Goal: Task Accomplishment & Management: Manage account settings

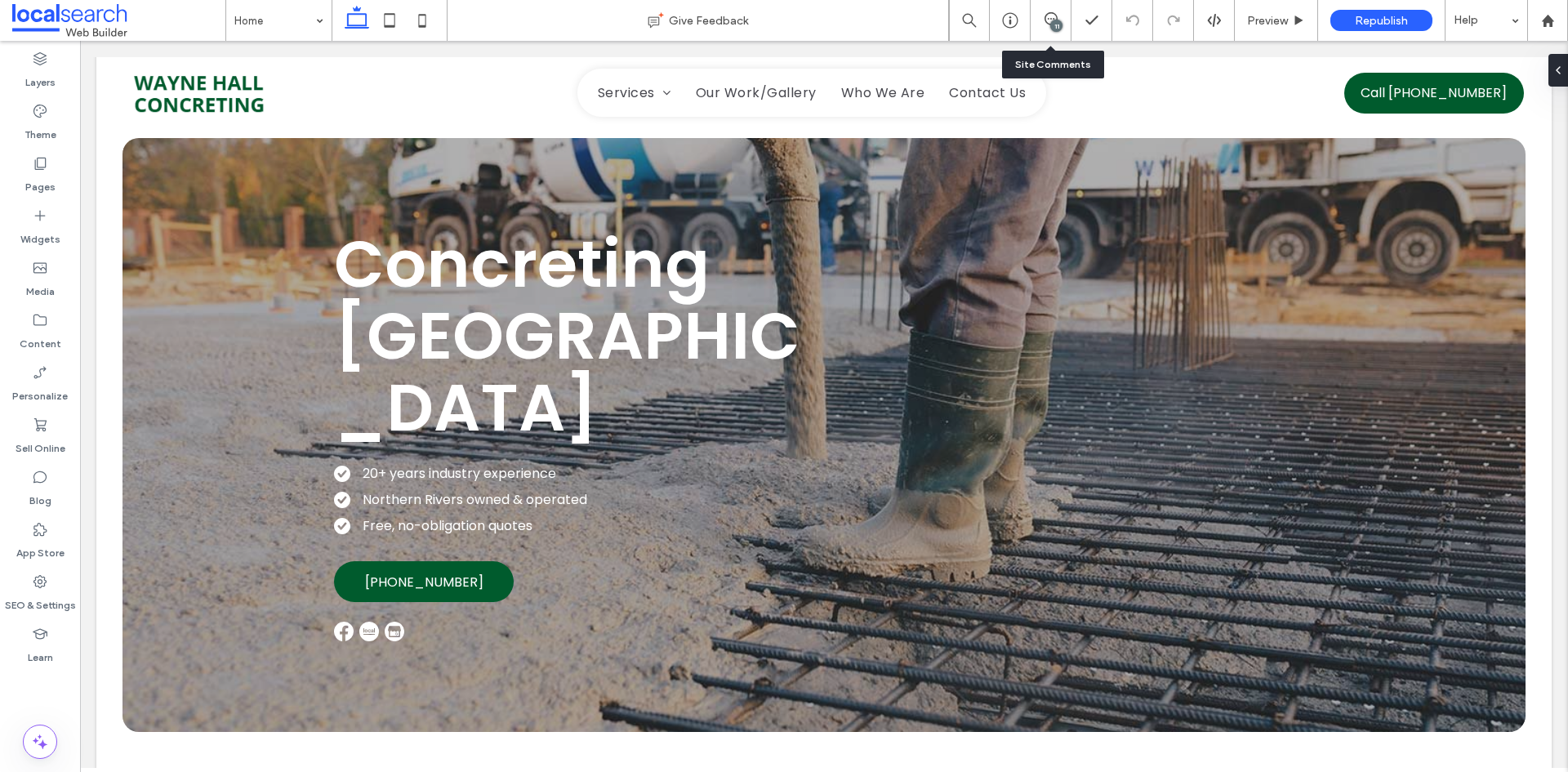
click at [1040, 28] on div "11" at bounding box center [1050, 20] width 40 height 16
click at [1055, 10] on div "11" at bounding box center [1051, 20] width 41 height 41
click at [1055, 20] on div "11" at bounding box center [1056, 26] width 12 height 12
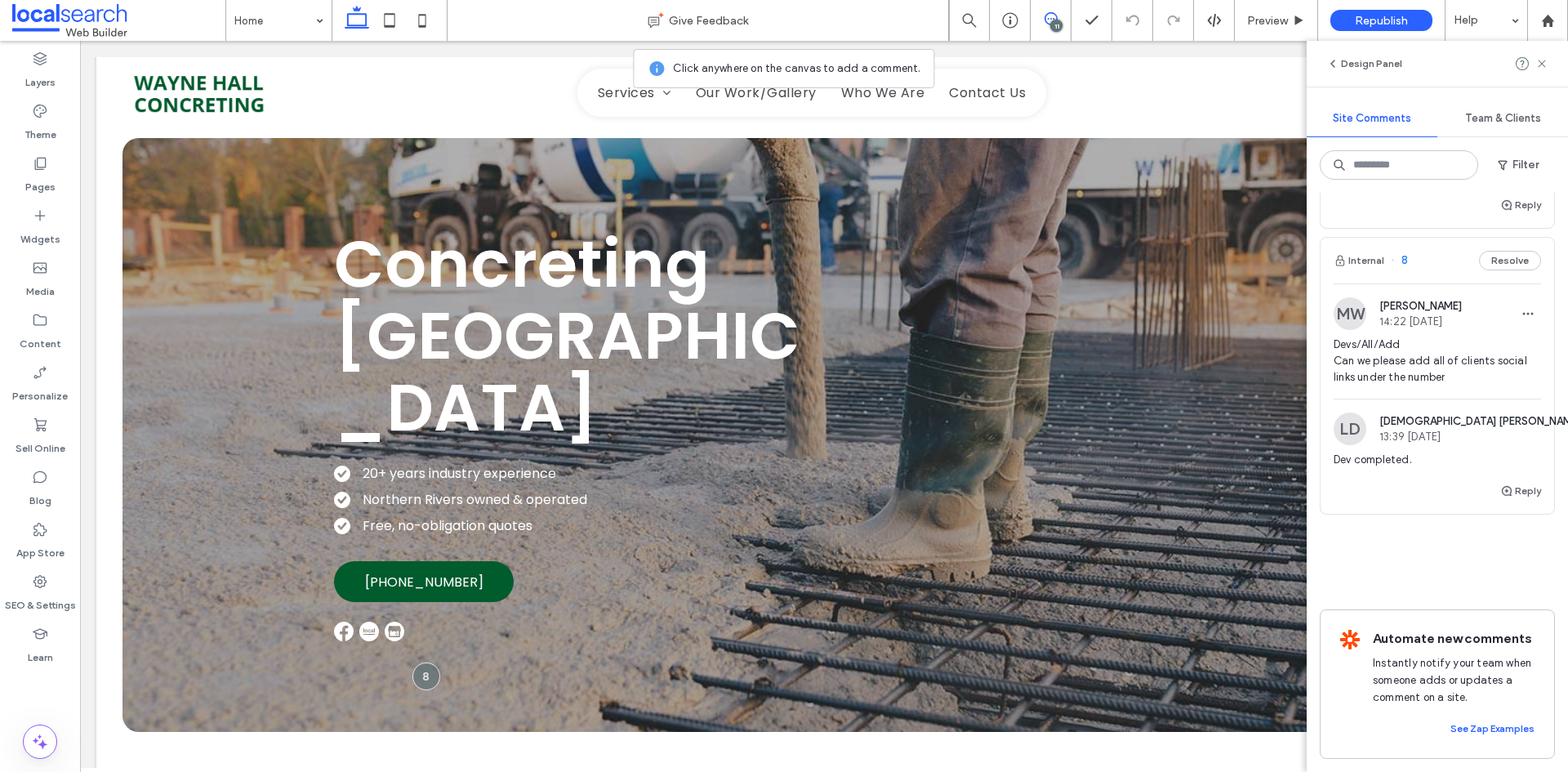
scroll to position [3312, 0]
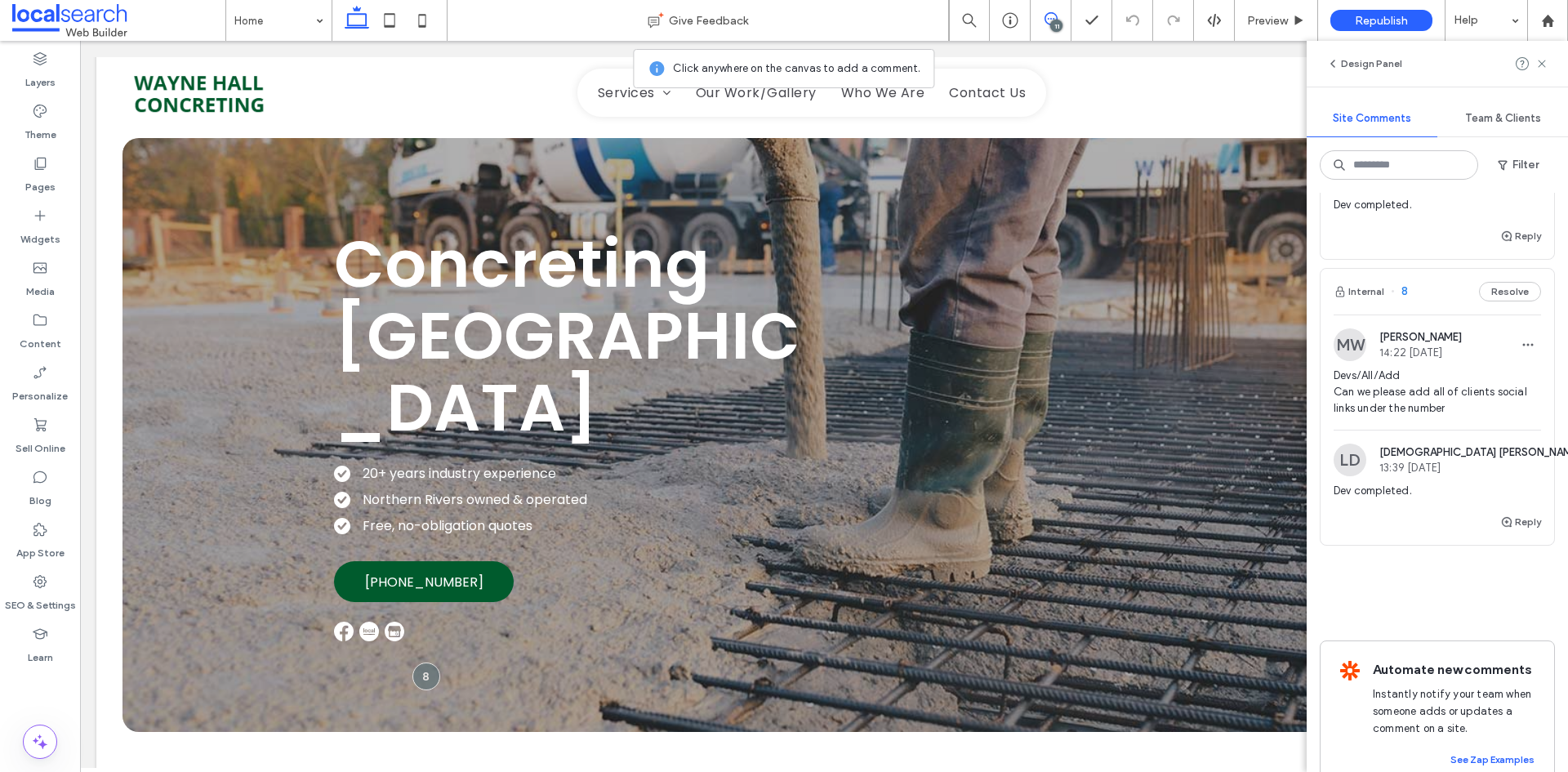
click at [1418, 401] on span "Devs/All/Add Can we please add all of clients social links under the number" at bounding box center [1437, 391] width 208 height 49
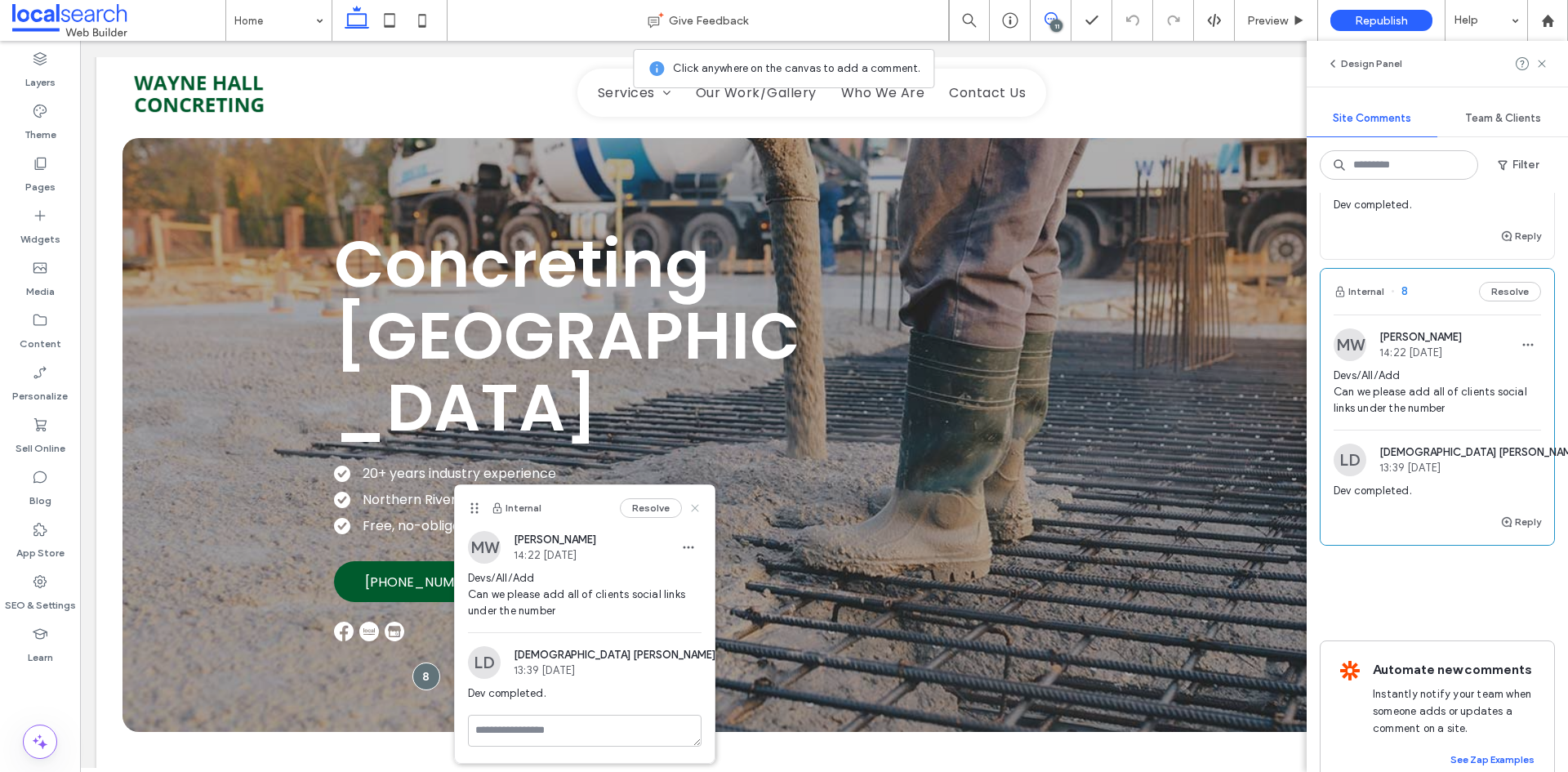
click at [693, 510] on use at bounding box center [694, 508] width 7 height 7
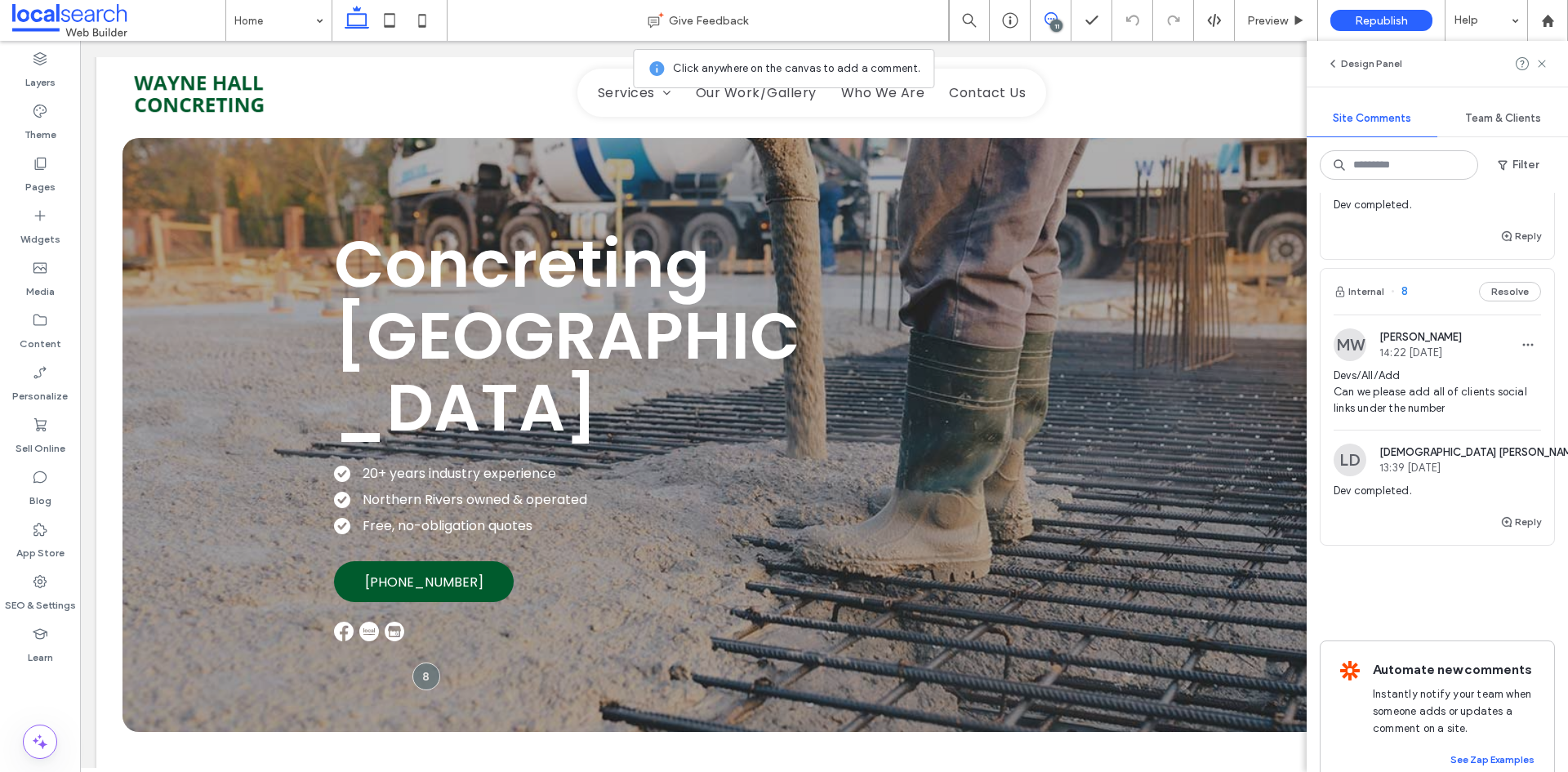
scroll to position [3067, 0]
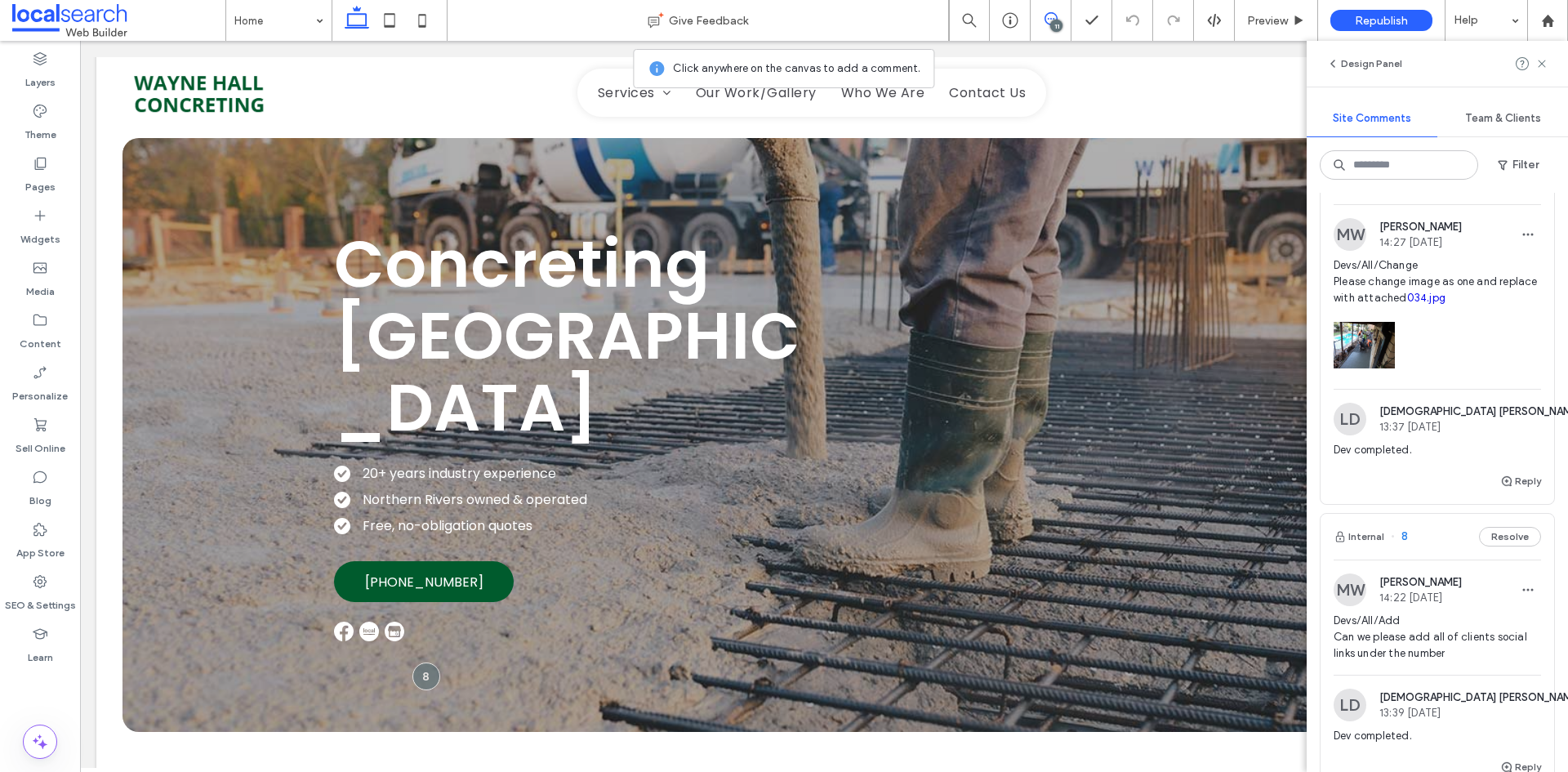
click at [1450, 436] on div "LD Lady Devina 13:37 Aug 13 2025" at bounding box center [1456, 419] width 247 height 33
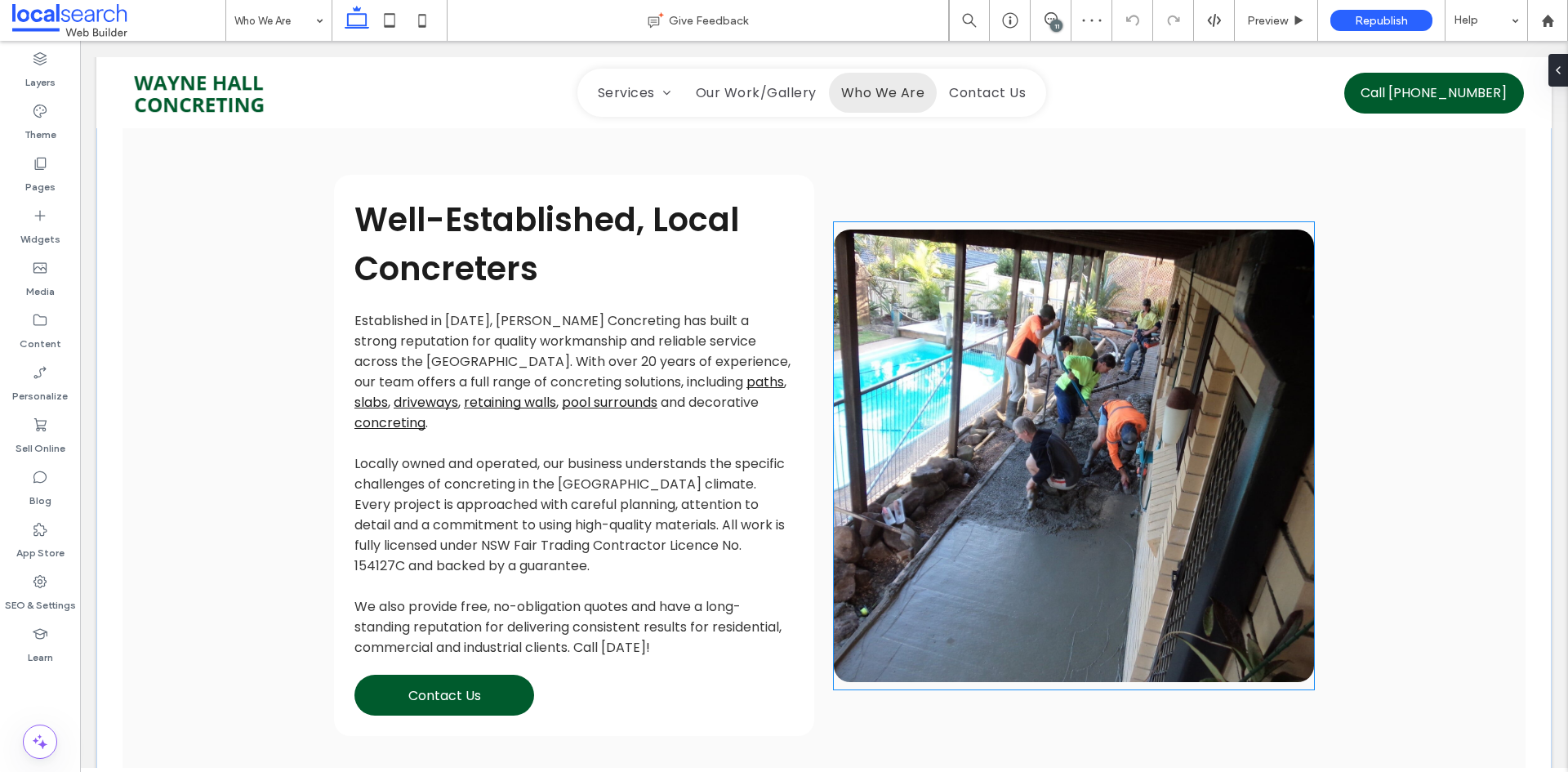
click at [1195, 404] on link at bounding box center [1073, 456] width 480 height 453
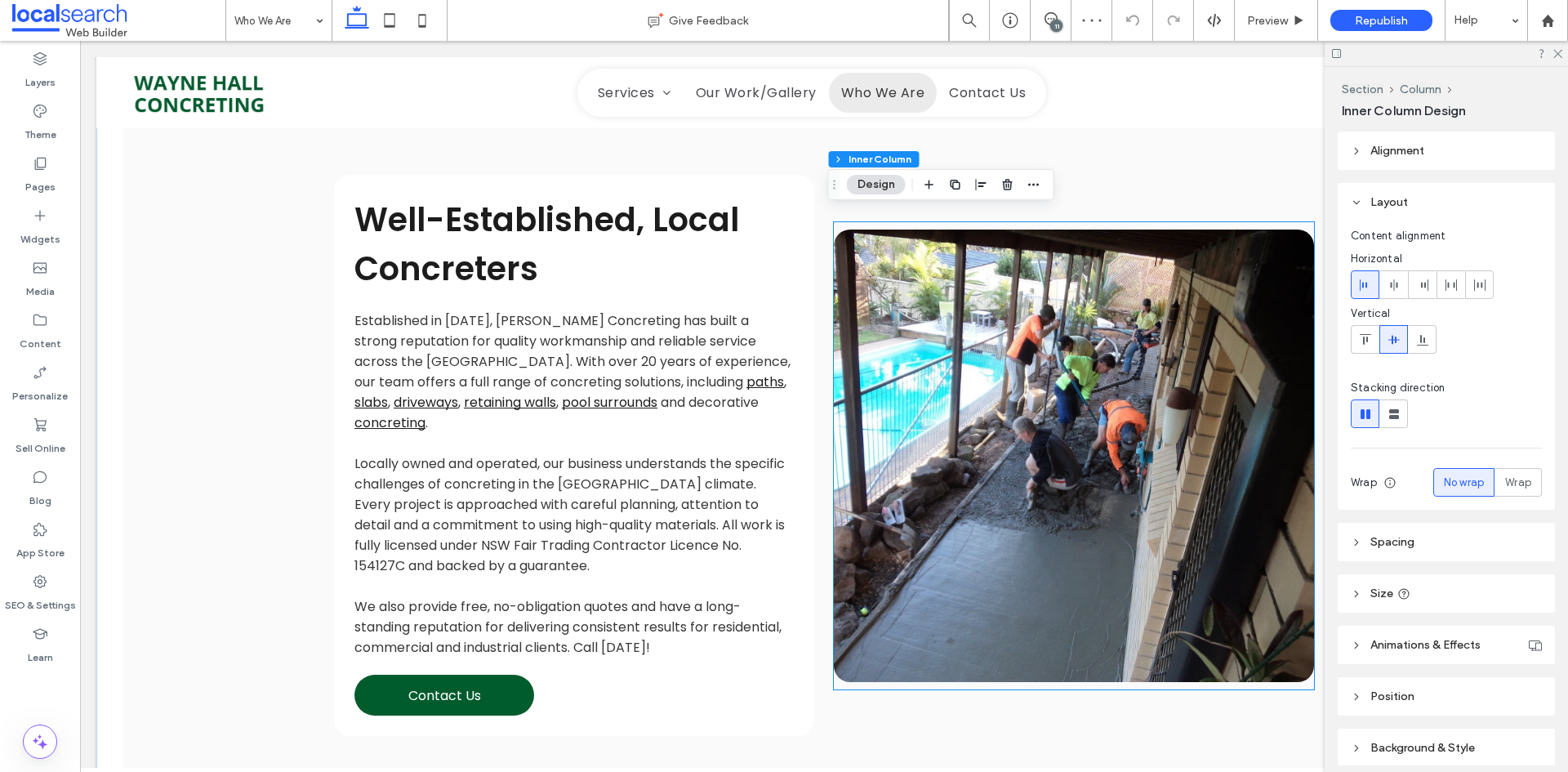
click at [1195, 404] on link at bounding box center [1073, 456] width 480 height 453
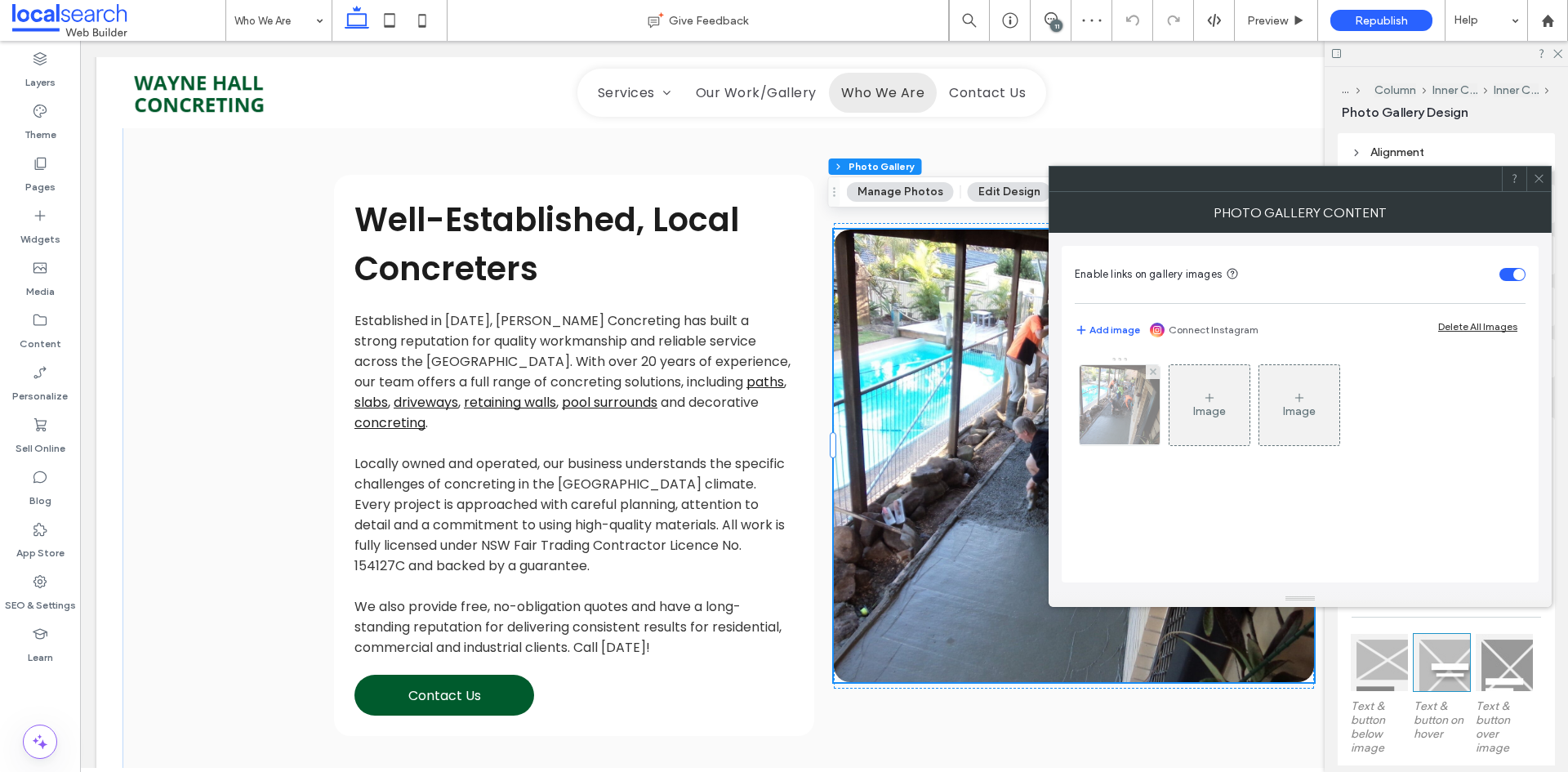
click at [1143, 427] on img at bounding box center [1119, 406] width 107 height 80
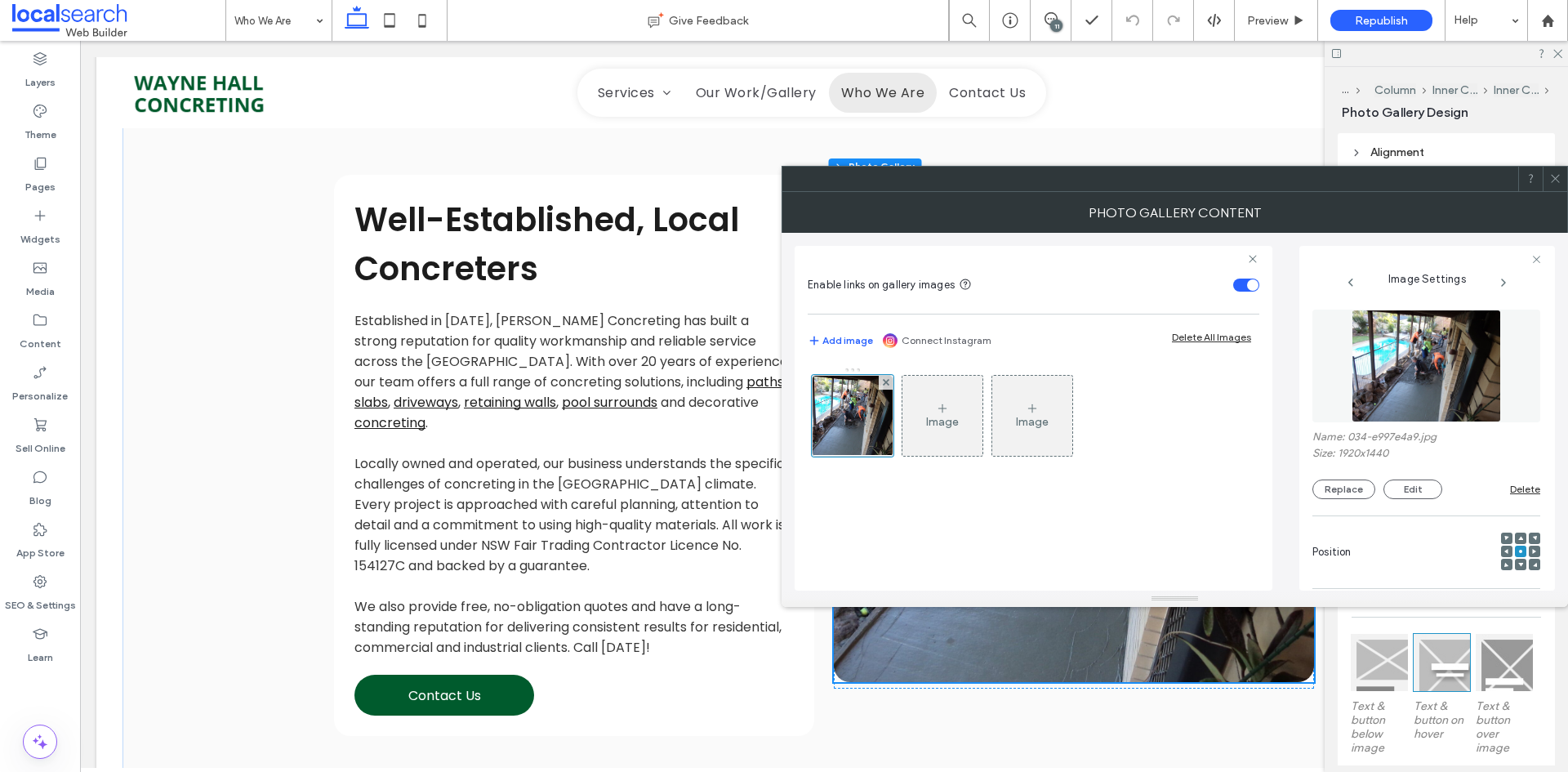
scroll to position [408, 0]
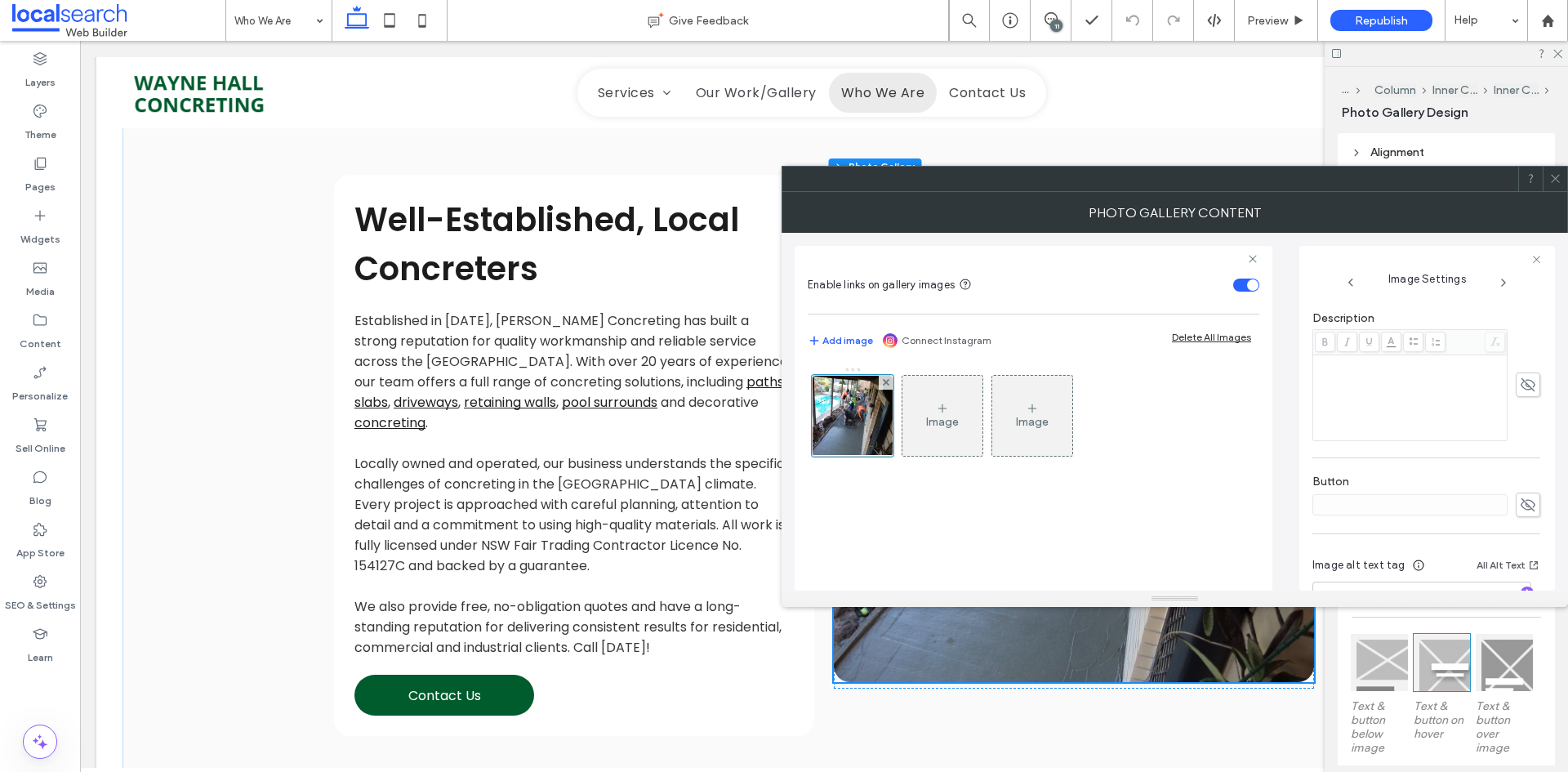
click at [1385, 771] on div at bounding box center [784, 772] width 1568 height 0
click at [1548, 181] on div at bounding box center [1555, 179] width 25 height 25
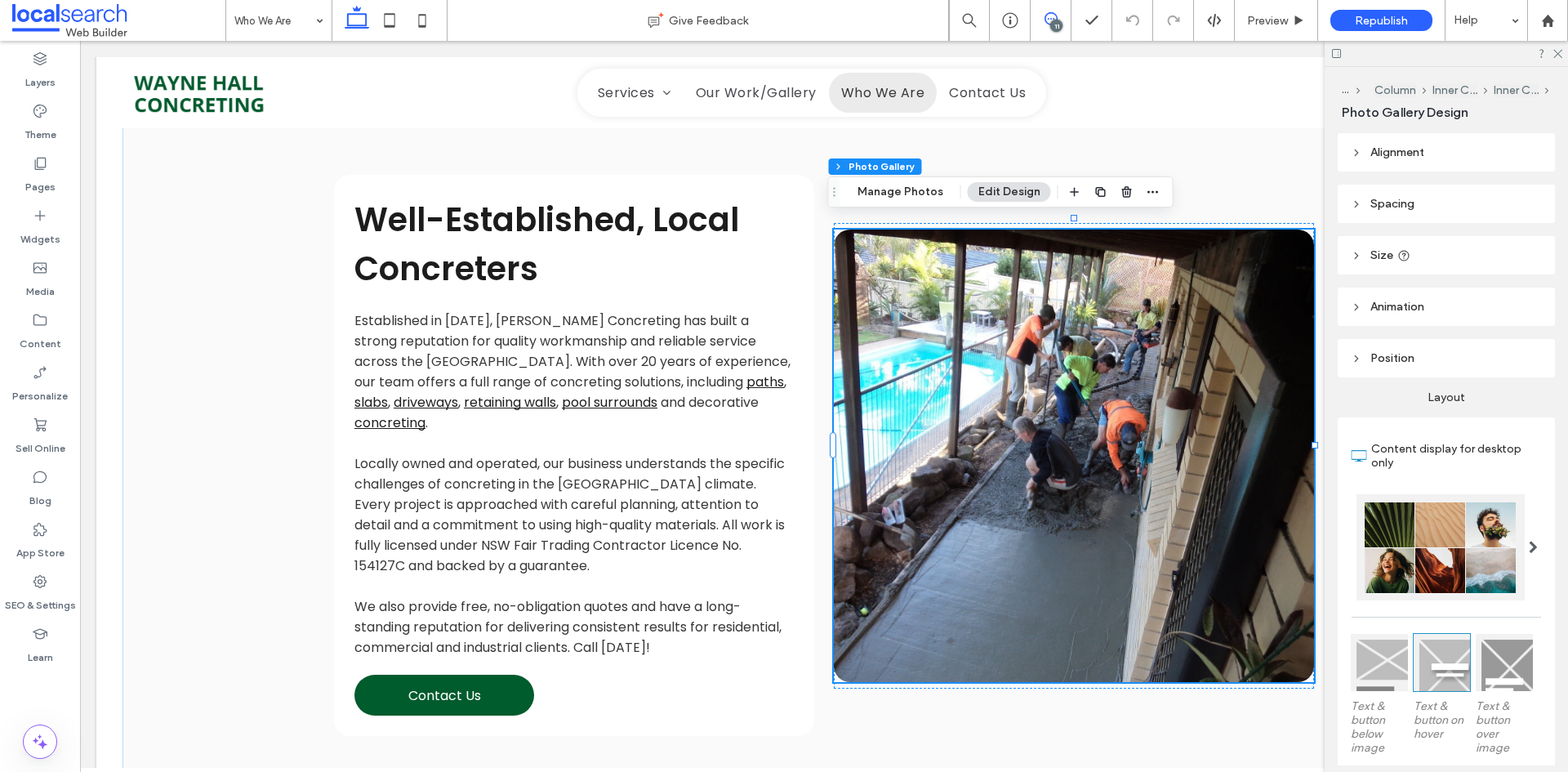
click at [1065, 24] on span at bounding box center [1050, 19] width 40 height 13
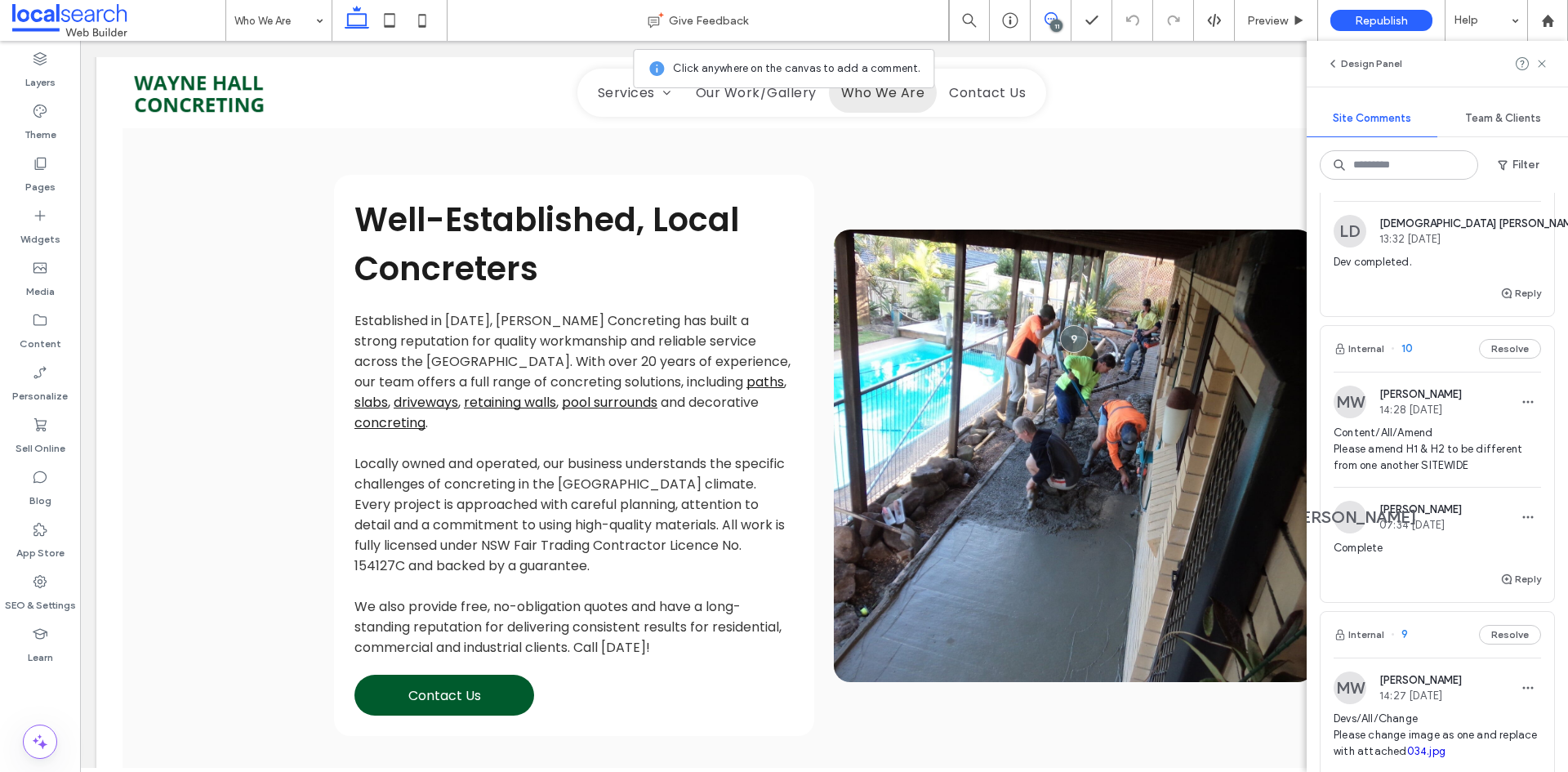
scroll to position [2614, 0]
click at [1436, 473] on span "Content/All/Amend Please amend H1 & H2 to be different from one another SITEWIDE" at bounding box center [1437, 448] width 208 height 49
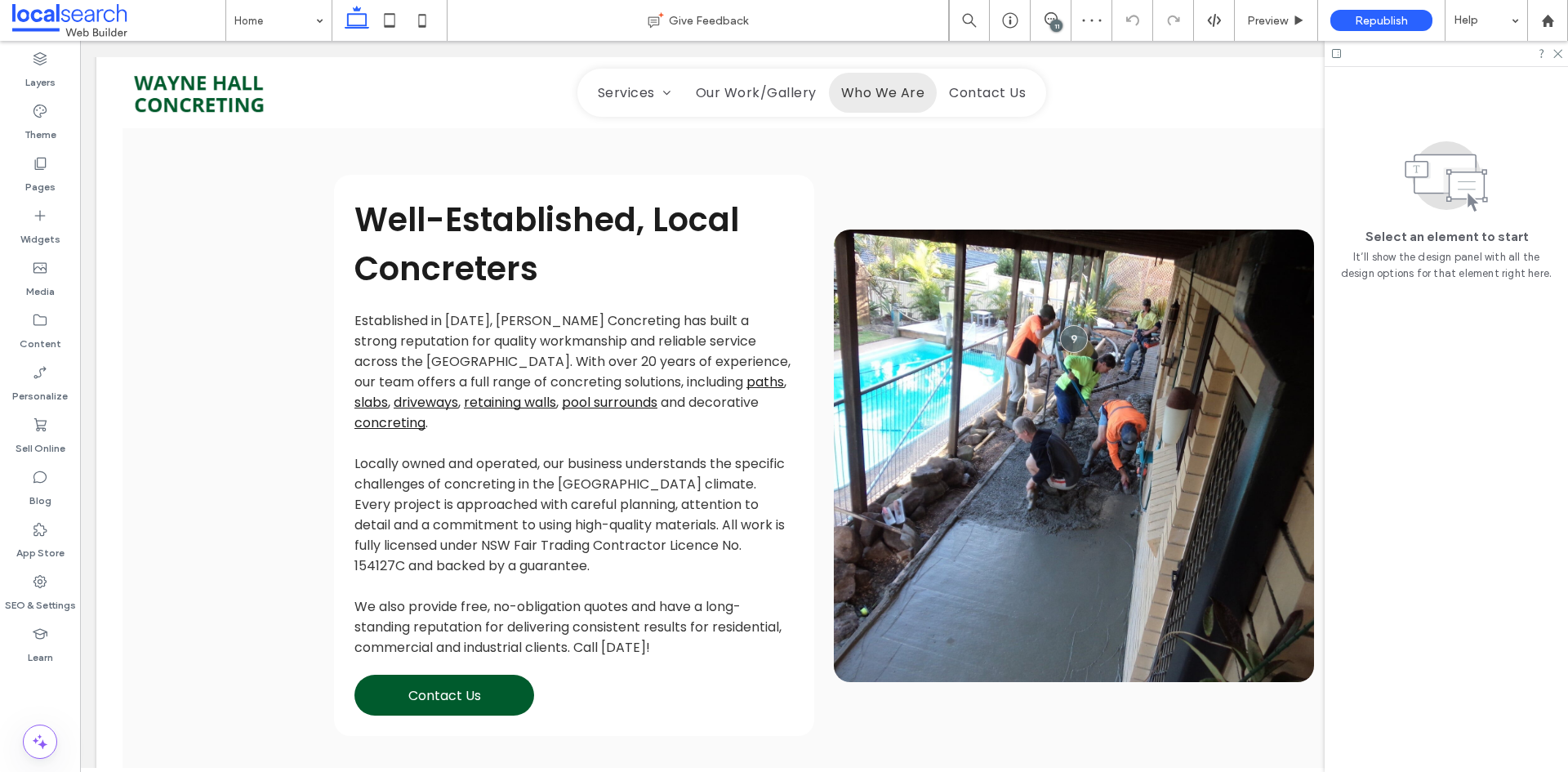
click at [1053, 26] on div "11" at bounding box center [1056, 26] width 12 height 12
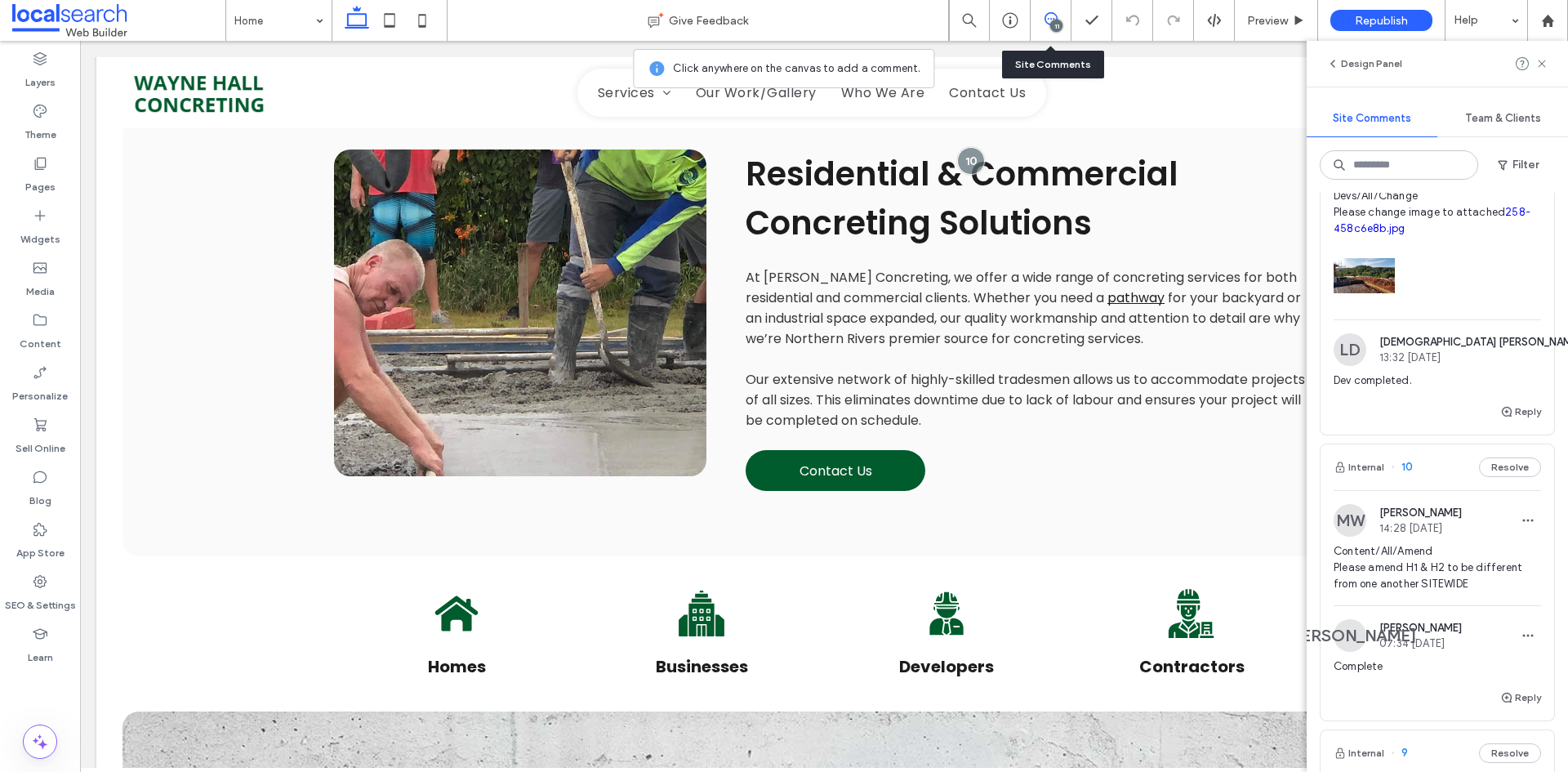
scroll to position [2332, 0]
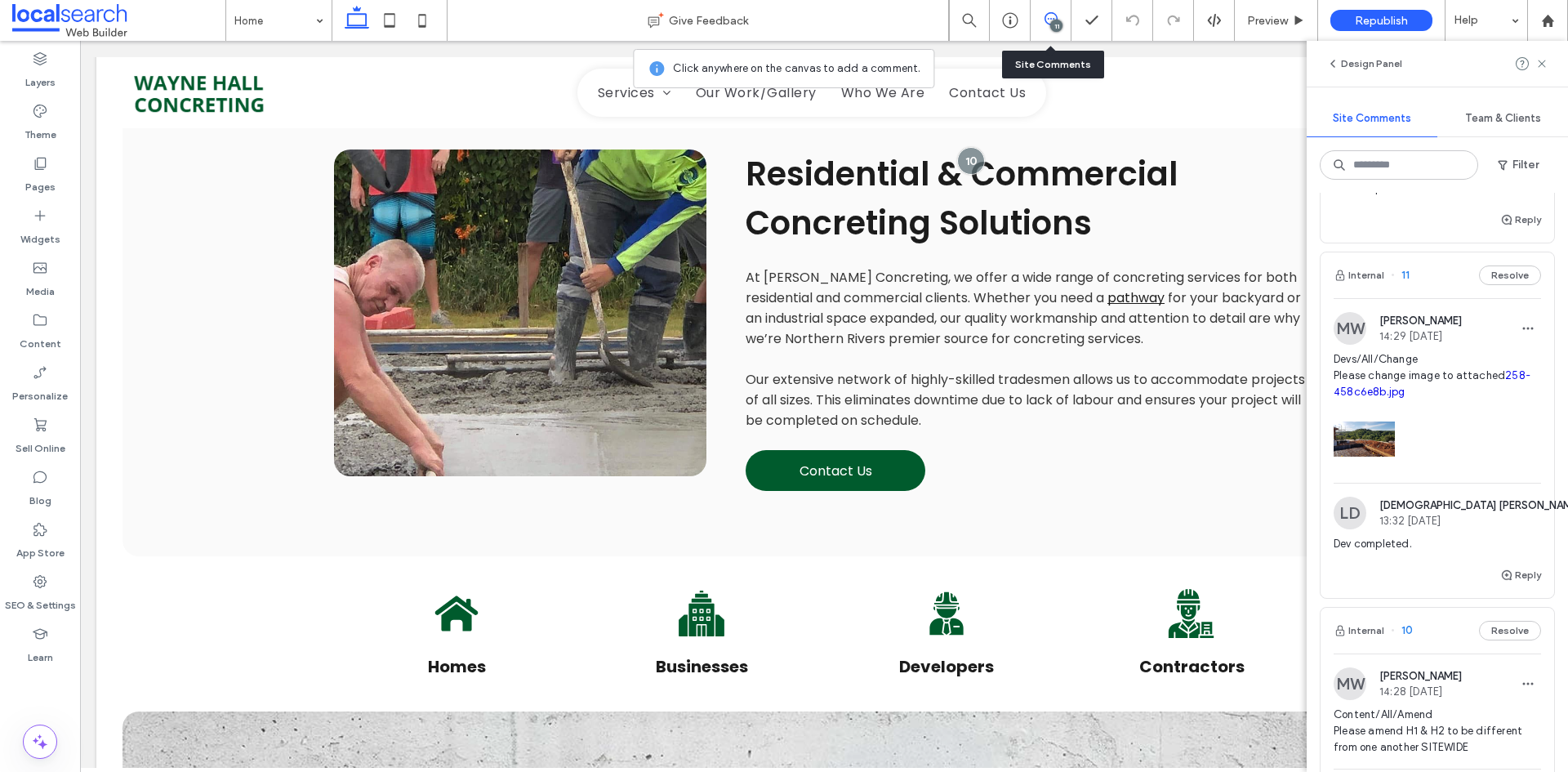
click at [1465, 552] on span "Dev completed." at bounding box center [1437, 544] width 208 height 16
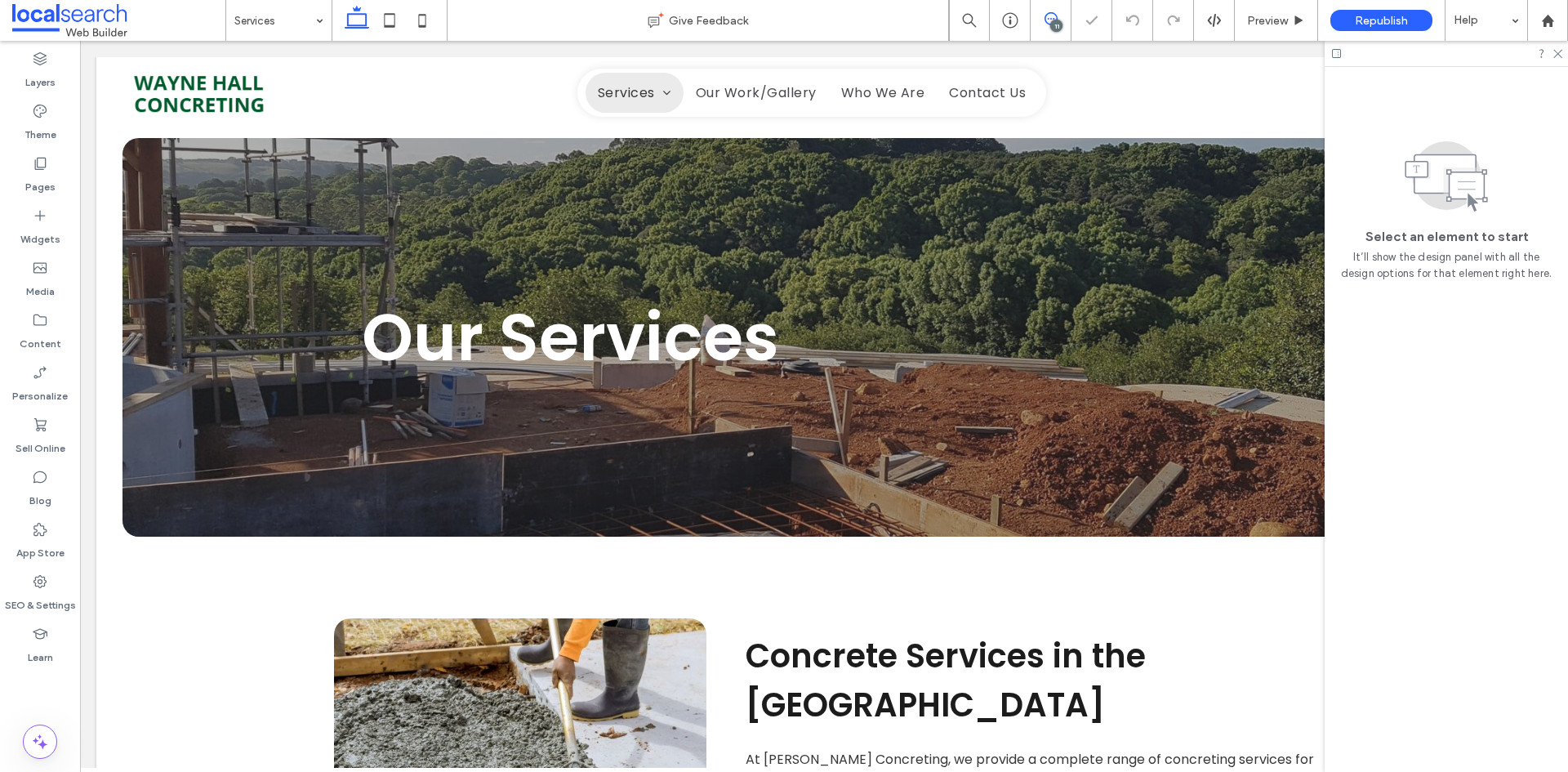
click at [1039, 14] on span at bounding box center [1050, 19] width 40 height 13
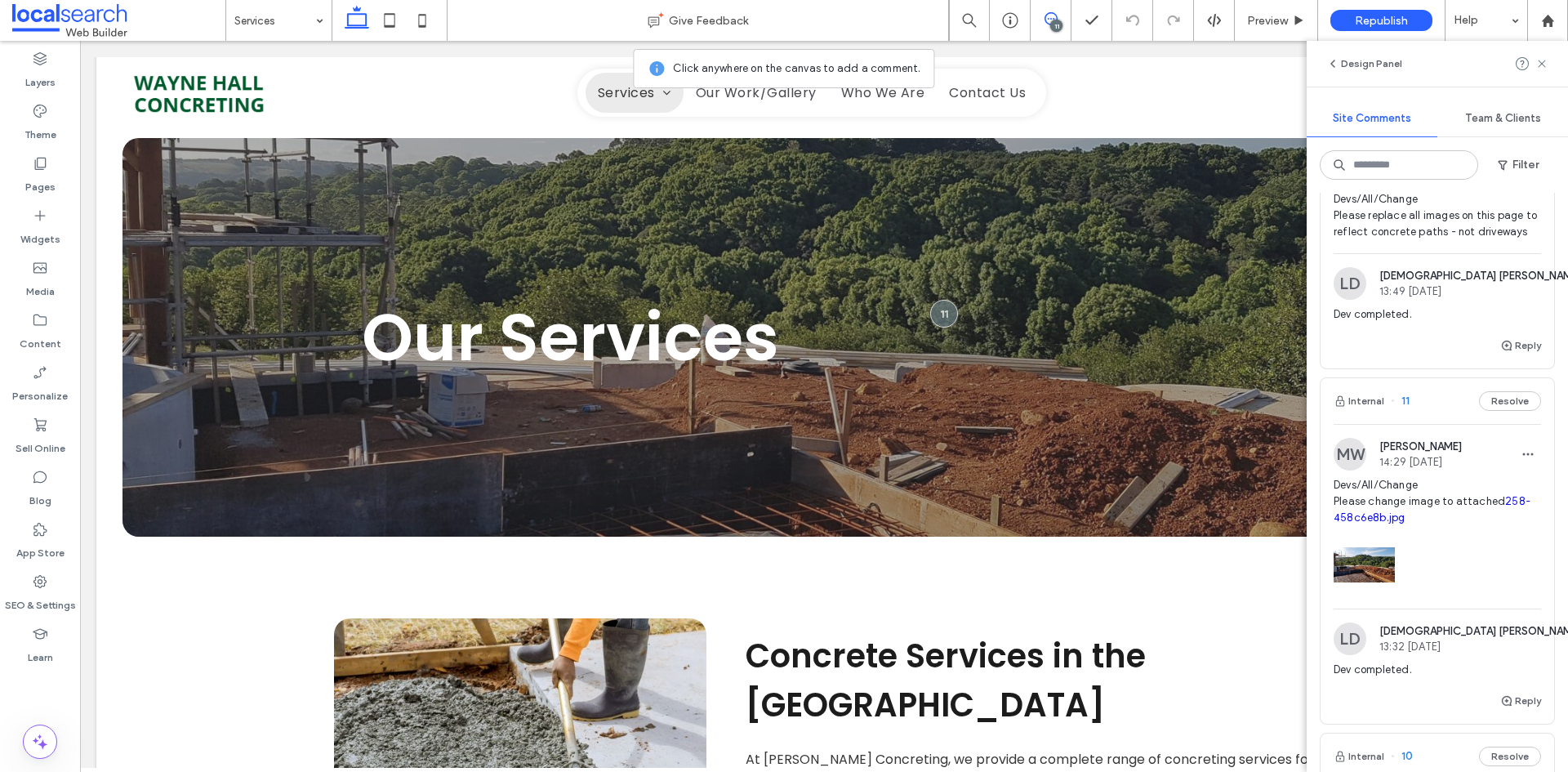
scroll to position [2043, 0]
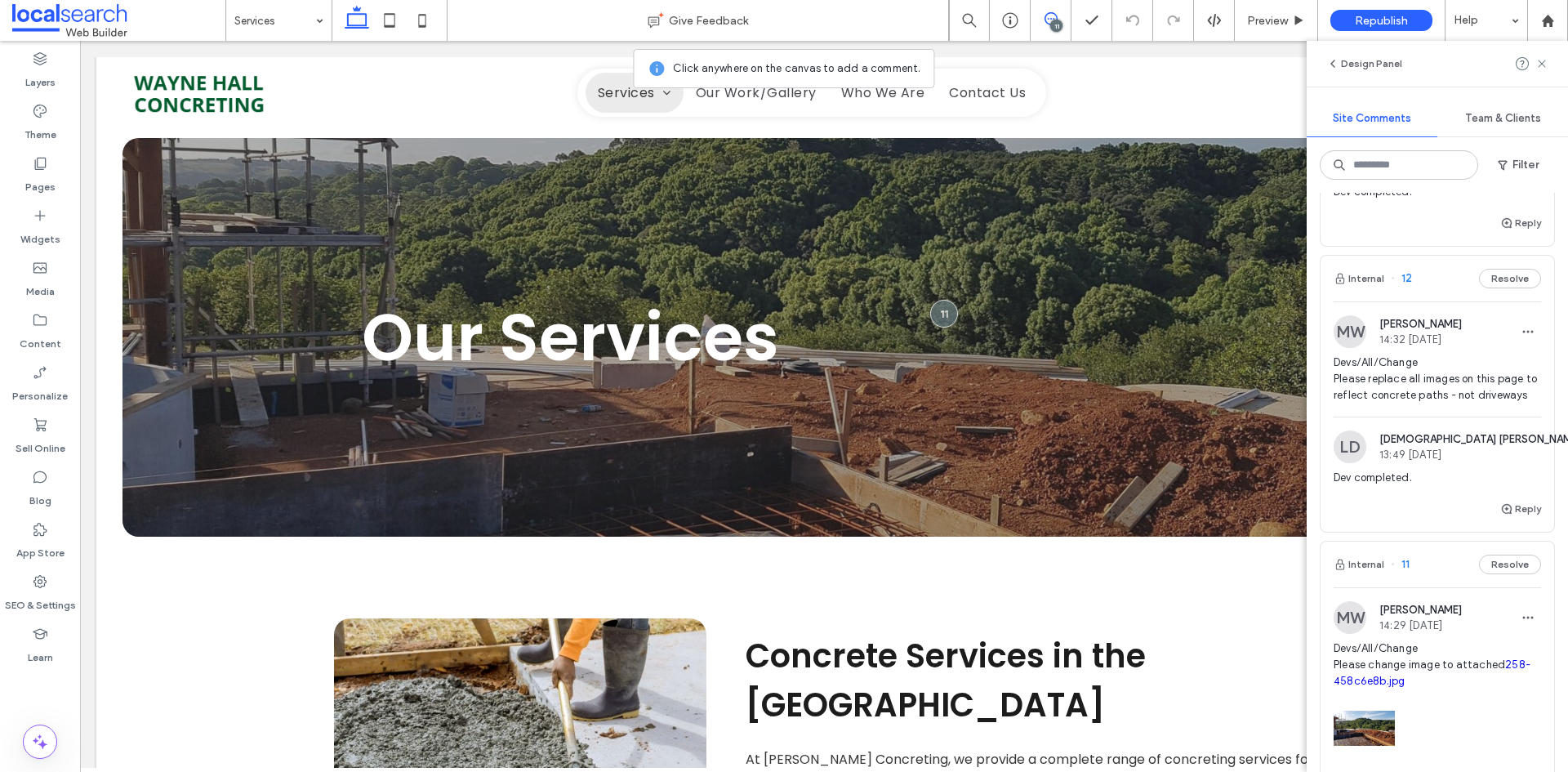
click at [1458, 404] on span "Devs/All/Change Please replace all images on this page to reflect concrete path…" at bounding box center [1437, 379] width 208 height 49
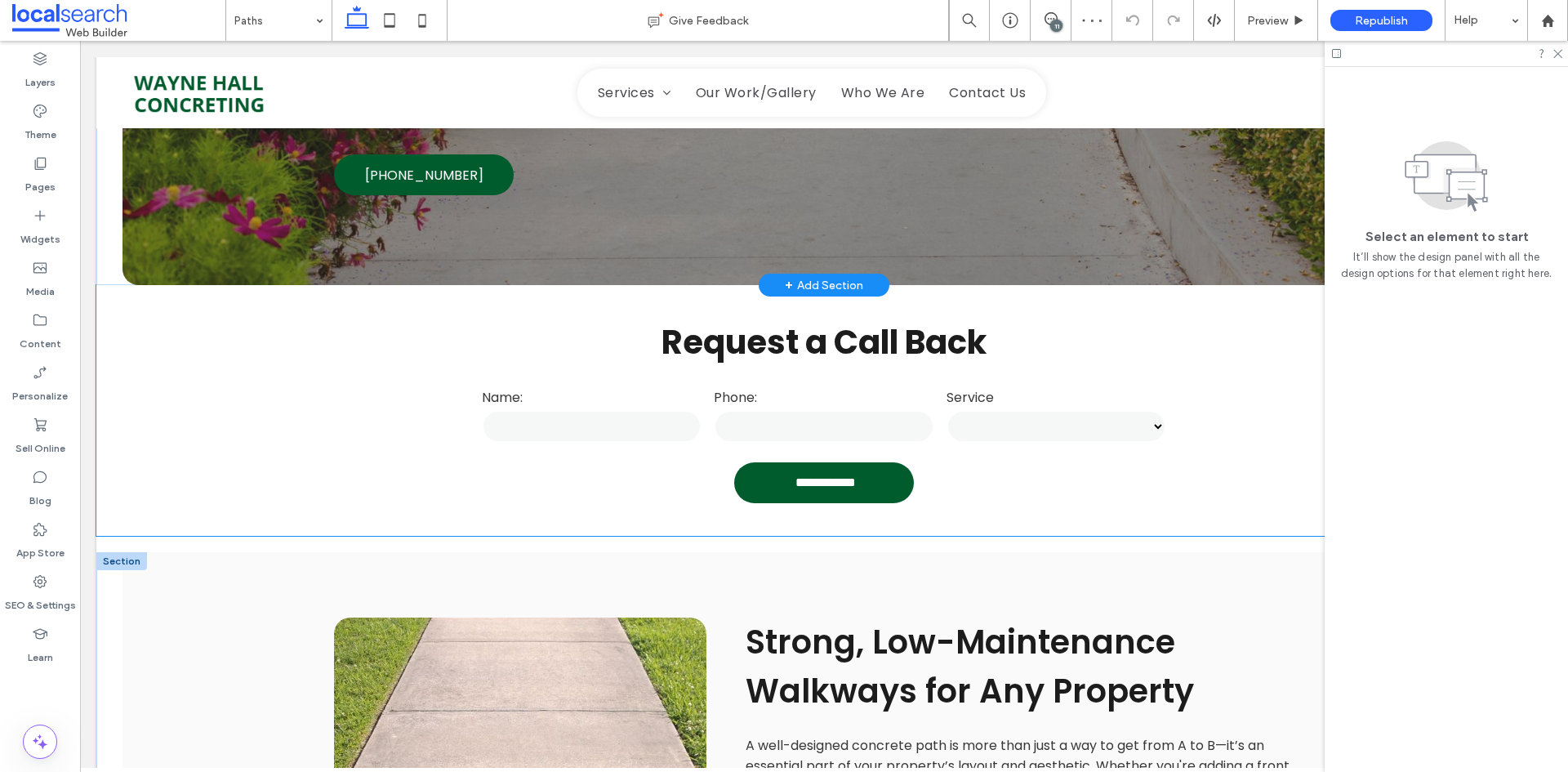
scroll to position [911, 0]
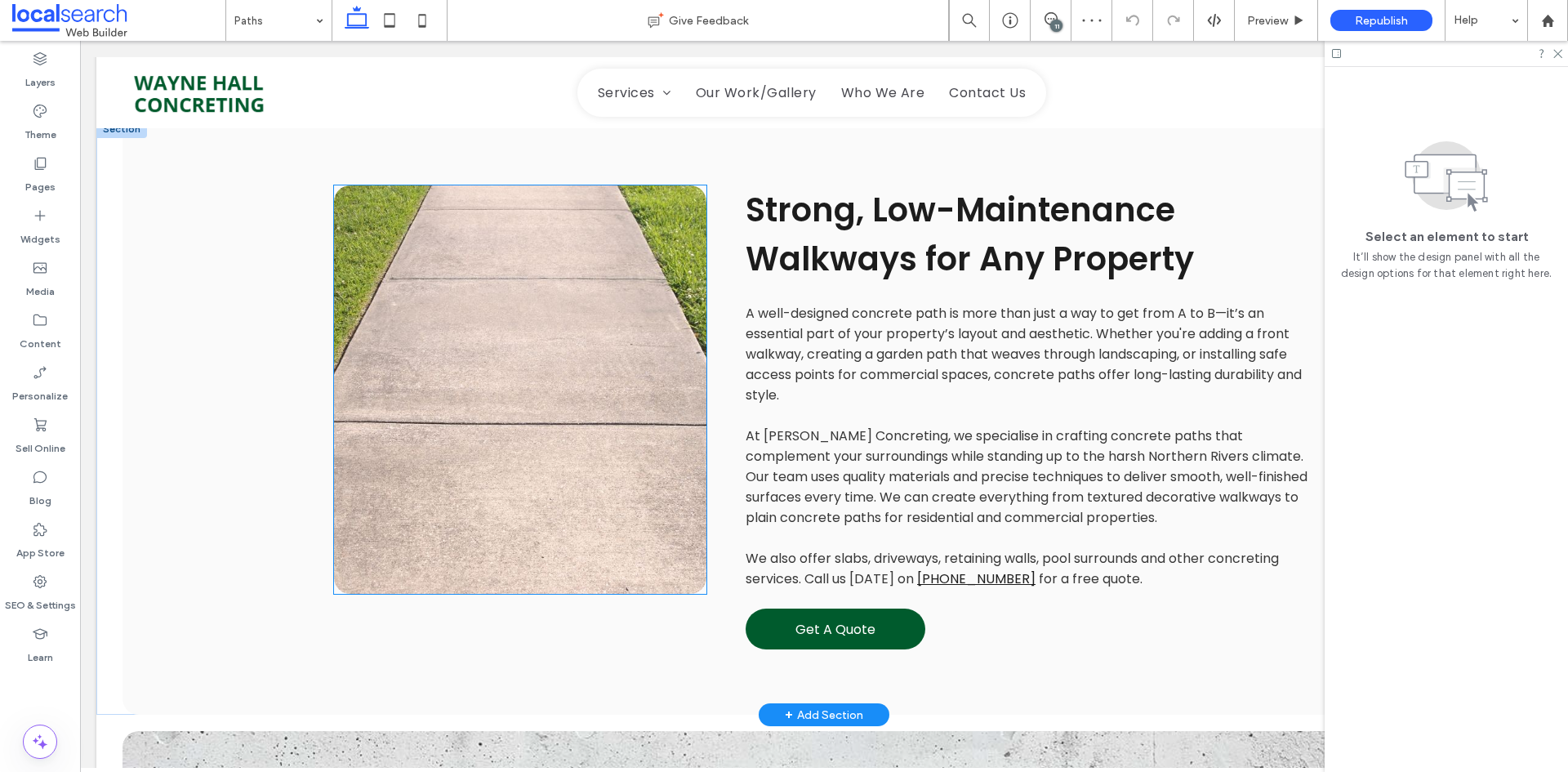
click at [592, 437] on link at bounding box center [521, 390] width 372 height 408
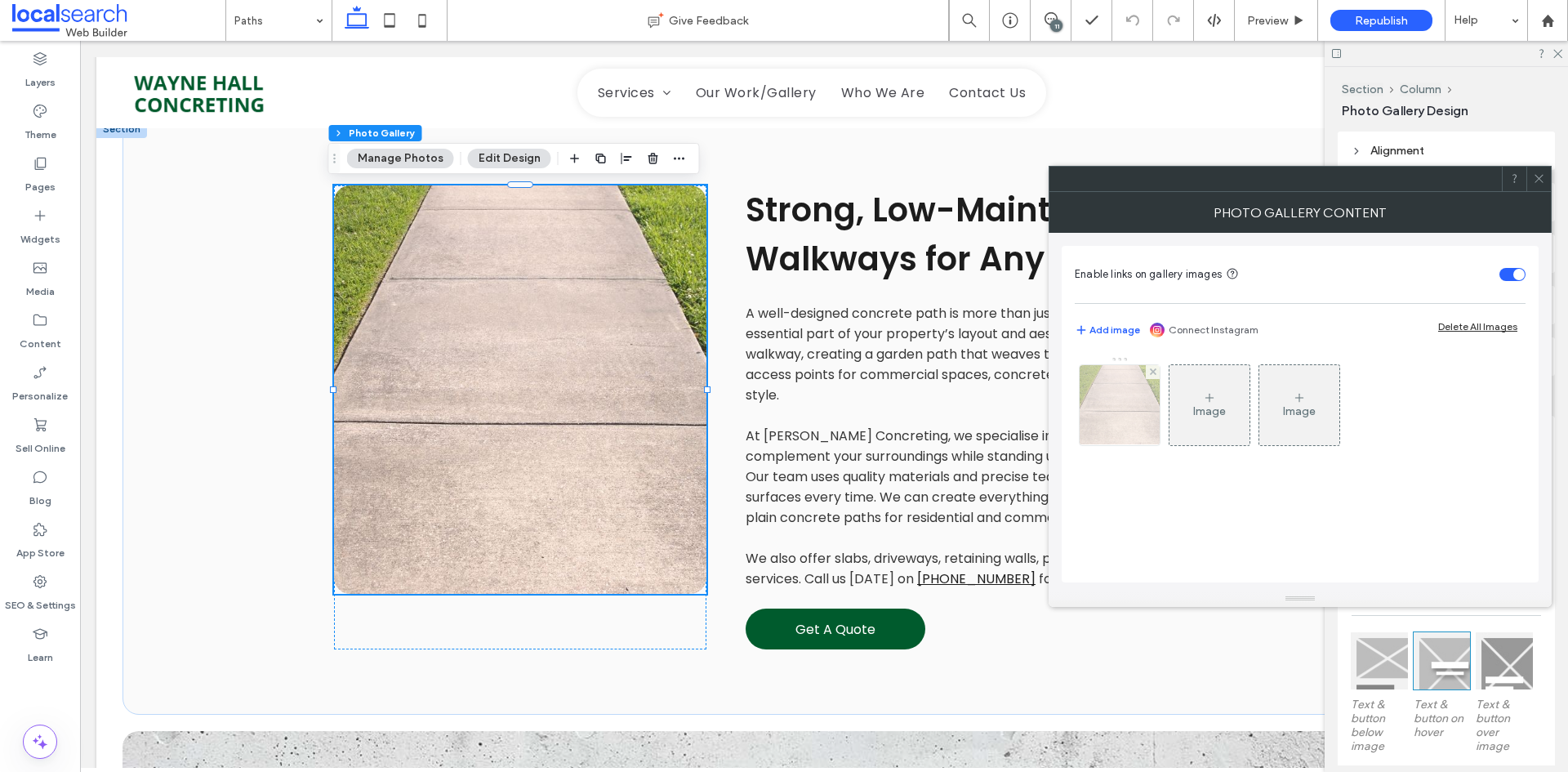
click at [1078, 408] on div at bounding box center [1119, 406] width 82 height 82
click at [1111, 421] on img at bounding box center [1119, 406] width 120 height 80
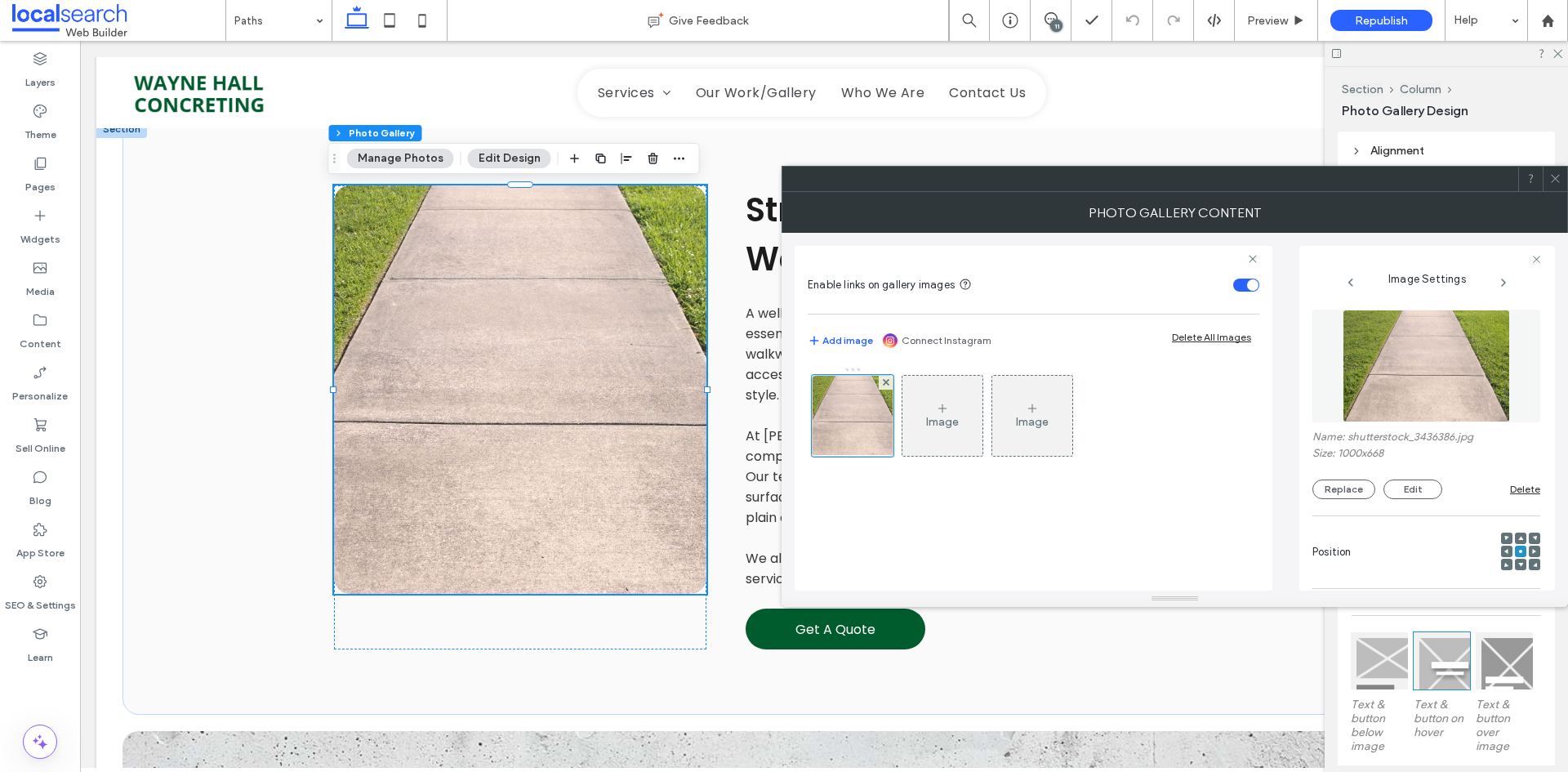
click at [1404, 771] on div at bounding box center [784, 772] width 1568 height 0
click at [1550, 175] on icon at bounding box center [1556, 178] width 12 height 12
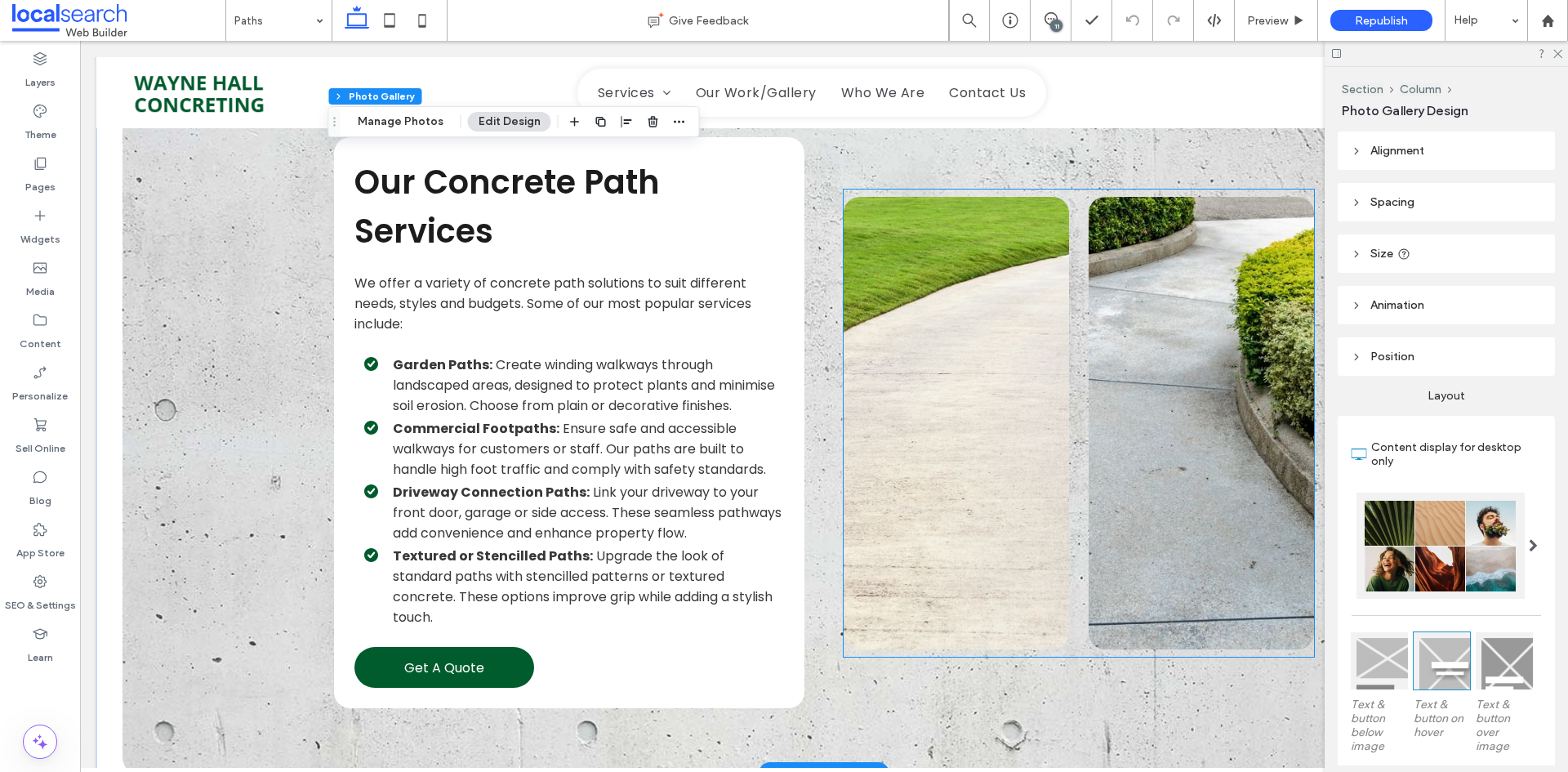
scroll to position [1564, 0]
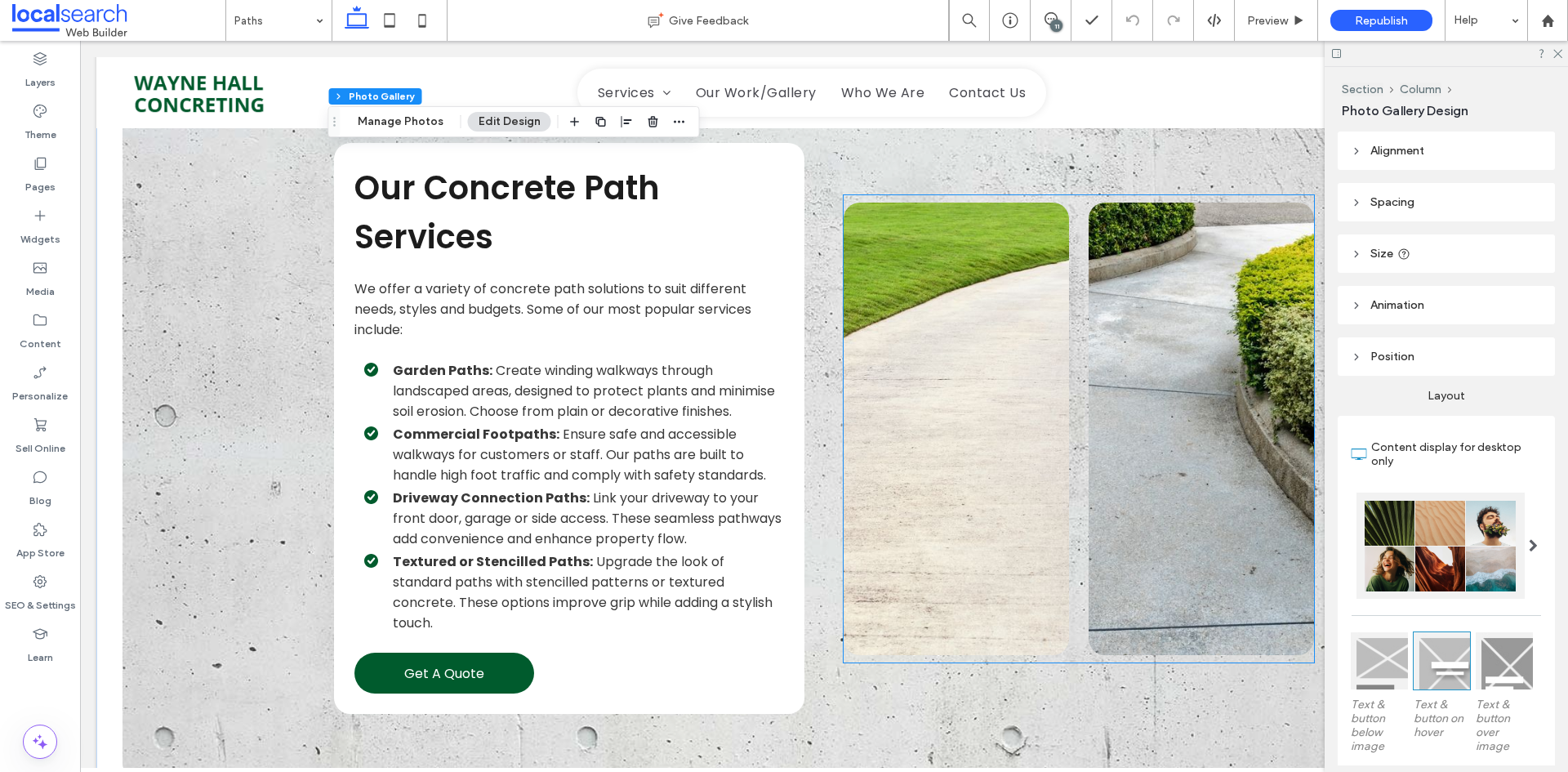
click at [939, 450] on link at bounding box center [956, 429] width 225 height 453
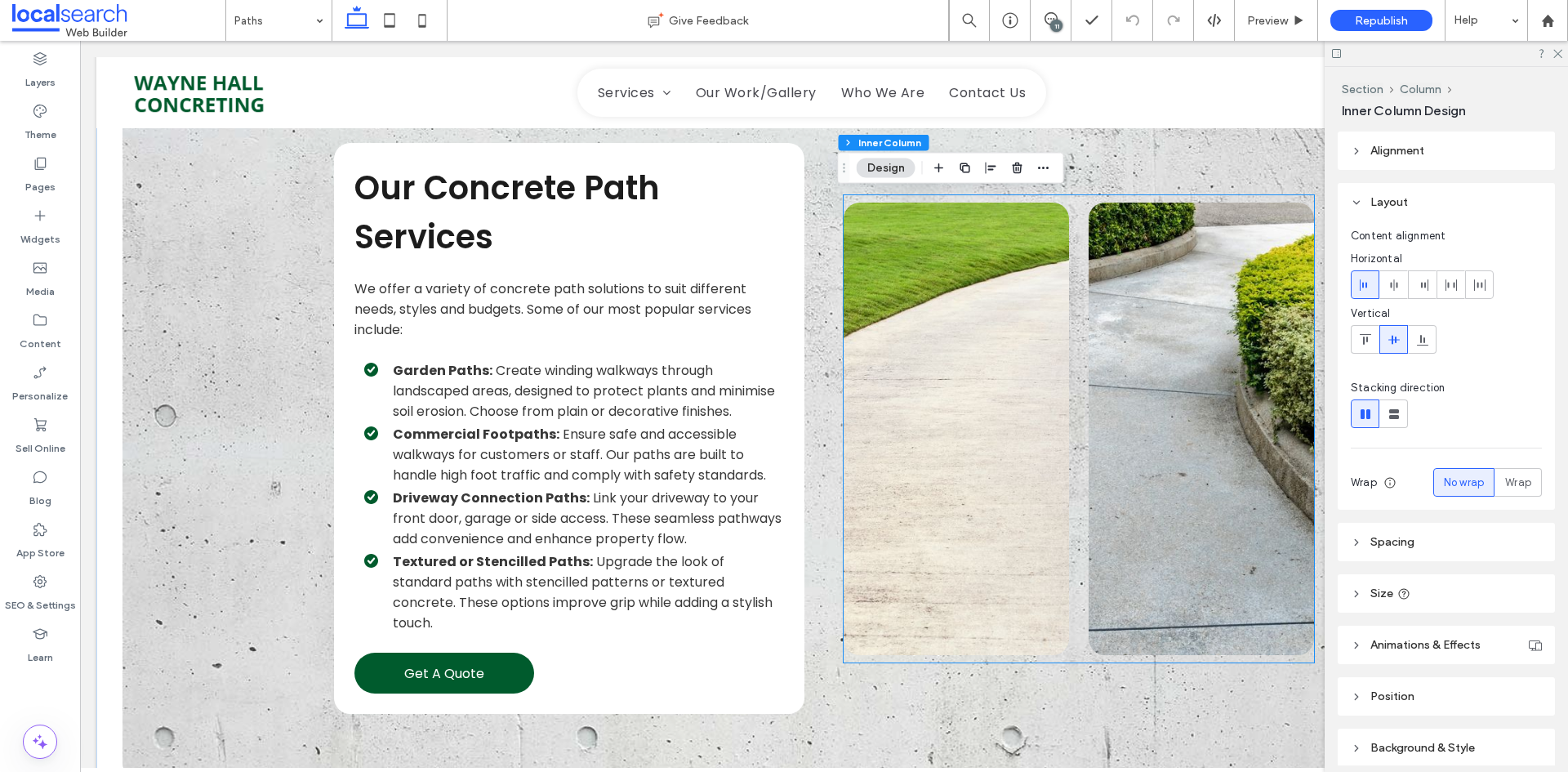
click at [939, 450] on link at bounding box center [956, 429] width 225 height 453
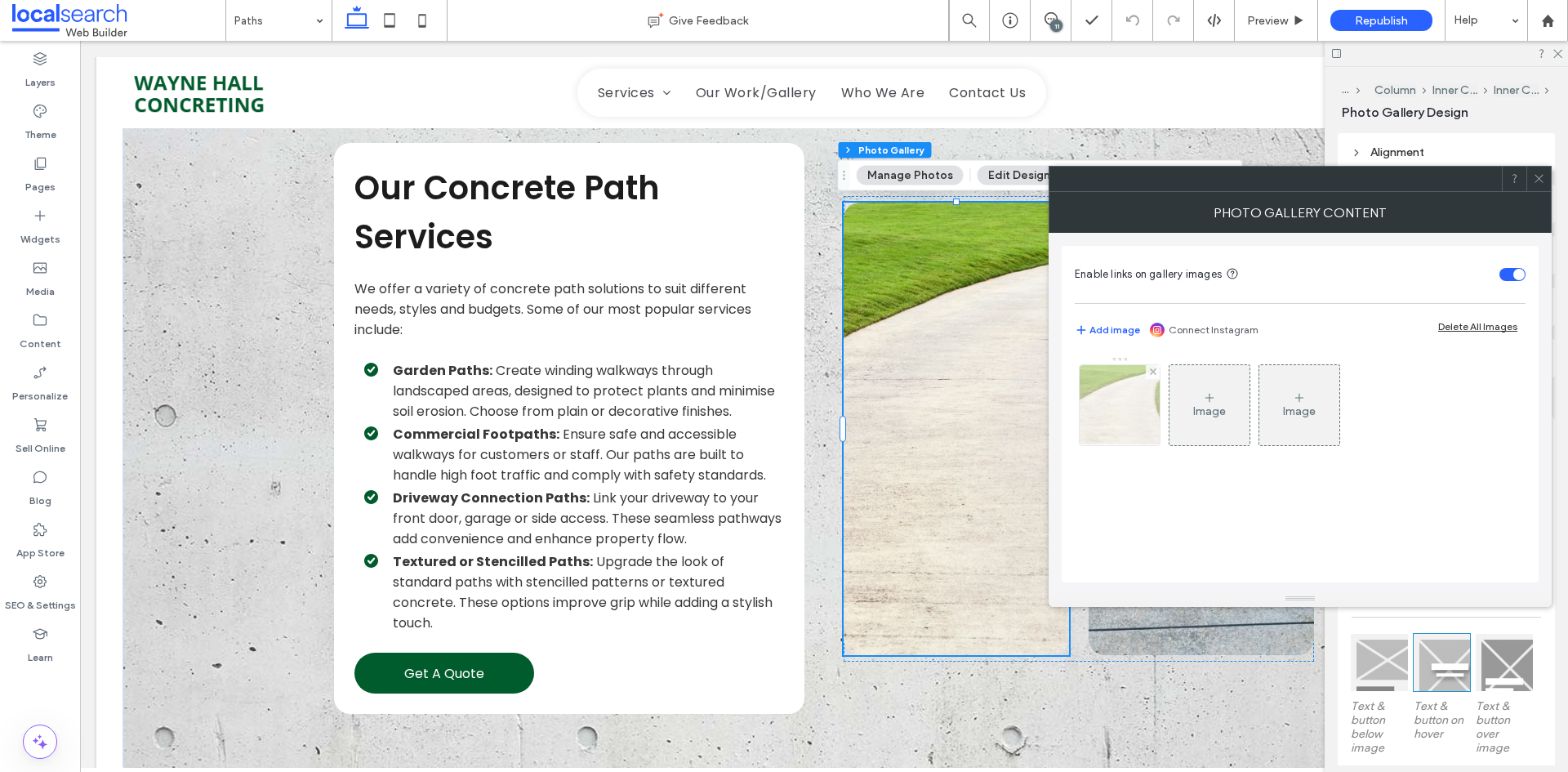
click at [1091, 420] on img at bounding box center [1119, 406] width 121 height 80
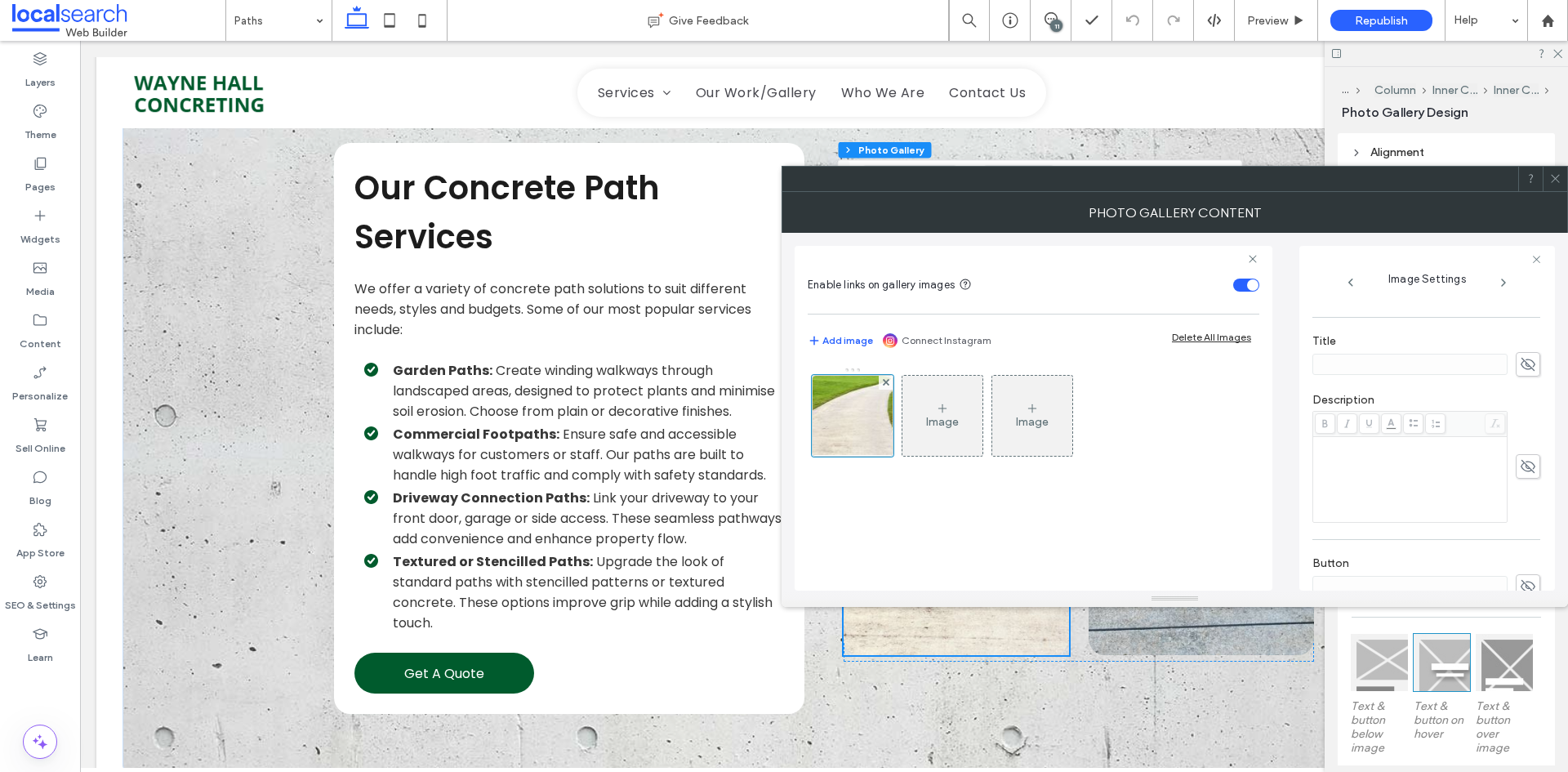
scroll to position [483, 0]
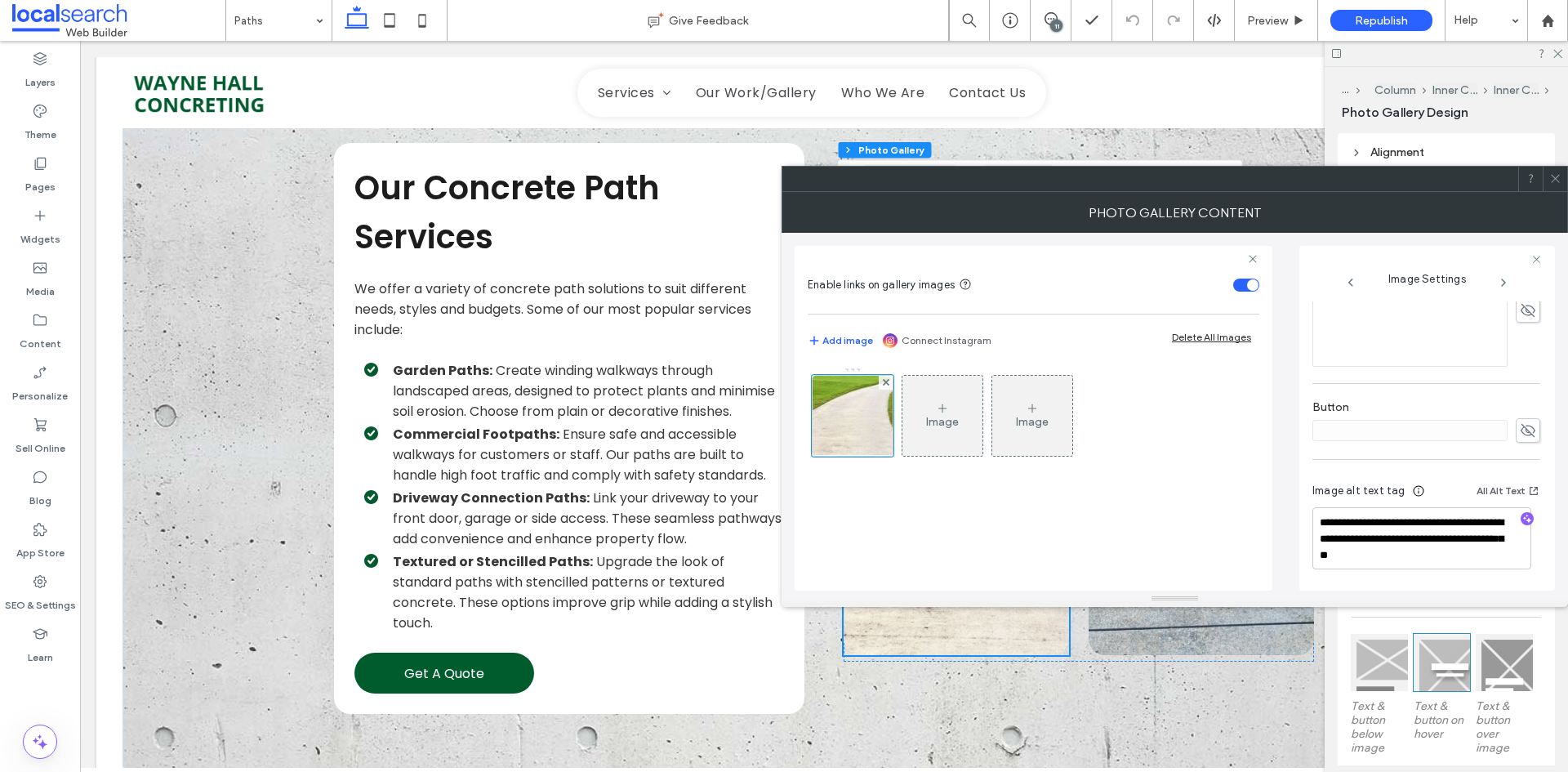
click at [1400, 771] on div at bounding box center [784, 772] width 1568 height 0
click at [1549, 181] on icon at bounding box center [1556, 178] width 12 height 12
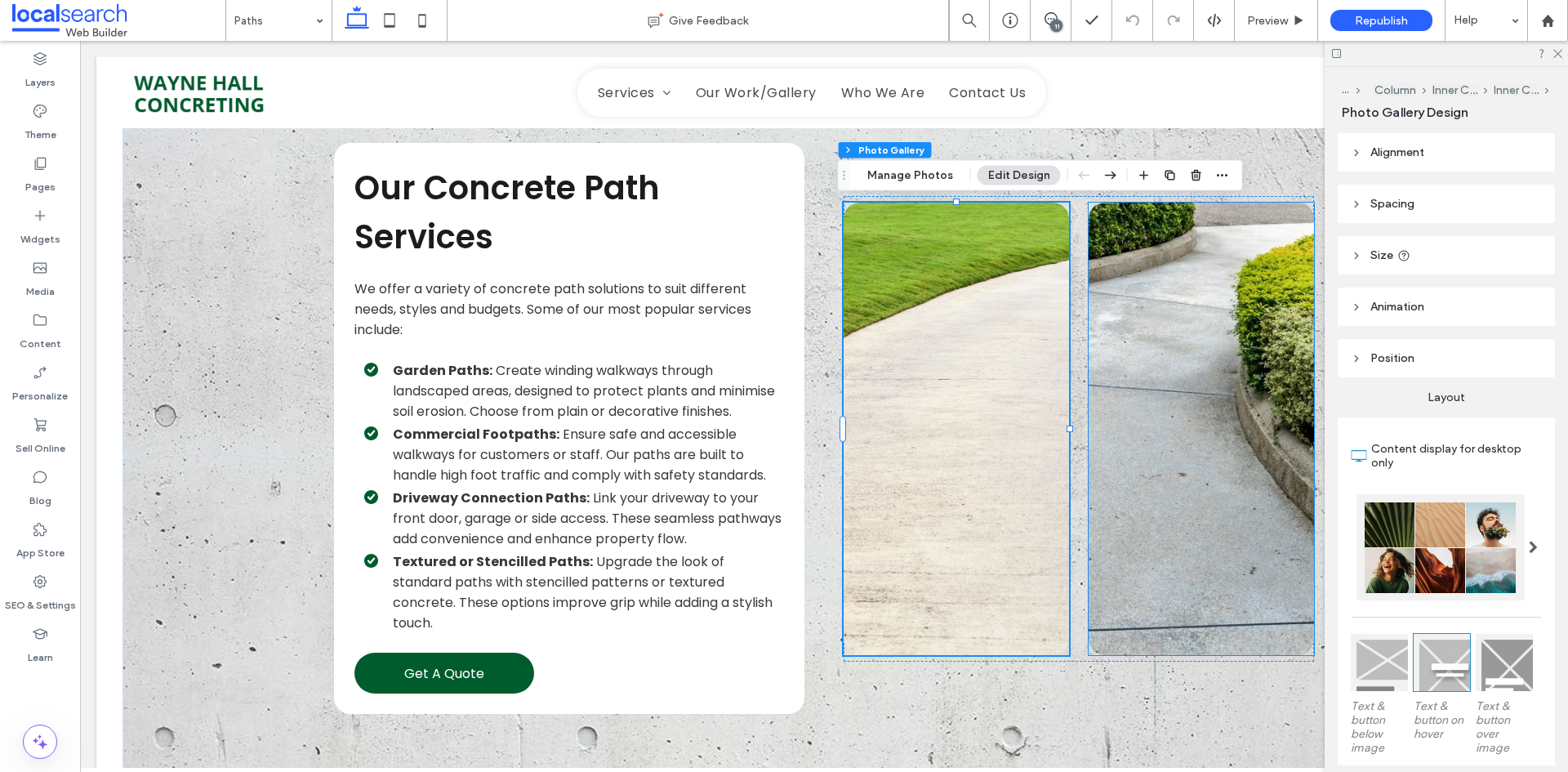
click at [1097, 421] on link at bounding box center [1201, 429] width 225 height 453
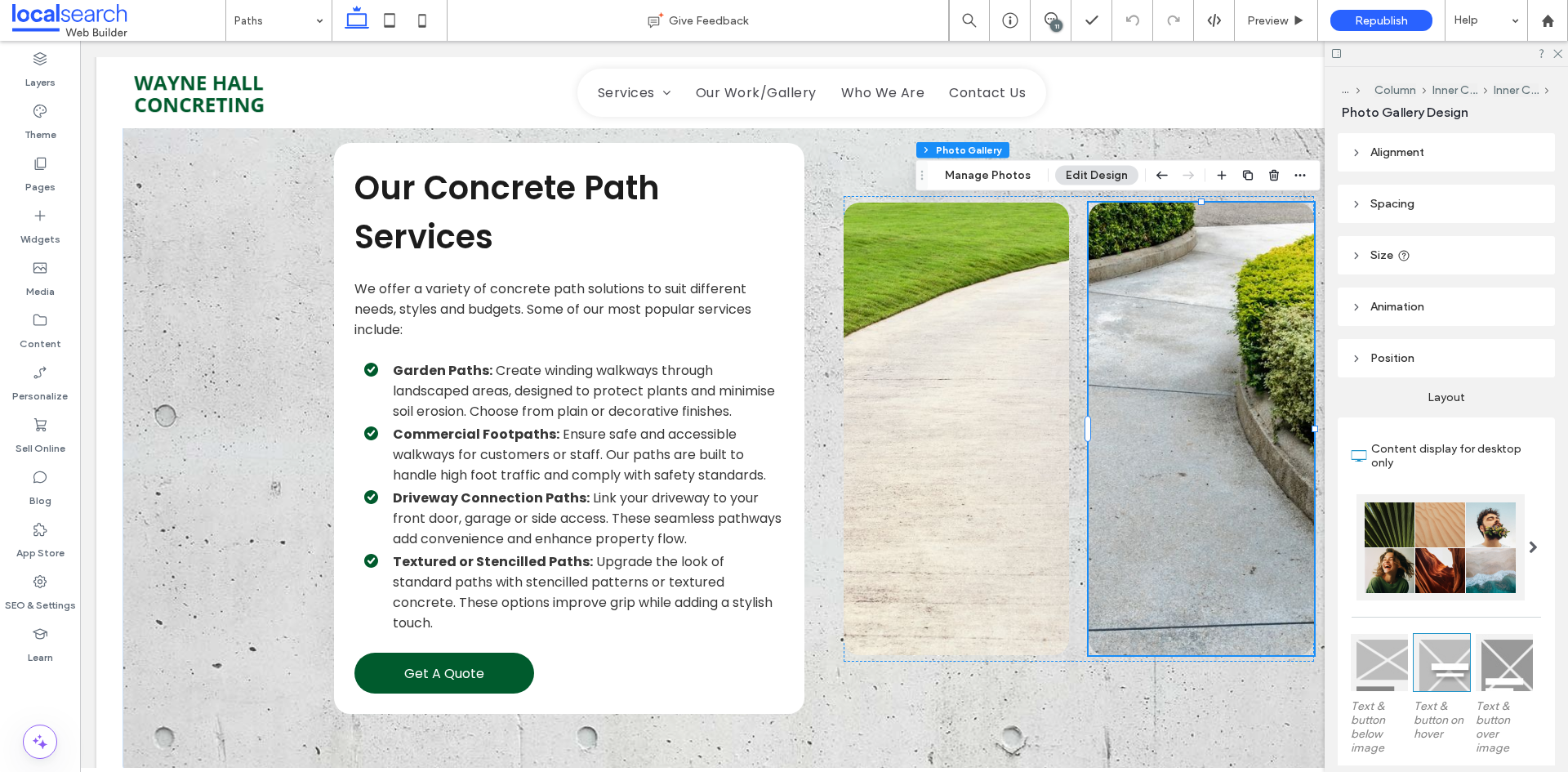
click at [1097, 421] on link at bounding box center [1201, 429] width 225 height 453
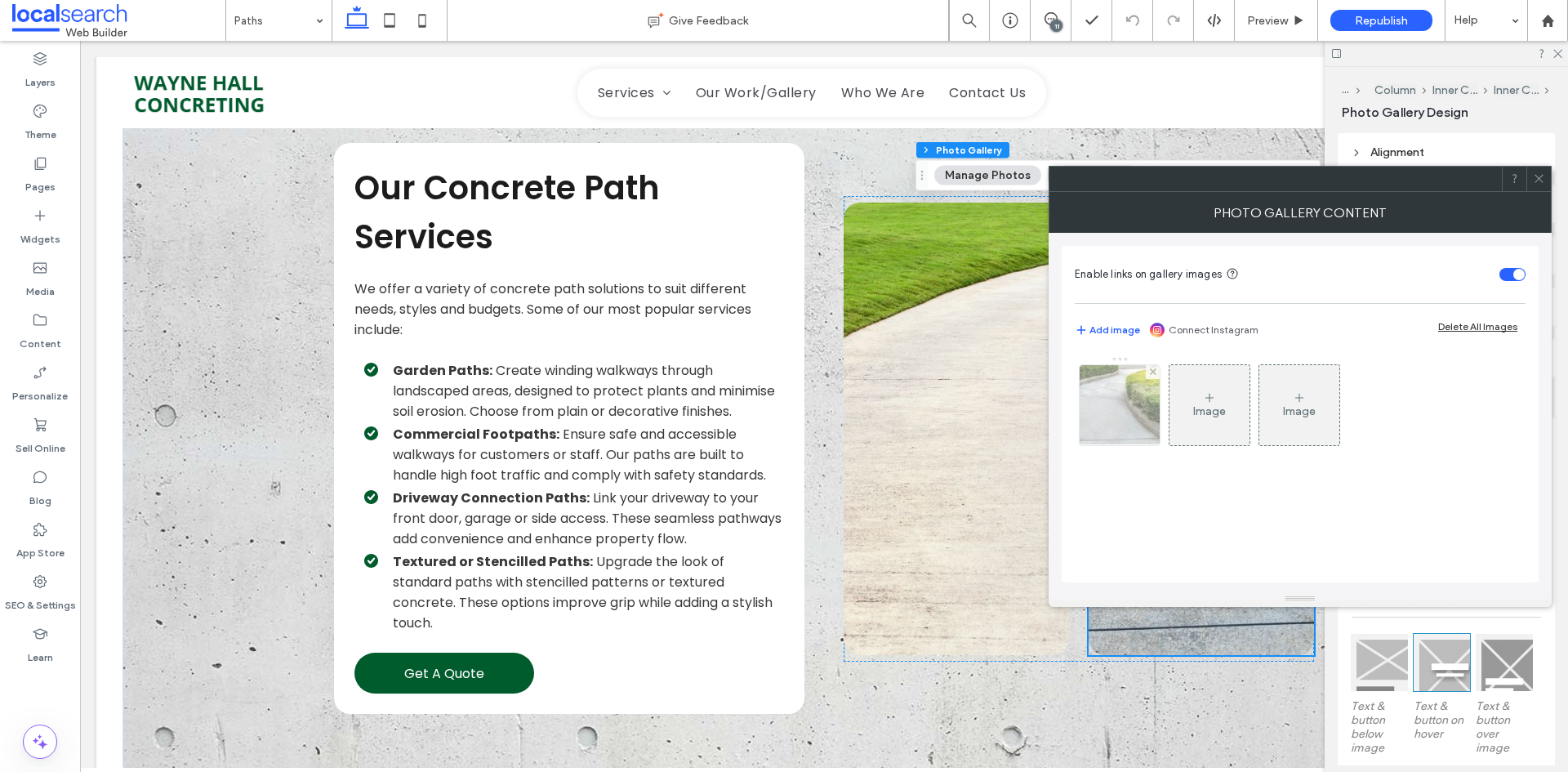
click at [1132, 412] on img at bounding box center [1119, 406] width 129 height 80
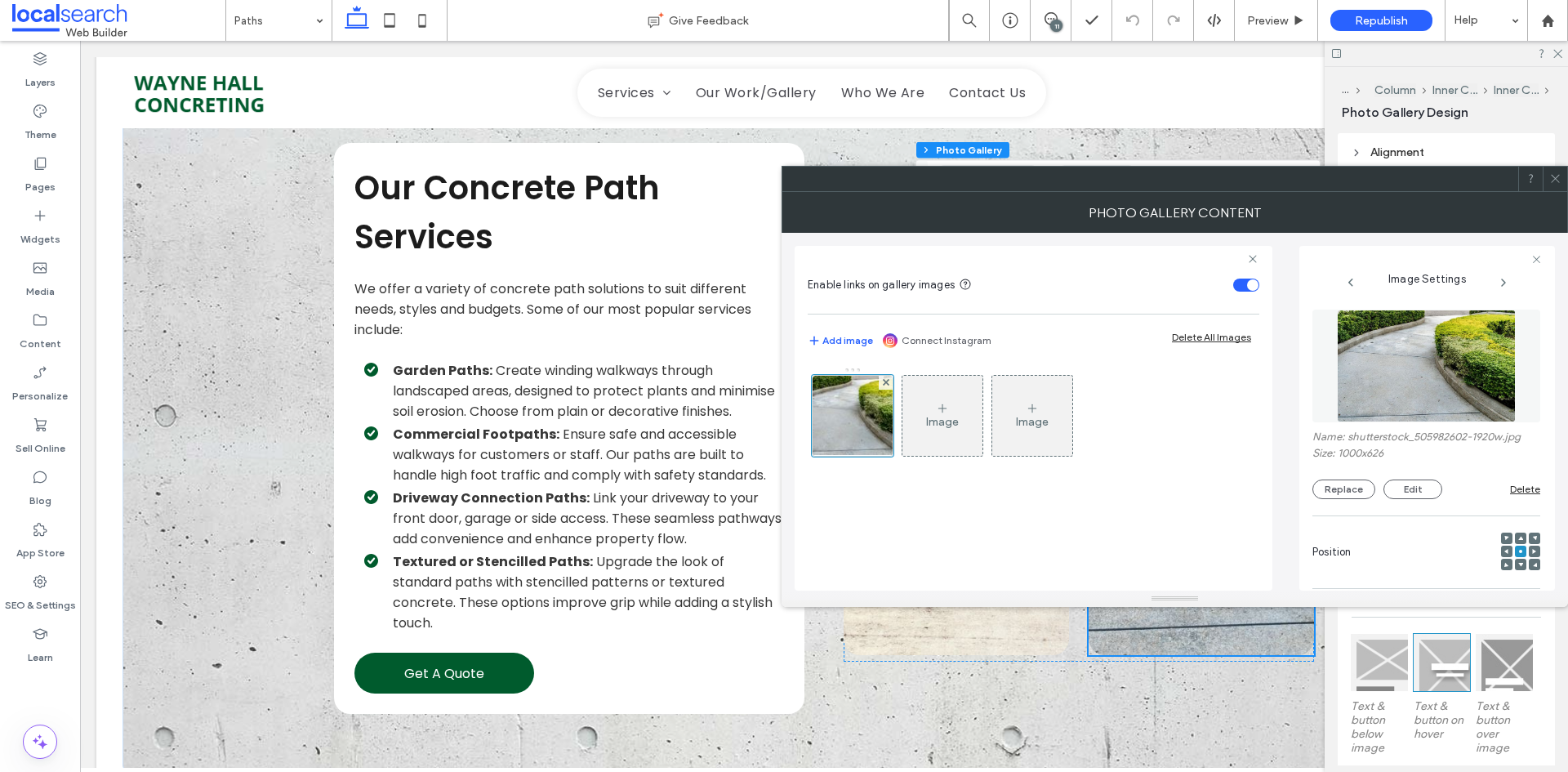
click at [1395, 771] on div at bounding box center [784, 772] width 1568 height 0
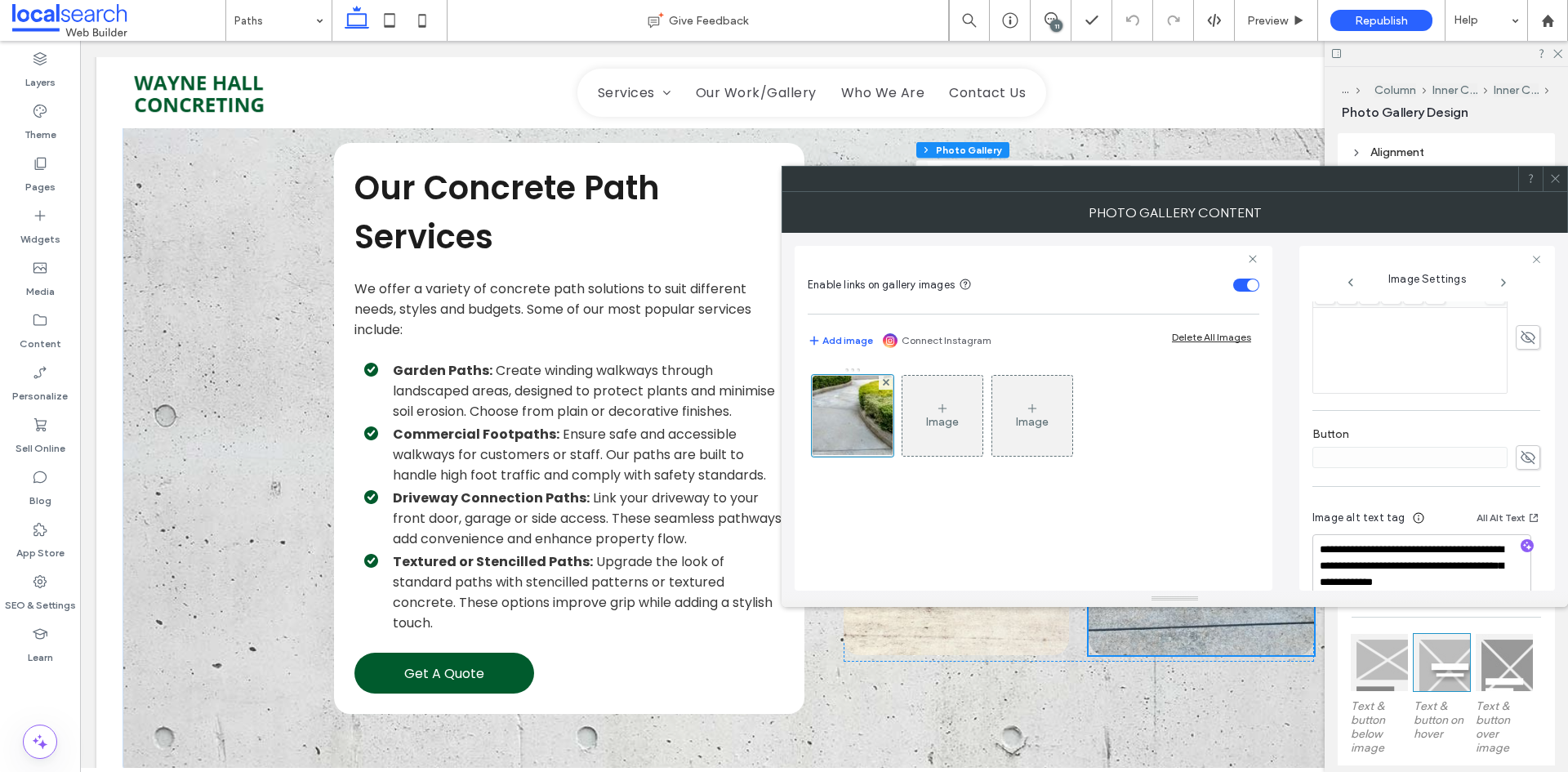
scroll to position [500, 0]
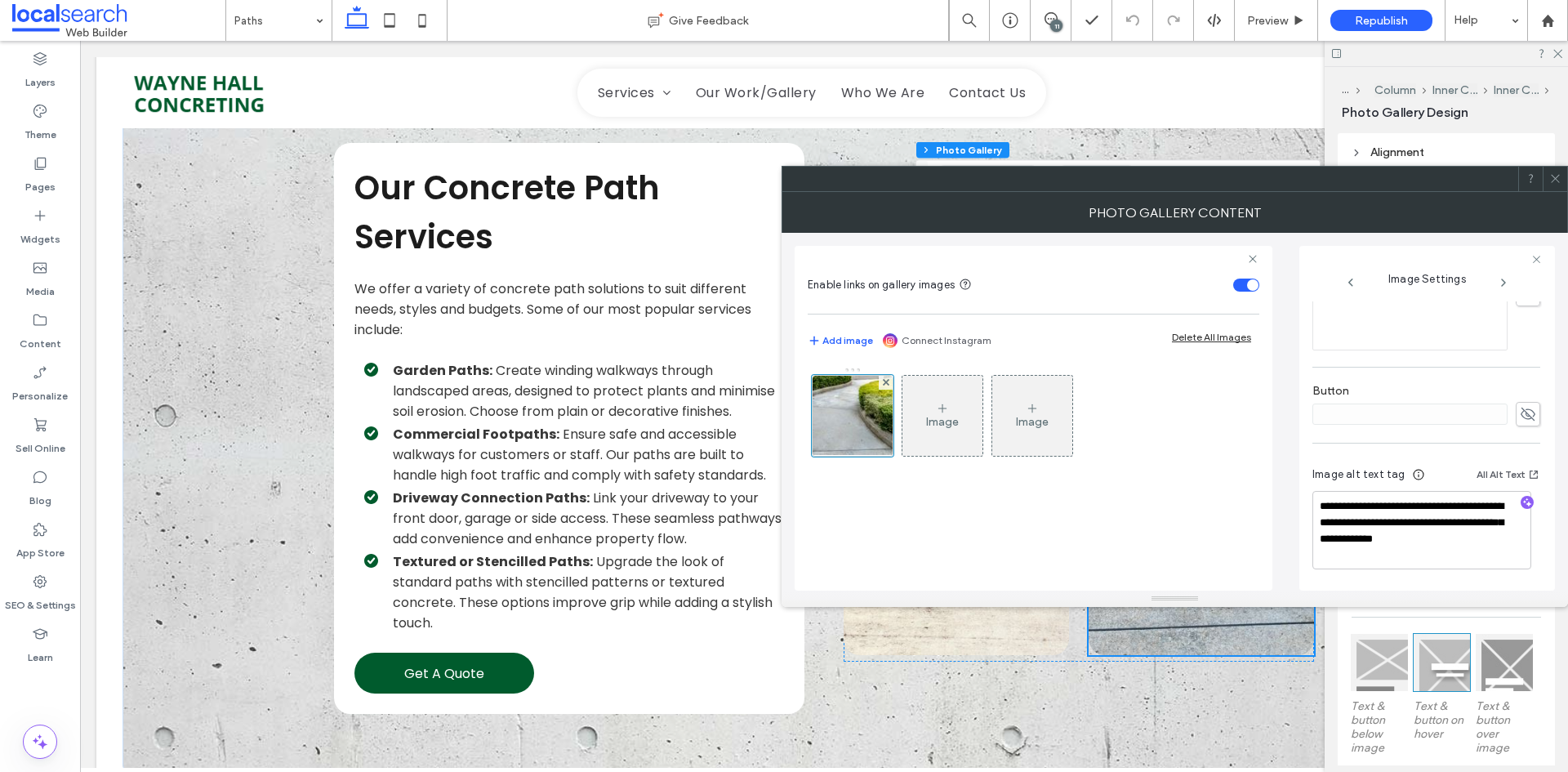
click at [1532, 185] on span at bounding box center [1531, 179] width 12 height 25
click at [1556, 181] on icon at bounding box center [1556, 178] width 12 height 12
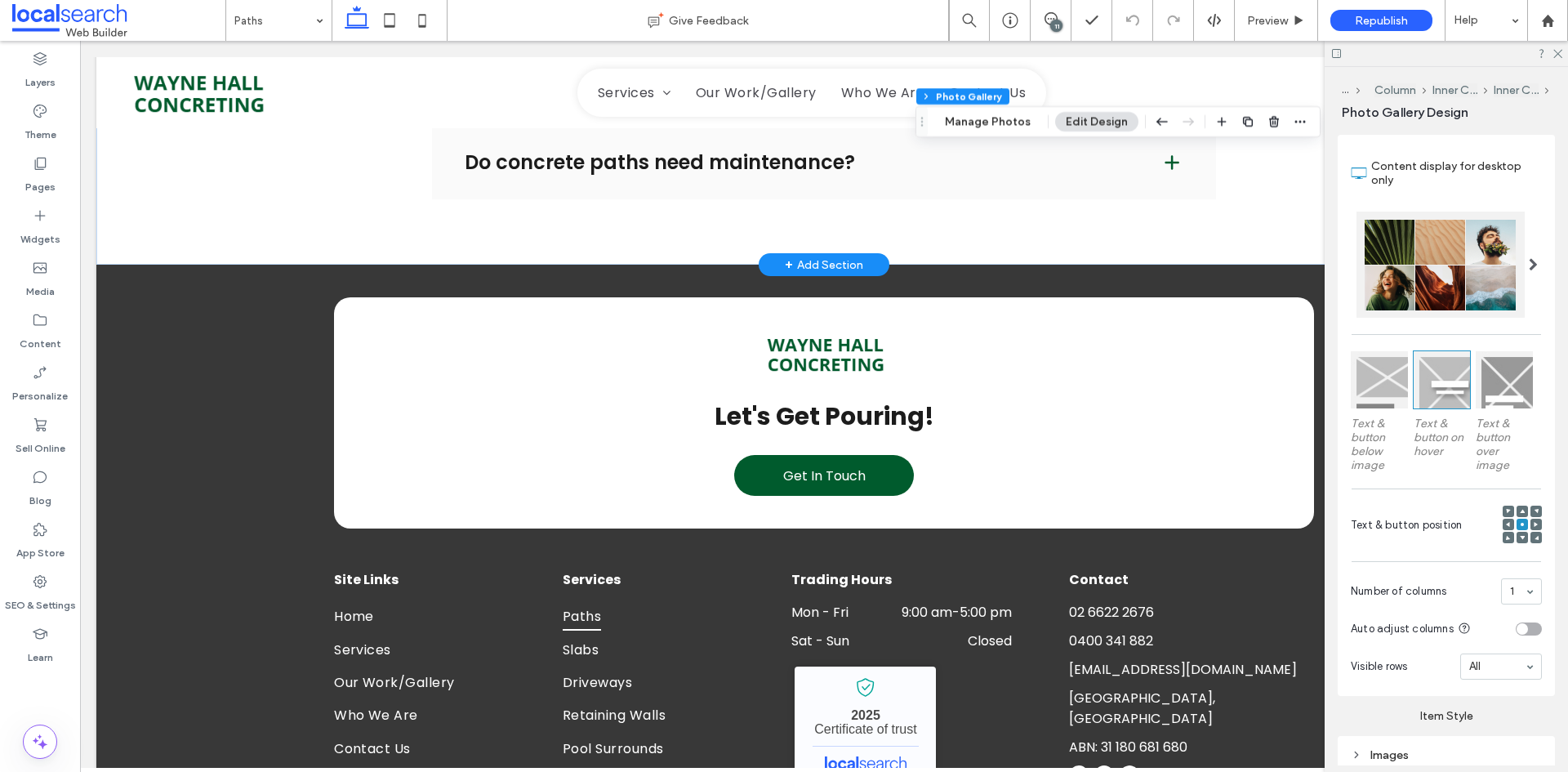
scroll to position [458, 0]
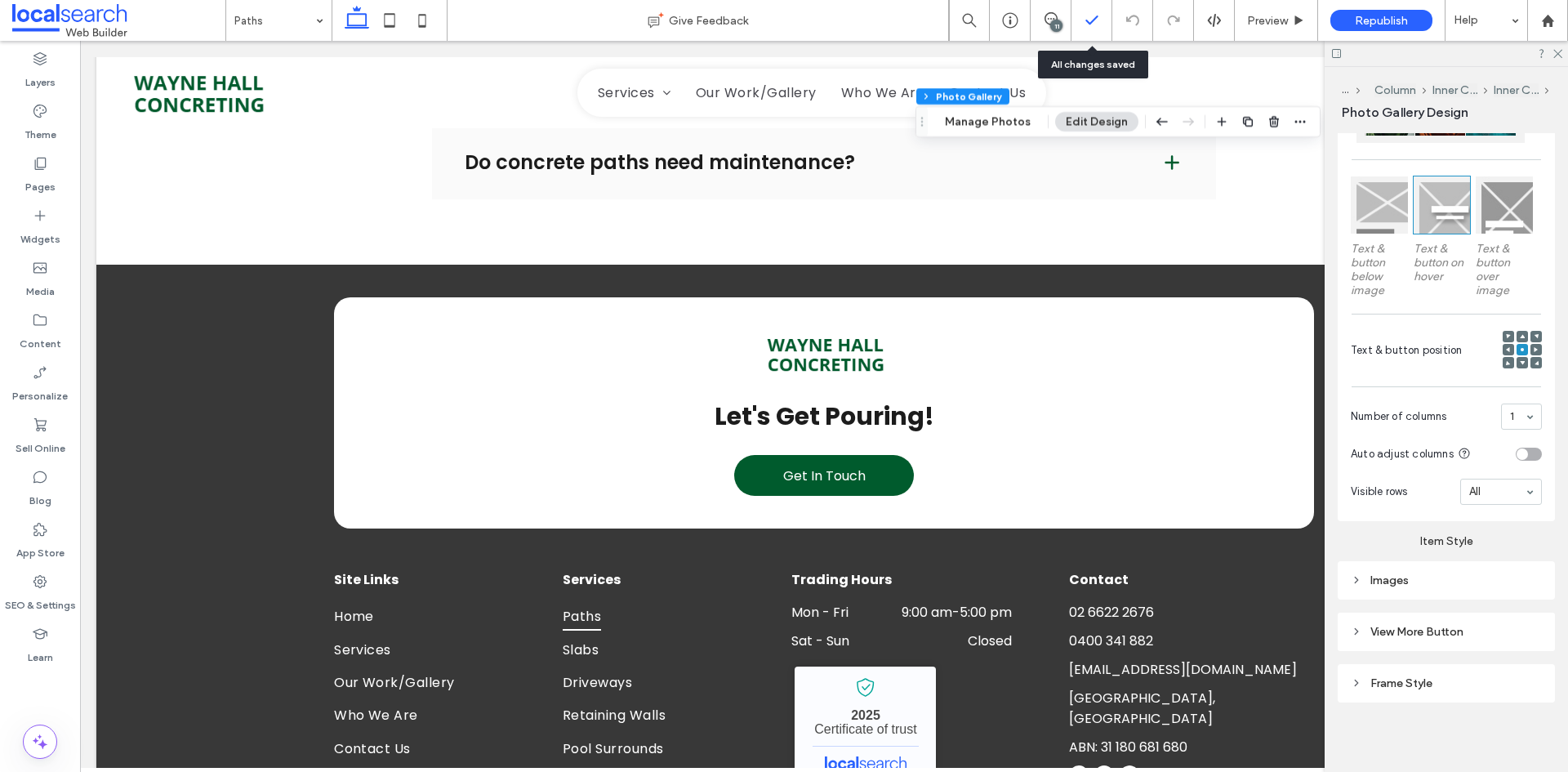
click at [1080, 20] on div at bounding box center [1091, 20] width 40 height 16
click at [1054, 17] on icon at bounding box center [1051, 19] width 13 height 13
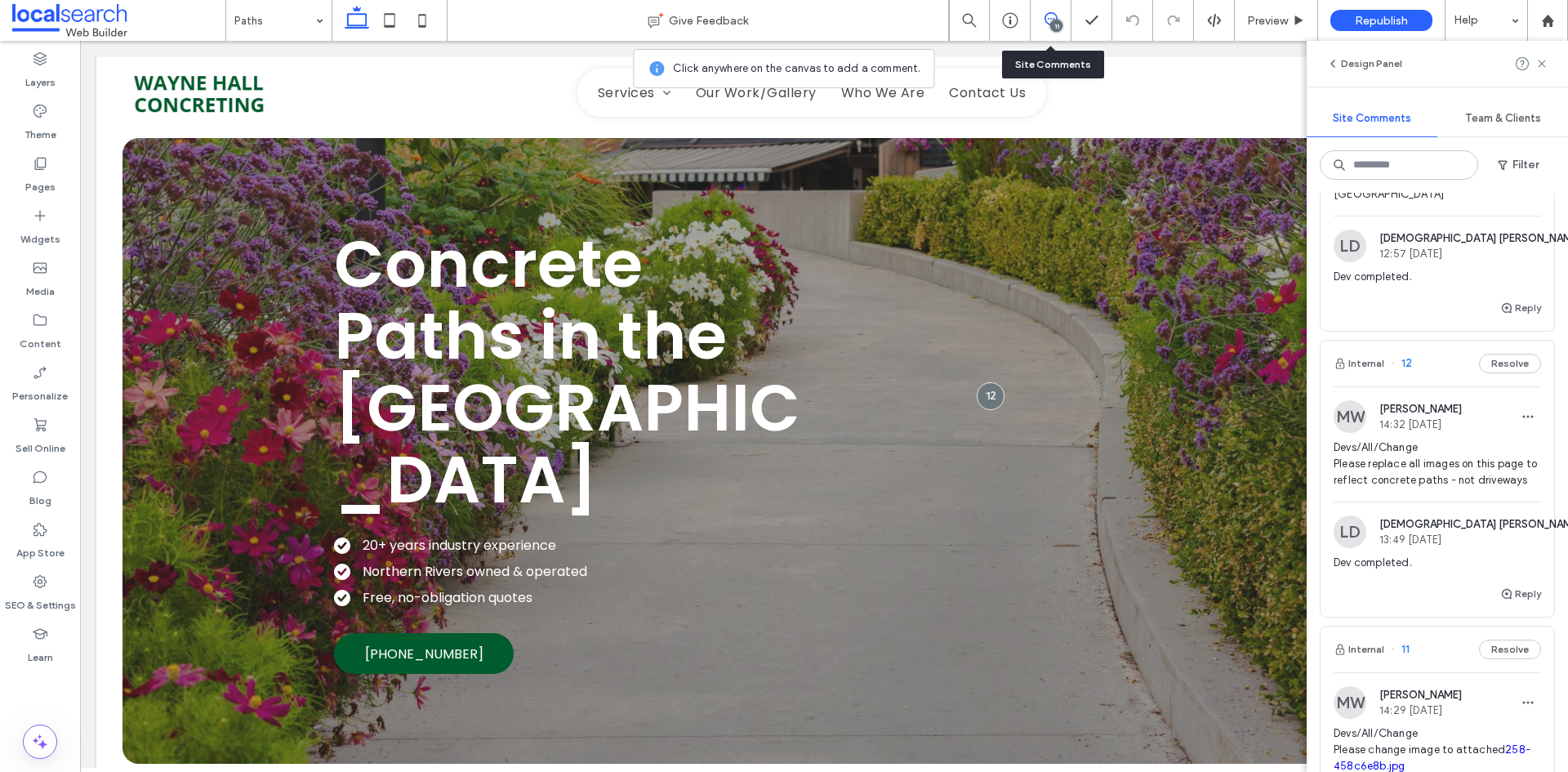
scroll to position [1797, 0]
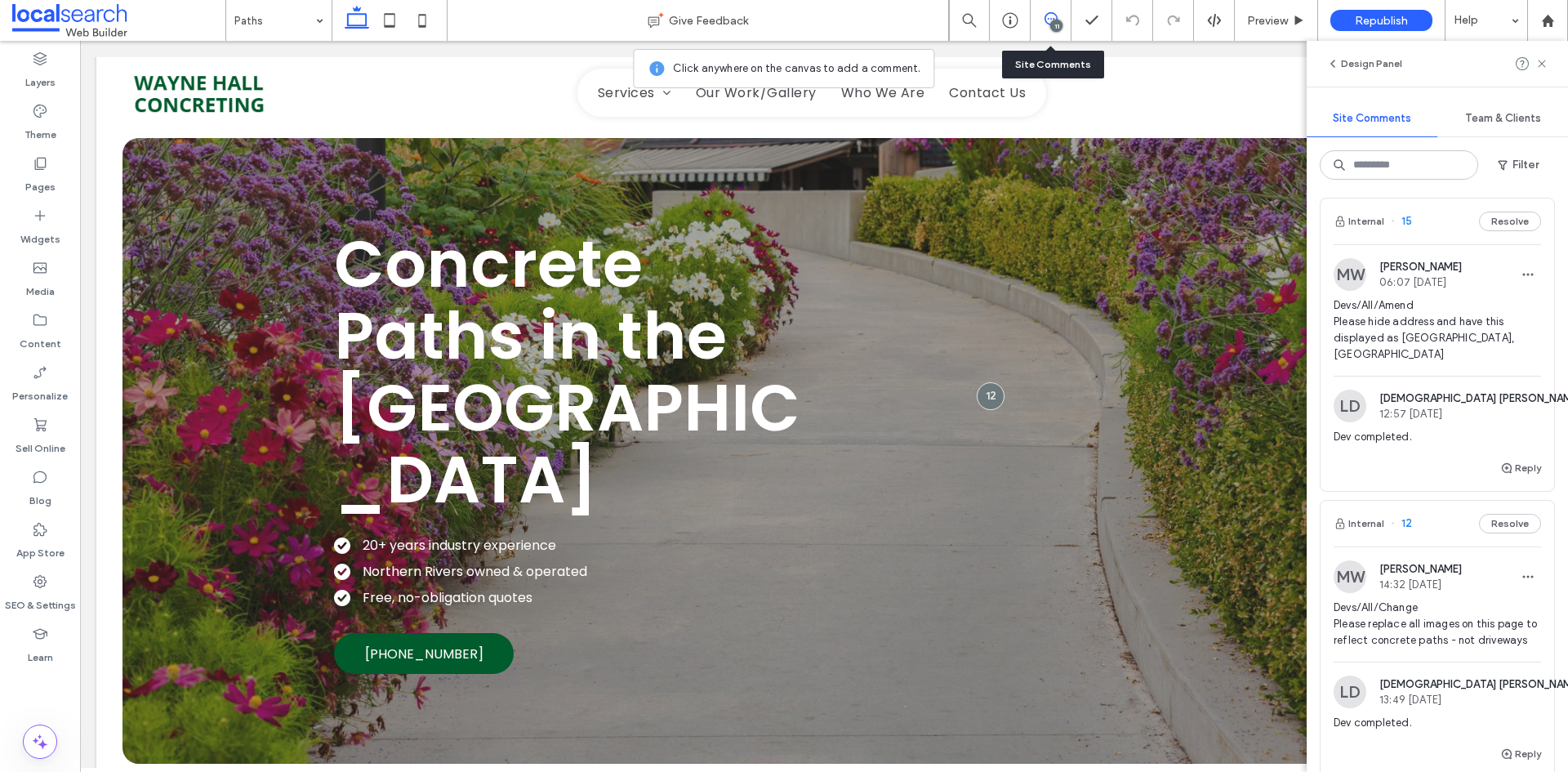
click at [1451, 353] on span "Devs/All/Amend Please hide address and have this displayed as South Lismore, NSW" at bounding box center [1437, 330] width 208 height 66
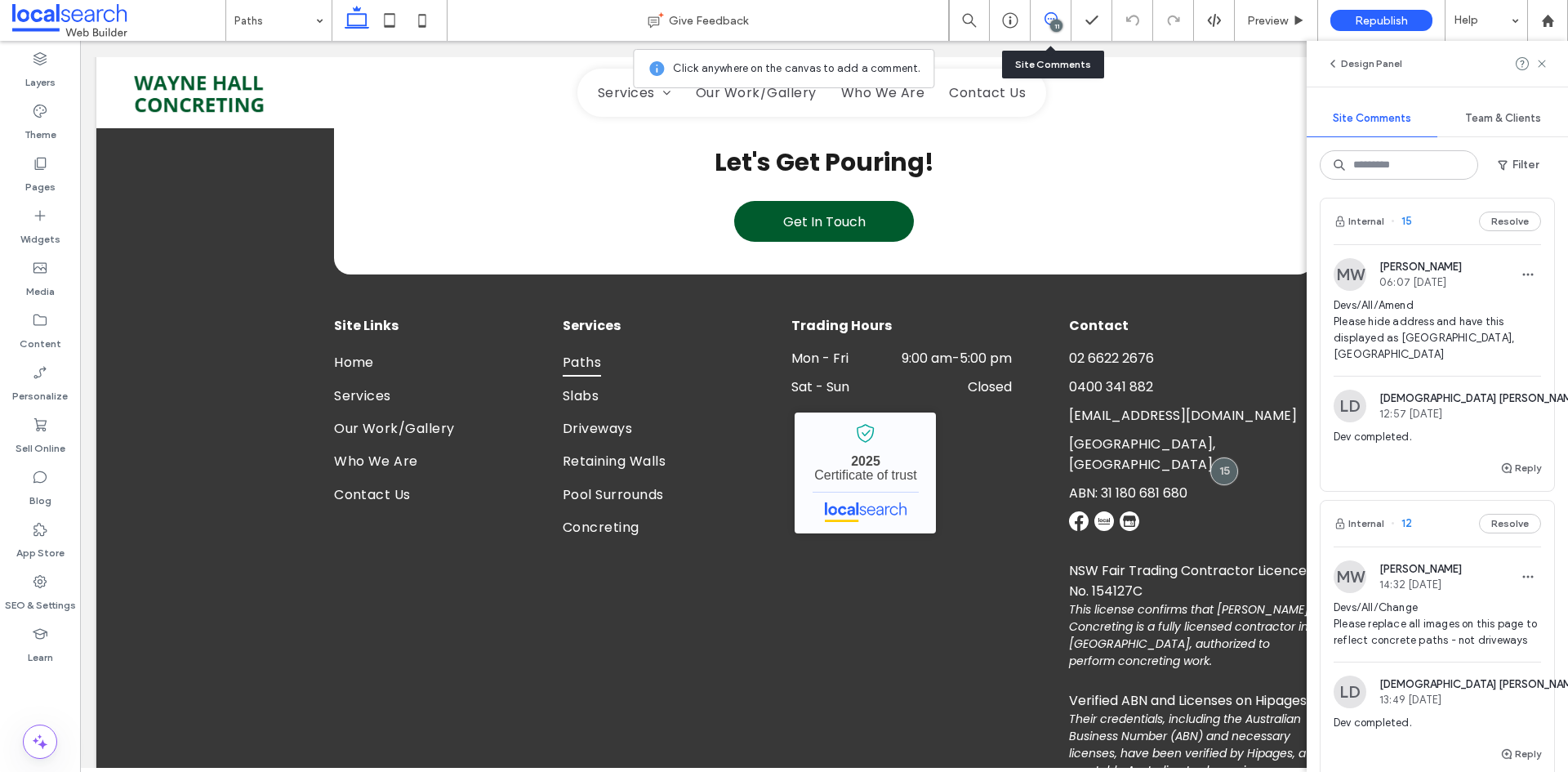
scroll to position [2722, 0]
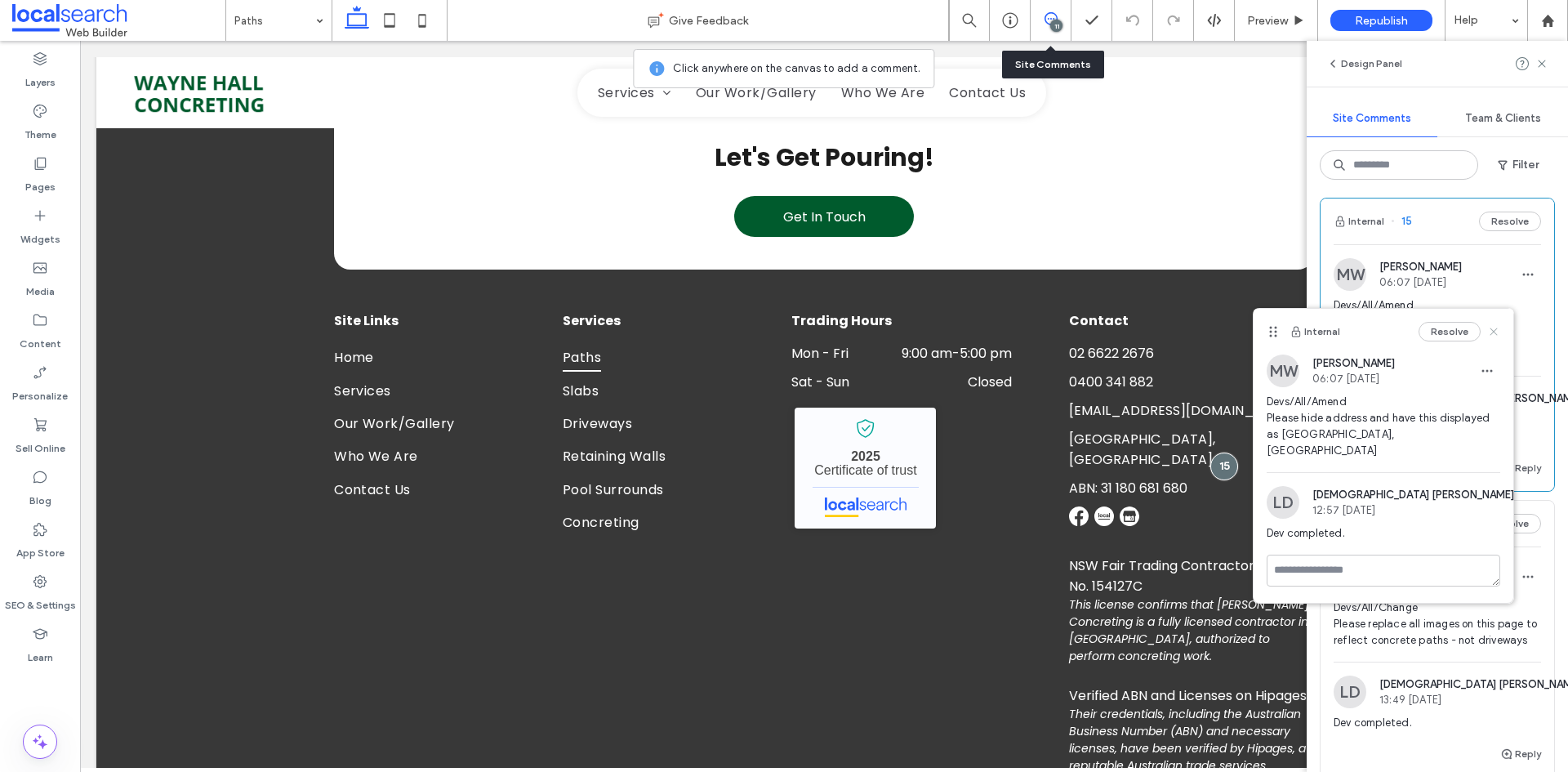
click at [1497, 329] on use at bounding box center [1493, 331] width 7 height 7
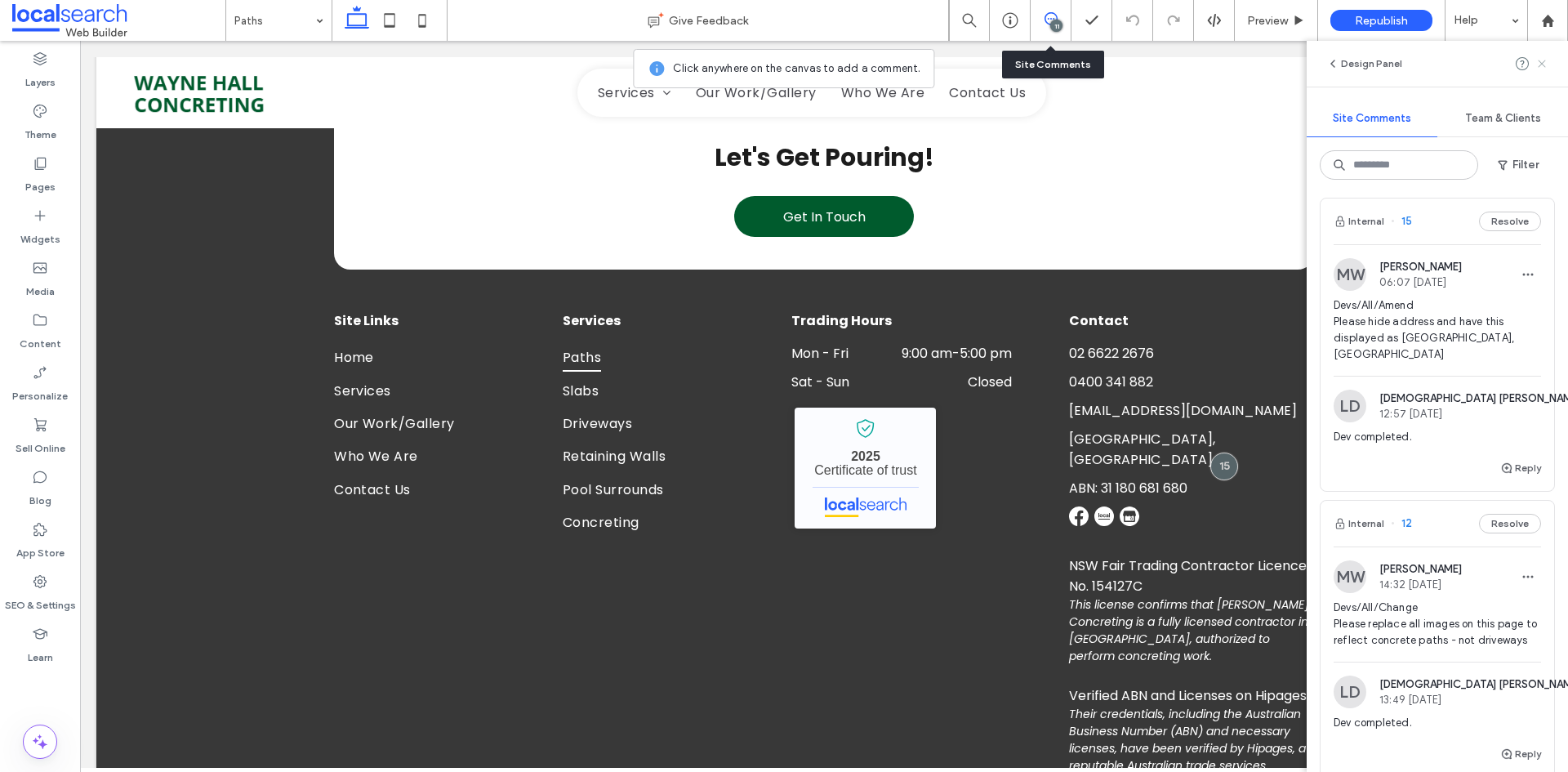
click at [1537, 67] on icon at bounding box center [1541, 63] width 13 height 13
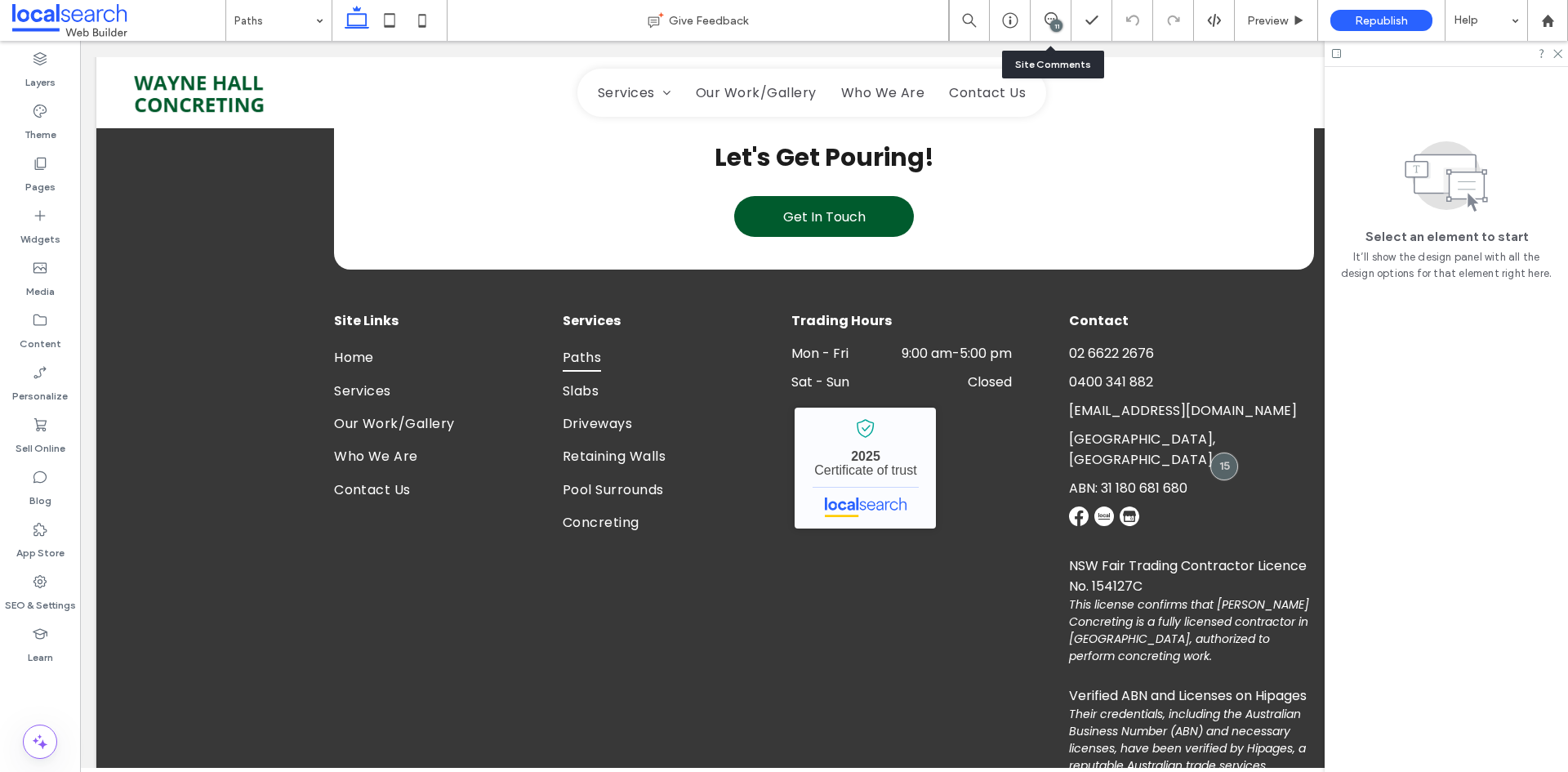
scroll to position [0, 0]
click at [1141, 437] on link "South Lismore, NSW" at bounding box center [1141, 449] width 146 height 39
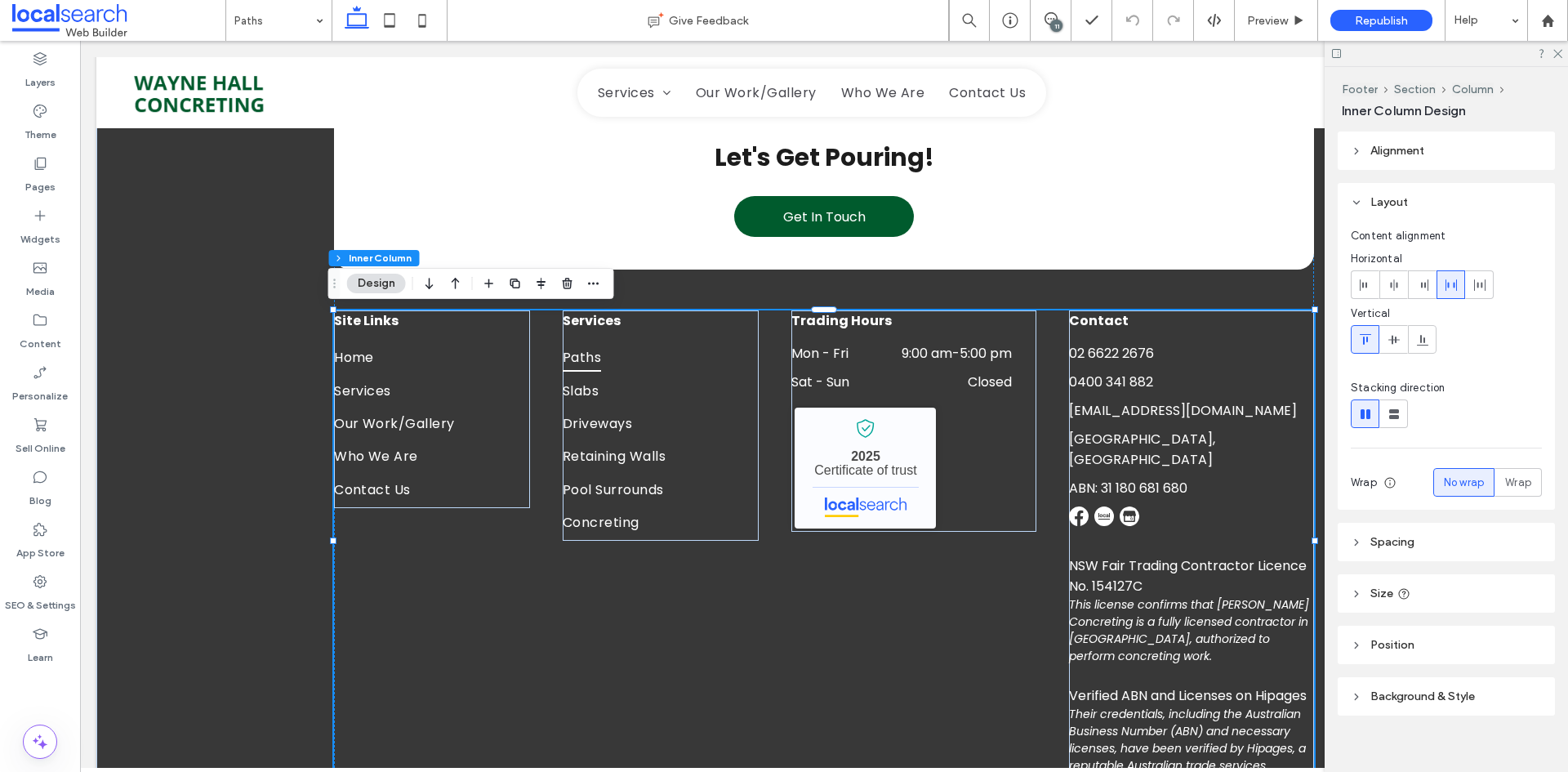
click at [1060, 21] on div "11" at bounding box center [1056, 26] width 12 height 12
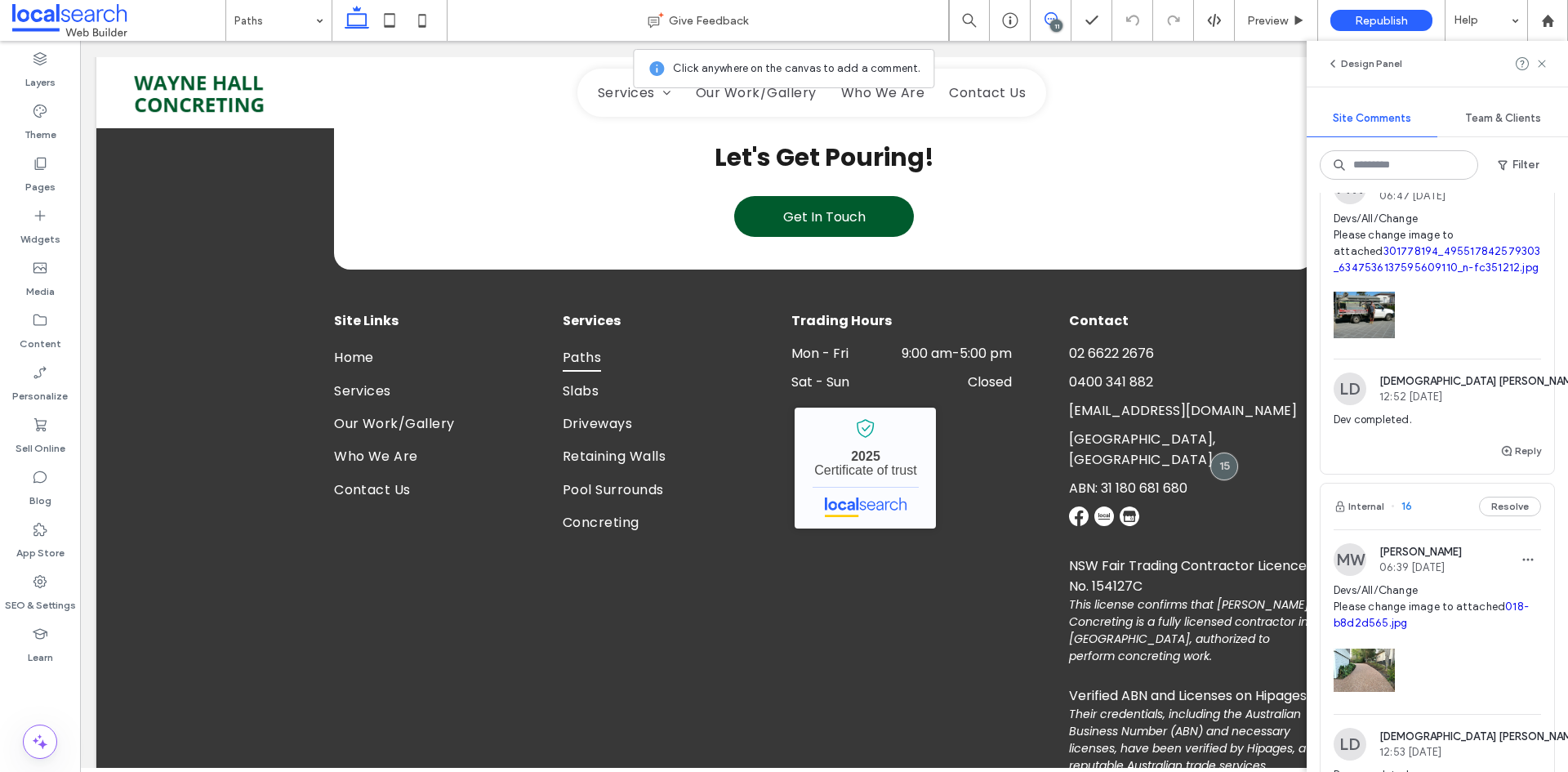
scroll to position [1307, 0]
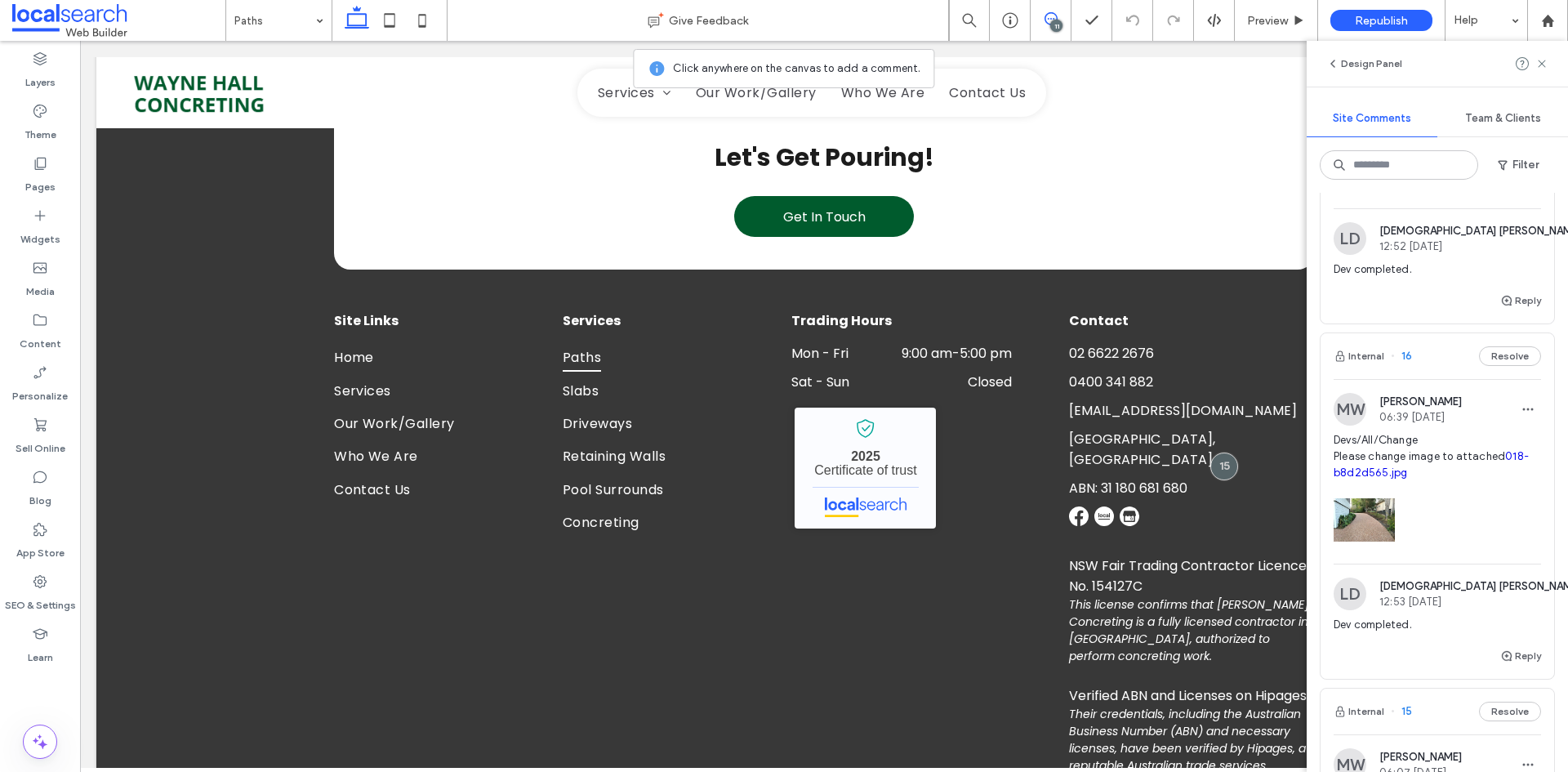
click at [1462, 521] on div at bounding box center [1437, 516] width 208 height 69
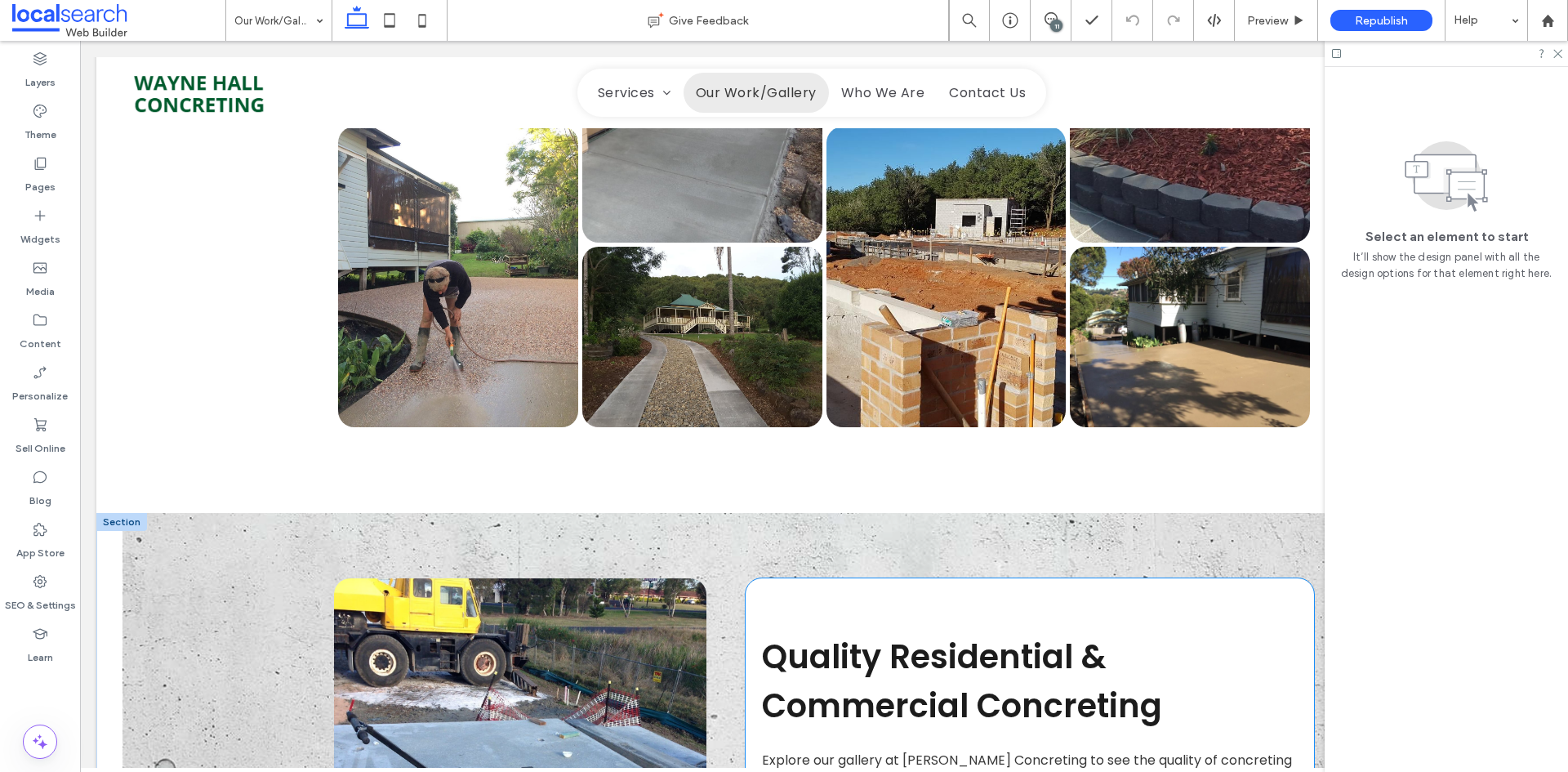
scroll to position [1144, 0]
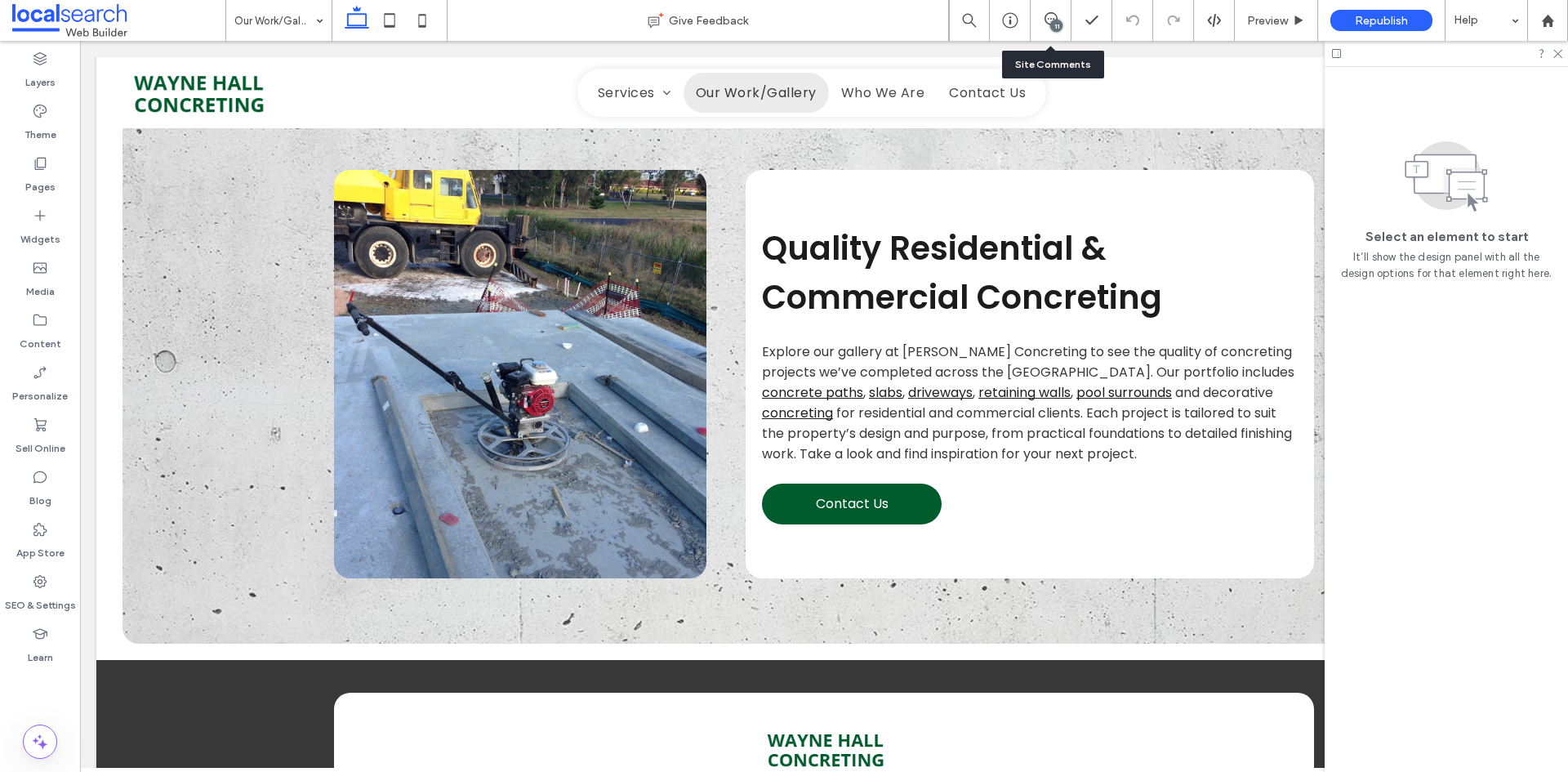
click at [1062, 12] on div "11" at bounding box center [1051, 20] width 41 height 41
click at [1059, 19] on span at bounding box center [1050, 19] width 40 height 13
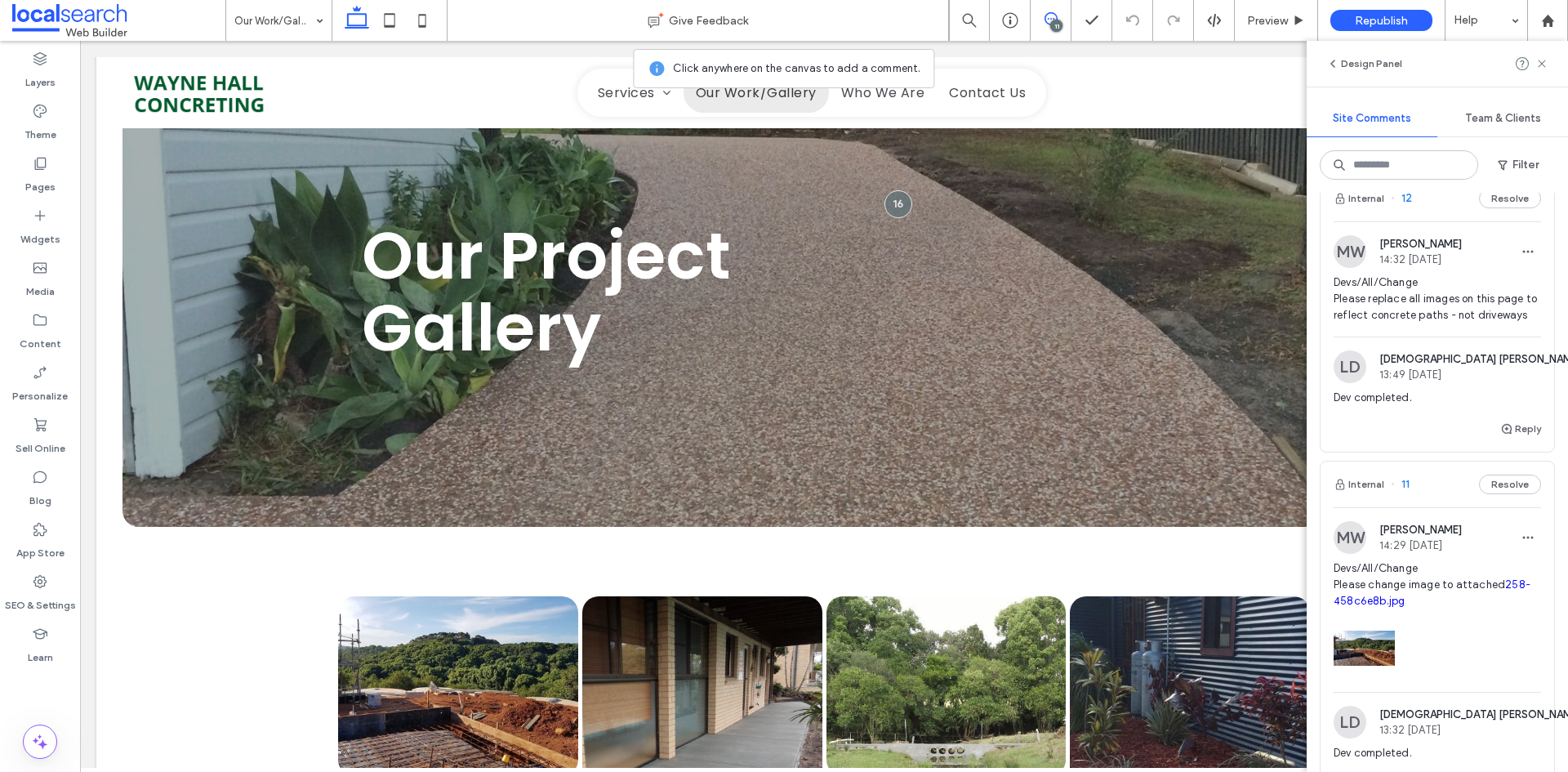
scroll to position [1797, 0]
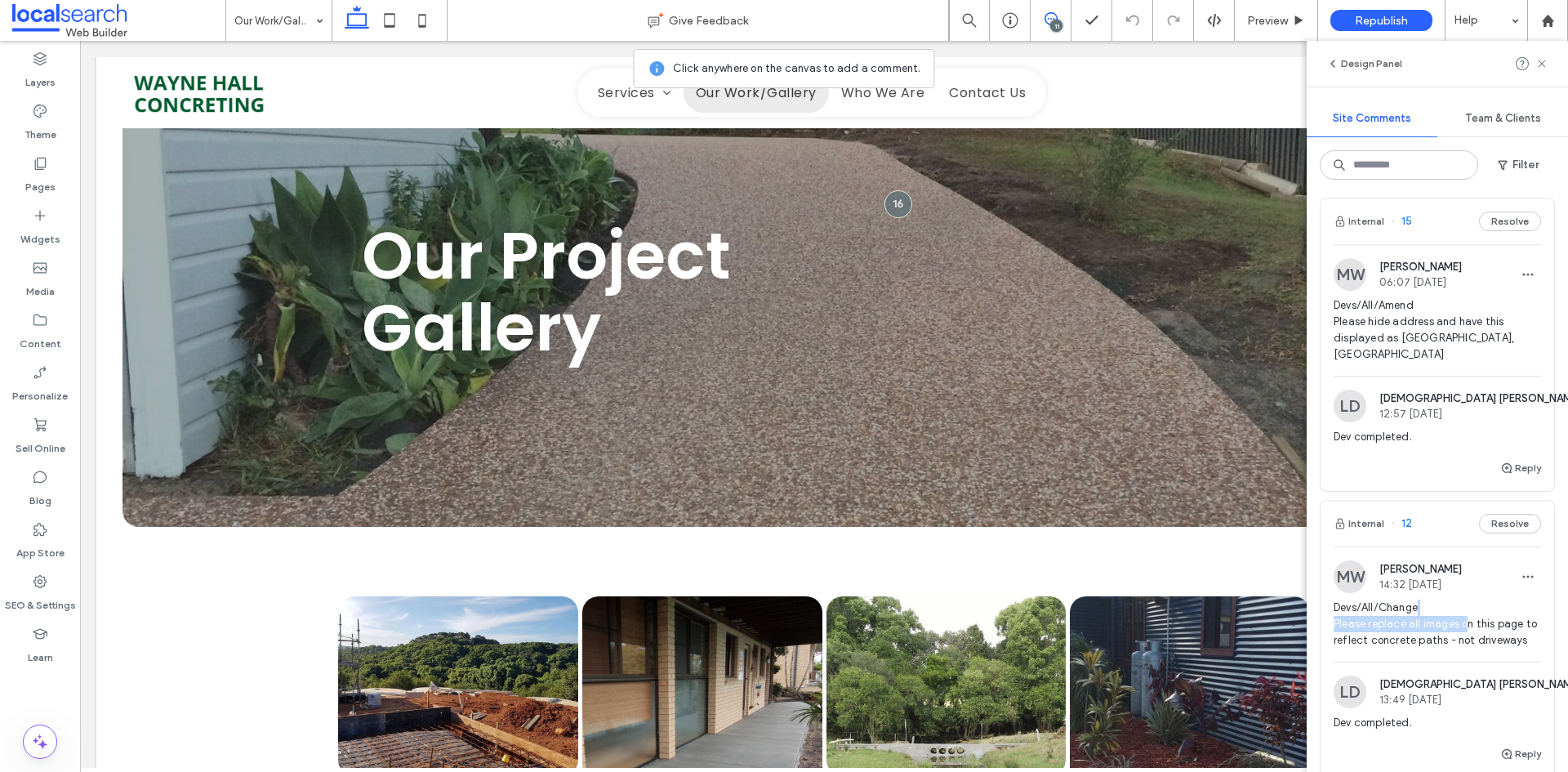
click at [1467, 633] on span "Devs/All/Change Please replace all images on this page to reflect concrete path…" at bounding box center [1437, 624] width 208 height 49
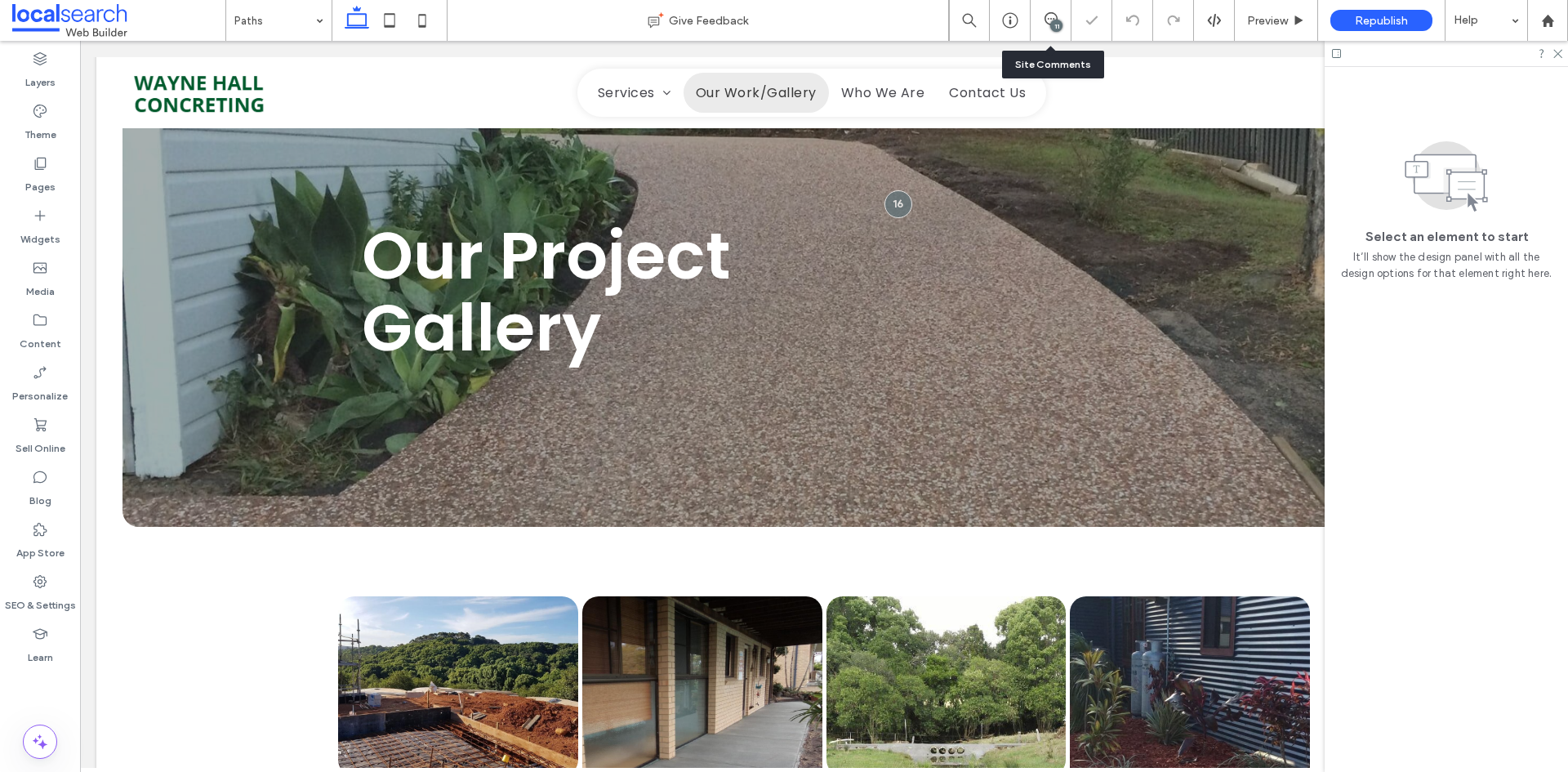
click at [1058, 26] on div "11" at bounding box center [1056, 26] width 12 height 12
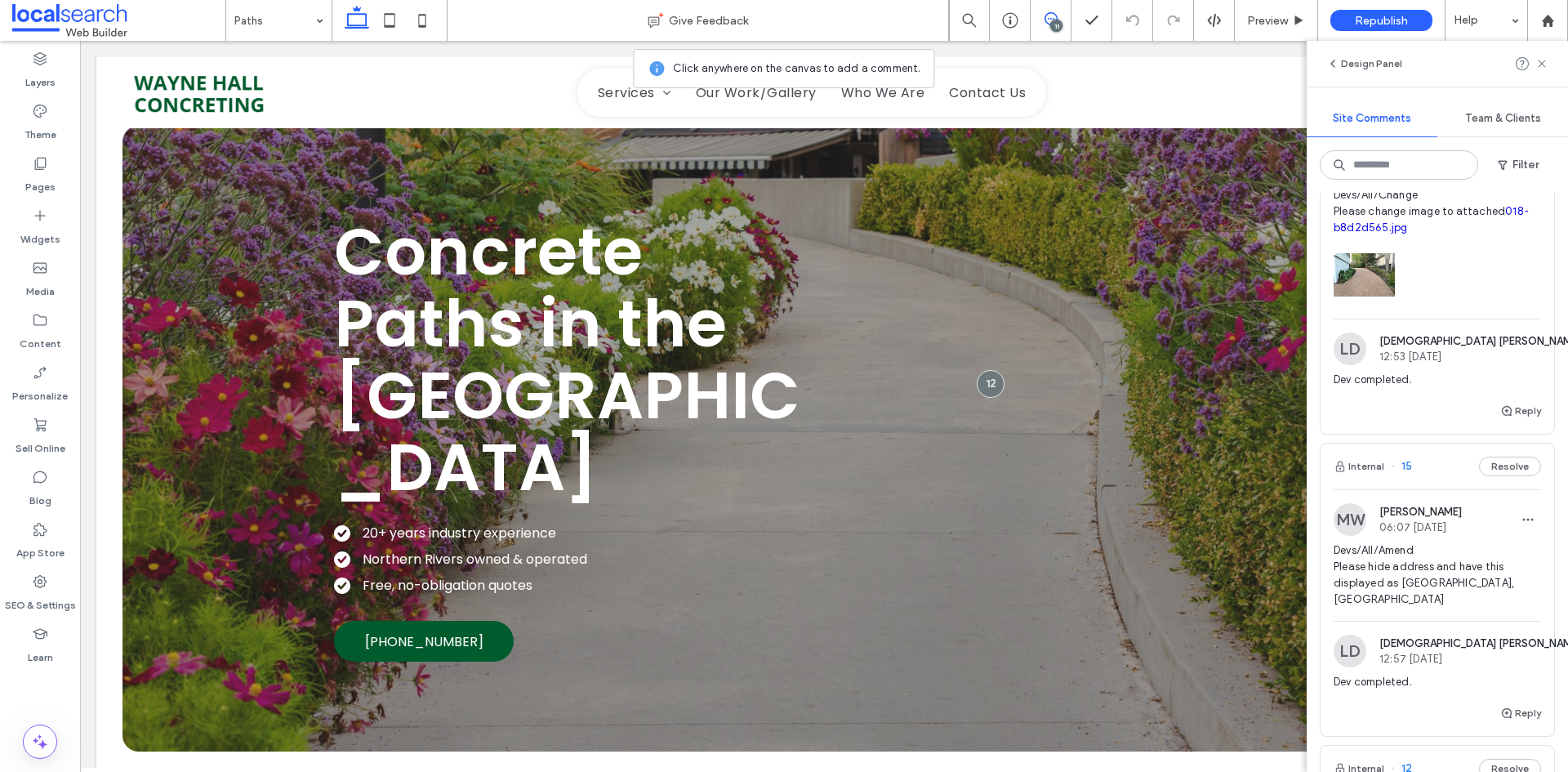
click at [1486, 587] on span "Devs/All/Amend Please hide address and have this displayed as South Lismore, NSW" at bounding box center [1437, 575] width 208 height 66
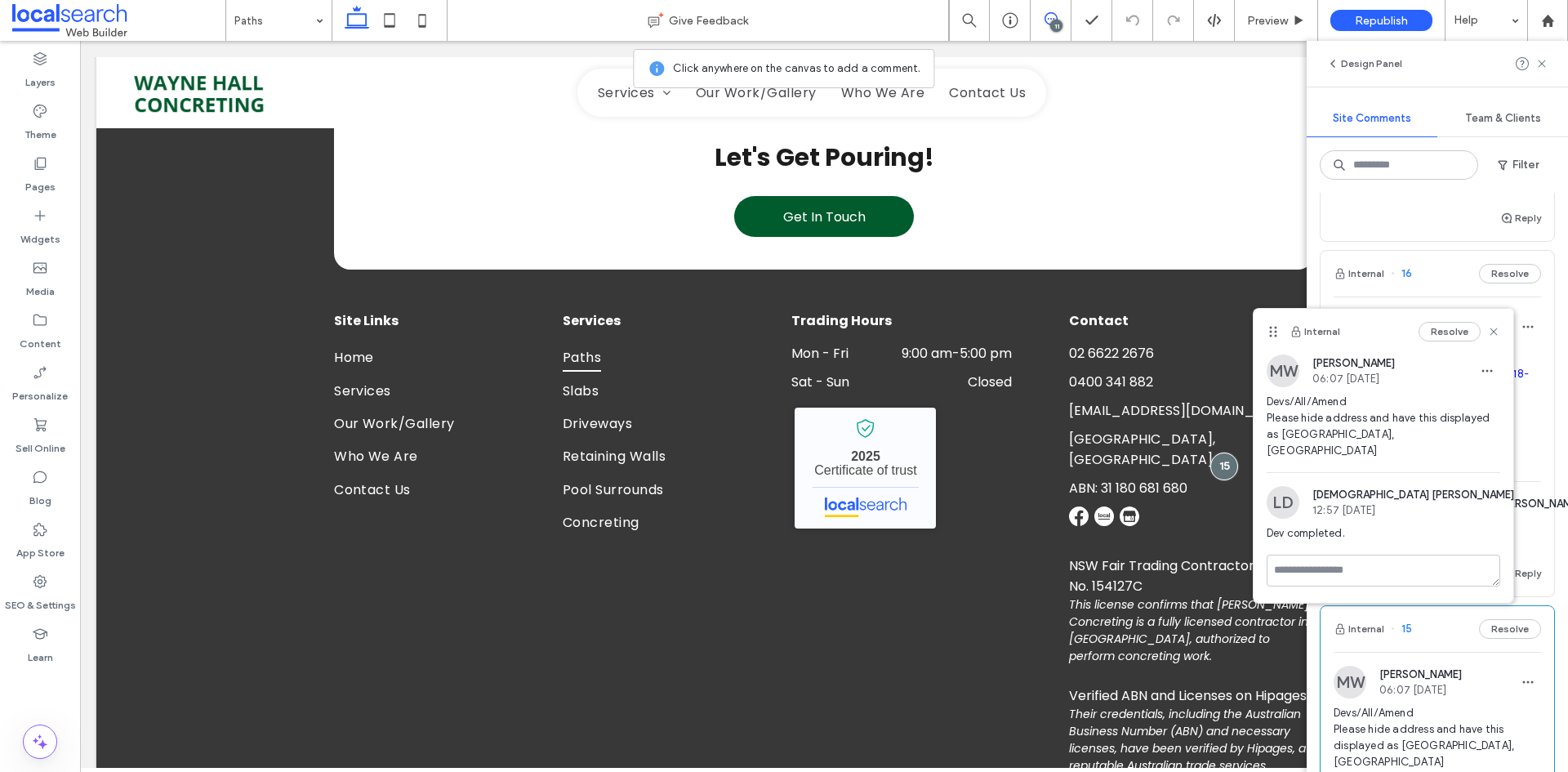
scroll to position [1389, 0]
click at [1534, 480] on div "MW Monique Windust 06:39 Aug 13 2025 Devs/All/Change Please change image to att…" at bounding box center [1437, 397] width 233 height 170
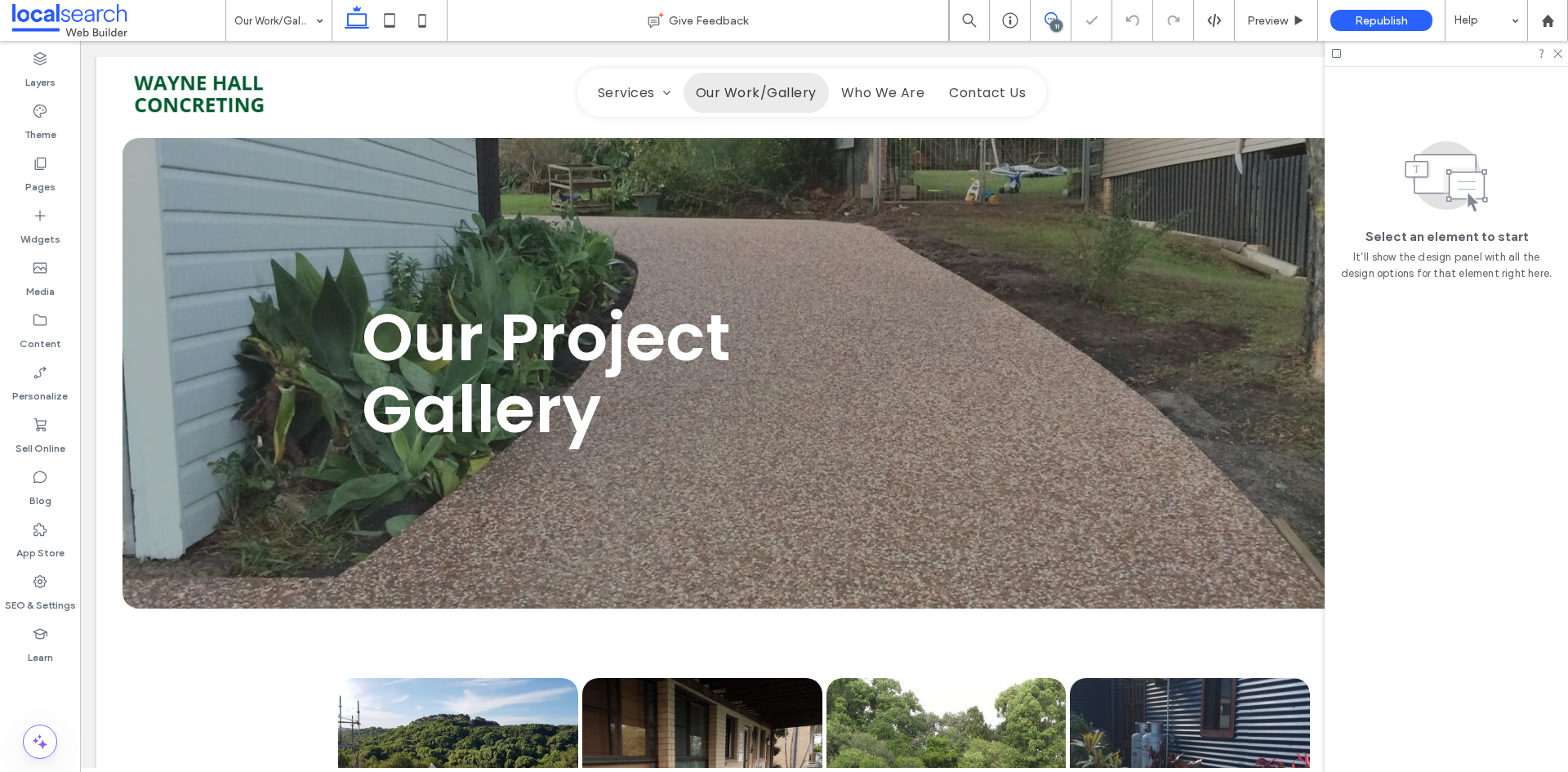
click at [1039, 23] on span at bounding box center [1050, 19] width 40 height 13
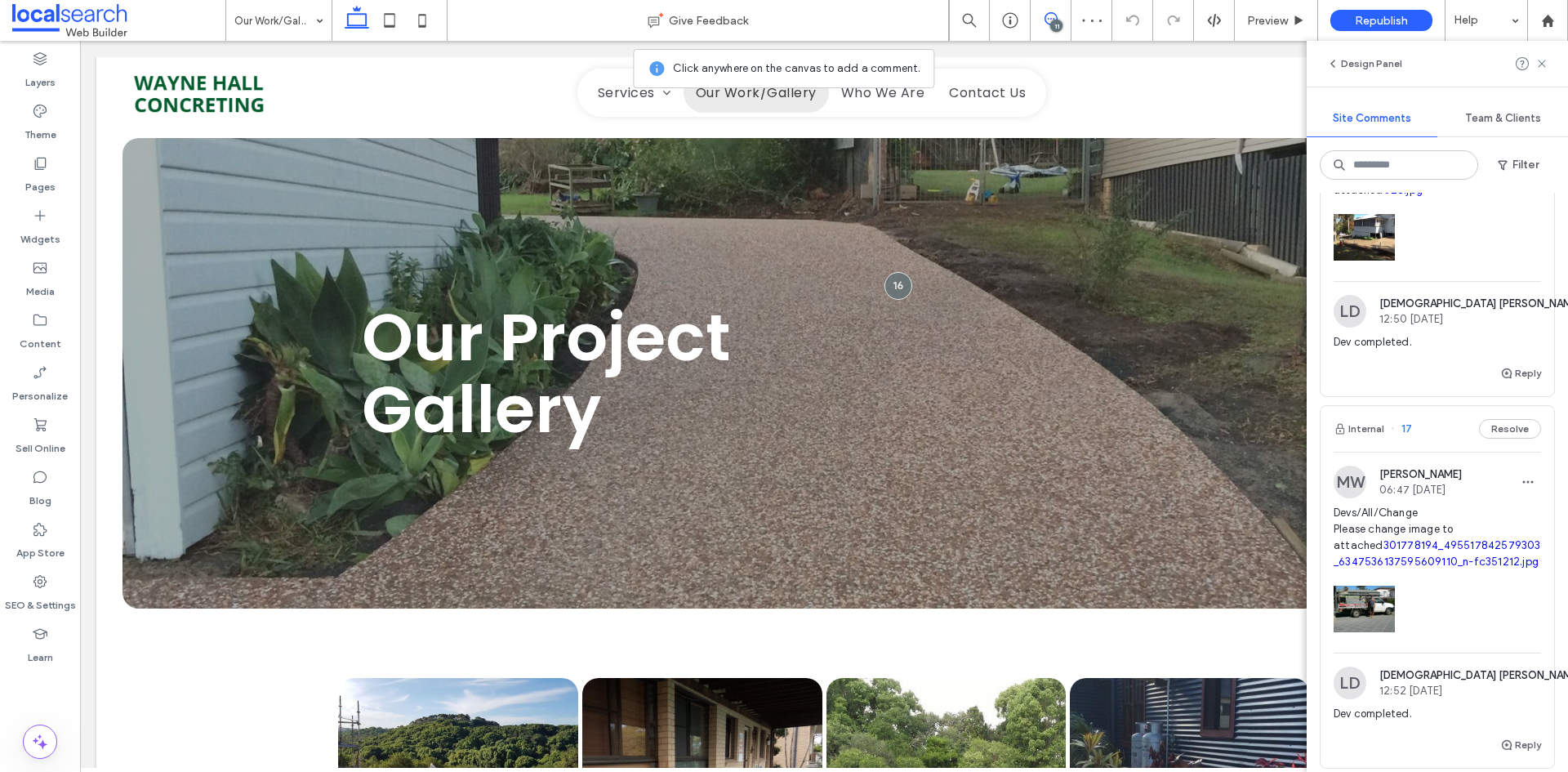
scroll to position [981, 0]
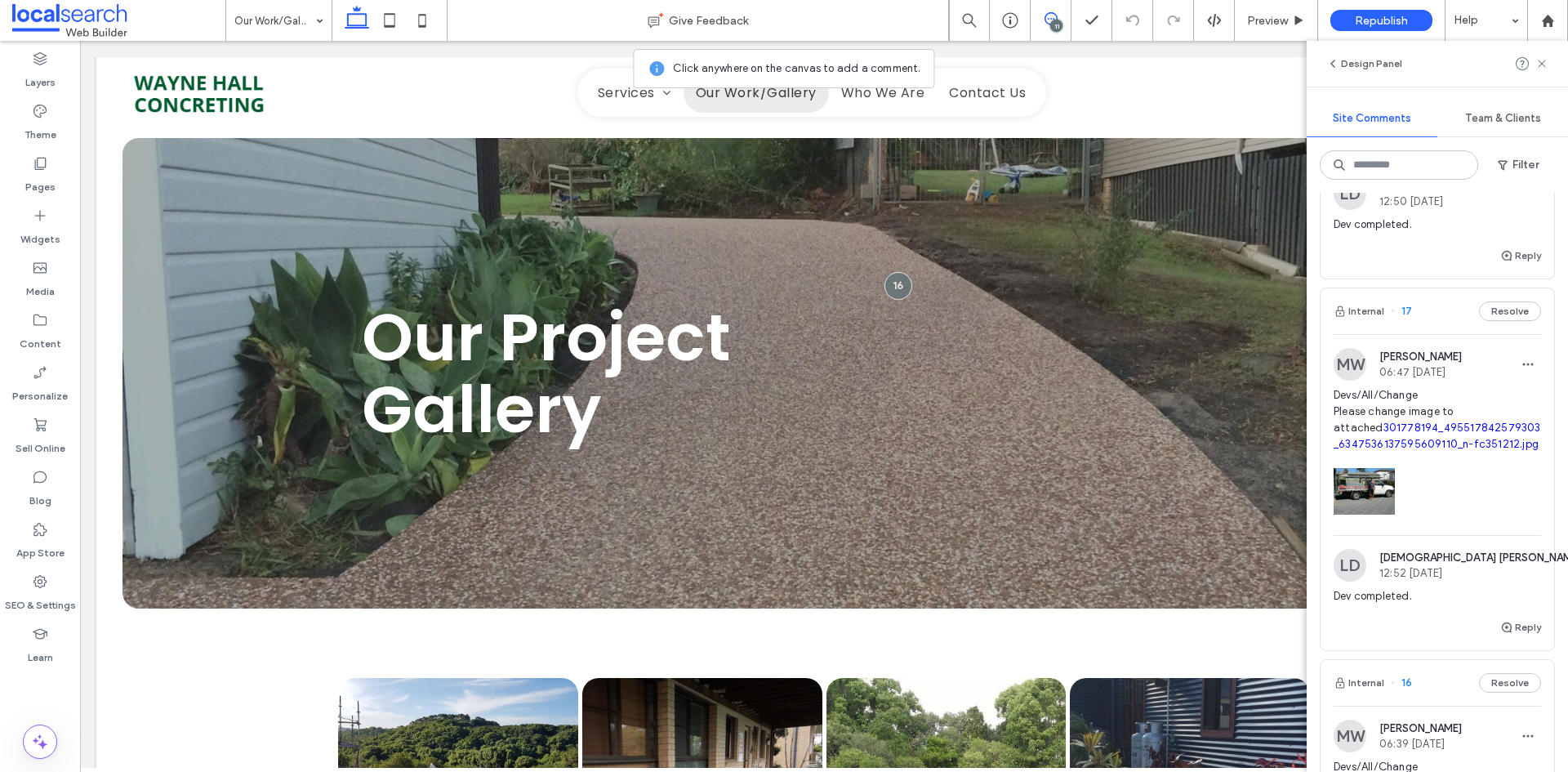
click at [1469, 522] on div at bounding box center [1437, 487] width 208 height 69
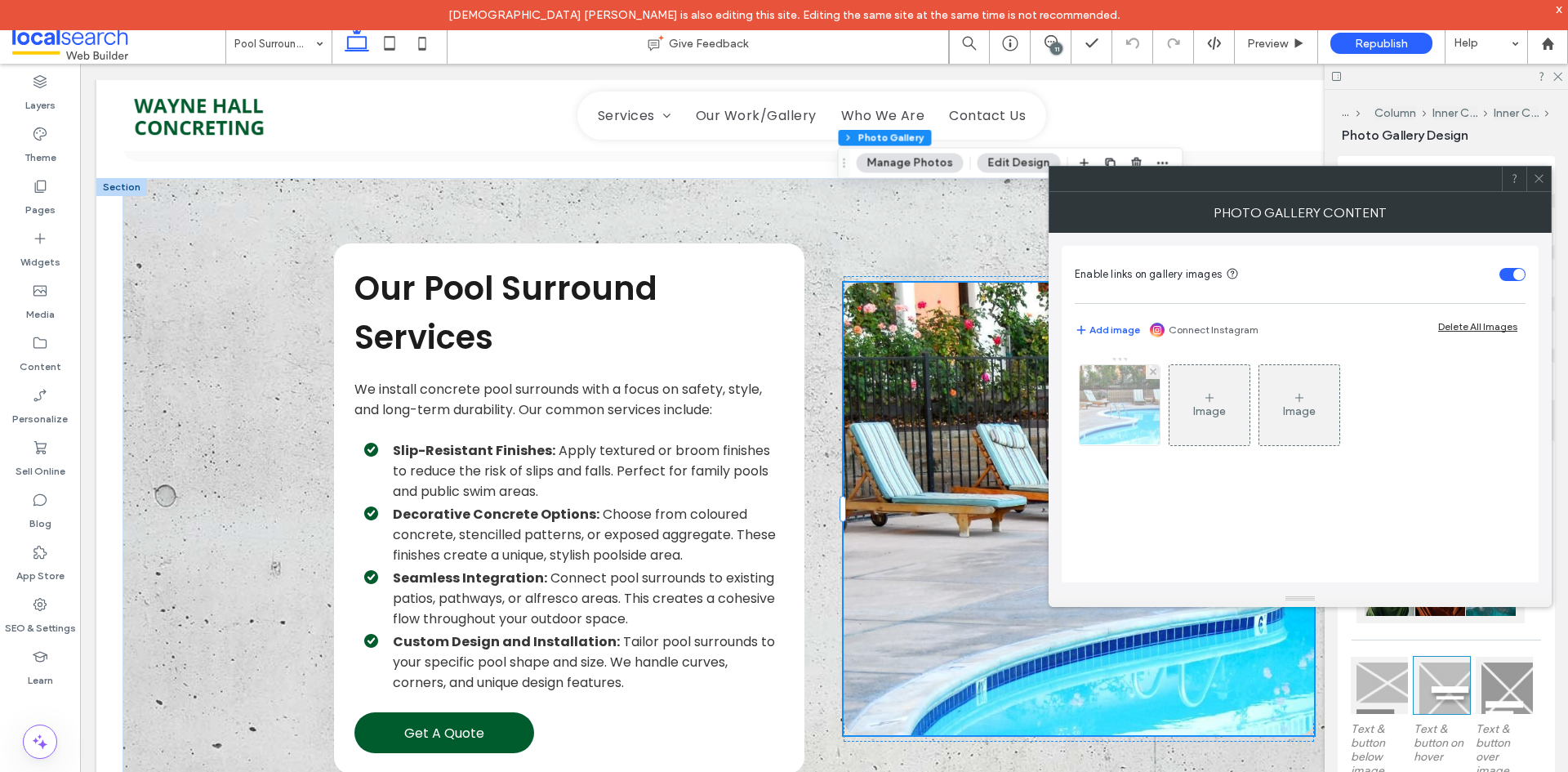
click at [1146, 405] on img at bounding box center [1119, 406] width 120 height 80
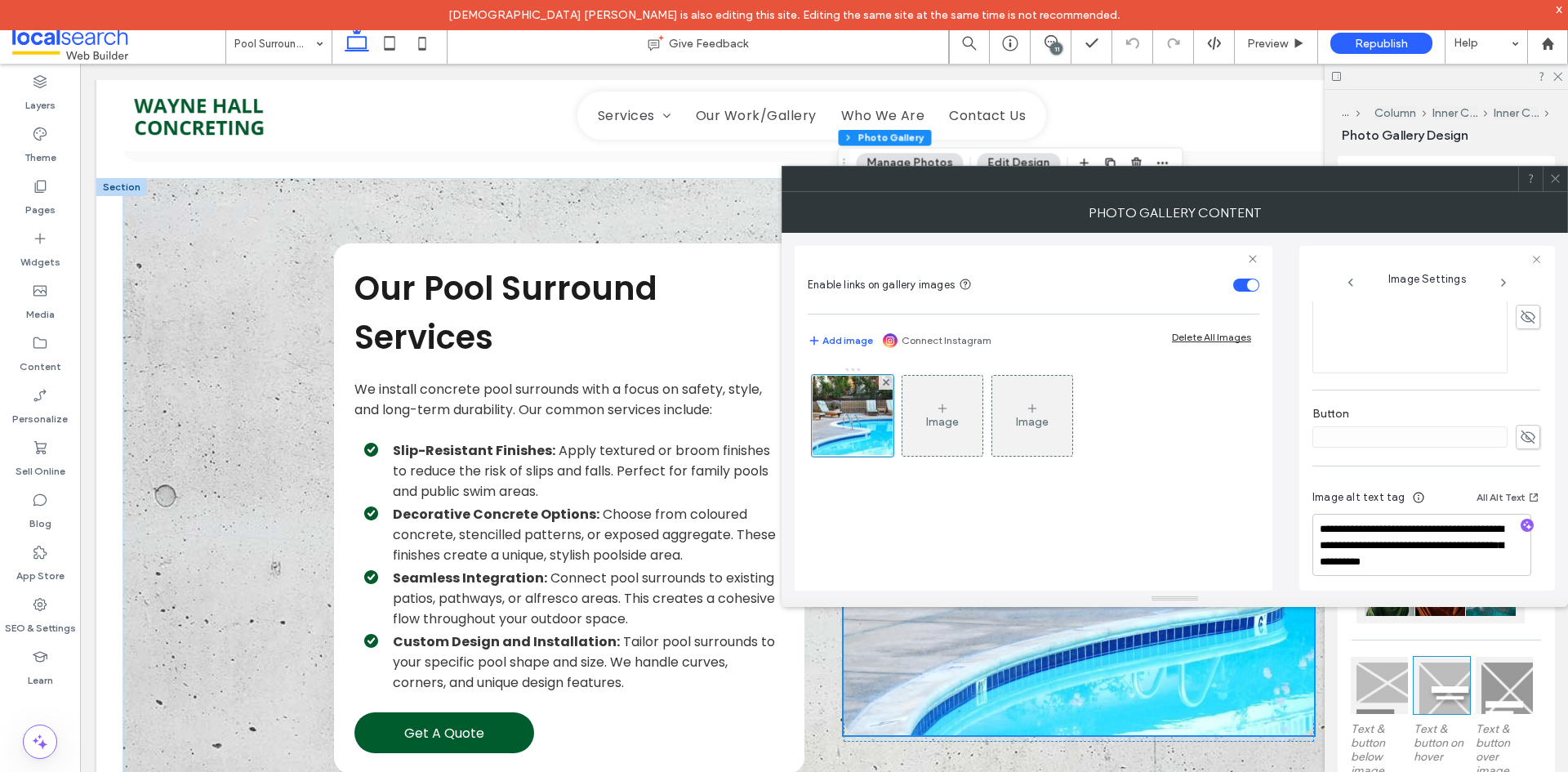
scroll to position [483, 0]
click at [1561, 178] on div at bounding box center [1555, 179] width 25 height 25
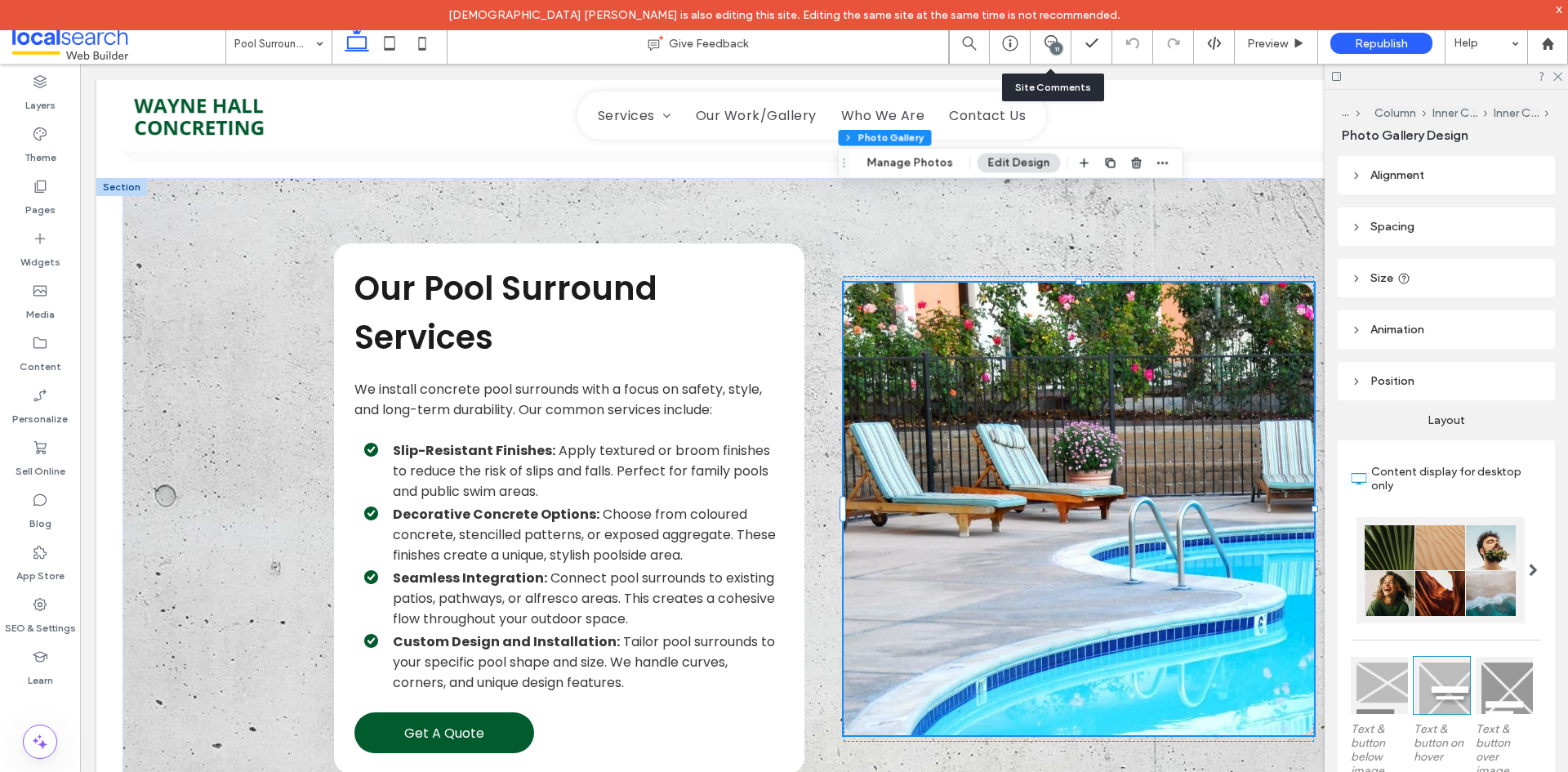
click at [1041, 35] on div "11" at bounding box center [1051, 43] width 41 height 41
click at [1060, 48] on div "11" at bounding box center [1056, 49] width 12 height 12
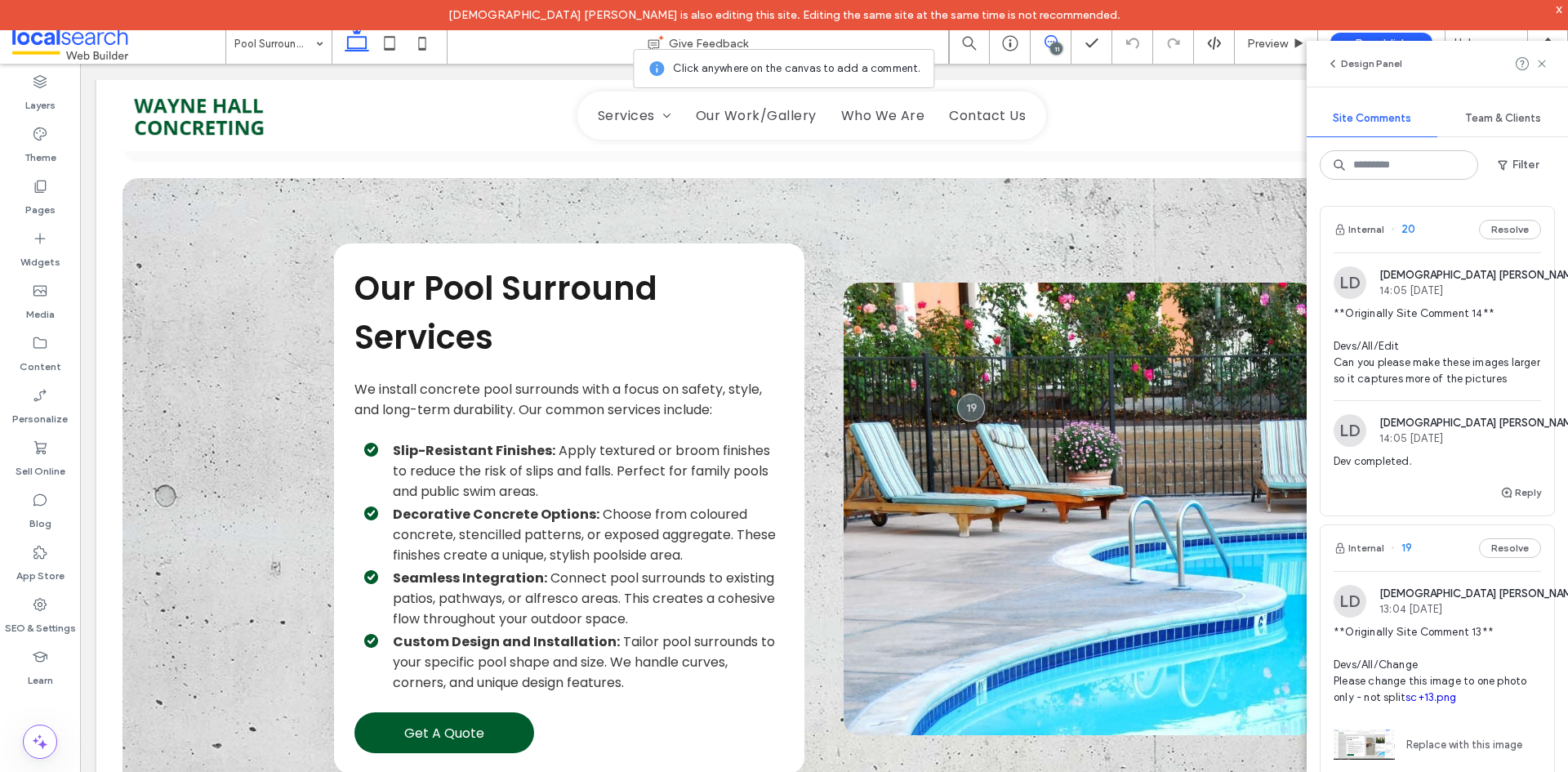
click at [1455, 349] on span "**Originally Site Comment 14** Devs/All/Edit Can you please make these images l…" at bounding box center [1437, 346] width 208 height 82
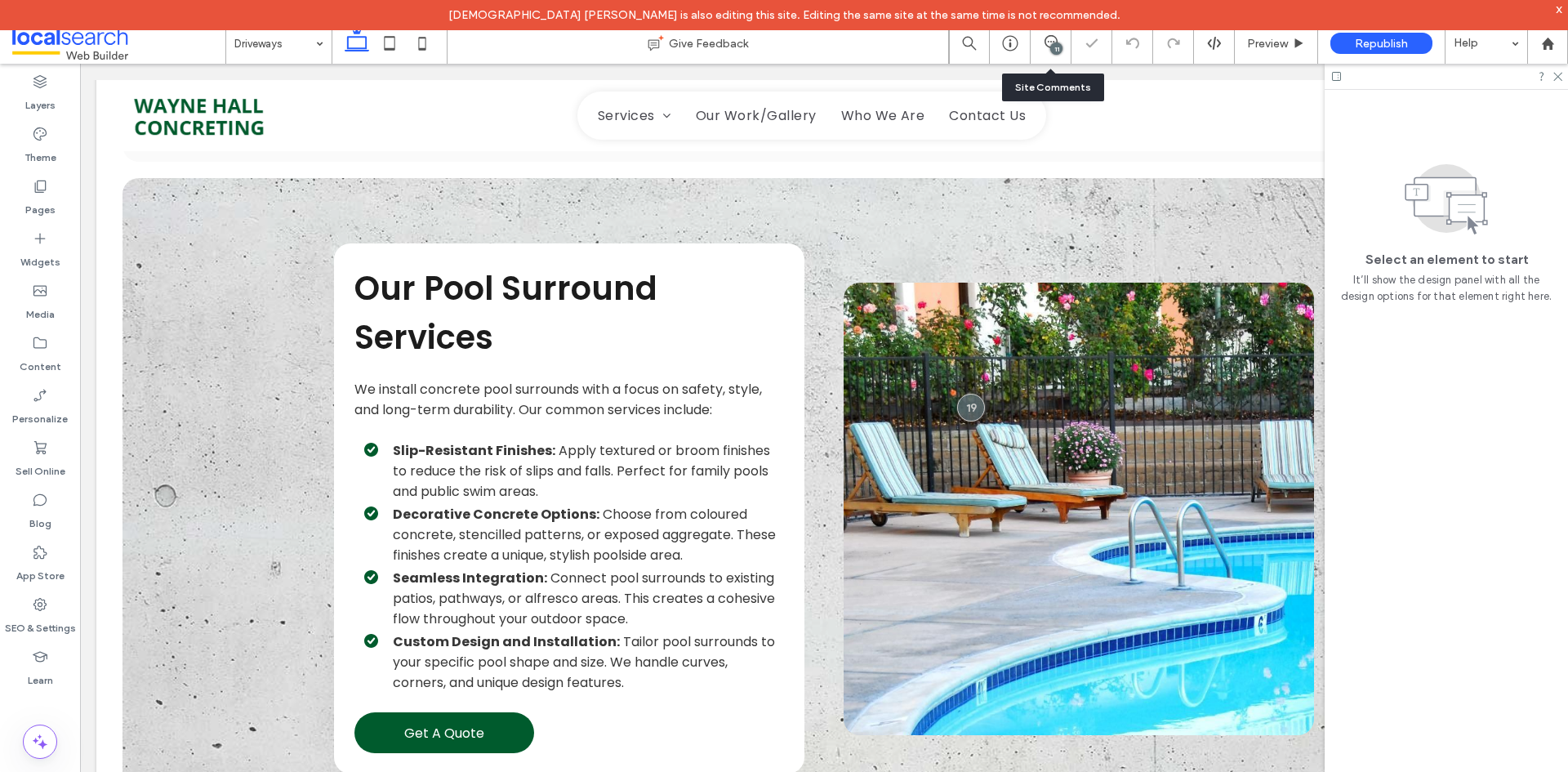
click at [1065, 51] on div "11" at bounding box center [1050, 43] width 40 height 16
click at [1048, 47] on use at bounding box center [1051, 42] width 13 height 13
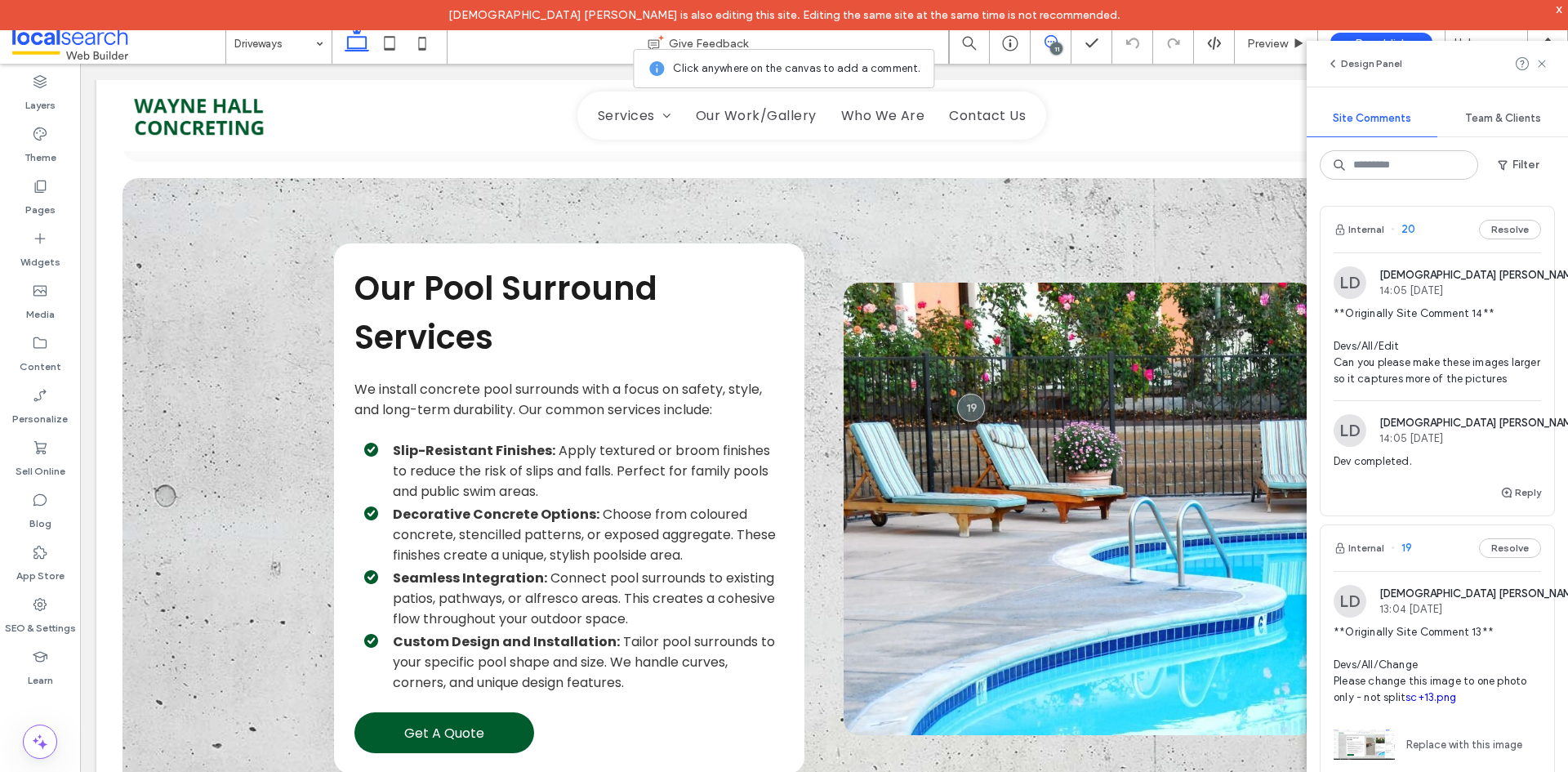
click at [1534, 67] on div at bounding box center [1532, 64] width 33 height 20
click at [1536, 67] on icon at bounding box center [1541, 63] width 13 height 13
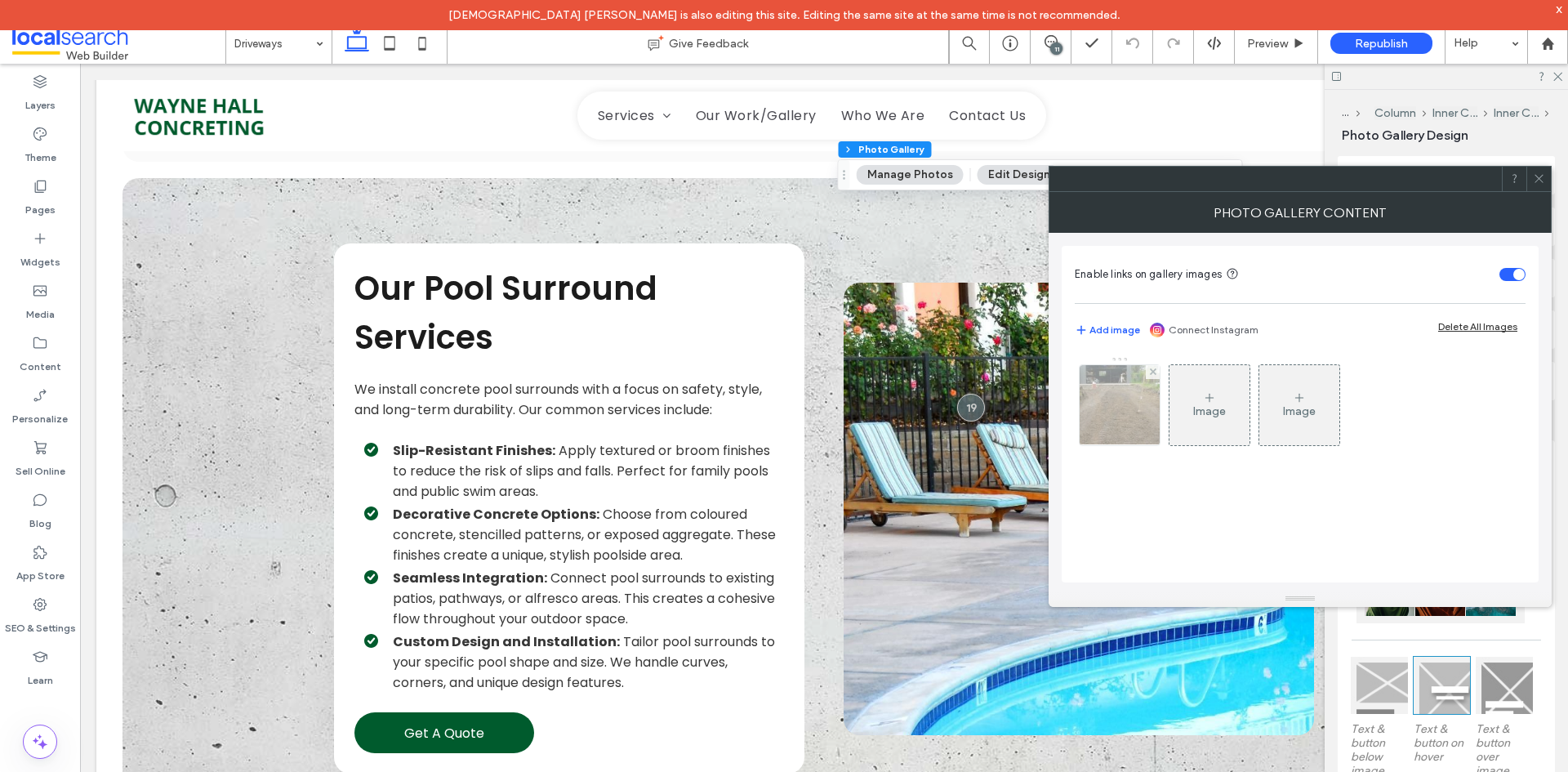
click at [1149, 416] on img at bounding box center [1119, 406] width 95 height 80
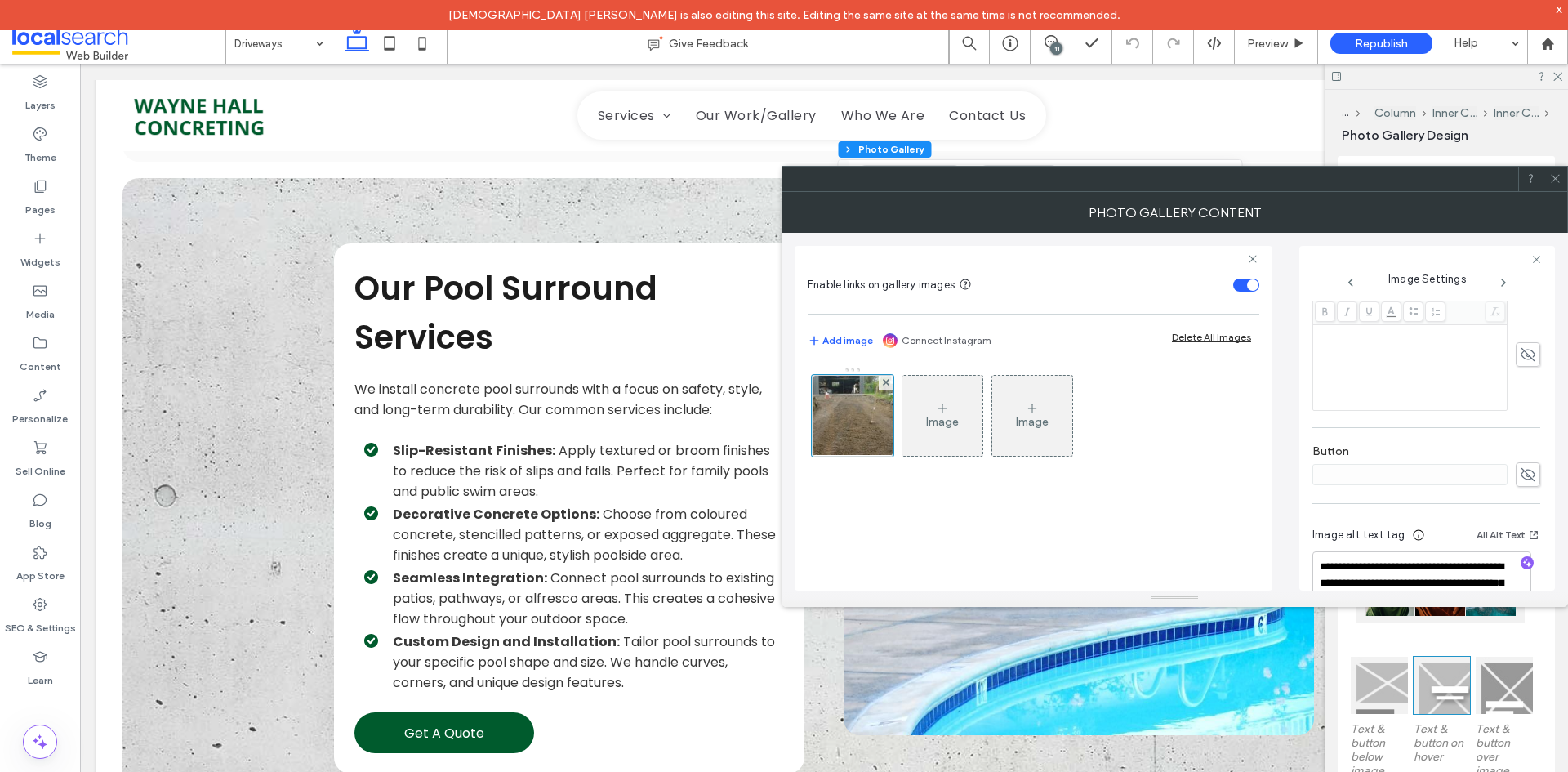
scroll to position [508, 0]
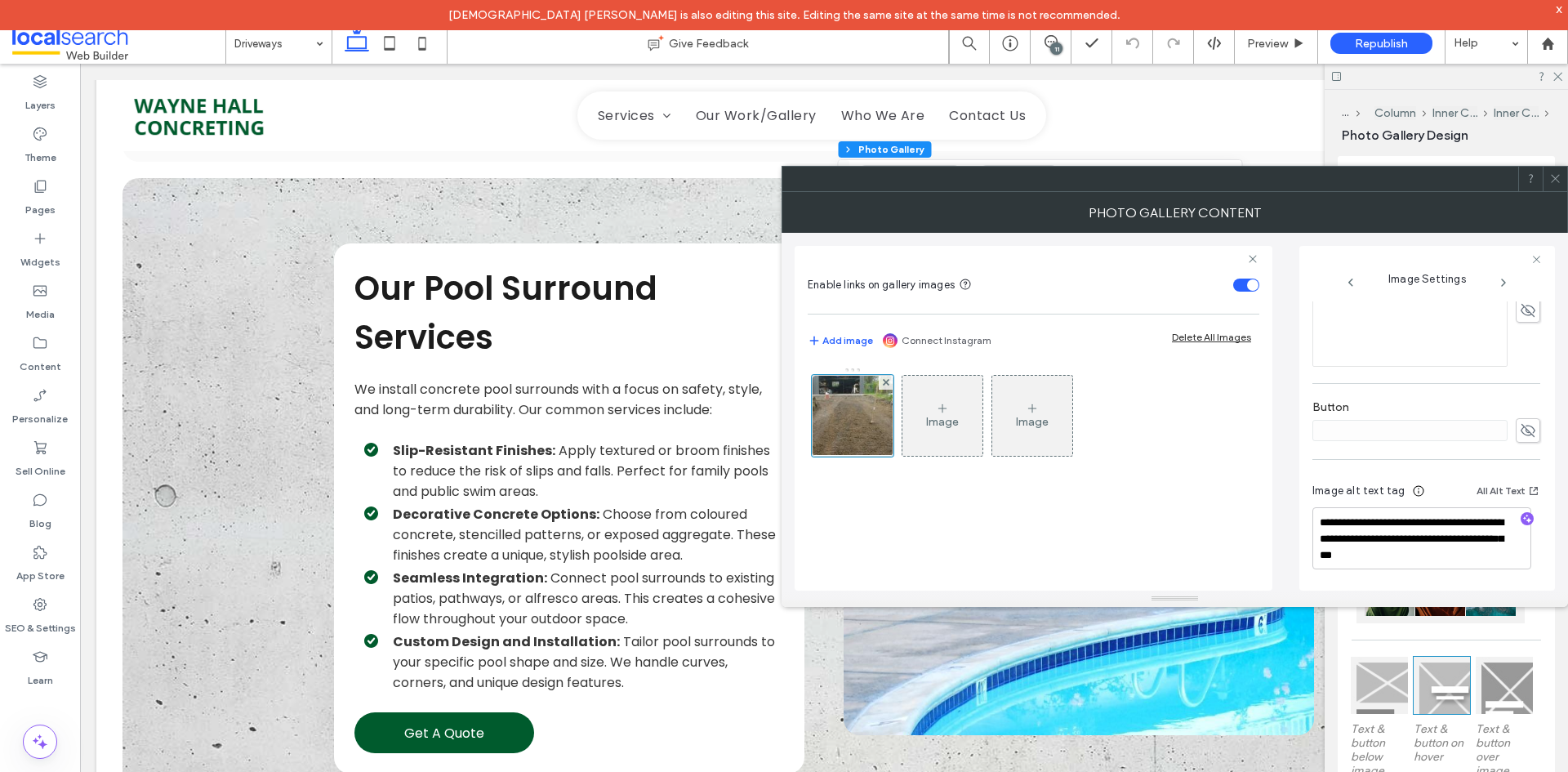
click at [1550, 174] on icon at bounding box center [1556, 178] width 12 height 12
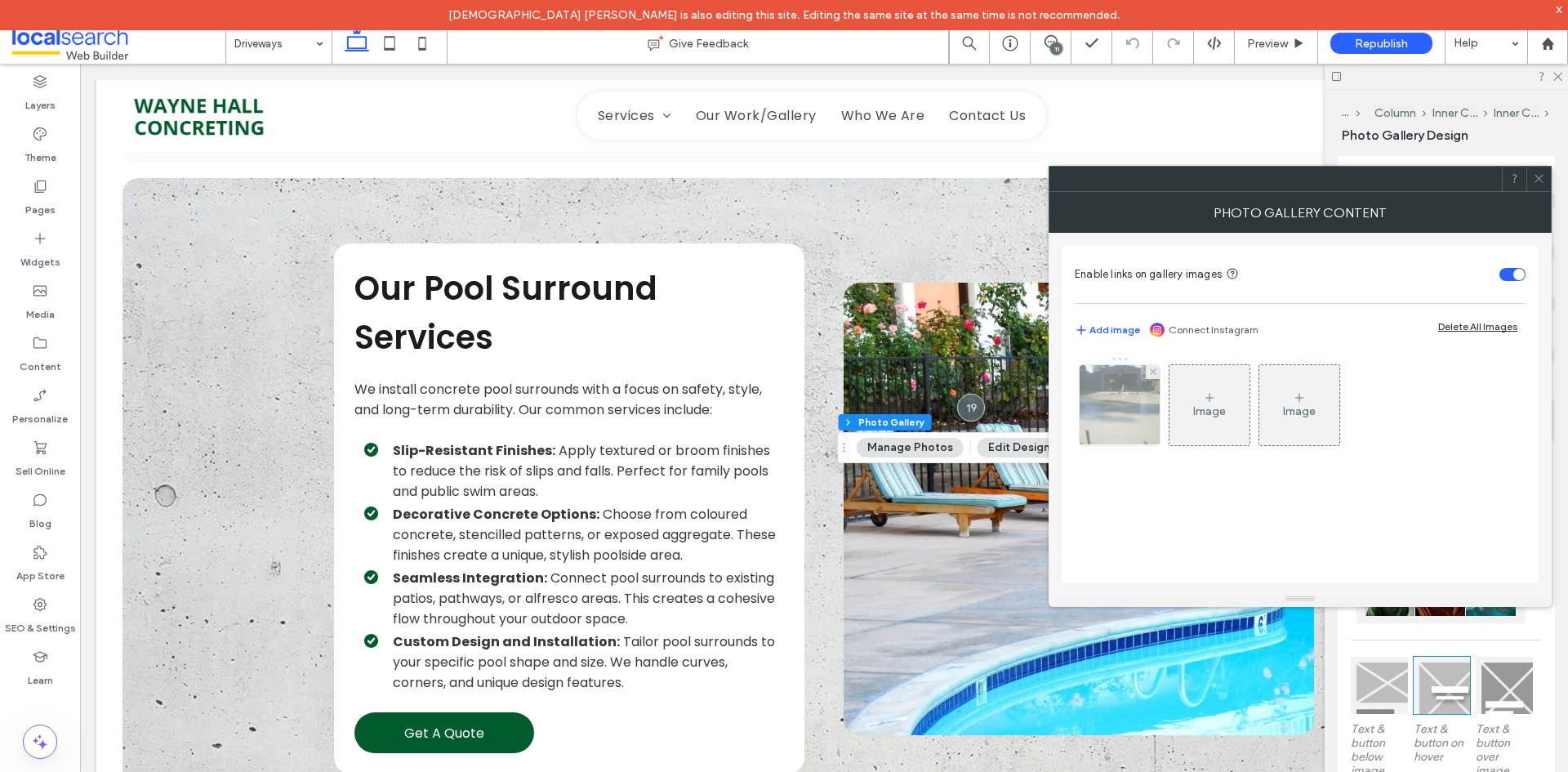
click at [1099, 406] on img at bounding box center [1119, 406] width 107 height 80
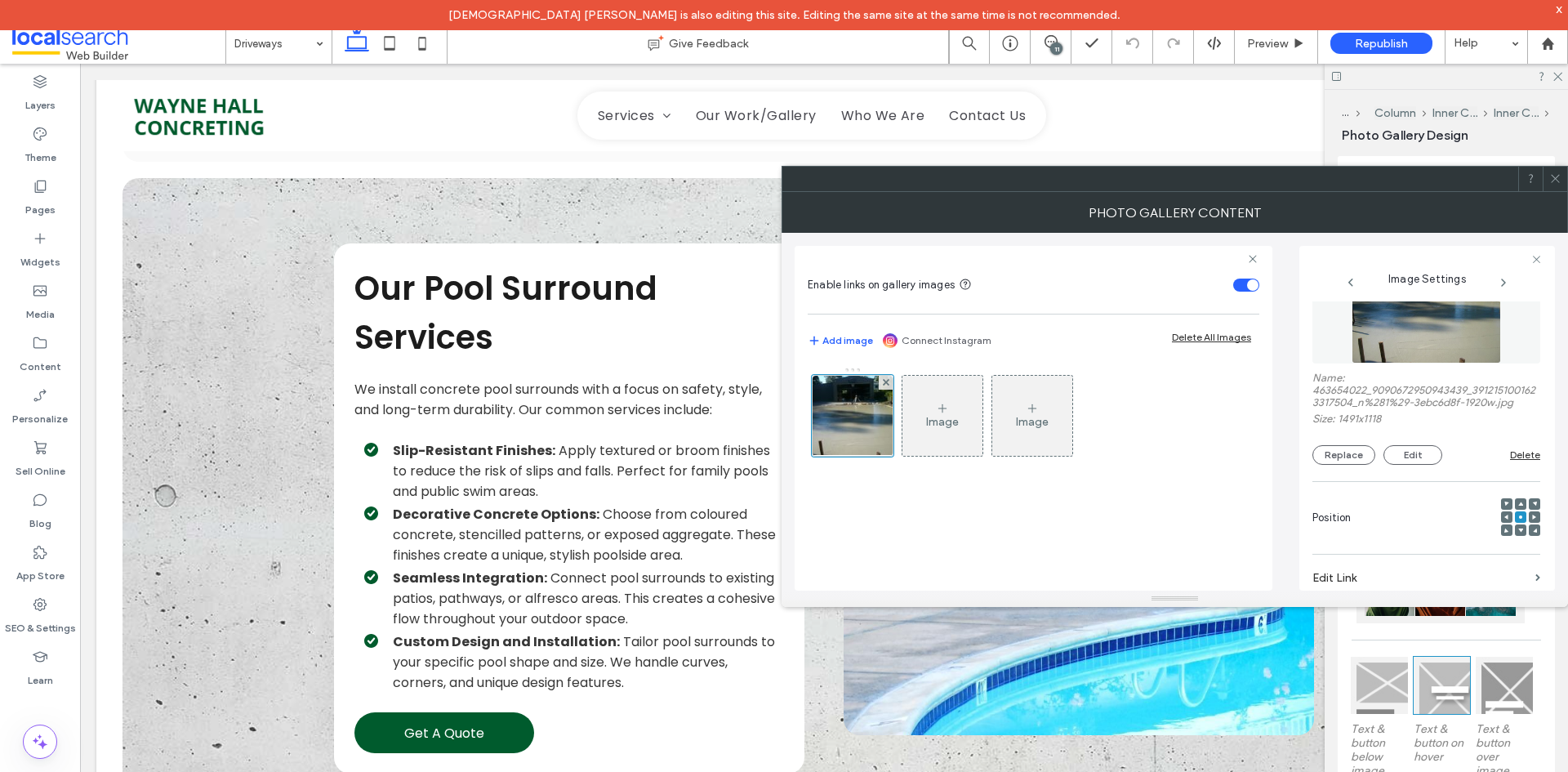
scroll to position [0, 0]
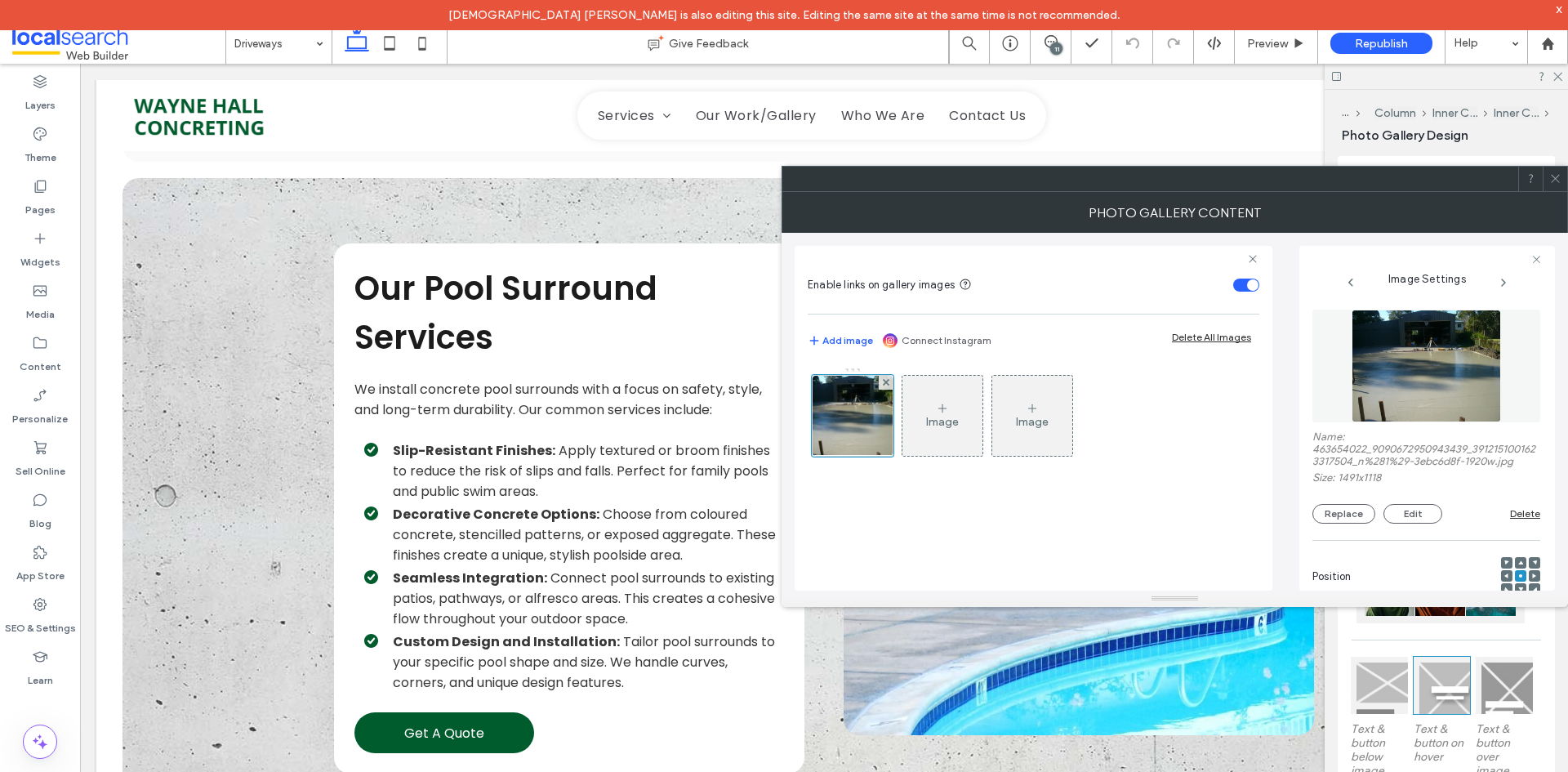
drag, startPoint x: 1383, startPoint y: 211, endPoint x: 1402, endPoint y: 212, distance: 19.0
click at [1380, 771] on div at bounding box center [784, 772] width 1568 height 0
click at [1544, 170] on div at bounding box center [1555, 179] width 25 height 25
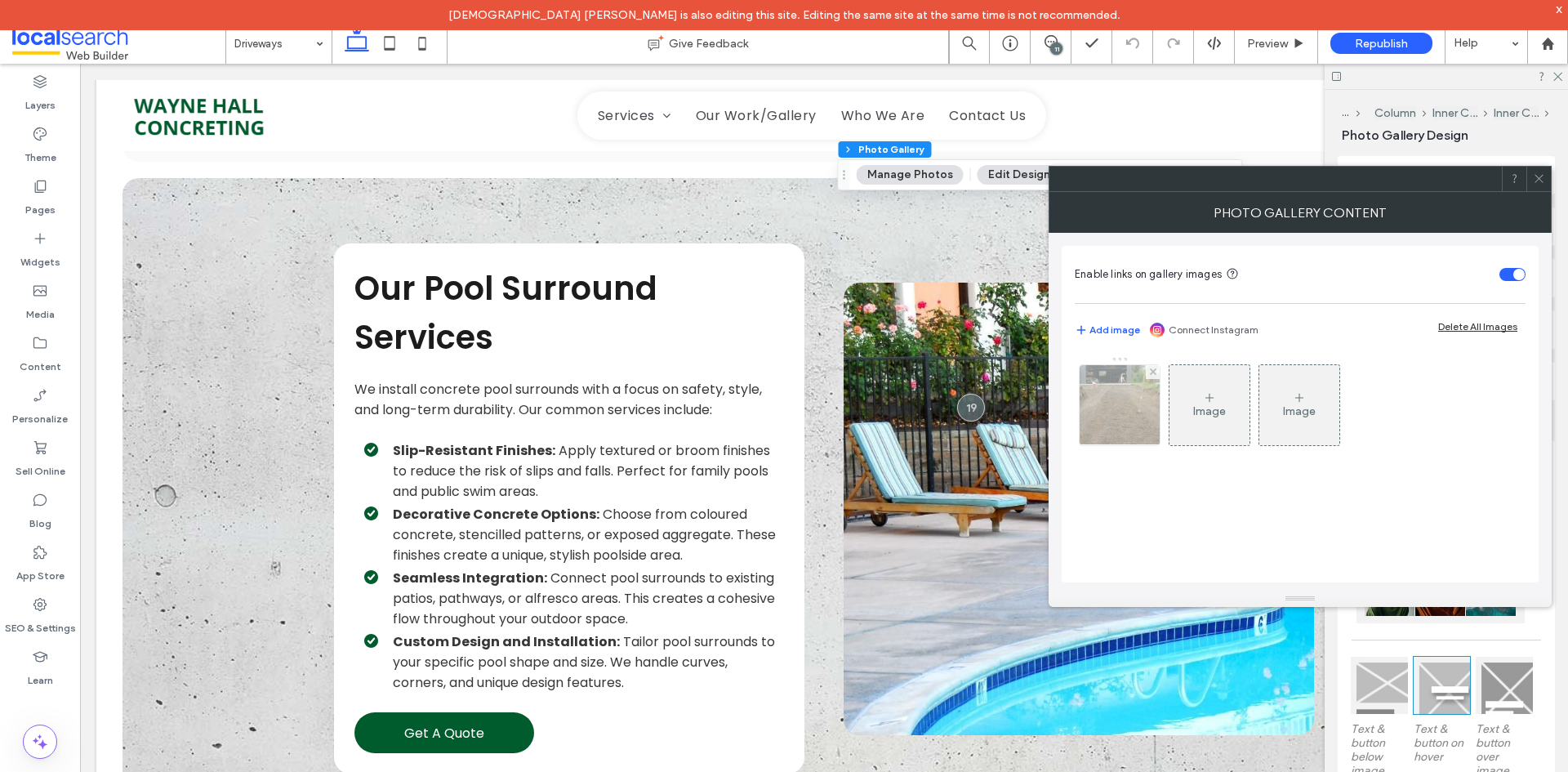
click at [1124, 419] on img at bounding box center [1119, 406] width 95 height 80
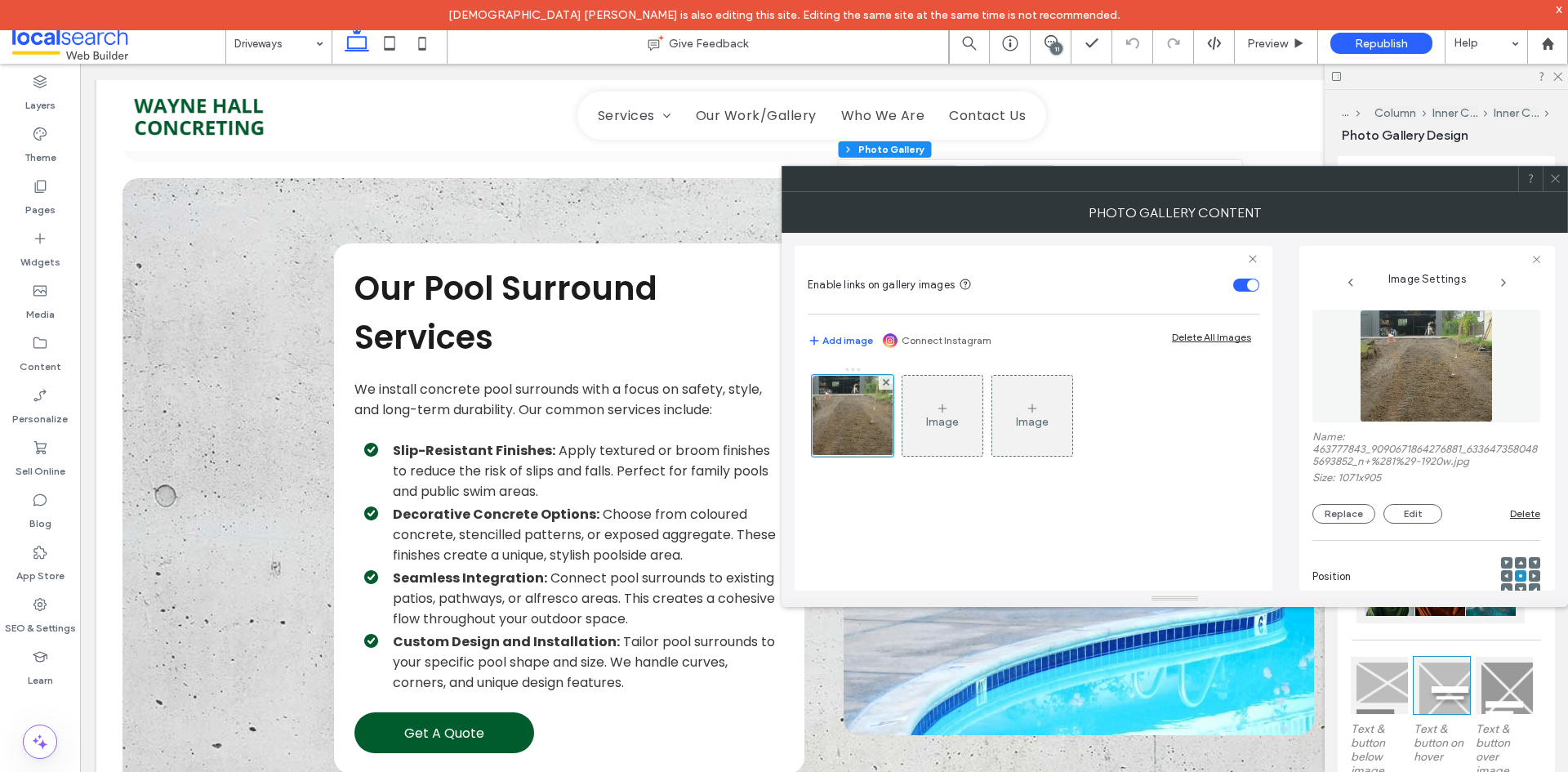
click at [1398, 771] on div at bounding box center [784, 772] width 1568 height 0
click at [1545, 179] on div at bounding box center [1555, 179] width 25 height 25
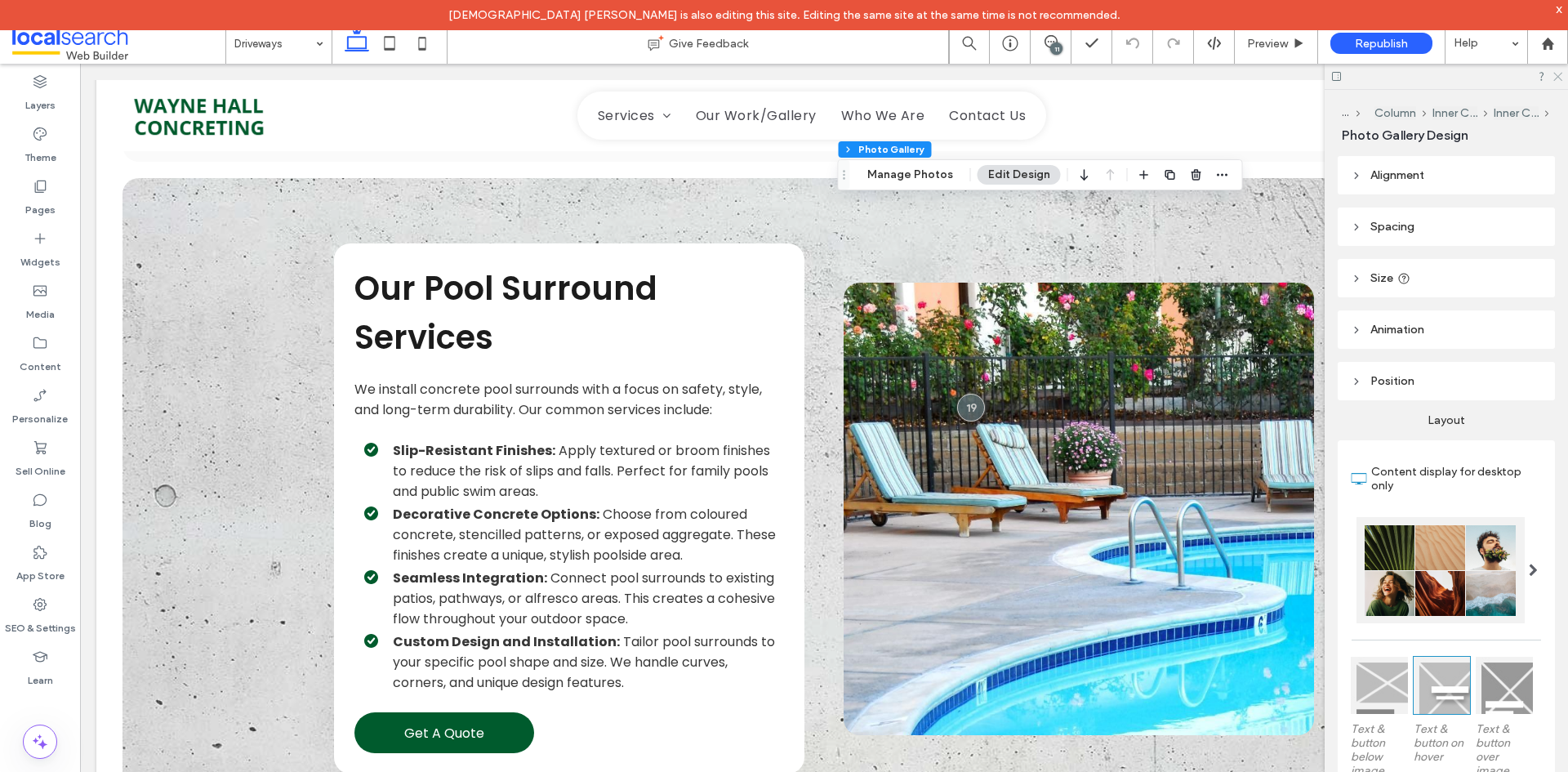
click at [1554, 76] on icon at bounding box center [1556, 75] width 11 height 11
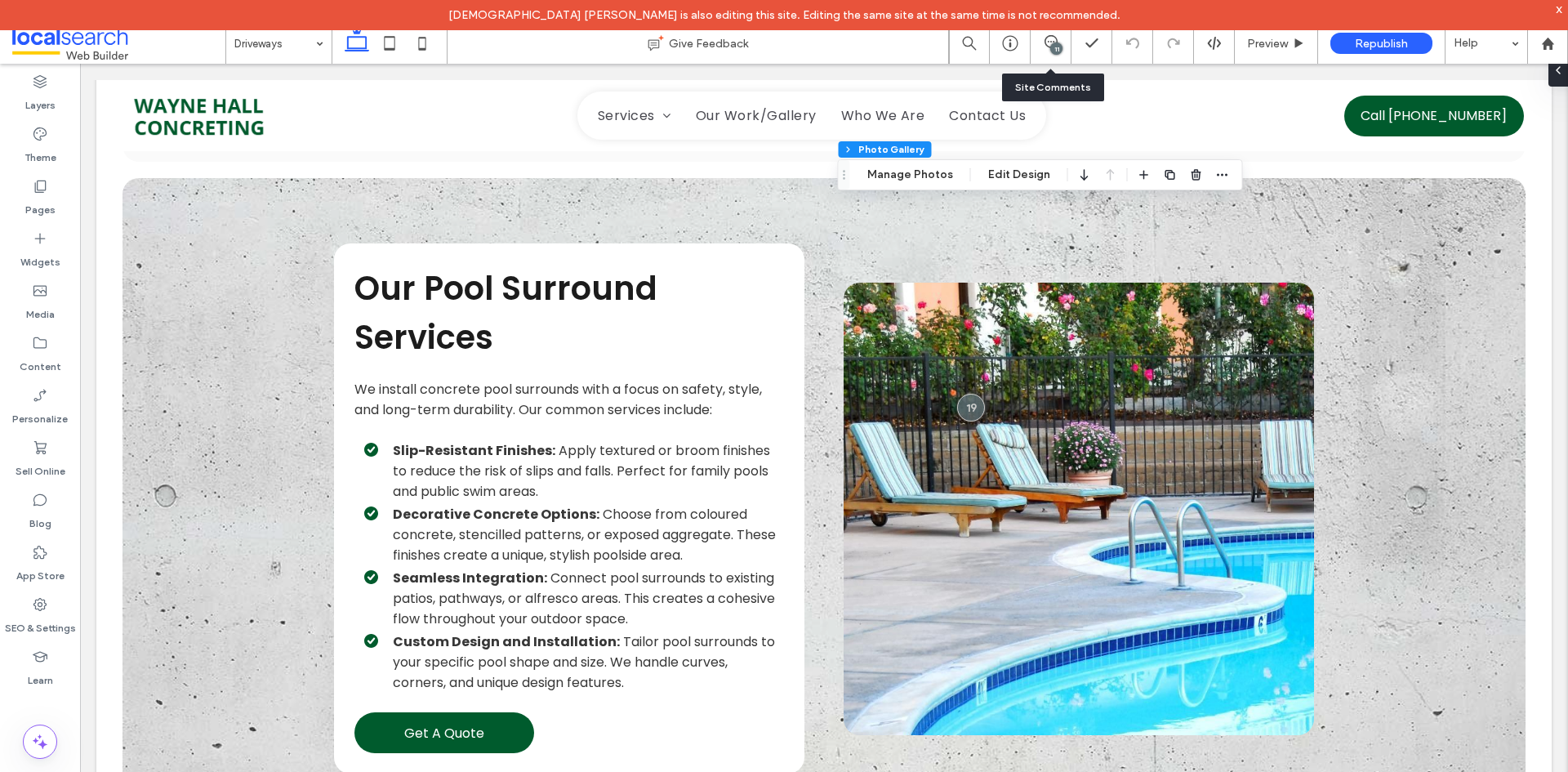
click at [1039, 49] on div "11" at bounding box center [1050, 43] width 40 height 16
click at [1037, 43] on span at bounding box center [1050, 42] width 40 height 13
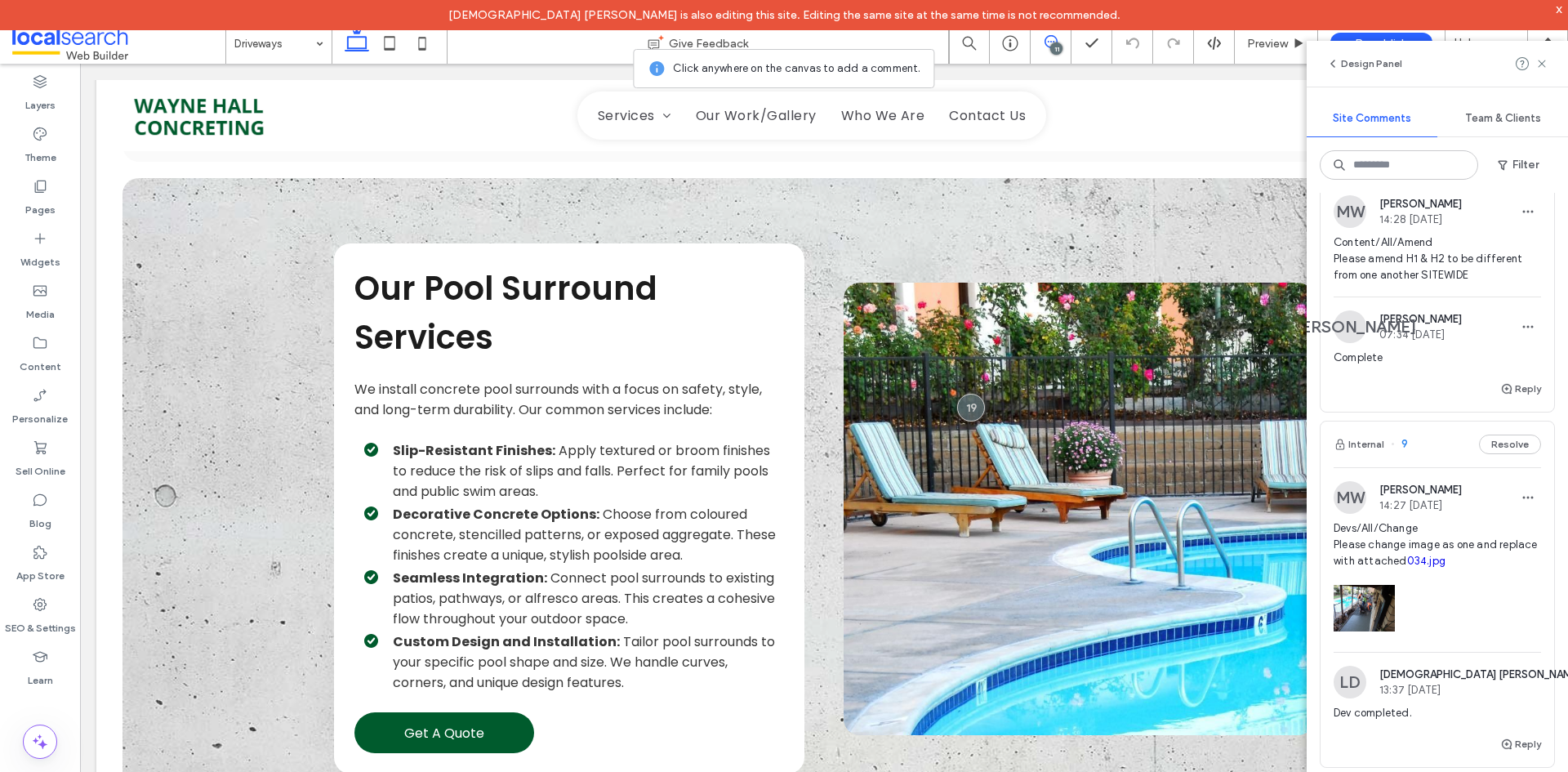
scroll to position [2777, 0]
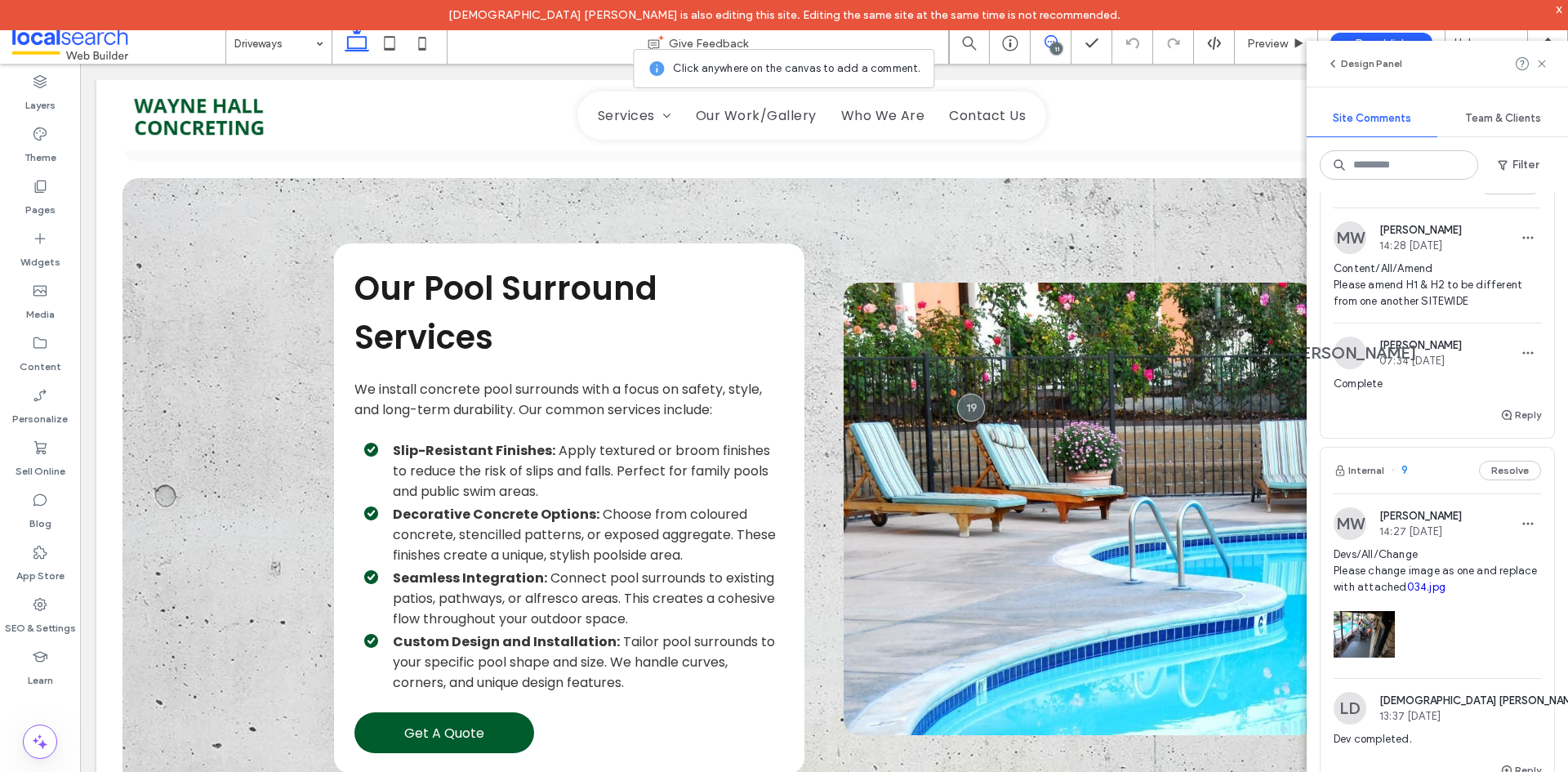
click at [1436, 595] on span "Devs/All/Change Please change image as one and replace with attached 034.jpg" at bounding box center [1437, 571] width 208 height 49
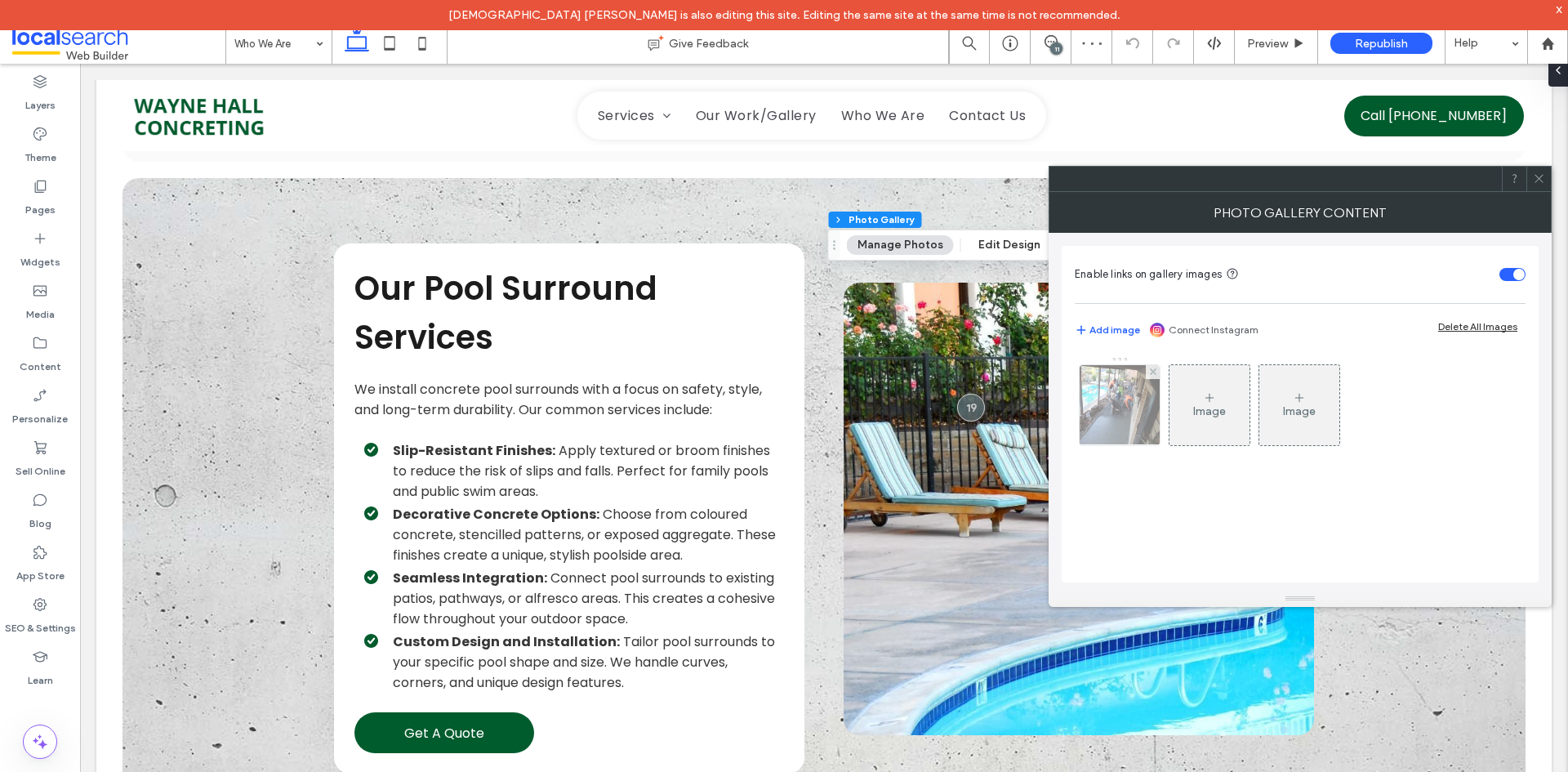
click at [1085, 426] on img at bounding box center [1119, 406] width 107 height 80
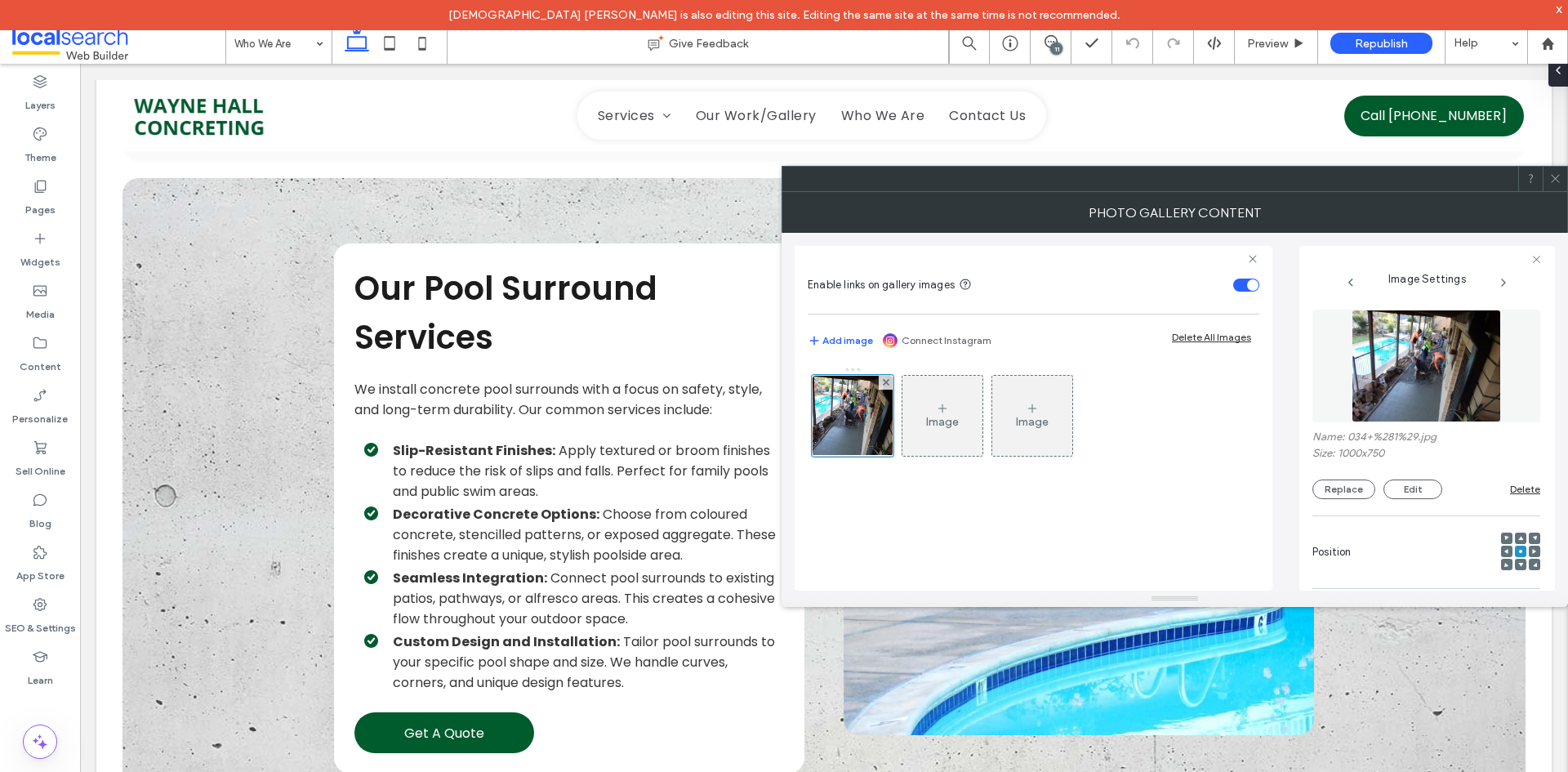
click at [1395, 771] on div at bounding box center [784, 772] width 1568 height 0
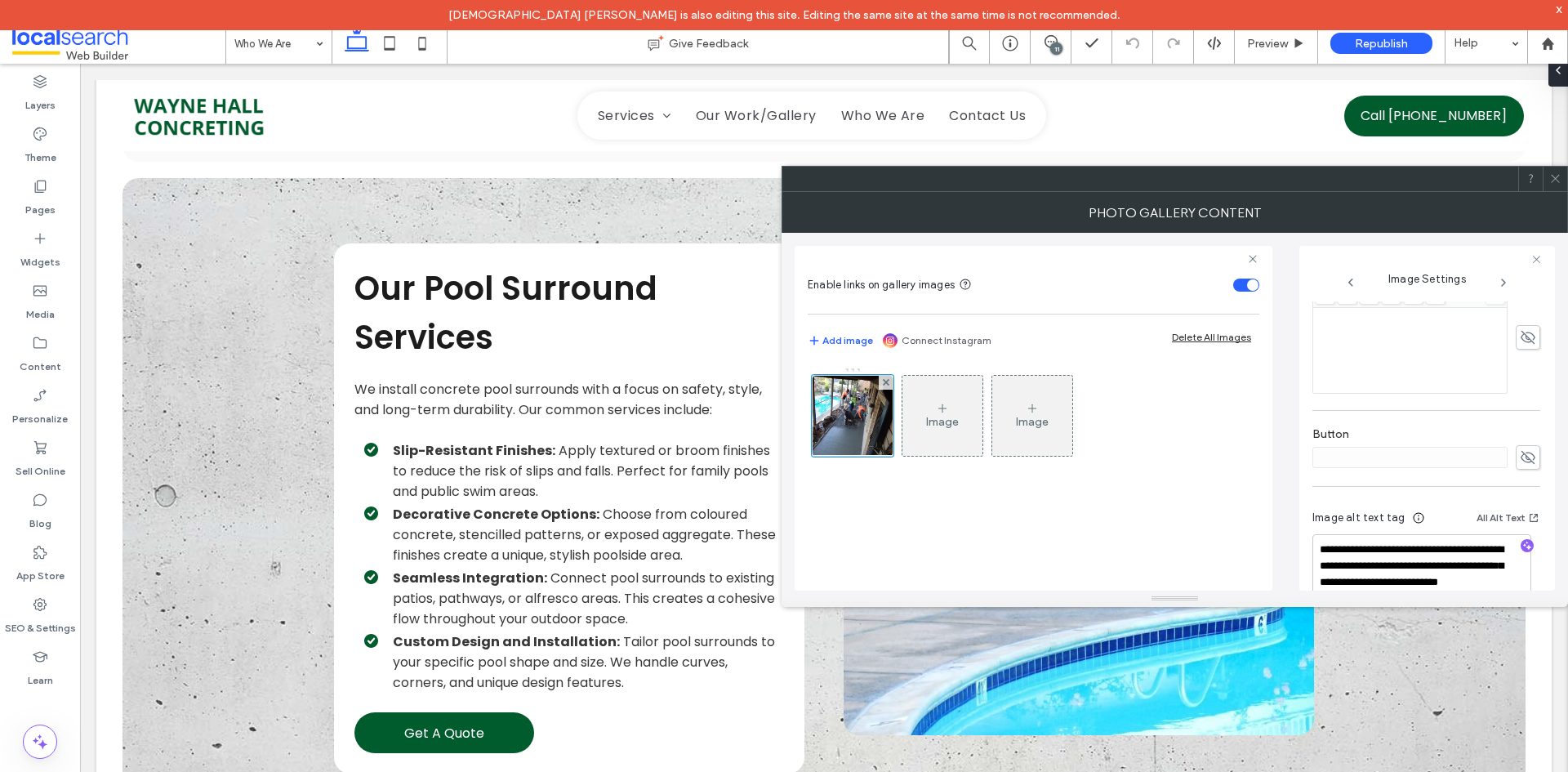
scroll to position [500, 0]
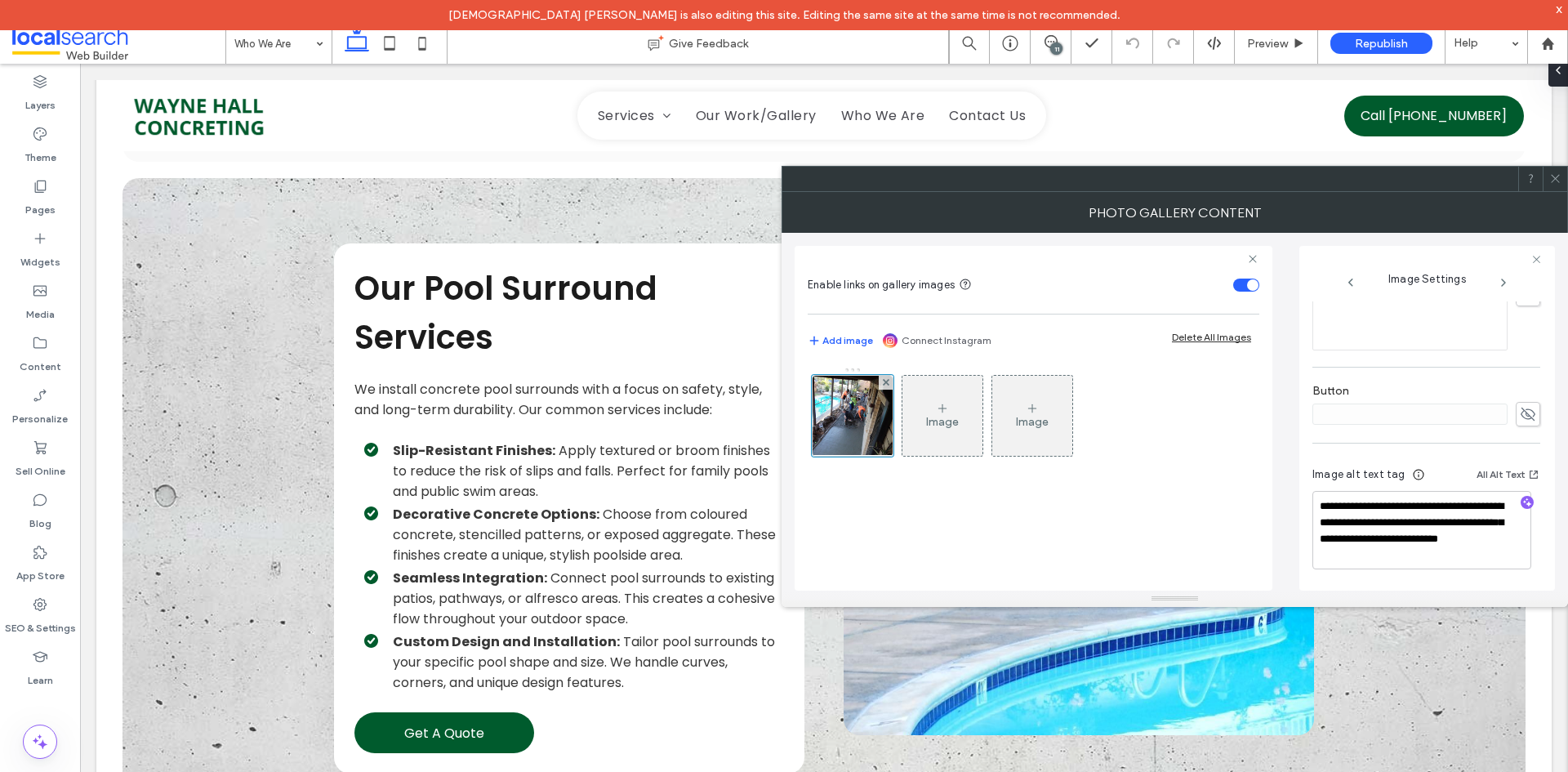
click at [1562, 178] on div at bounding box center [1555, 179] width 25 height 25
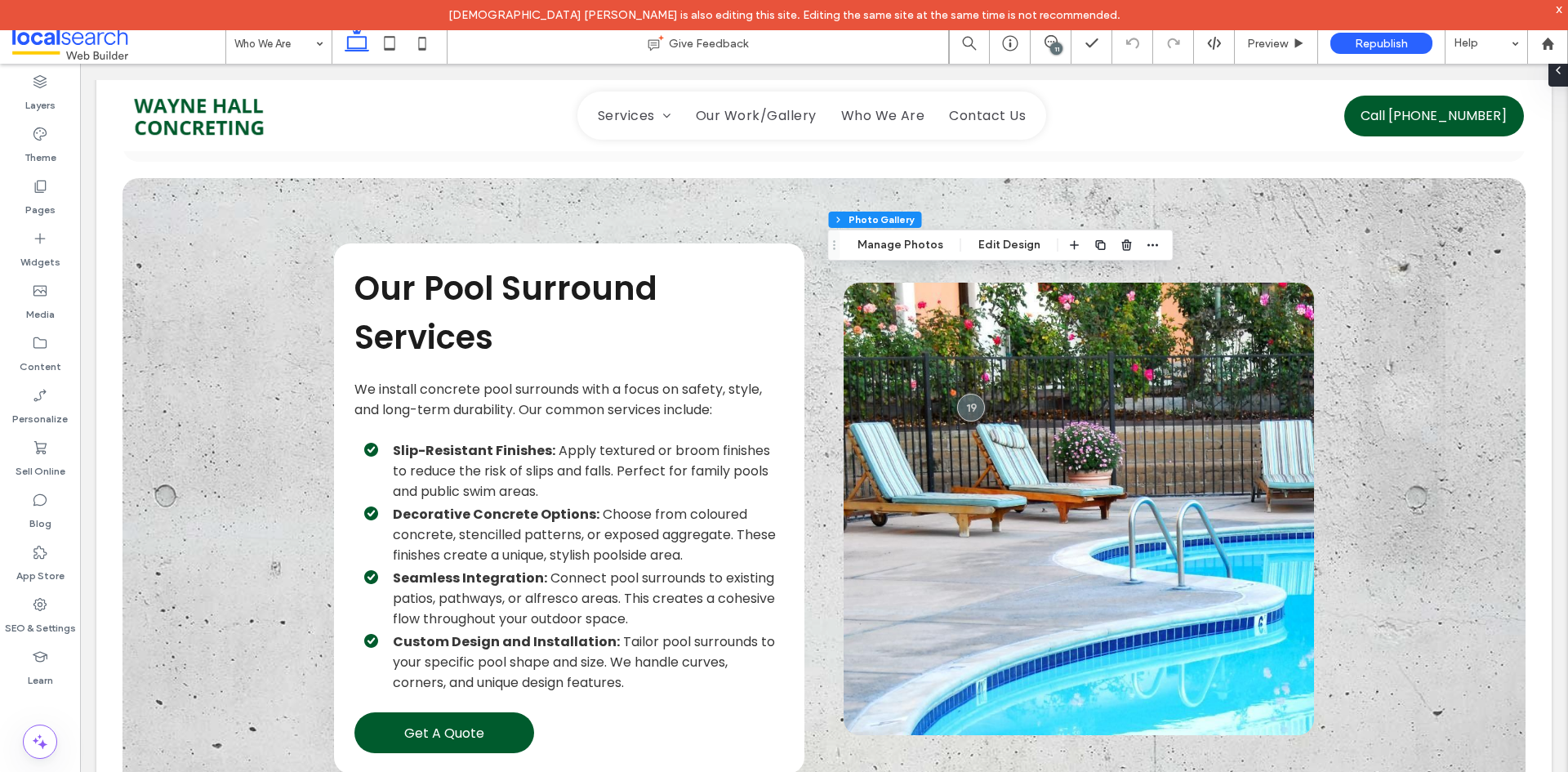
click at [121, 45] on span at bounding box center [119, 43] width 213 height 33
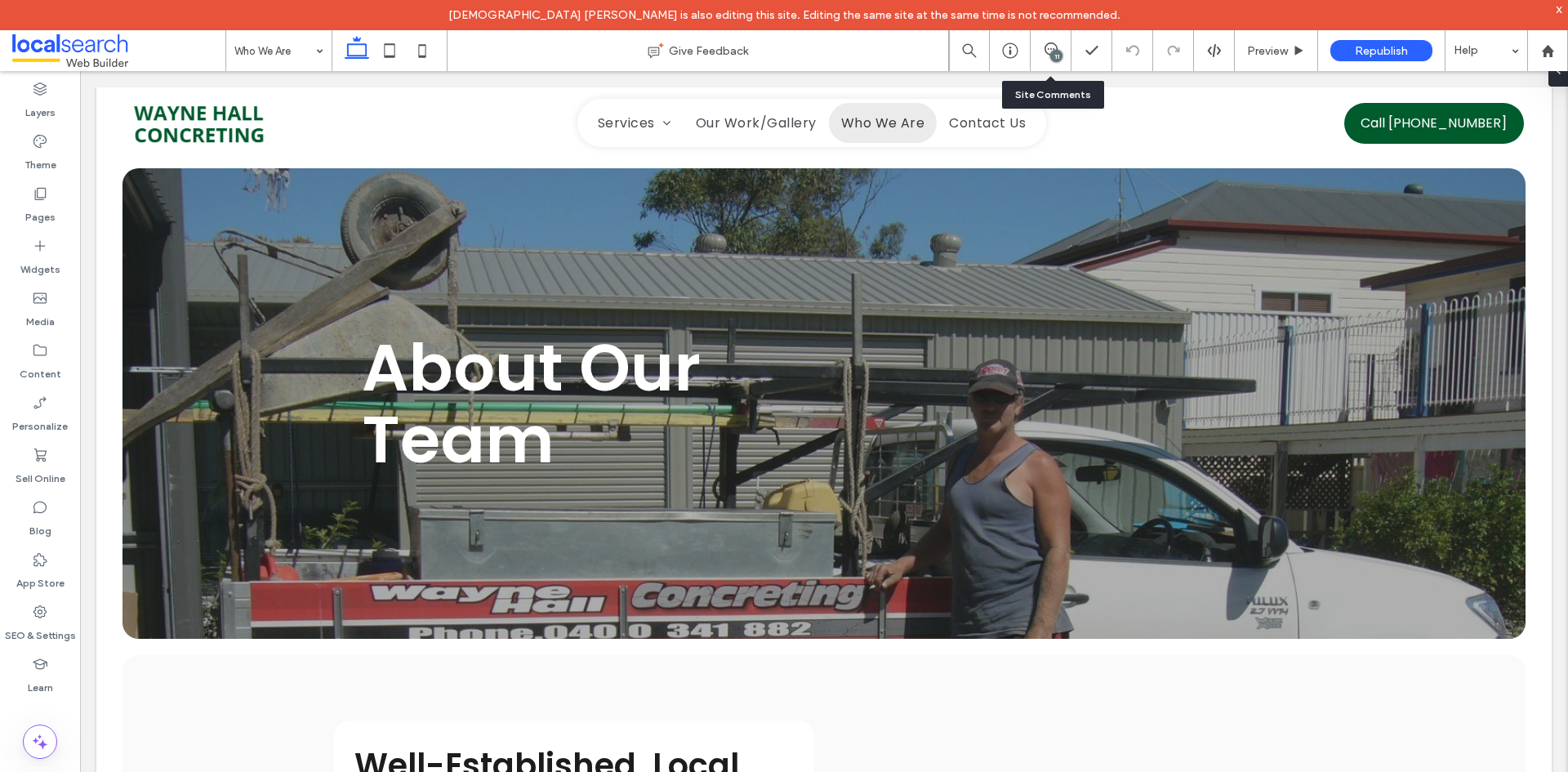
click at [1031, 56] on div "11" at bounding box center [1050, 51] width 40 height 16
click at [1033, 56] on div "11" at bounding box center [1050, 51] width 40 height 16
click at [1034, 51] on span at bounding box center [1050, 49] width 40 height 13
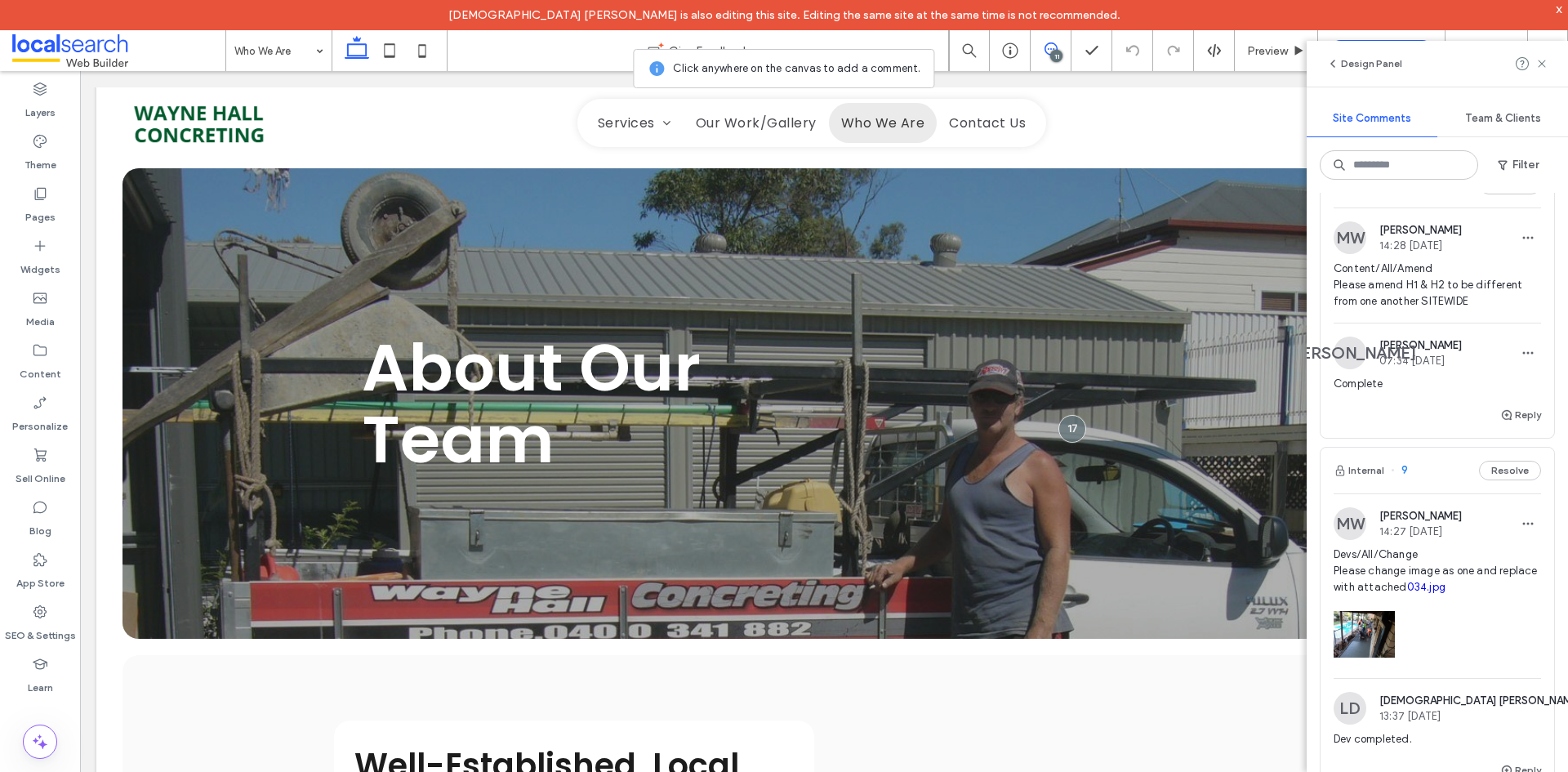
scroll to position [3268, 0]
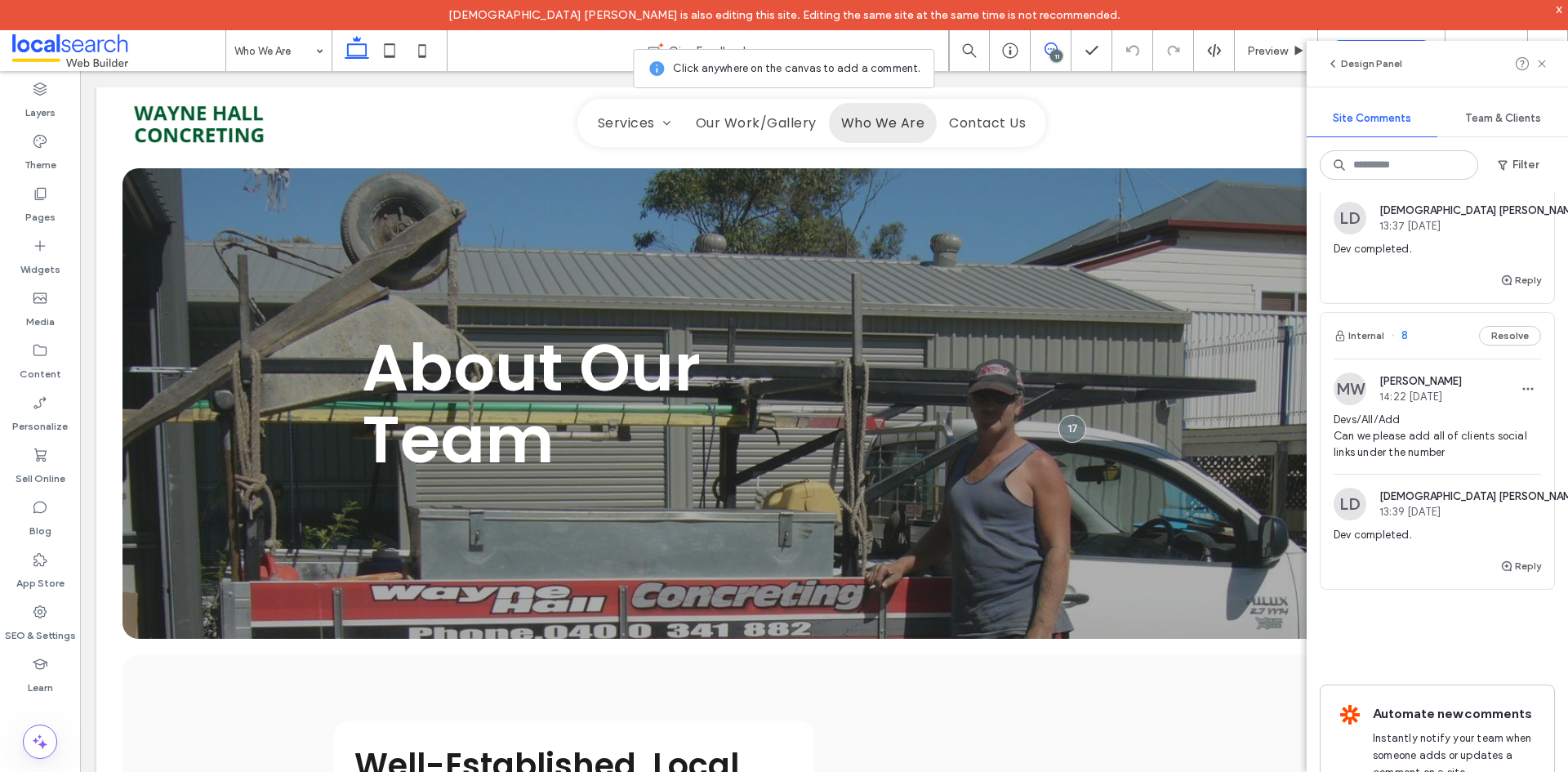
click at [1453, 449] on span "Devs/All/Add Can we please add all of clients social links under the number" at bounding box center [1437, 436] width 208 height 49
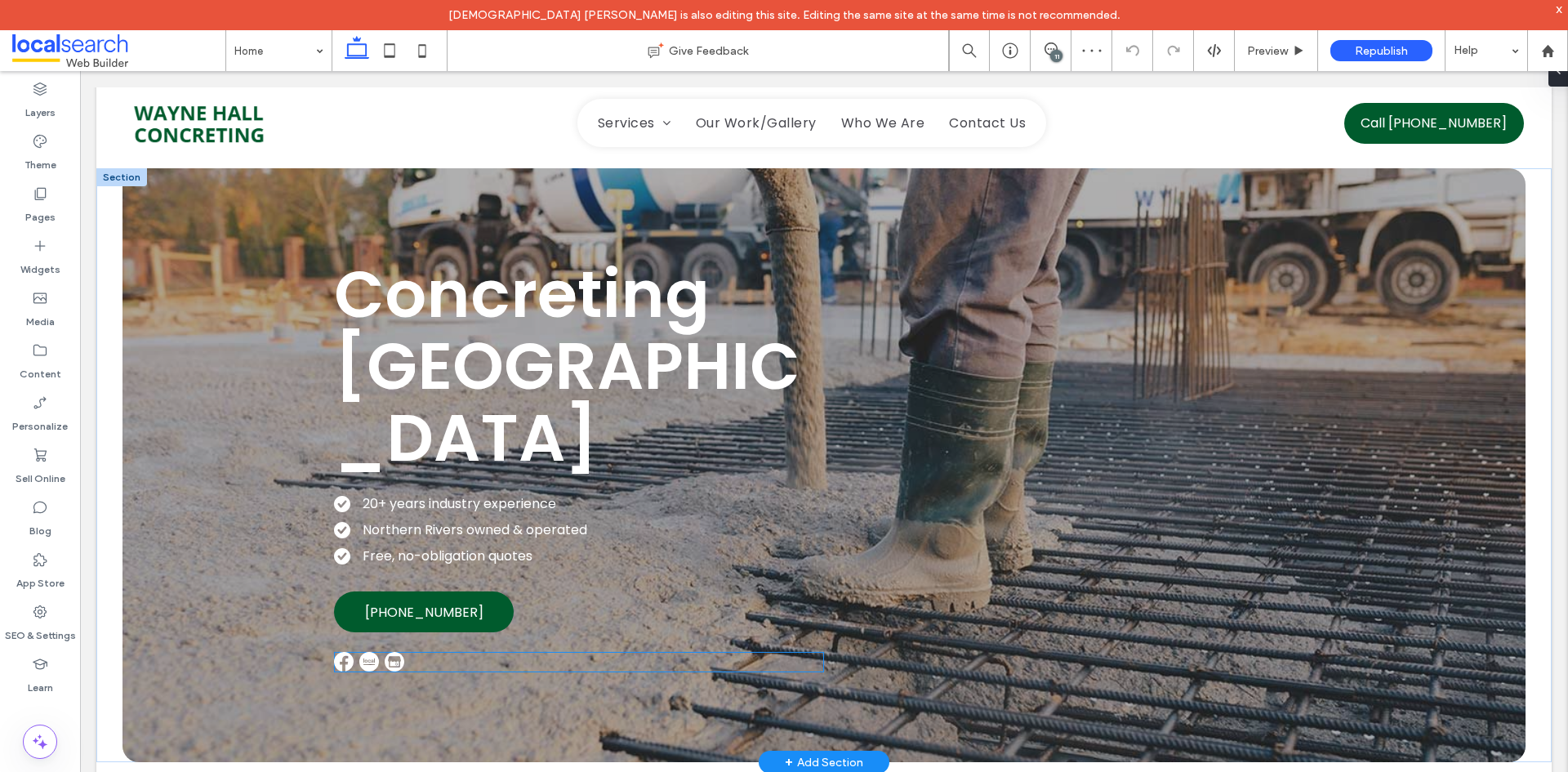
click at [396, 663] on img at bounding box center [395, 662] width 20 height 20
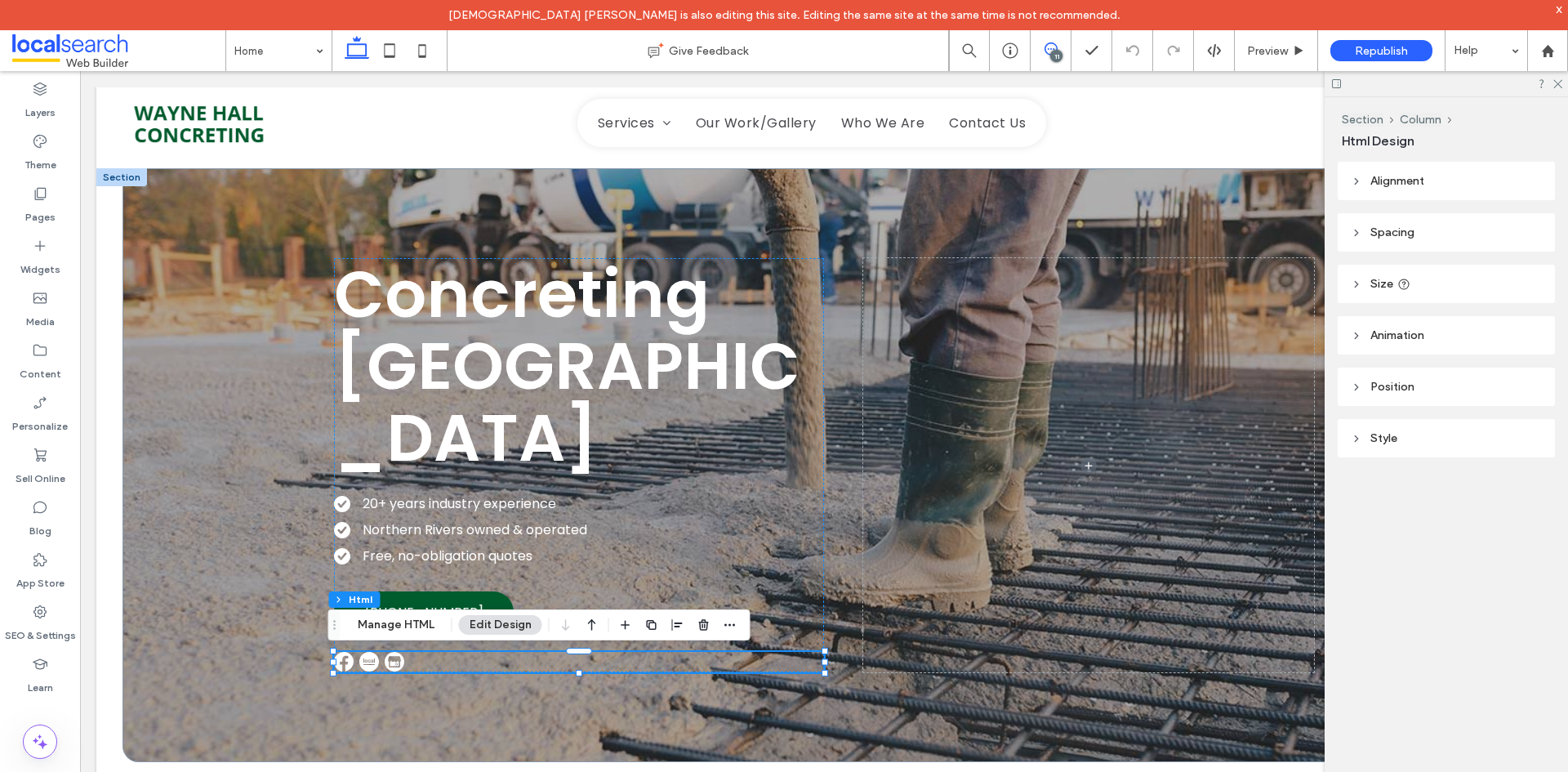
click at [1057, 46] on span at bounding box center [1050, 49] width 40 height 13
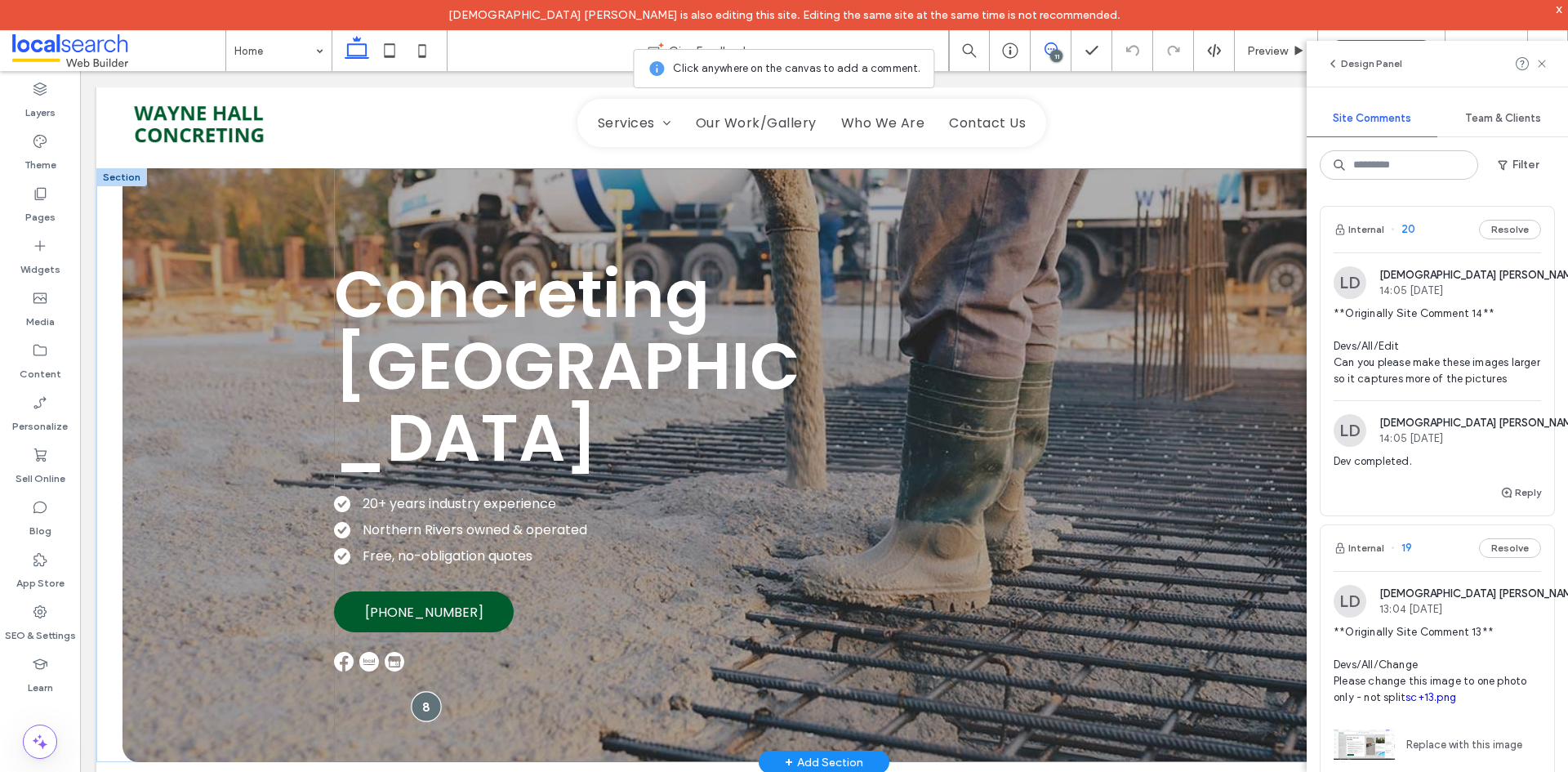
click at [419, 707] on div at bounding box center [426, 707] width 30 height 30
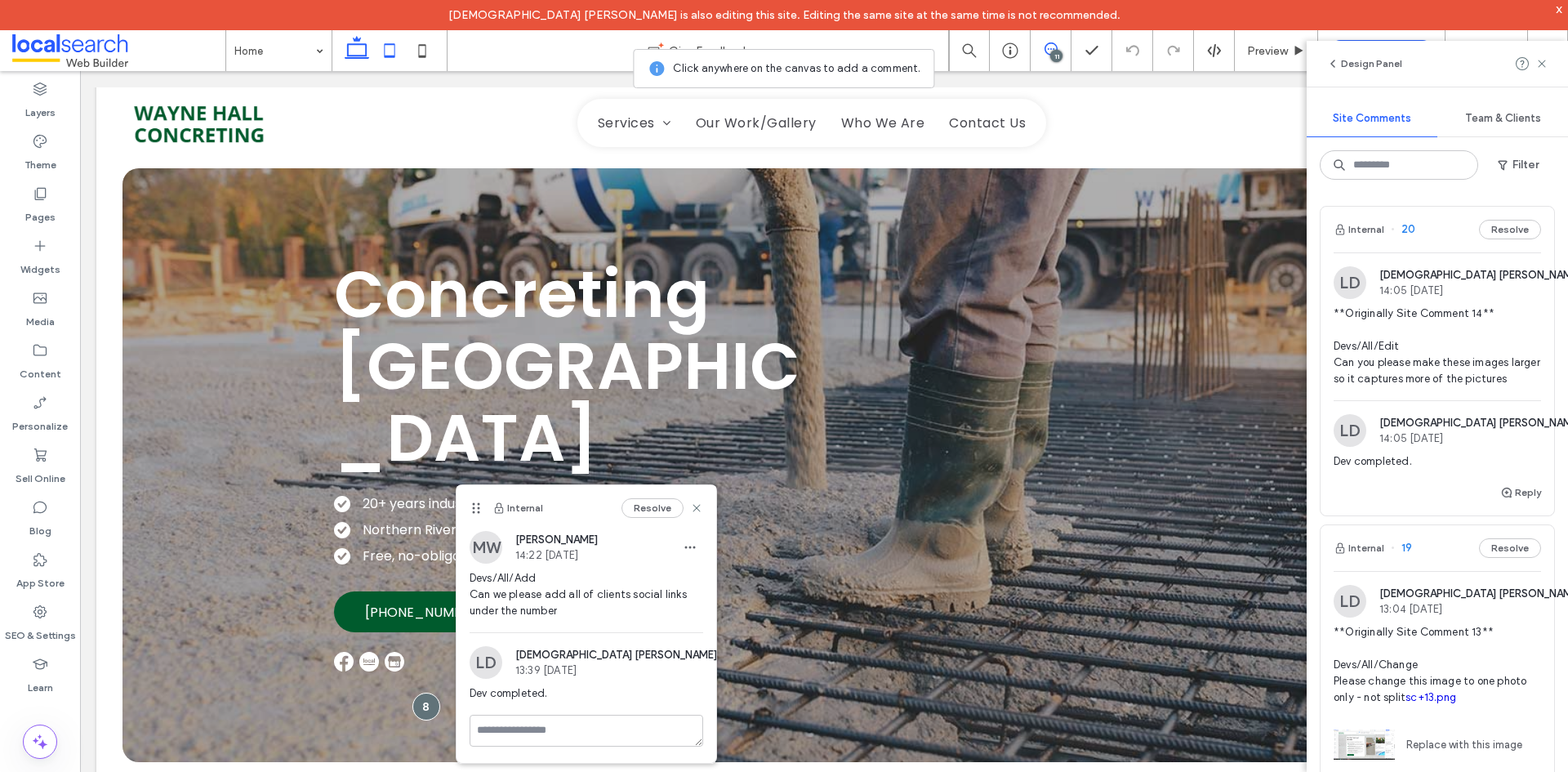
click at [386, 62] on icon at bounding box center [389, 51] width 33 height 33
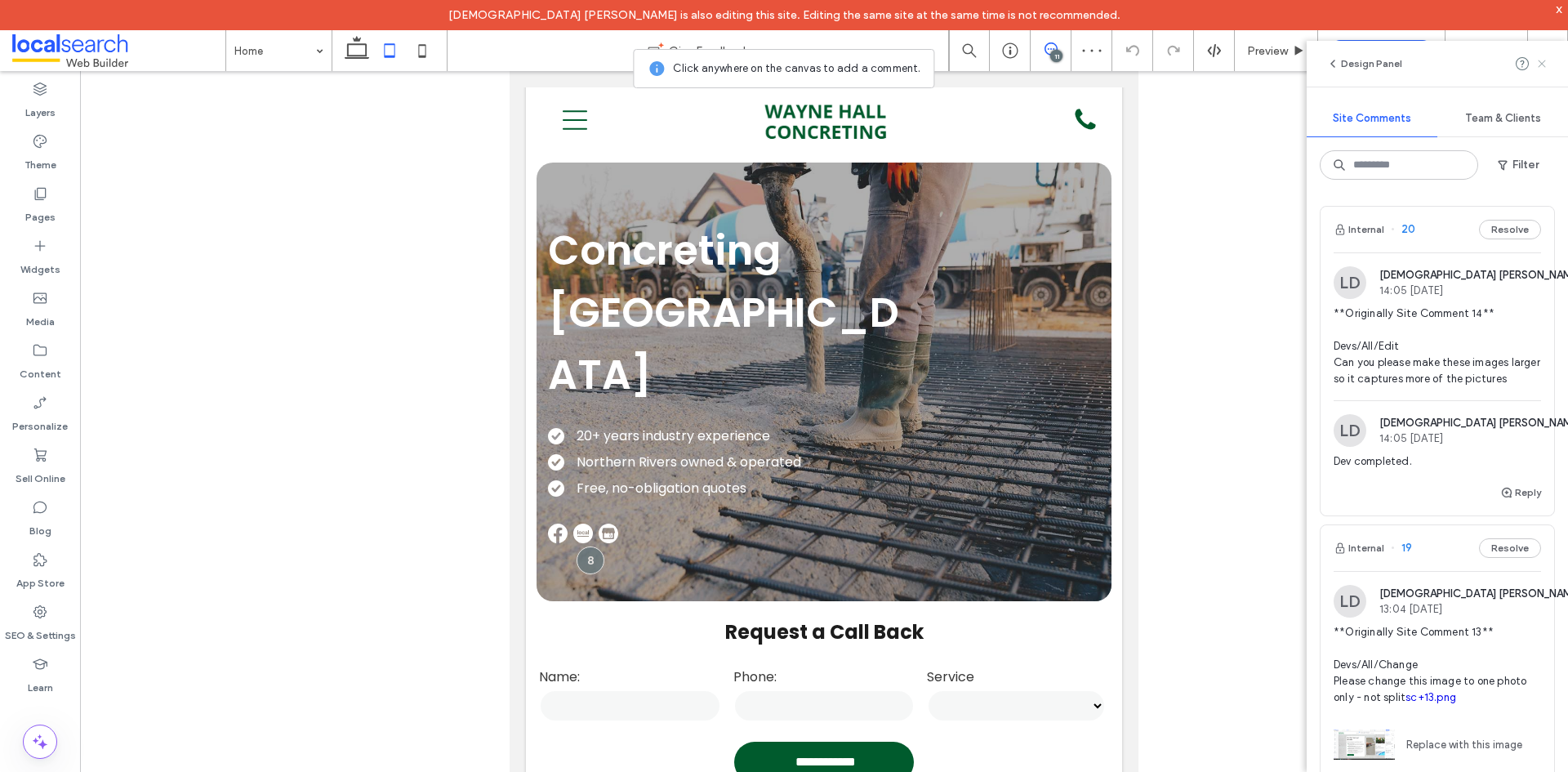
click at [1536, 59] on icon at bounding box center [1541, 63] width 13 height 13
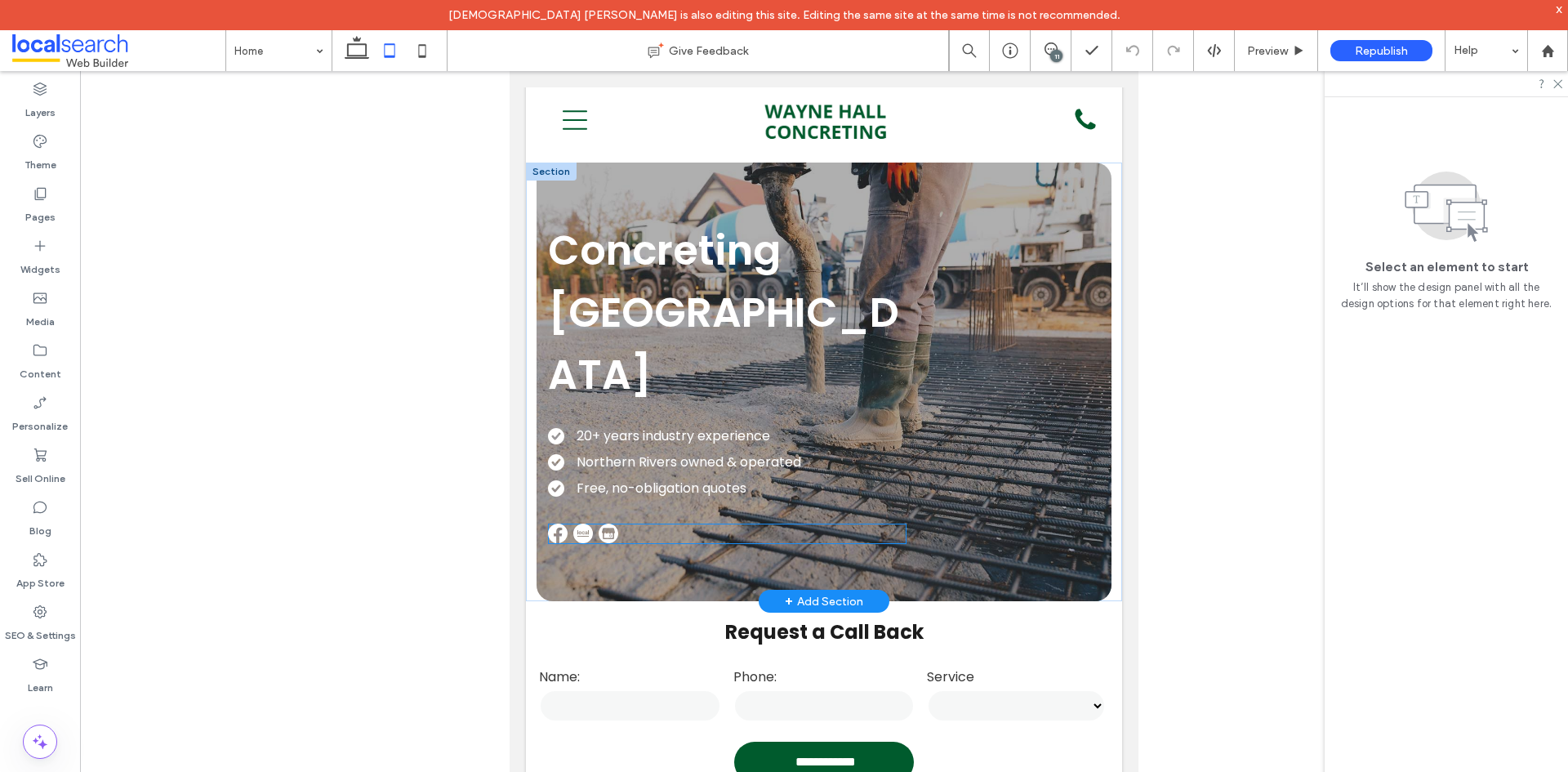
click at [566, 524] on img at bounding box center [558, 533] width 20 height 20
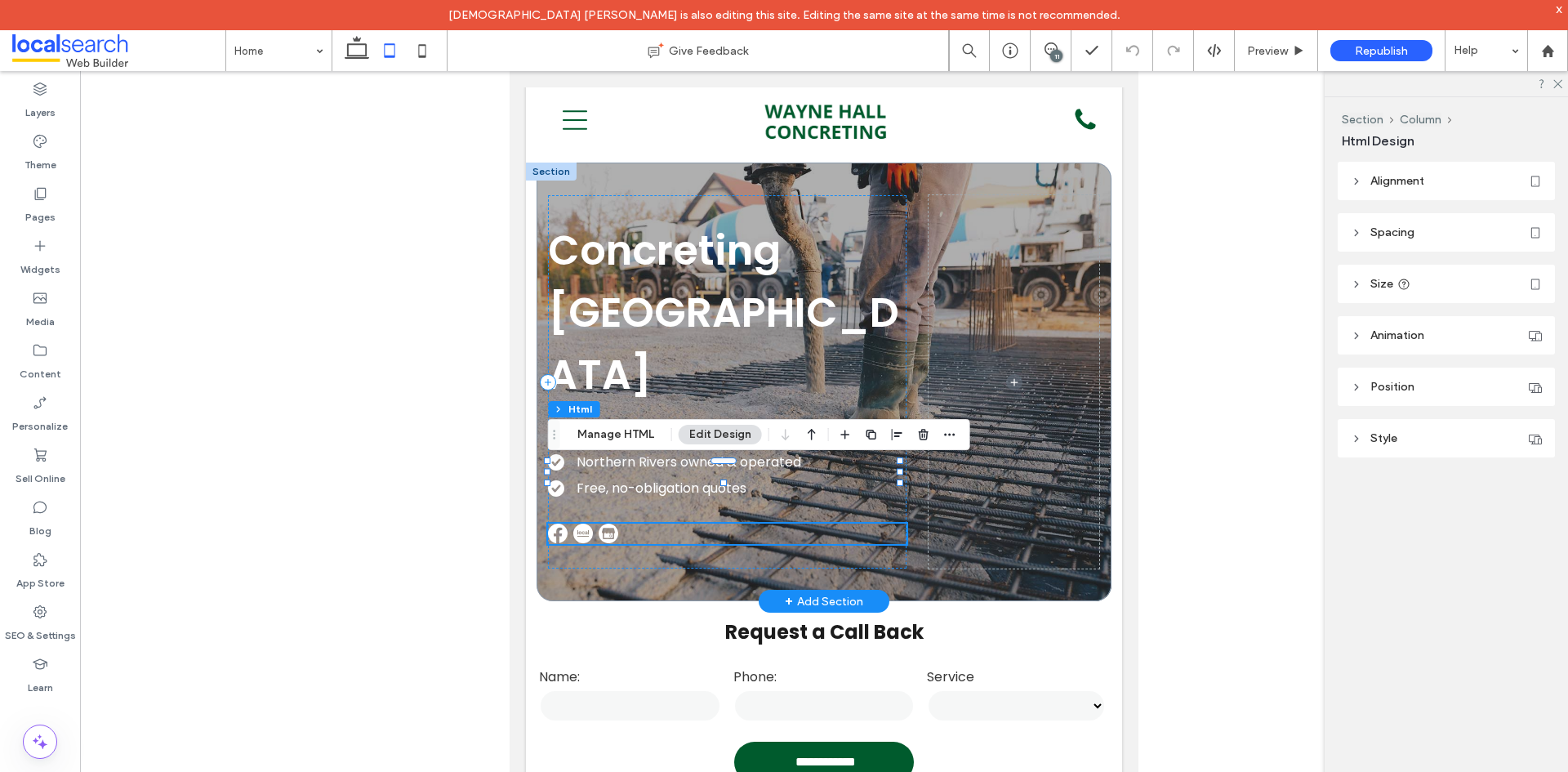
click at [728, 524] on div at bounding box center [727, 533] width 358 height 20
click at [669, 500] on div "Concreting Northern Rivers 20+ years industry experience Northern Rivers owned …" at bounding box center [727, 382] width 358 height 374
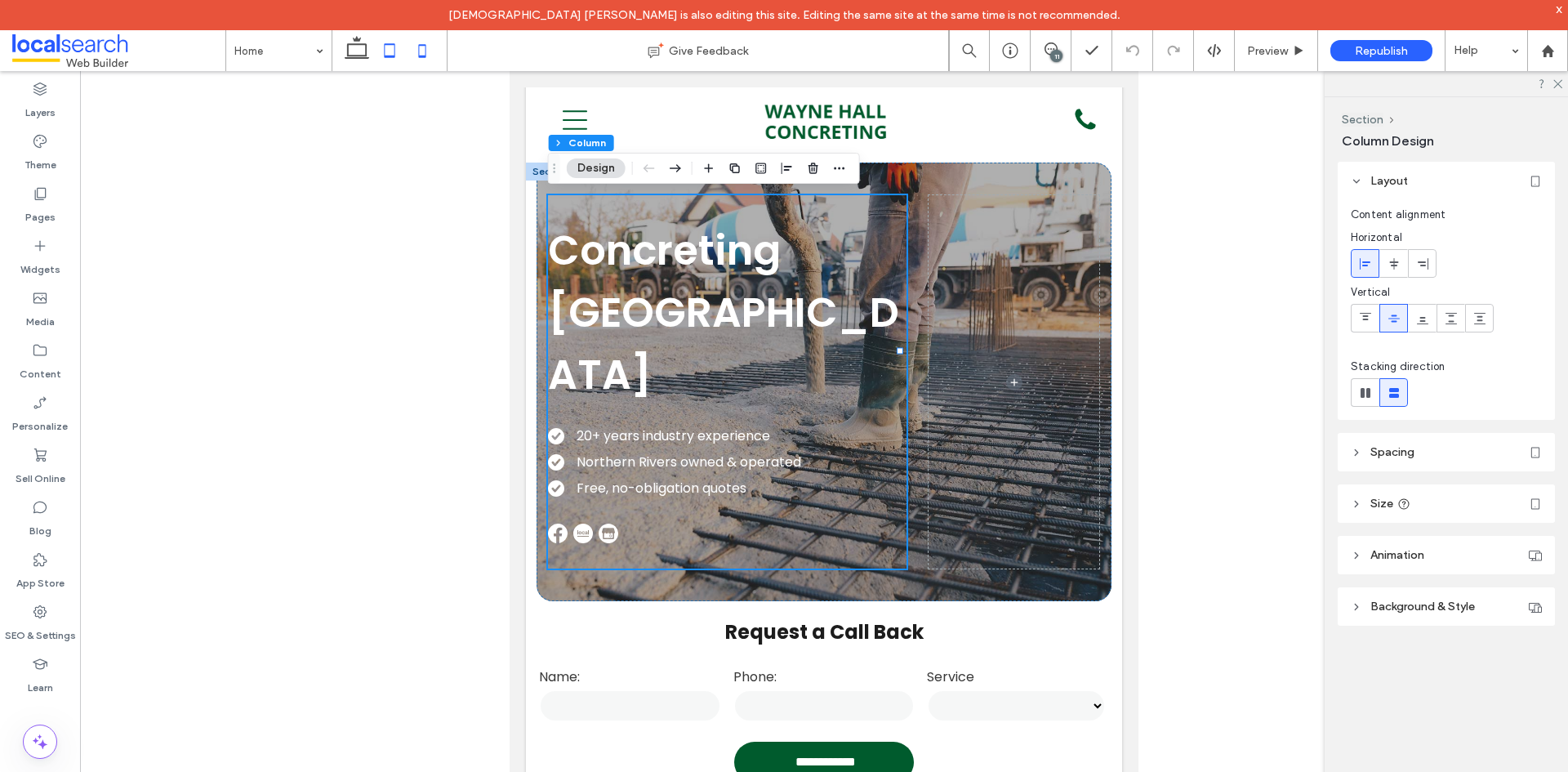
click at [423, 42] on icon at bounding box center [422, 51] width 33 height 33
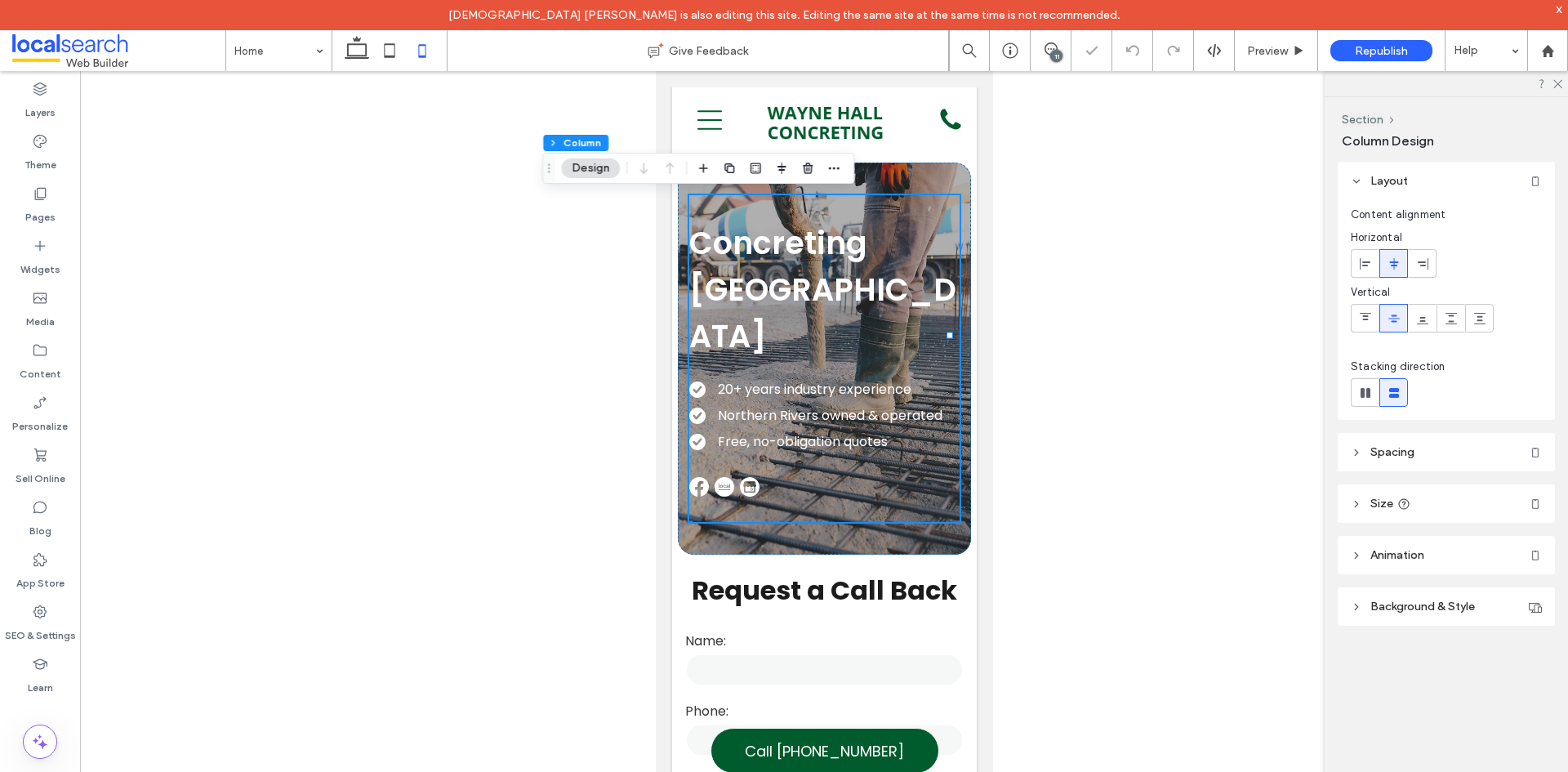
type input "**"
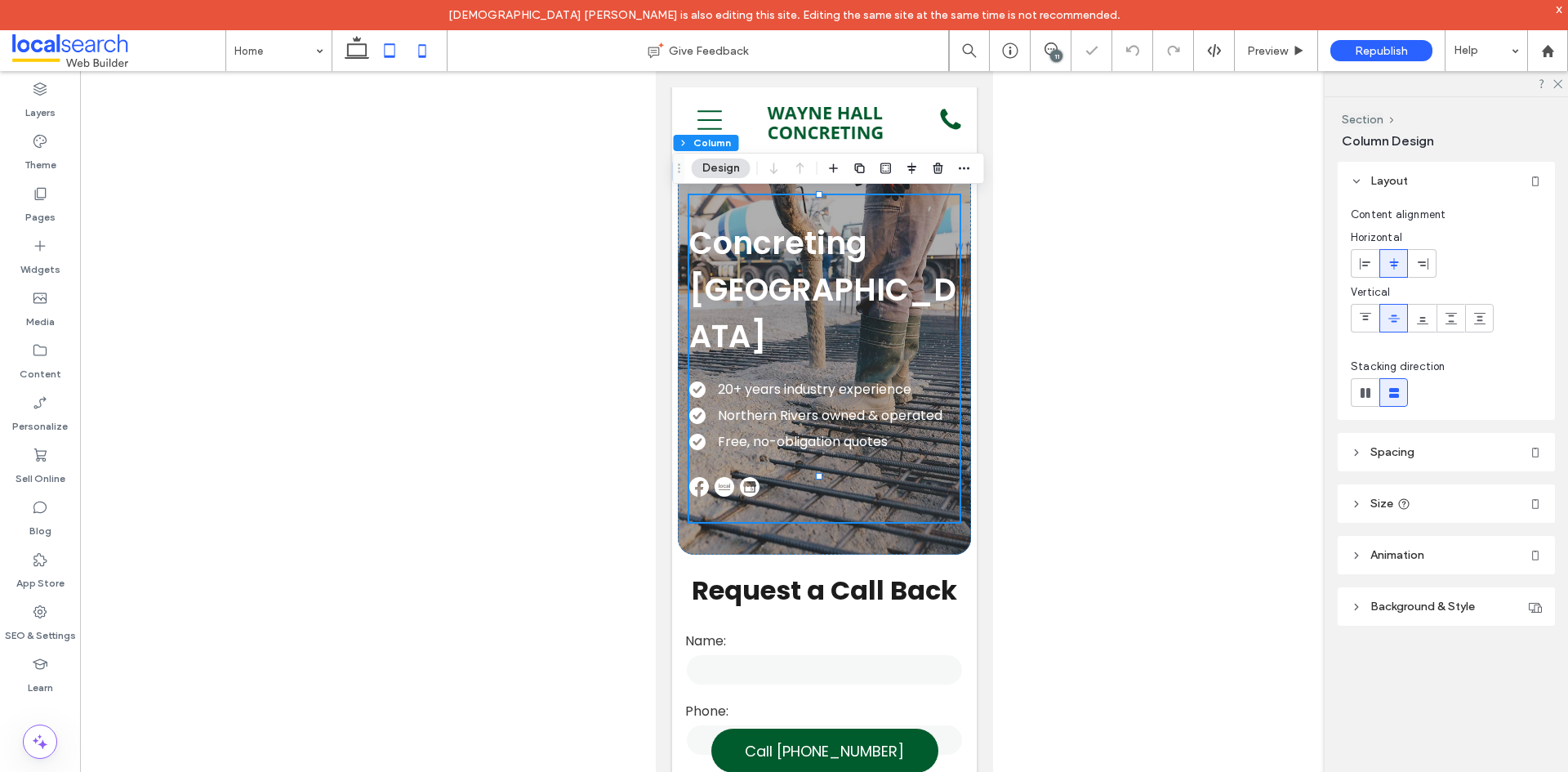
click at [401, 51] on icon at bounding box center [389, 51] width 33 height 33
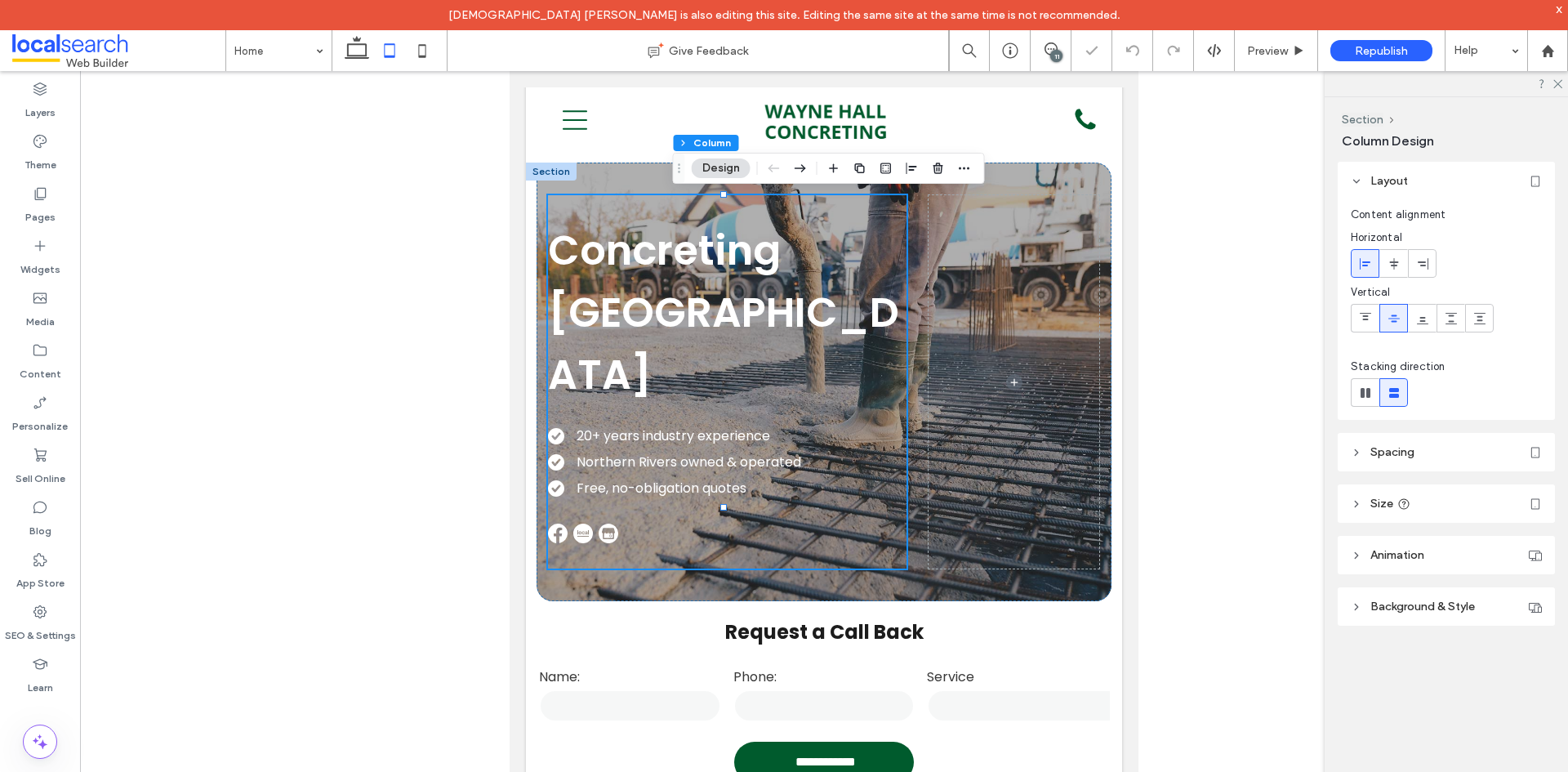
type input "**"
type input "***"
click at [346, 51] on icon at bounding box center [357, 51] width 33 height 33
type input "*"
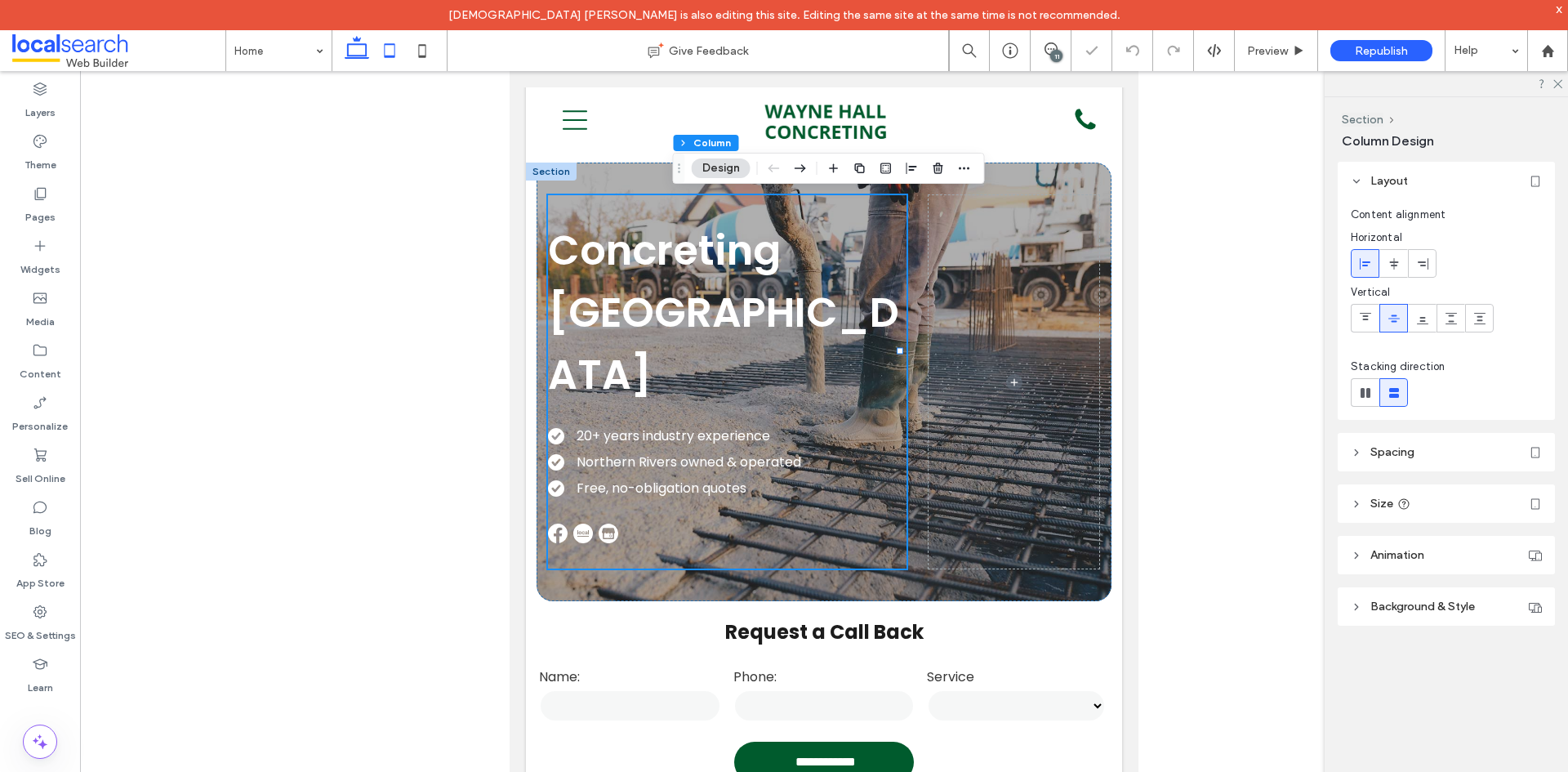
type input "*"
type input "**"
type input "***"
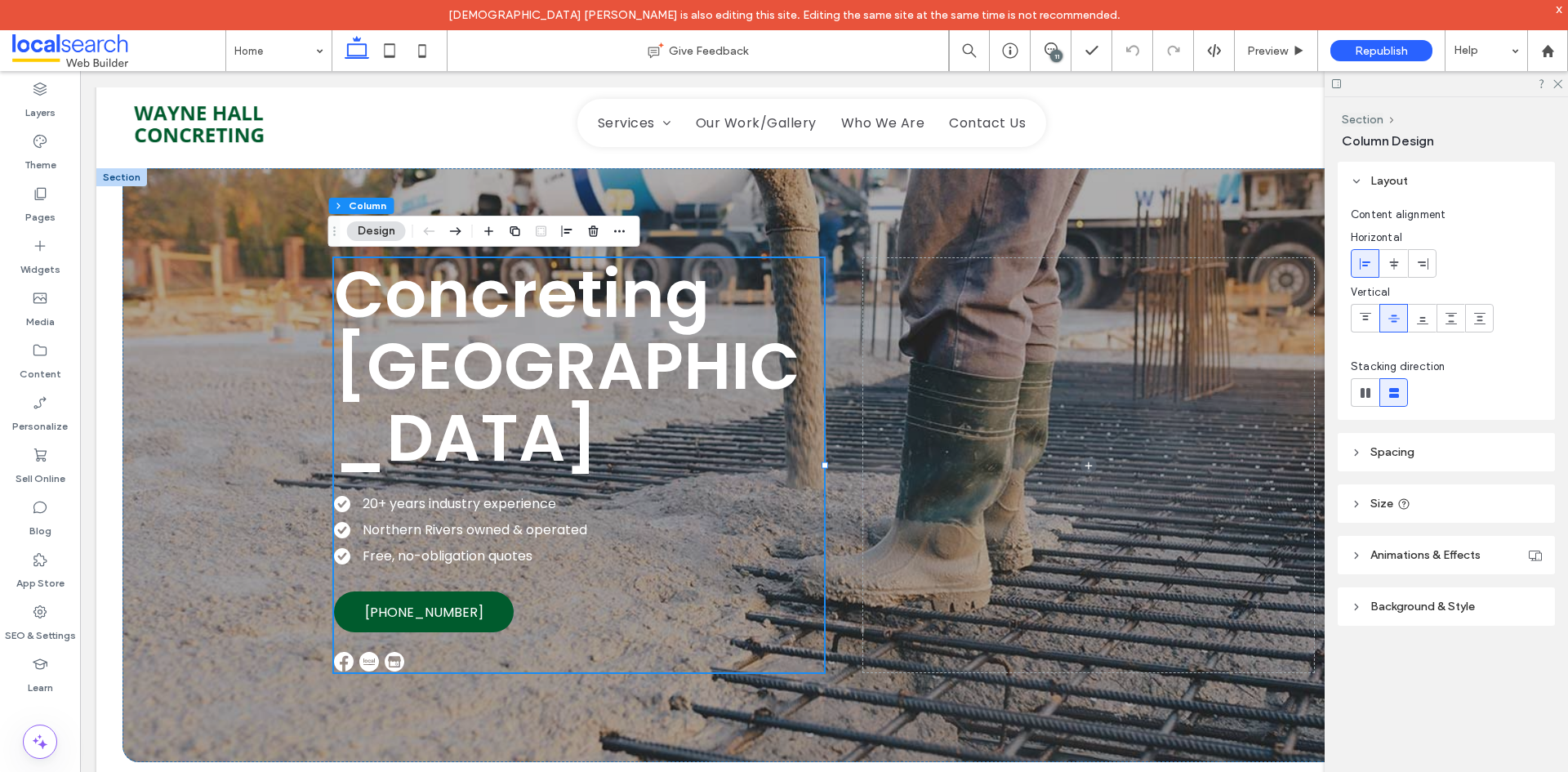
click at [1494, 599] on header "Background & Style" at bounding box center [1446, 606] width 217 height 38
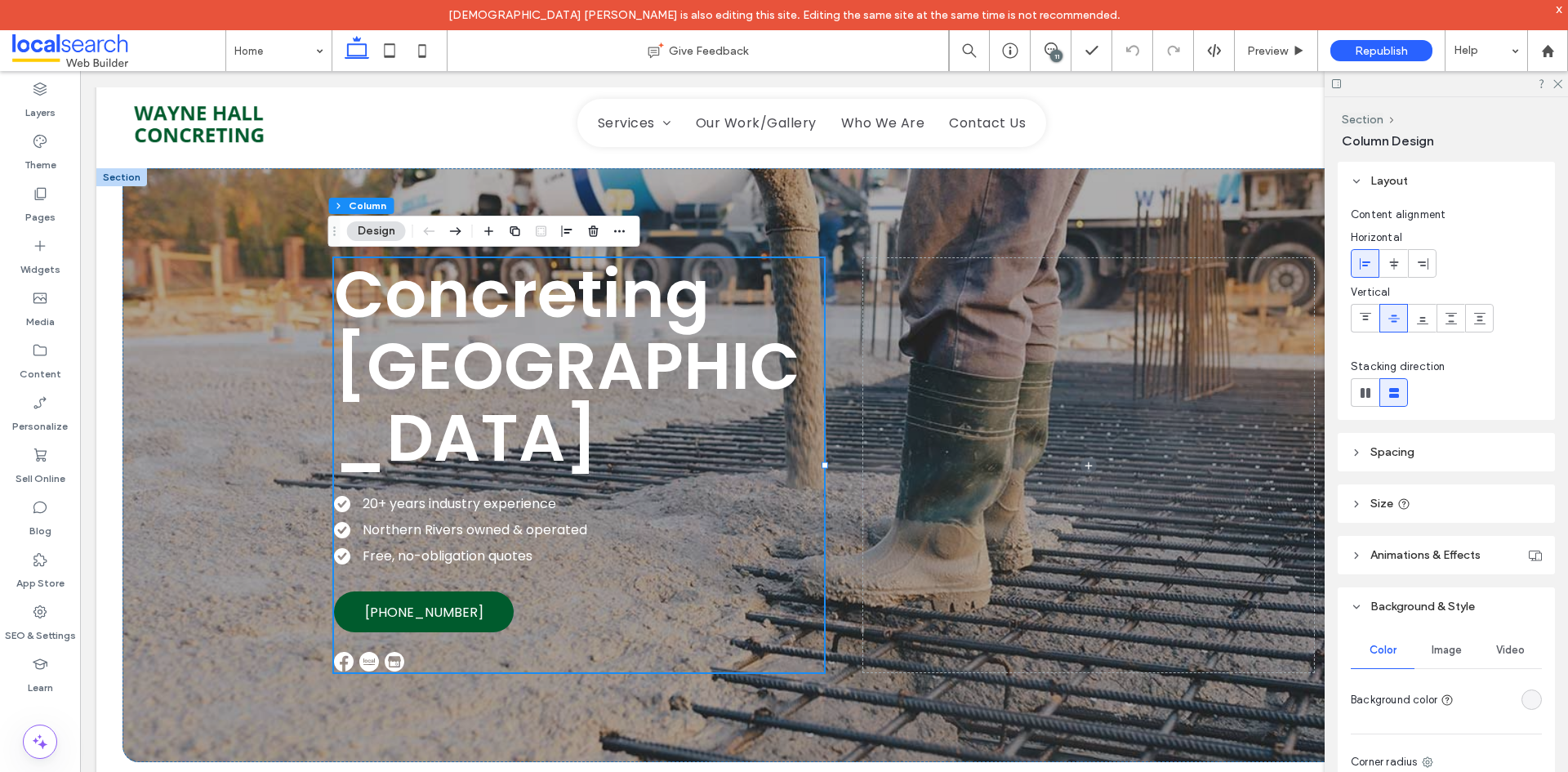
click at [1494, 599] on header "Background & Style" at bounding box center [1446, 606] width 217 height 38
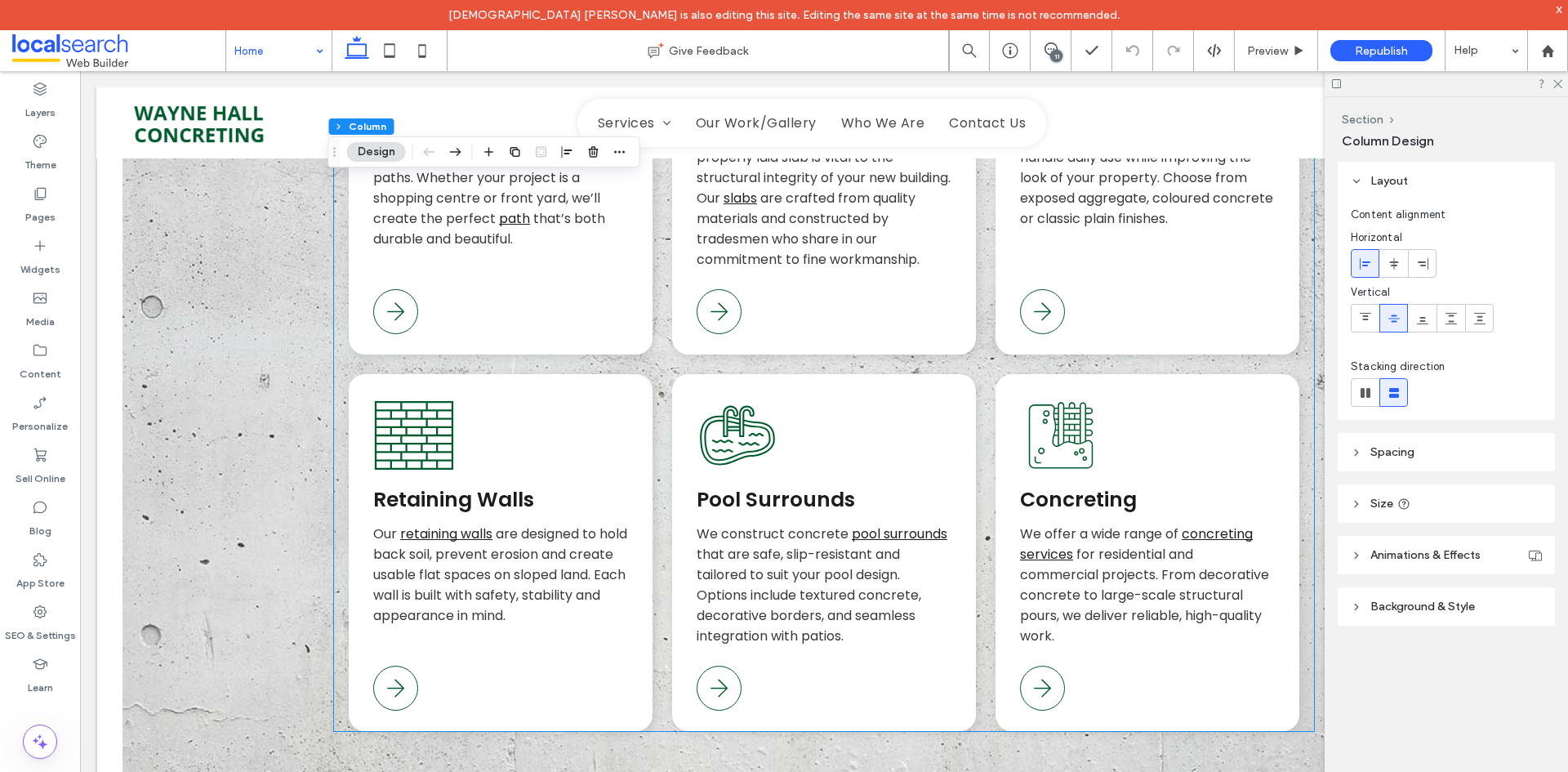
scroll to position [1552, 0]
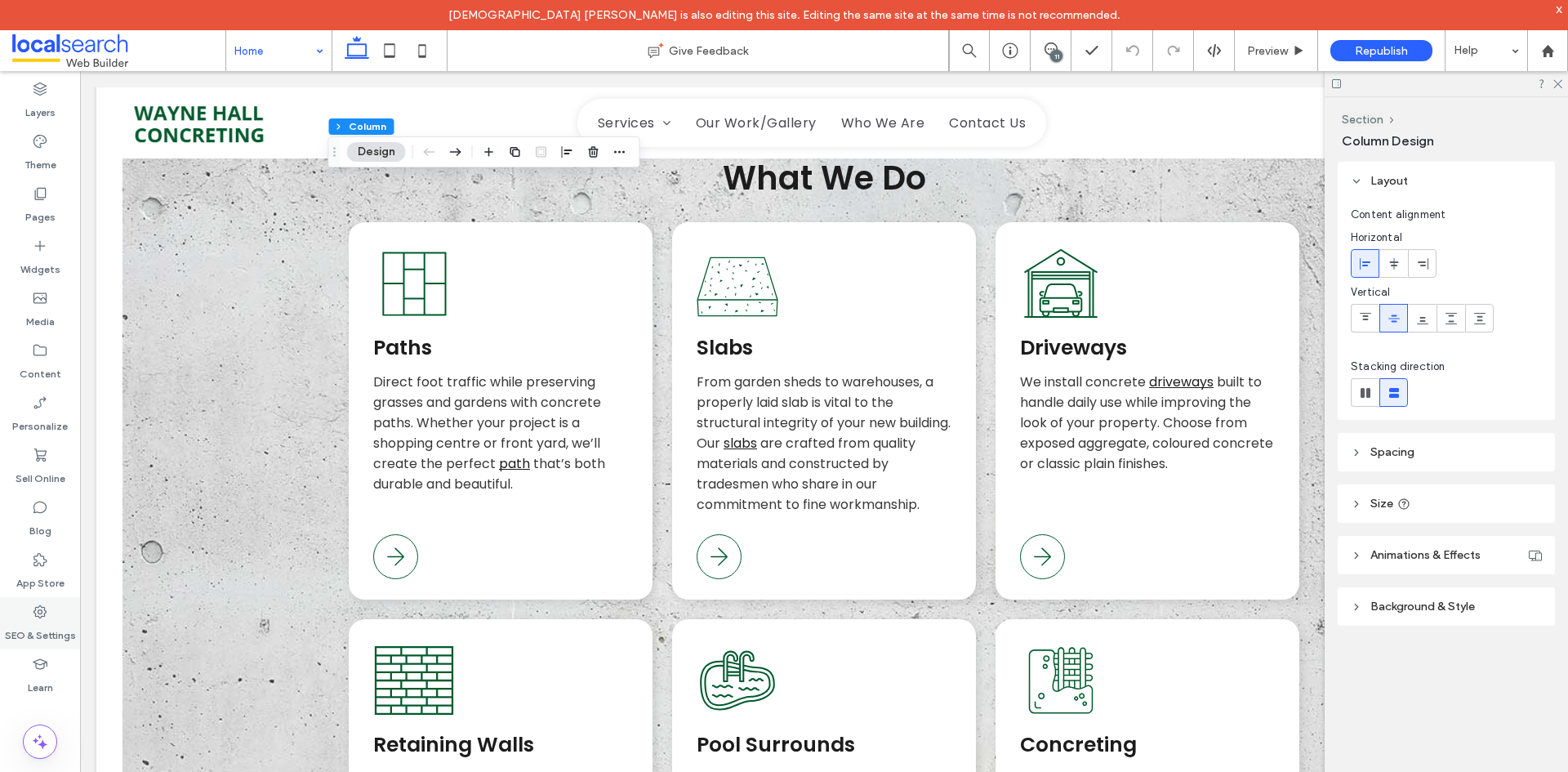
click at [51, 618] on div "SEO & Settings" at bounding box center [40, 623] width 80 height 52
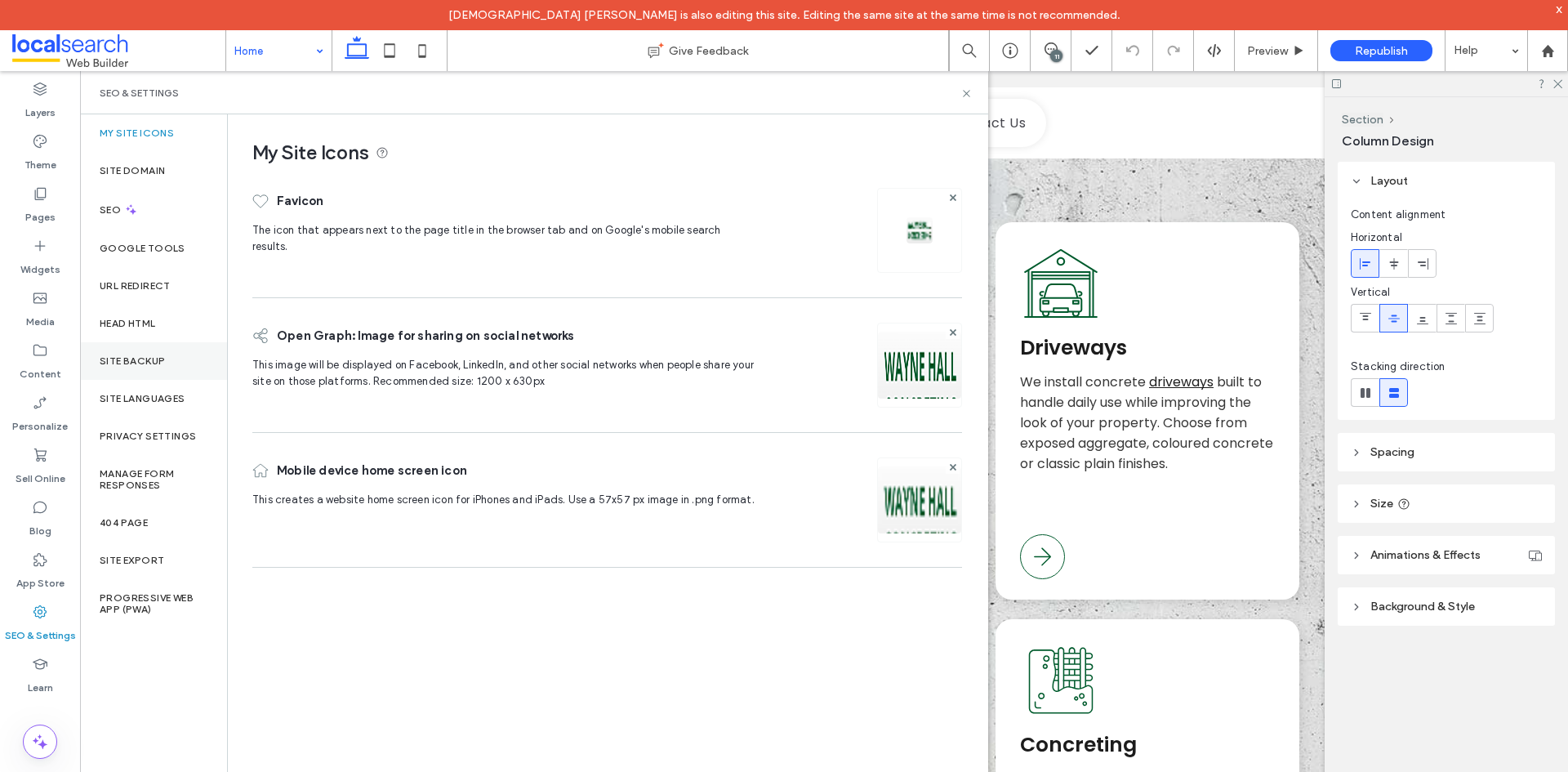
click at [174, 360] on div "Site Backup" at bounding box center [153, 361] width 147 height 37
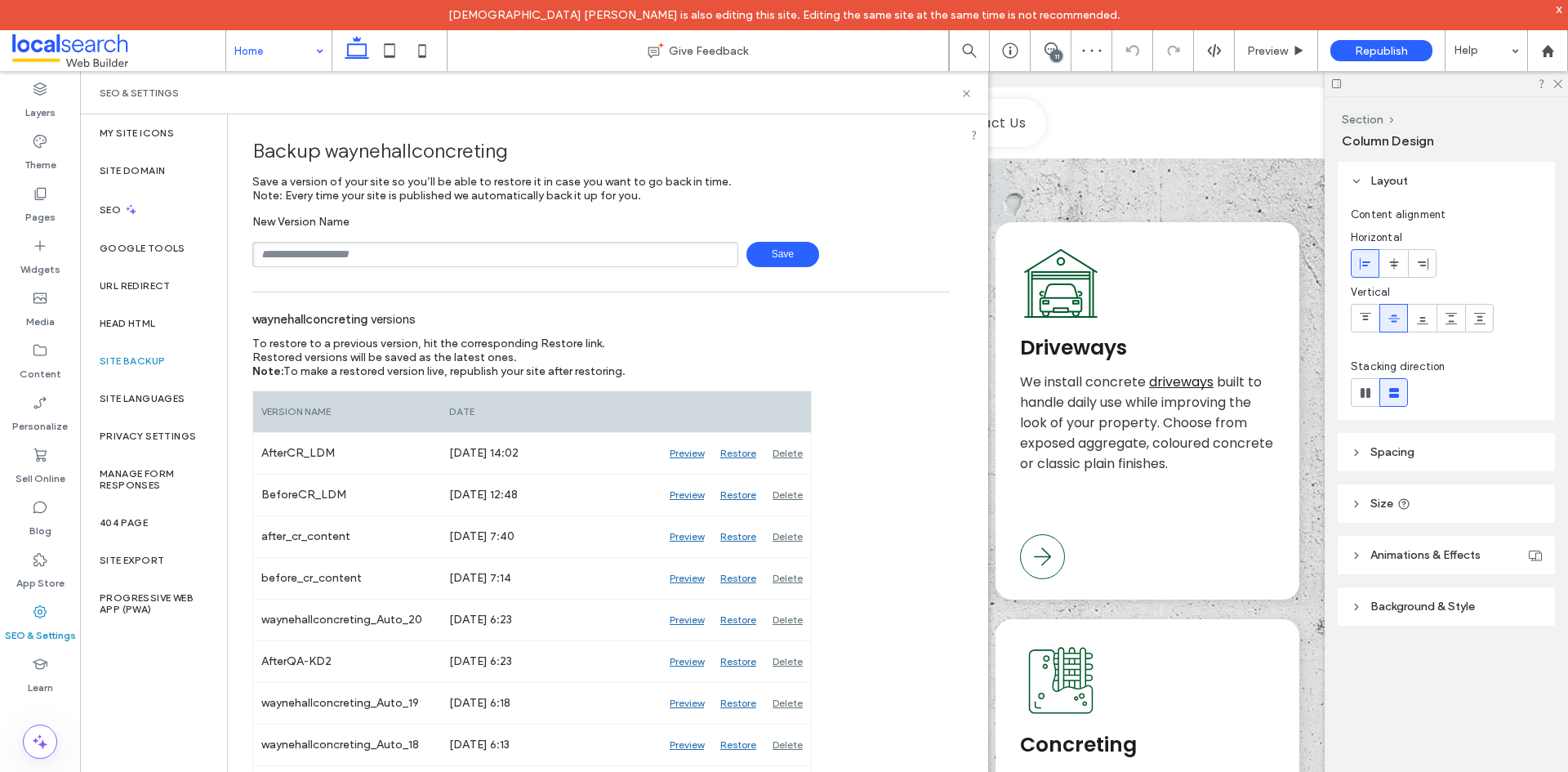
click at [365, 262] on input "text" at bounding box center [495, 255] width 486 height 26
type input "**********"
click at [785, 257] on span "Save" at bounding box center [782, 255] width 73 height 26
click at [463, 263] on input "text" at bounding box center [495, 255] width 486 height 26
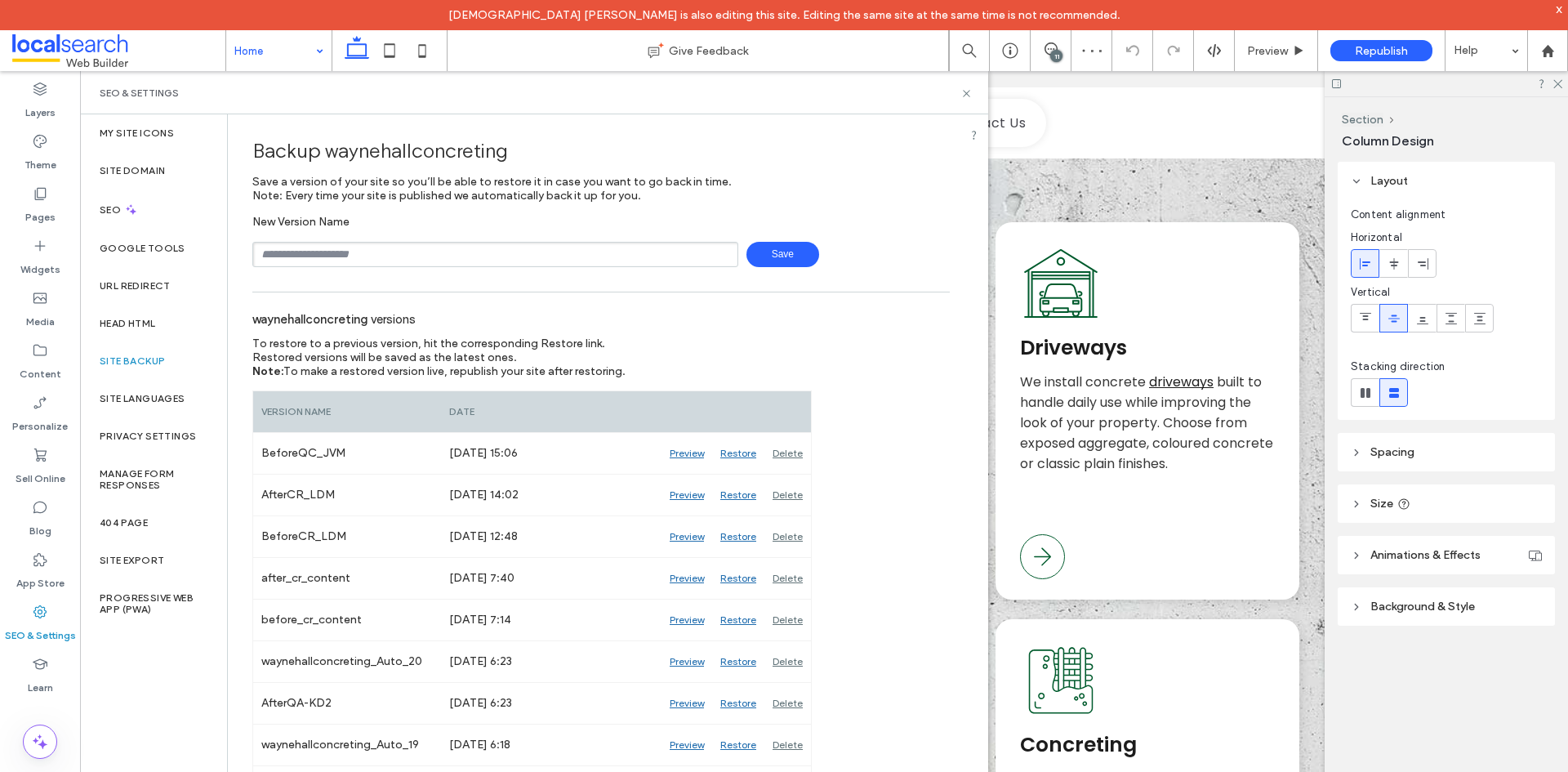
type input "**********"
click at [781, 250] on span "Save" at bounding box center [782, 255] width 73 height 26
drag, startPoint x: 962, startPoint y: 94, endPoint x: 1164, endPoint y: 229, distance: 243.0
click at [962, 94] on icon at bounding box center [967, 94] width 12 height 12
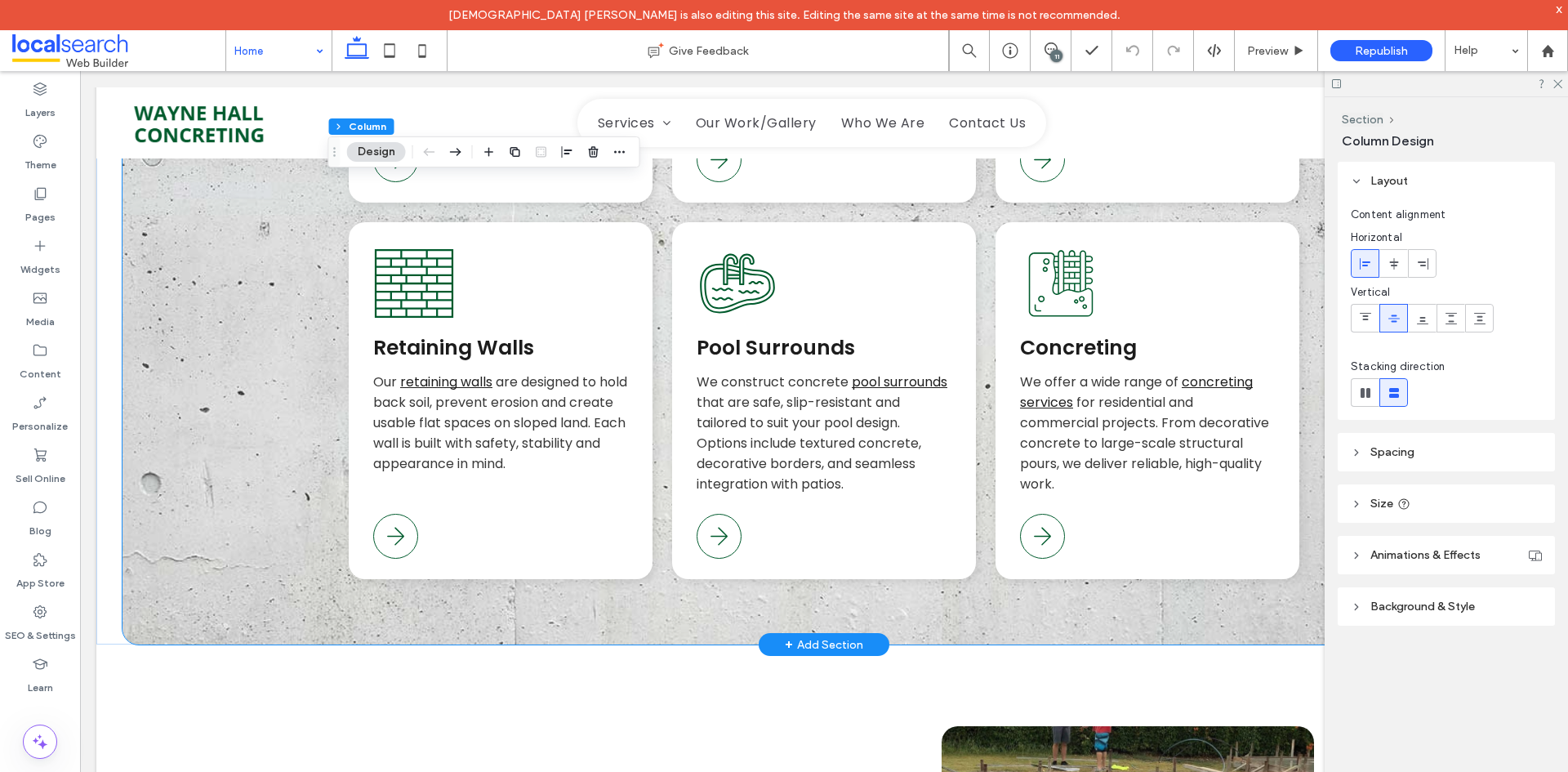
scroll to position [1961, 0]
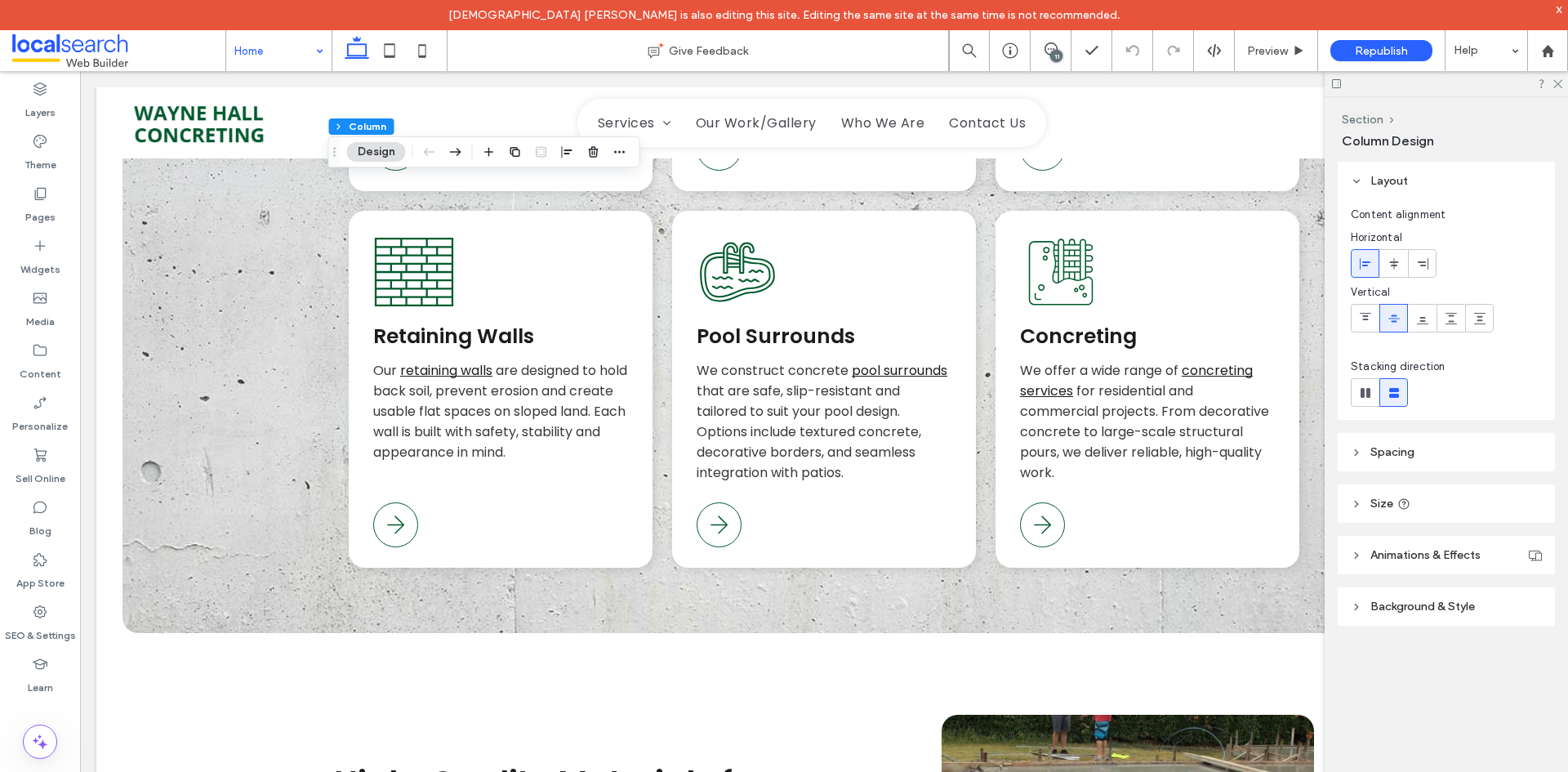
click at [1057, 53] on div "11" at bounding box center [1056, 56] width 12 height 12
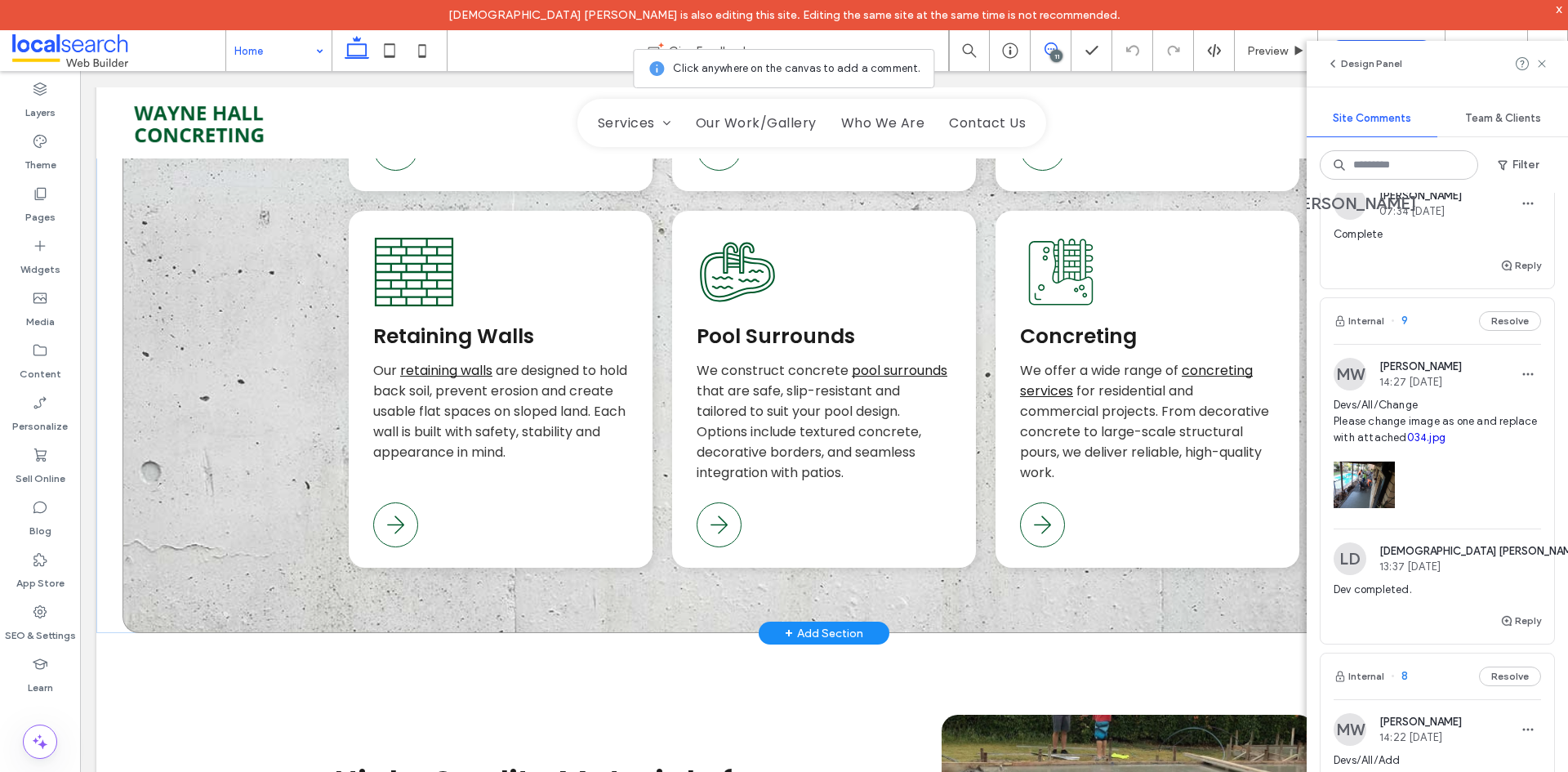
scroll to position [2777, 0]
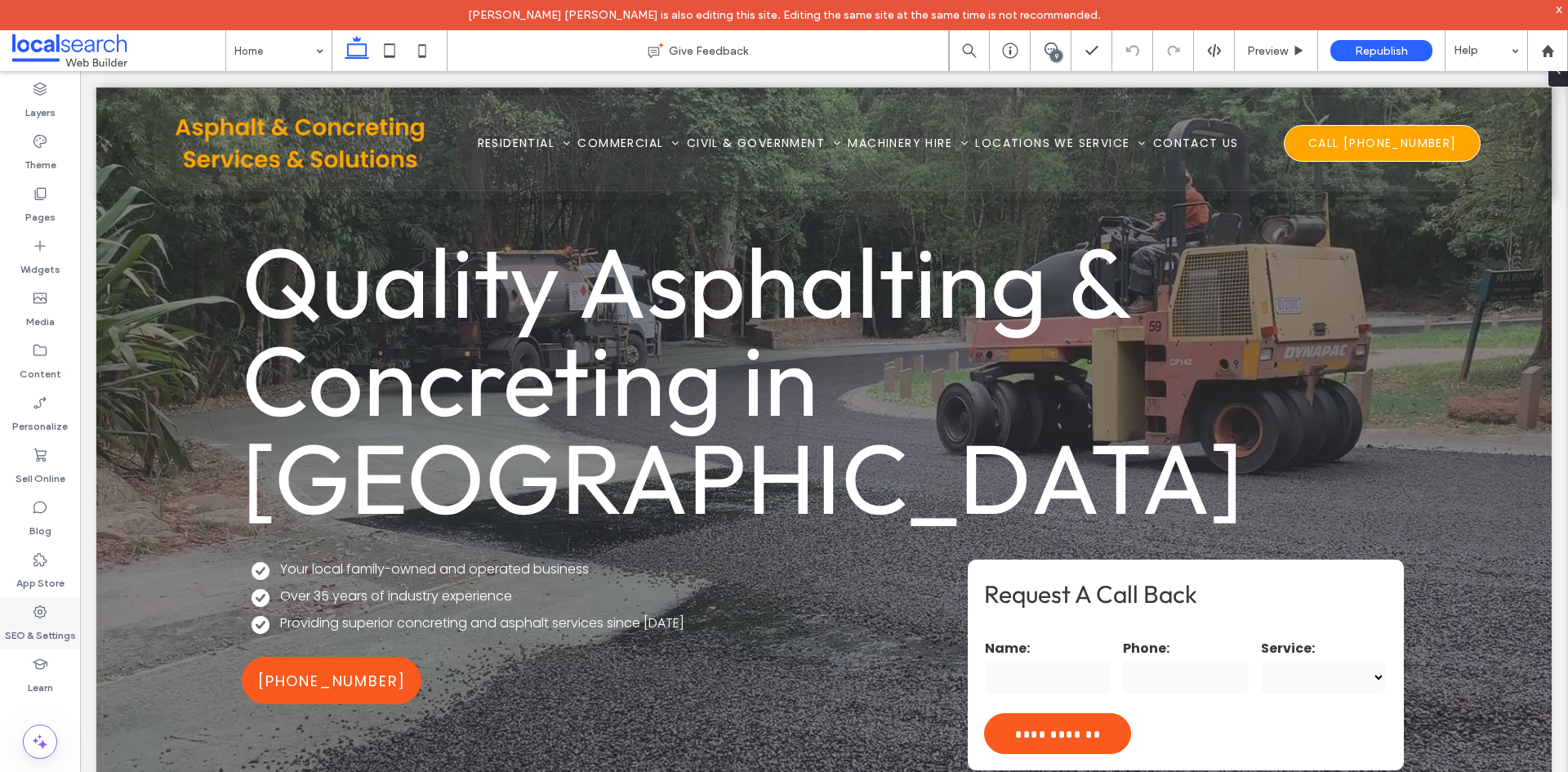
click at [48, 632] on label "SEO & Settings" at bounding box center [41, 632] width 71 height 23
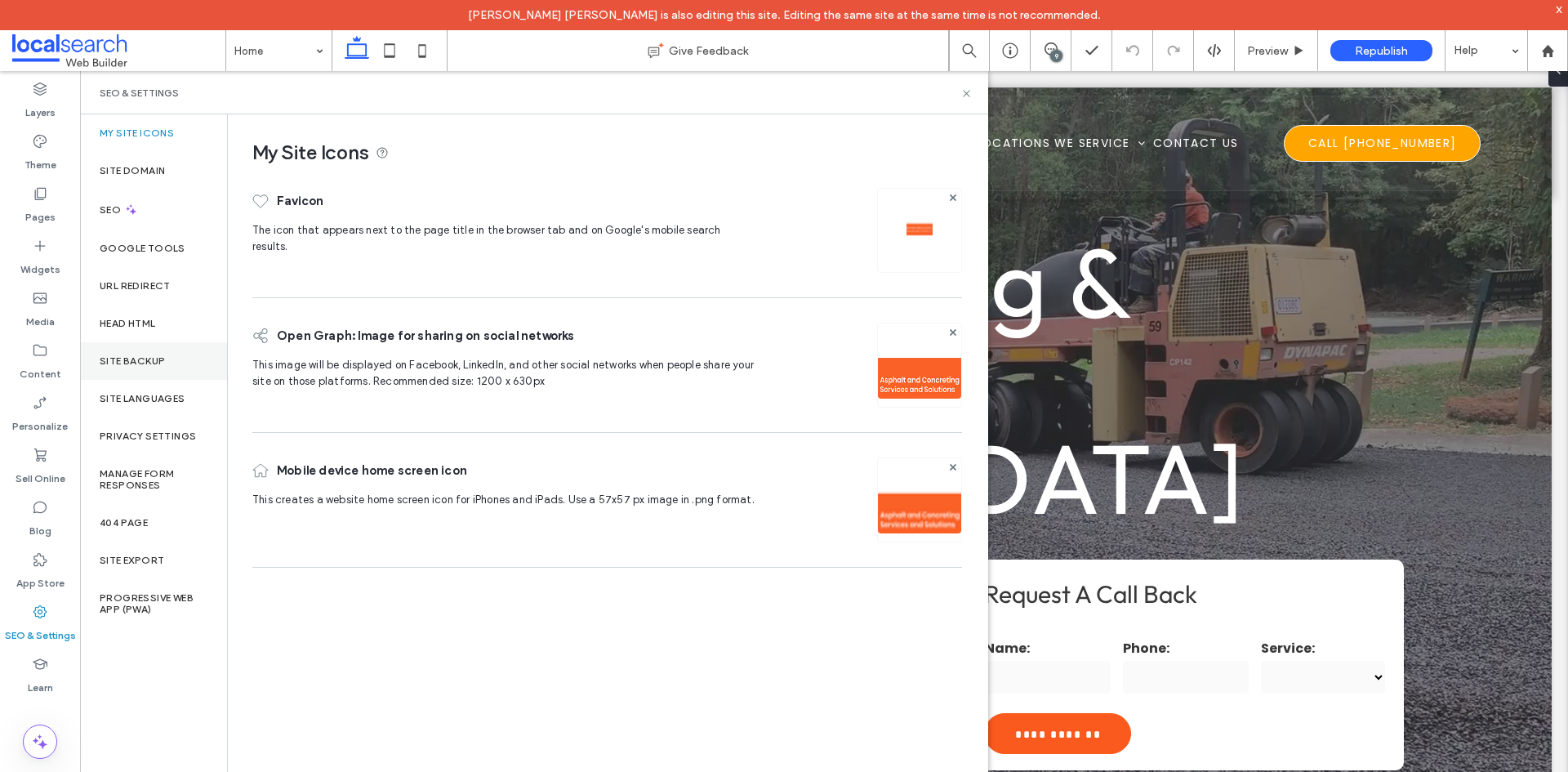
click at [139, 353] on div "Site Backup" at bounding box center [153, 361] width 147 height 37
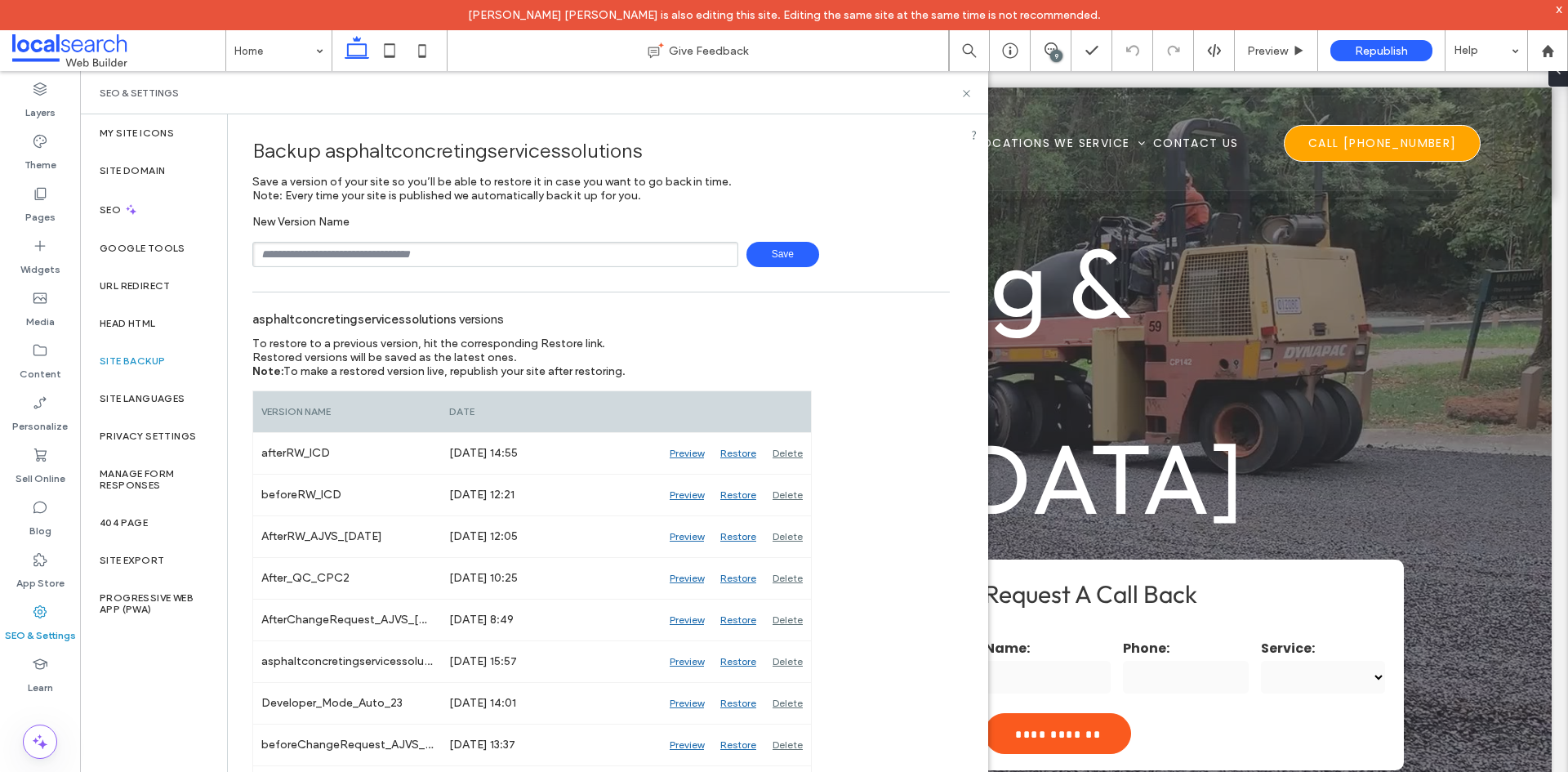
click at [400, 251] on input "text" at bounding box center [495, 255] width 486 height 26
click at [753, 255] on span "Save" at bounding box center [782, 255] width 73 height 26
click at [362, 260] on input "**********" at bounding box center [495, 255] width 486 height 26
type input "**********"
click at [965, 93] on icon at bounding box center [967, 94] width 12 height 12
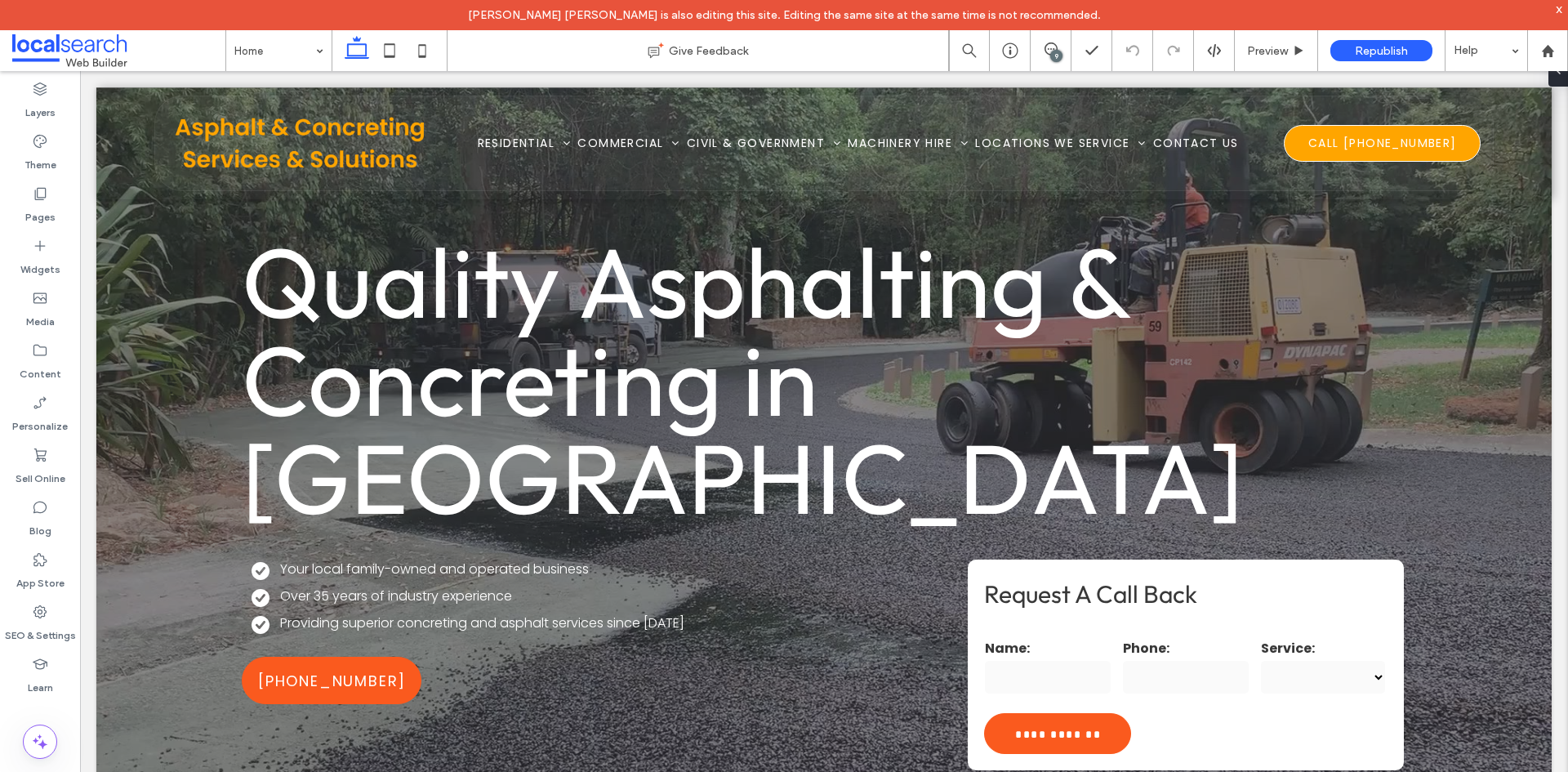
click at [1051, 56] on div "9" at bounding box center [1056, 56] width 12 height 12
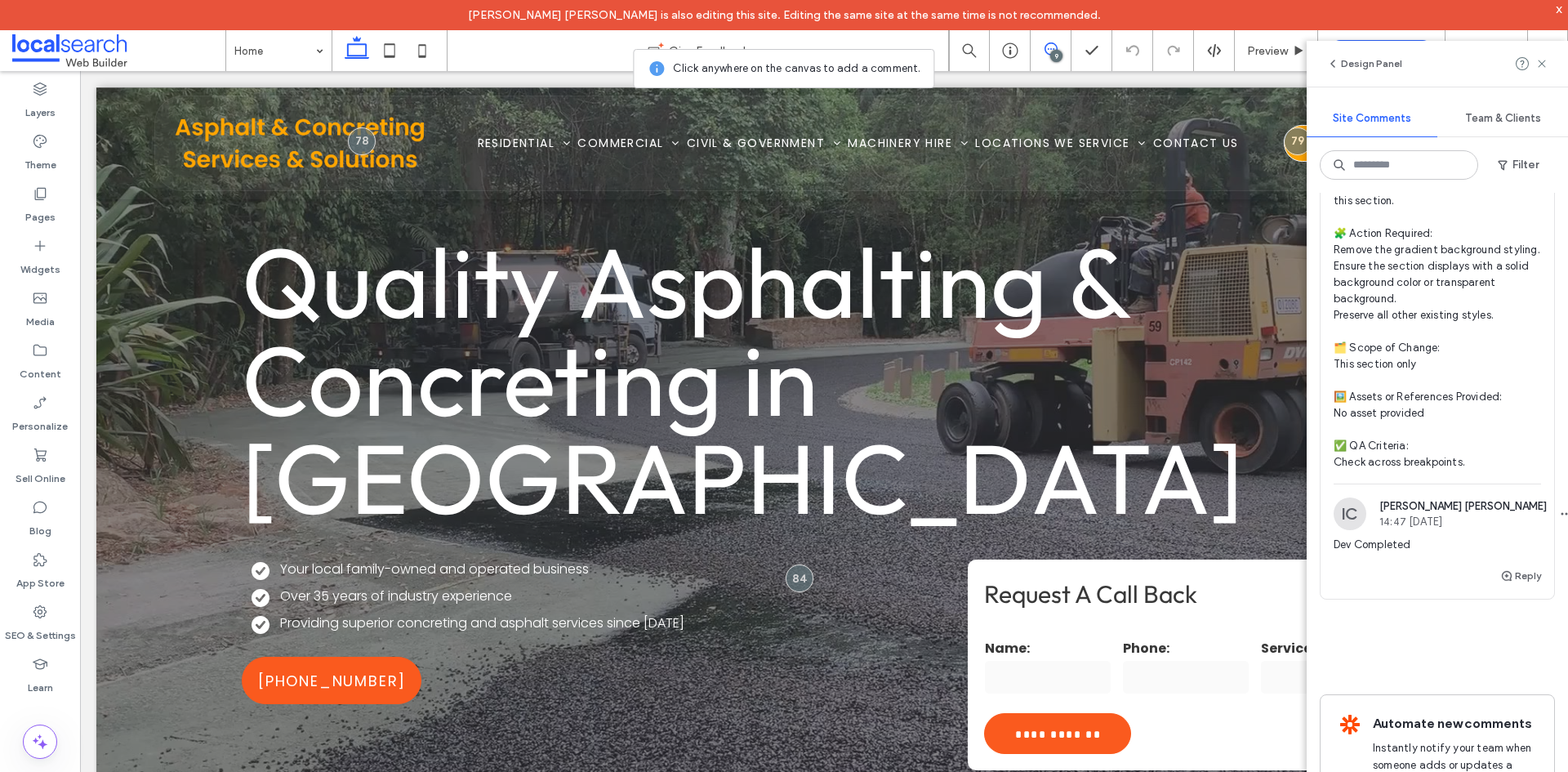
scroll to position [4920, 0]
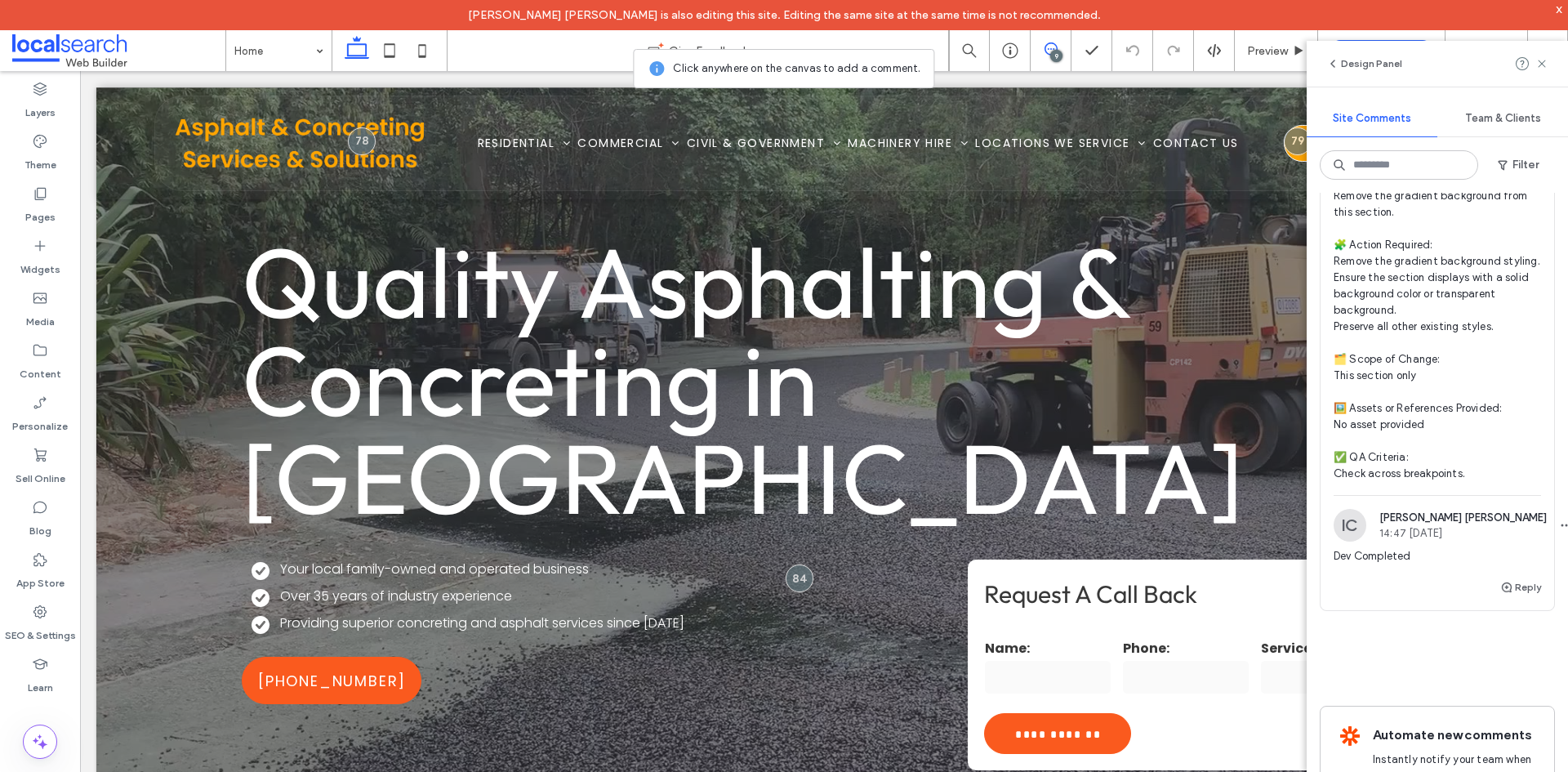
click at [1456, 465] on span "🧾 Instruction Summary: Remove the gradient background from this section. 🧩 Acti…" at bounding box center [1437, 327] width 208 height 311
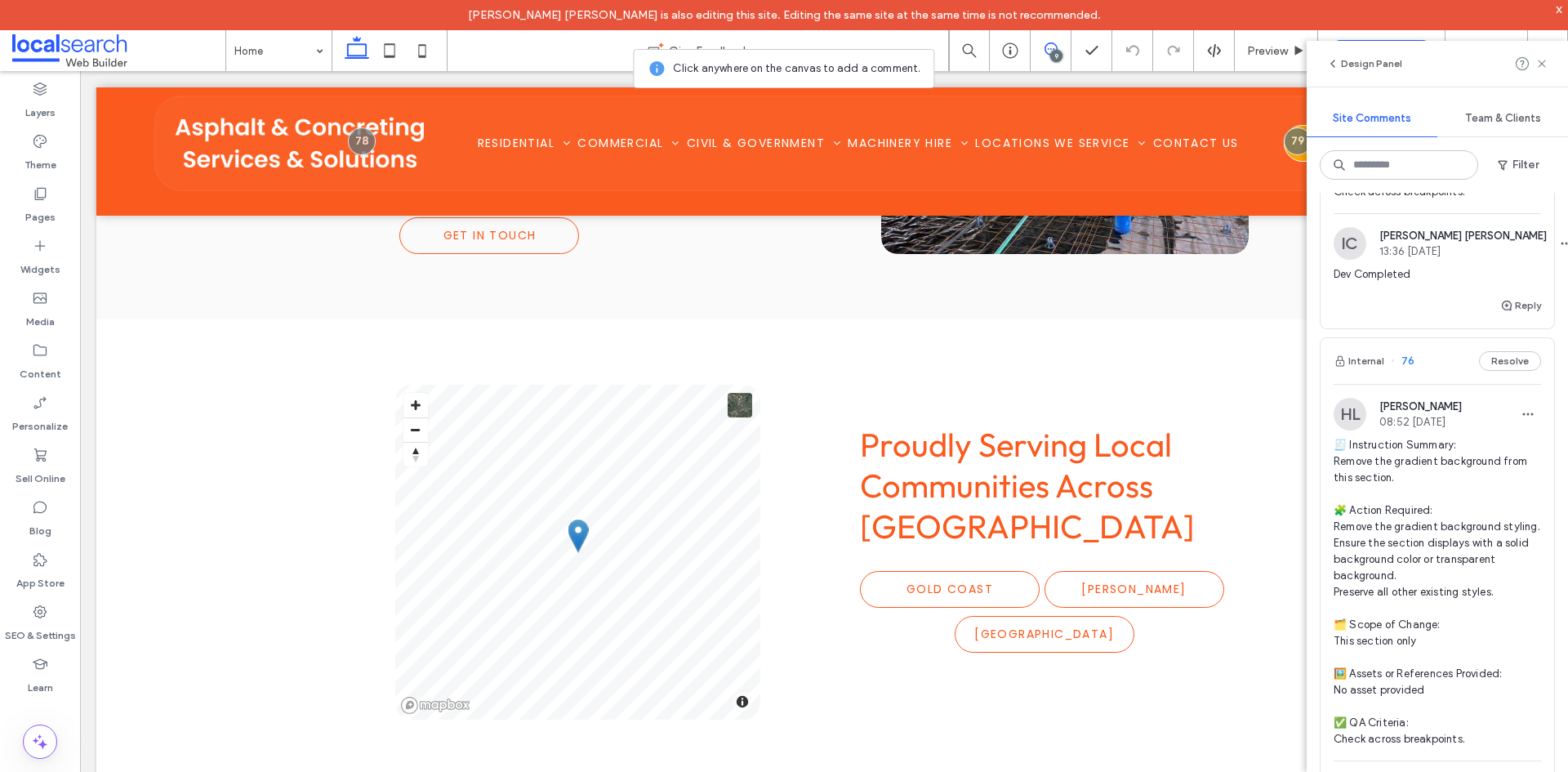
scroll to position [4431, 0]
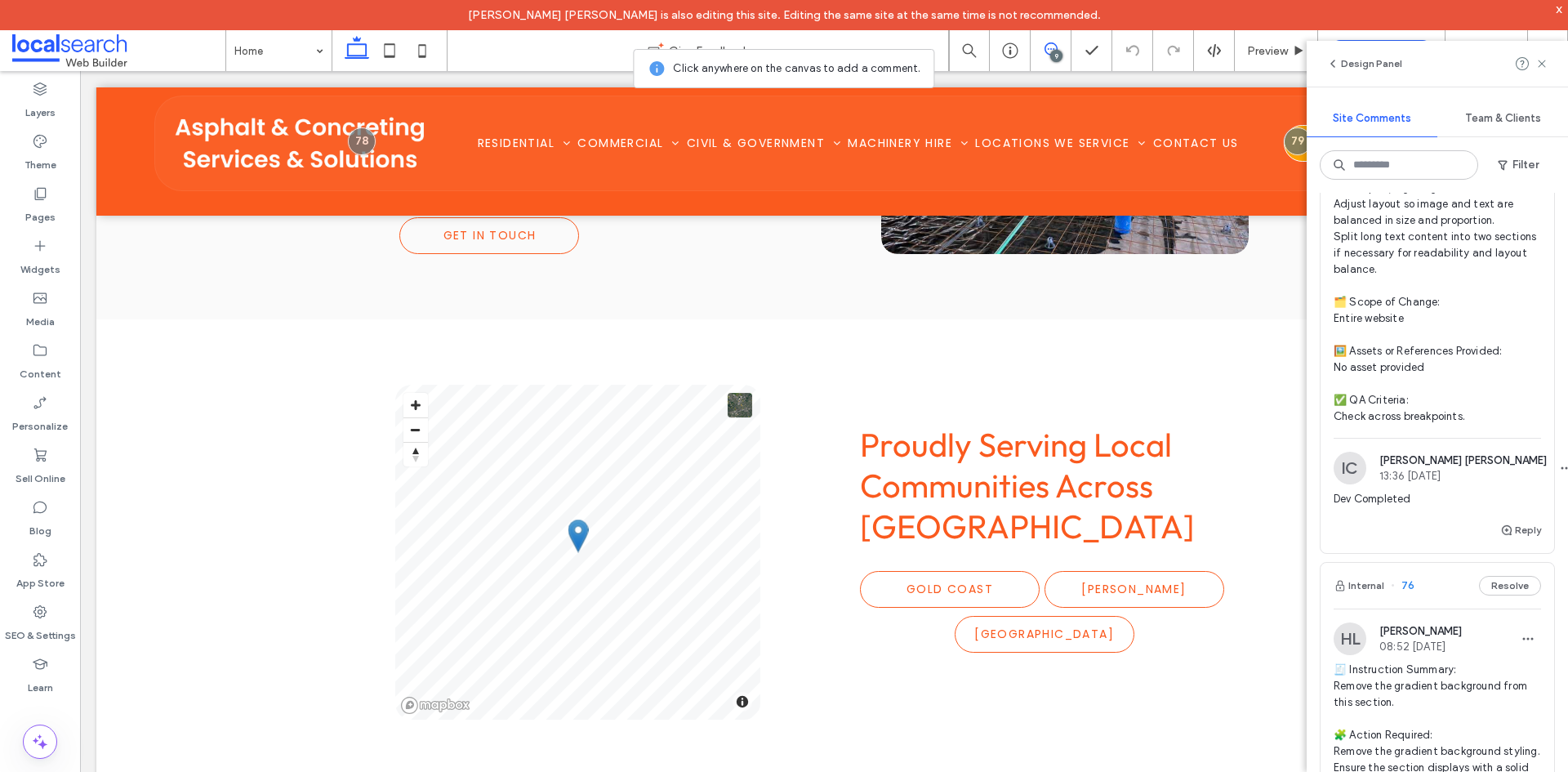
click at [1419, 425] on span "🧾 Instruction Summary: Adjust sections where text is disproportionately large c…" at bounding box center [1437, 237] width 208 height 376
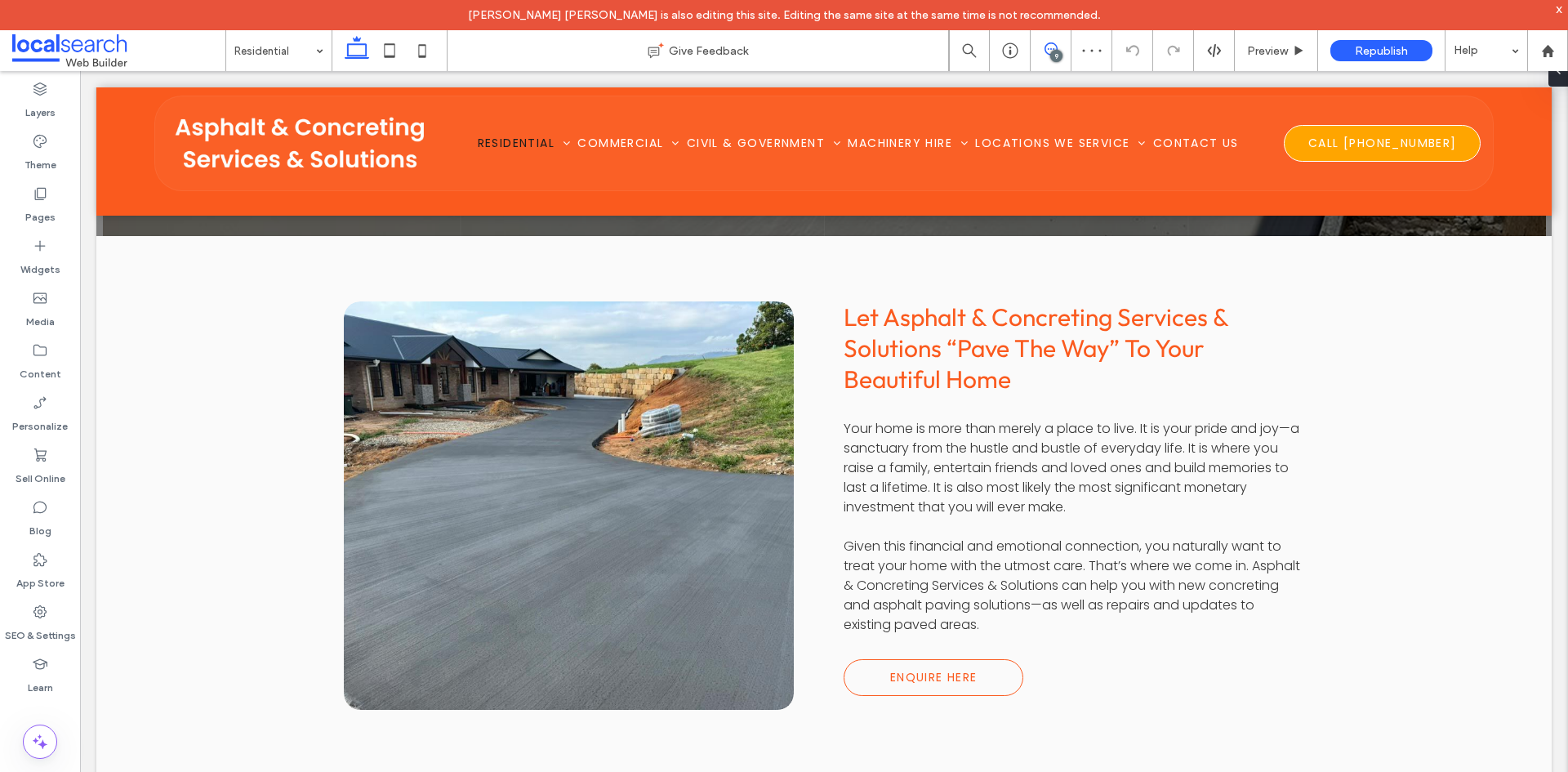
click at [1051, 51] on icon at bounding box center [1051, 49] width 13 height 13
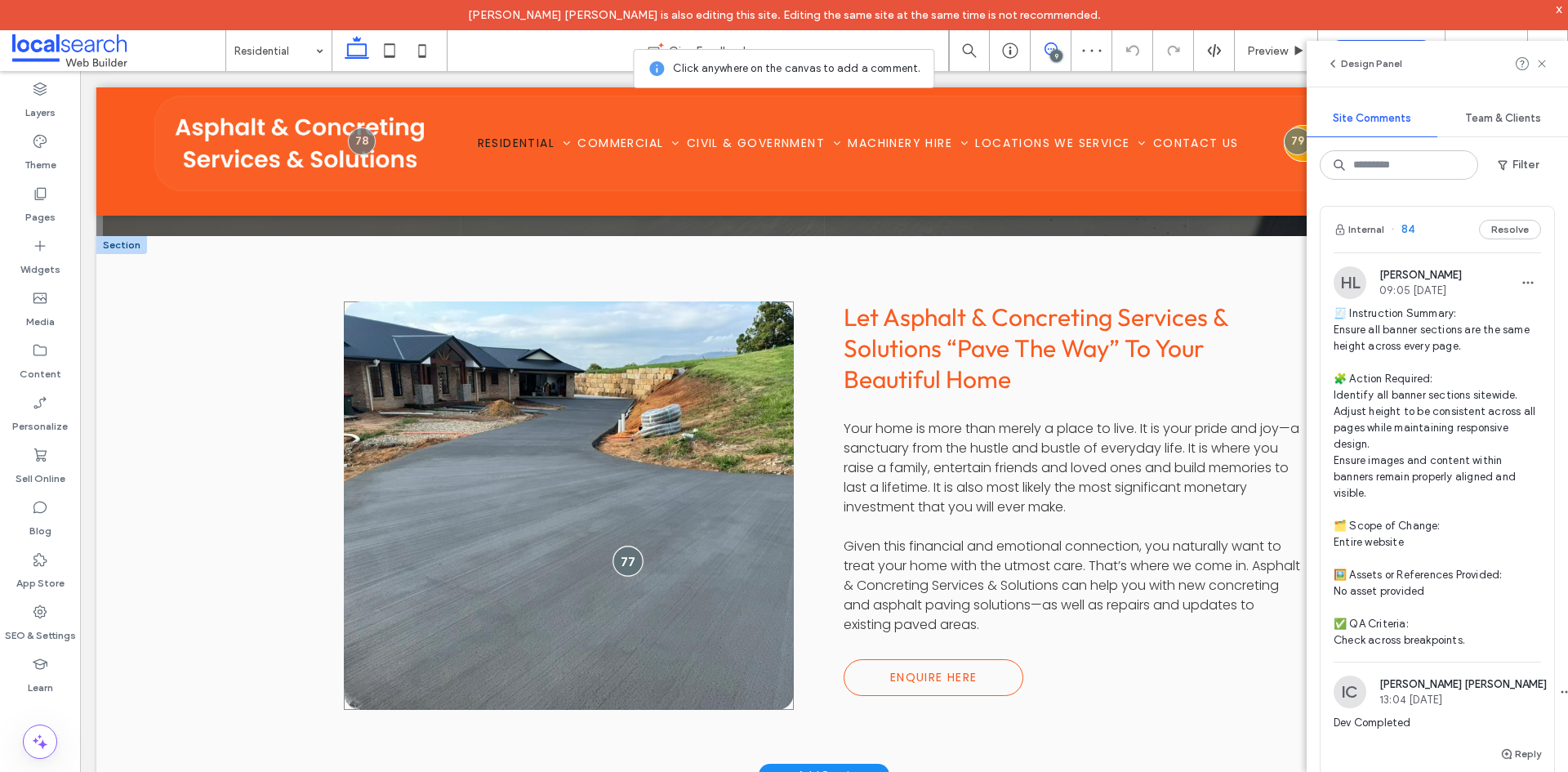
click at [622, 566] on div at bounding box center [628, 561] width 30 height 30
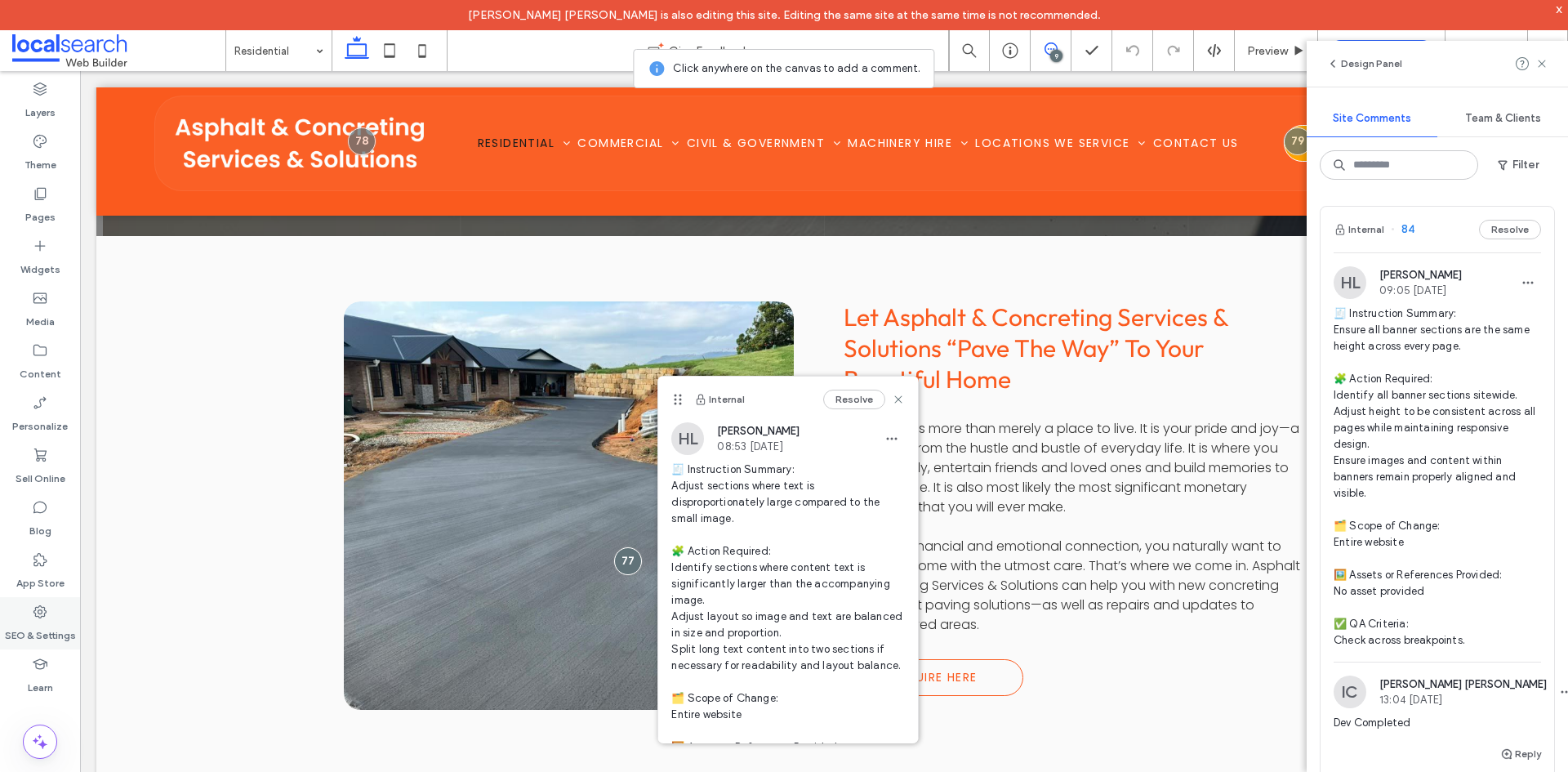
drag, startPoint x: 52, startPoint y: 608, endPoint x: 47, endPoint y: 616, distance: 9.4
click at [52, 608] on div "SEO & Settings" at bounding box center [40, 623] width 80 height 52
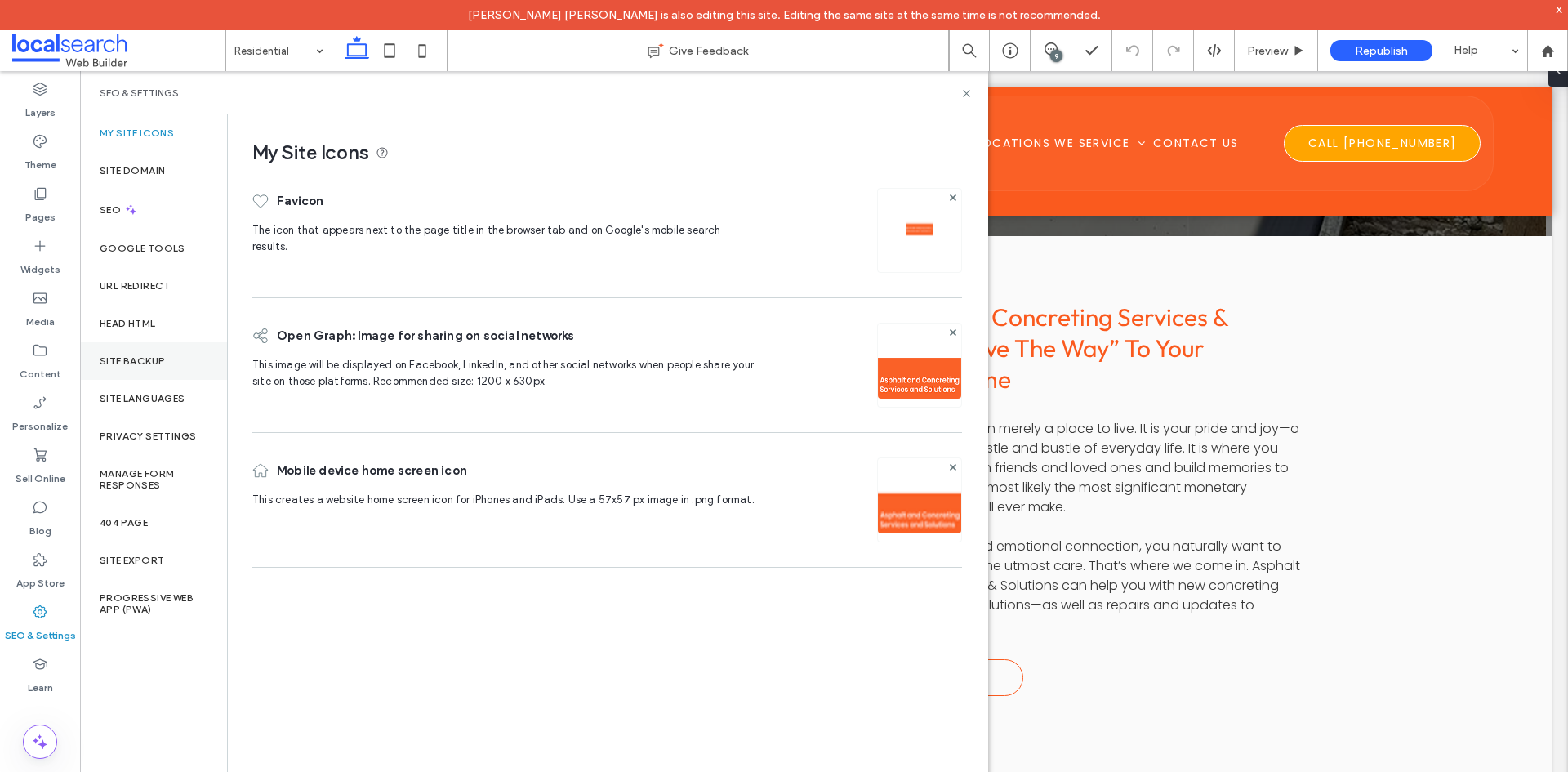
click at [132, 351] on div "Site Backup" at bounding box center [153, 361] width 147 height 37
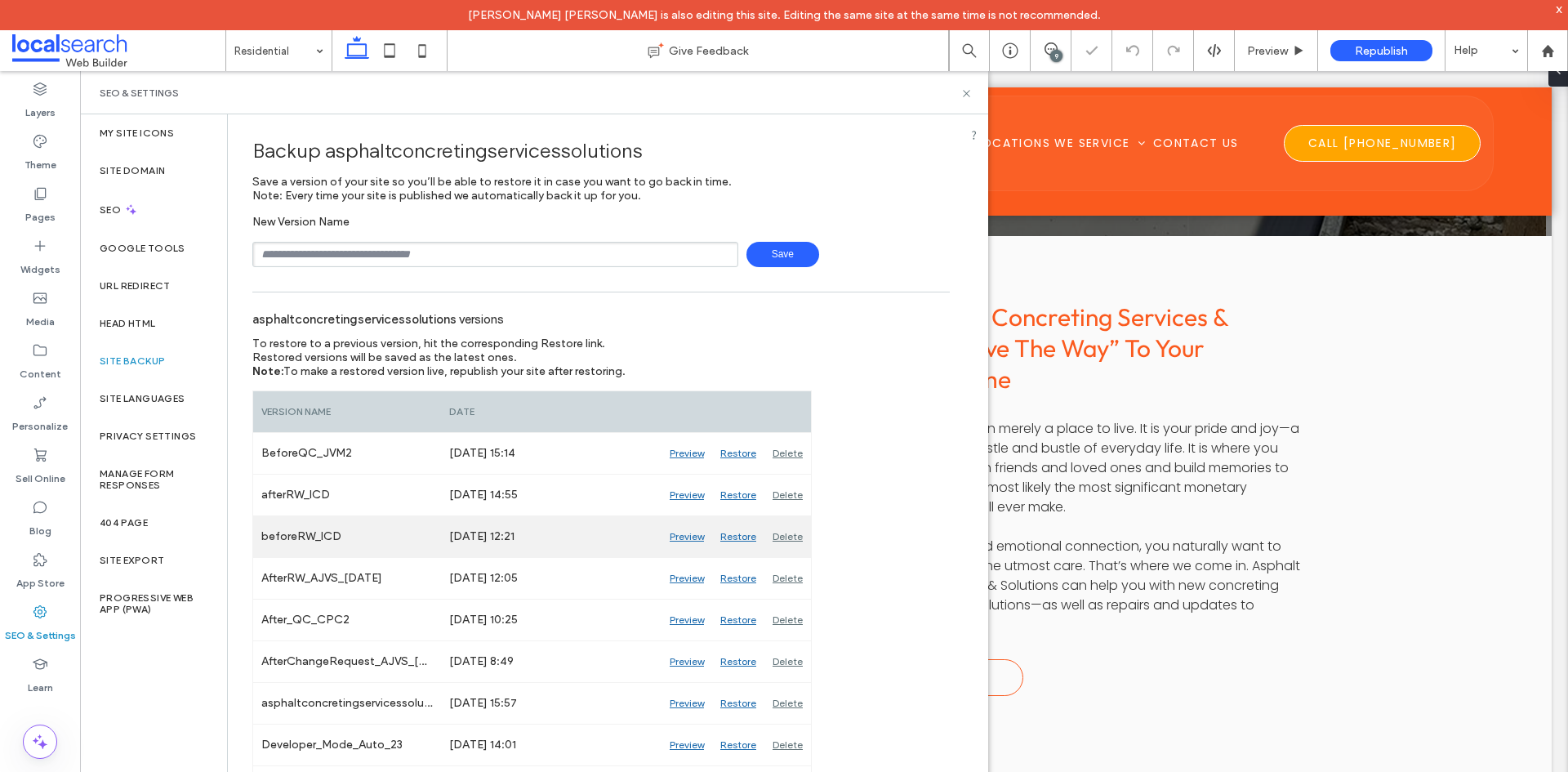
click at [696, 535] on div "Preview" at bounding box center [686, 537] width 51 height 41
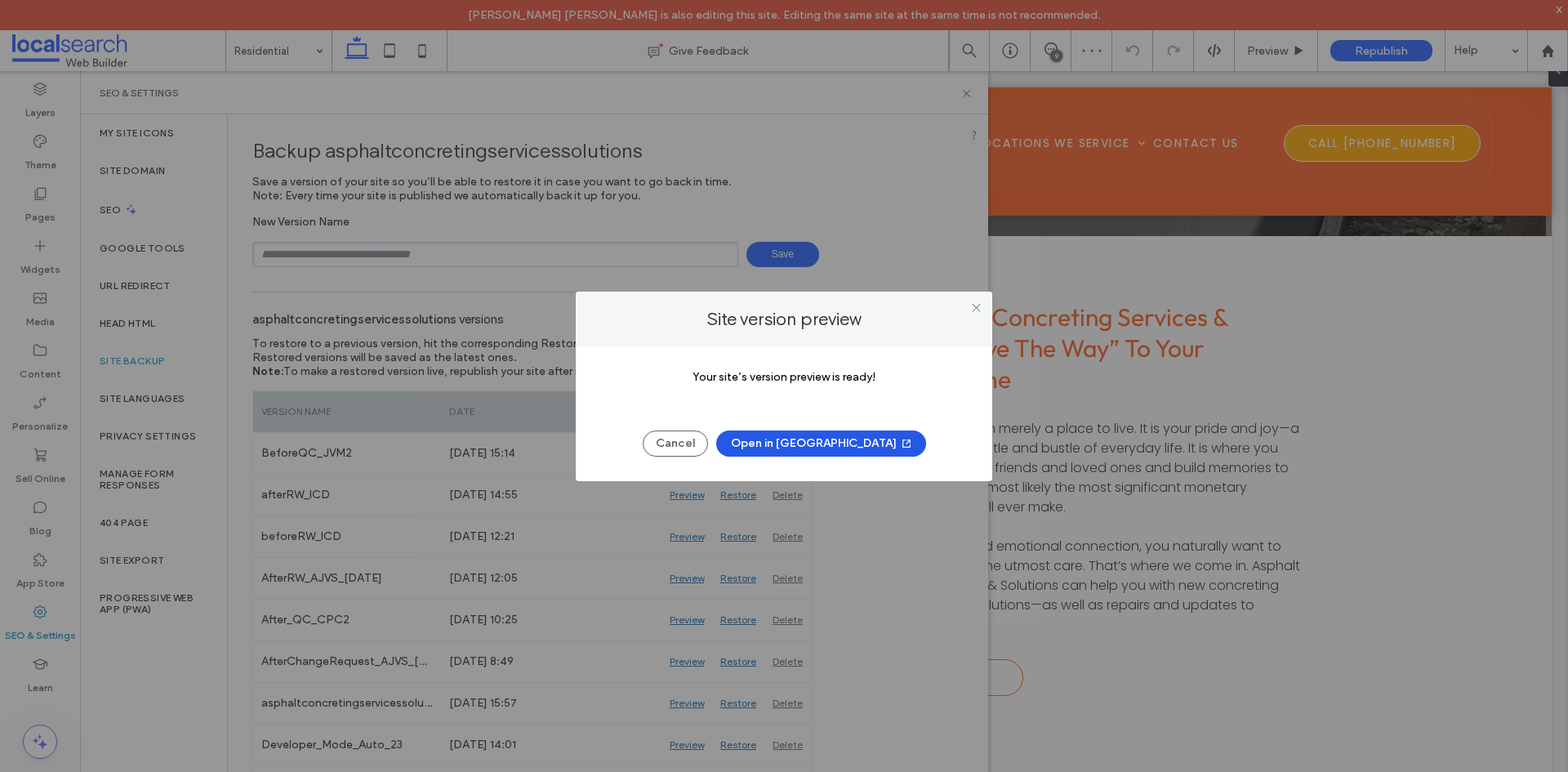
click at [811, 448] on button "Open in New Tab" at bounding box center [820, 443] width 210 height 26
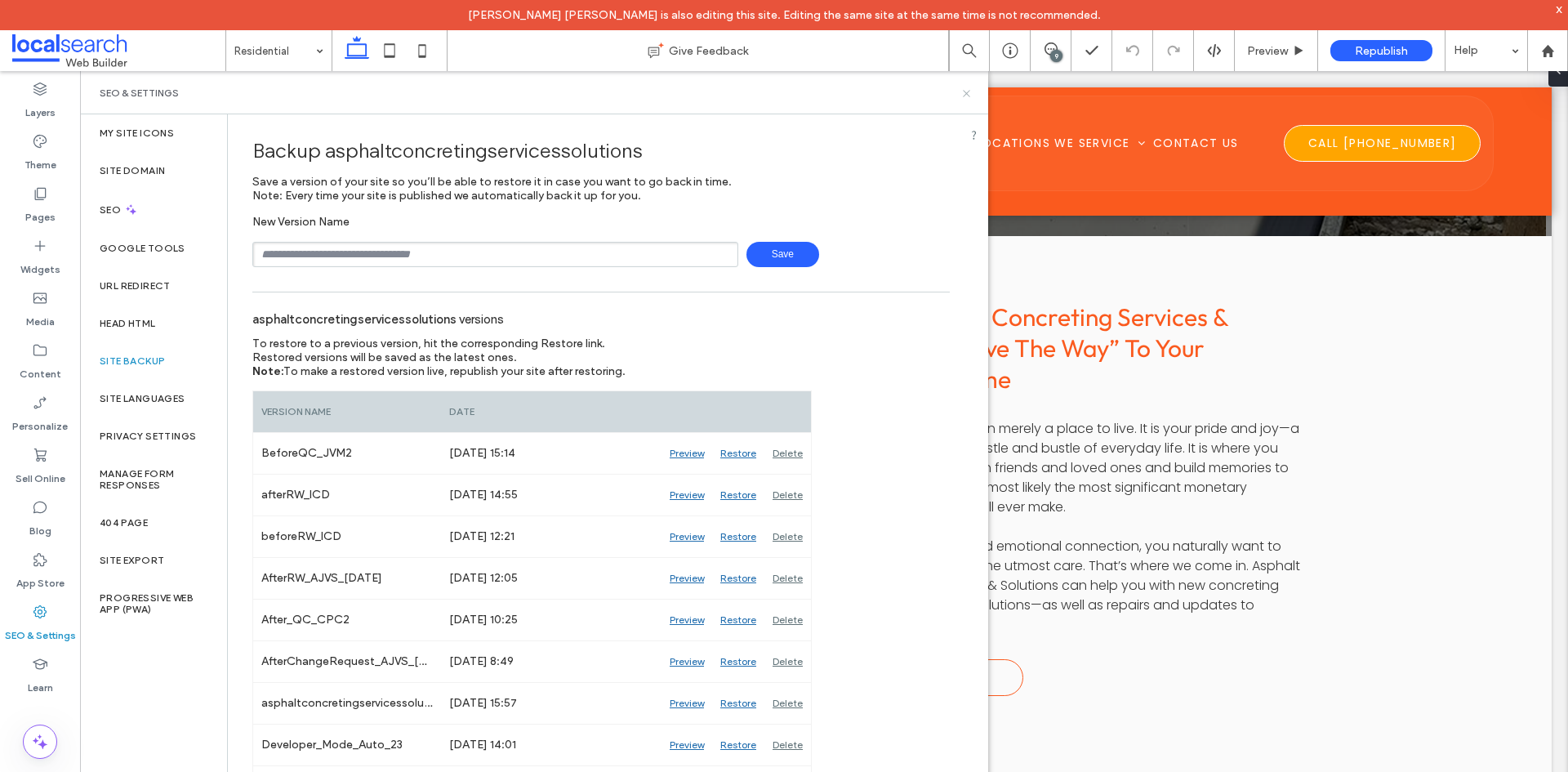
click at [968, 93] on icon at bounding box center [967, 94] width 12 height 12
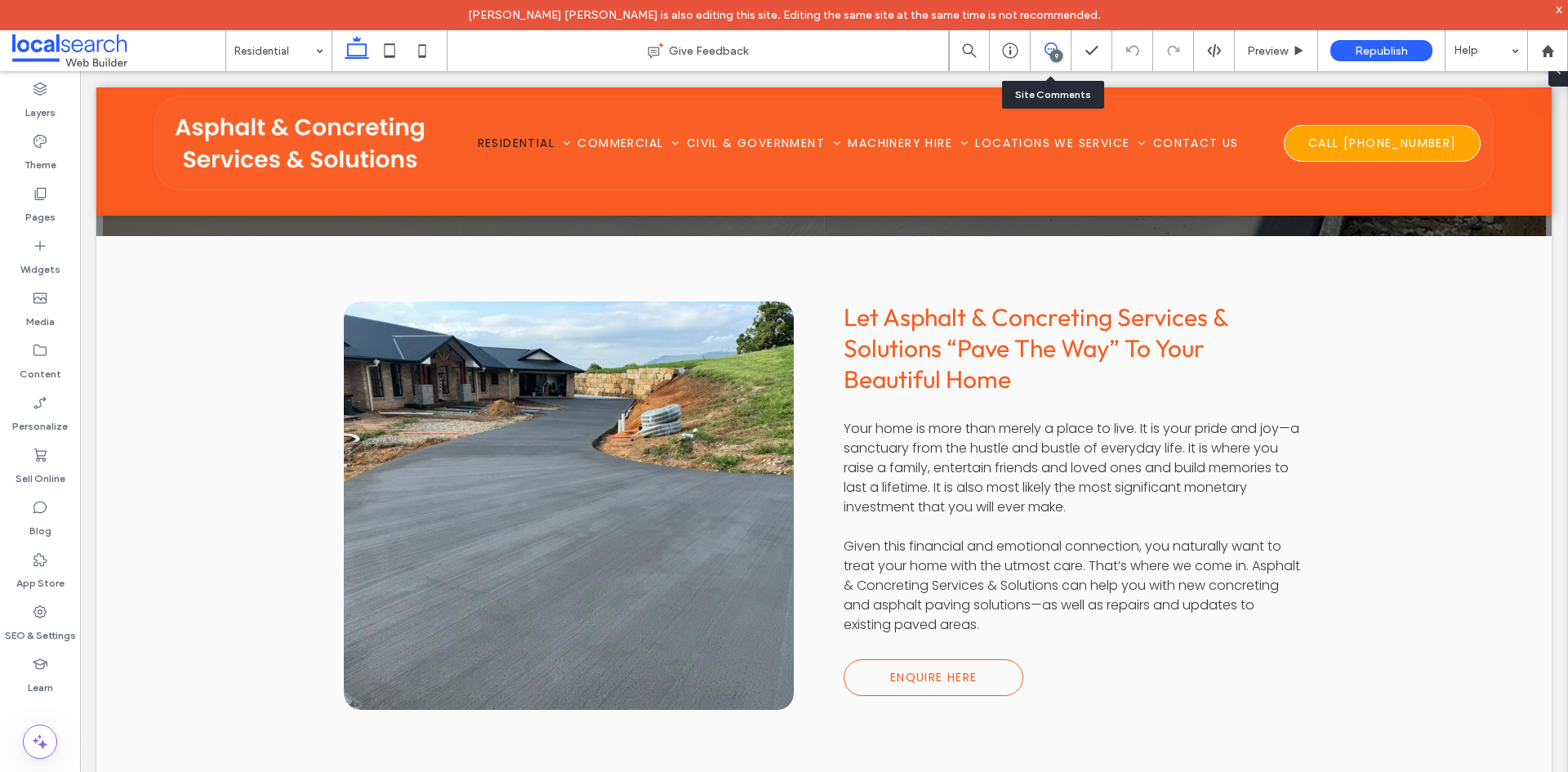
click at [1041, 49] on span at bounding box center [1050, 49] width 40 height 13
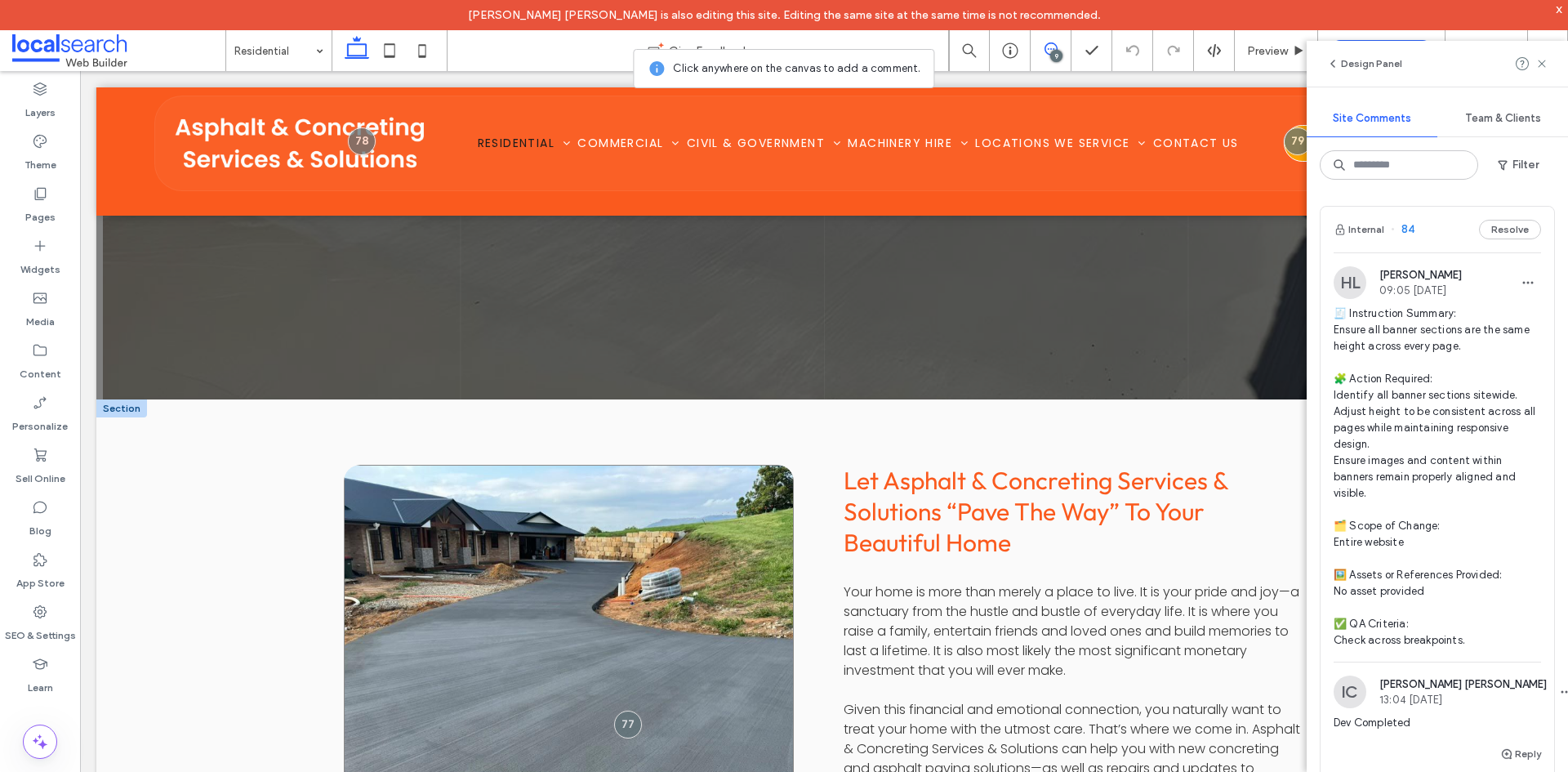
scroll to position [682, 0]
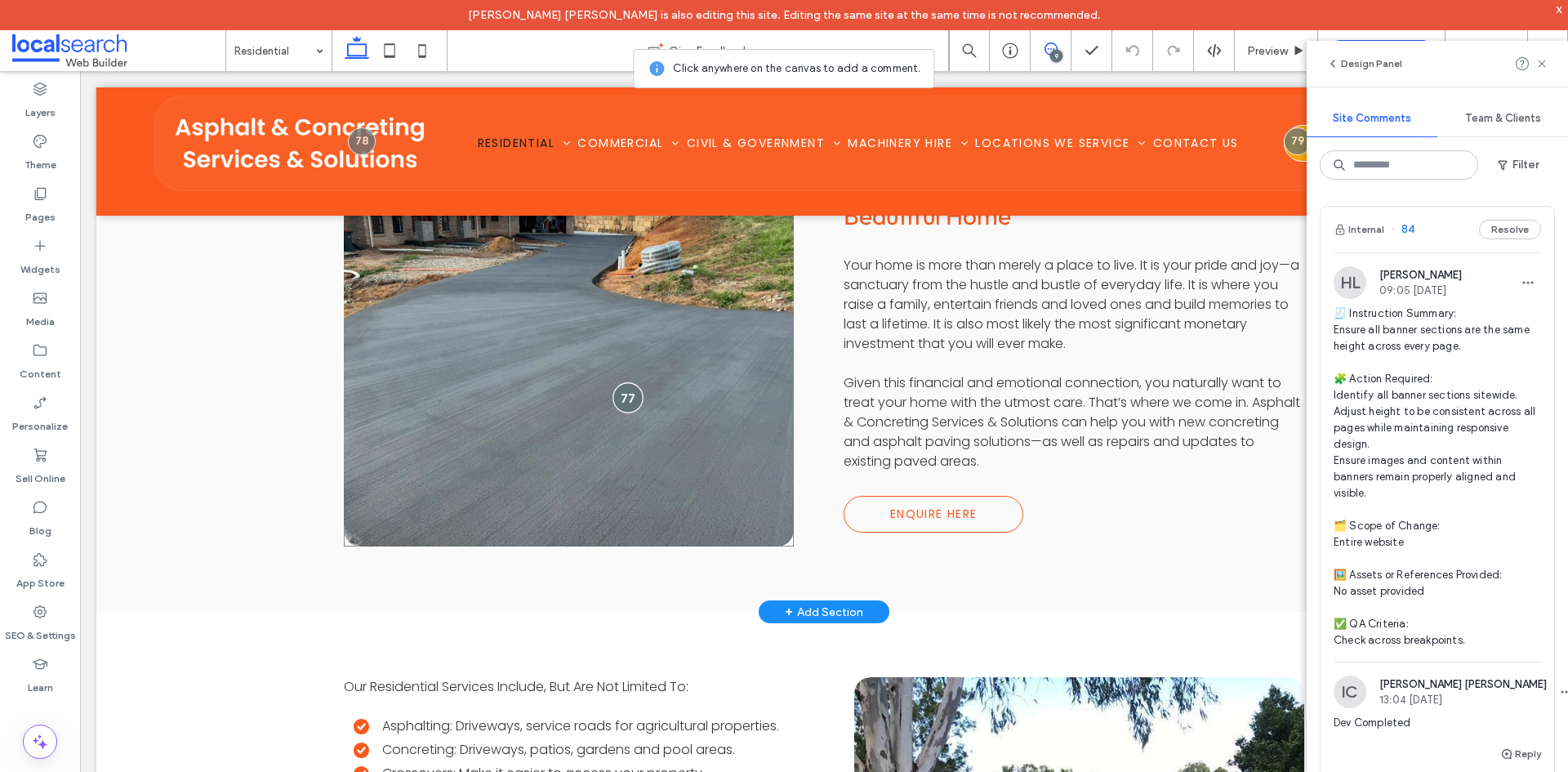
click at [626, 387] on div at bounding box center [628, 398] width 30 height 30
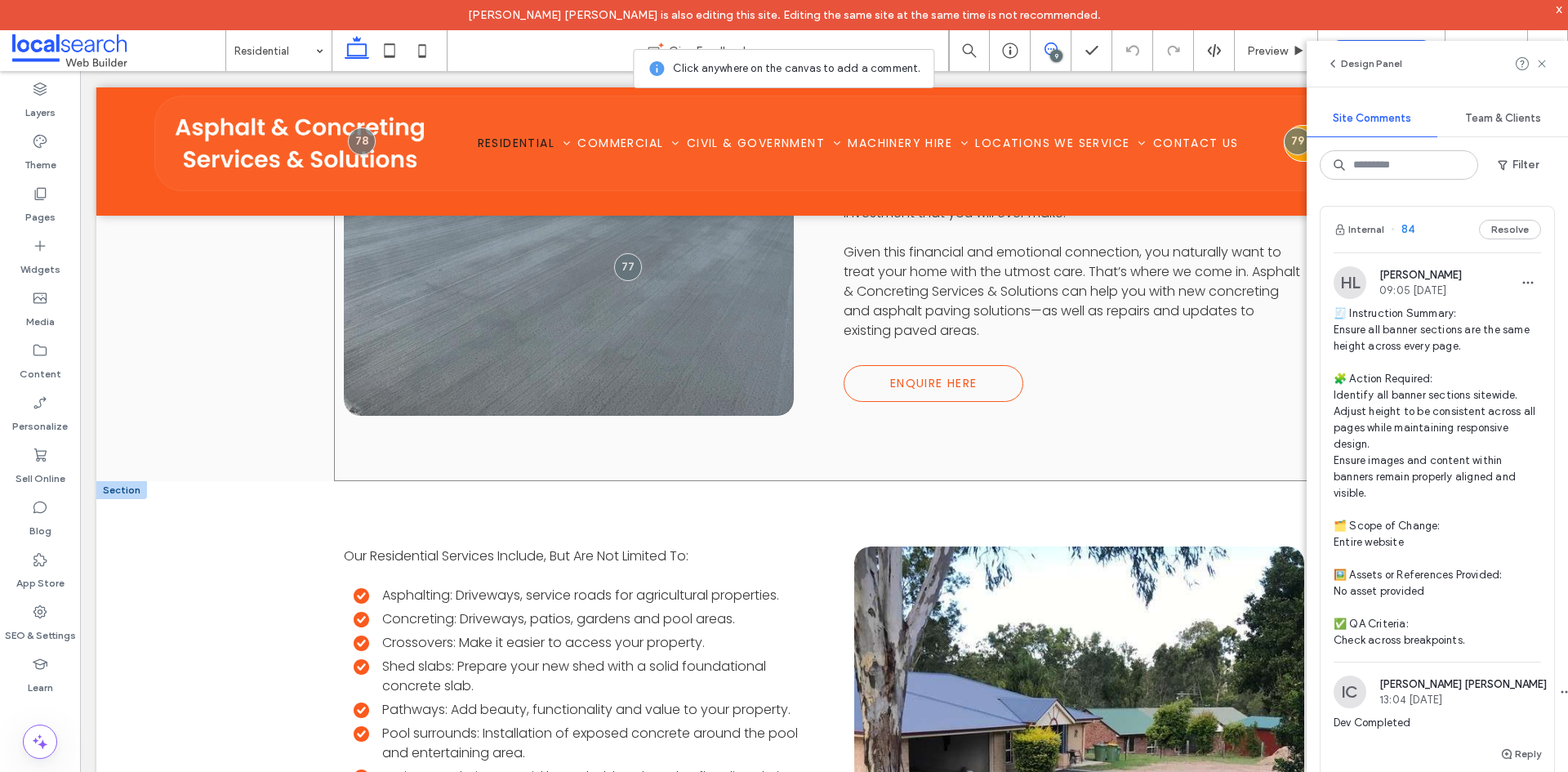
scroll to position [1254, 0]
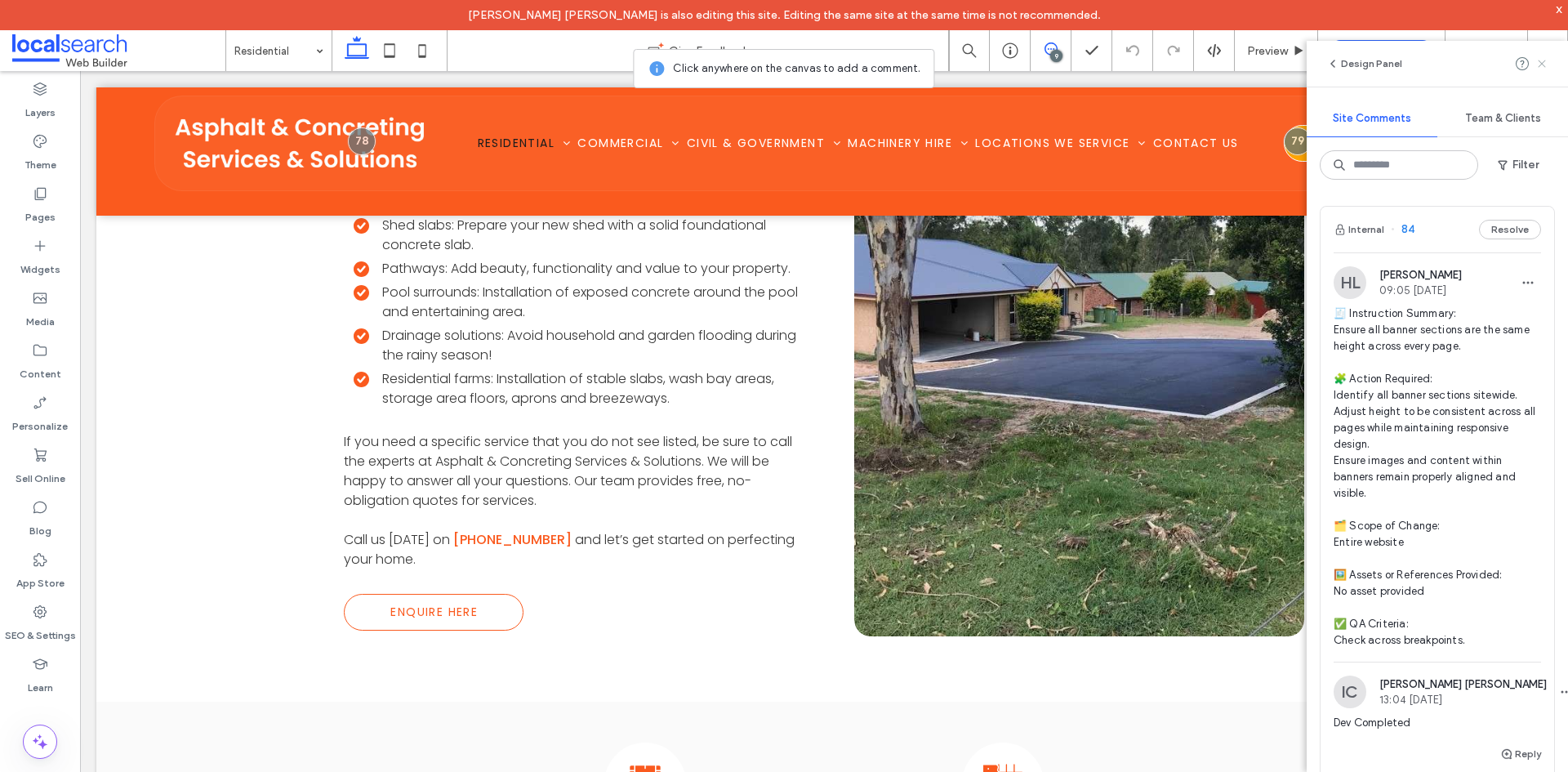
click at [1538, 68] on icon at bounding box center [1541, 63] width 13 height 13
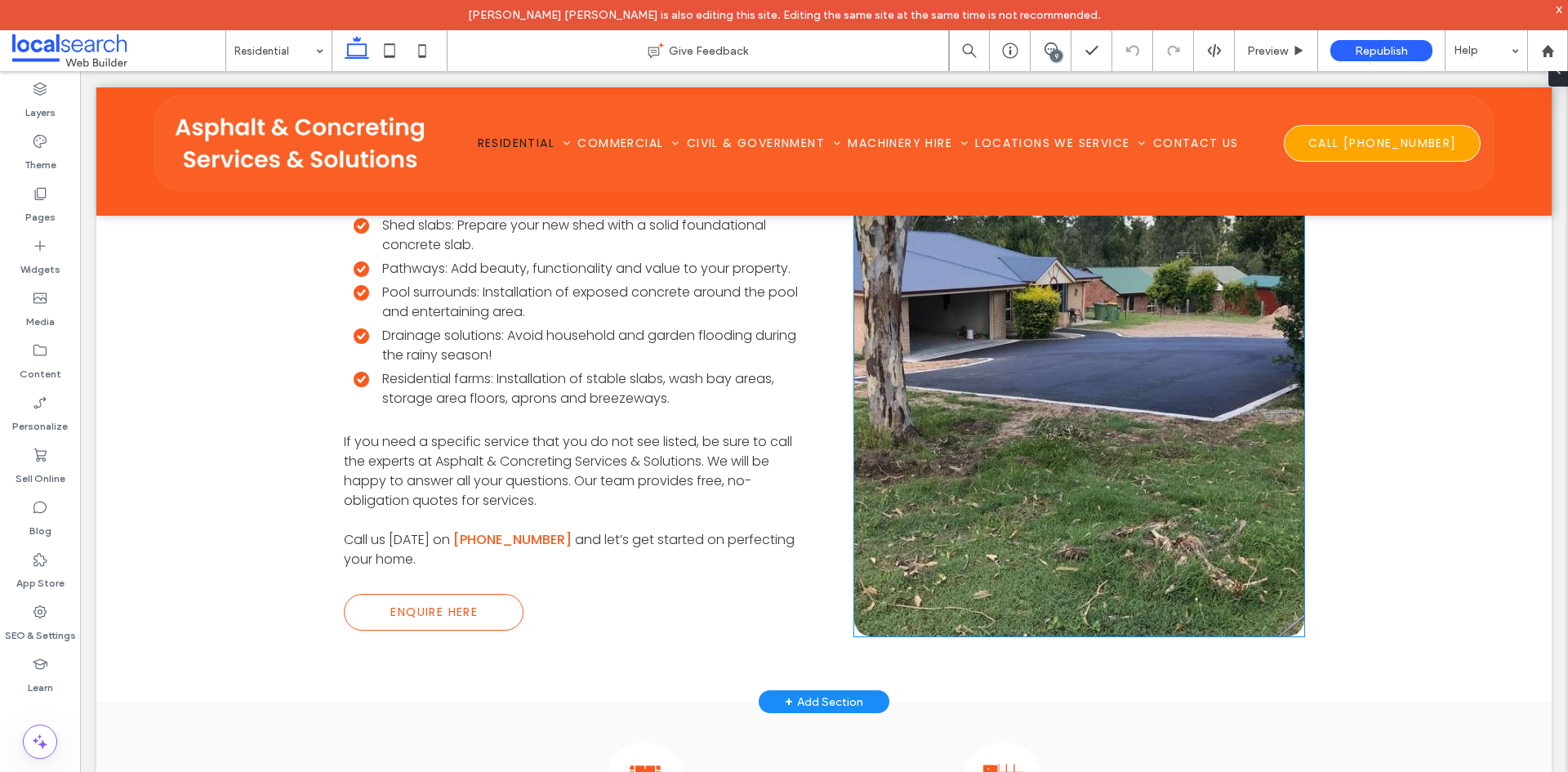
click at [1125, 419] on link at bounding box center [1078, 371] width 477 height 563
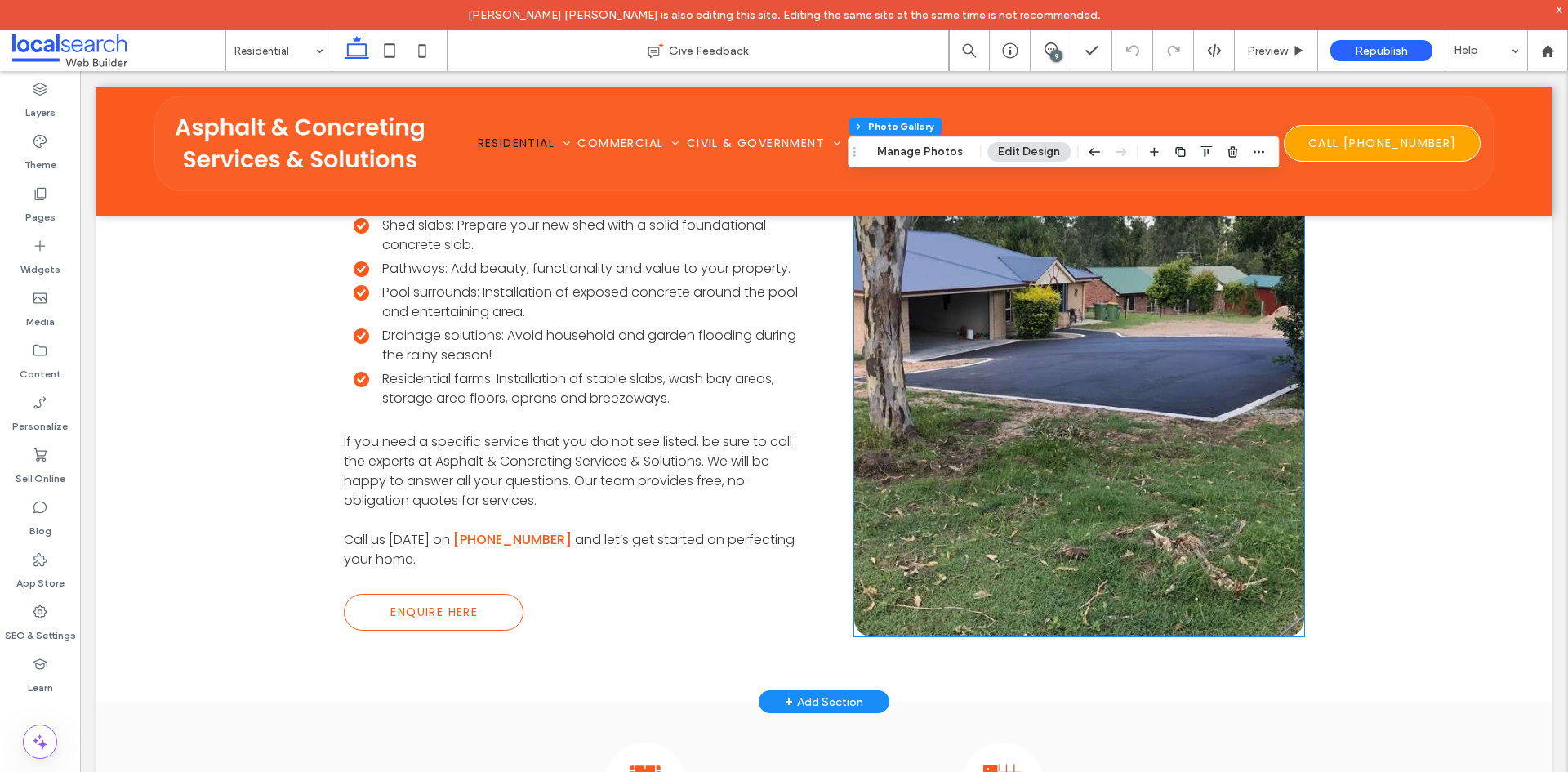
click at [1125, 419] on link at bounding box center [1078, 371] width 477 height 563
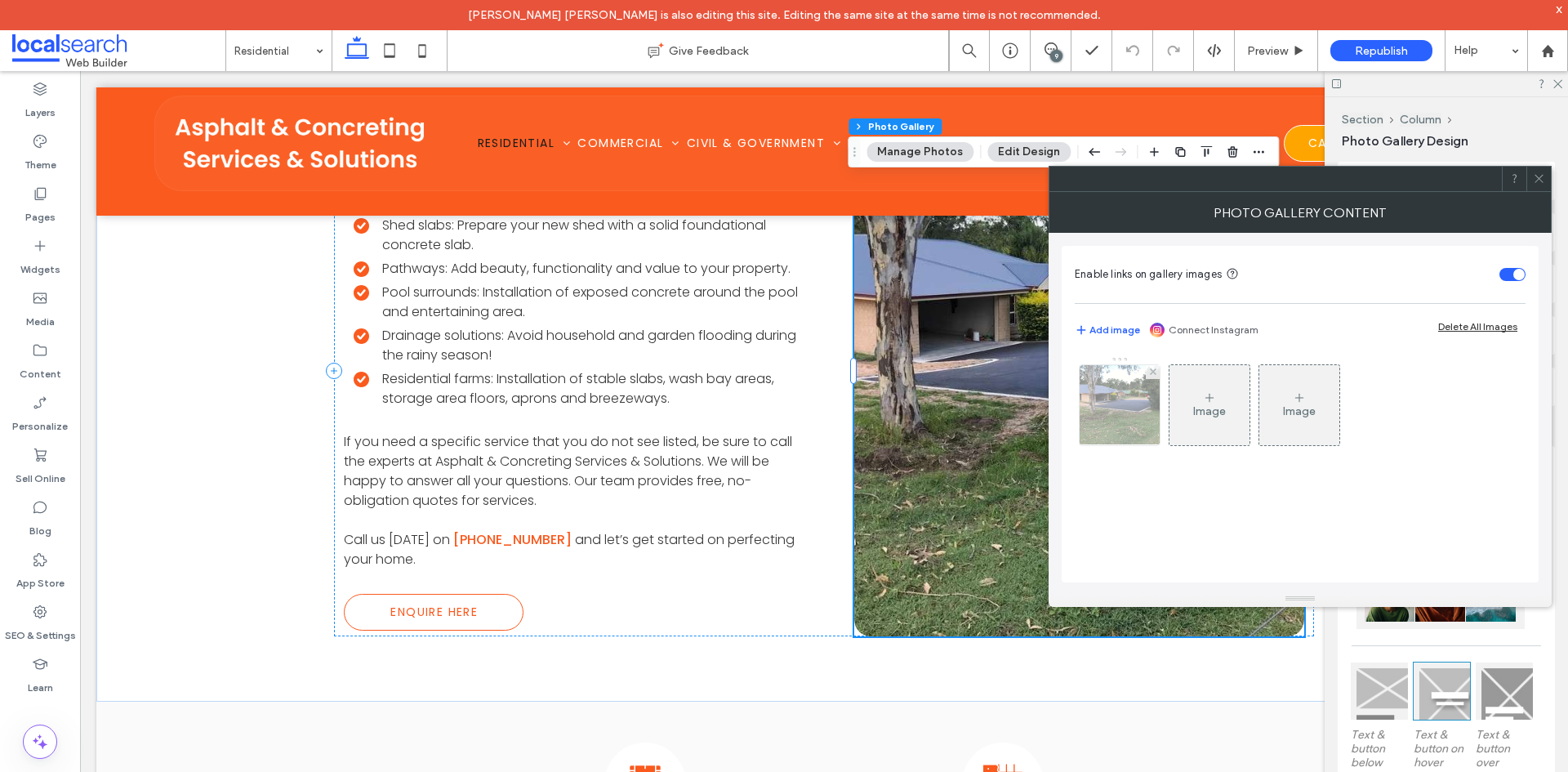
click at [1117, 407] on img at bounding box center [1119, 406] width 107 height 80
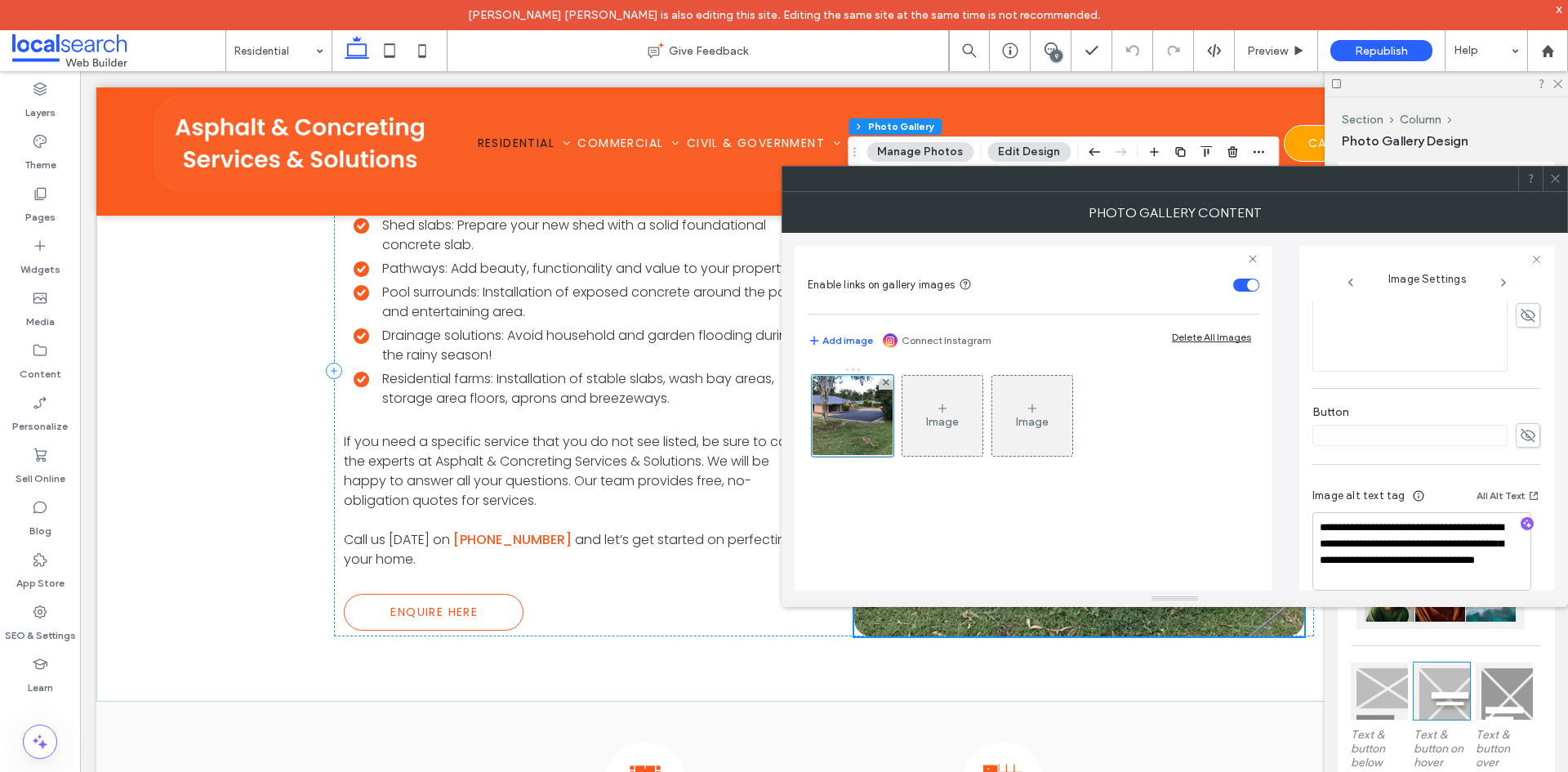
scroll to position [511, 0]
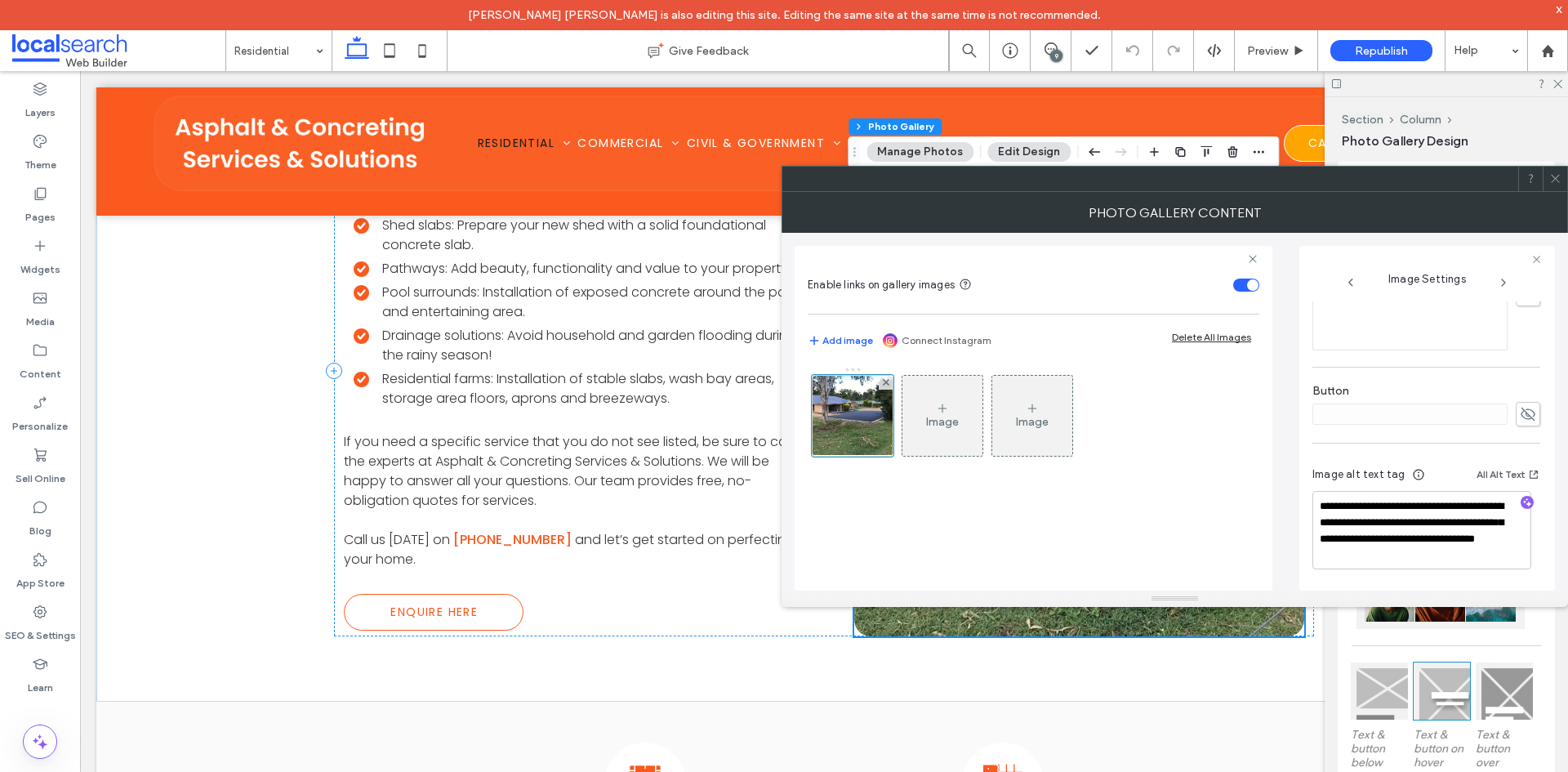
click at [1559, 177] on icon at bounding box center [1556, 178] width 12 height 12
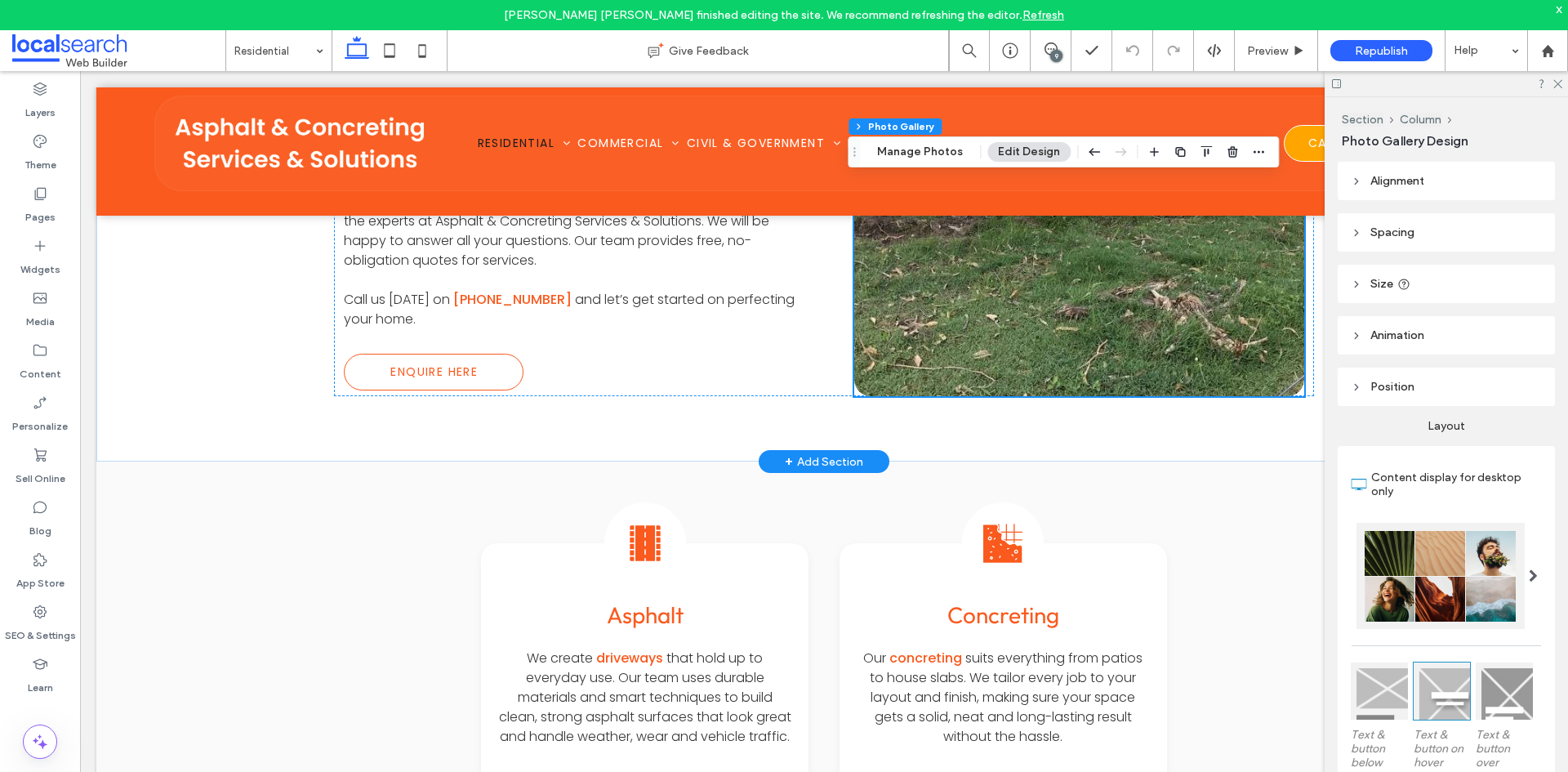
scroll to position [1254, 0]
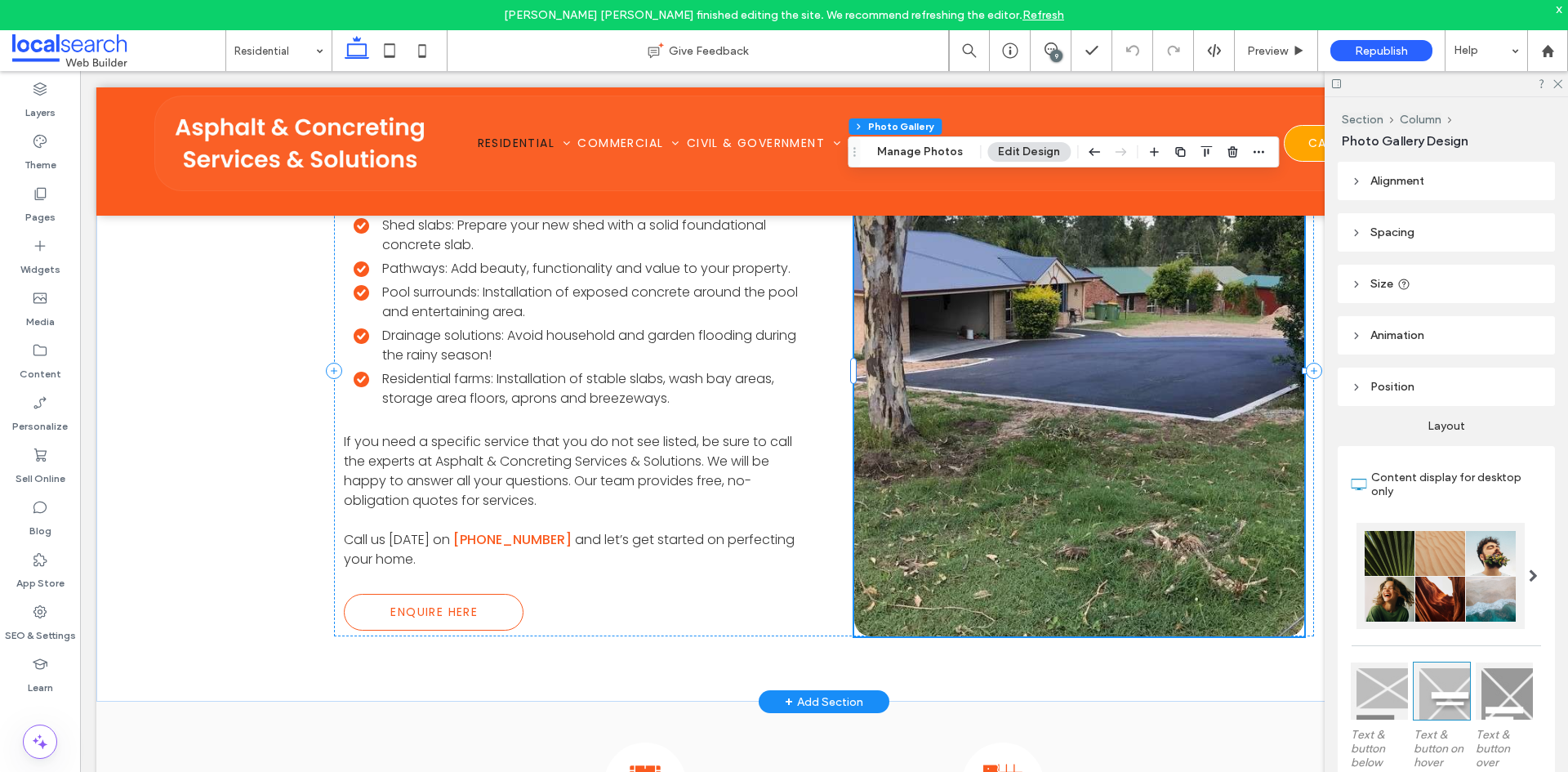
click at [1178, 275] on link at bounding box center [1078, 371] width 477 height 563
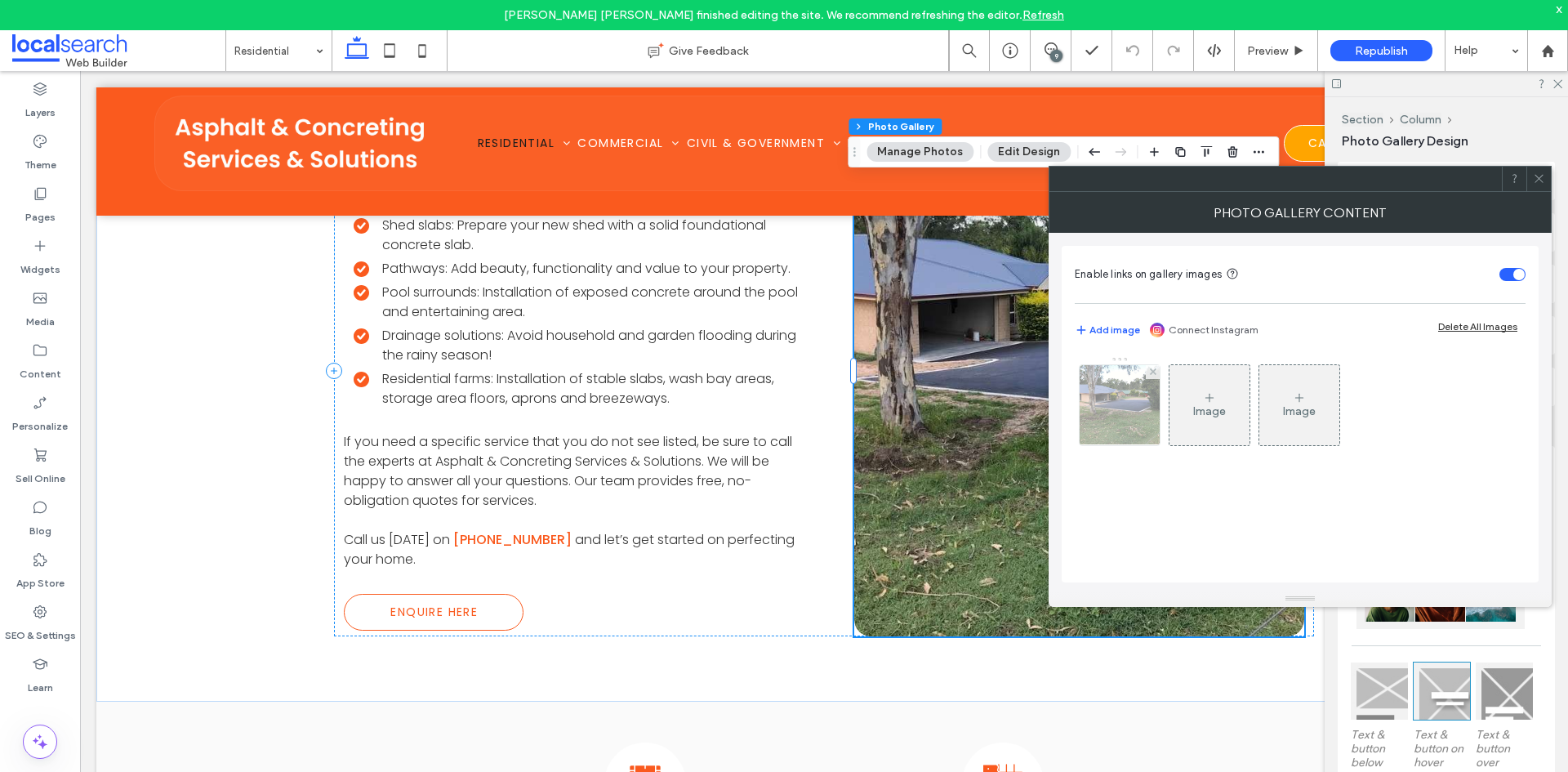
click at [1115, 413] on img at bounding box center [1119, 406] width 107 height 80
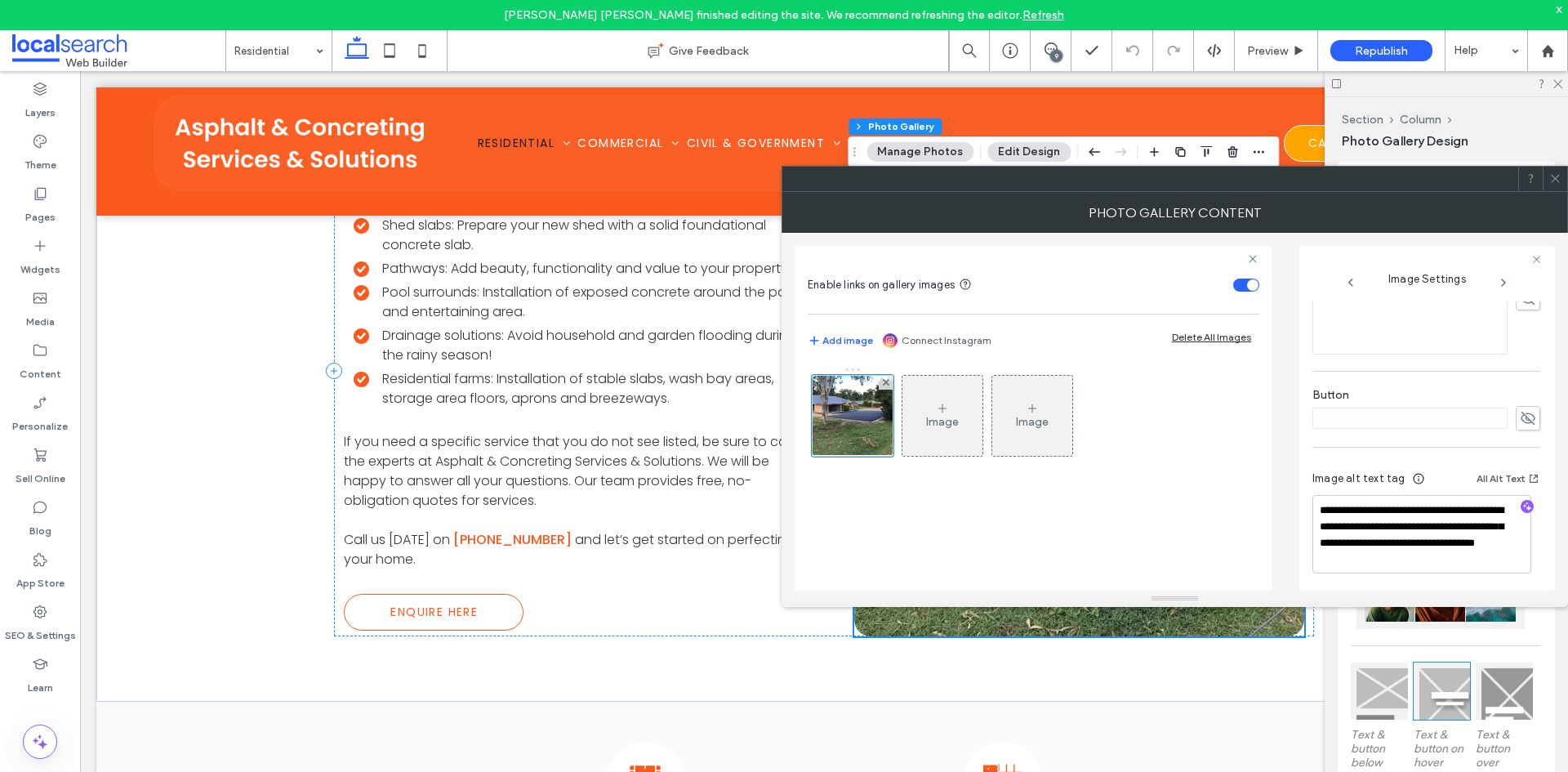
scroll to position [511, 0]
click at [1559, 180] on icon at bounding box center [1556, 178] width 12 height 12
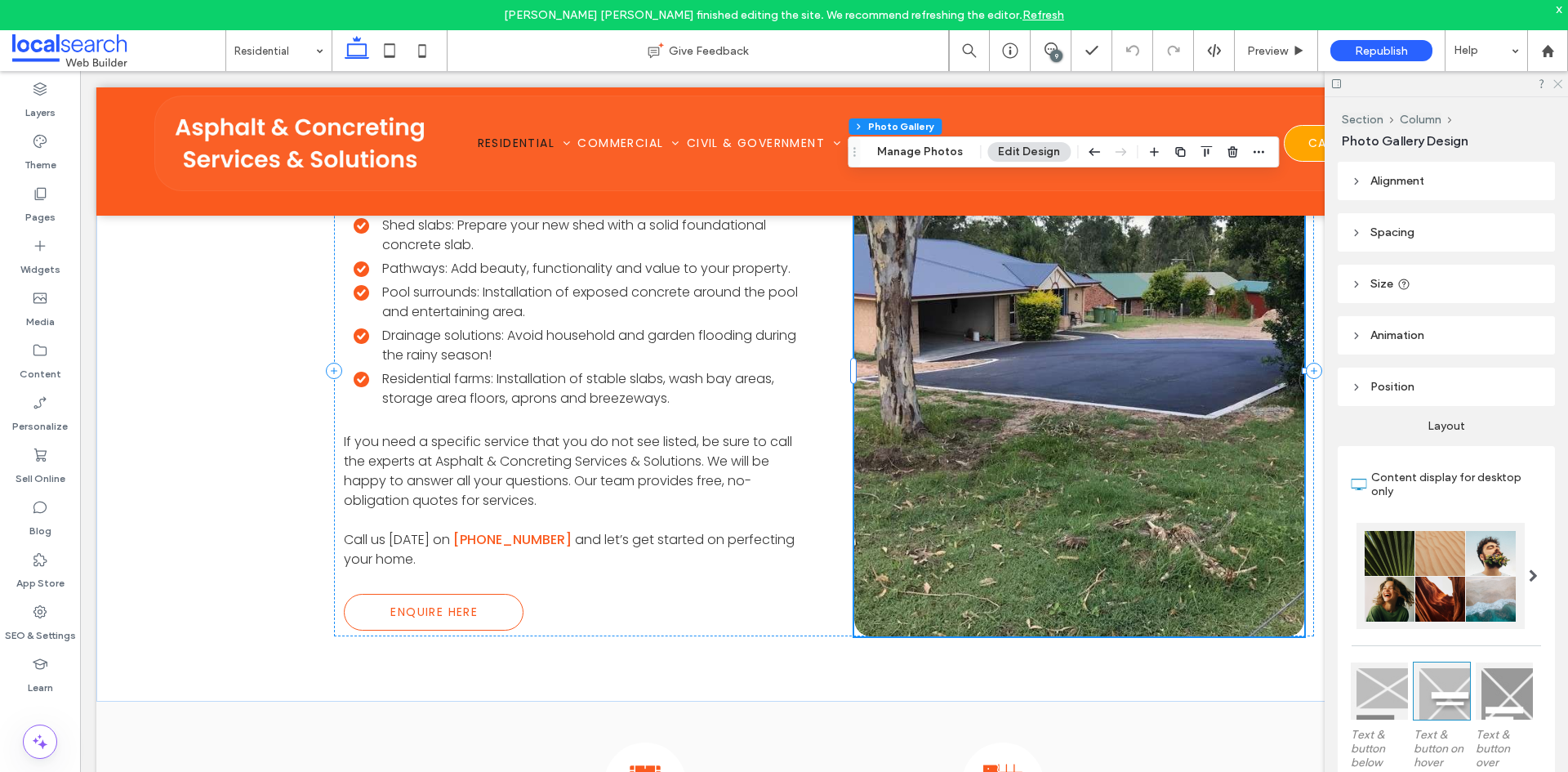
click at [1560, 81] on use at bounding box center [1557, 84] width 9 height 9
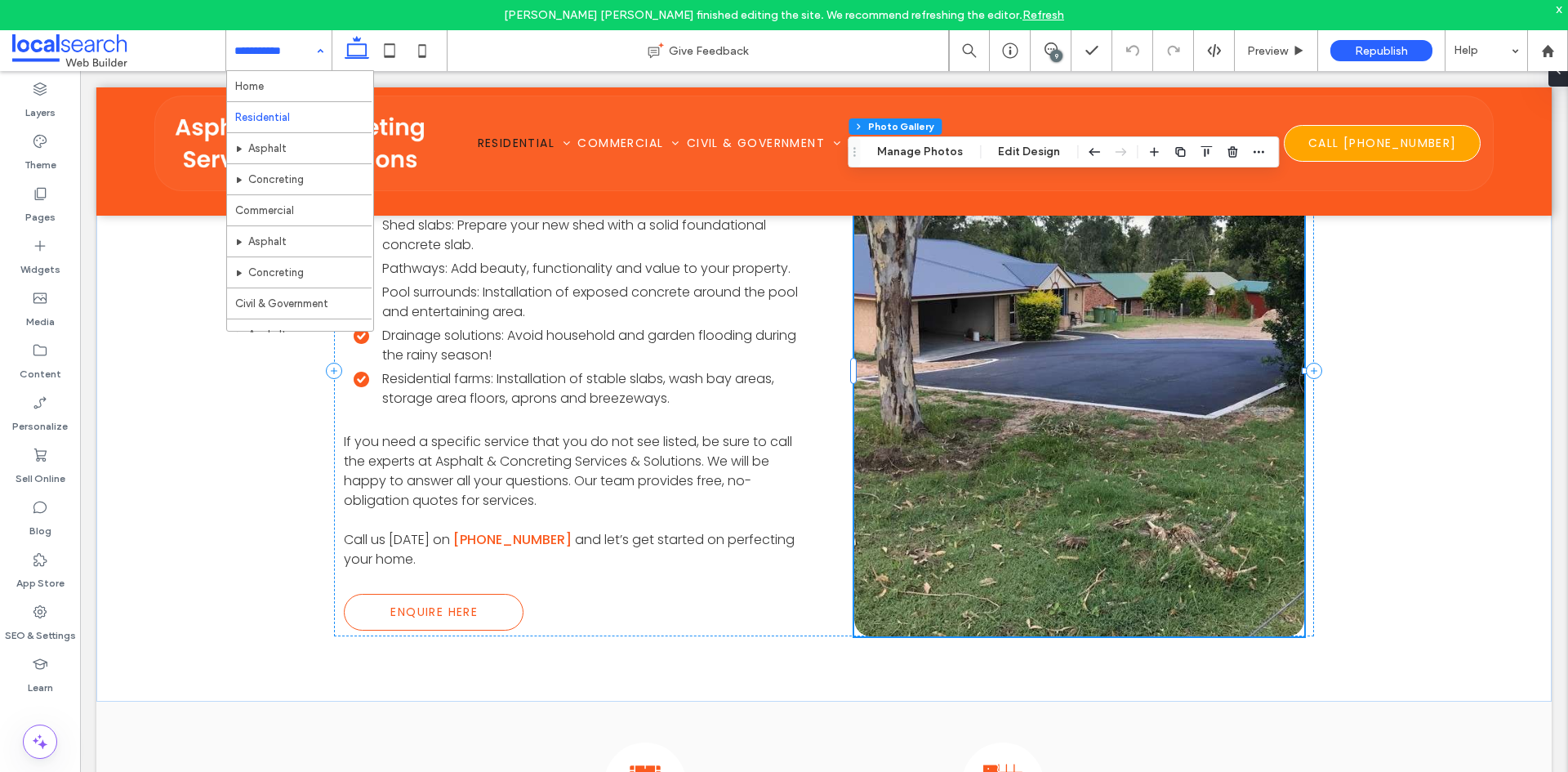
click at [1055, 52] on div "9" at bounding box center [1056, 56] width 12 height 12
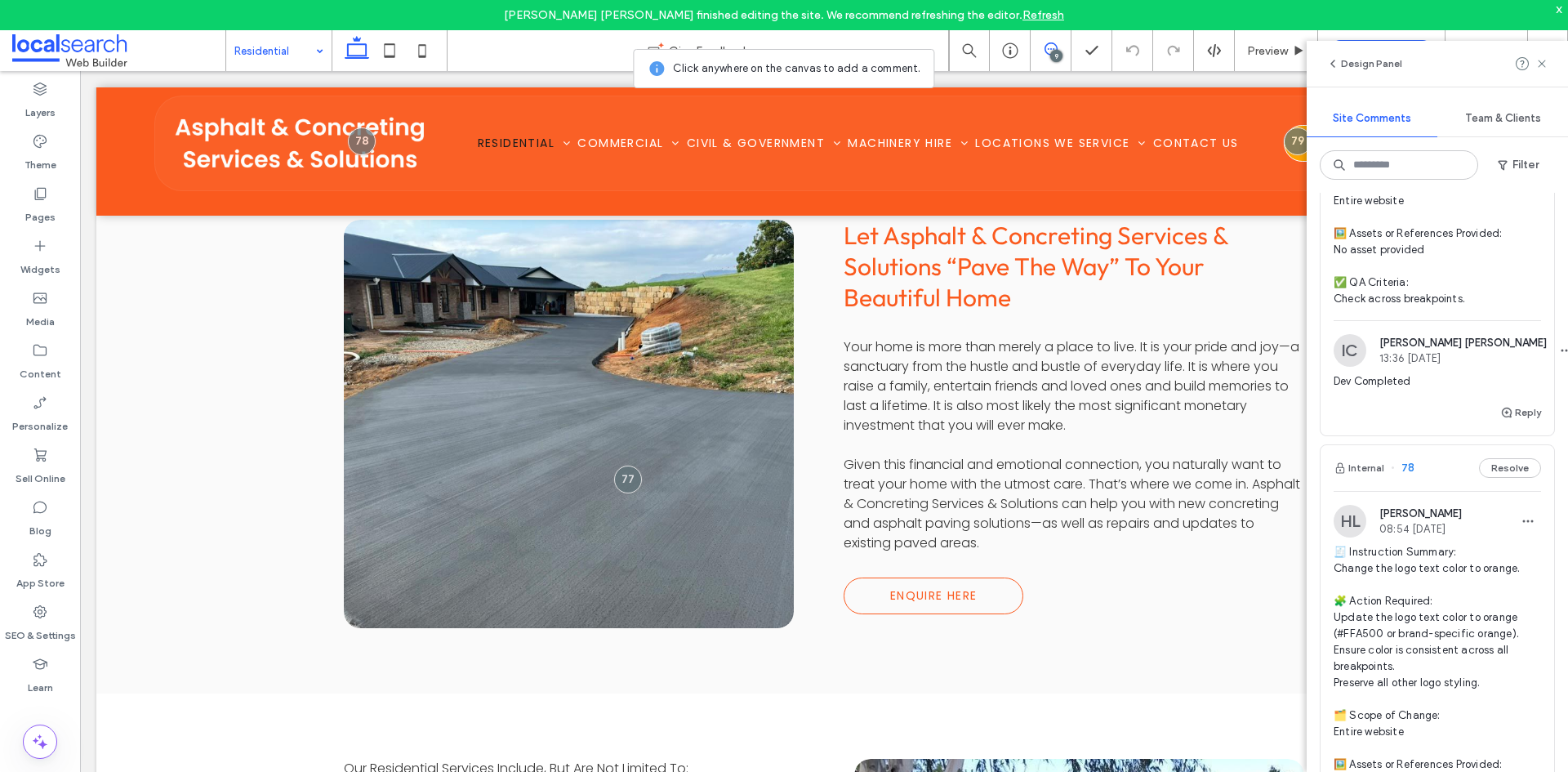
scroll to position [3513, 0]
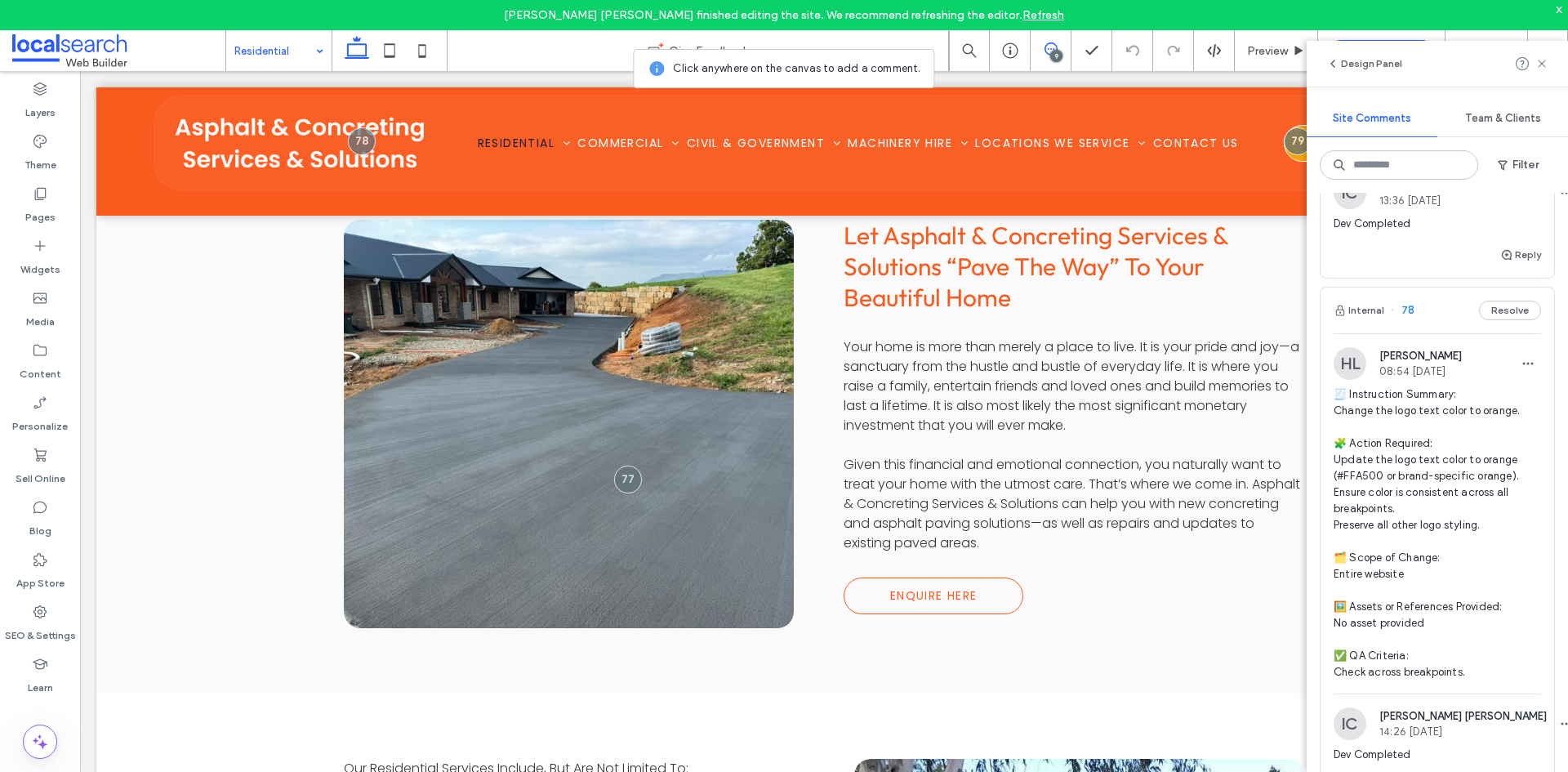
click at [1469, 529] on span "🧾 Instruction Summary: Change the logo text color to orange. 🧩 Action Required:…" at bounding box center [1437, 532] width 208 height 294
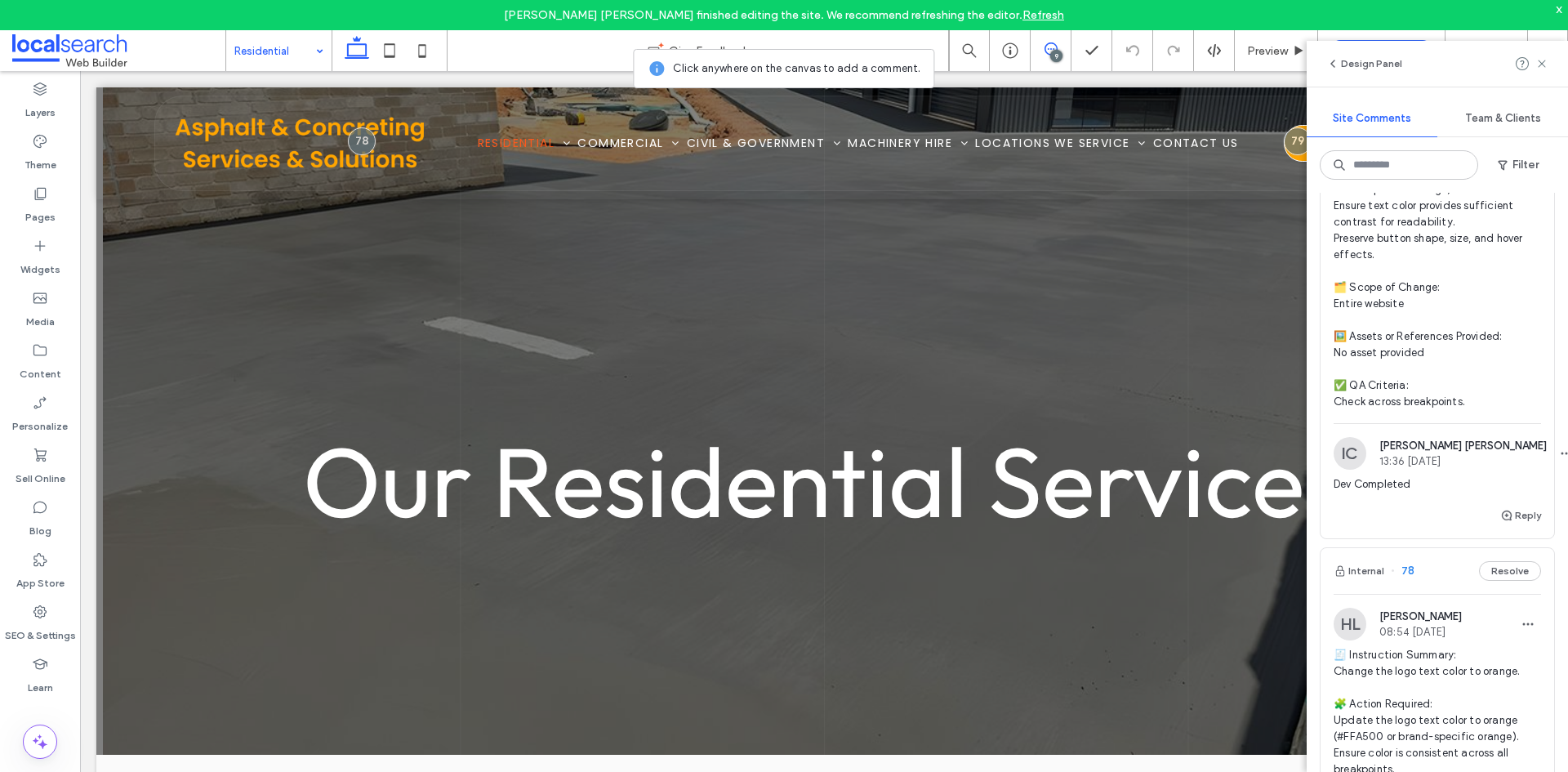
scroll to position [3186, 0]
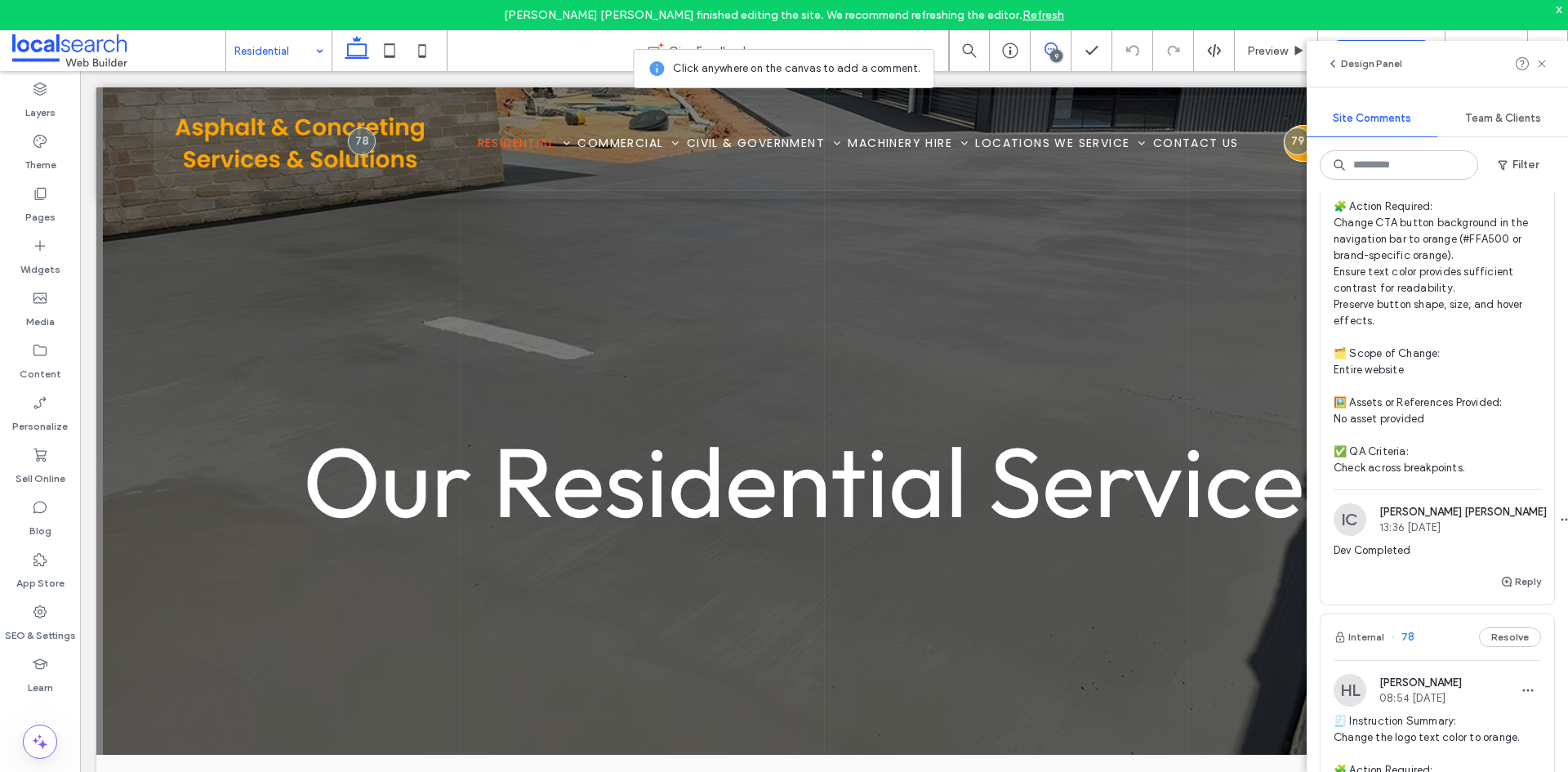
click at [1462, 414] on span "🧾 Instruction Summary: Update the CTA button in the navigation bar to have a fi…" at bounding box center [1437, 304] width 208 height 343
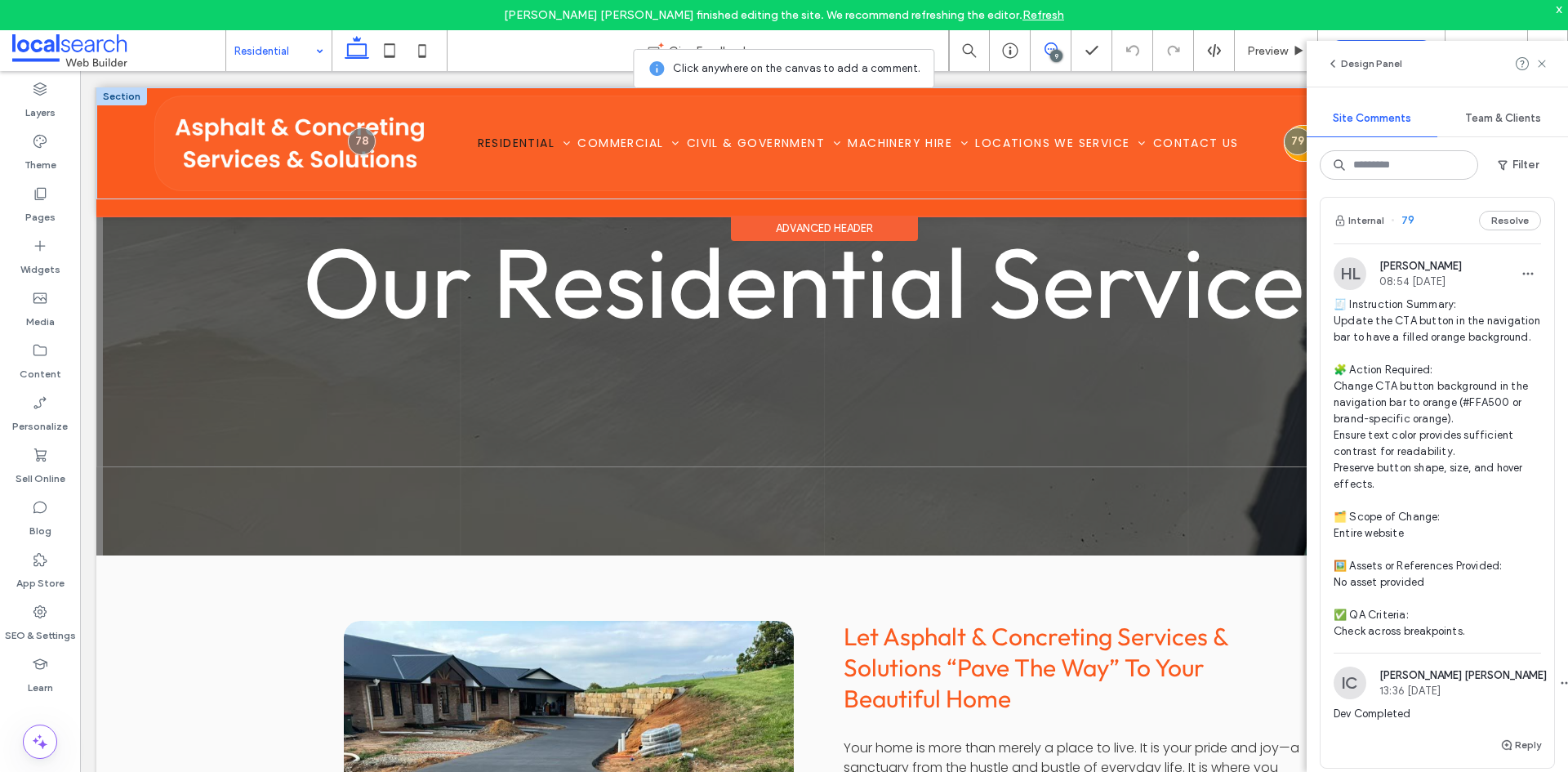
scroll to position [327, 0]
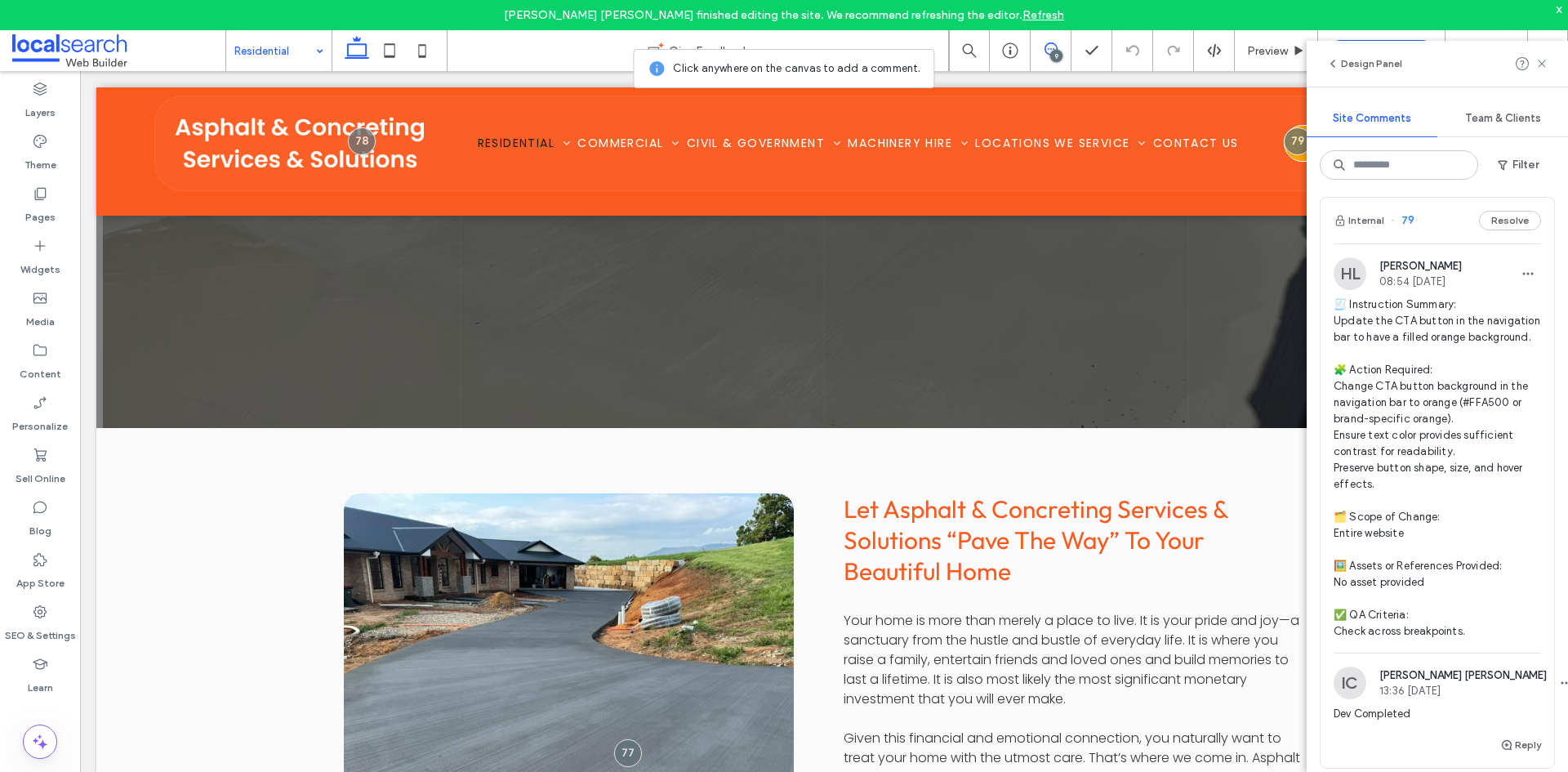
click at [1533, 67] on div at bounding box center [1532, 64] width 33 height 20
click at [1538, 66] on icon at bounding box center [1541, 63] width 13 height 13
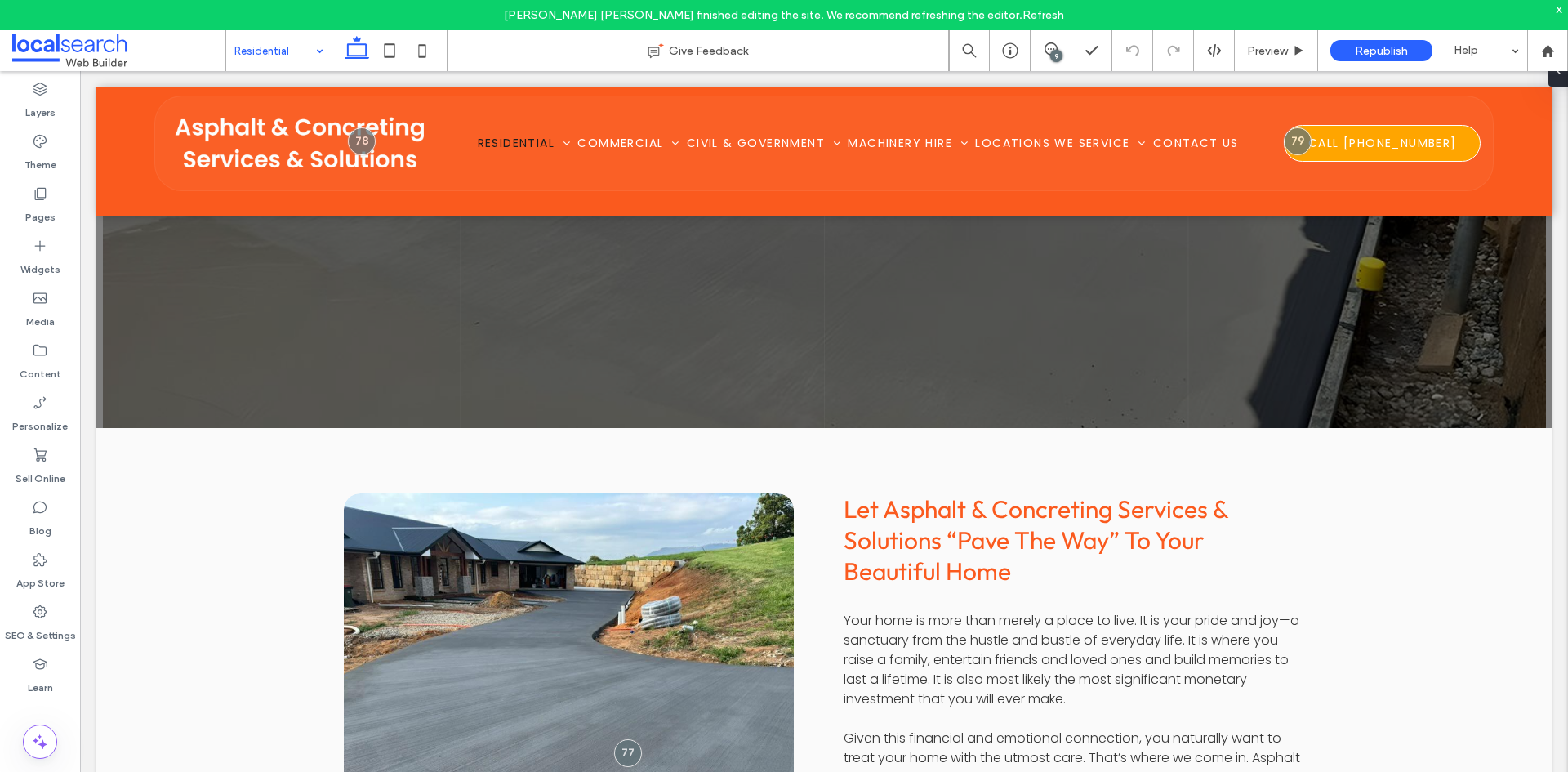
scroll to position [0, 0]
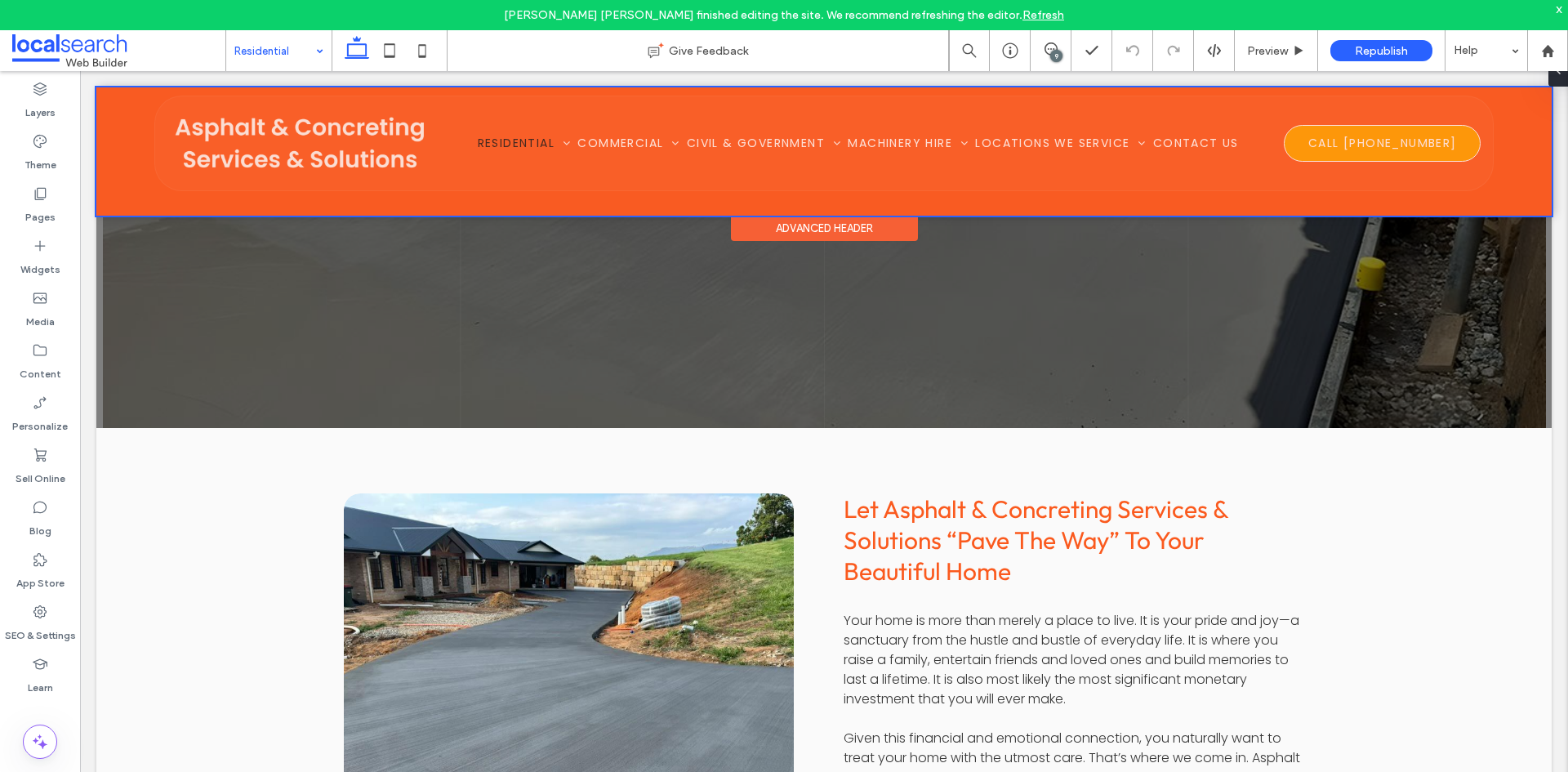
click at [1370, 146] on div at bounding box center [824, 152] width 1455 height 129
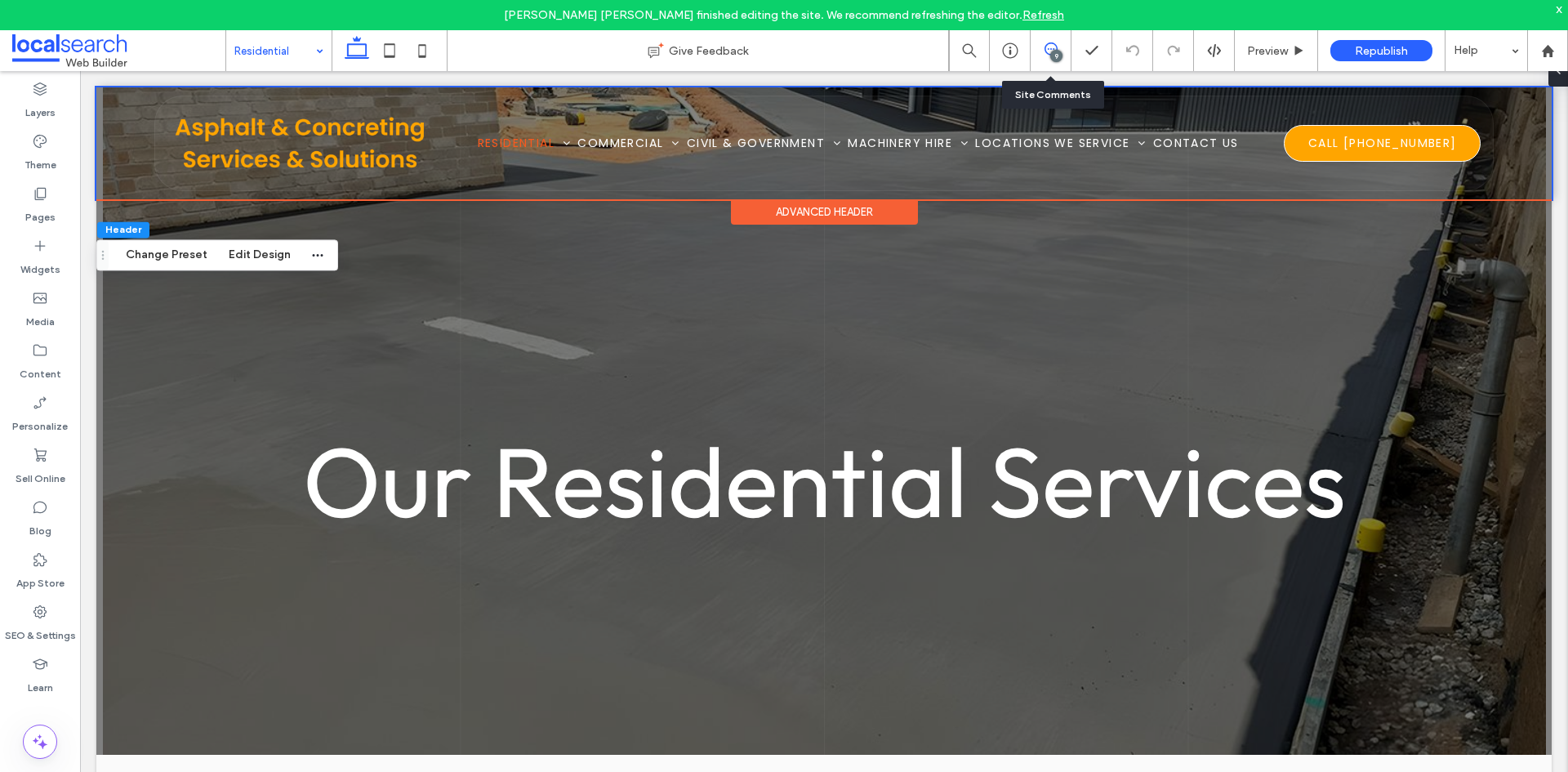
click at [1045, 52] on use at bounding box center [1051, 49] width 13 height 13
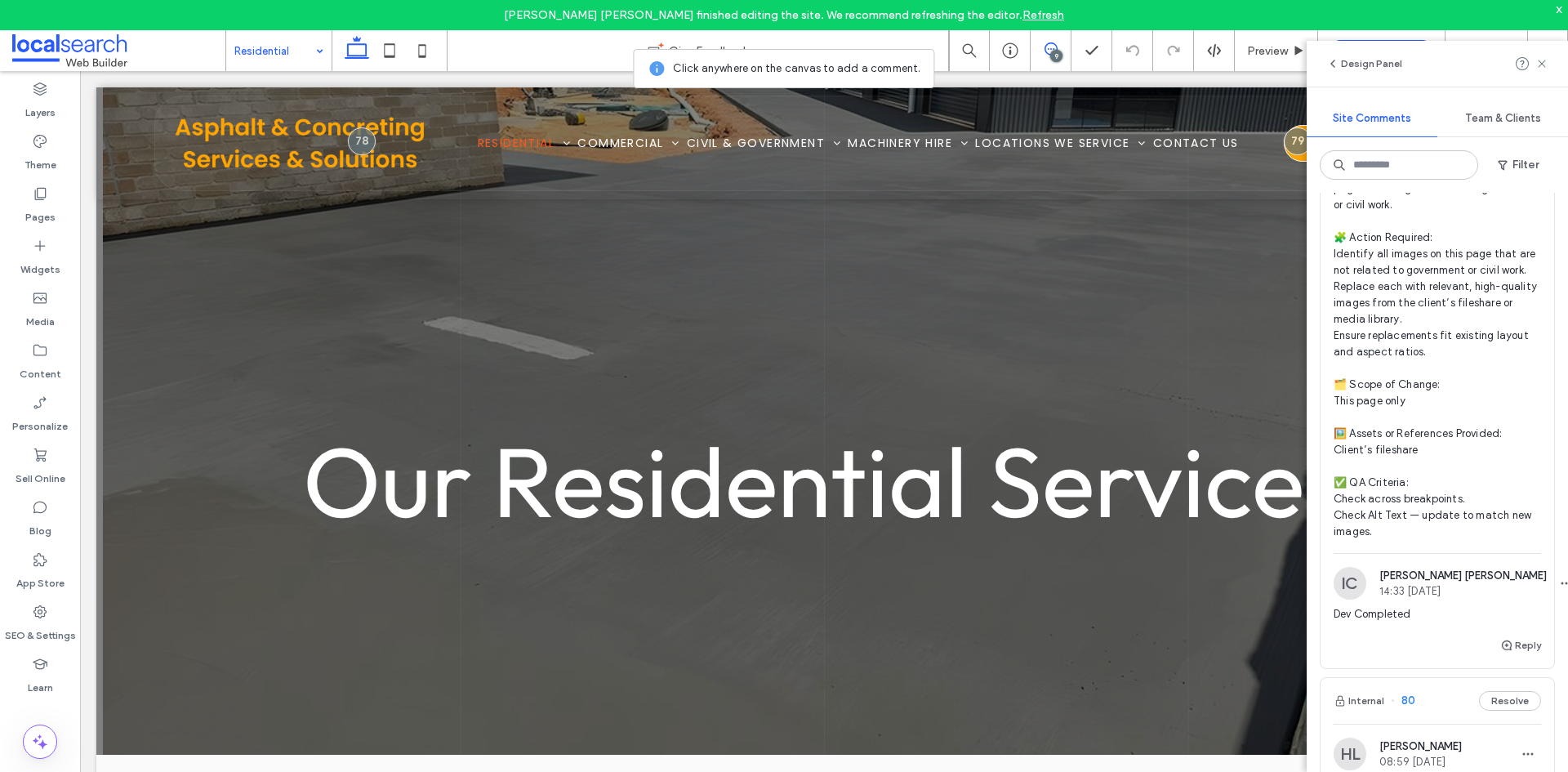
scroll to position [2124, 0]
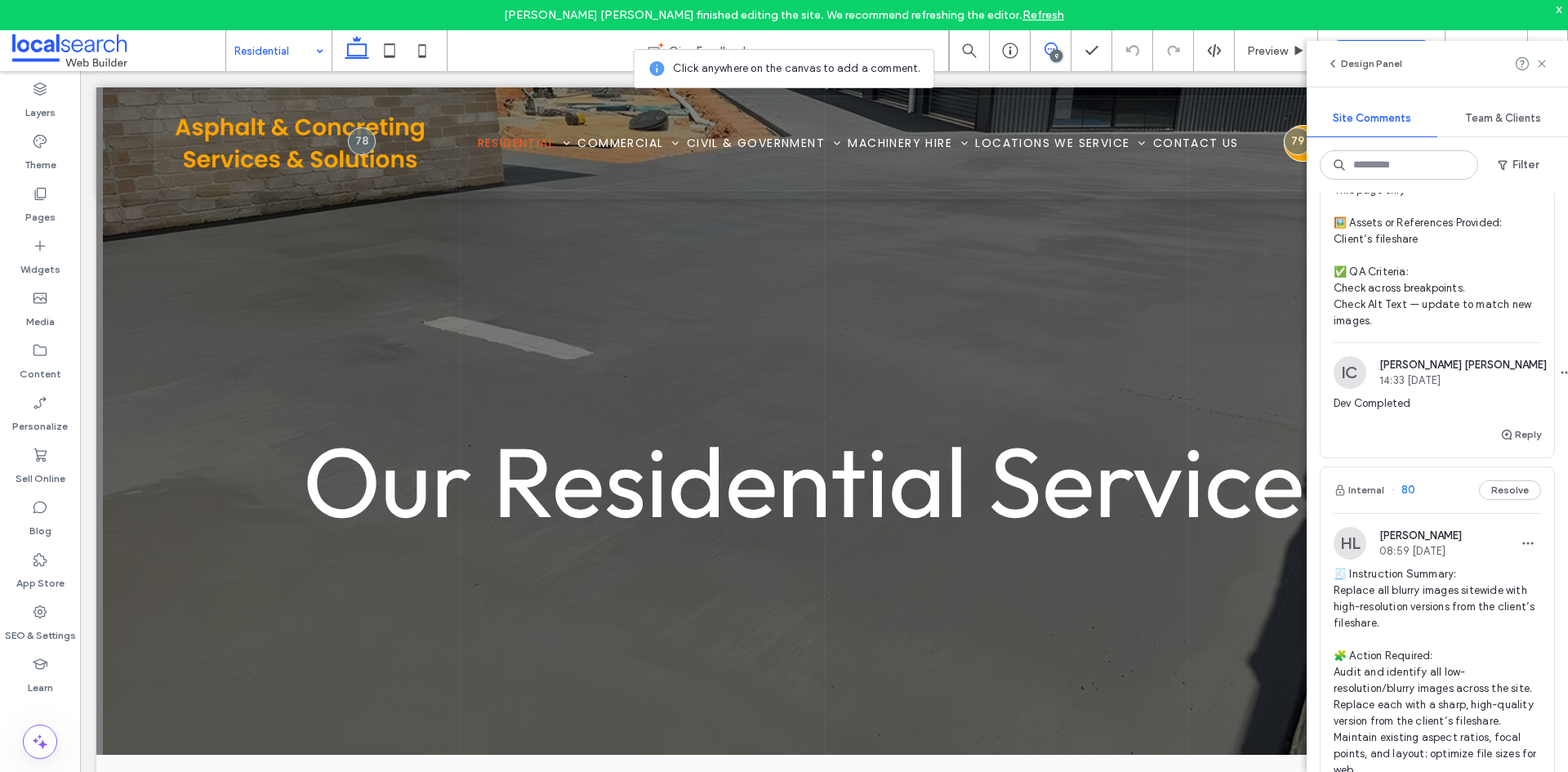
click at [1410, 565] on div "HL Hollie Lowry 08:59 Aug 12 2025 🧾 Instruction Summary: Replace all blurry ima…" at bounding box center [1437, 749] width 208 height 445
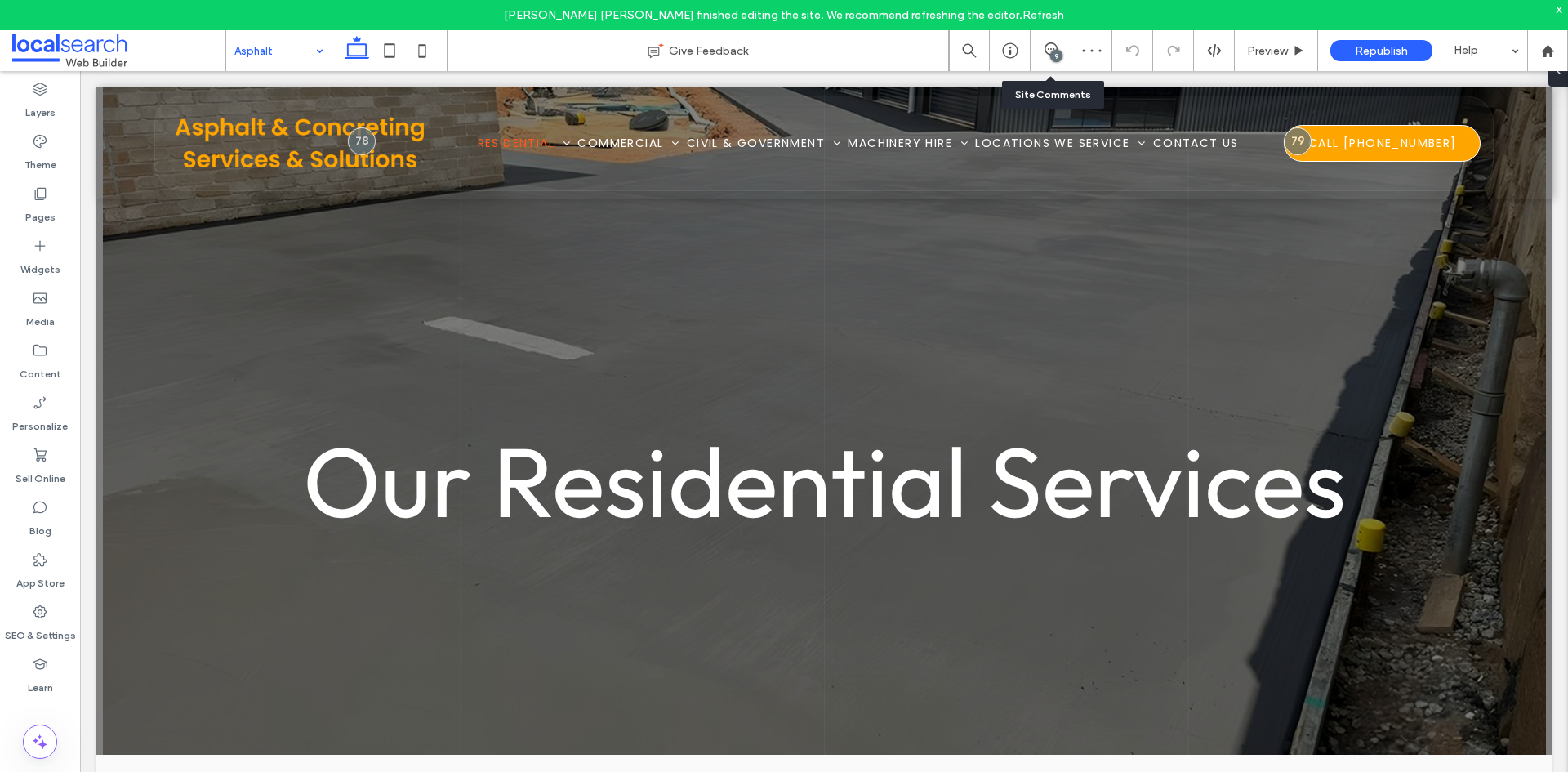
click at [1062, 41] on div "9" at bounding box center [1051, 51] width 41 height 41
click at [1054, 50] on div "9" at bounding box center [1056, 56] width 12 height 12
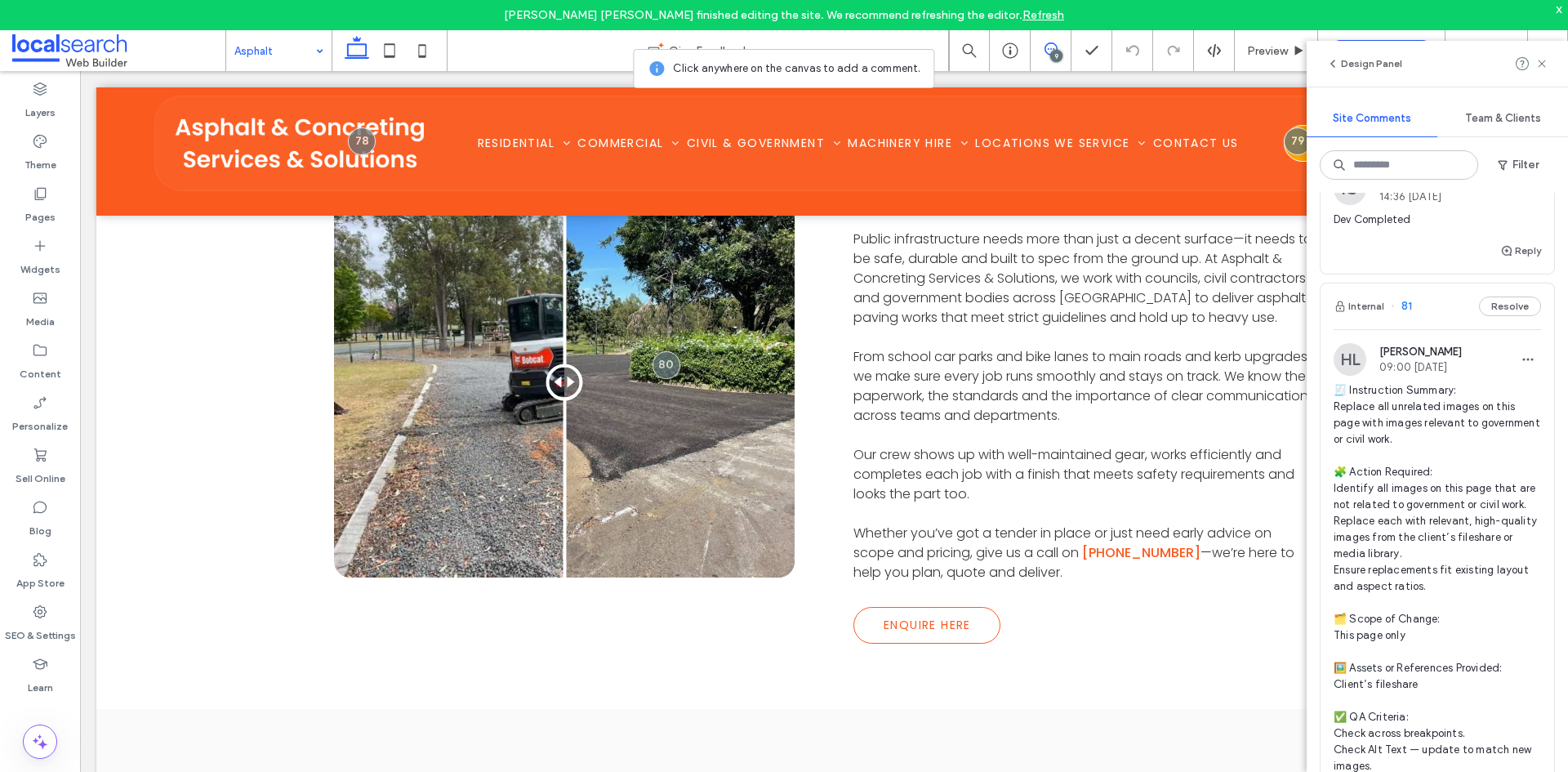
scroll to position [1552, 0]
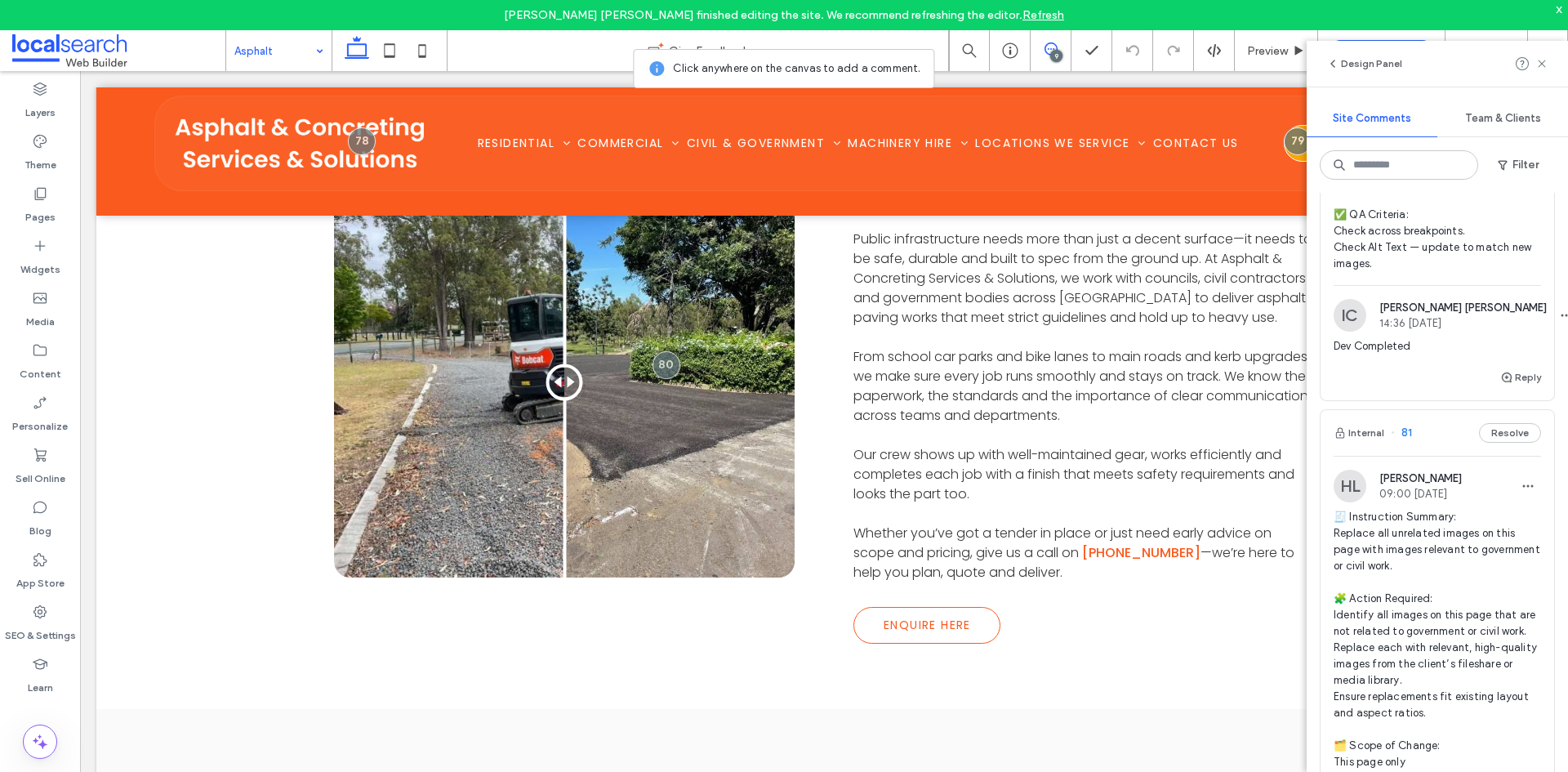
click at [1446, 572] on span "🧾 Instruction Summary: Replace all unrelated images on this page with images re…" at bounding box center [1437, 705] width 208 height 392
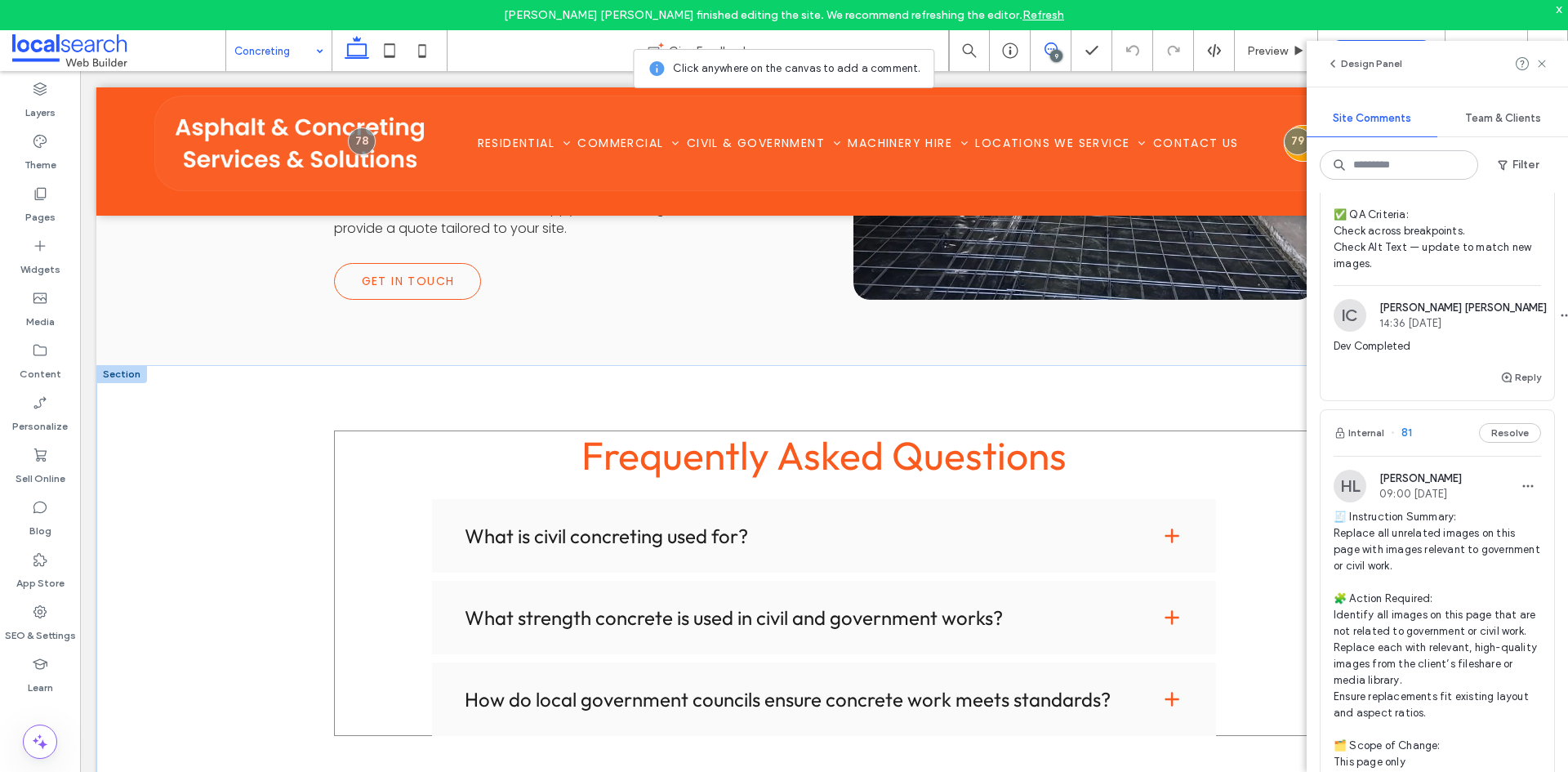
scroll to position [1307, 0]
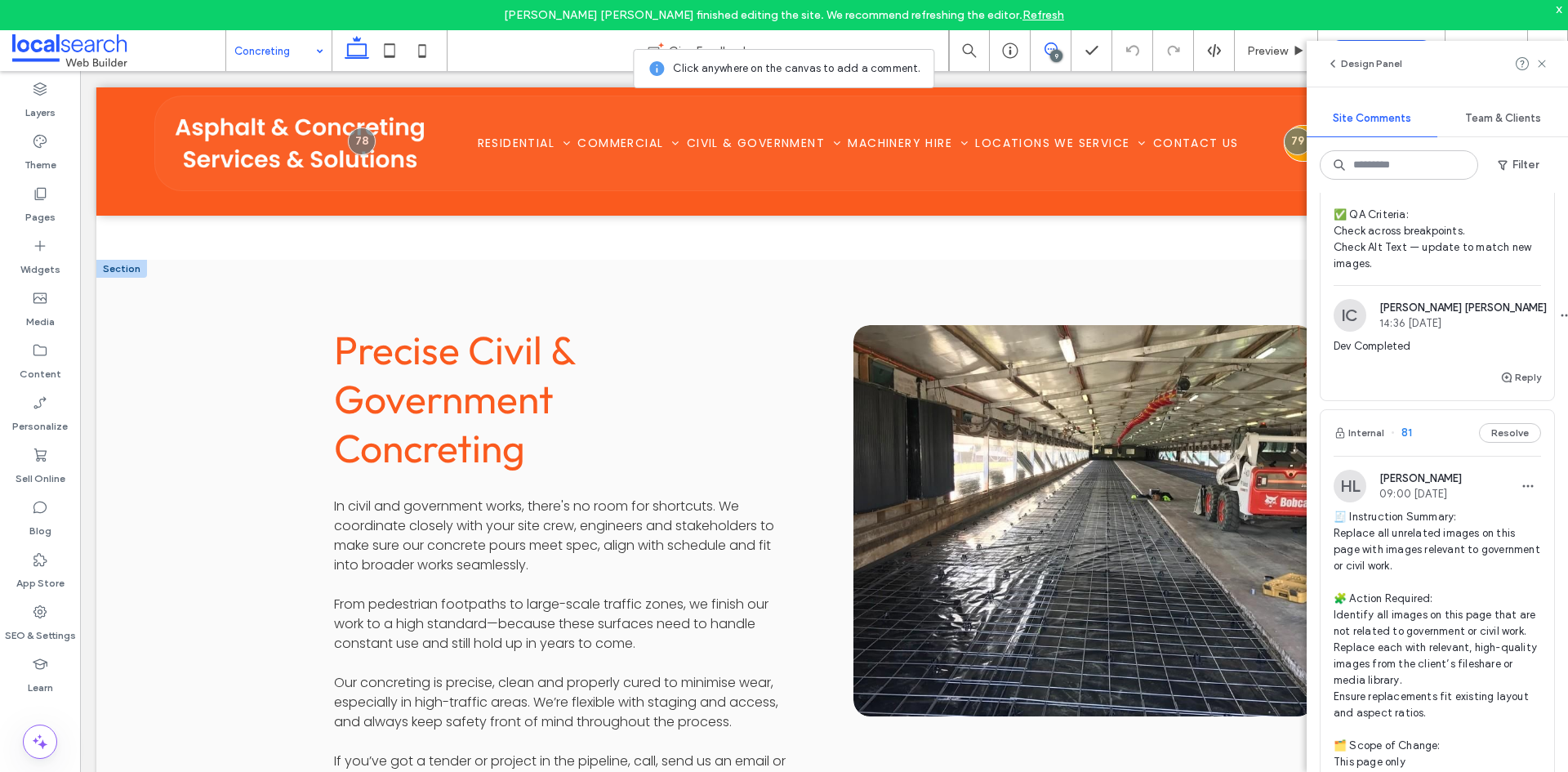
click at [1073, 482] on link at bounding box center [1083, 522] width 489 height 415
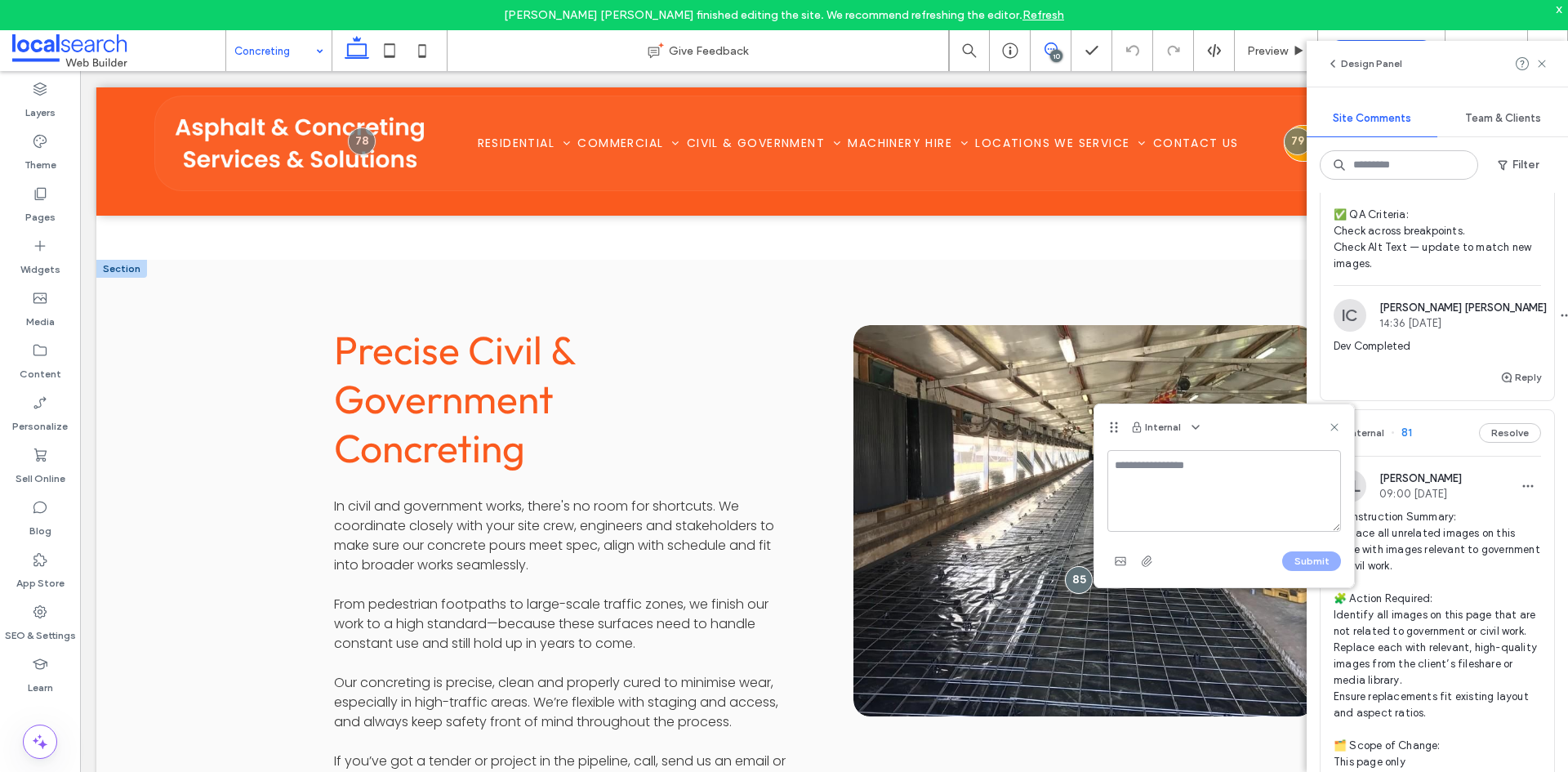
click at [1073, 566] on div at bounding box center [1078, 579] width 27 height 28
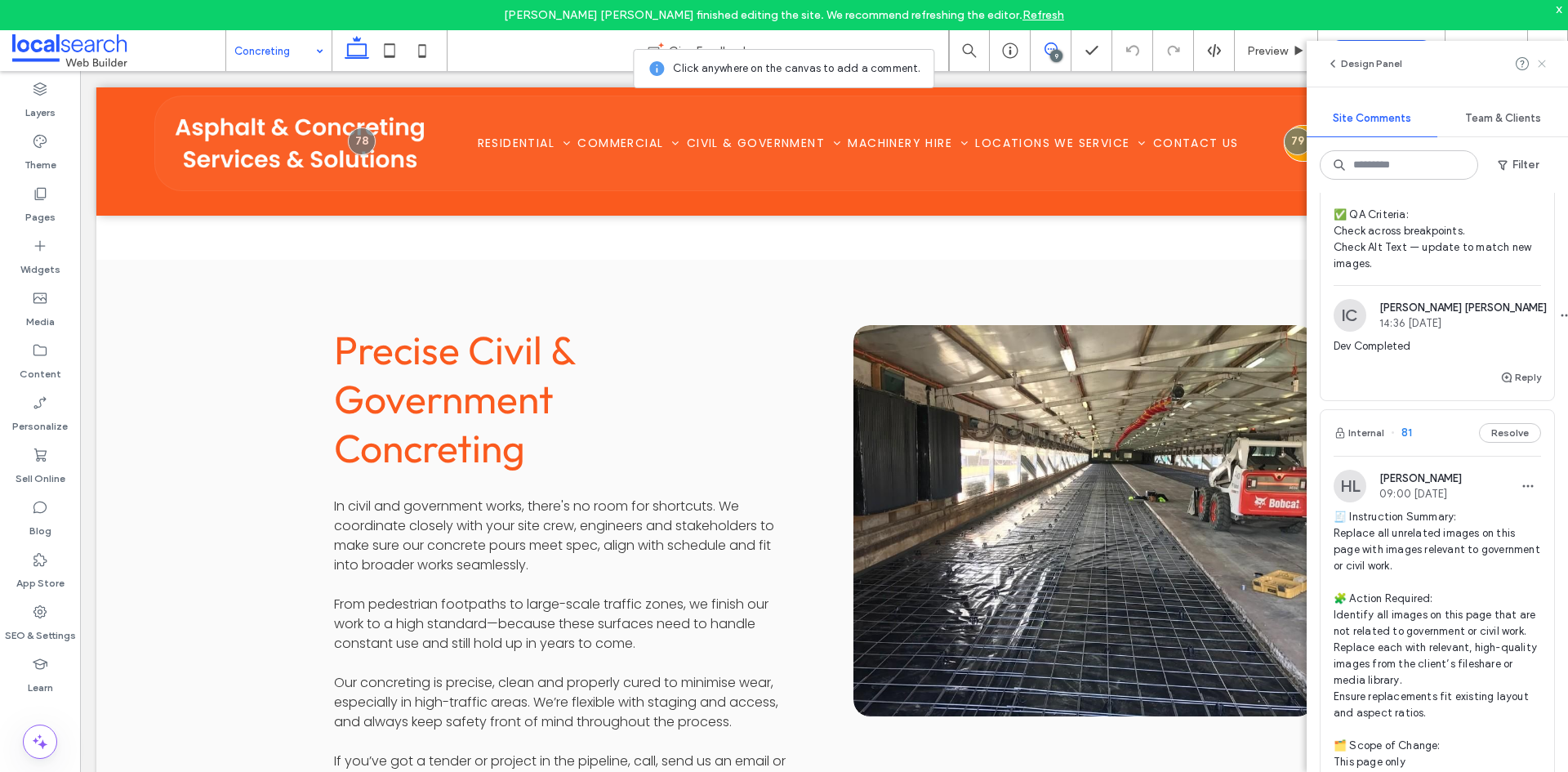
click at [1543, 68] on icon at bounding box center [1541, 63] width 13 height 13
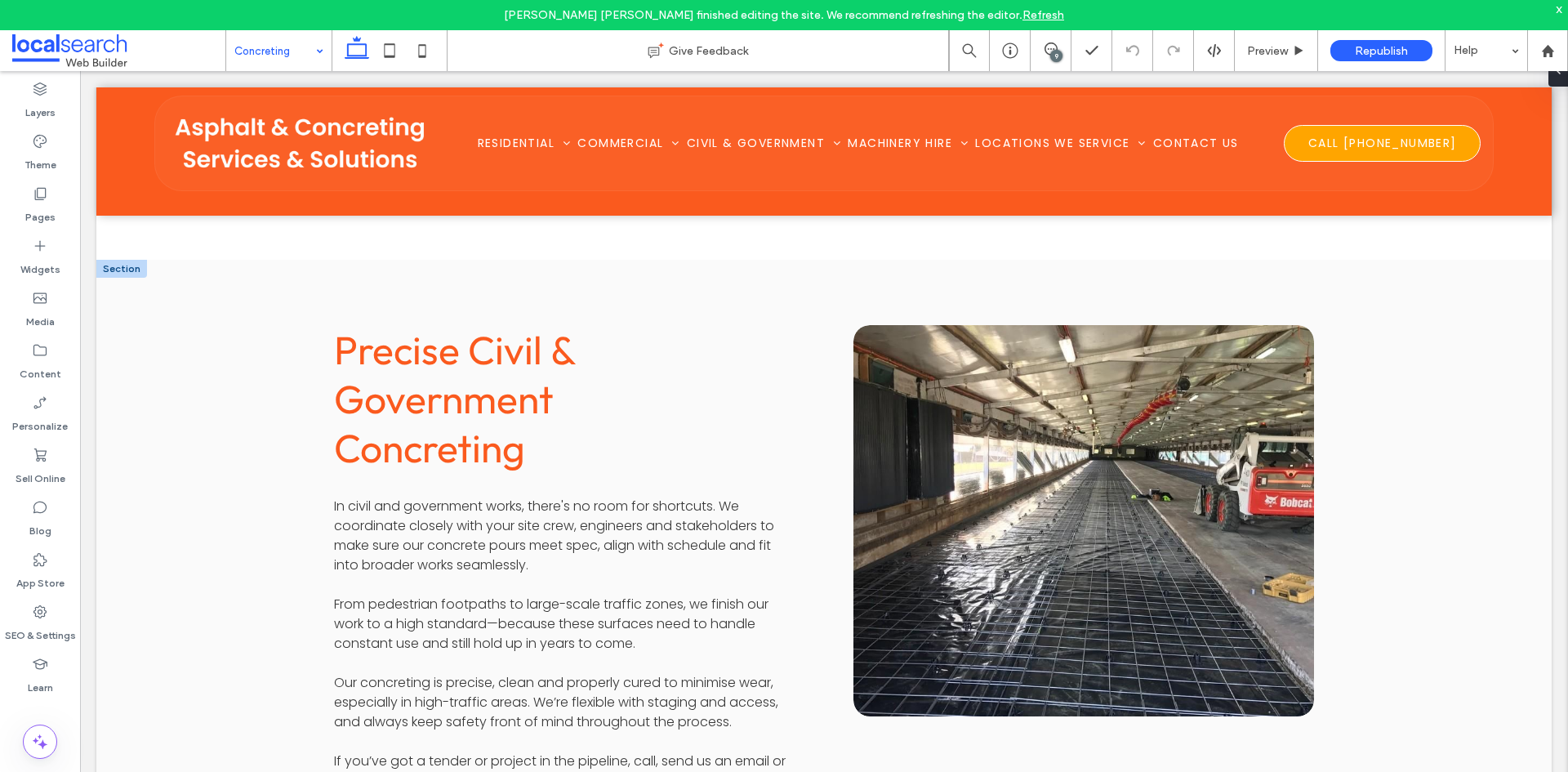
scroll to position [0, 0]
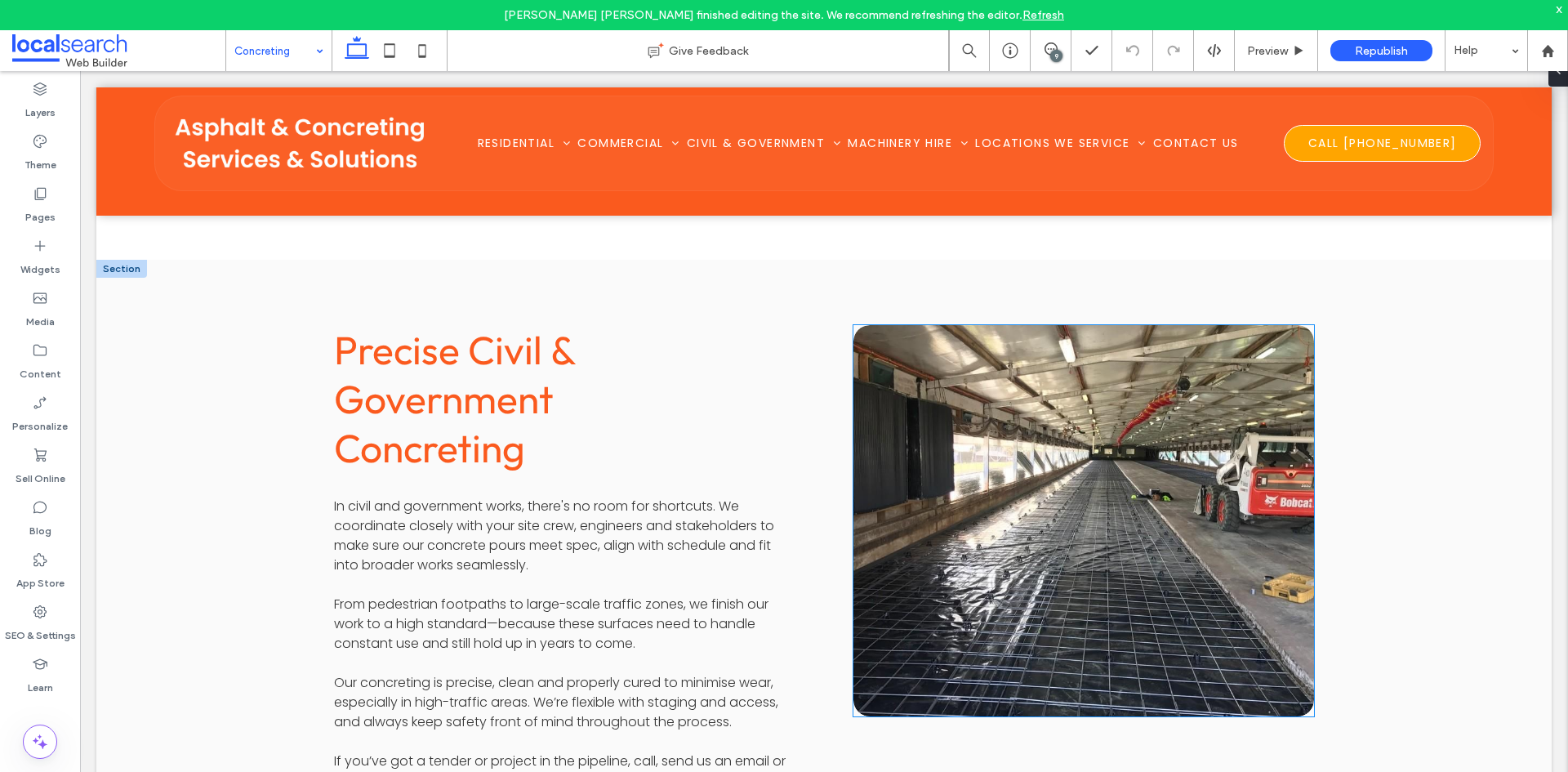
click at [1119, 358] on link at bounding box center [1083, 522] width 489 height 415
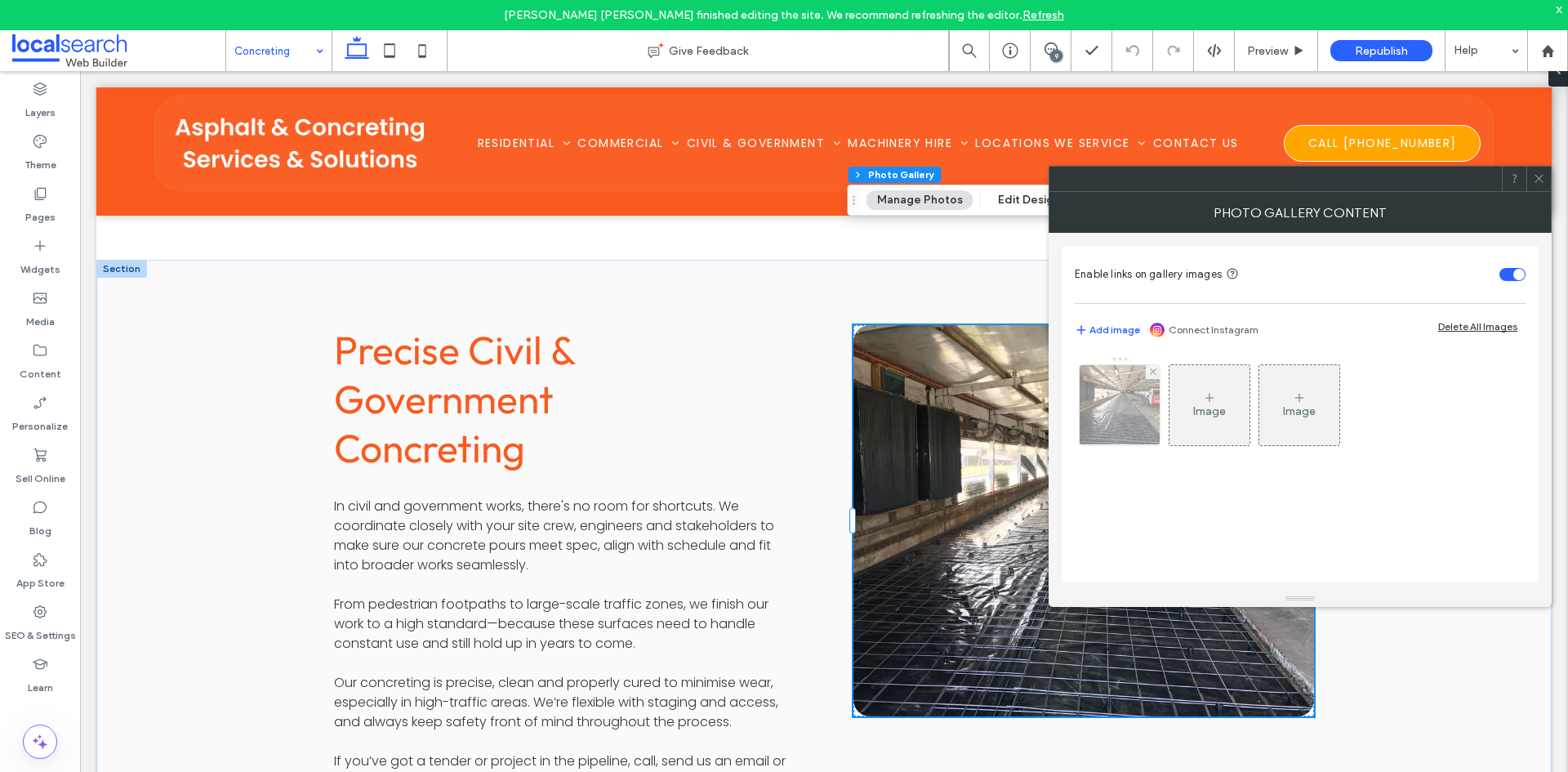
click at [1118, 403] on img at bounding box center [1119, 406] width 107 height 80
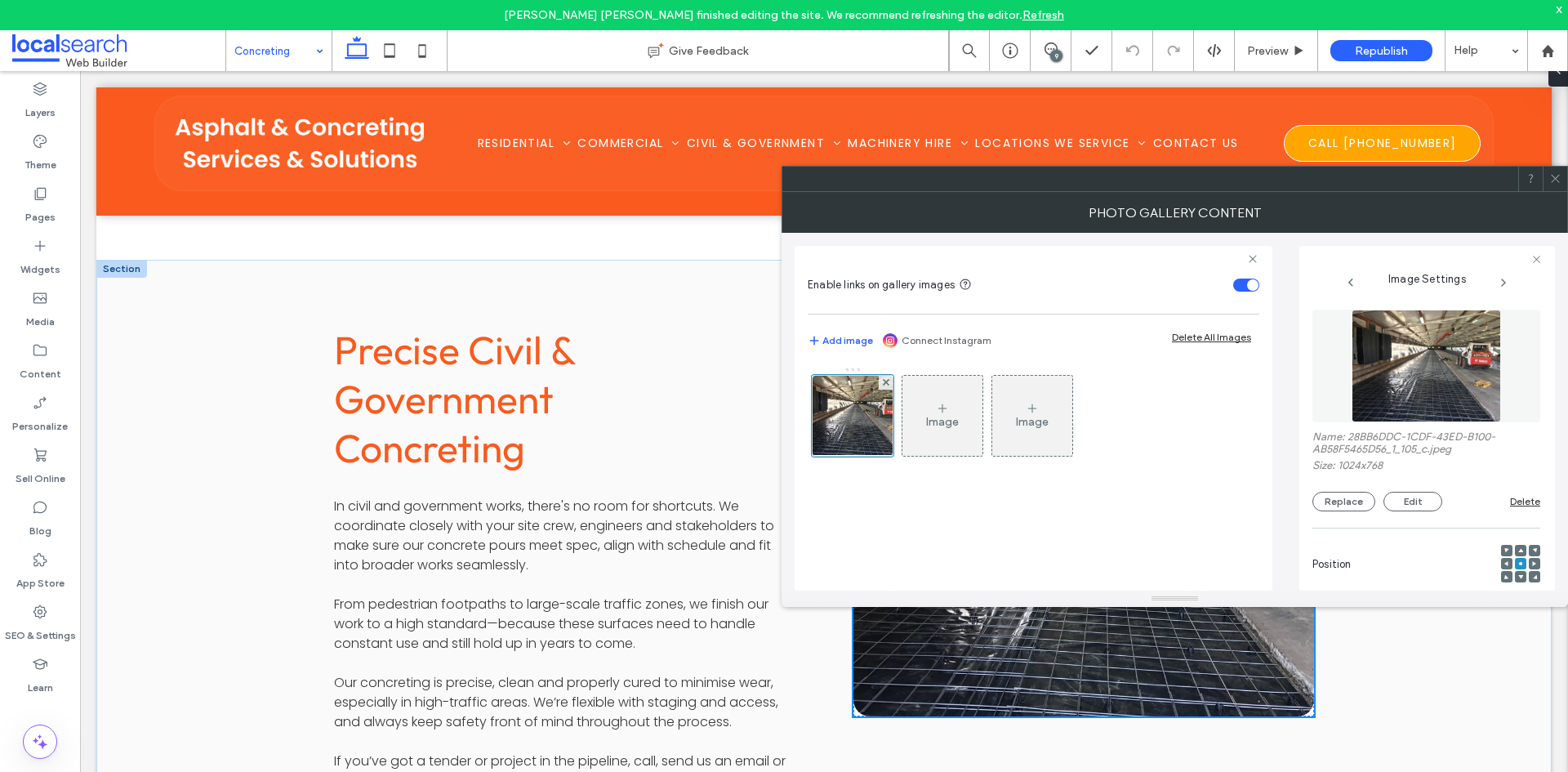
click at [1401, 771] on div at bounding box center [784, 772] width 1568 height 0
click at [1548, 171] on div at bounding box center [1555, 179] width 25 height 25
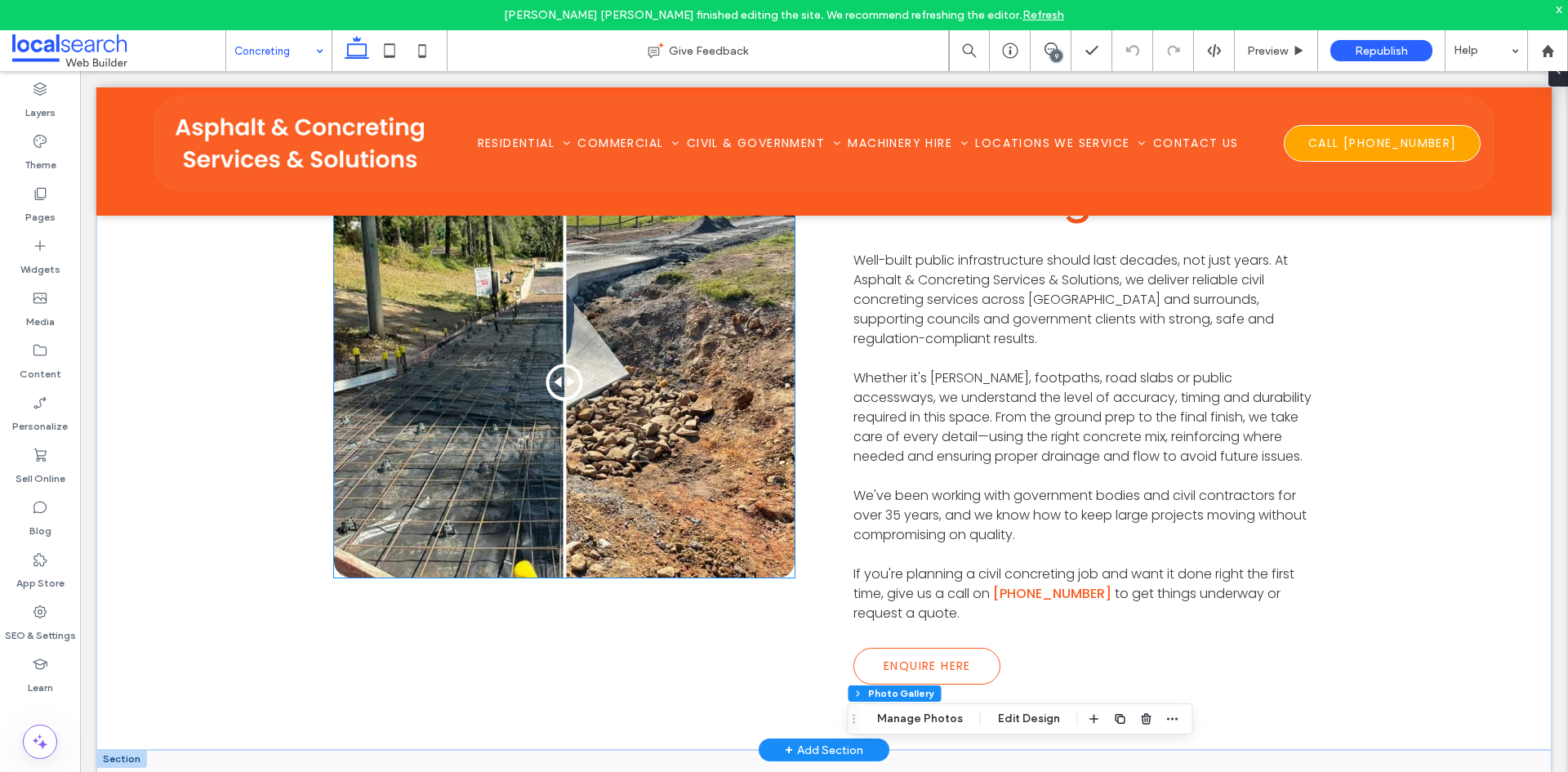
scroll to position [571, 0]
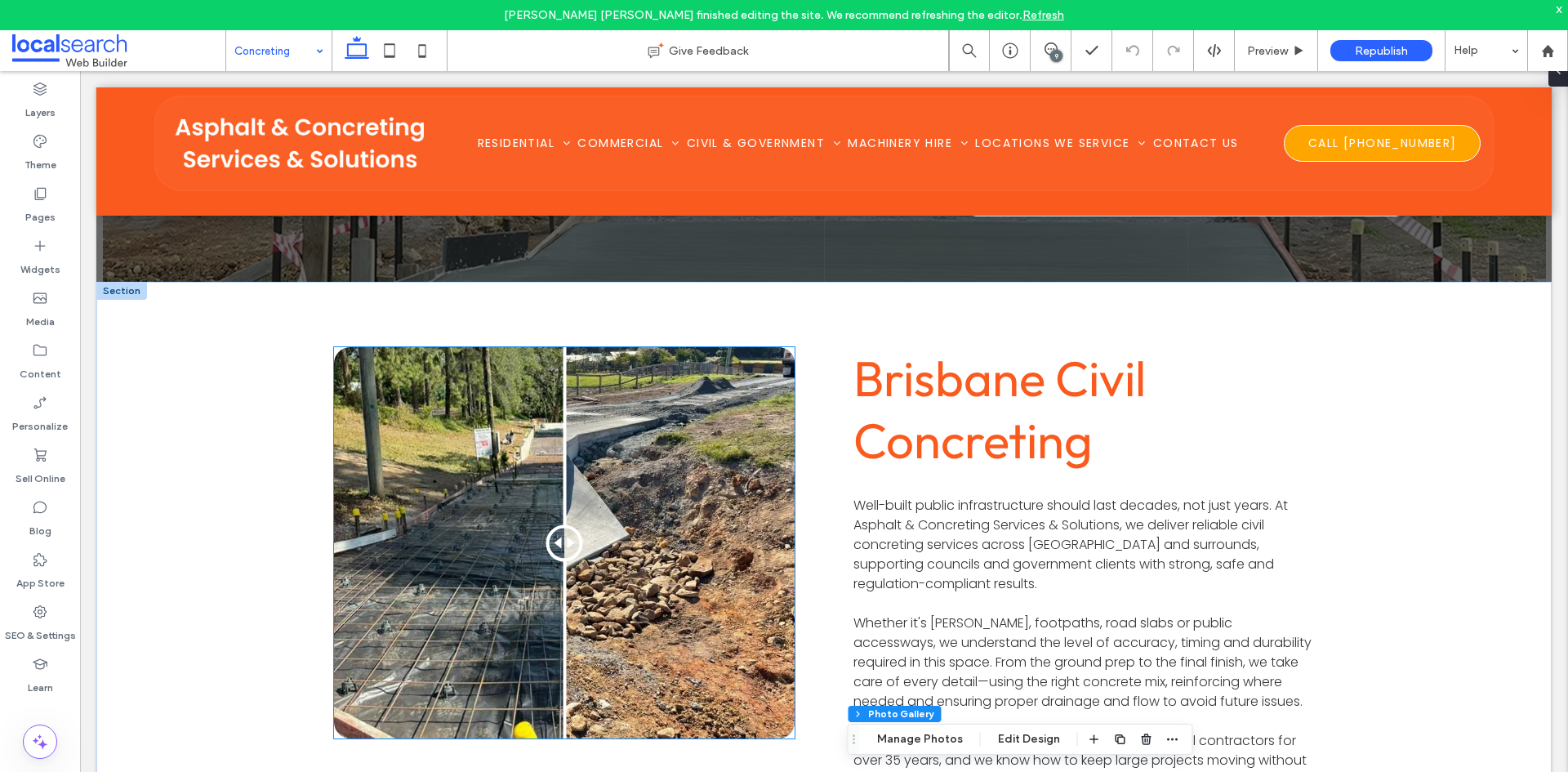
click at [653, 540] on div at bounding box center [564, 542] width 460 height 391
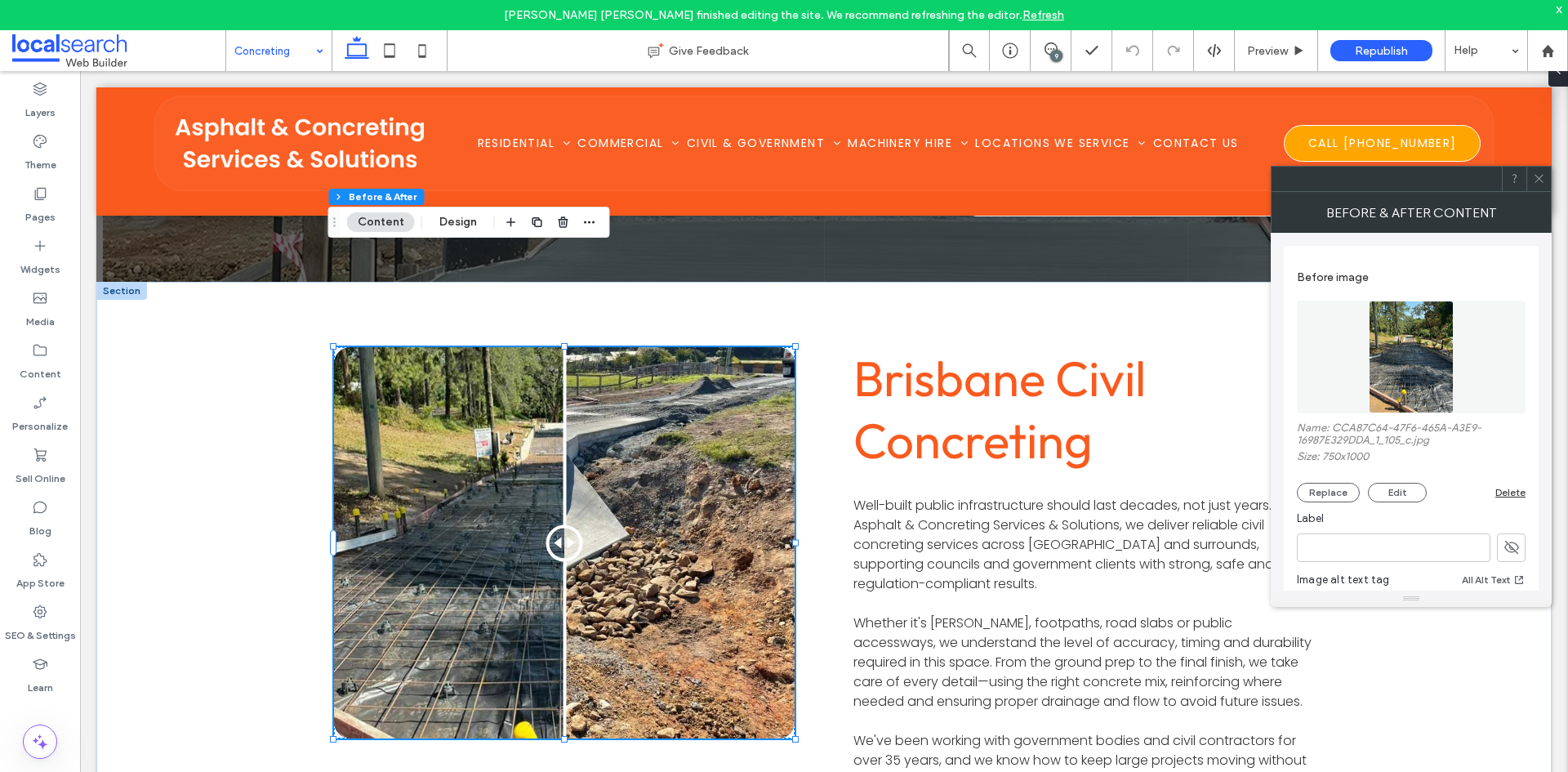
click at [1410, 771] on div at bounding box center [784, 772] width 1568 height 0
click at [1544, 180] on icon at bounding box center [1539, 178] width 12 height 12
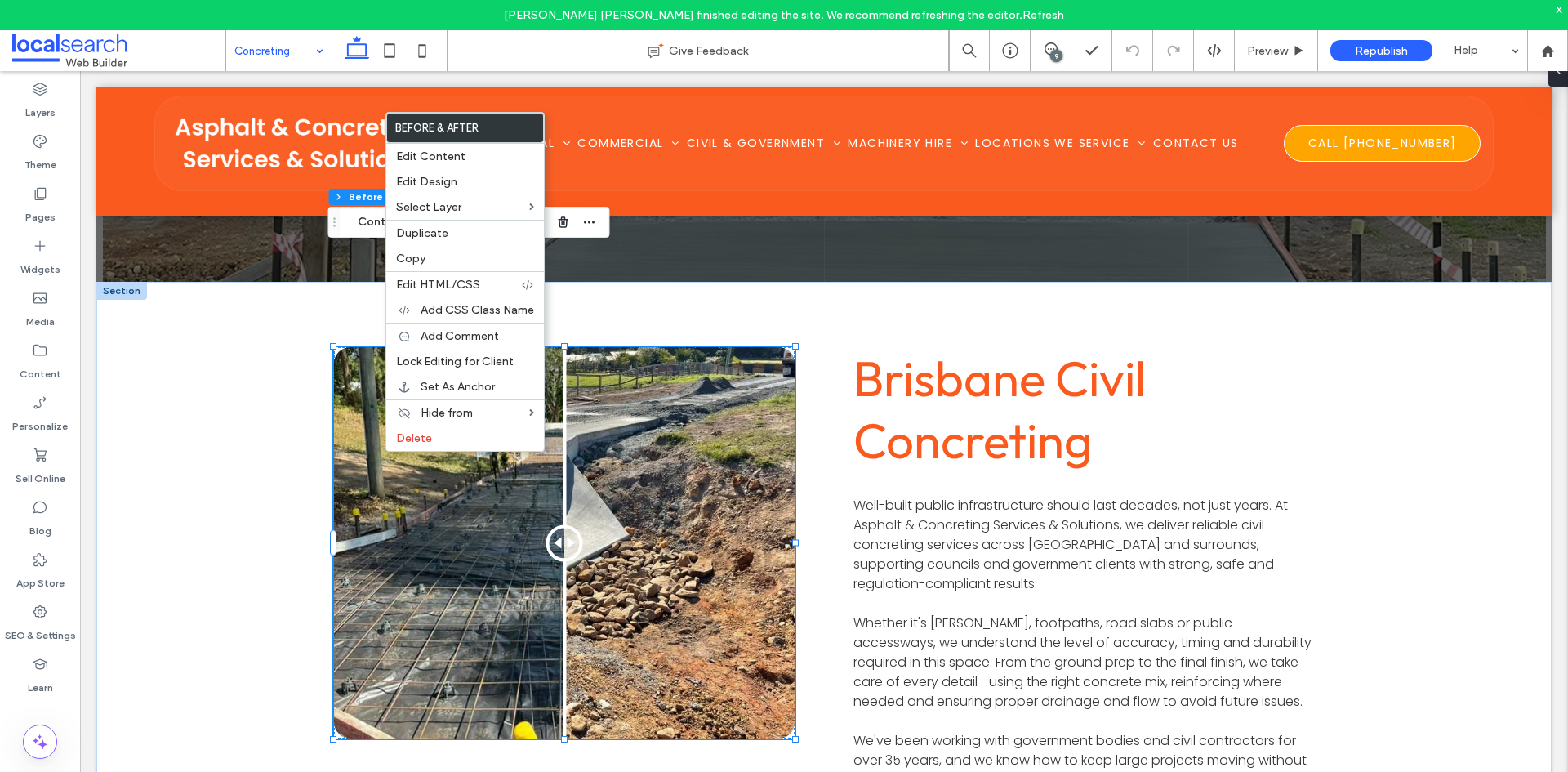
click at [410, 513] on div at bounding box center [564, 542] width 460 height 391
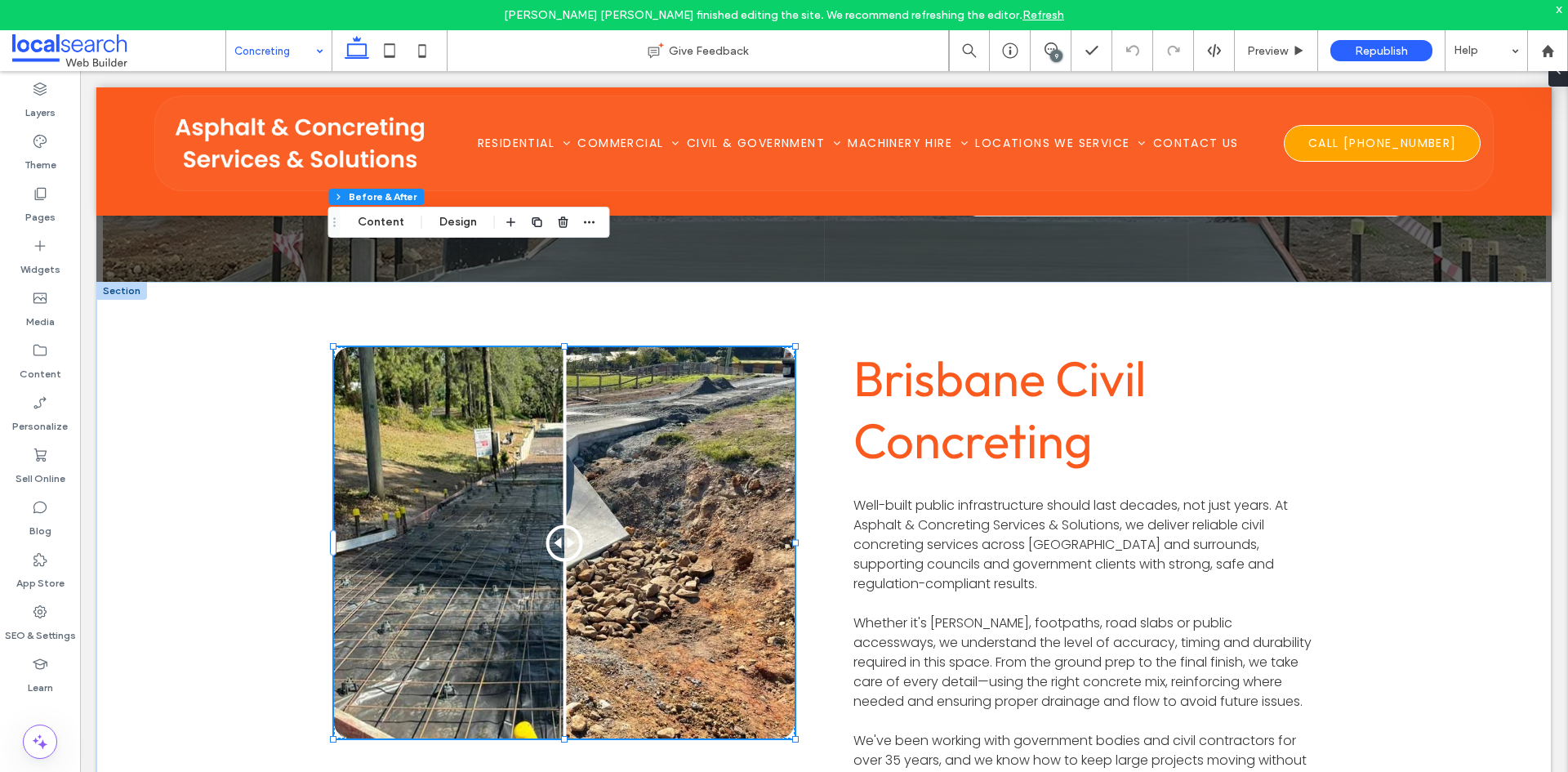
click at [410, 513] on div at bounding box center [564, 542] width 460 height 391
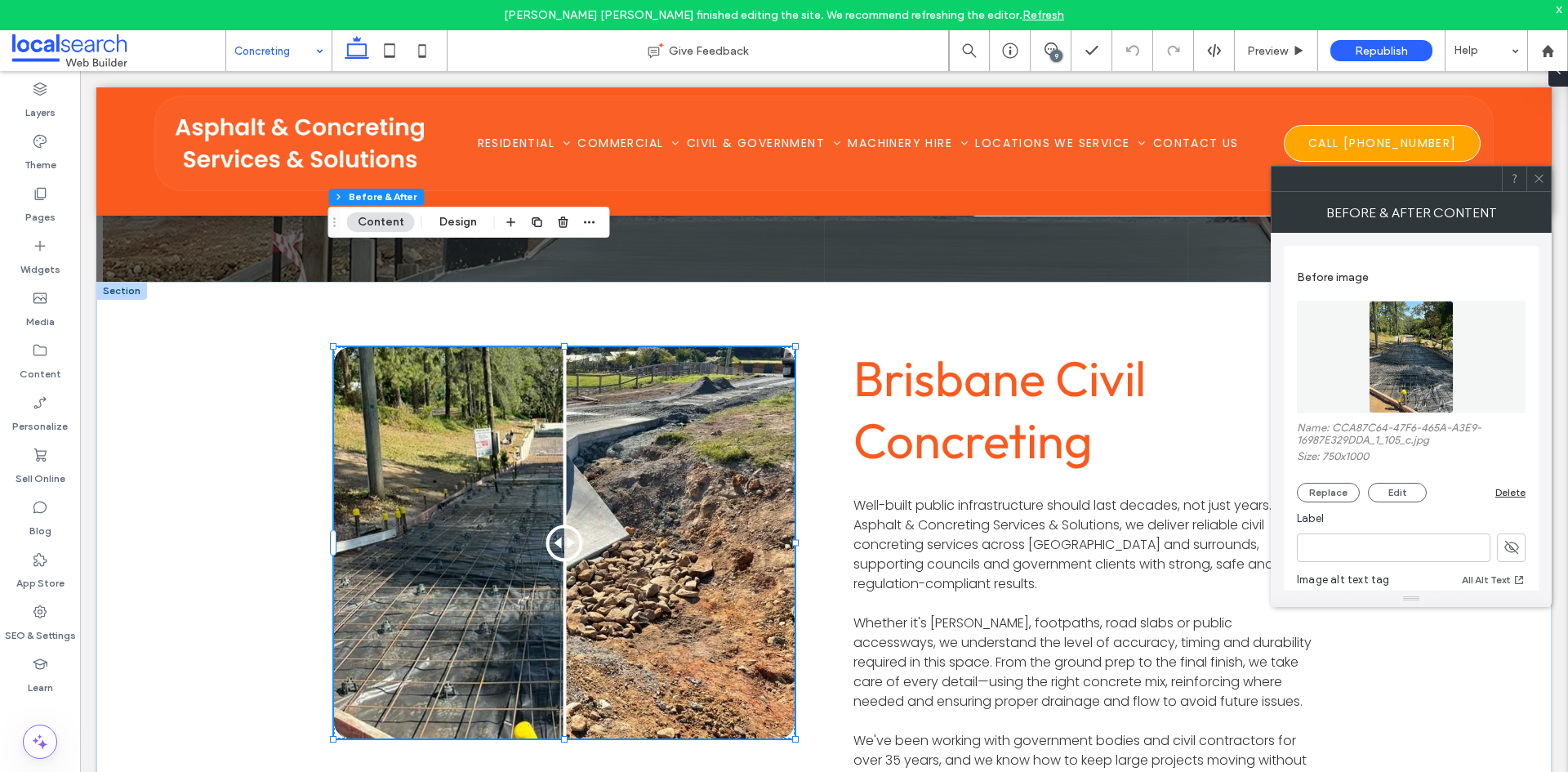
click at [1384, 771] on div at bounding box center [784, 772] width 1568 height 0
click at [1538, 173] on icon at bounding box center [1539, 178] width 12 height 12
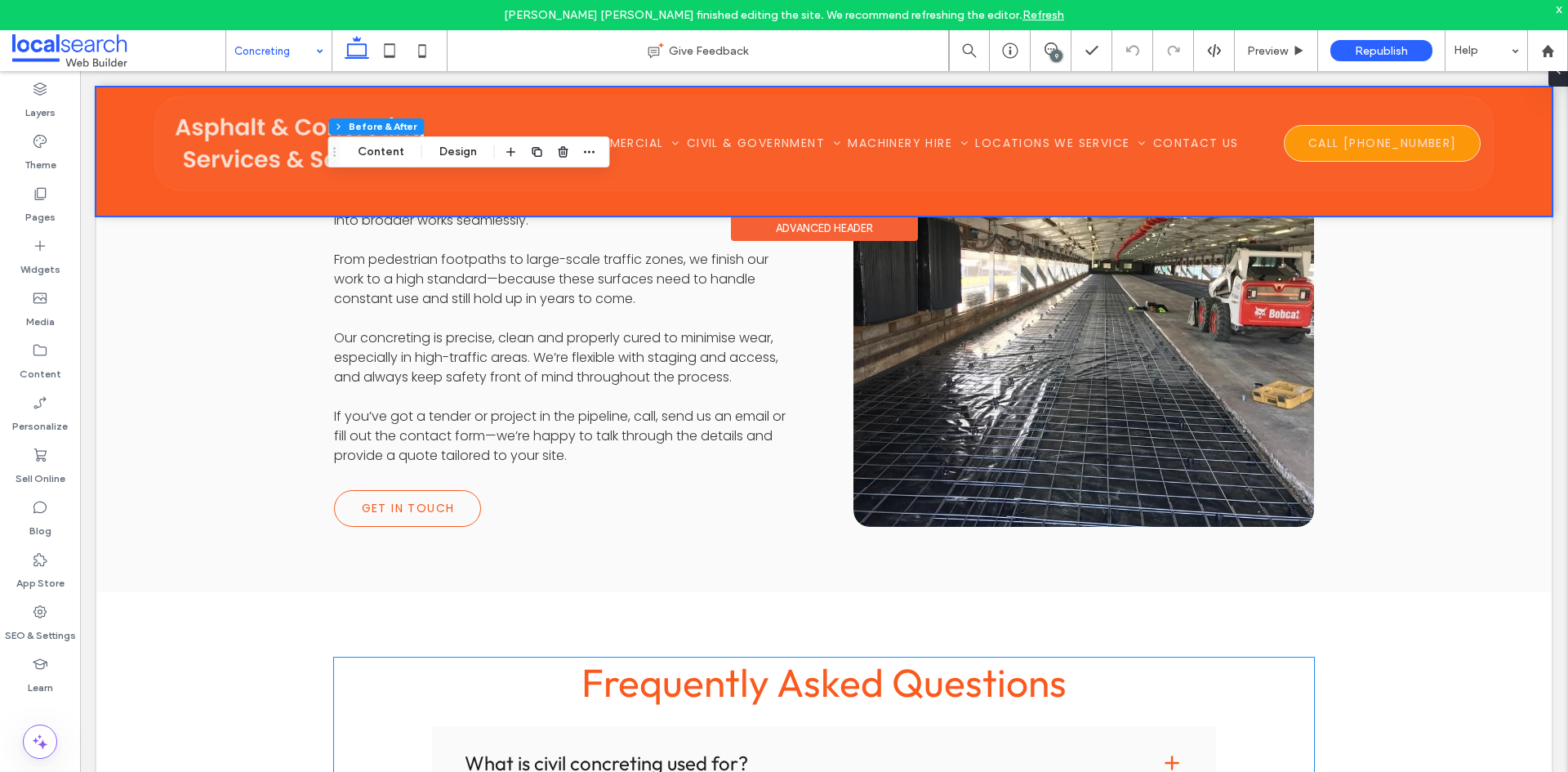
scroll to position [1879, 0]
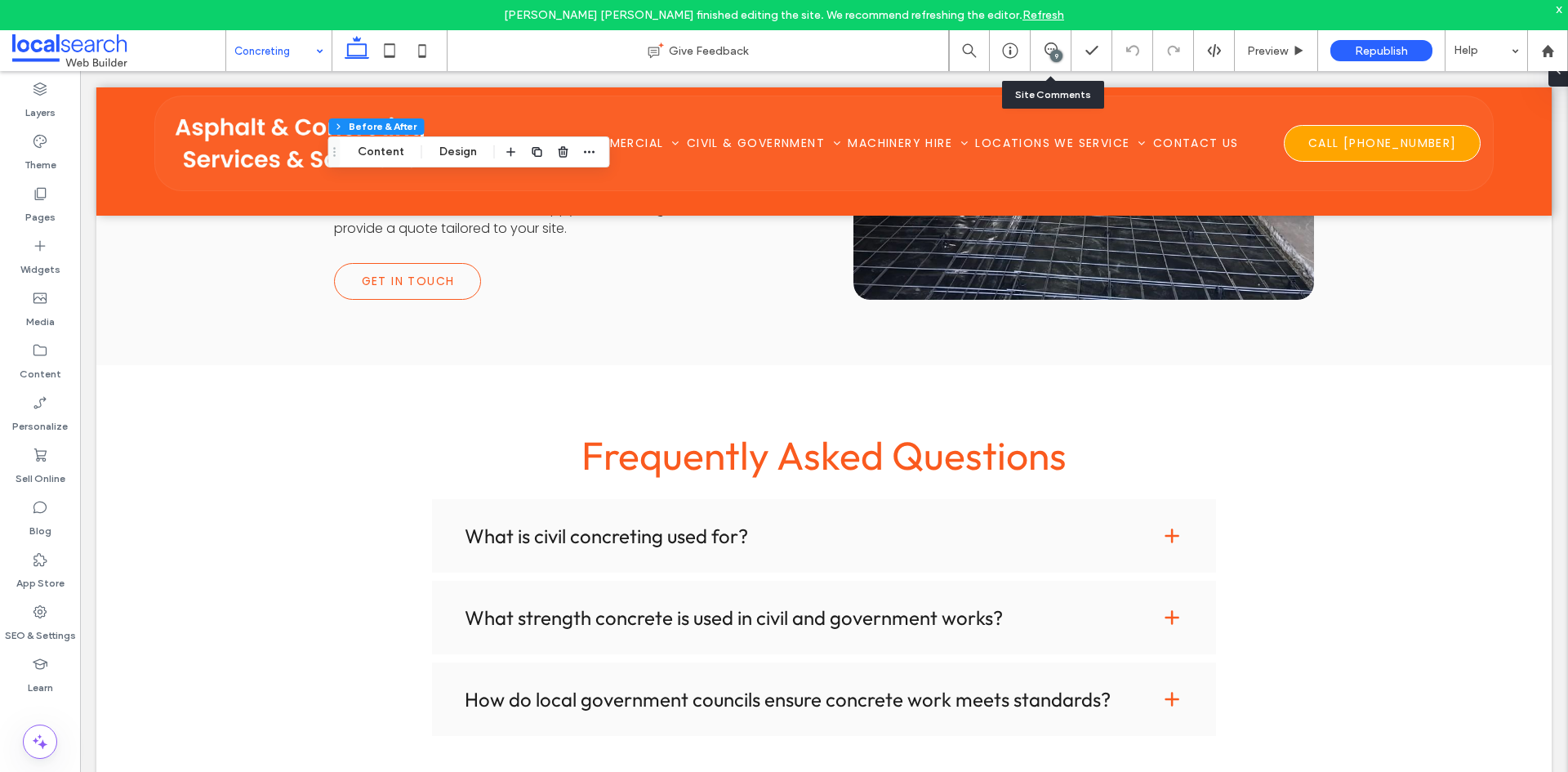
click at [1041, 41] on div "9" at bounding box center [1051, 51] width 41 height 41
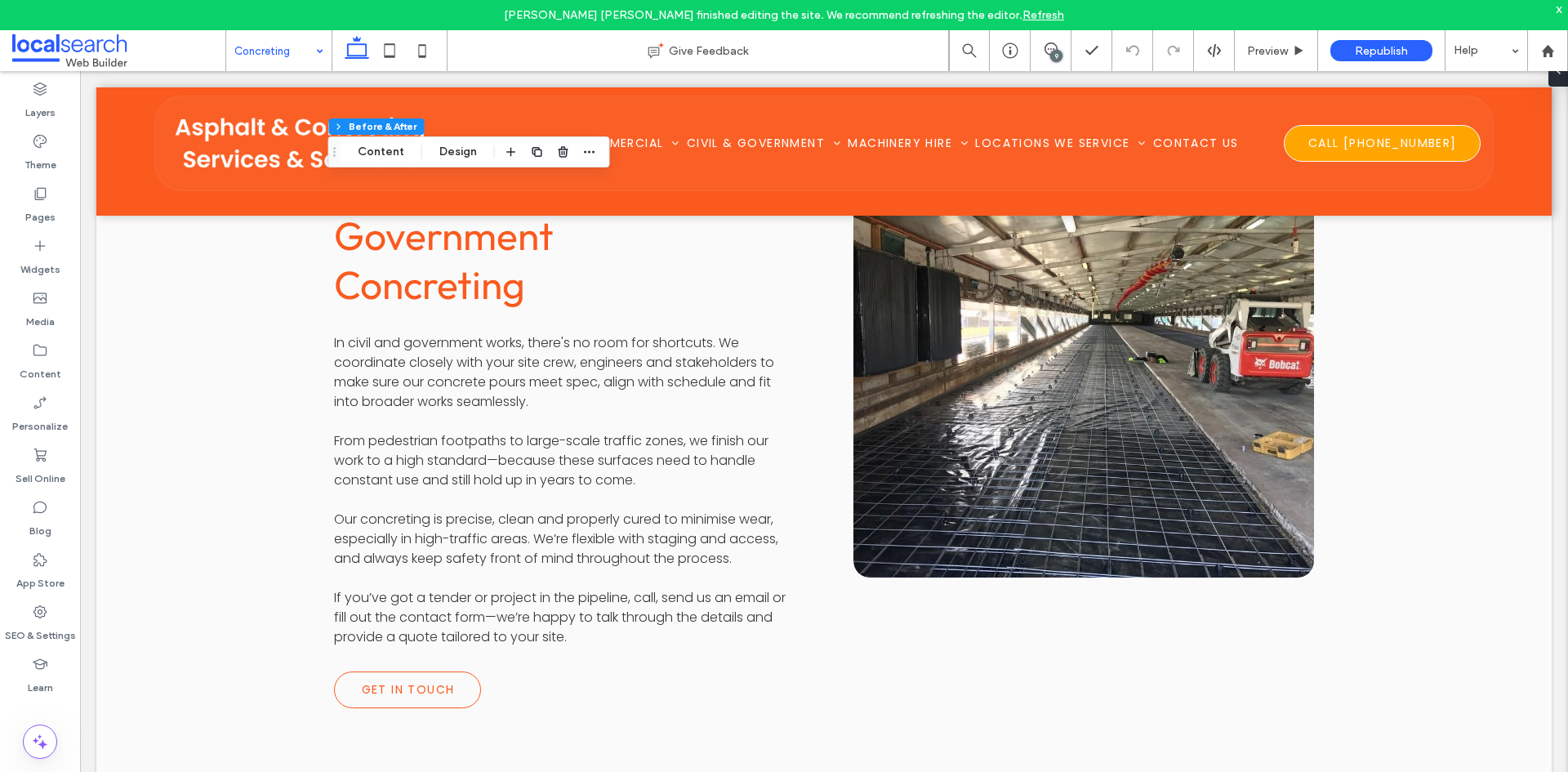
scroll to position [1389, 0]
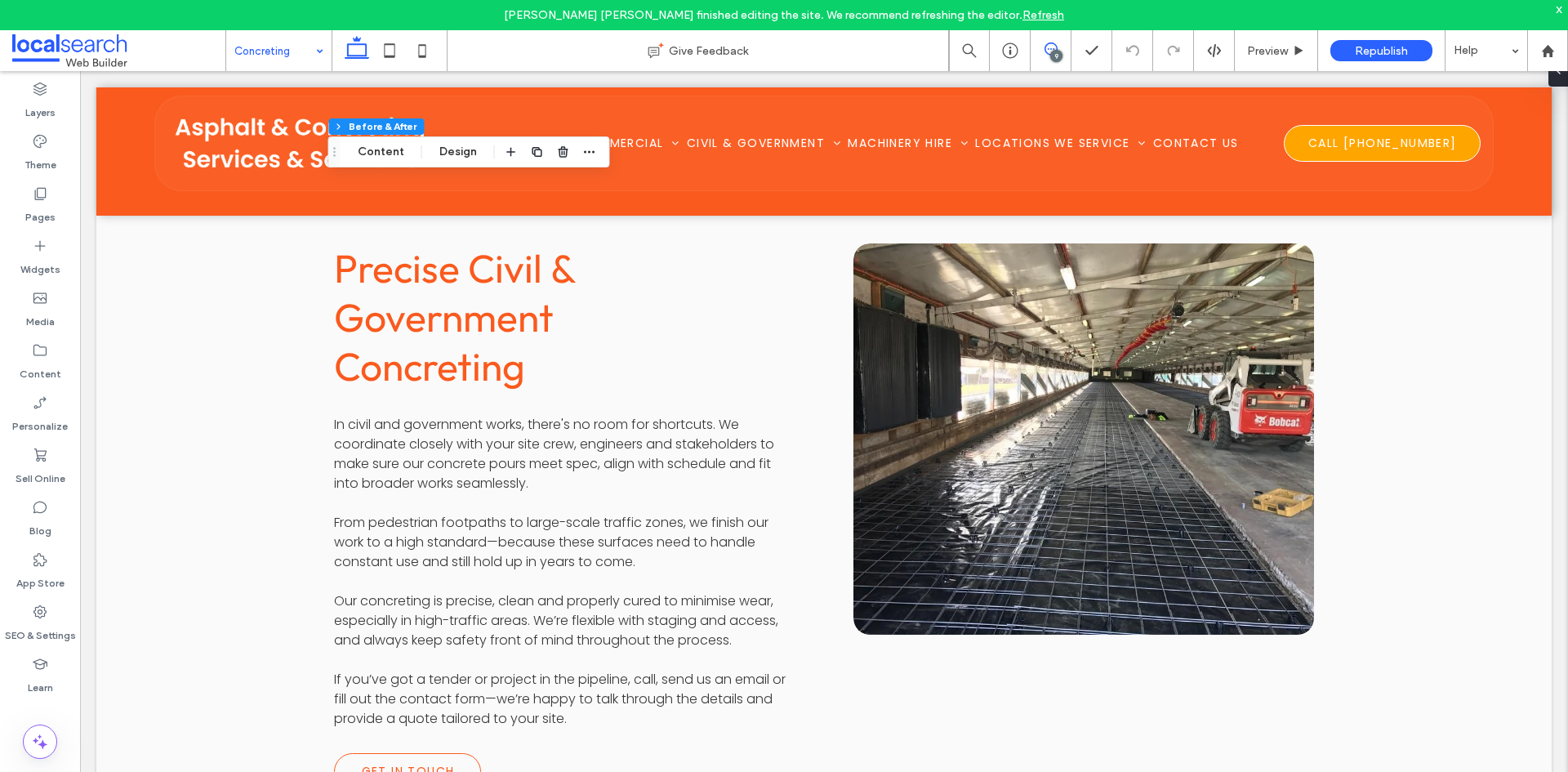
click at [1062, 52] on span at bounding box center [1050, 49] width 40 height 13
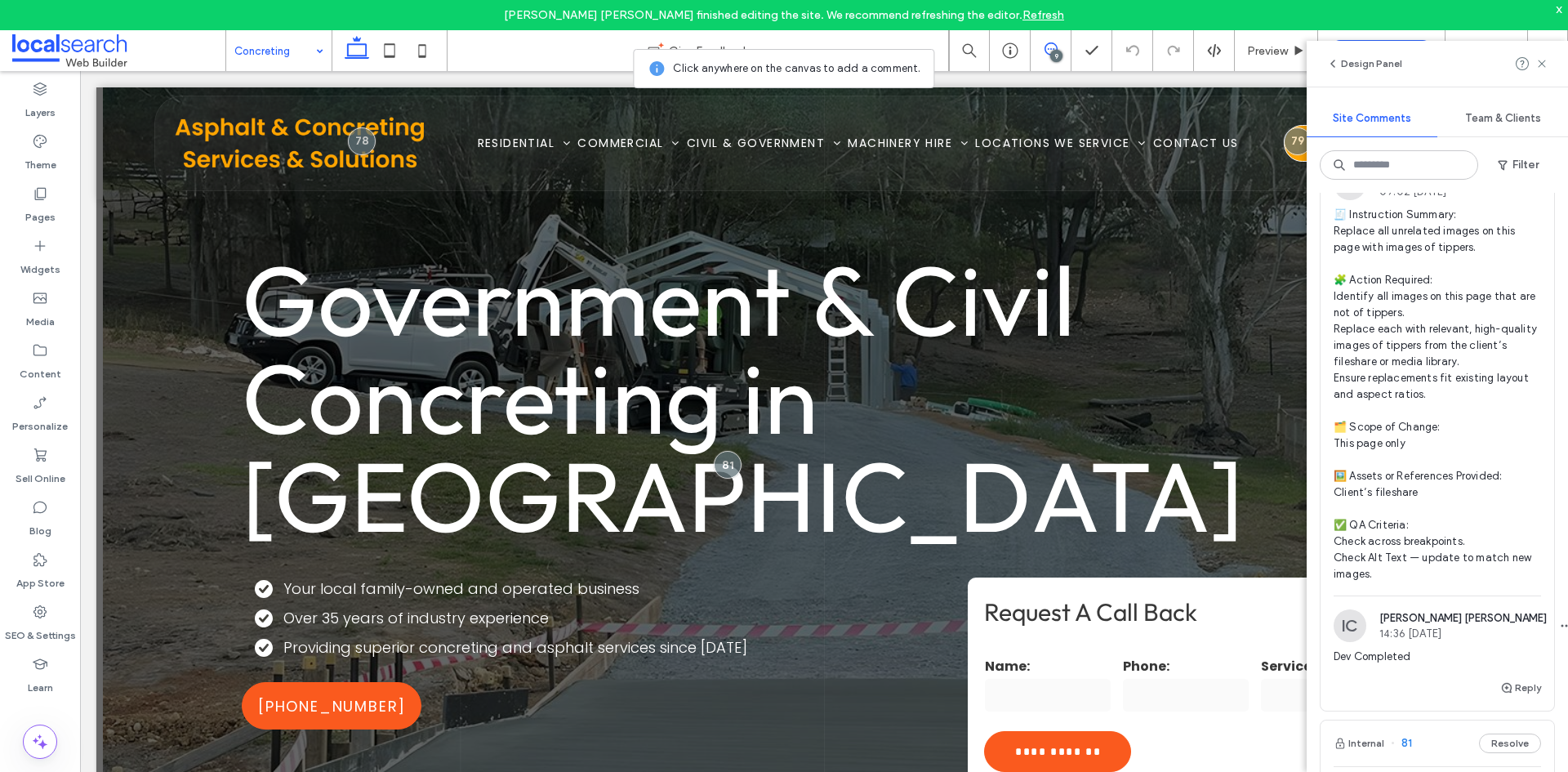
scroll to position [1062, 0]
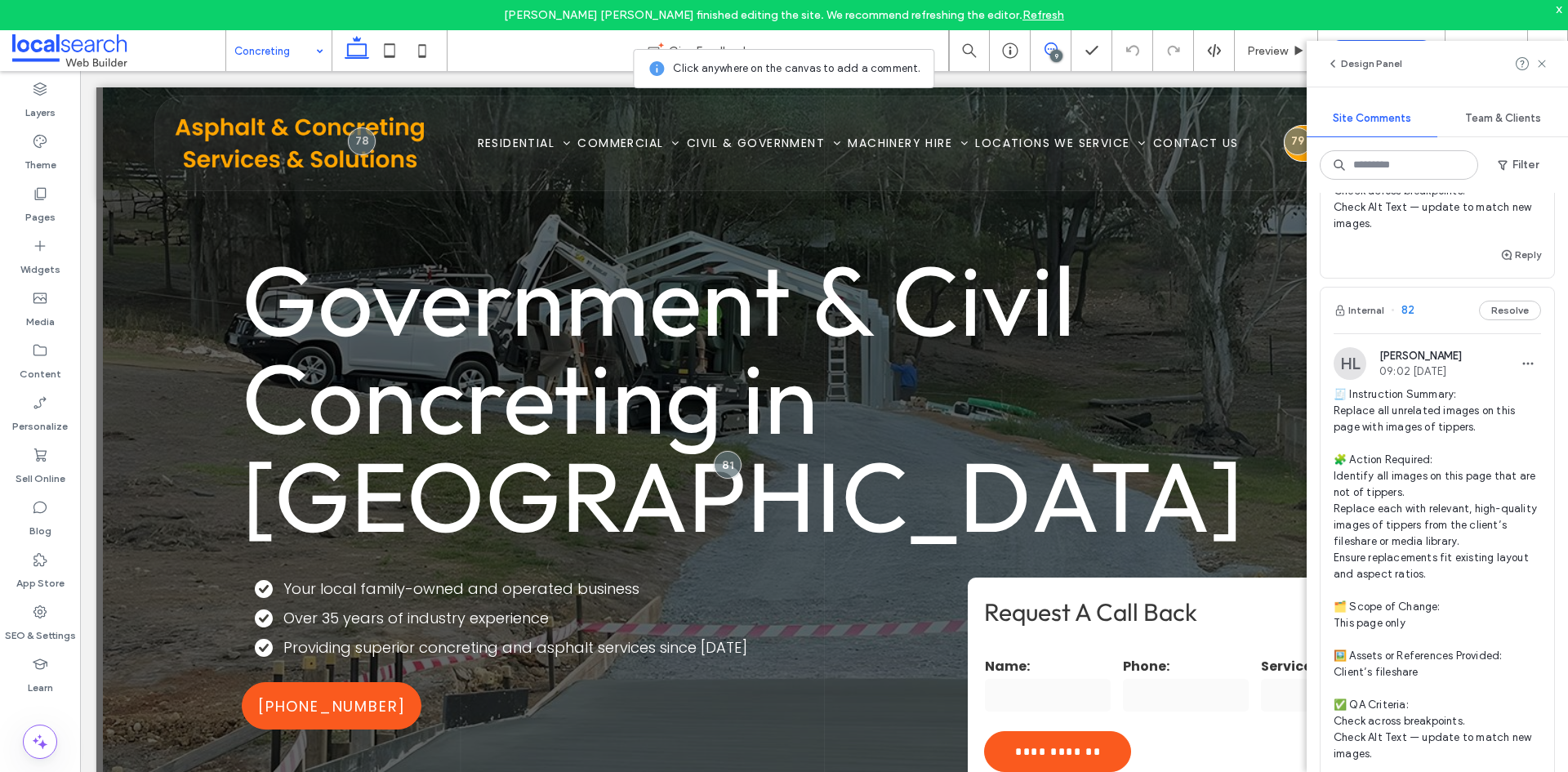
click at [1428, 510] on span "🧾 Instruction Summary: Replace all unrelated images on this page with images of…" at bounding box center [1437, 574] width 208 height 376
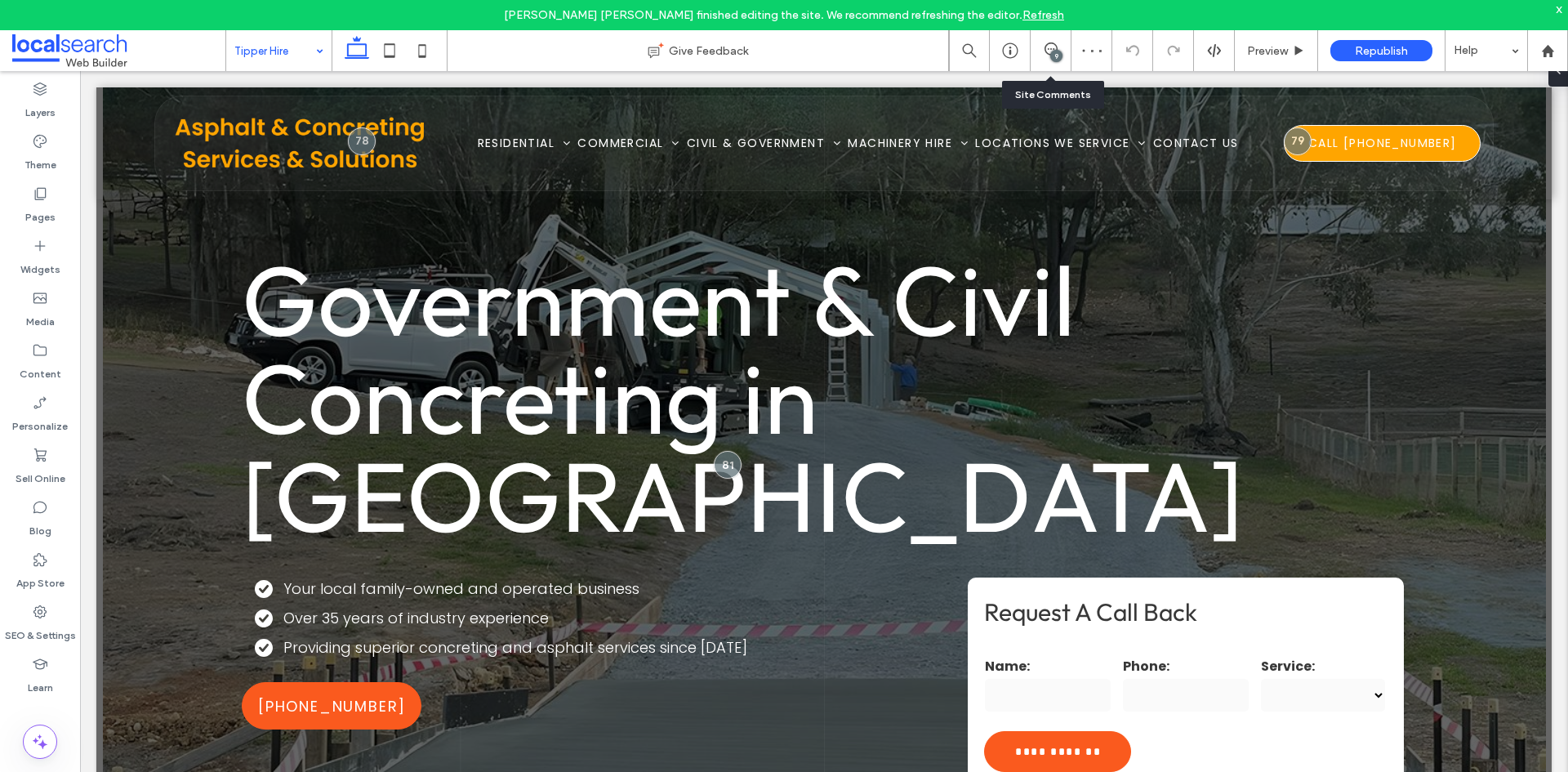
click at [1063, 57] on div "9" at bounding box center [1050, 51] width 40 height 16
click at [1559, 5] on div "x" at bounding box center [1559, 9] width 7 height 14
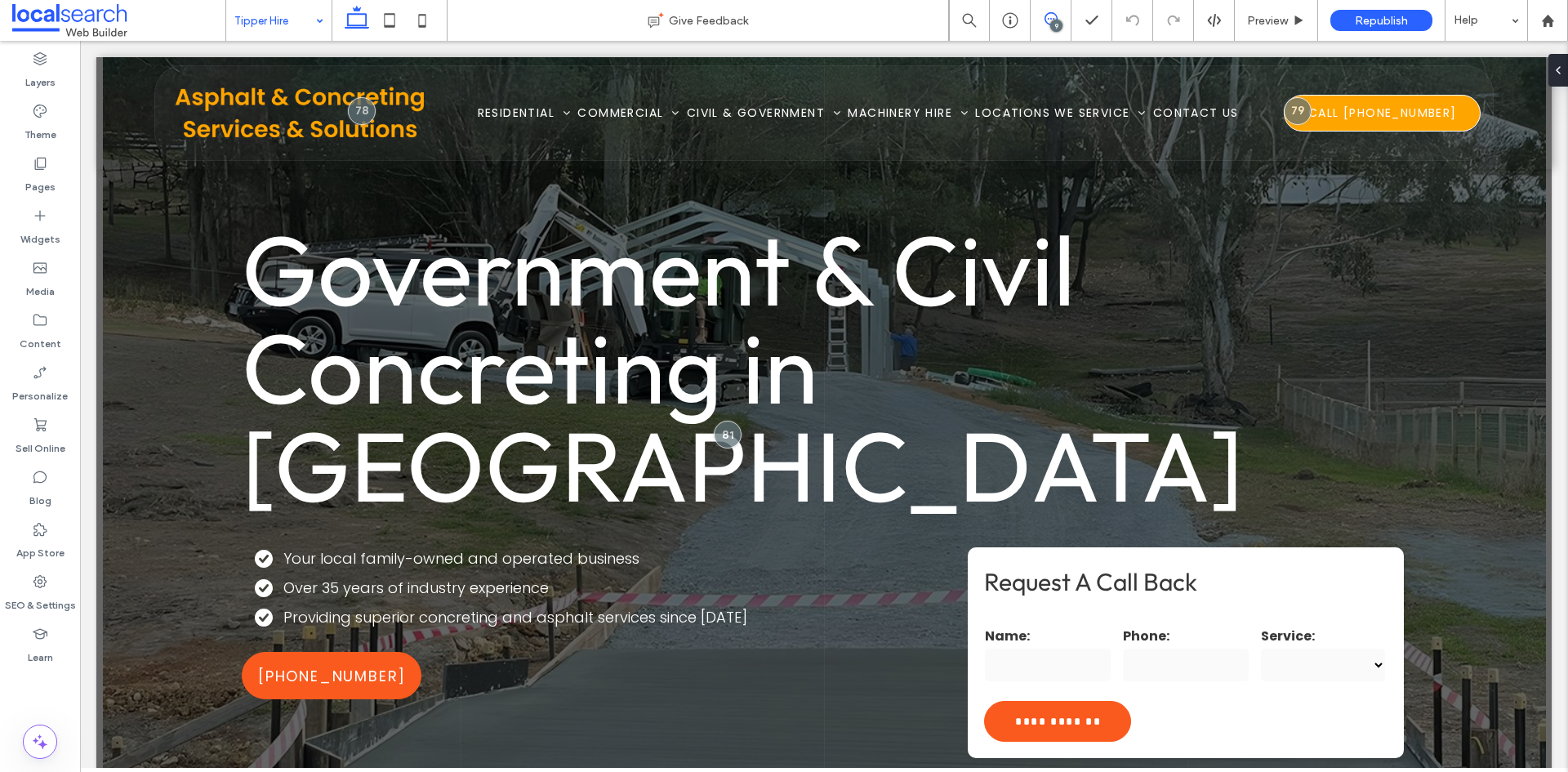
click at [1055, 16] on use at bounding box center [1051, 19] width 13 height 13
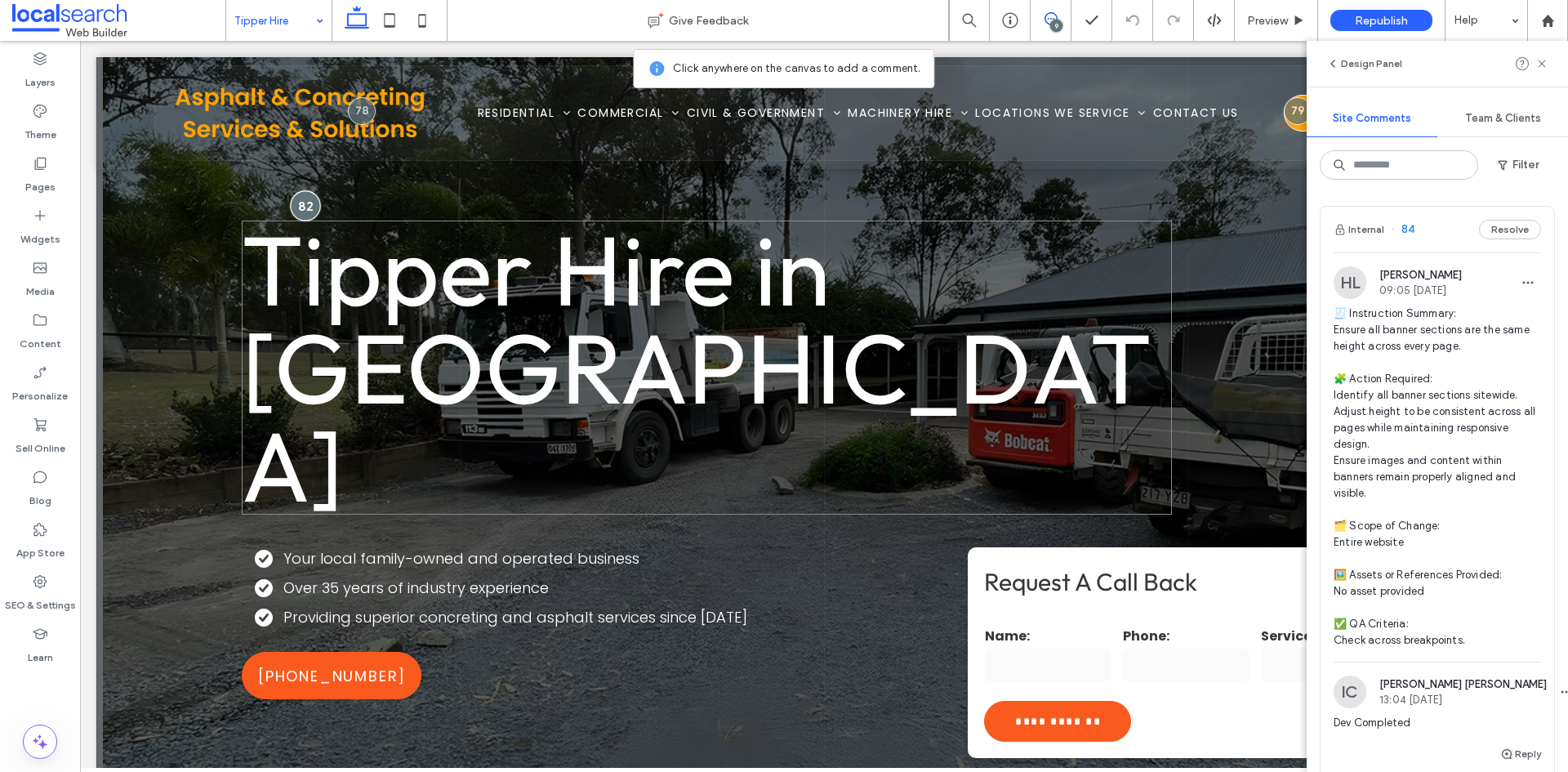
click at [303, 213] on div at bounding box center [305, 206] width 30 height 30
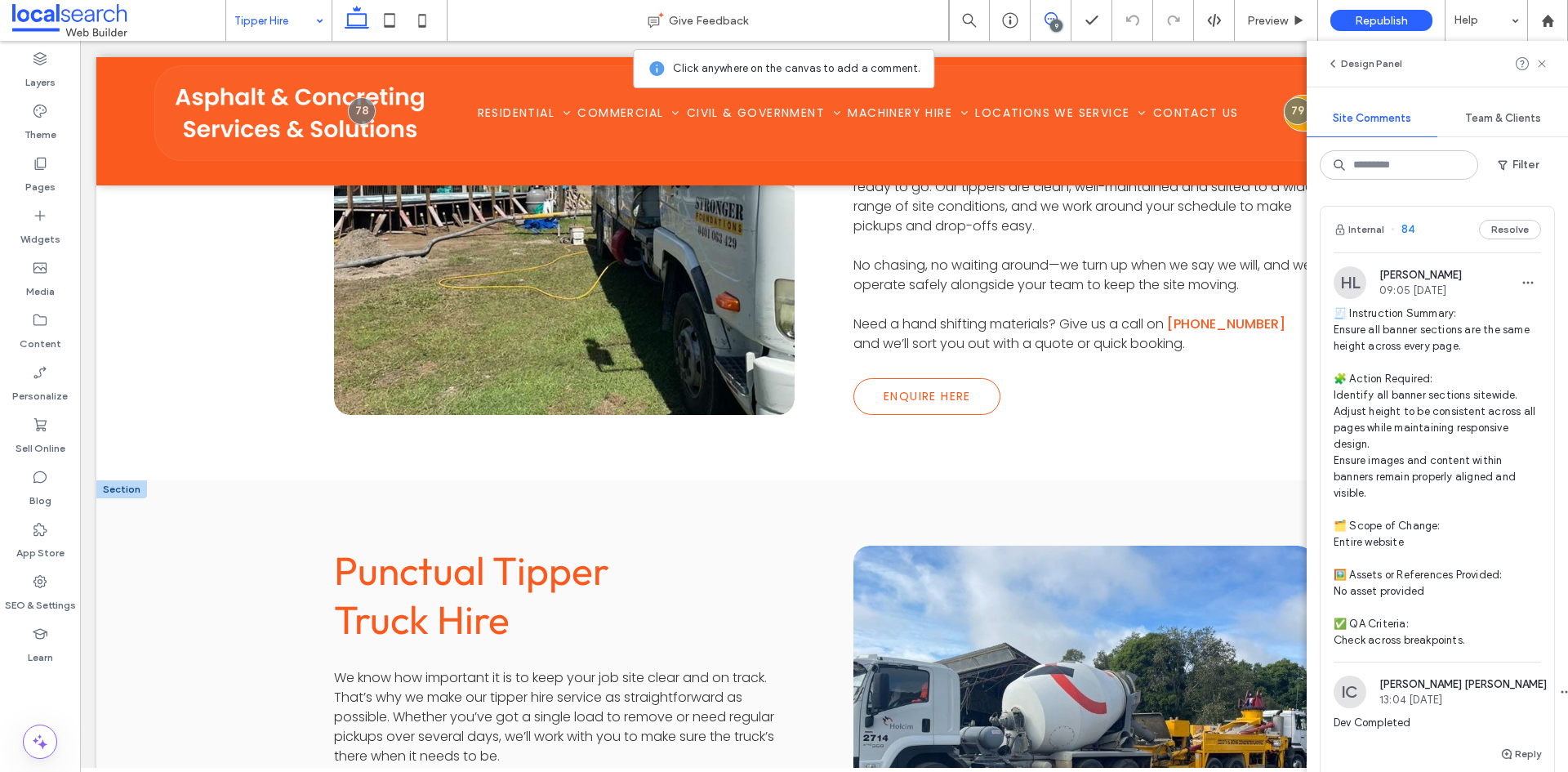
scroll to position [1144, 0]
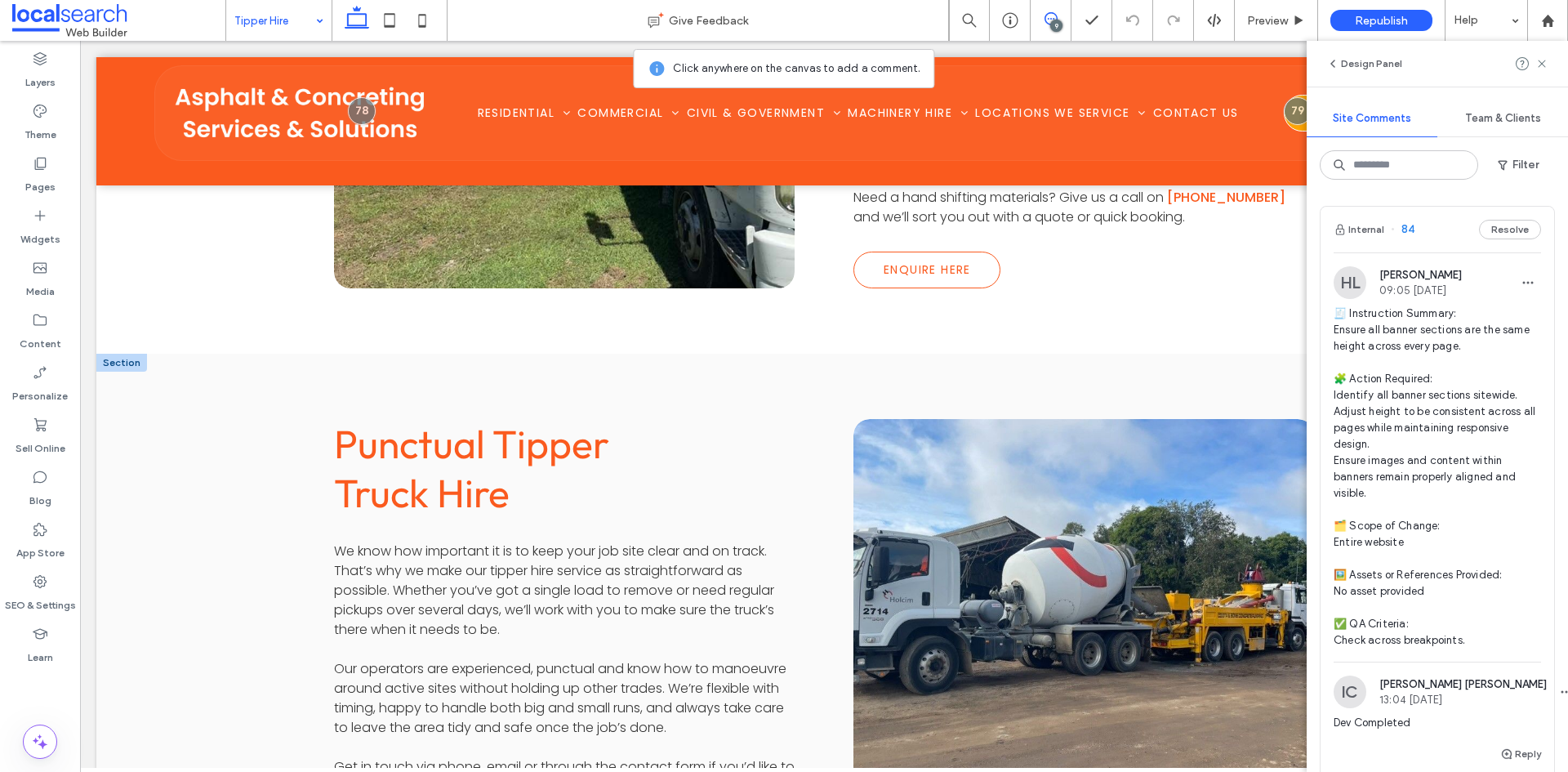
click at [1190, 550] on link at bounding box center [1083, 615] width 489 height 415
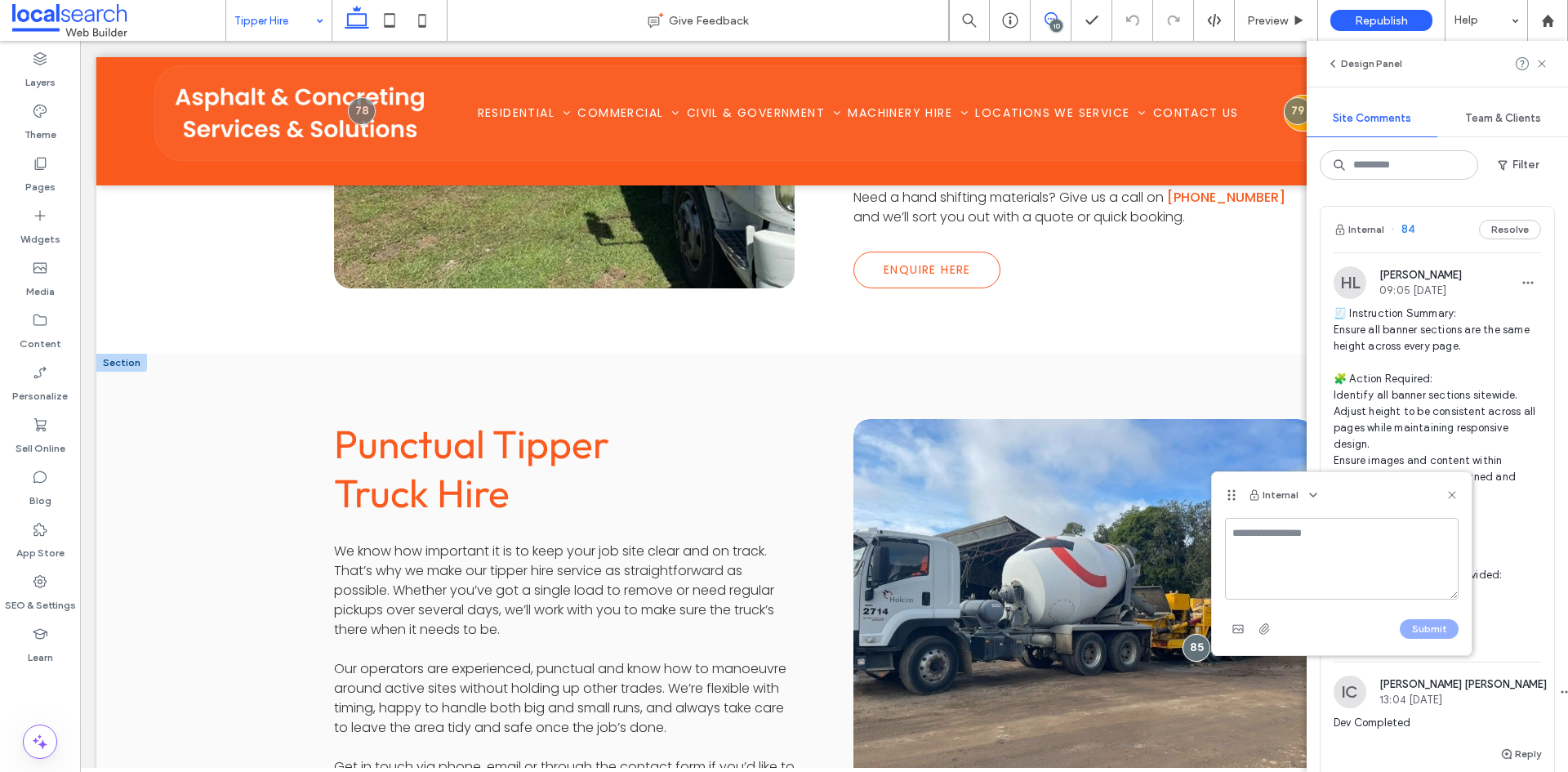
click at [1190, 634] on div at bounding box center [1196, 647] width 27 height 28
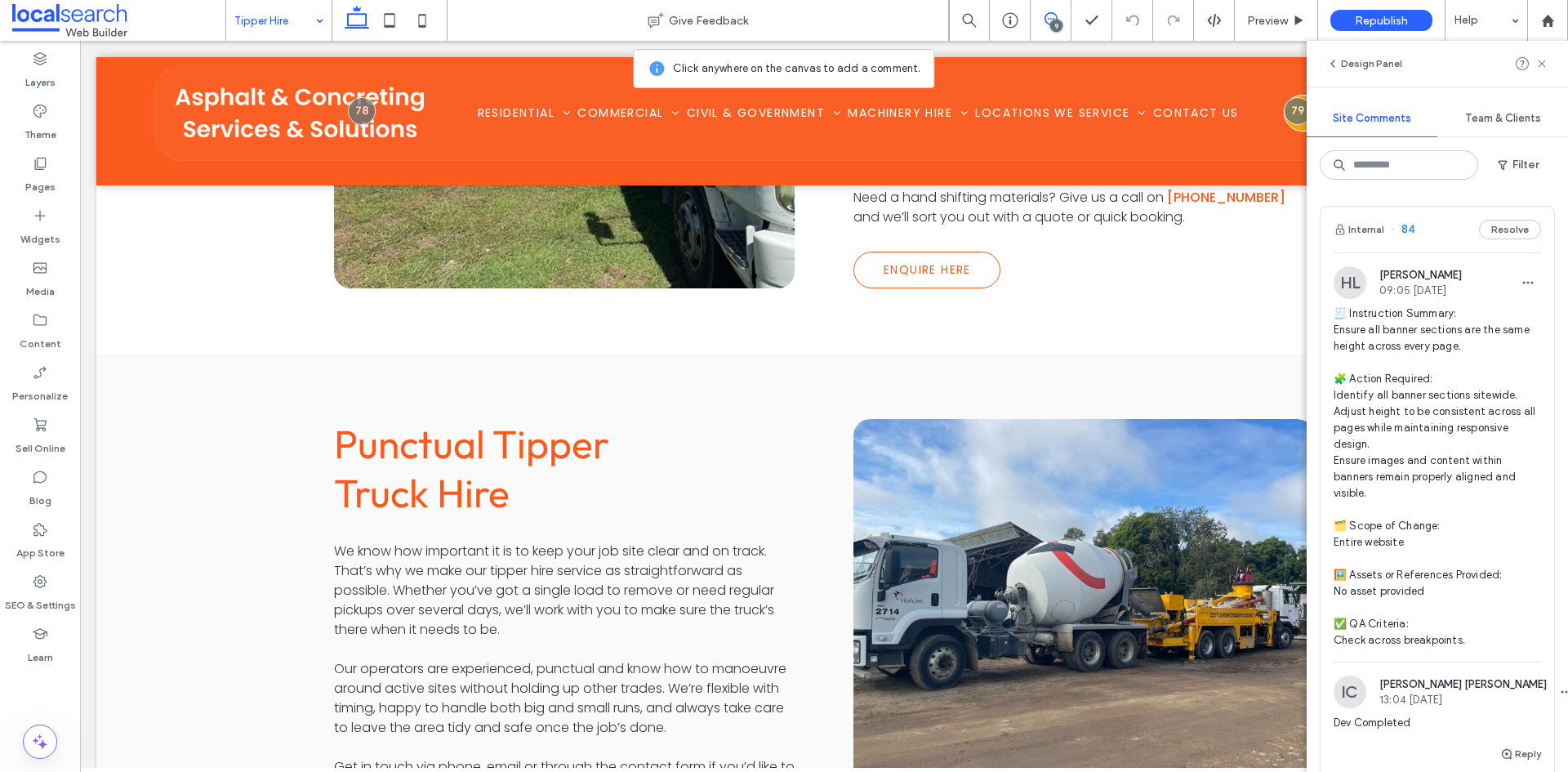
click at [1533, 65] on div at bounding box center [1532, 64] width 33 height 20
click at [1543, 62] on use at bounding box center [1541, 63] width 7 height 7
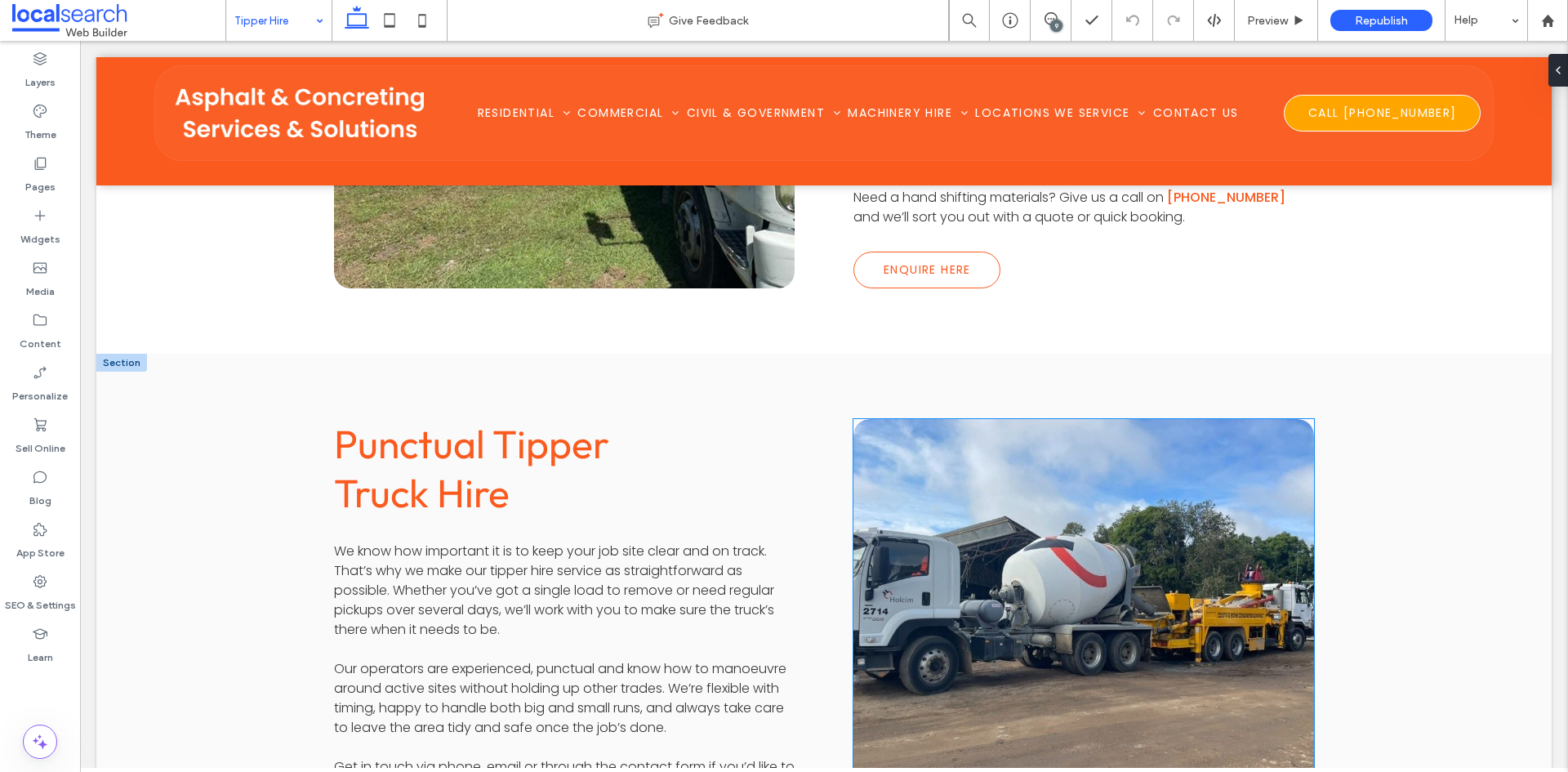
click at [1040, 540] on link at bounding box center [1083, 615] width 489 height 415
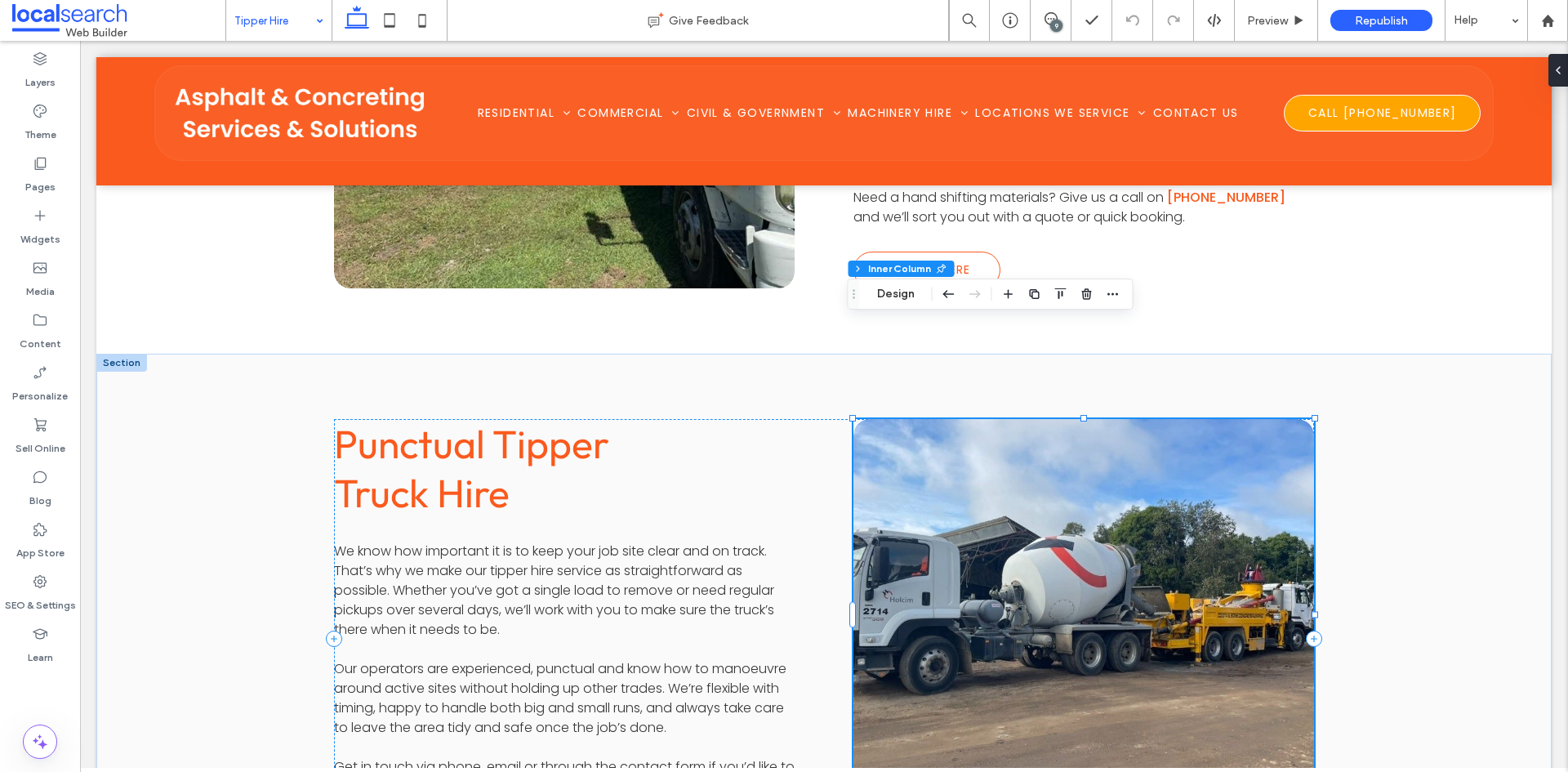
type input "**"
click at [1040, 540] on link at bounding box center [1083, 615] width 489 height 415
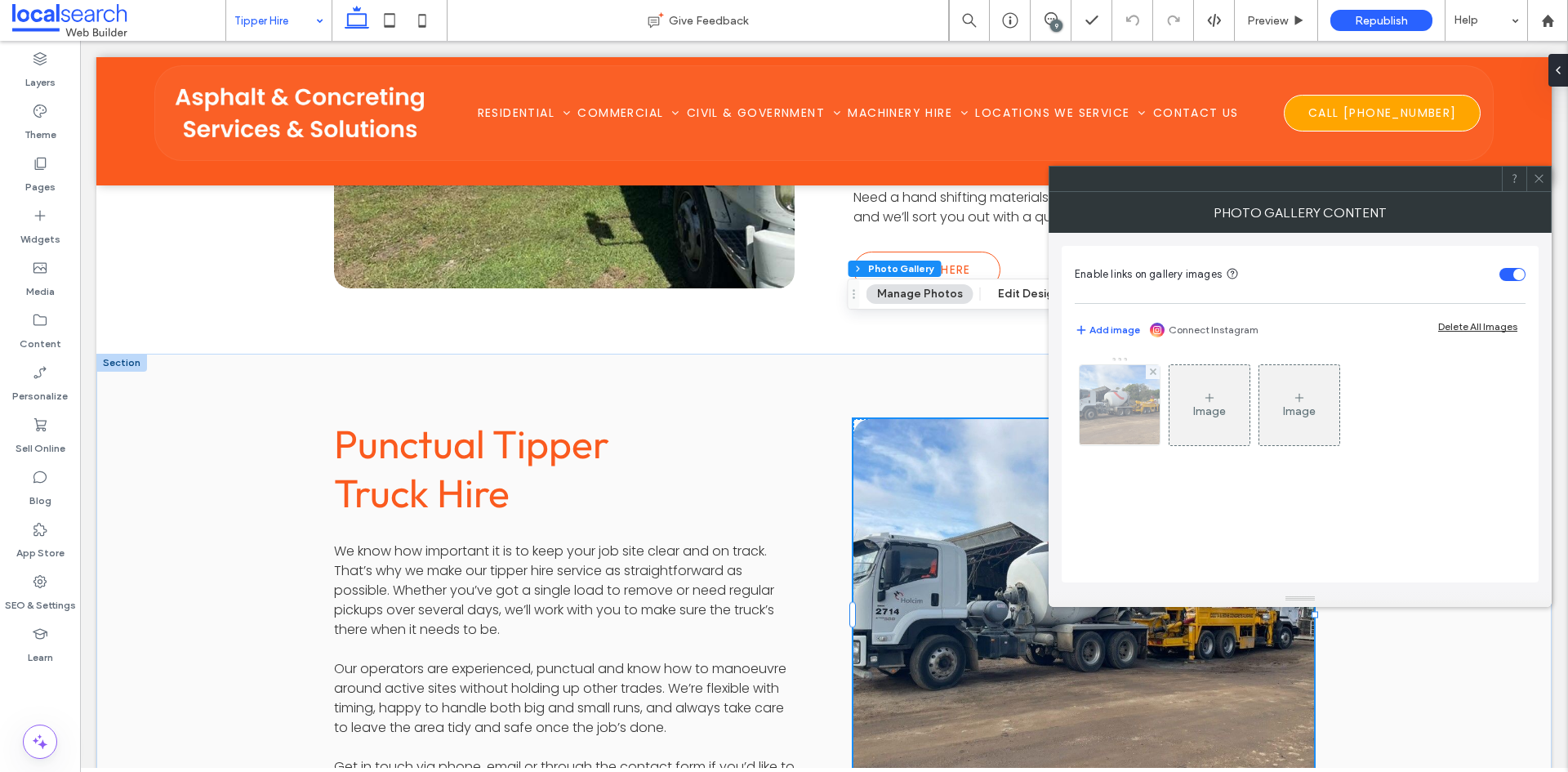
click at [1132, 406] on img at bounding box center [1119, 406] width 107 height 80
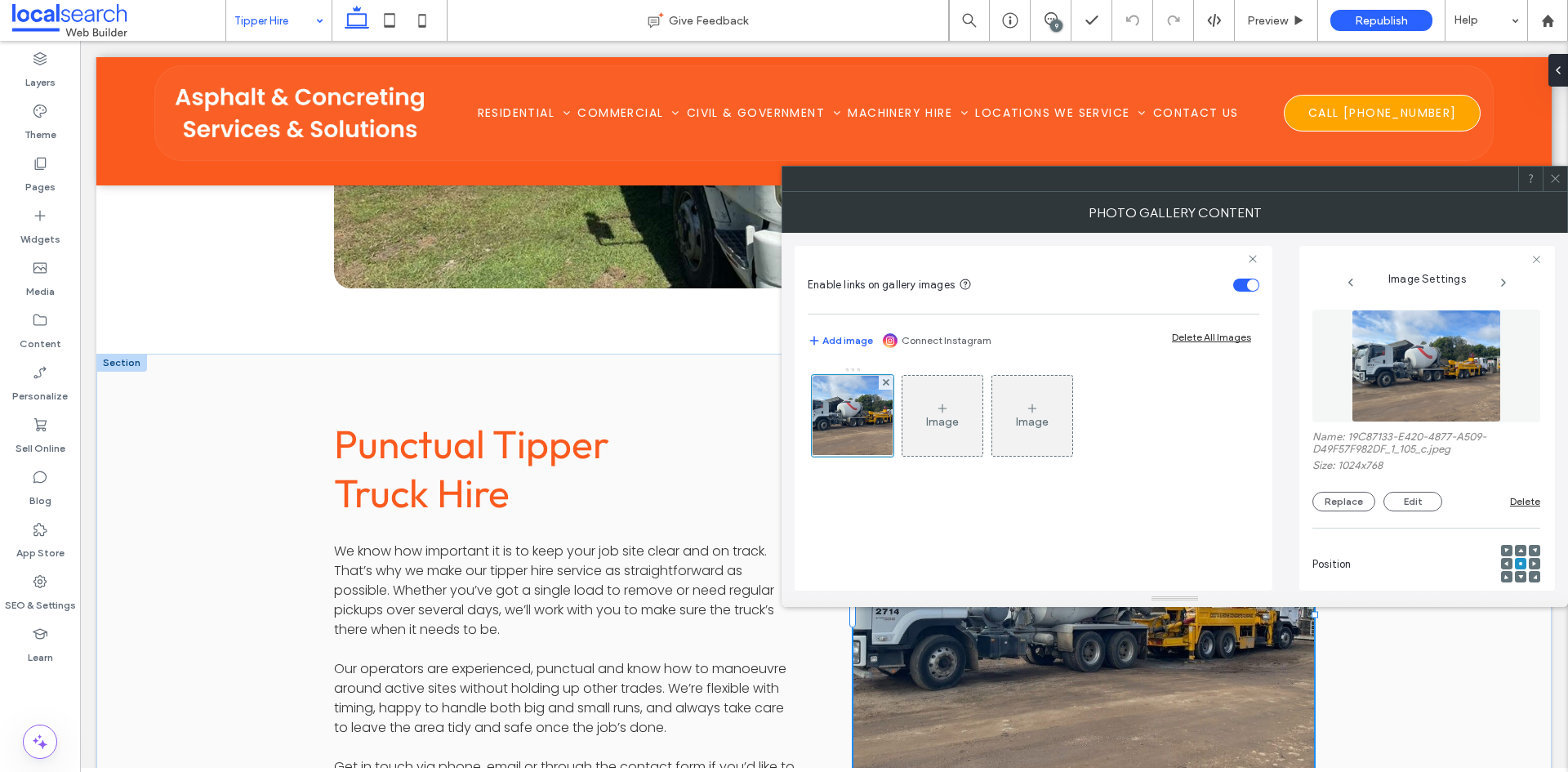
drag, startPoint x: 1408, startPoint y: 216, endPoint x: 1402, endPoint y: 252, distance: 36.5
click at [1408, 771] on div at bounding box center [784, 772] width 1568 height 0
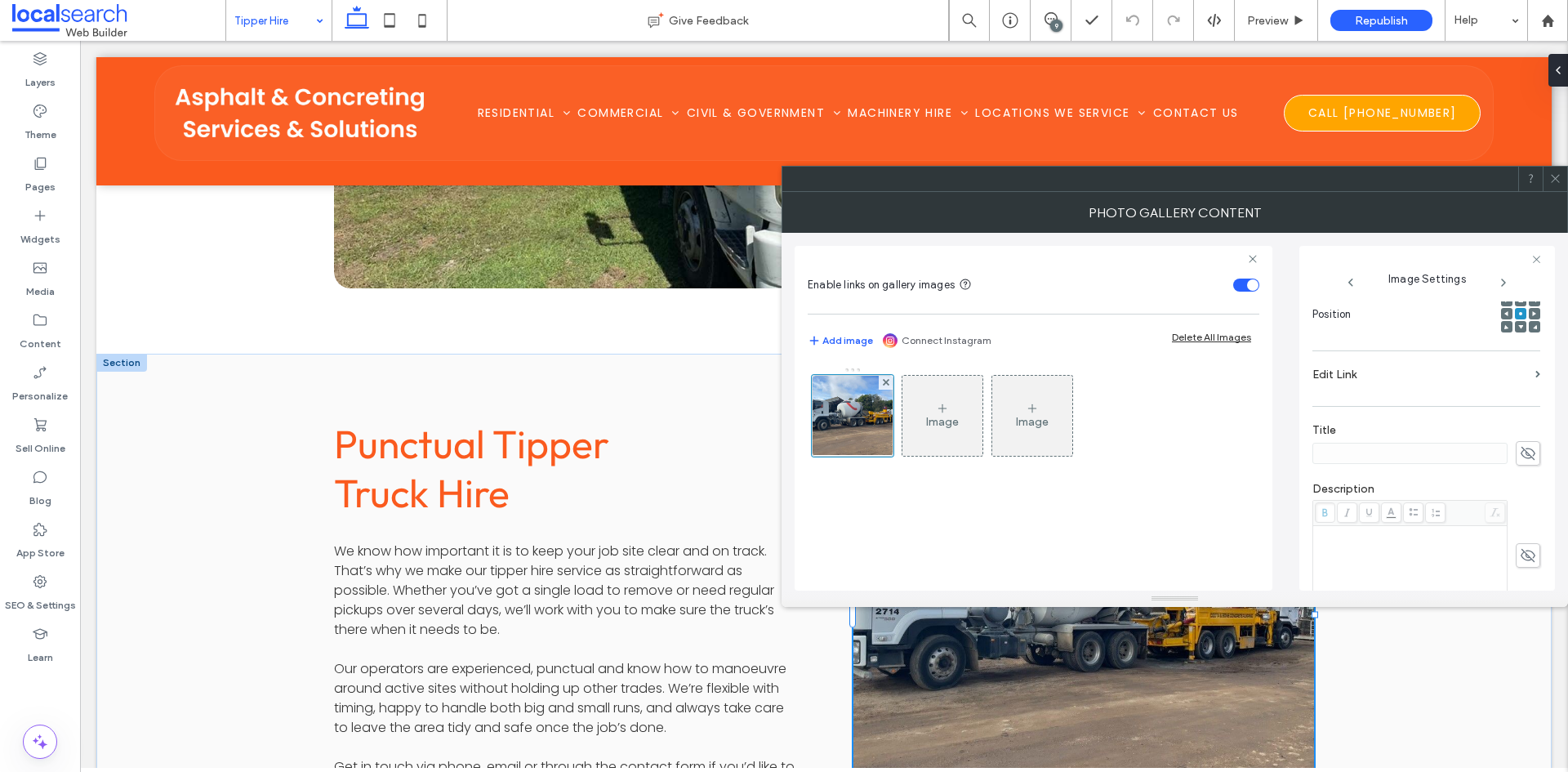
scroll to position [490, 0]
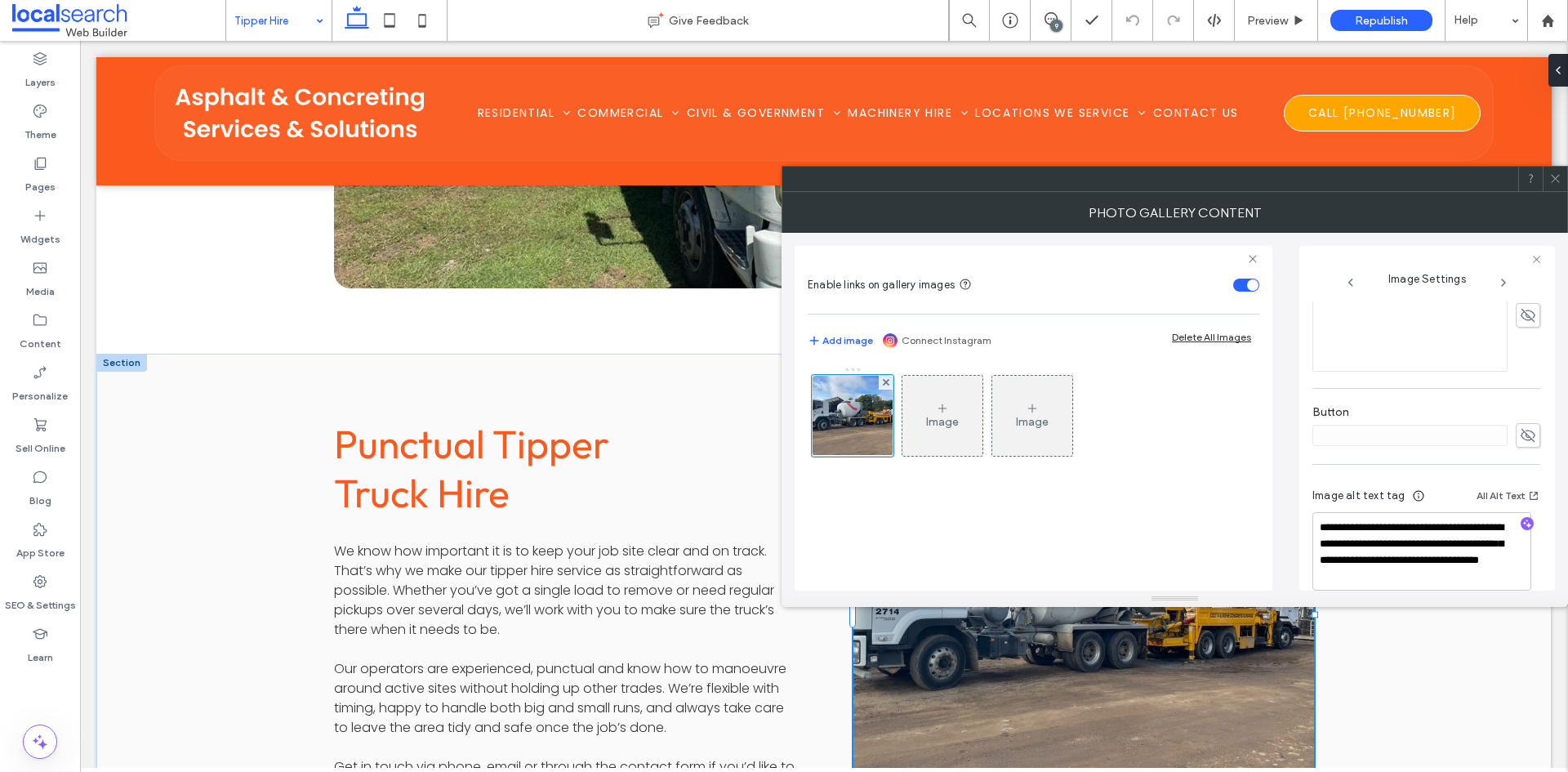
click at [1556, 176] on icon at bounding box center [1556, 178] width 12 height 12
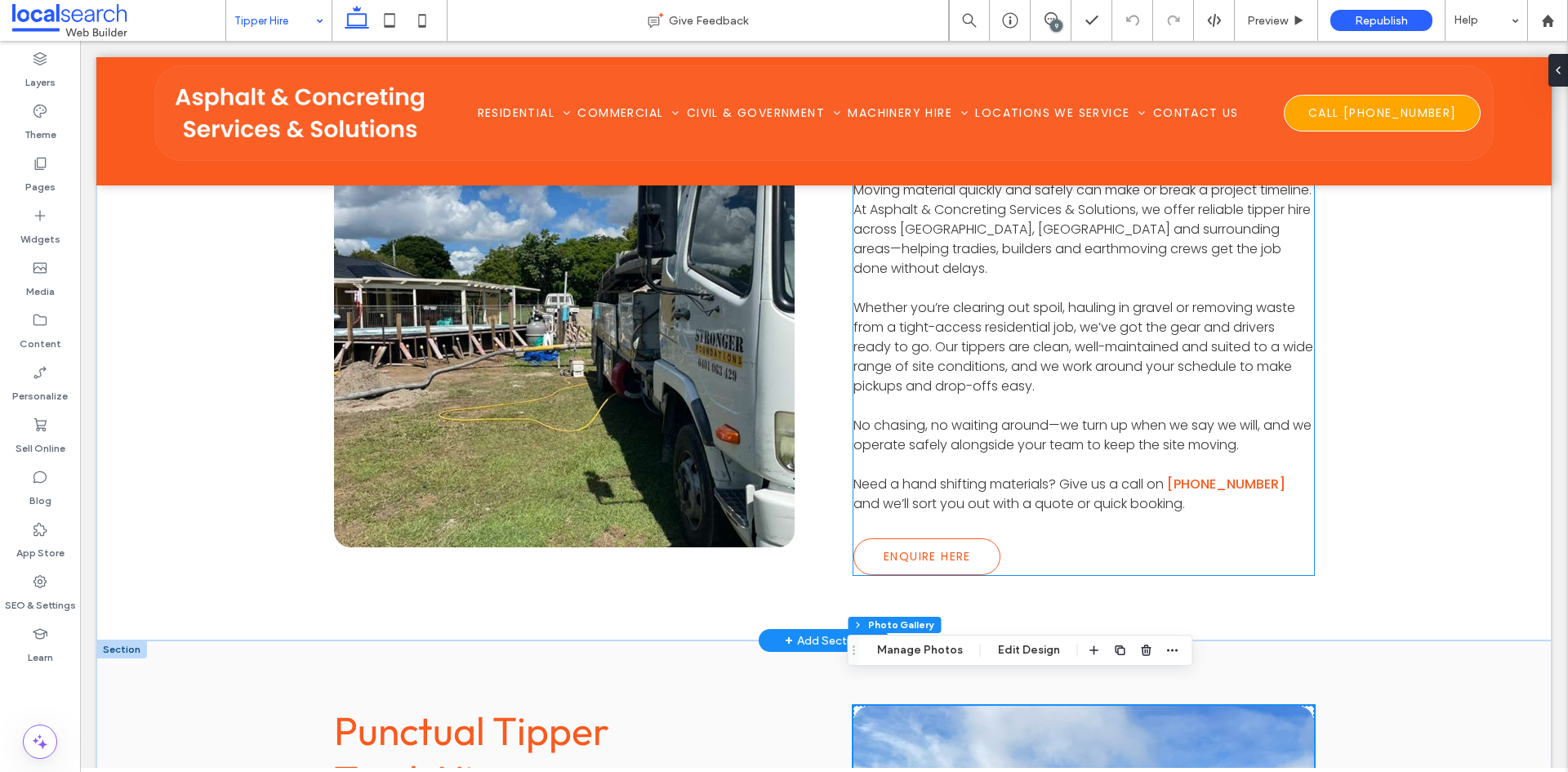
scroll to position [654, 0]
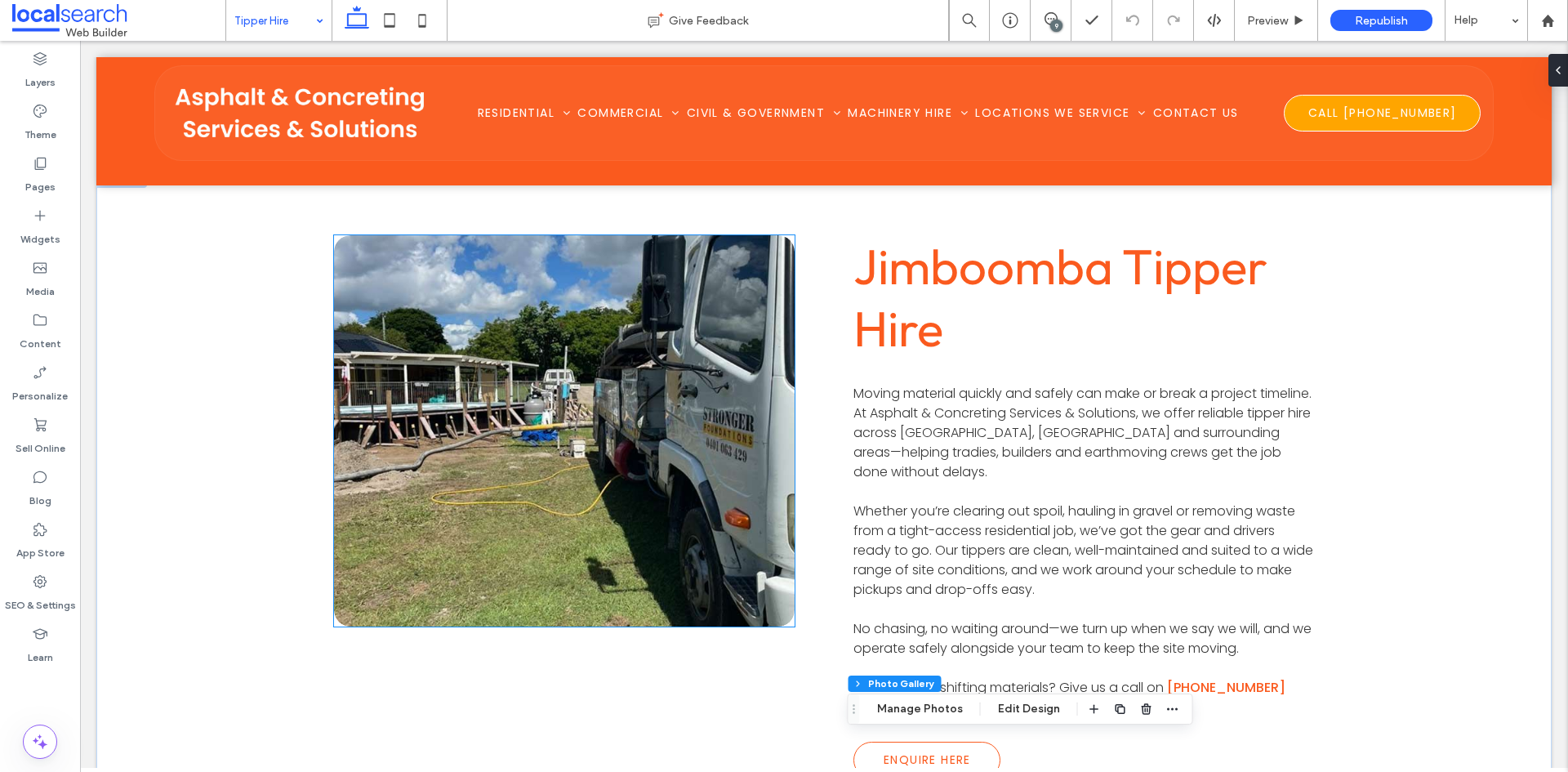
click at [727, 327] on link at bounding box center [564, 431] width 489 height 415
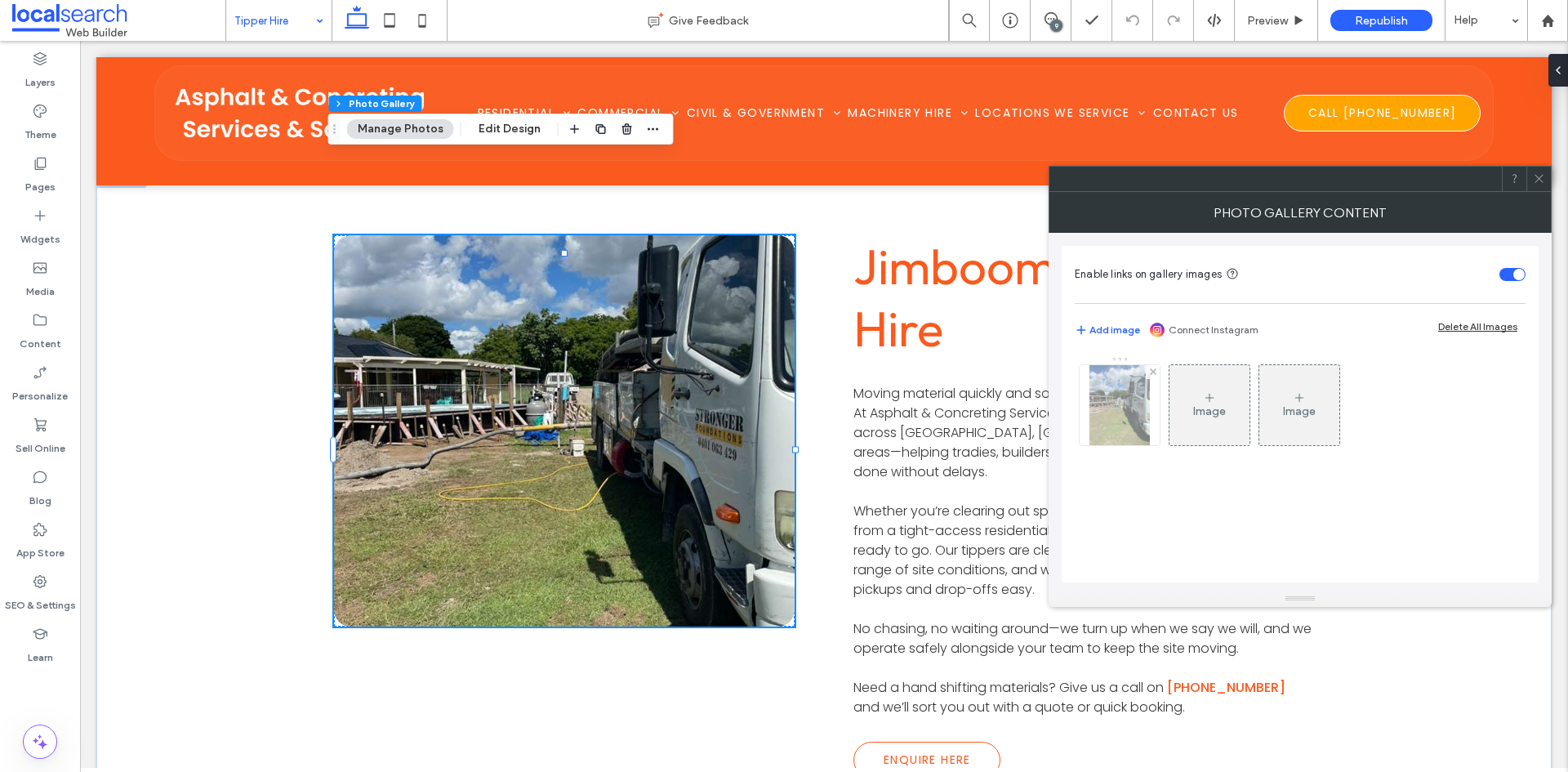
click at [1107, 428] on img at bounding box center [1119, 406] width 60 height 80
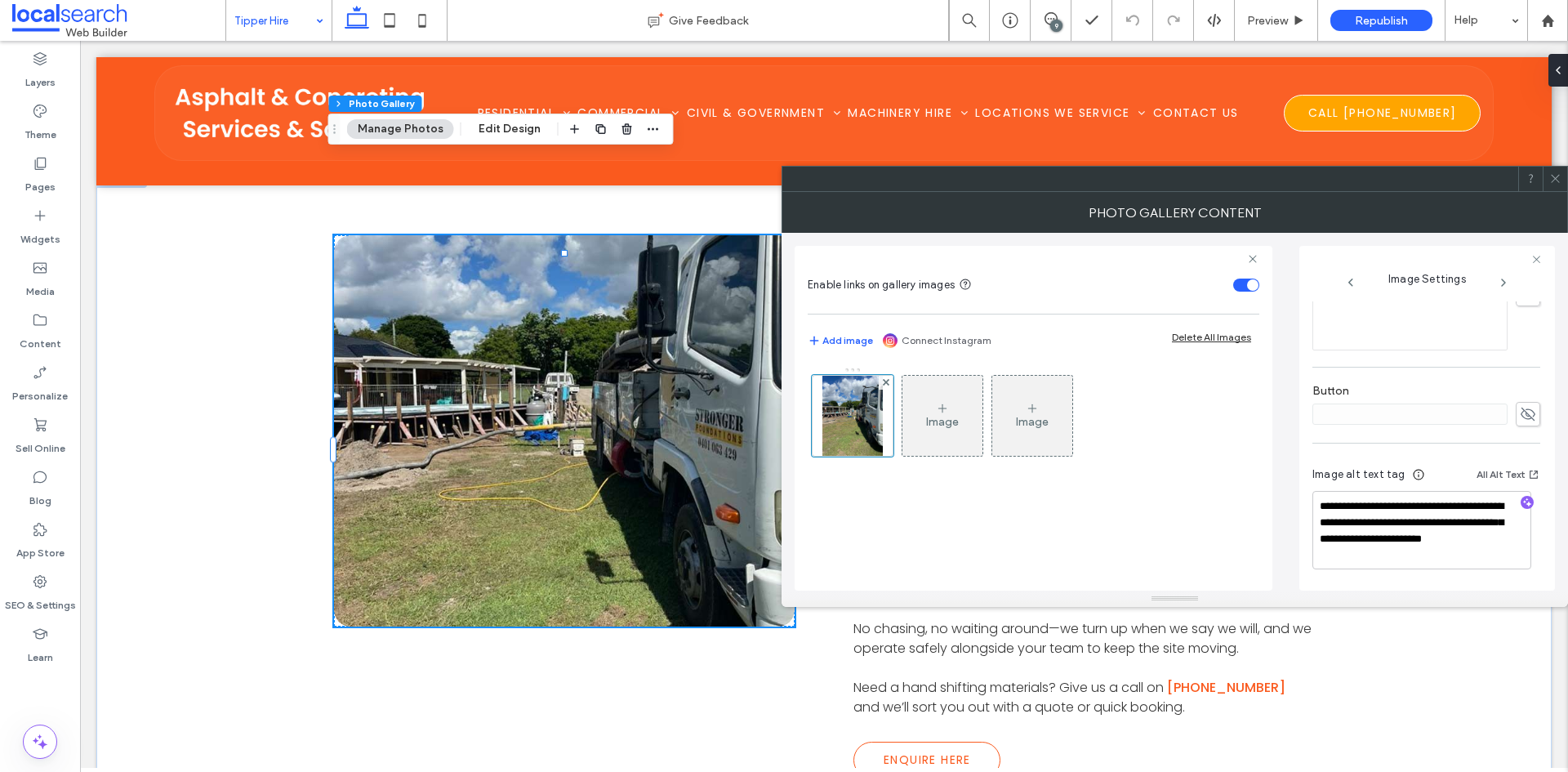
scroll to position [0, 0]
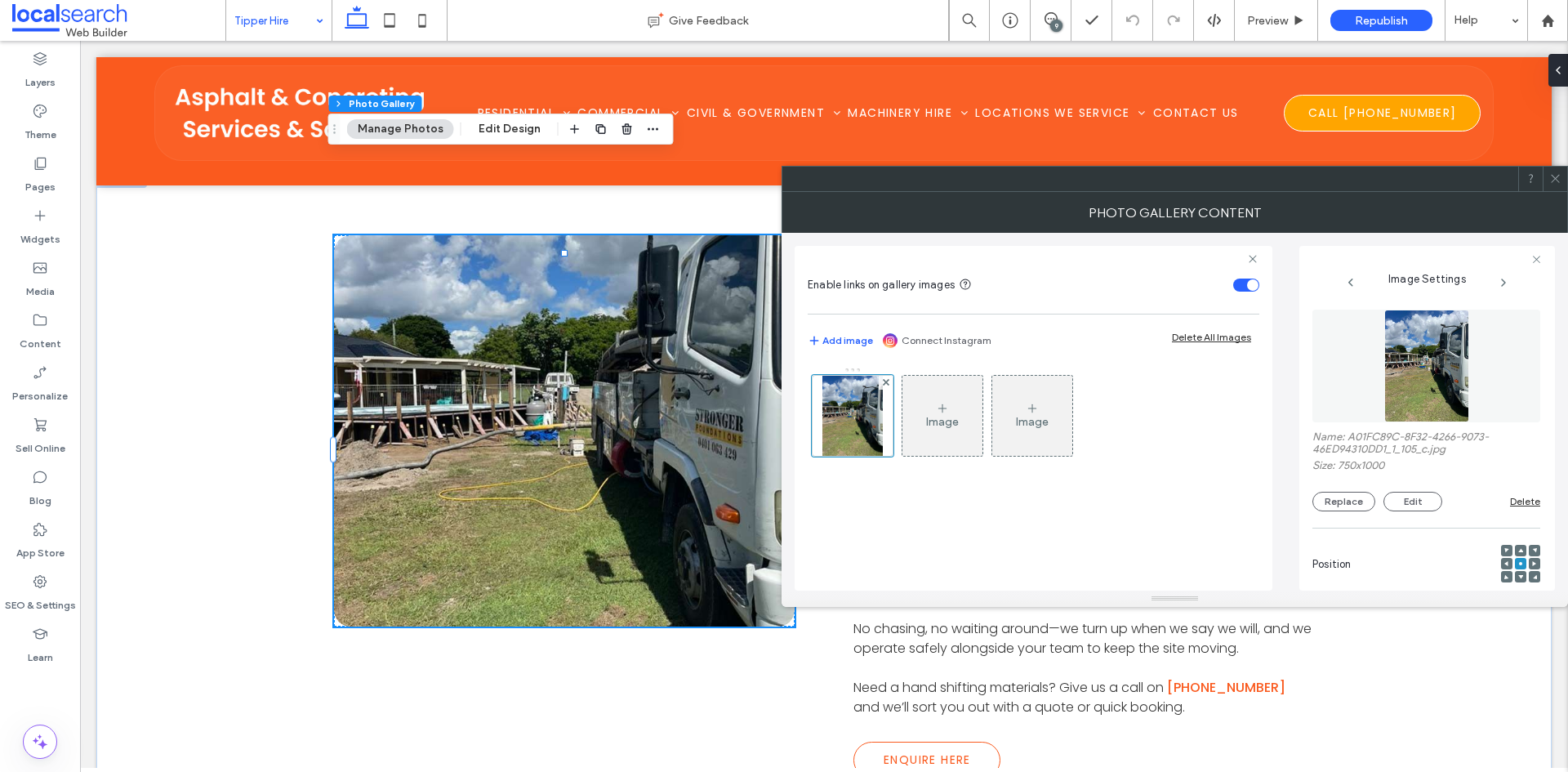
click at [1405, 771] on div at bounding box center [784, 772] width 1568 height 0
click at [1546, 179] on div at bounding box center [1555, 179] width 25 height 25
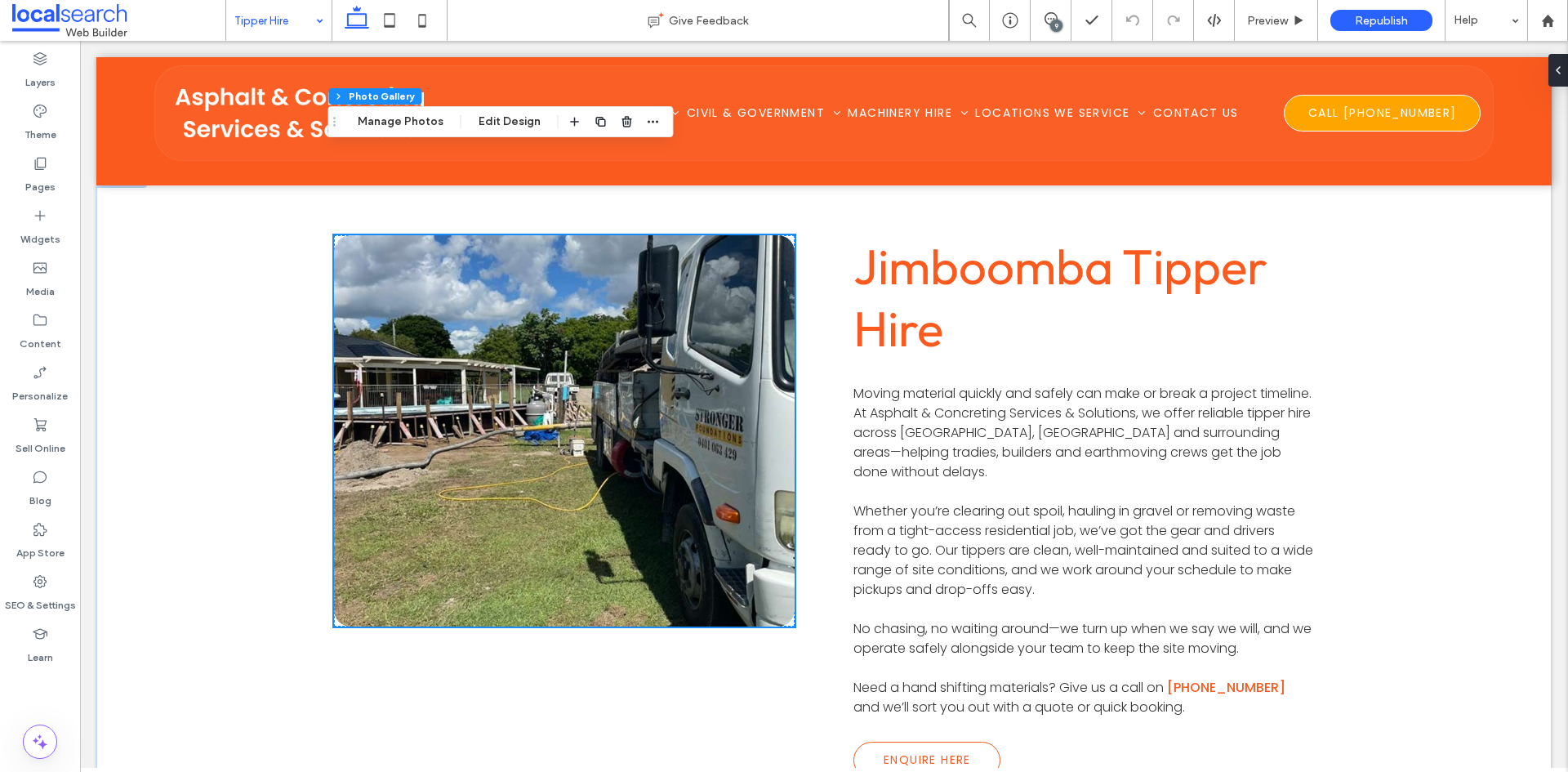
scroll to position [1144, 0]
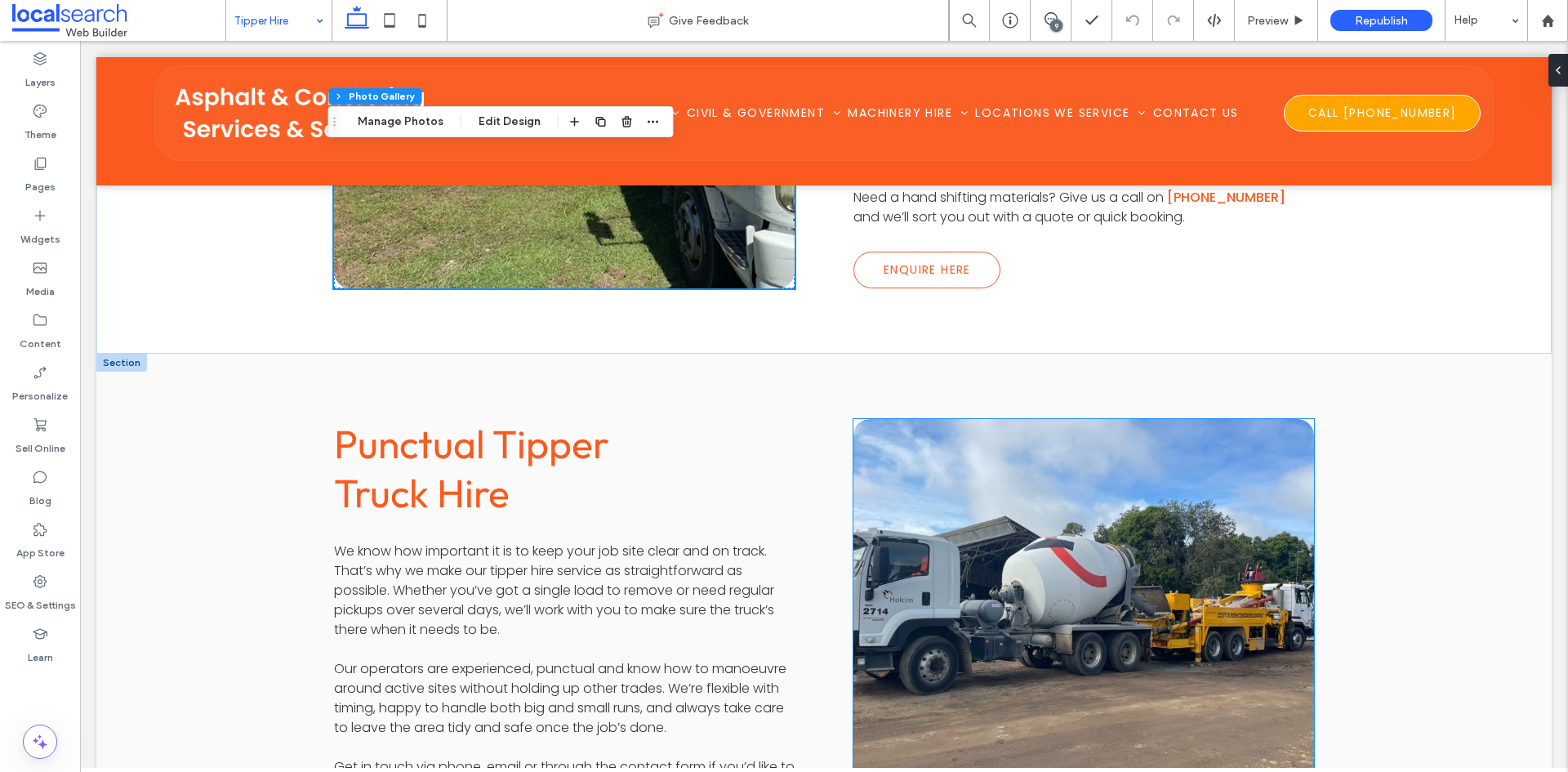
click at [1046, 536] on link at bounding box center [1083, 615] width 489 height 415
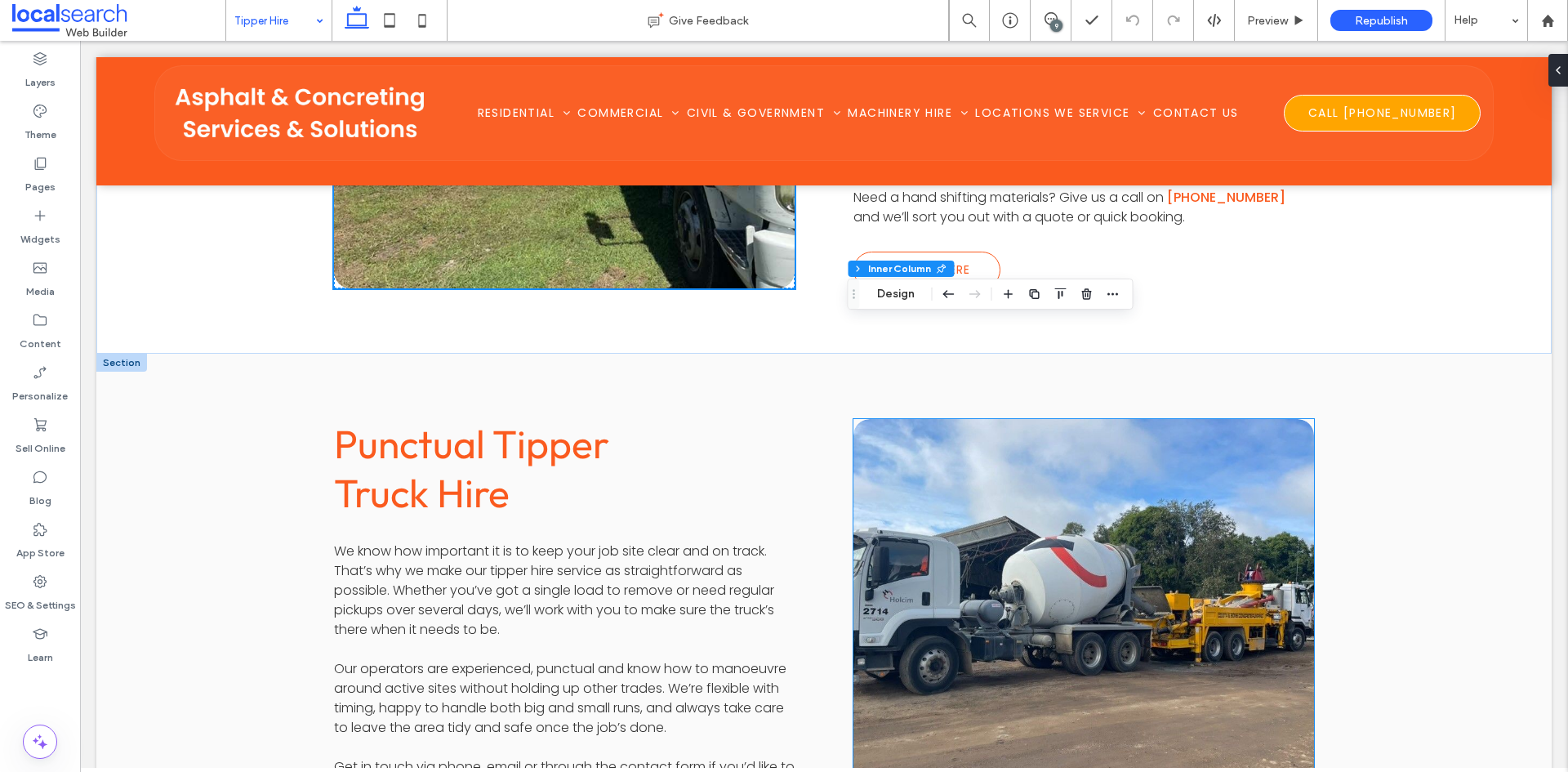
type input "**"
click at [1046, 536] on link at bounding box center [1083, 615] width 489 height 415
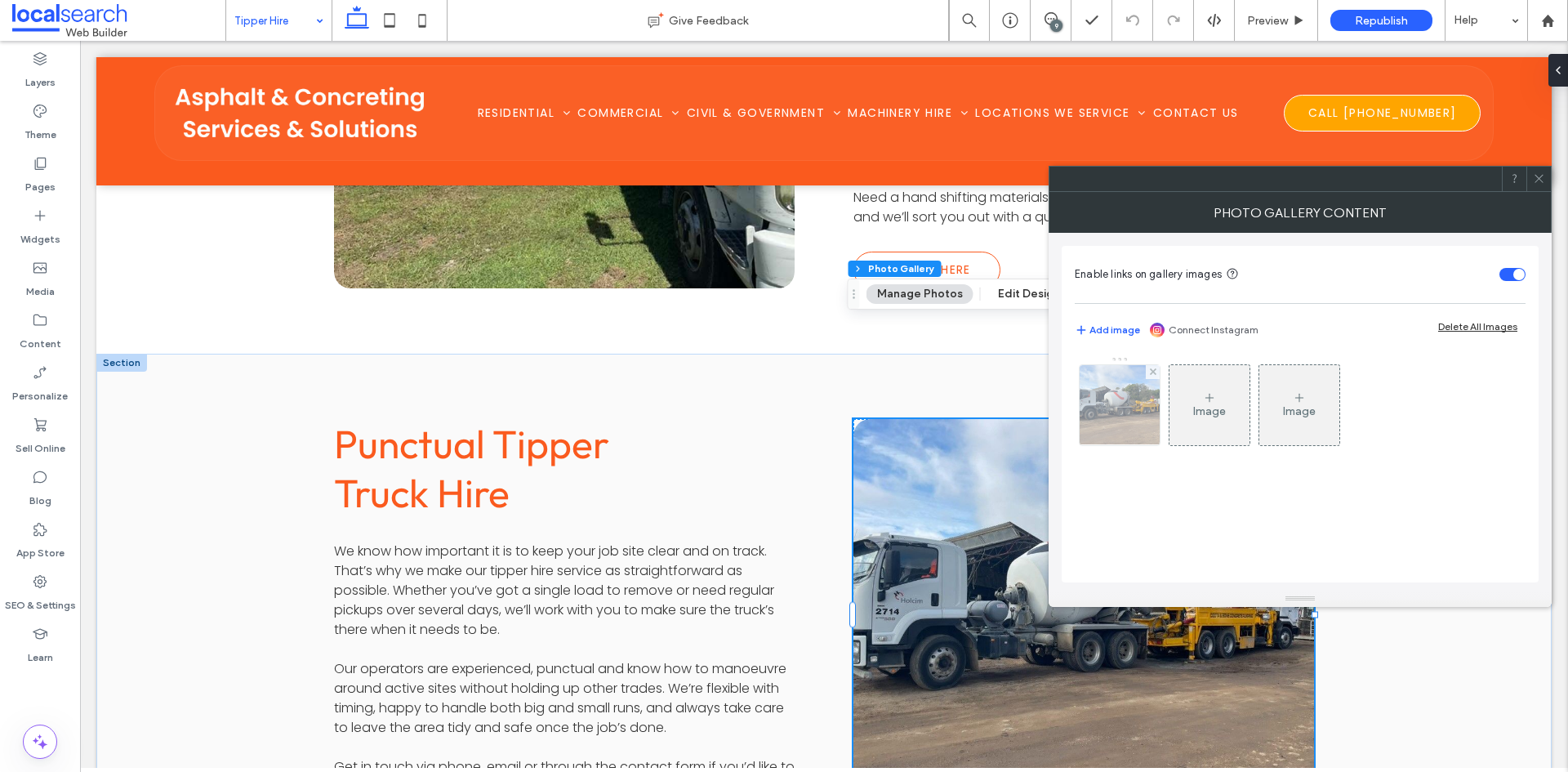
click at [1147, 409] on img at bounding box center [1119, 406] width 107 height 80
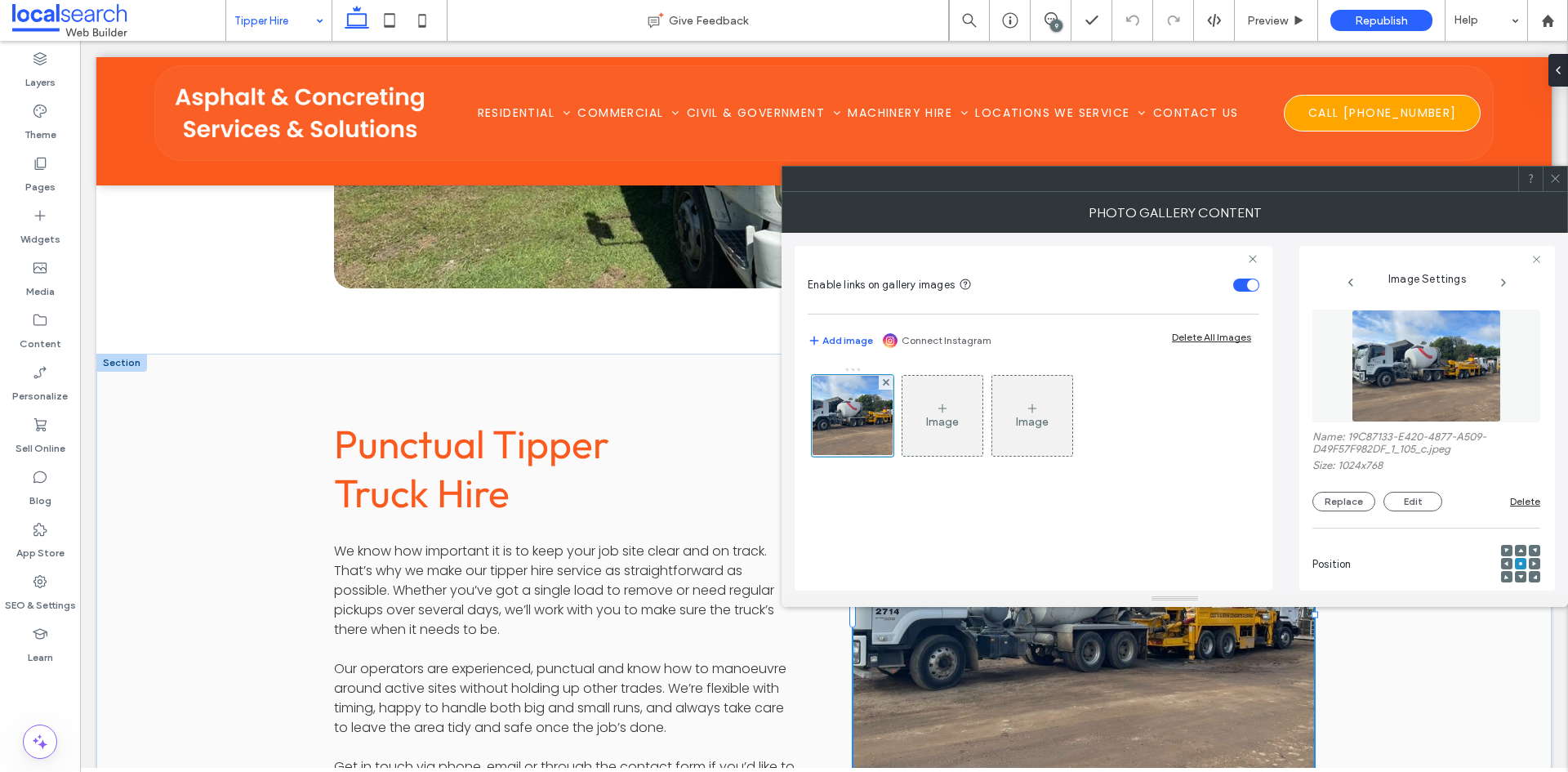
click at [1383, 771] on div at bounding box center [784, 772] width 1568 height 0
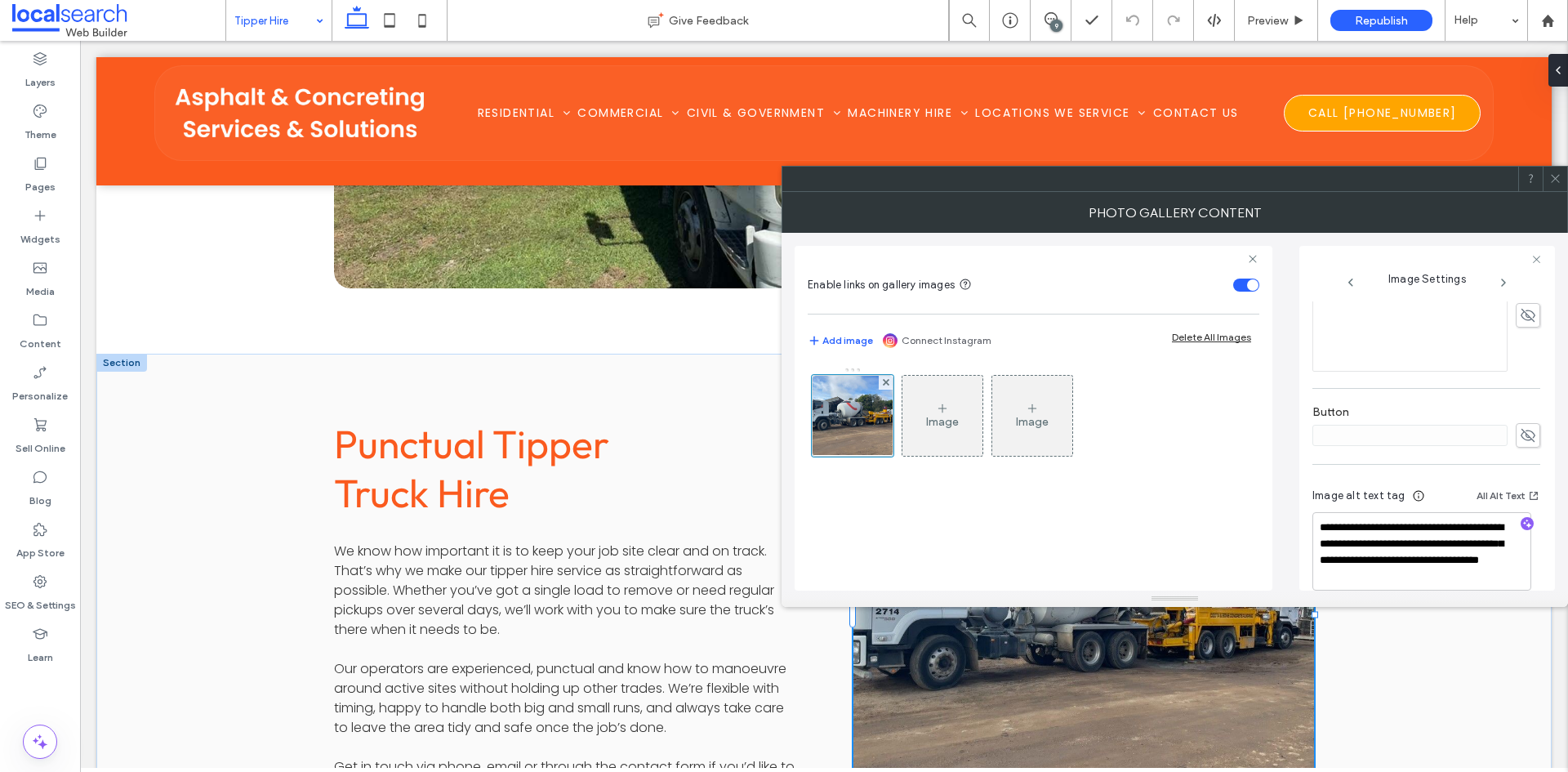
scroll to position [511, 0]
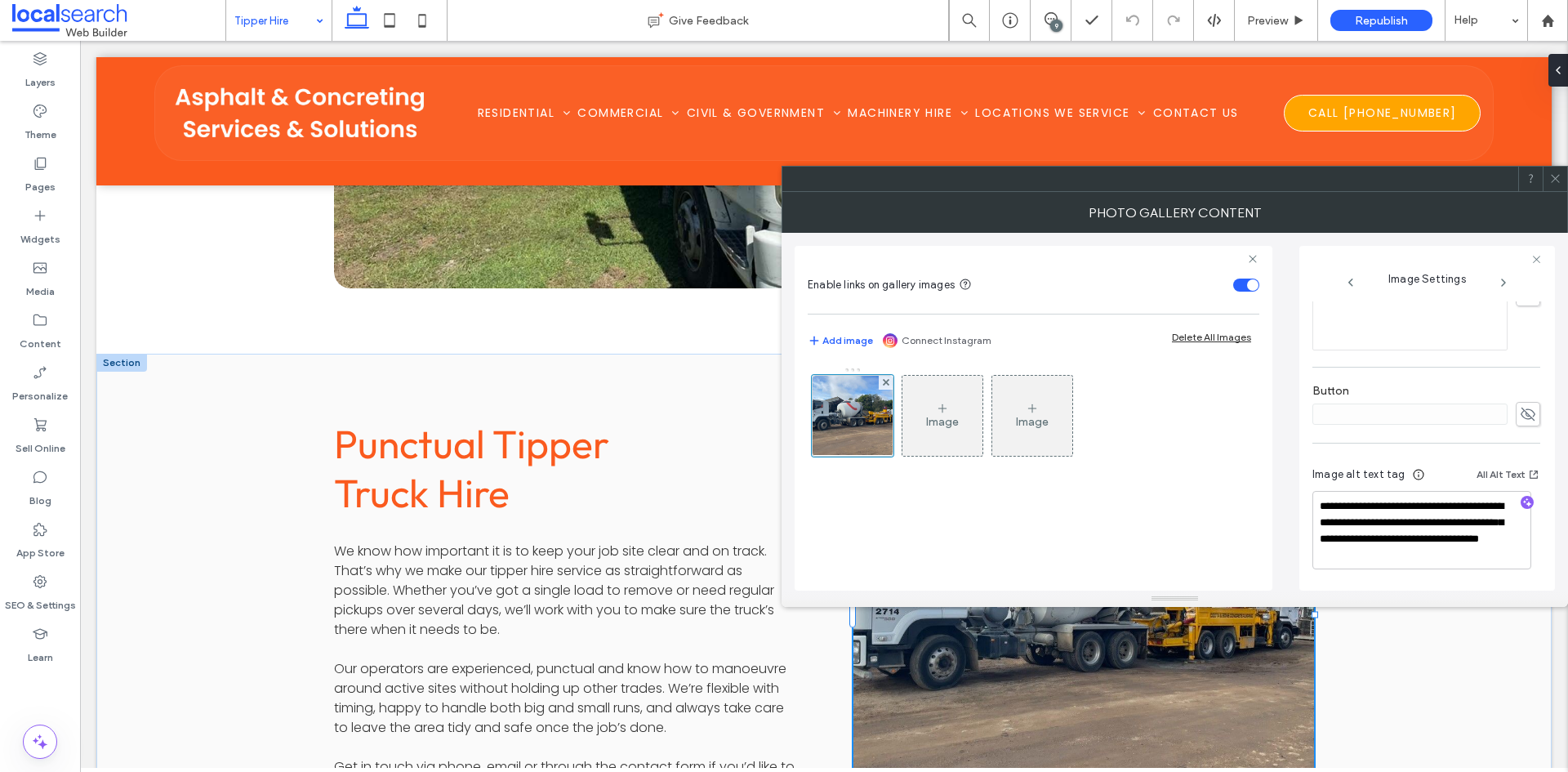
click at [1559, 174] on icon at bounding box center [1556, 178] width 12 height 12
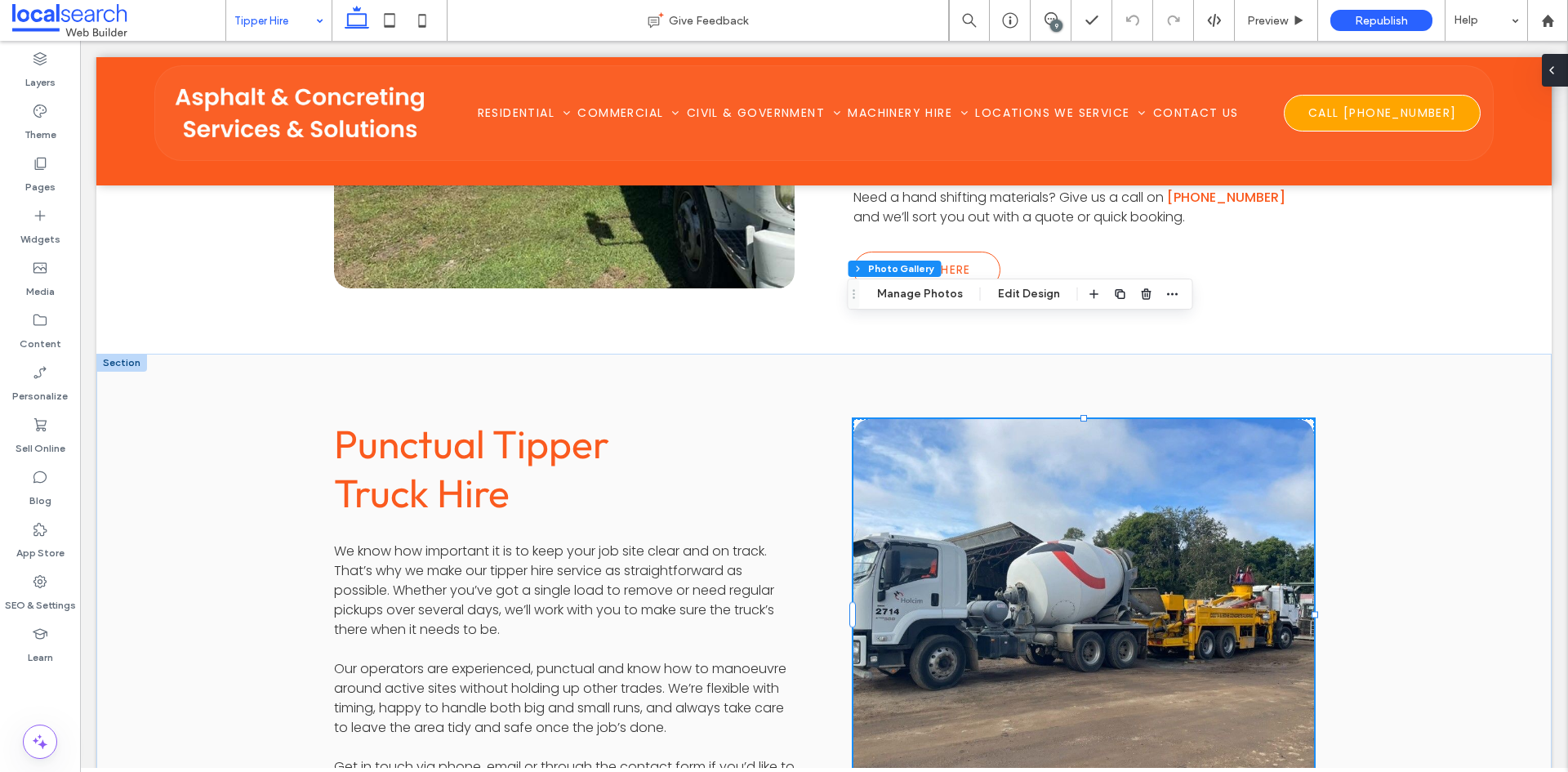
drag, startPoint x: 1561, startPoint y: 60, endPoint x: 1475, endPoint y: 21, distance: 94.4
click at [1561, 60] on div at bounding box center [1554, 70] width 26 height 33
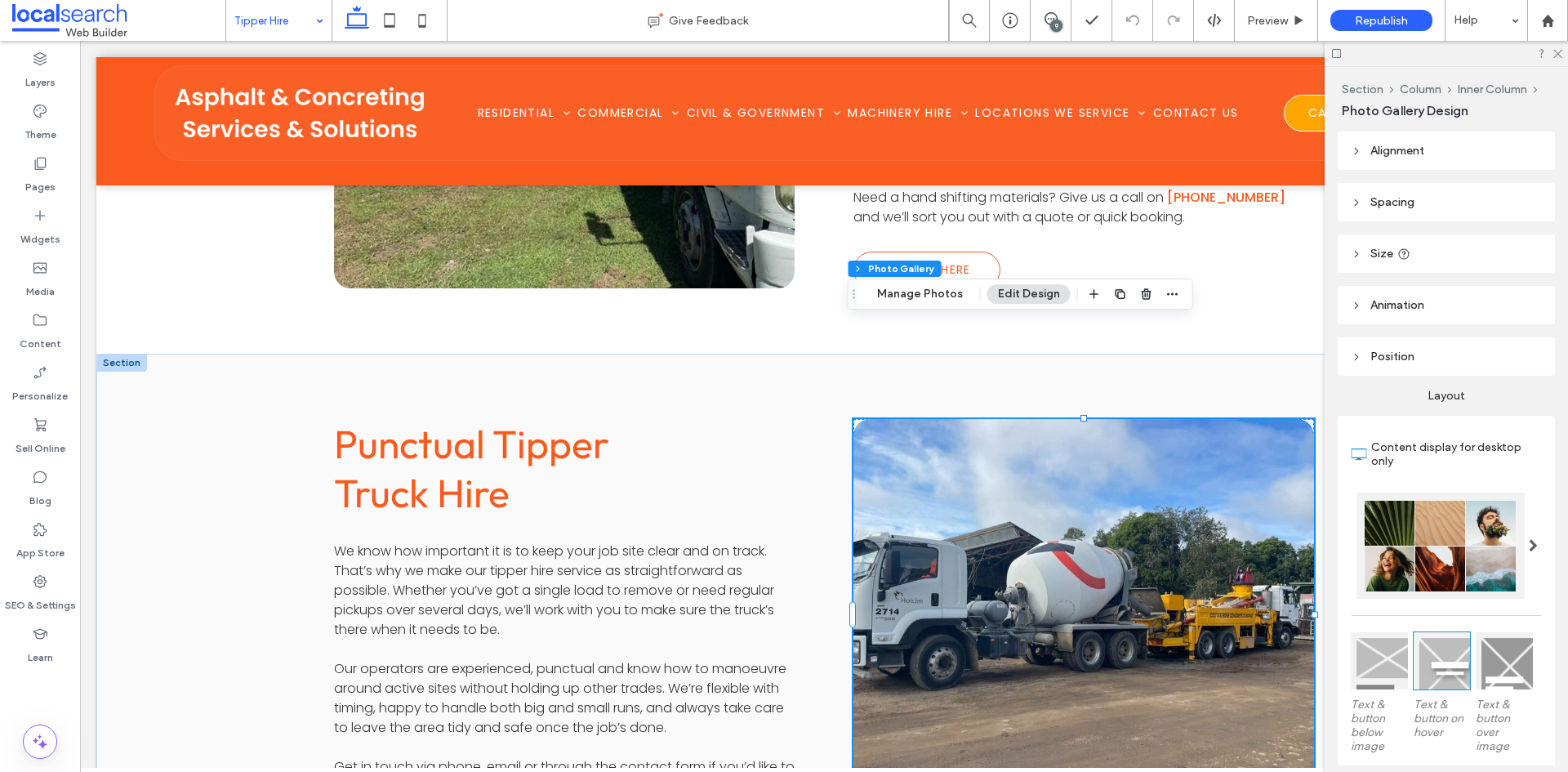
click at [1050, 11] on div "9" at bounding box center [1051, 20] width 41 height 41
click at [1049, 15] on icon at bounding box center [1051, 19] width 13 height 13
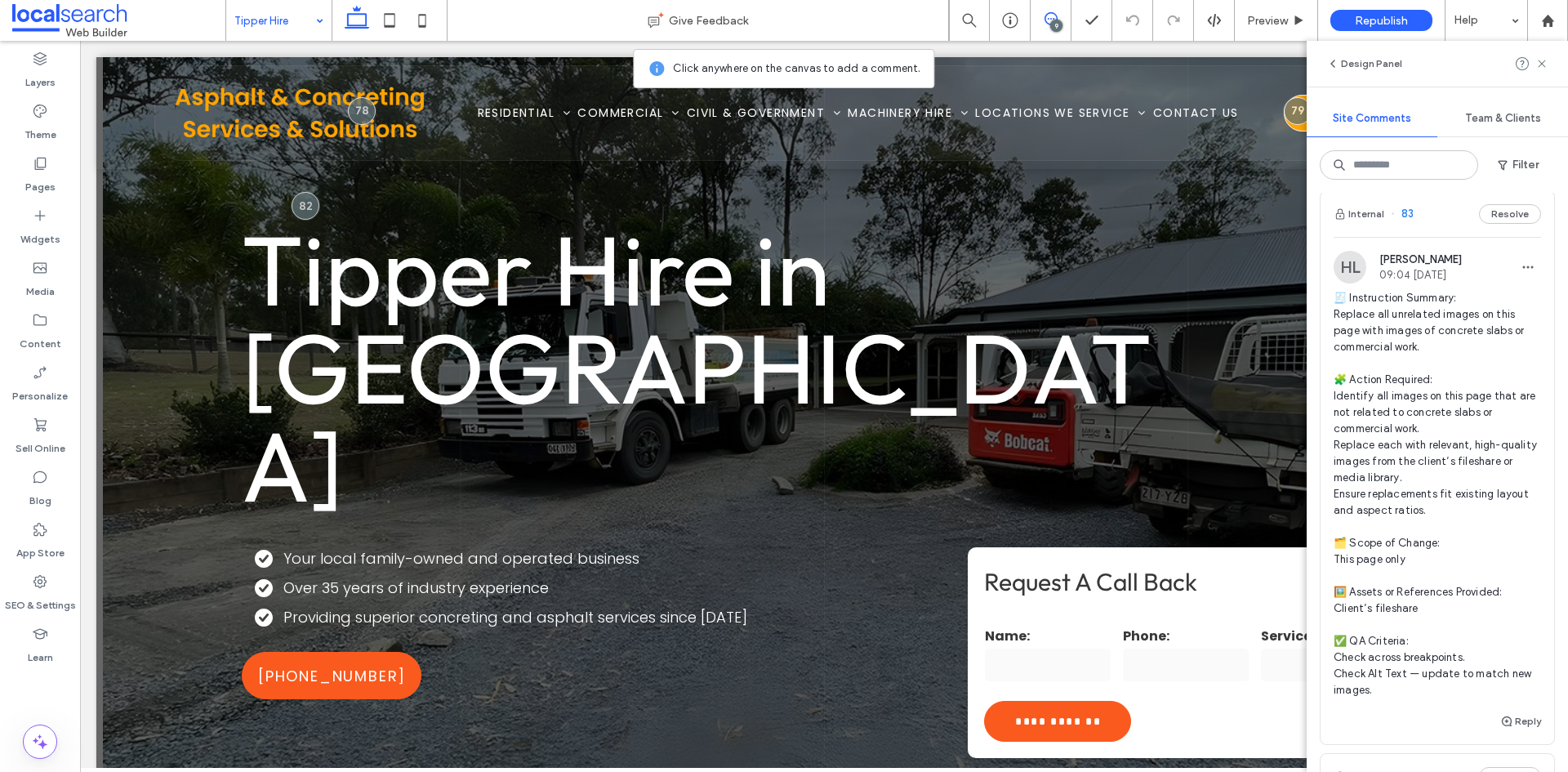
scroll to position [571, 0]
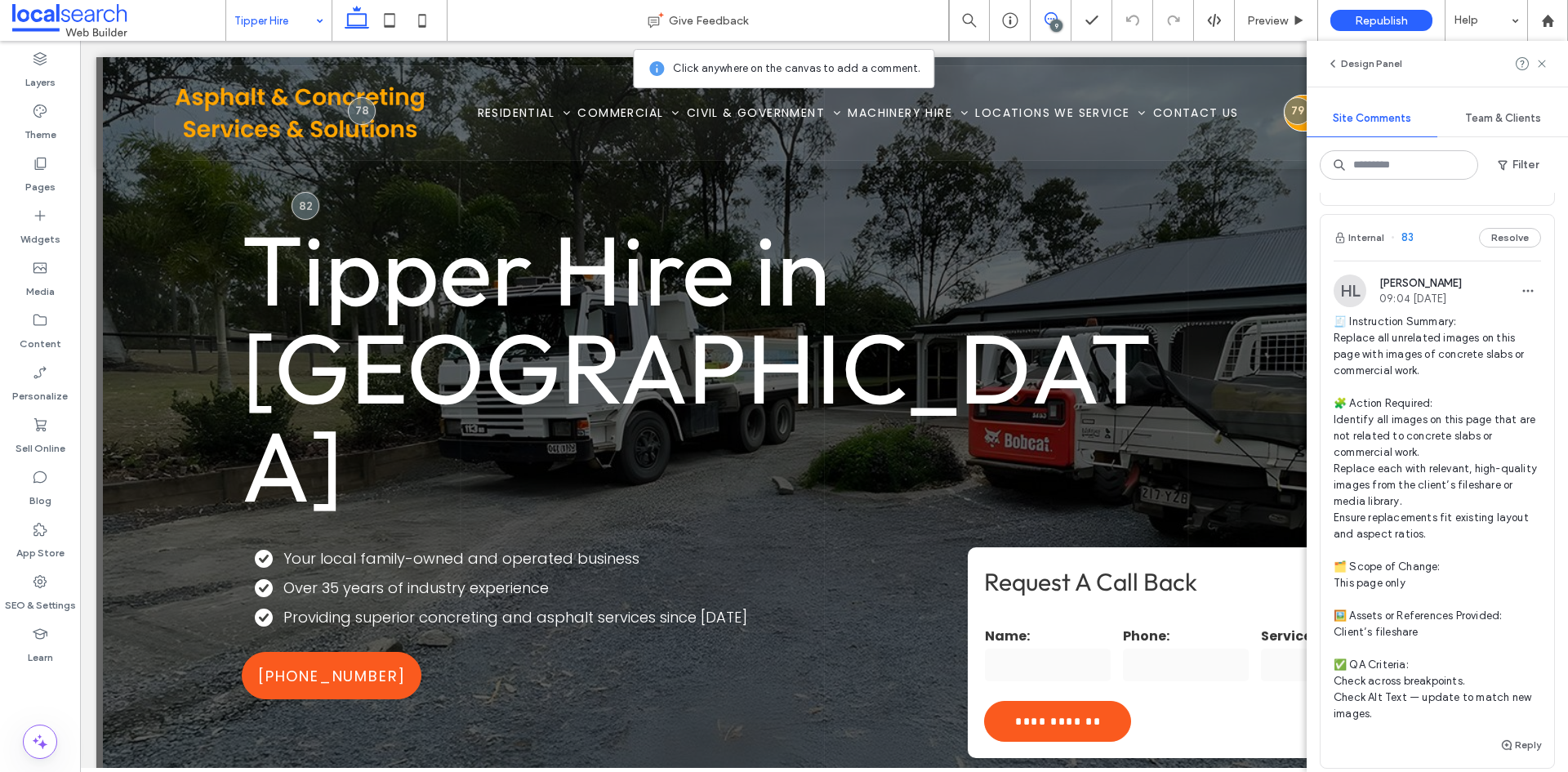
click at [1425, 456] on span "🧾 Instruction Summary: Replace all unrelated images on this page with images of…" at bounding box center [1437, 518] width 208 height 408
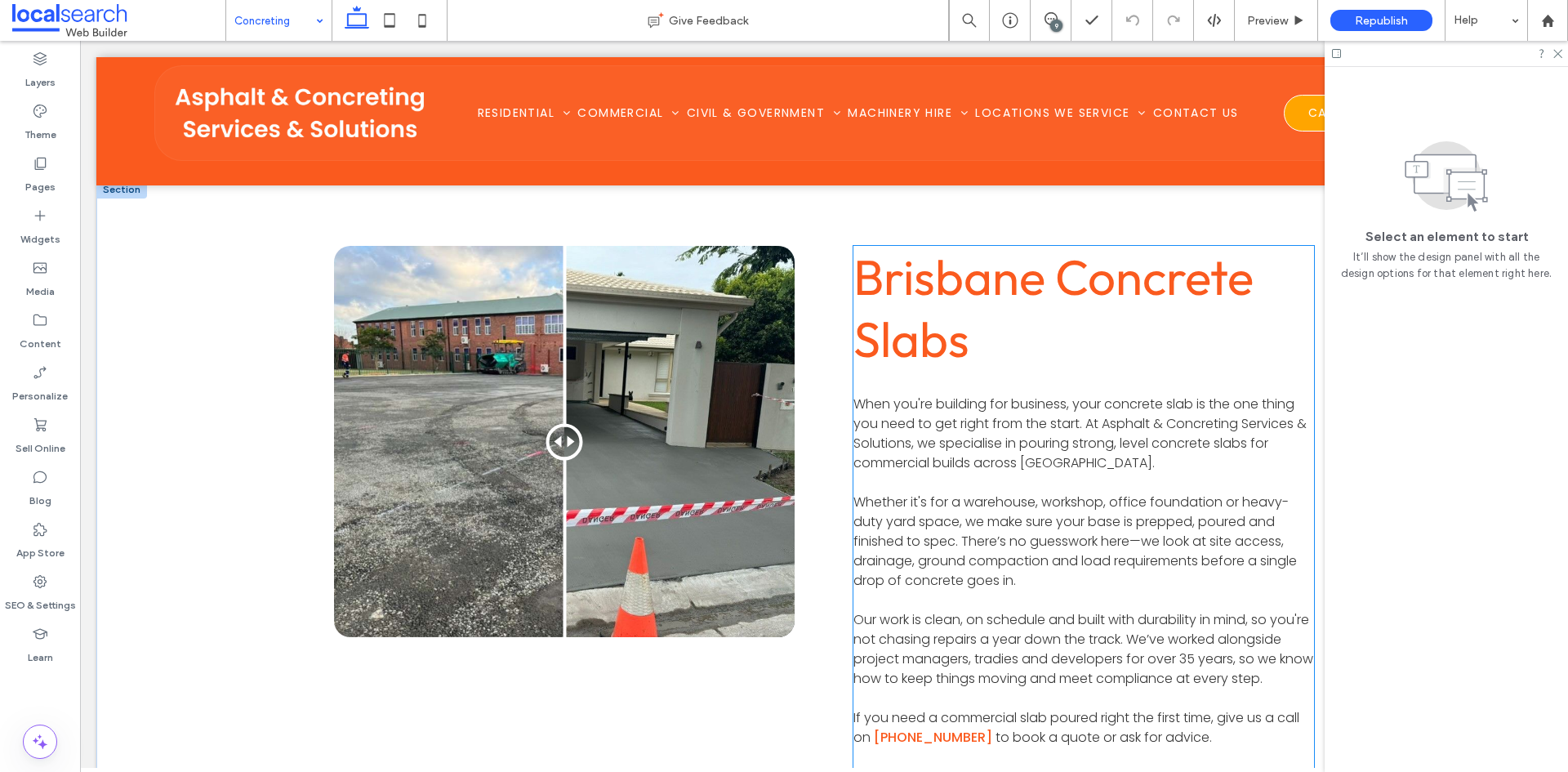
scroll to position [561, 0]
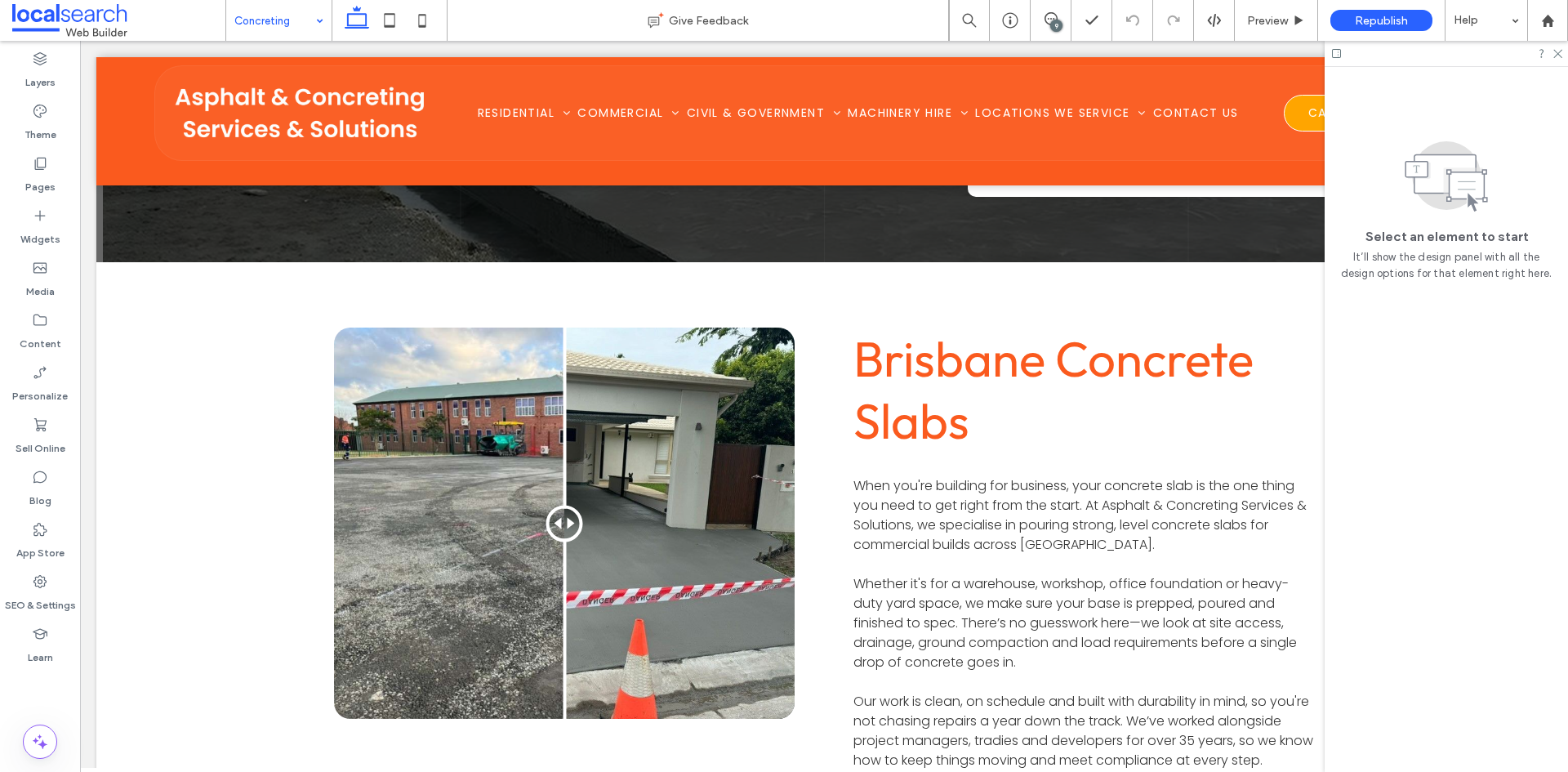
click at [1051, 29] on div "9" at bounding box center [1056, 26] width 12 height 12
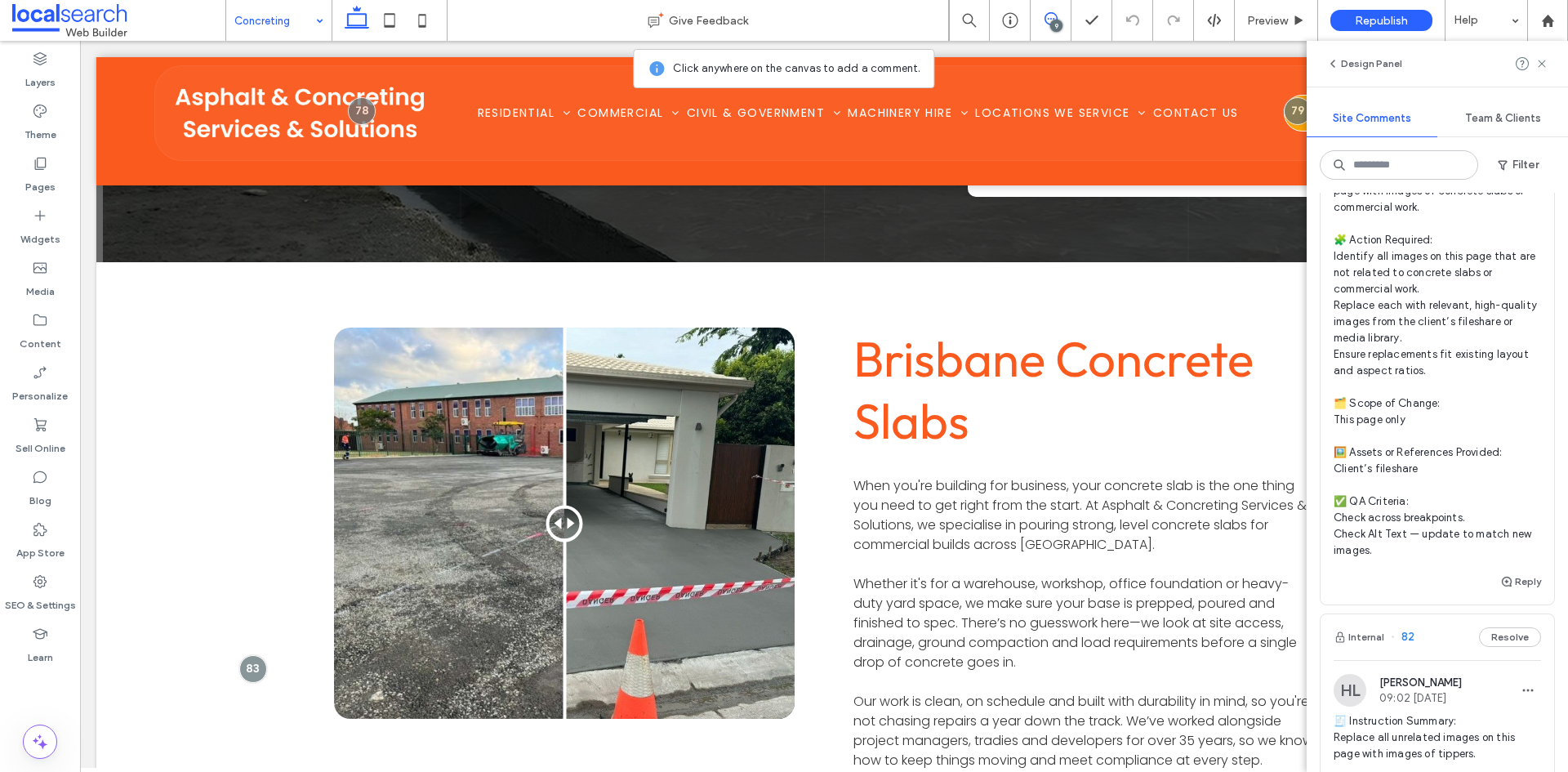
scroll to position [654, 0]
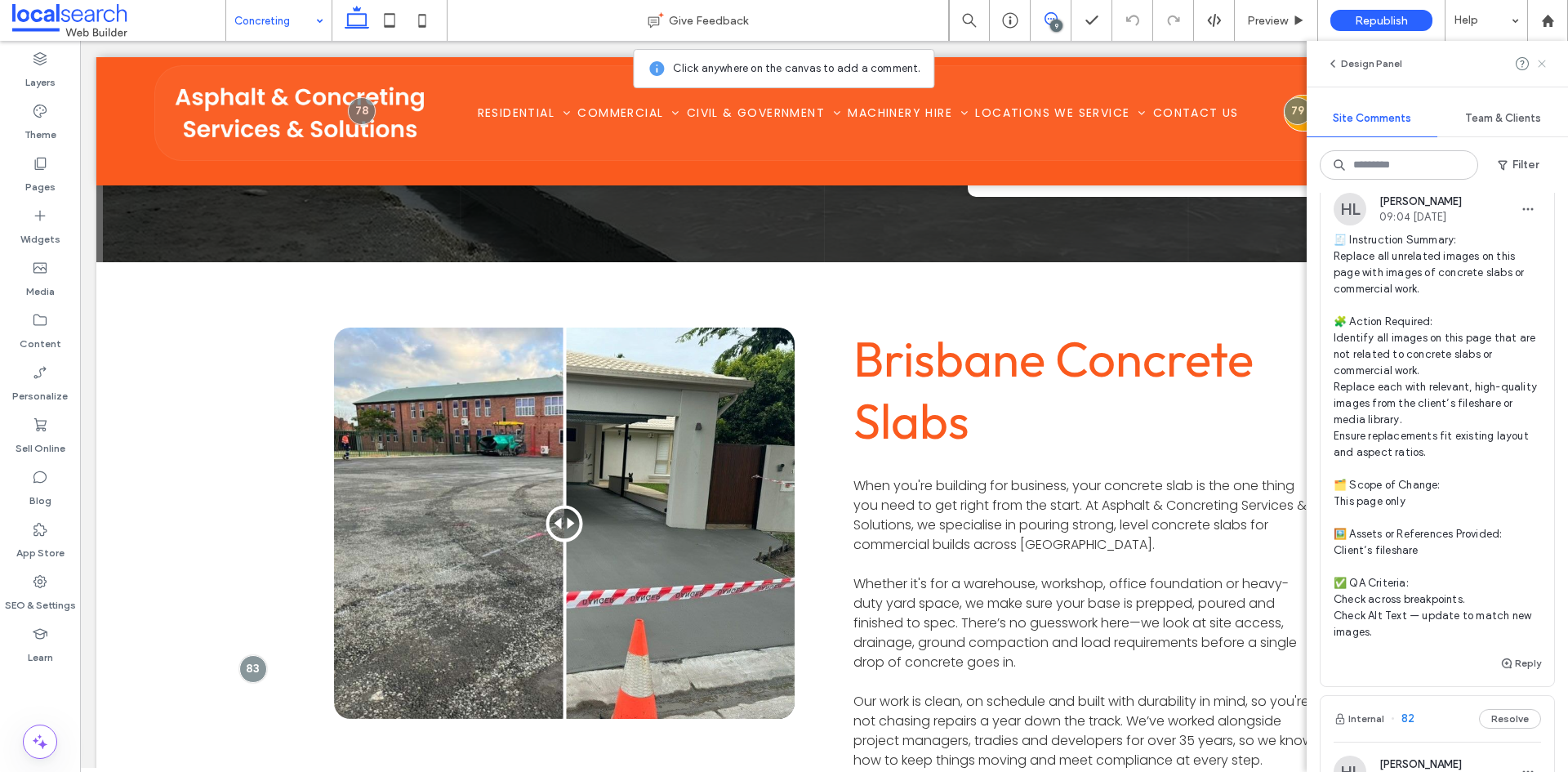
click at [1541, 62] on use at bounding box center [1541, 63] width 7 height 7
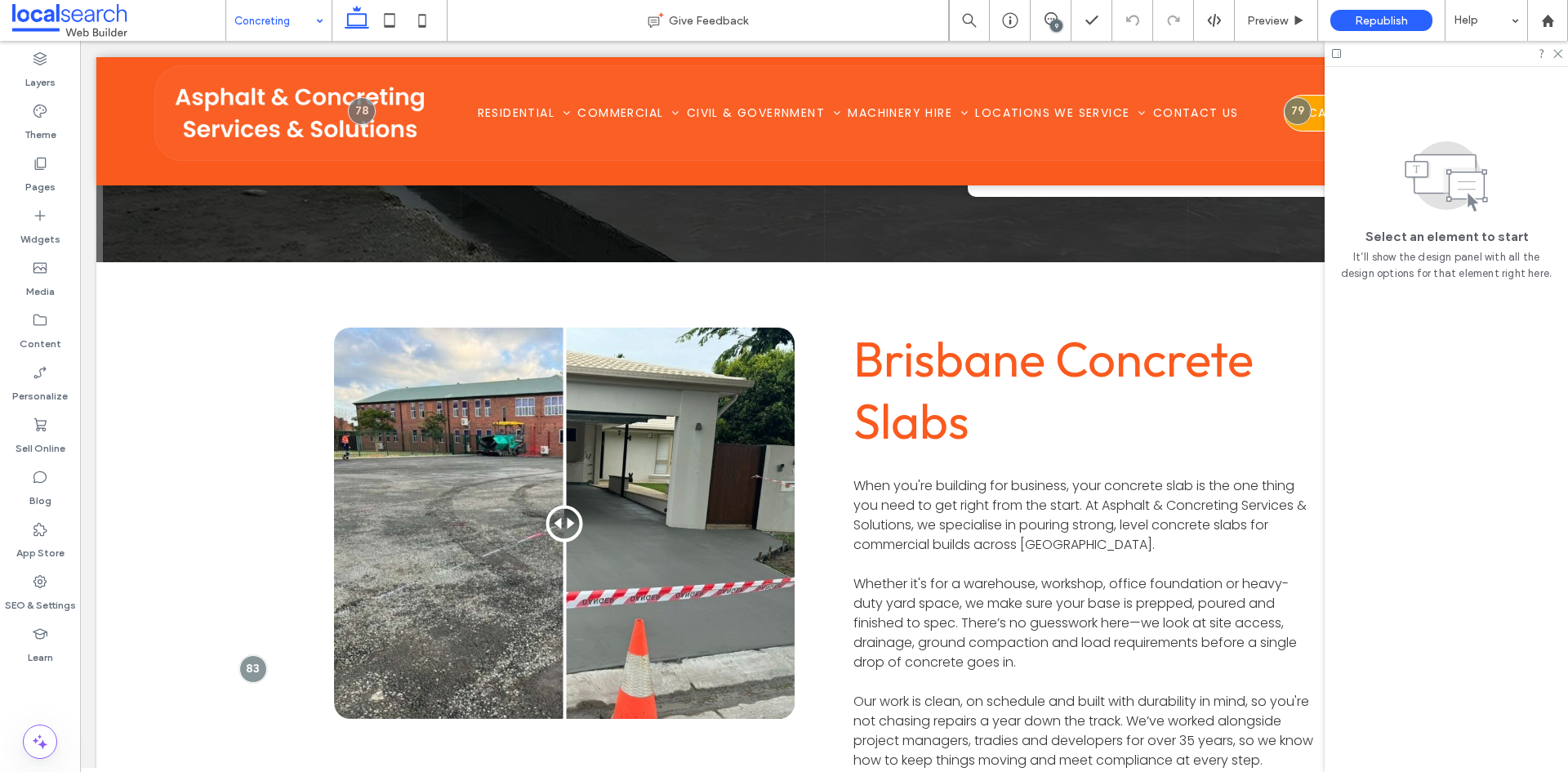
scroll to position [0, 0]
click at [723, 370] on div at bounding box center [564, 523] width 460 height 391
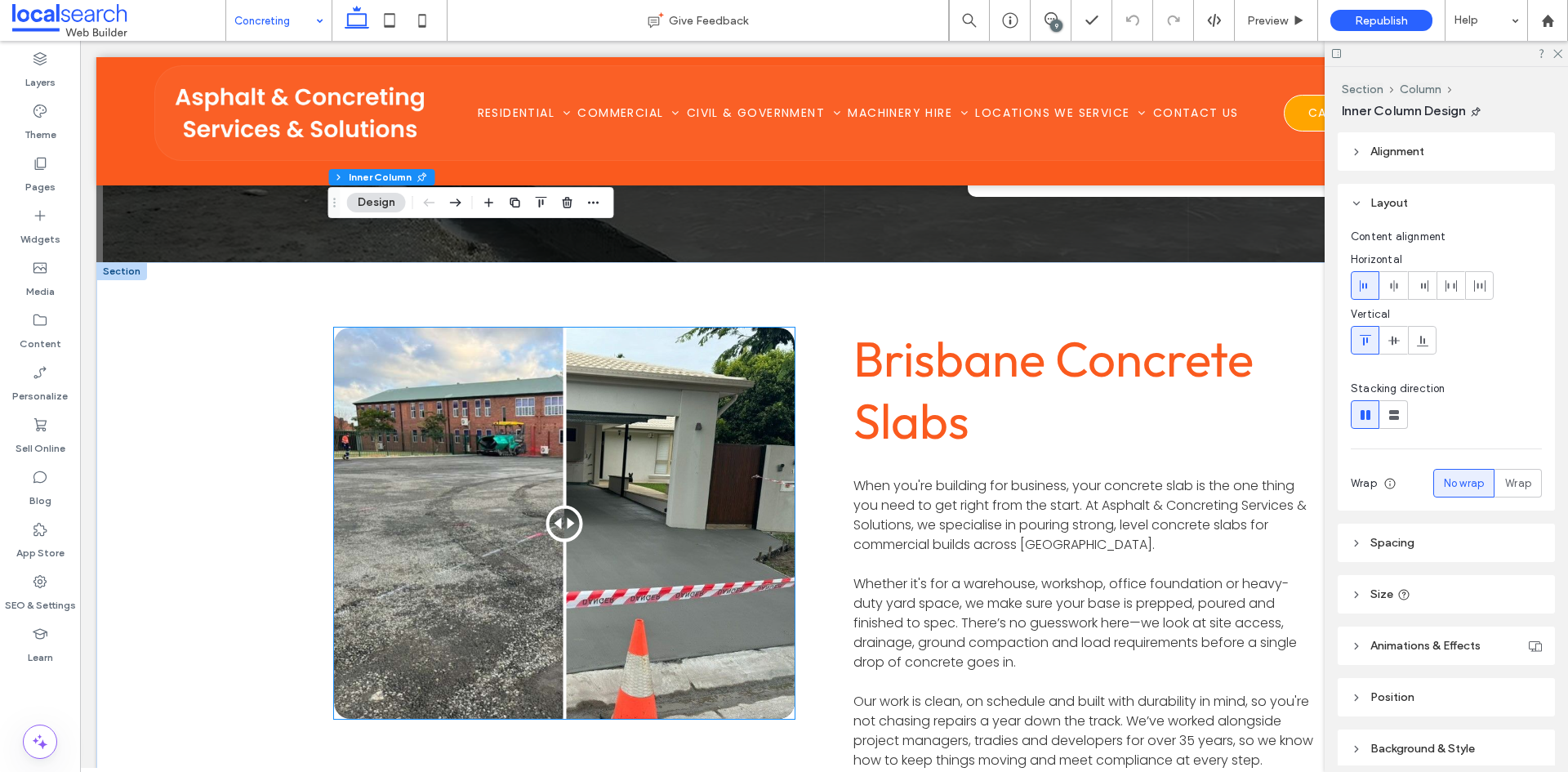
click at [723, 370] on div at bounding box center [564, 523] width 460 height 391
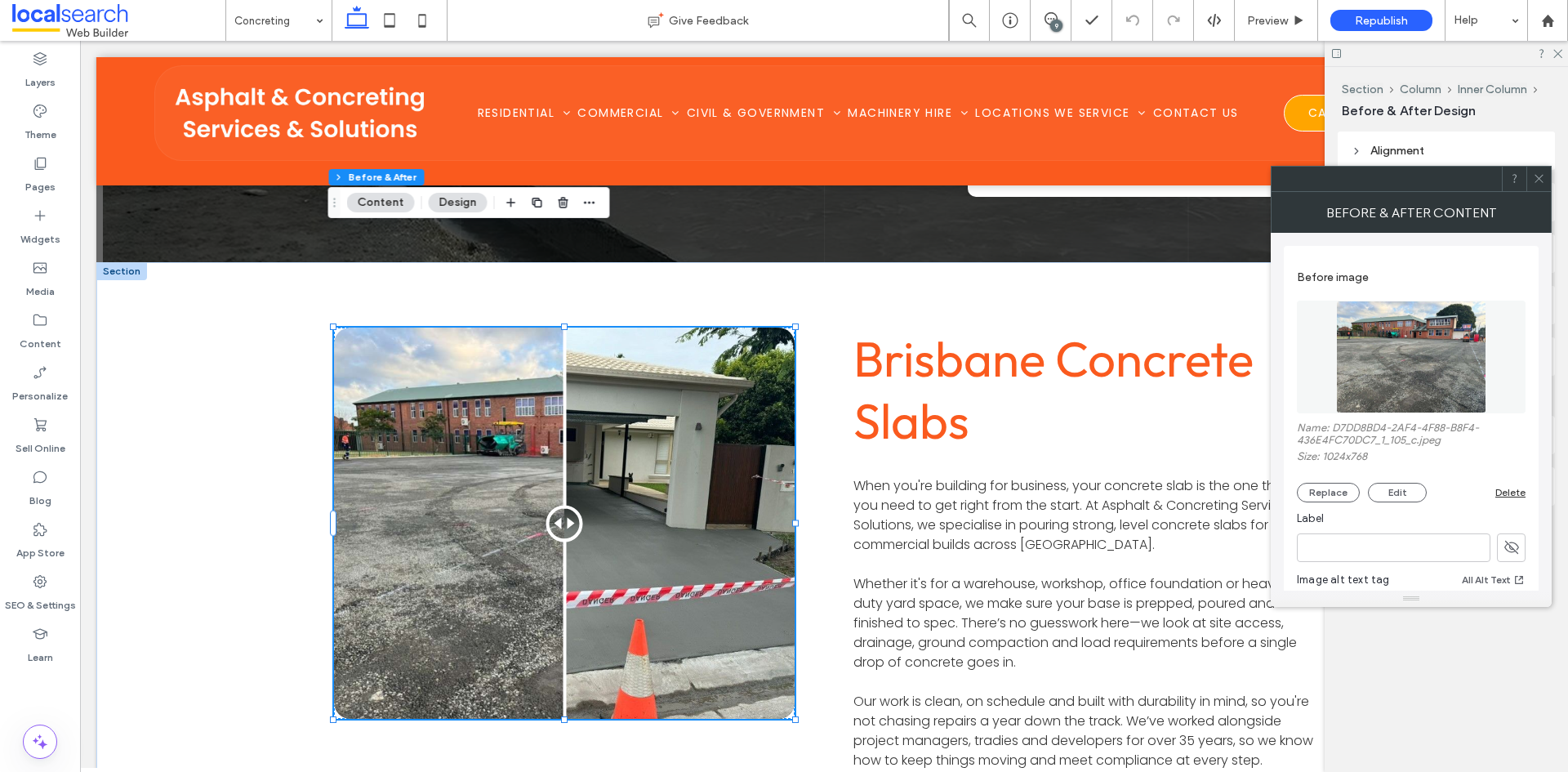
click at [1548, 179] on div at bounding box center [1539, 179] width 25 height 25
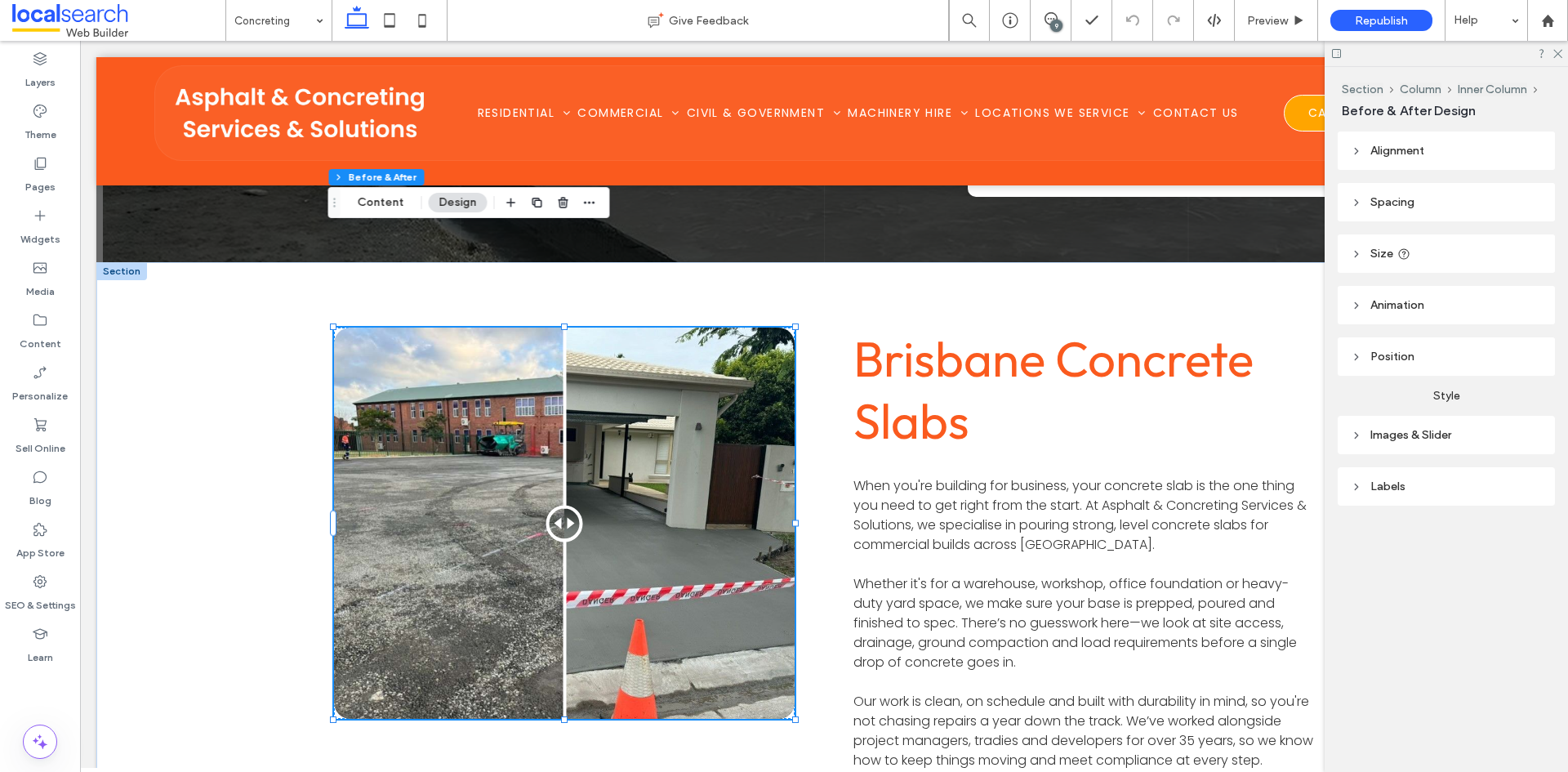
click at [616, 366] on div at bounding box center [564, 523] width 460 height 391
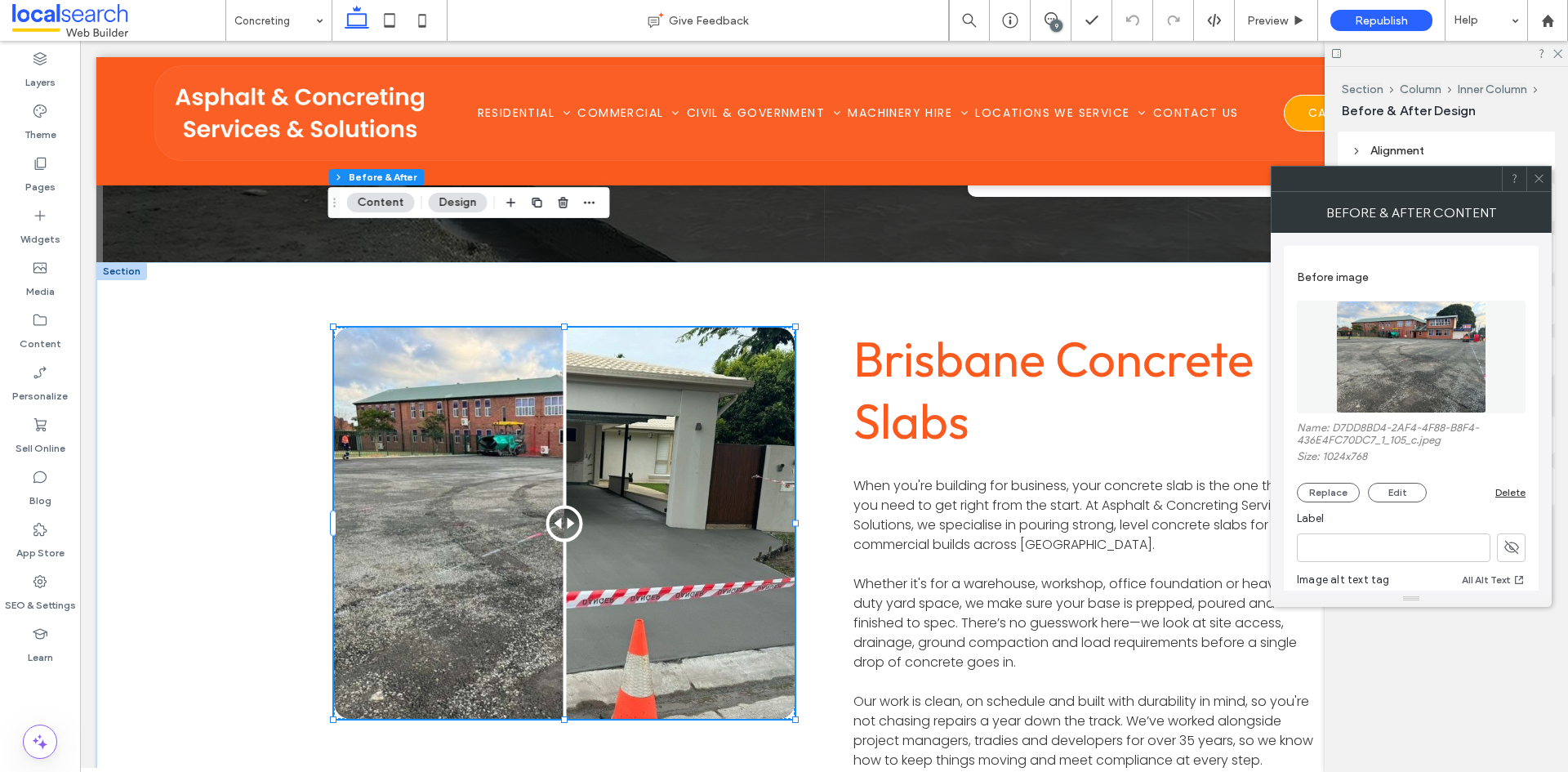
scroll to position [408, 0]
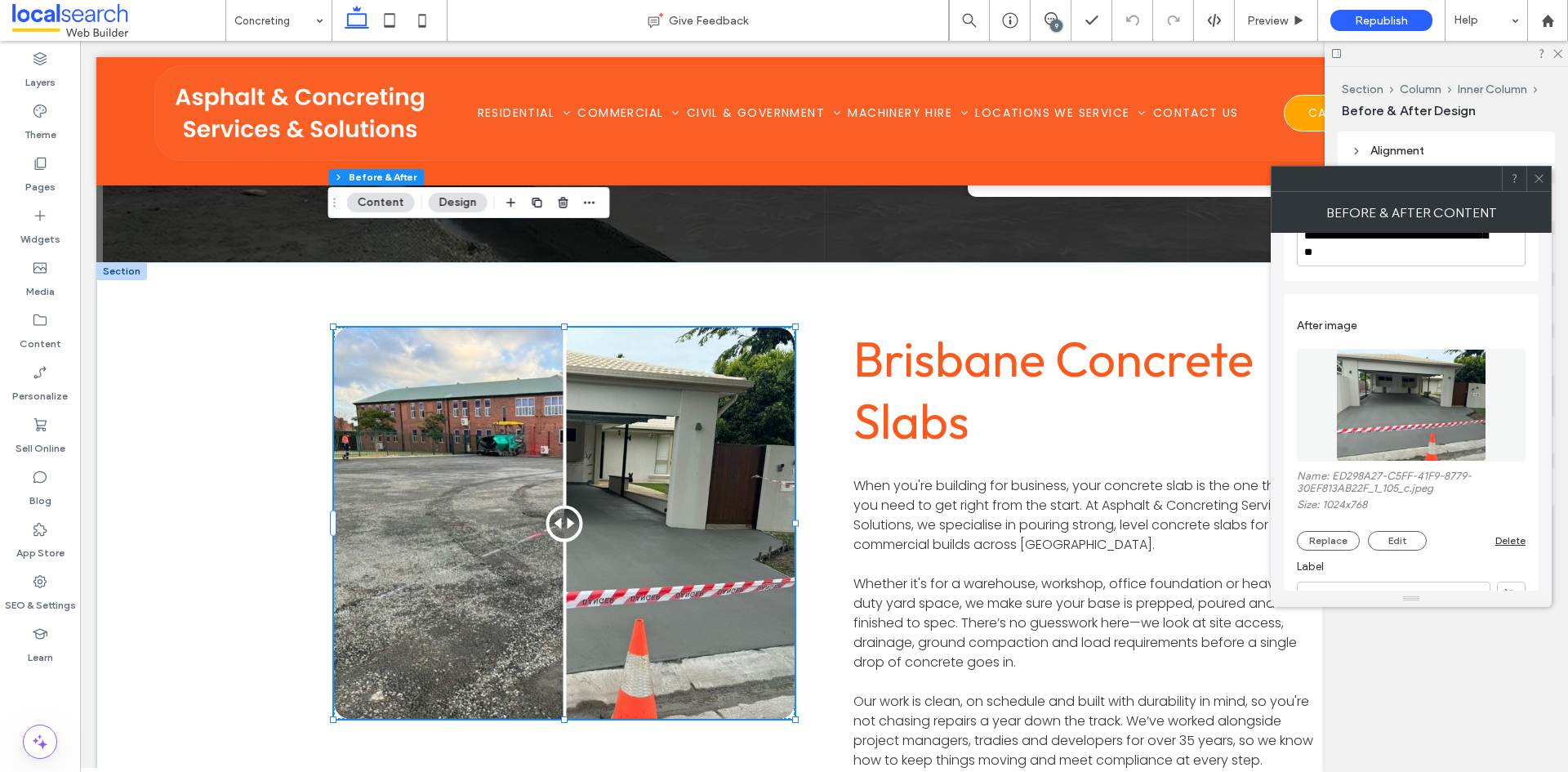
click at [1387, 771] on div at bounding box center [784, 772] width 1568 height 0
click at [1535, 183] on icon at bounding box center [1539, 178] width 12 height 12
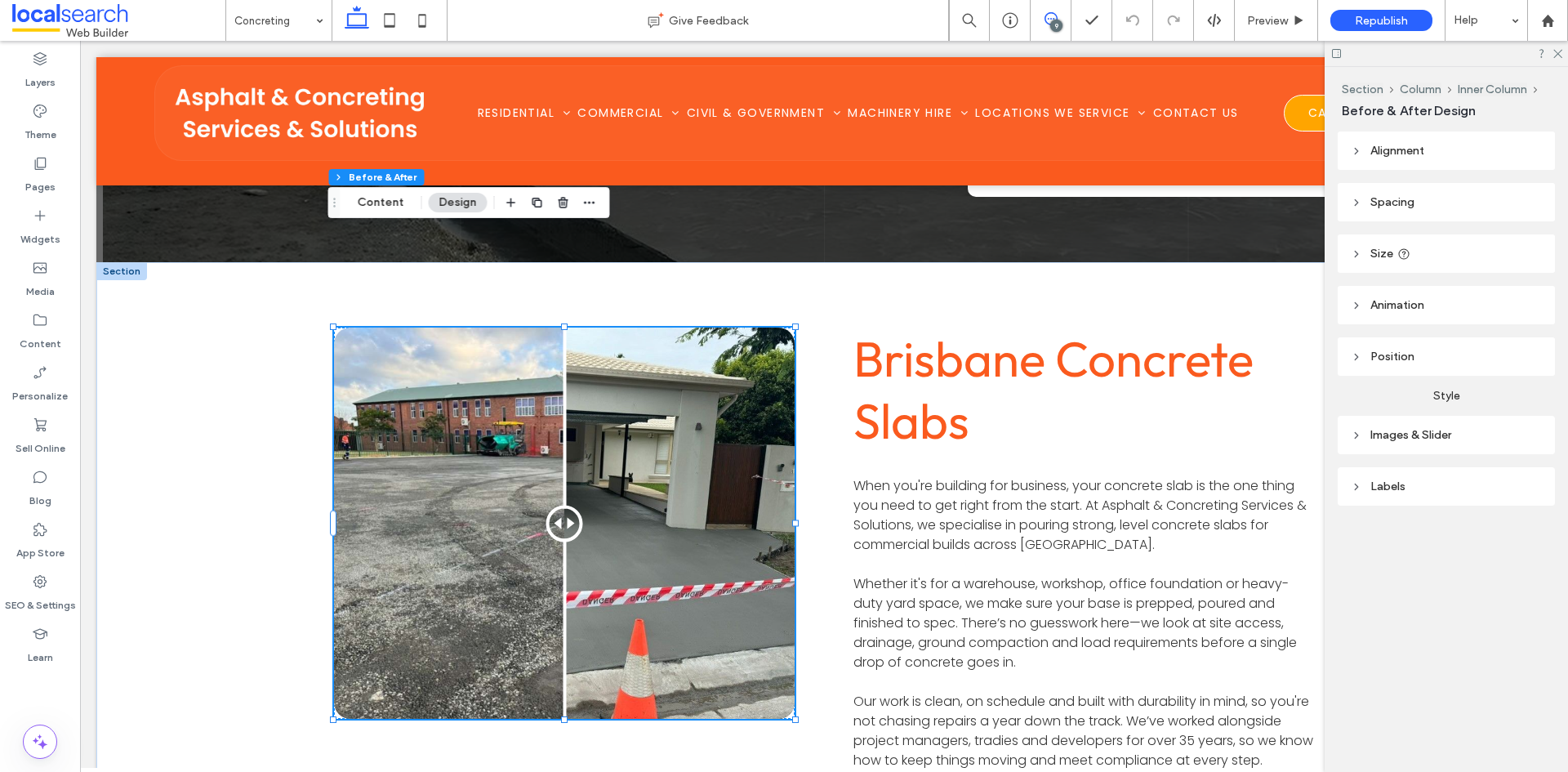
click at [1064, 19] on span at bounding box center [1050, 19] width 40 height 13
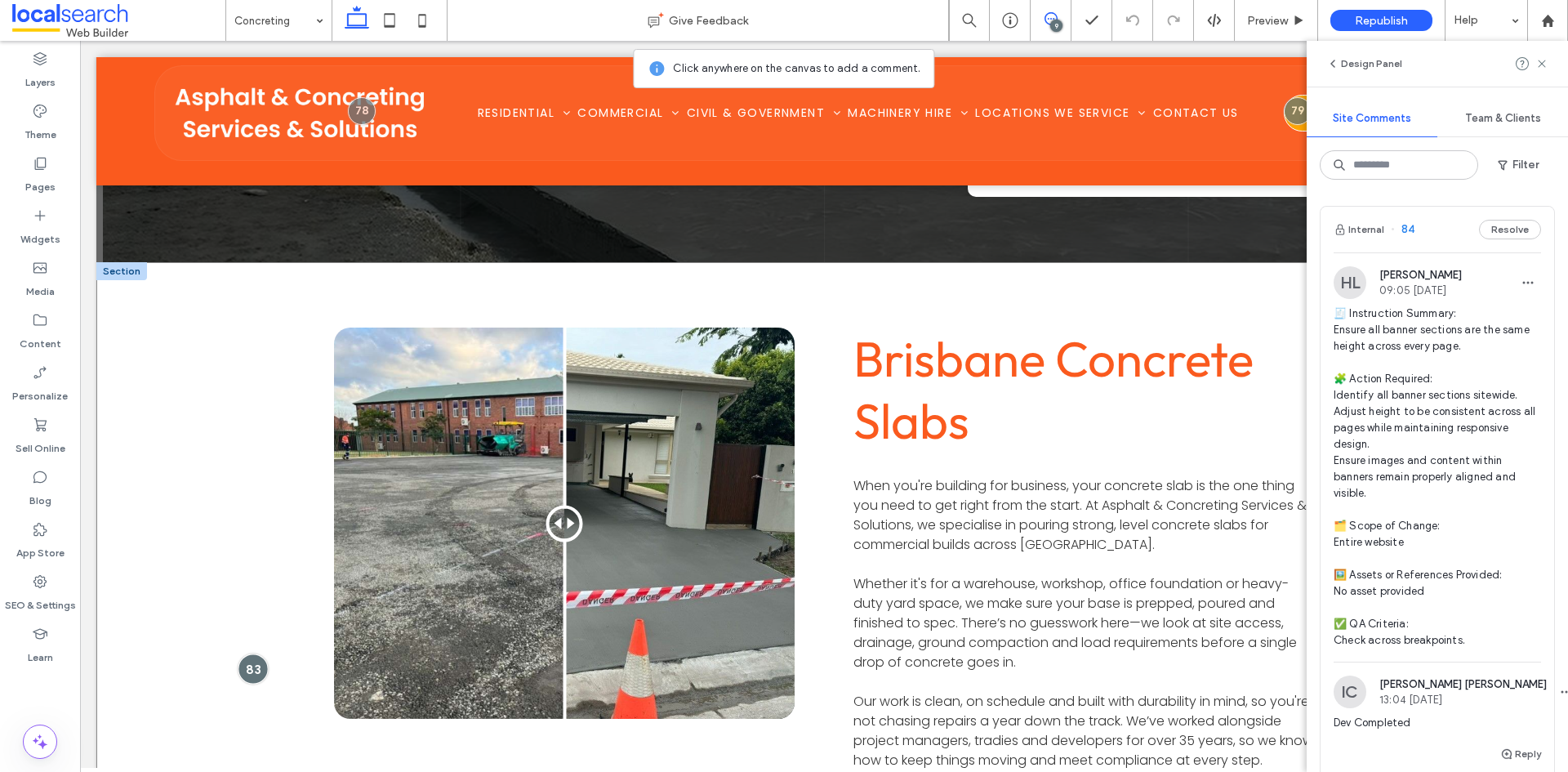
click at [252, 654] on div at bounding box center [253, 669] width 30 height 30
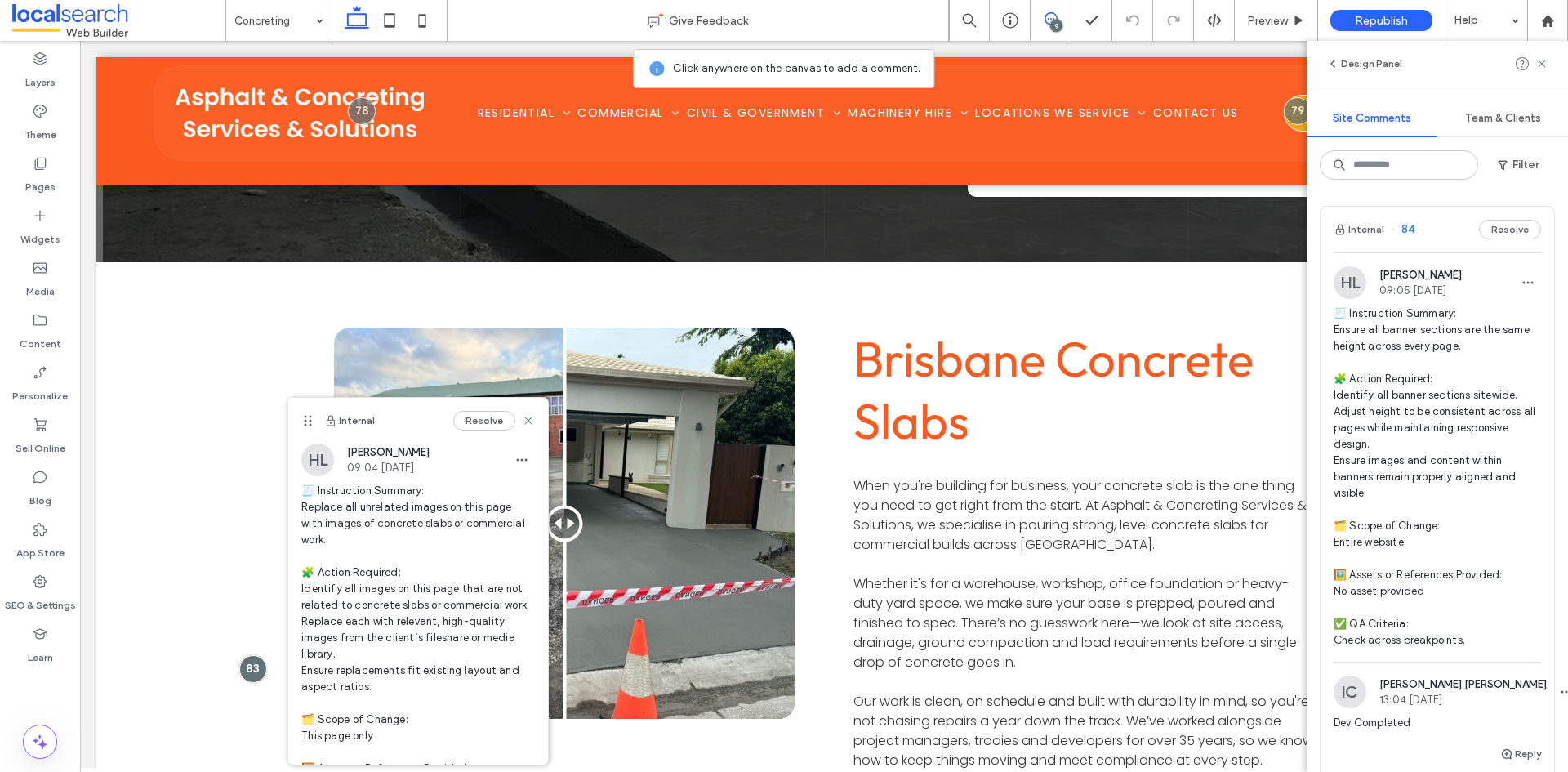
click at [1478, 453] on span "🧾 Instruction Summary: Ensure all banner sections are the same height across ev…" at bounding box center [1437, 477] width 208 height 343
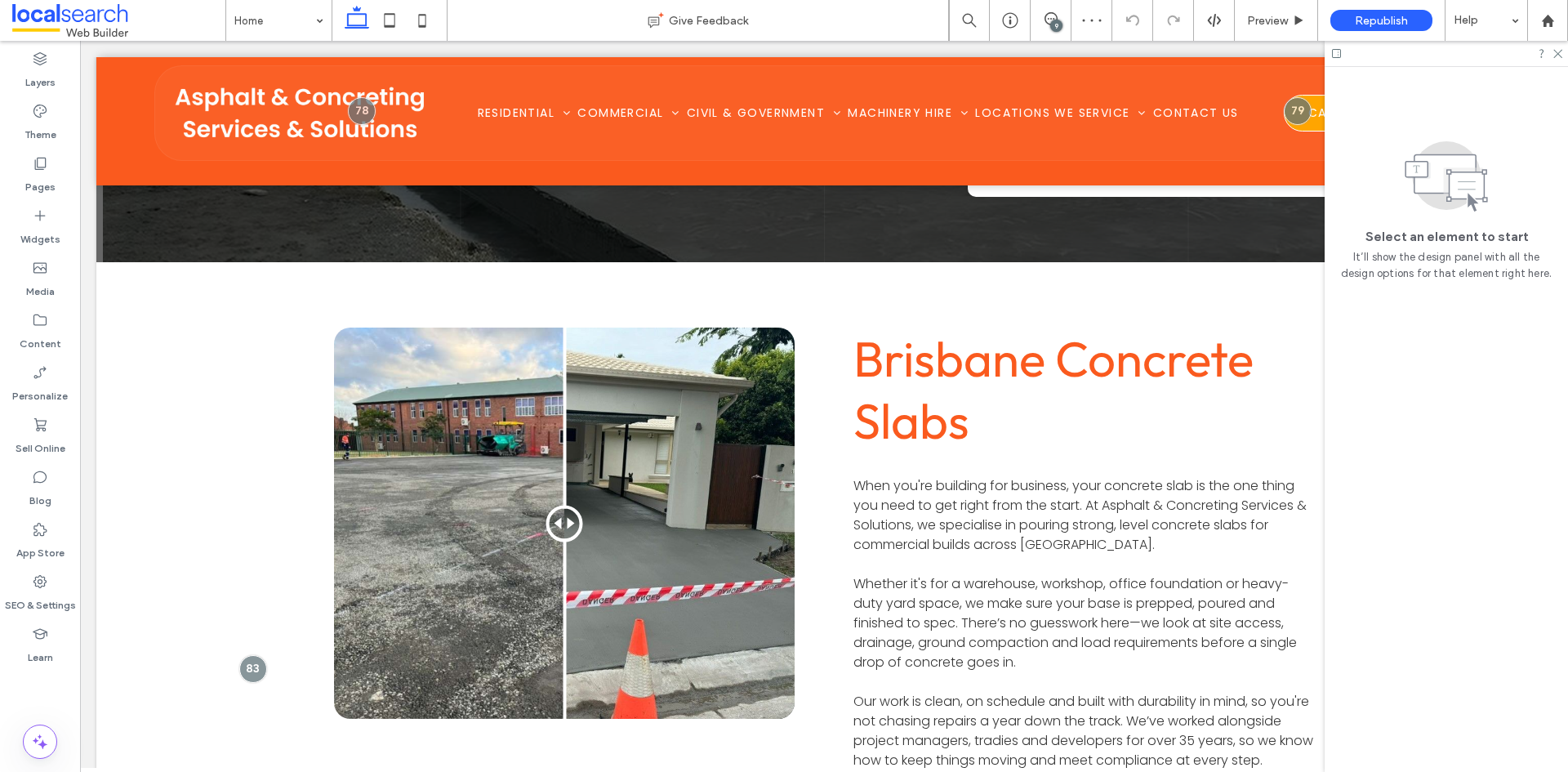
click at [1060, 21] on div "9" at bounding box center [1056, 26] width 12 height 12
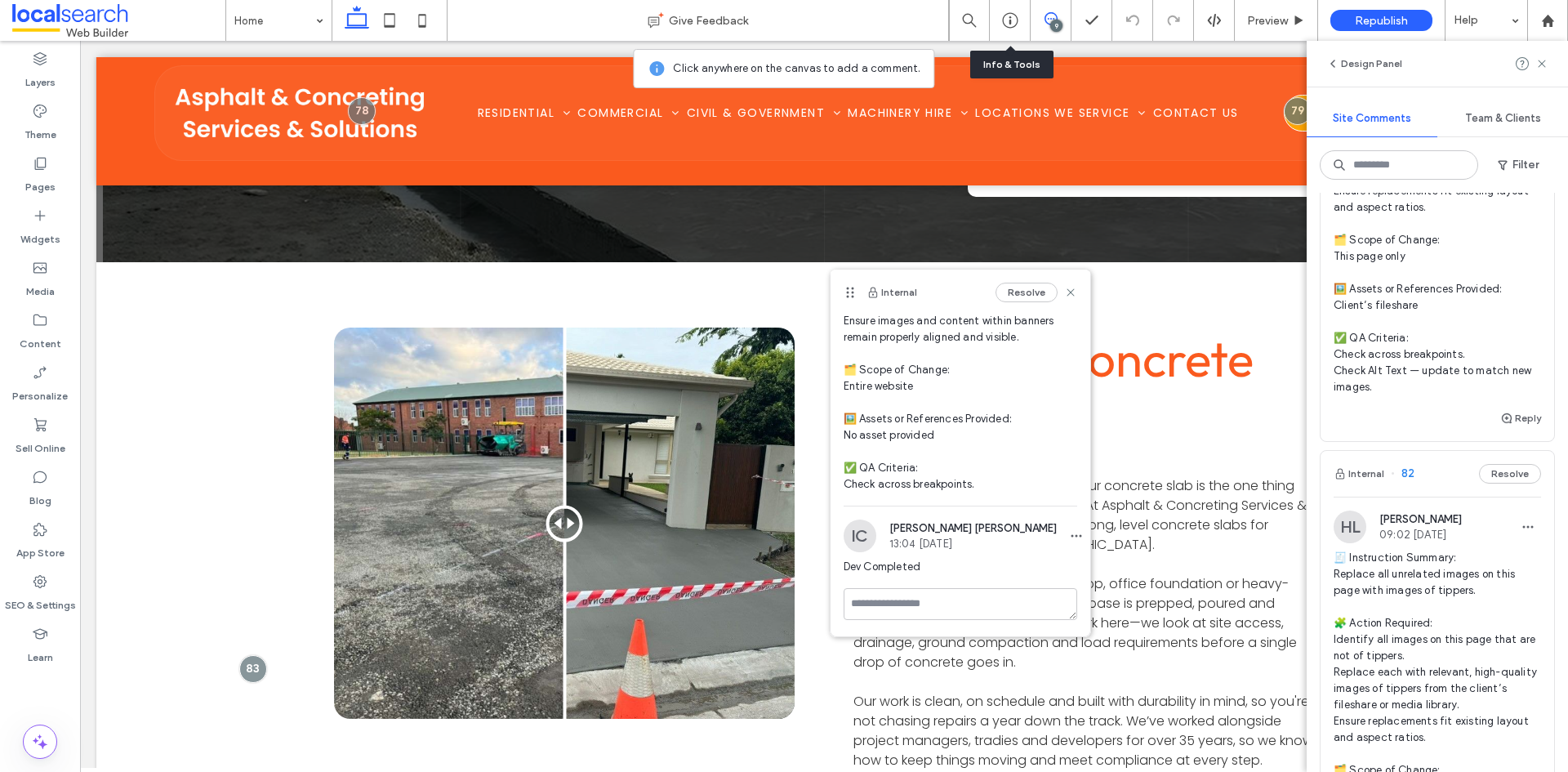
scroll to position [571, 0]
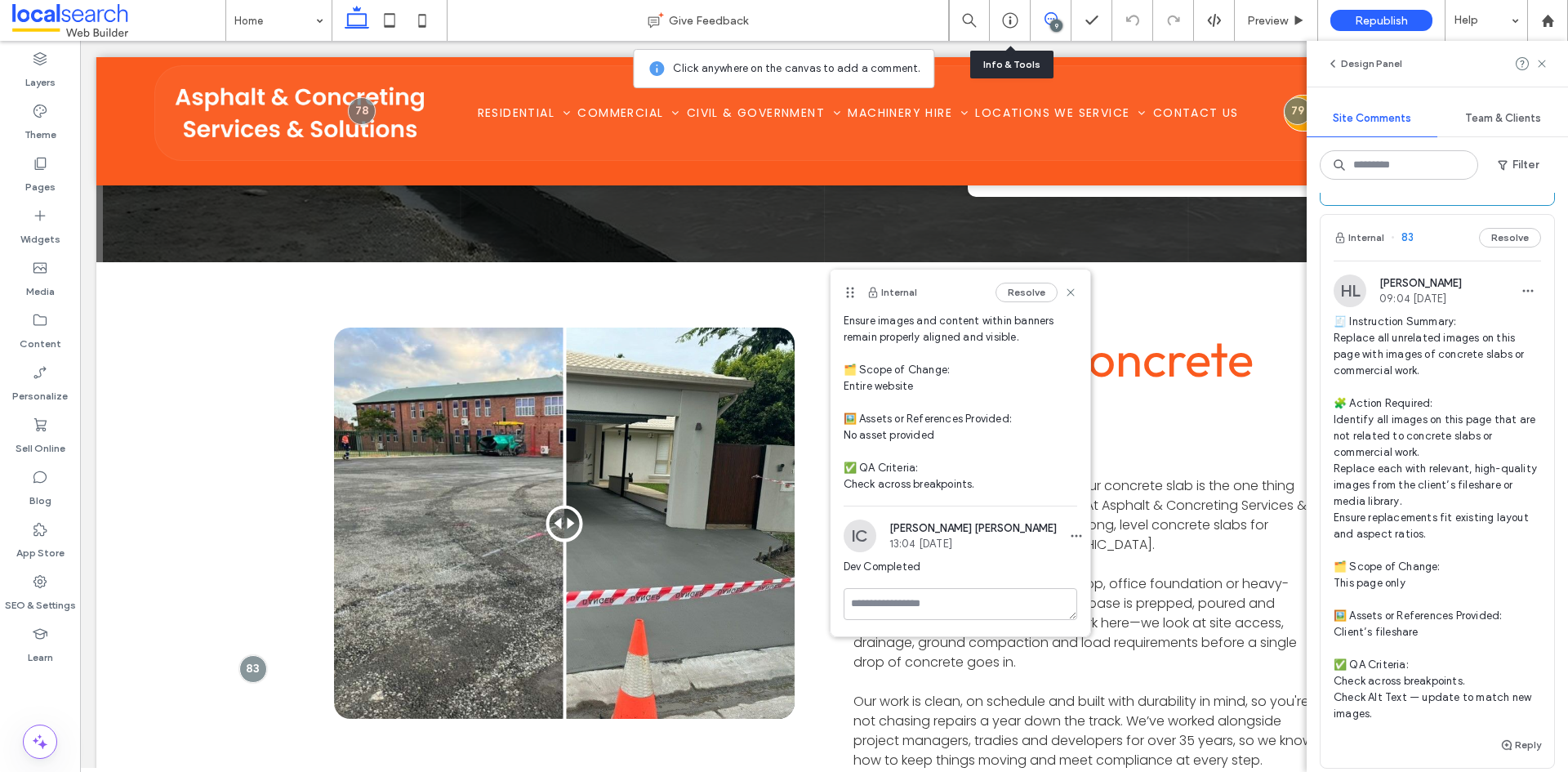
click at [1427, 492] on span "🧾 Instruction Summary: Replace all unrelated images on this page with images of…" at bounding box center [1437, 518] width 208 height 408
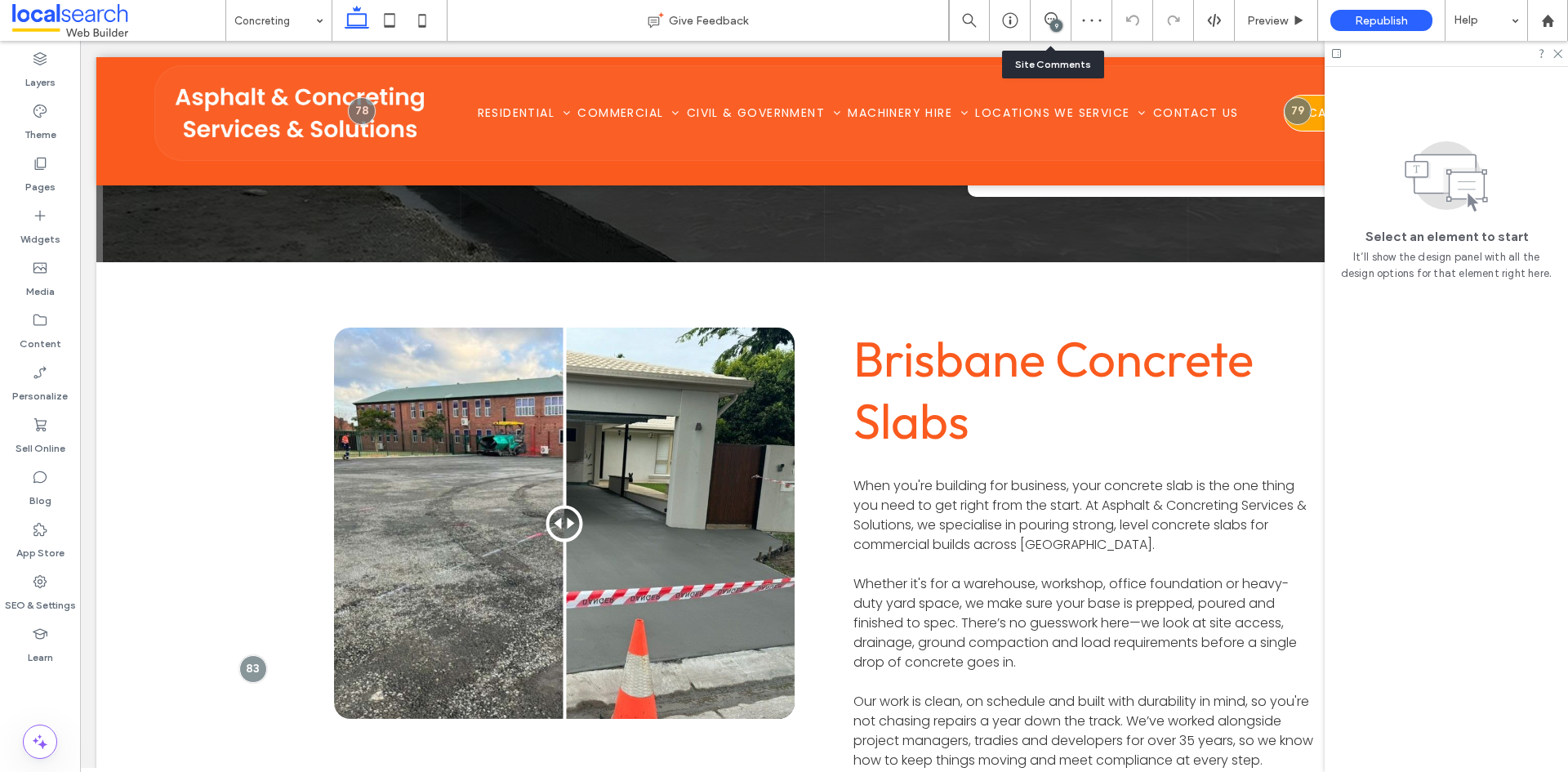
click at [1054, 36] on div "9" at bounding box center [1051, 20] width 41 height 41
click at [1047, 22] on icon at bounding box center [1051, 19] width 13 height 13
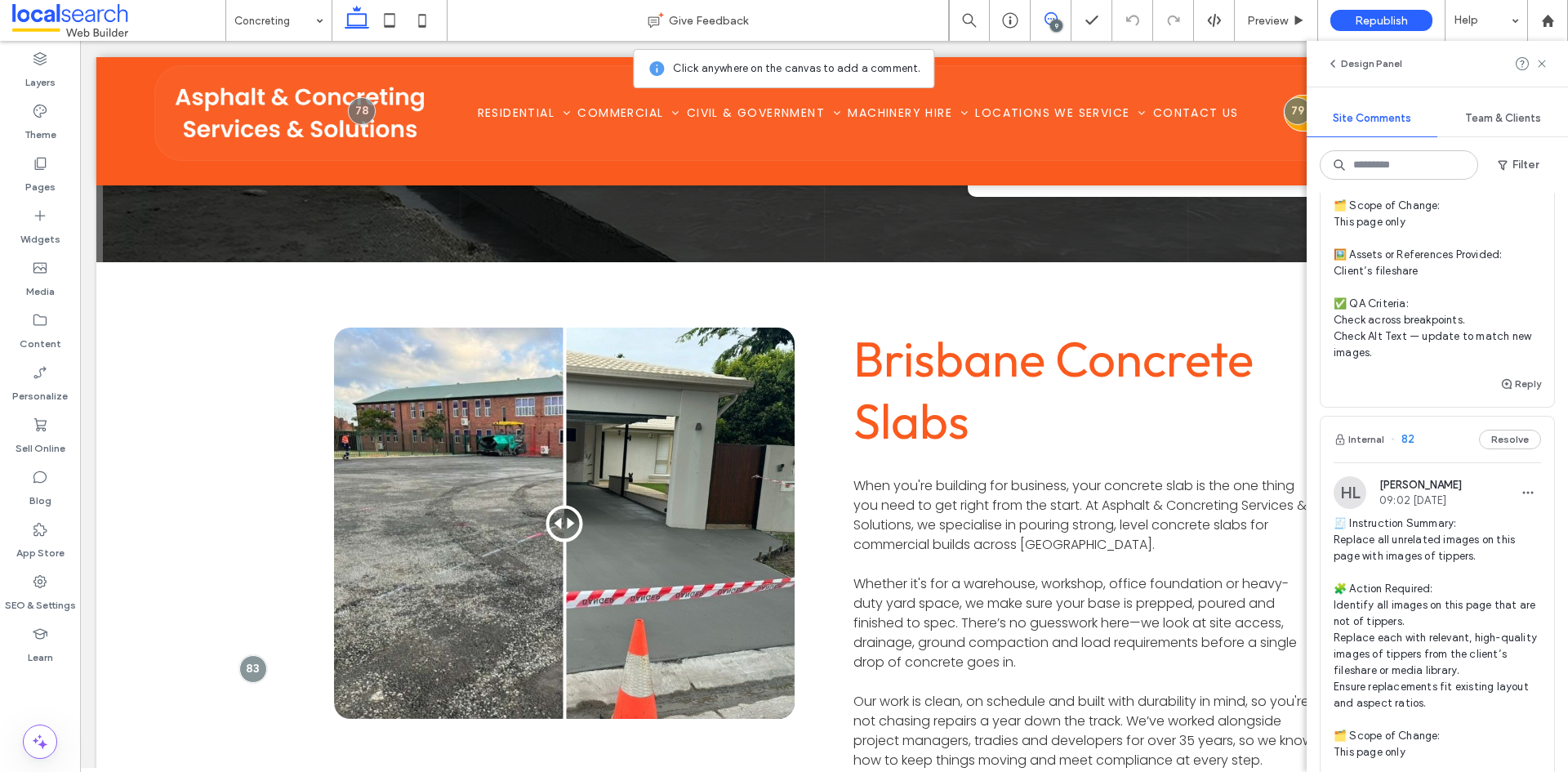
scroll to position [1144, 0]
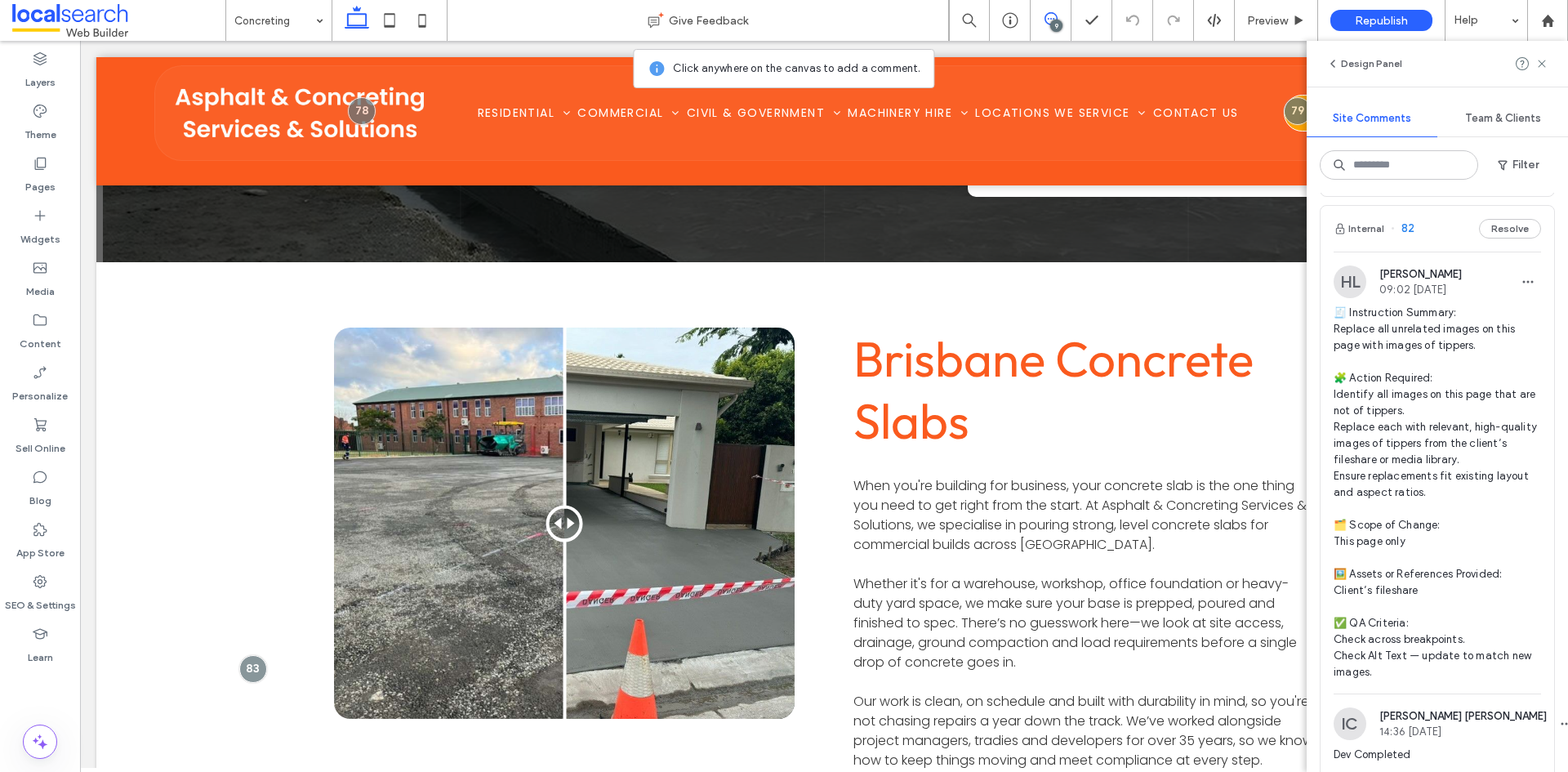
click at [1436, 442] on span "🧾 Instruction Summary: Replace all unrelated images on this page with images of…" at bounding box center [1437, 492] width 208 height 376
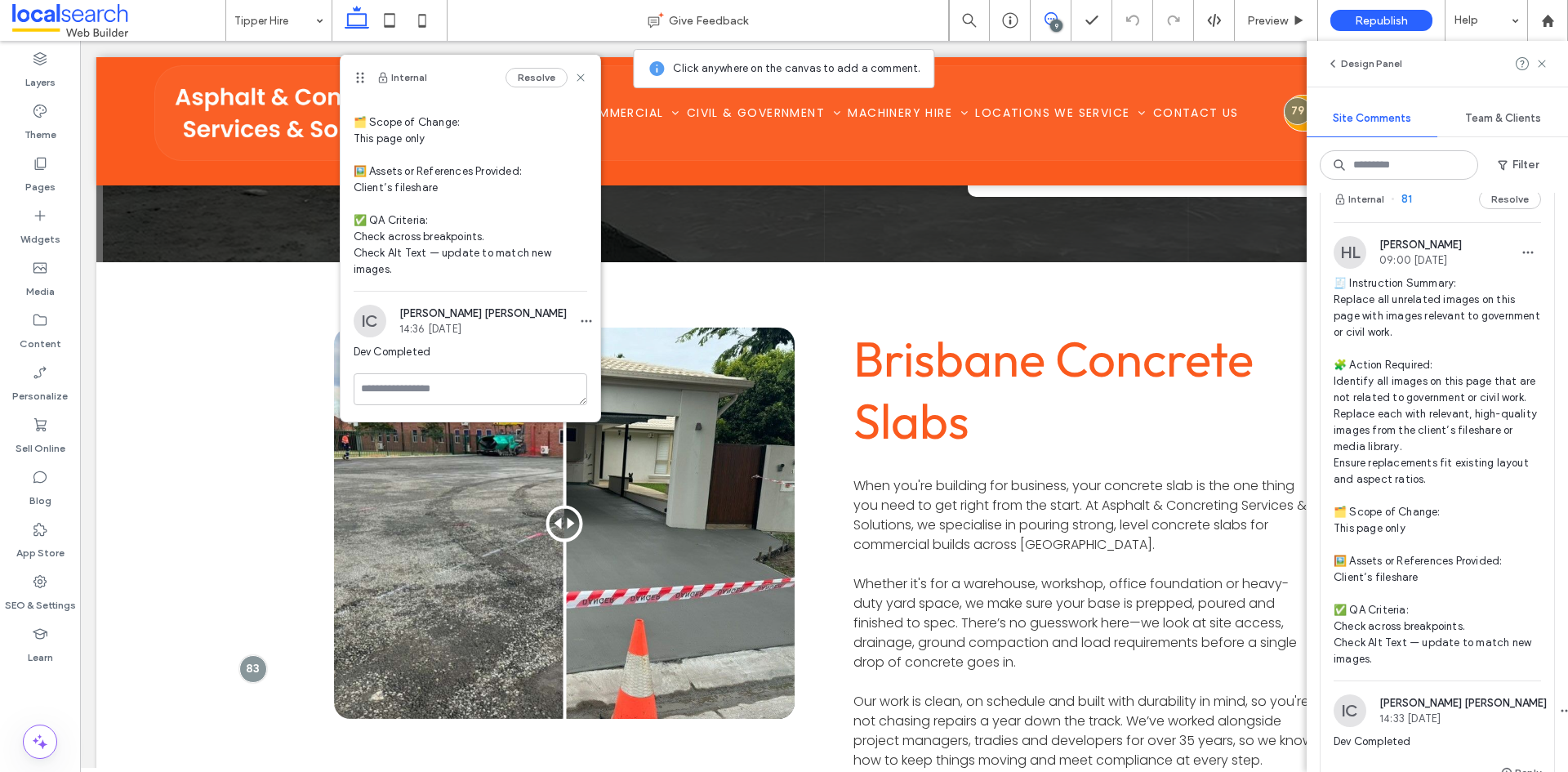
scroll to position [1879, 0]
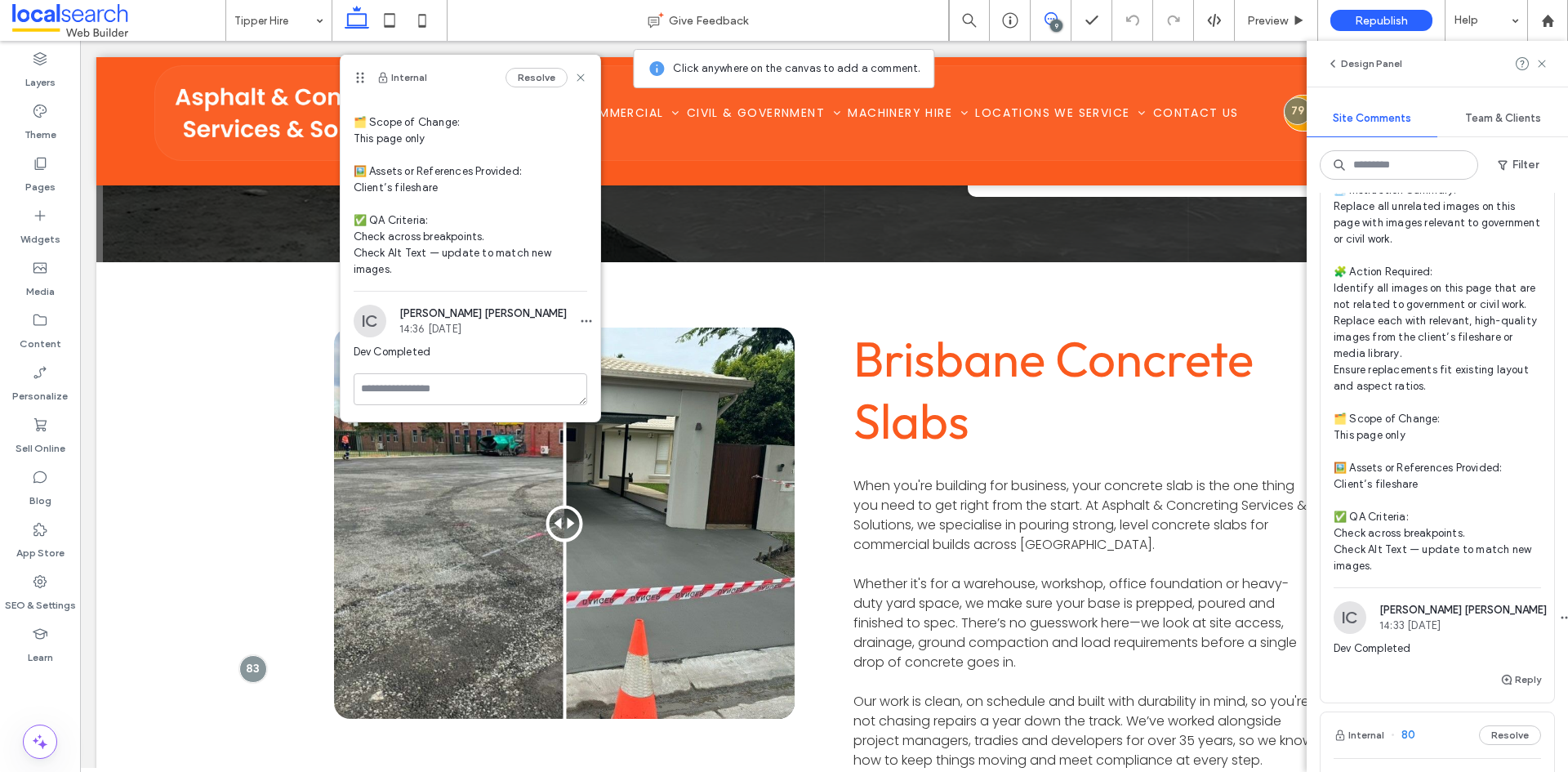
click at [1465, 345] on span "🧾 Instruction Summary: Replace all unrelated images on this page with images re…" at bounding box center [1437, 378] width 208 height 392
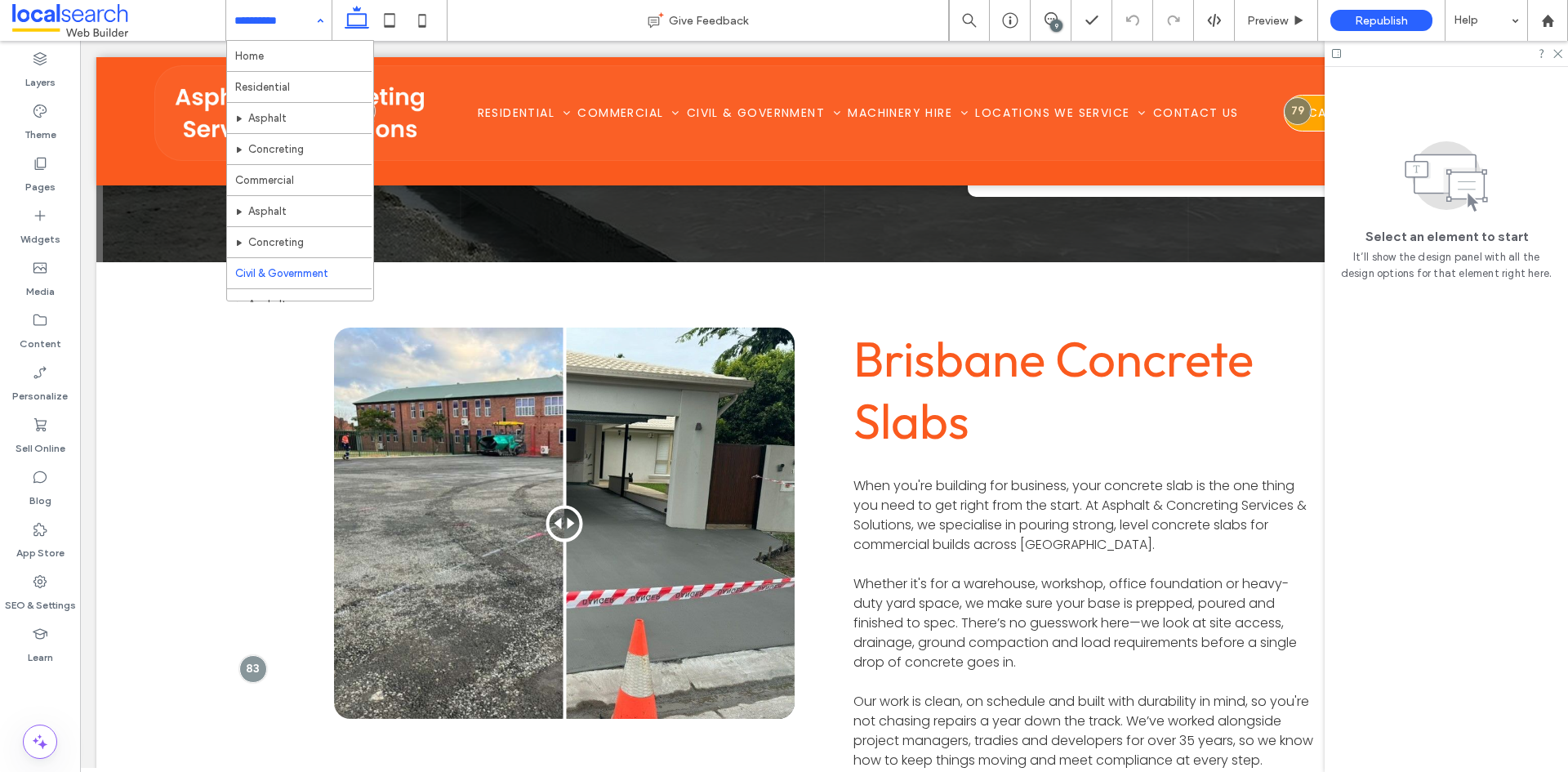
scroll to position [163, 0]
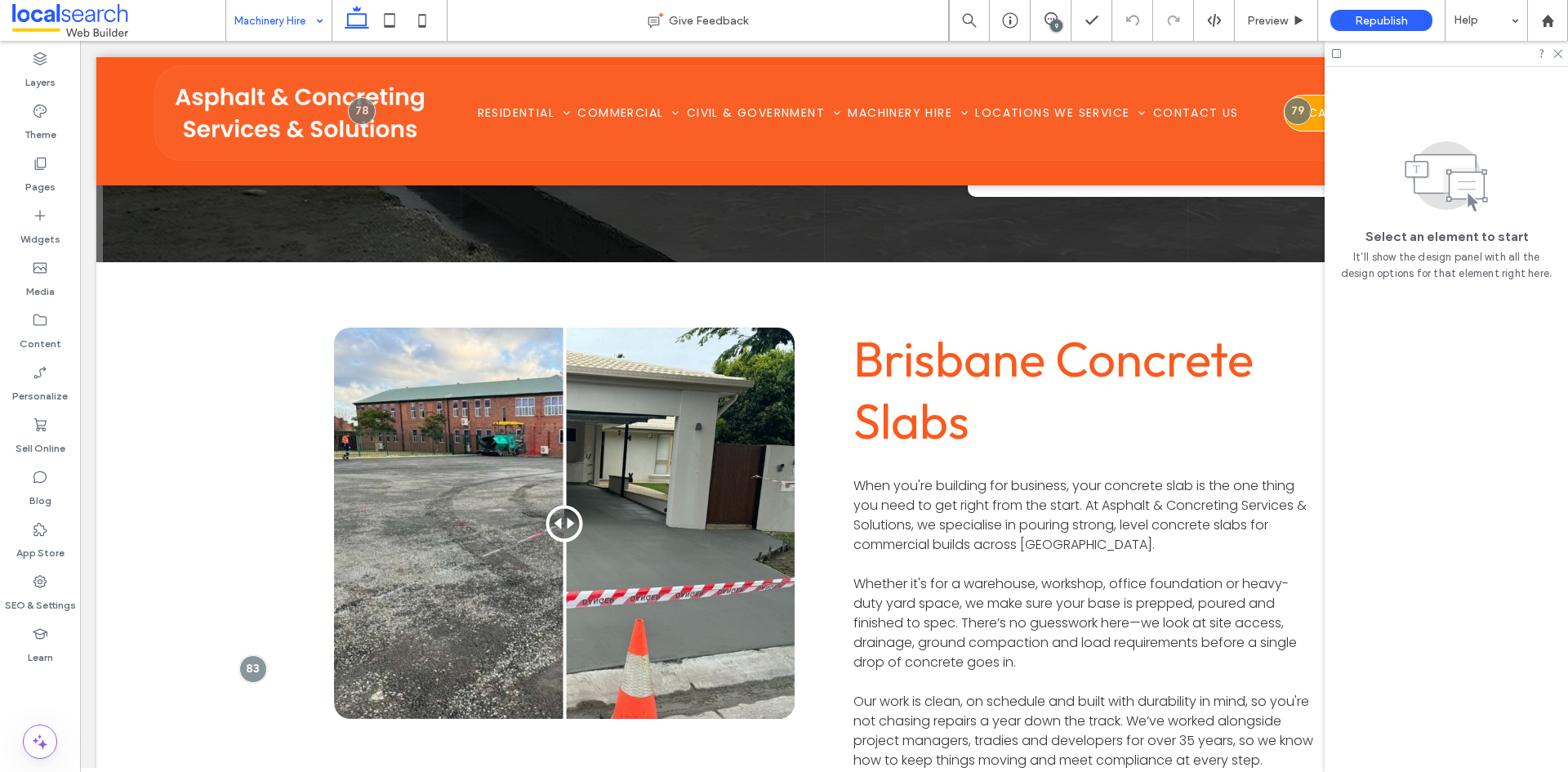
click at [280, 28] on input at bounding box center [274, 20] width 81 height 41
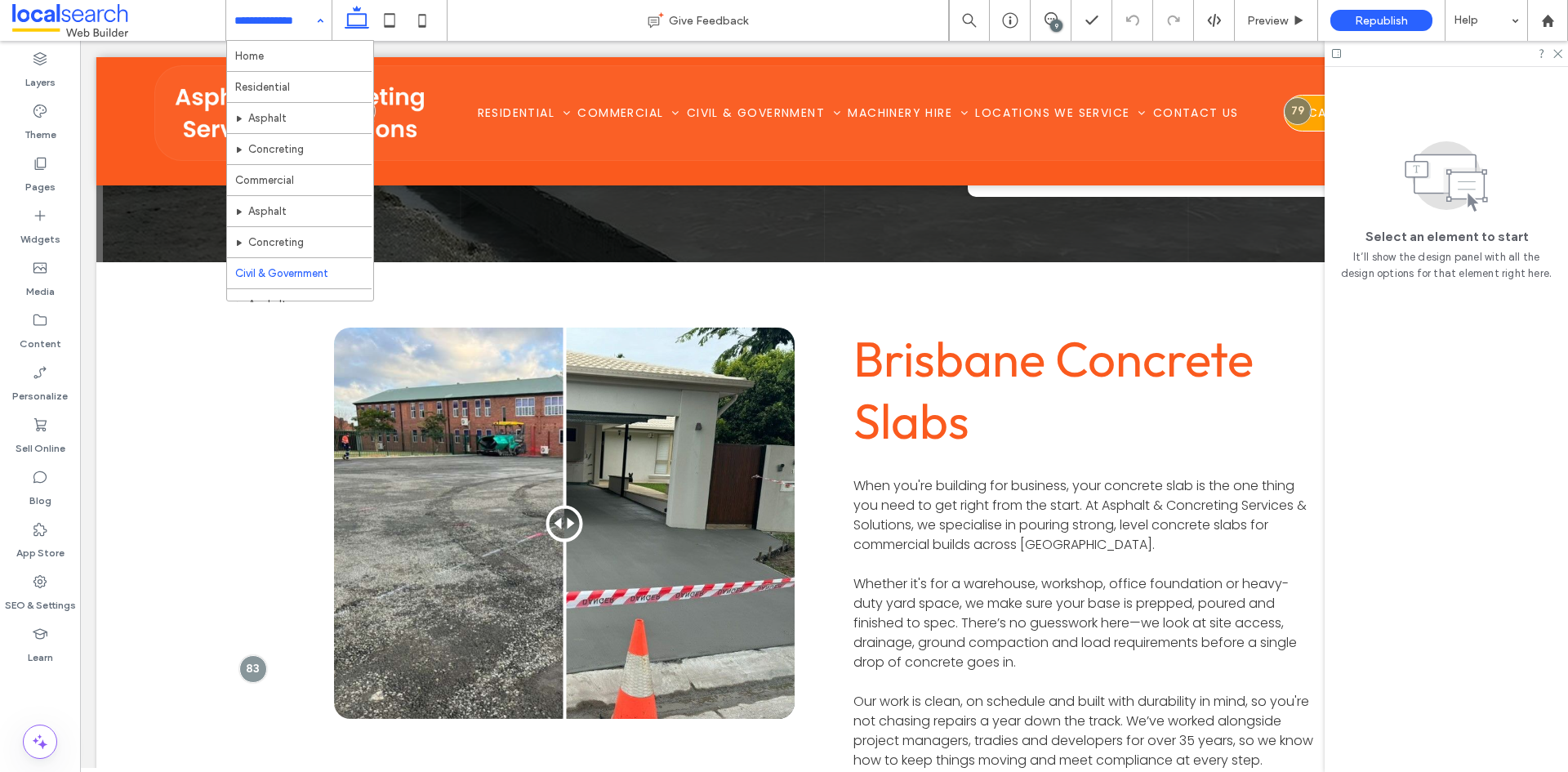
scroll to position [296, 0]
click at [289, 9] on input at bounding box center [274, 20] width 81 height 41
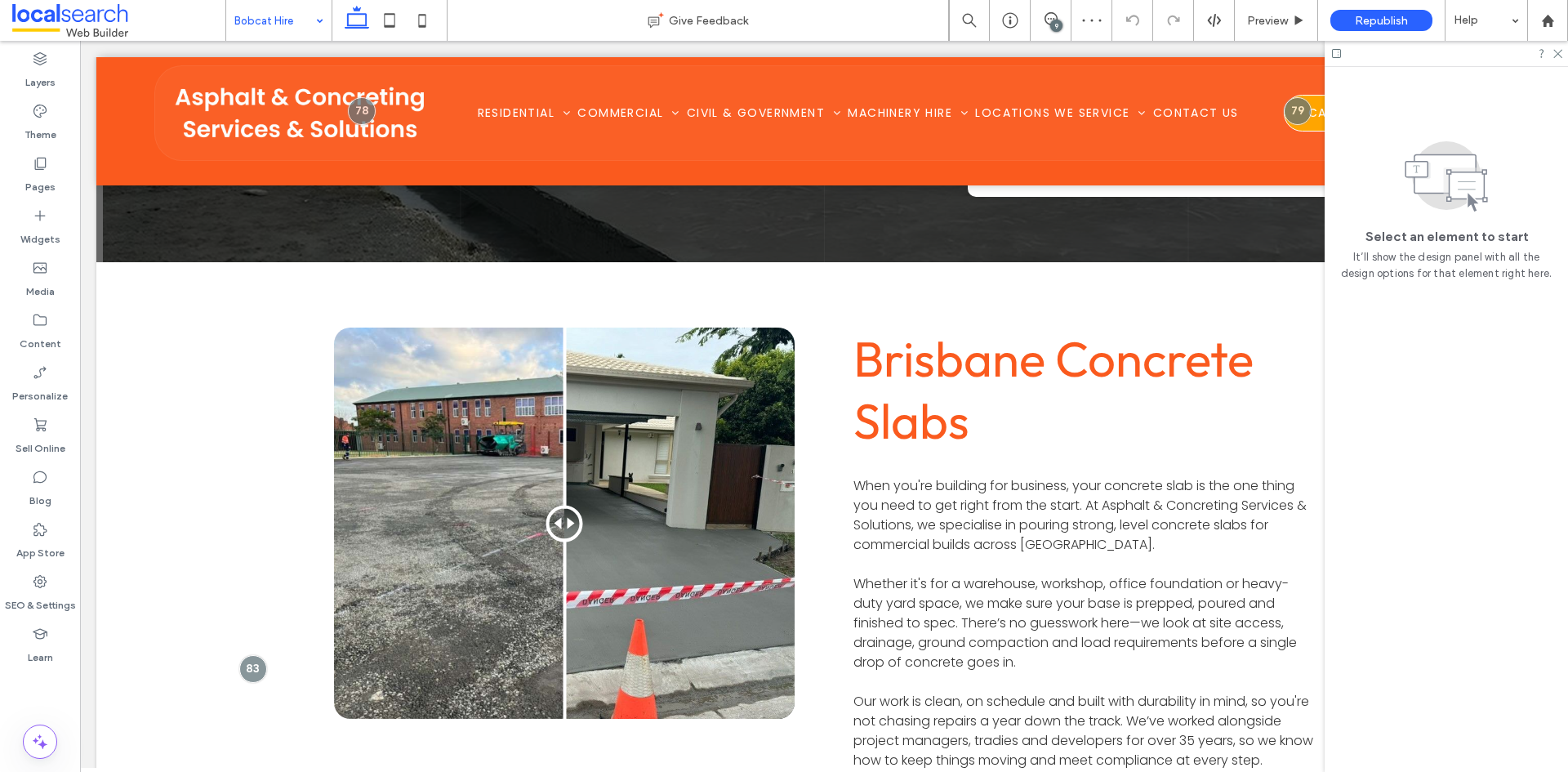
click at [285, 20] on input at bounding box center [274, 20] width 81 height 41
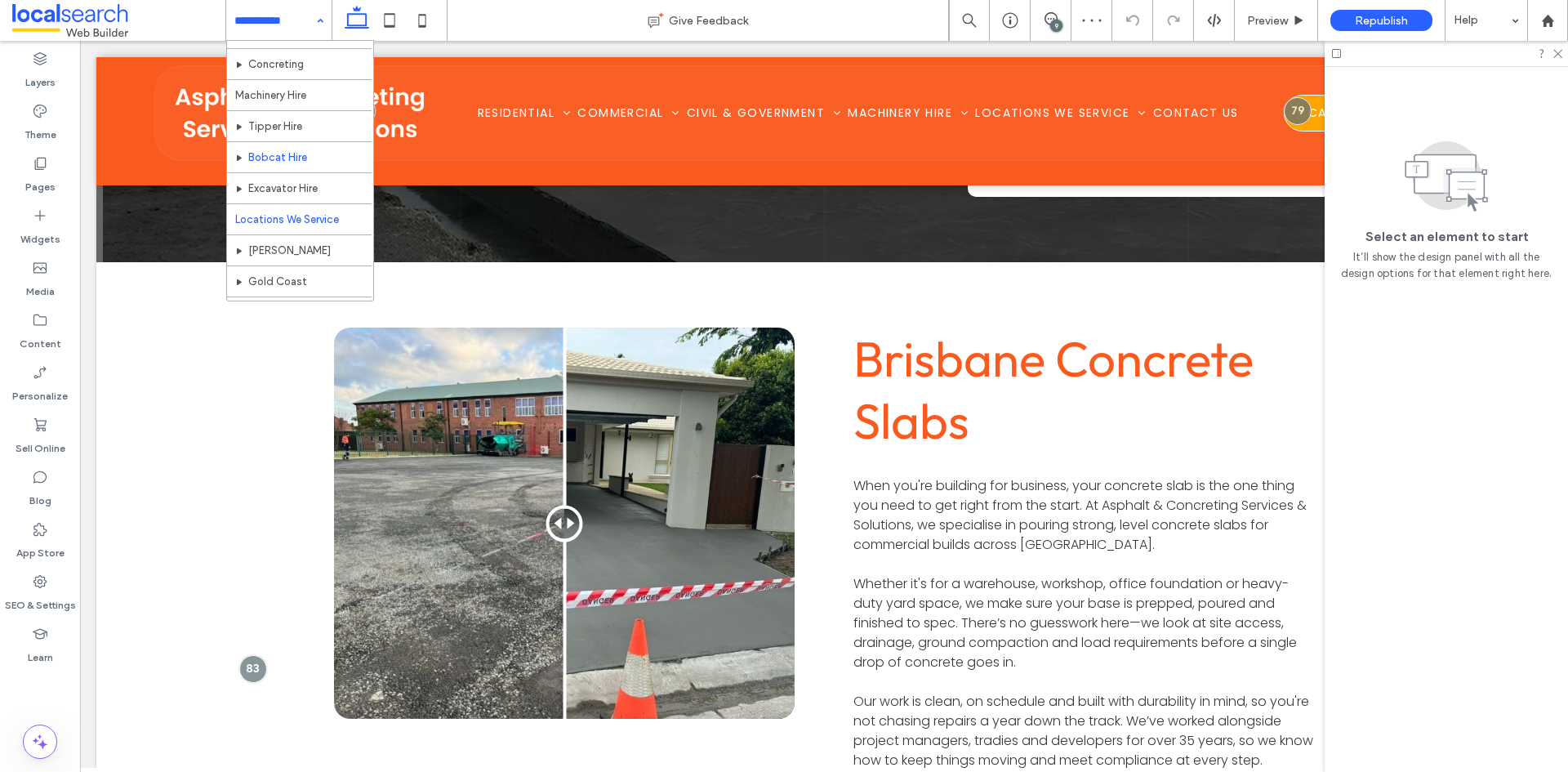
scroll to position [296, 0]
click at [279, 12] on input at bounding box center [274, 20] width 81 height 41
click at [293, 5] on input at bounding box center [274, 20] width 81 height 41
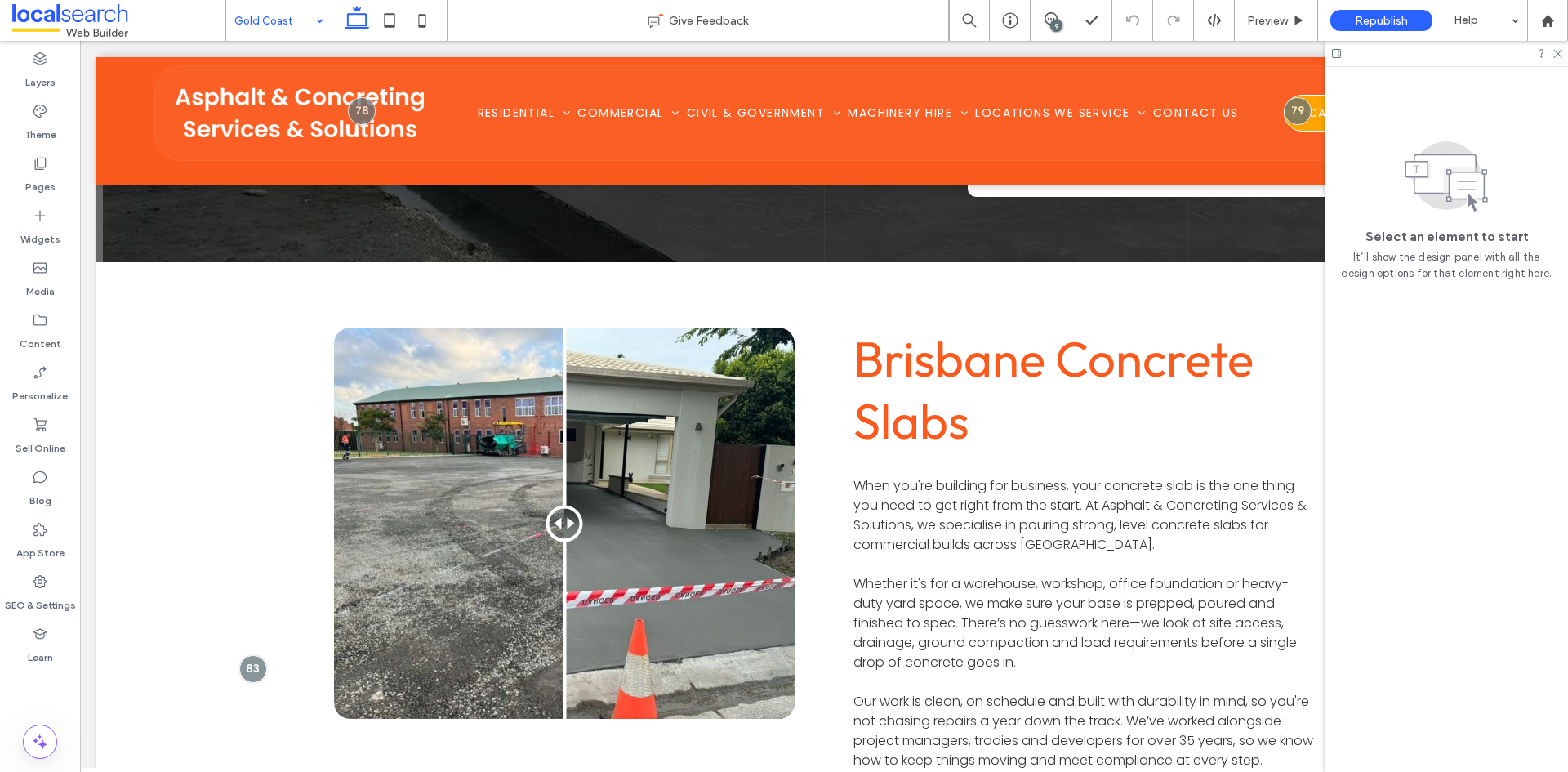
click at [294, 12] on input at bounding box center [274, 20] width 81 height 41
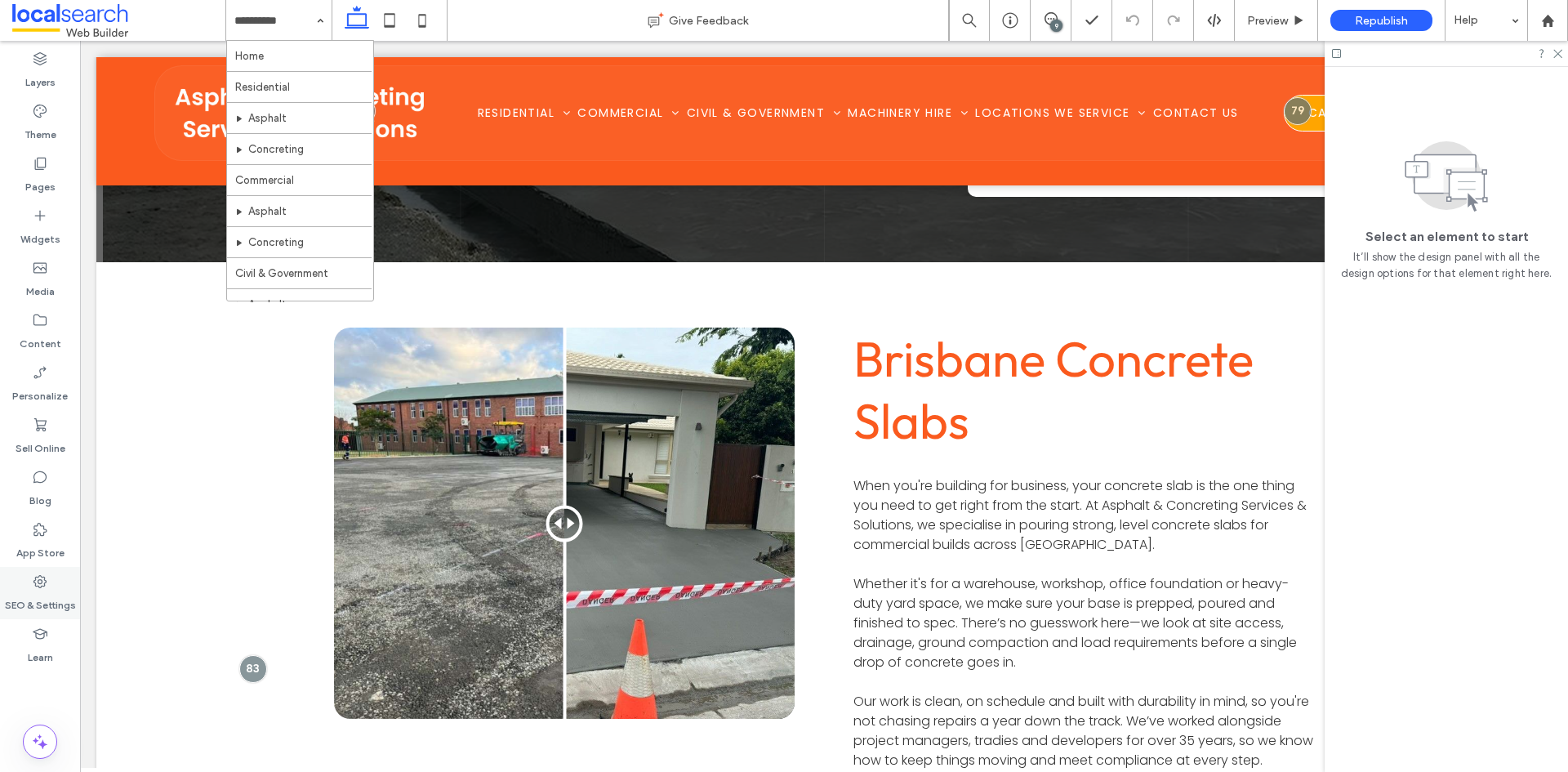
click at [64, 592] on label "SEO & Settings" at bounding box center [41, 602] width 71 height 23
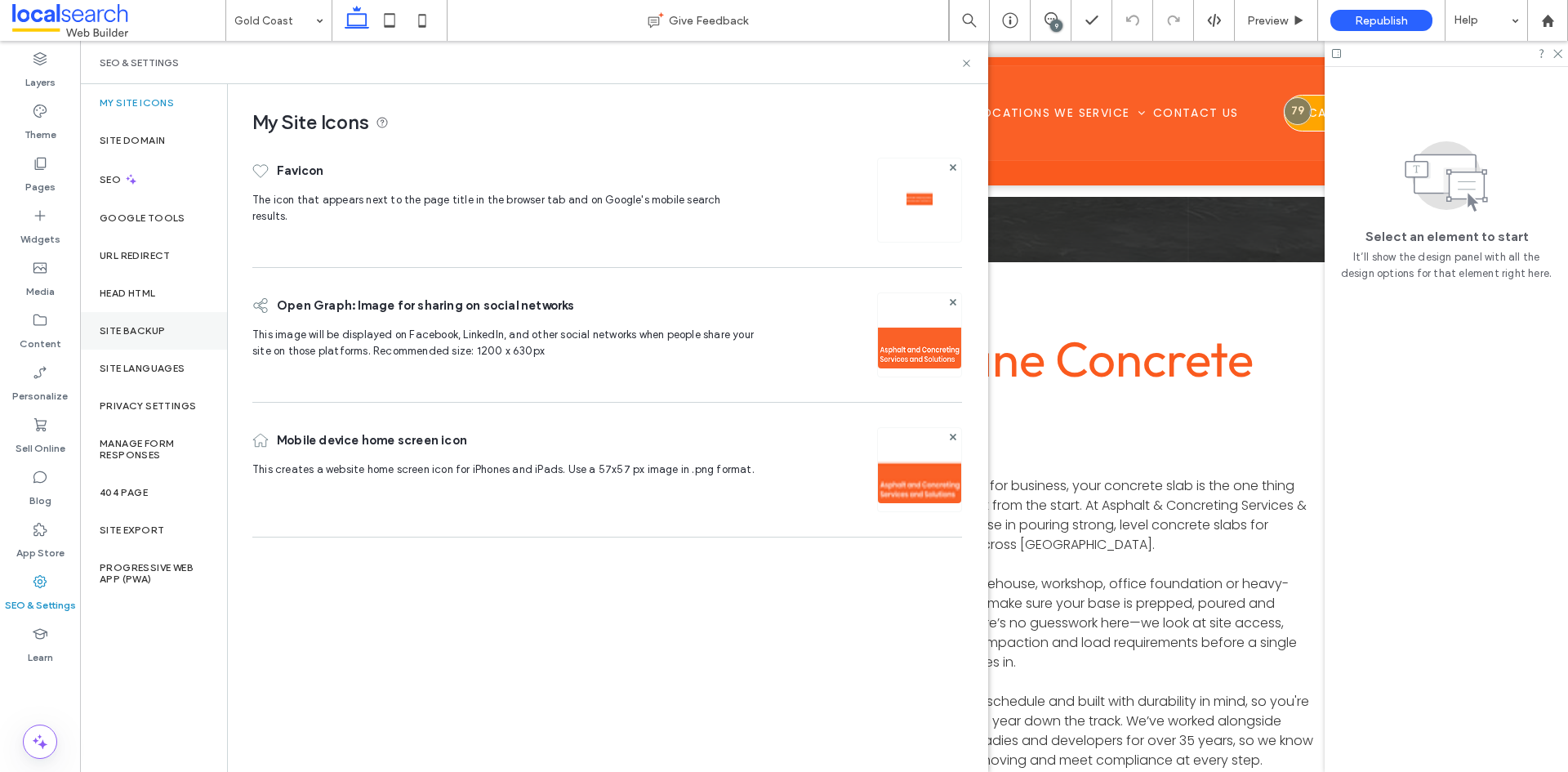
click at [160, 324] on div "Site Backup" at bounding box center [153, 331] width 147 height 37
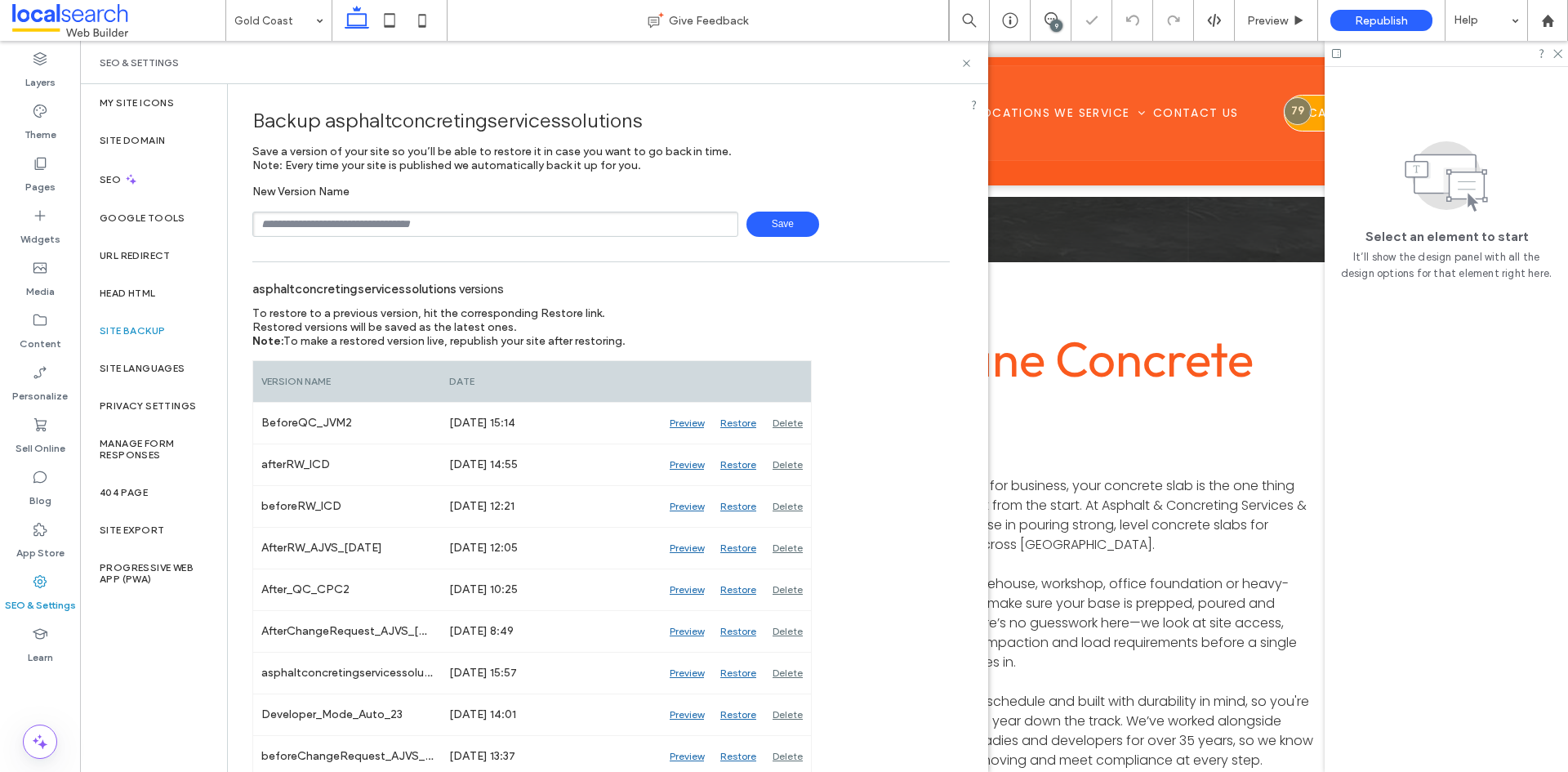
drag, startPoint x: 313, startPoint y: 221, endPoint x: 322, endPoint y: 223, distance: 9.2
click at [313, 221] on input "text" at bounding box center [495, 224] width 486 height 26
type input "**********"
click at [752, 224] on span "Save" at bounding box center [782, 224] width 73 height 26
click at [966, 66] on icon at bounding box center [967, 63] width 12 height 12
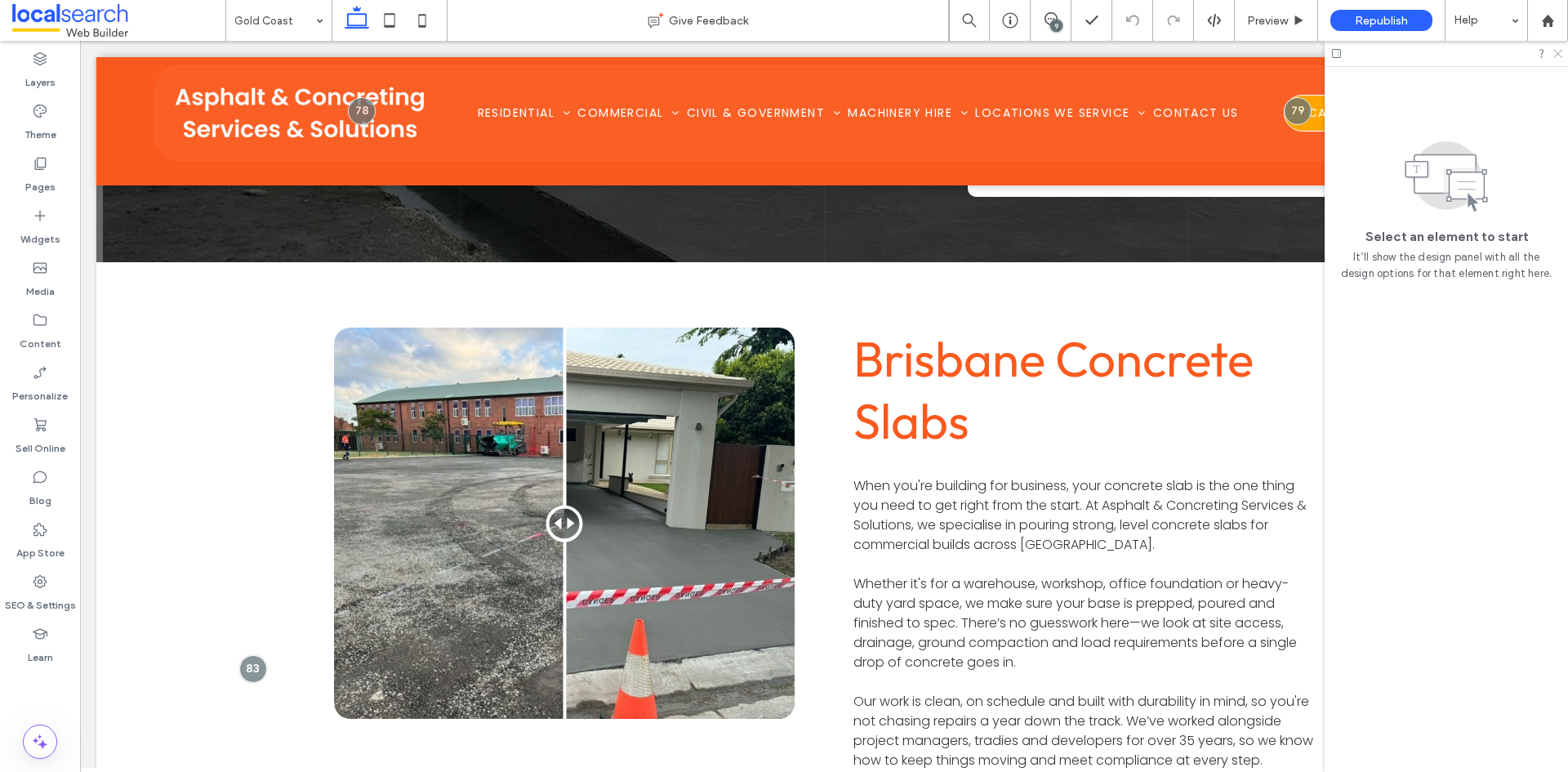
click at [1559, 48] on icon at bounding box center [1556, 52] width 11 height 11
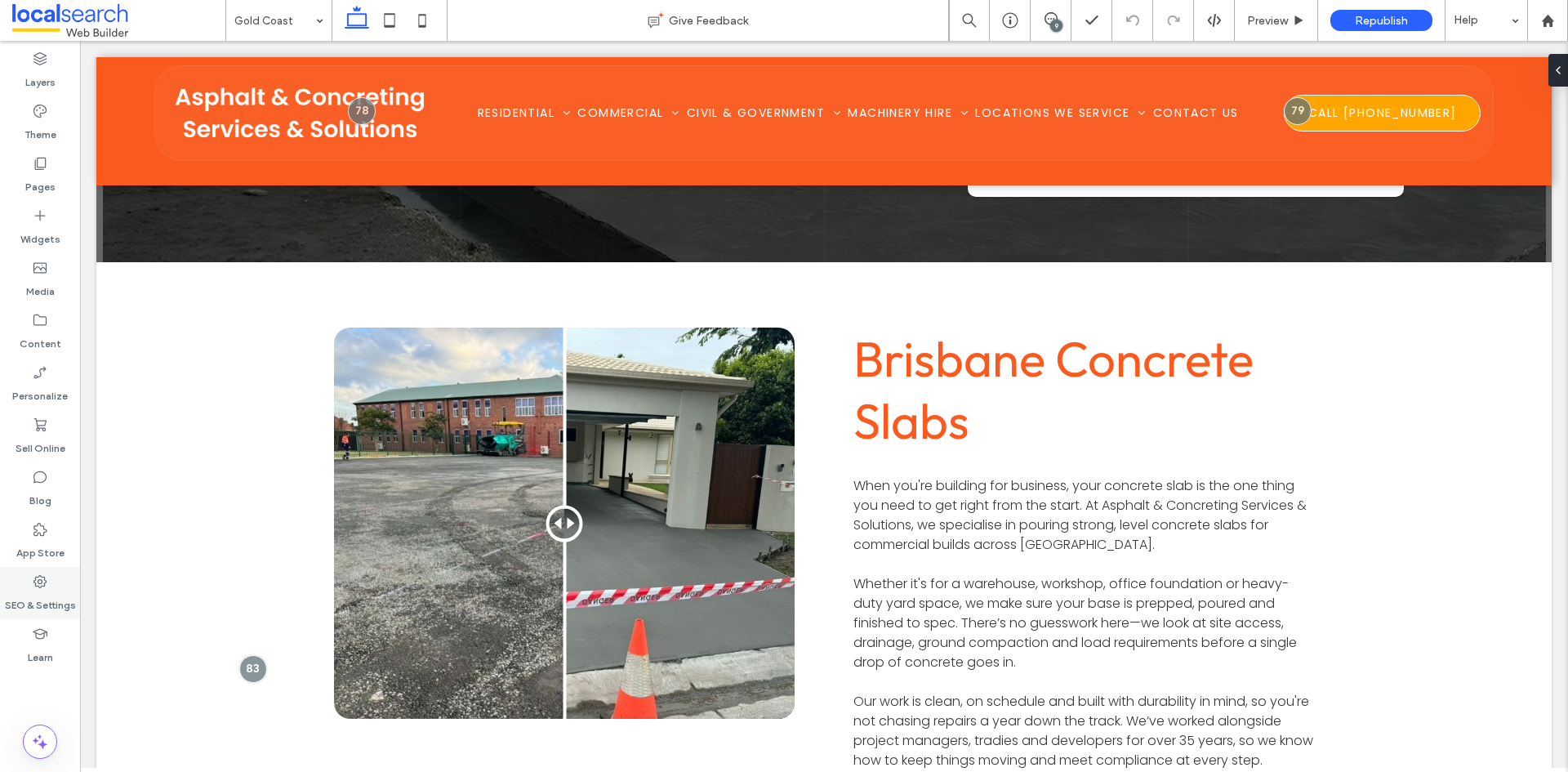
click at [60, 582] on div "SEO & Settings" at bounding box center [40, 593] width 80 height 52
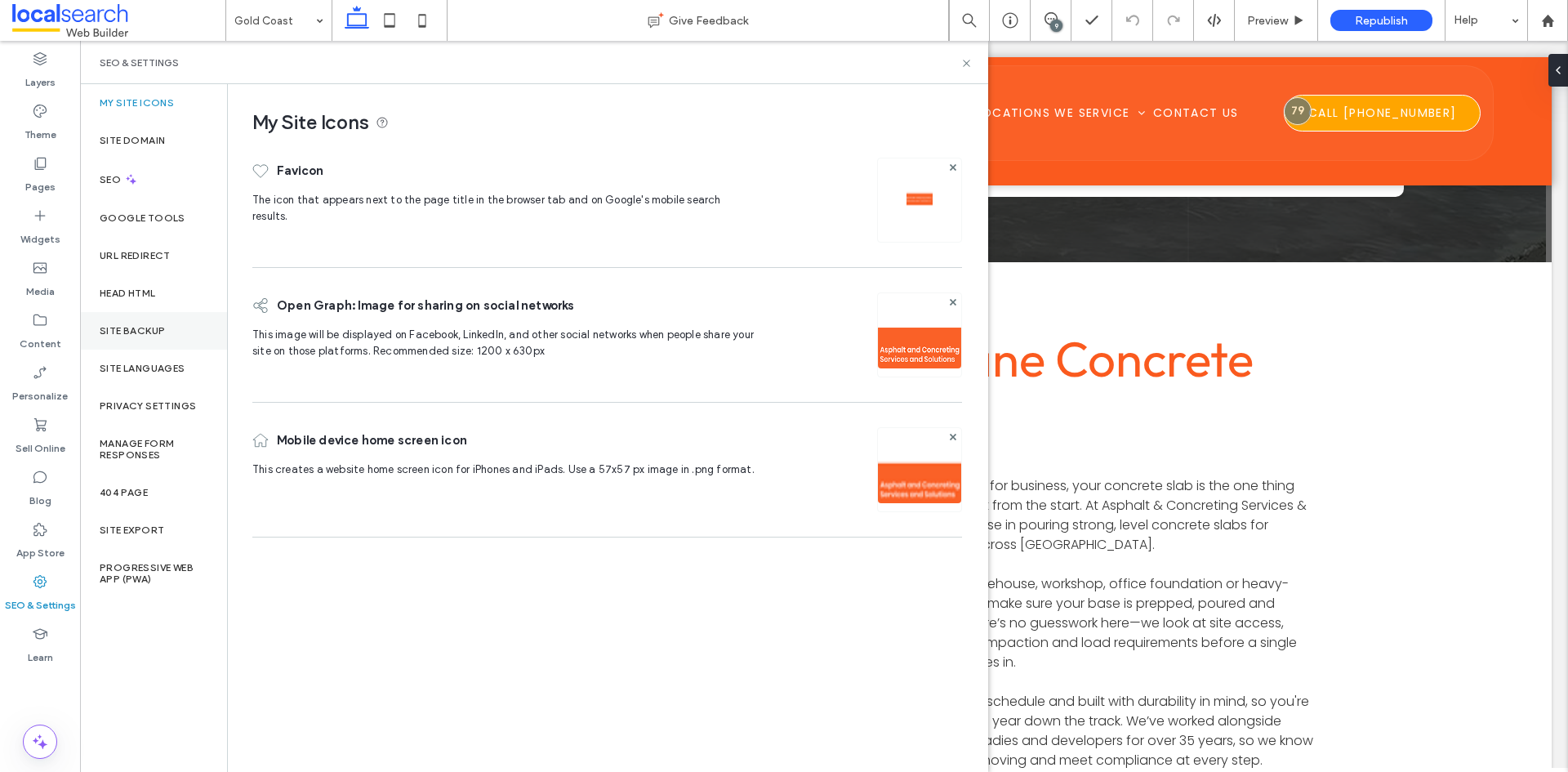
click at [136, 349] on div "Site Backup" at bounding box center [153, 331] width 147 height 37
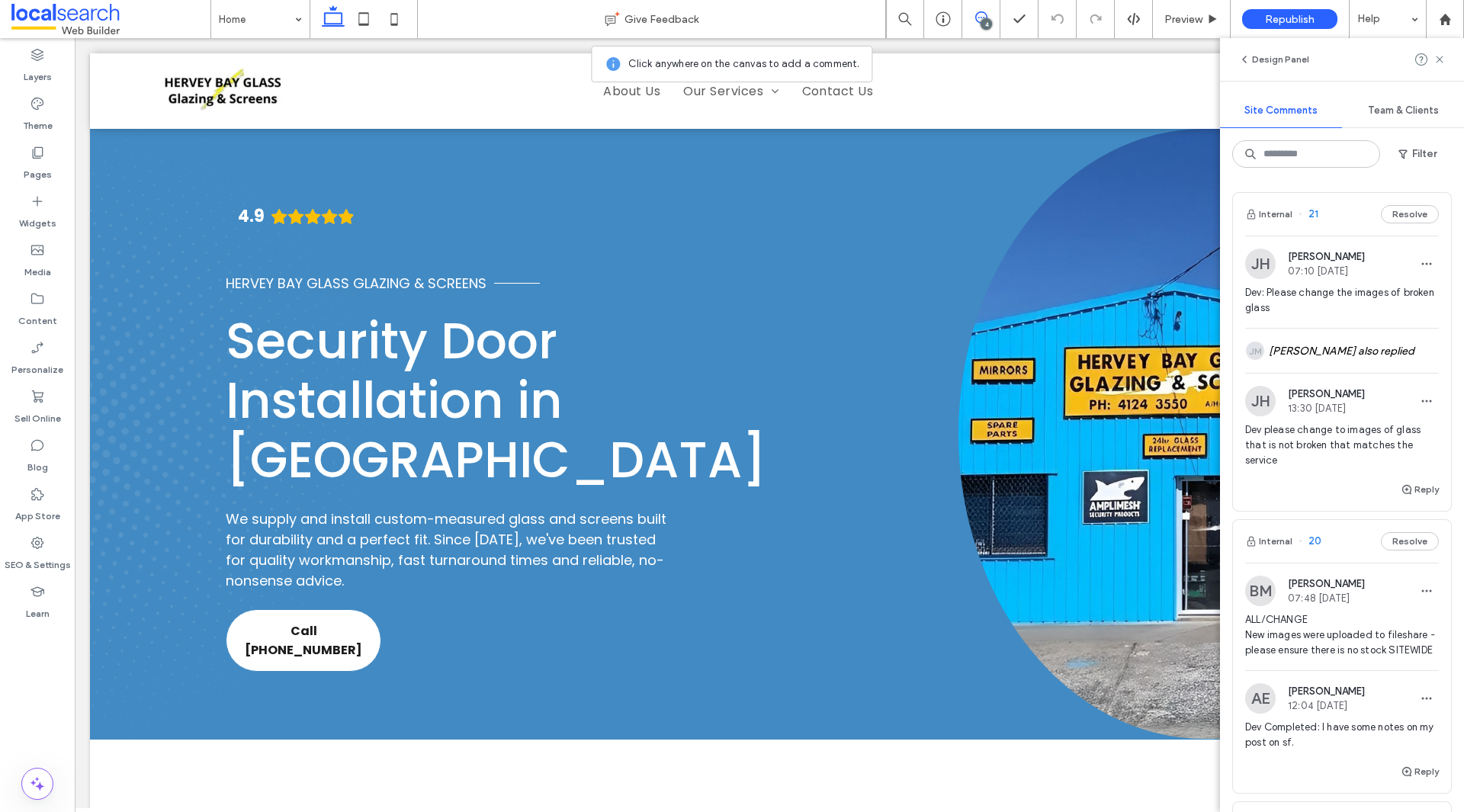
click at [1384, 299] on span "Dev: Please change the images of broken glass" at bounding box center [1341, 300] width 194 height 31
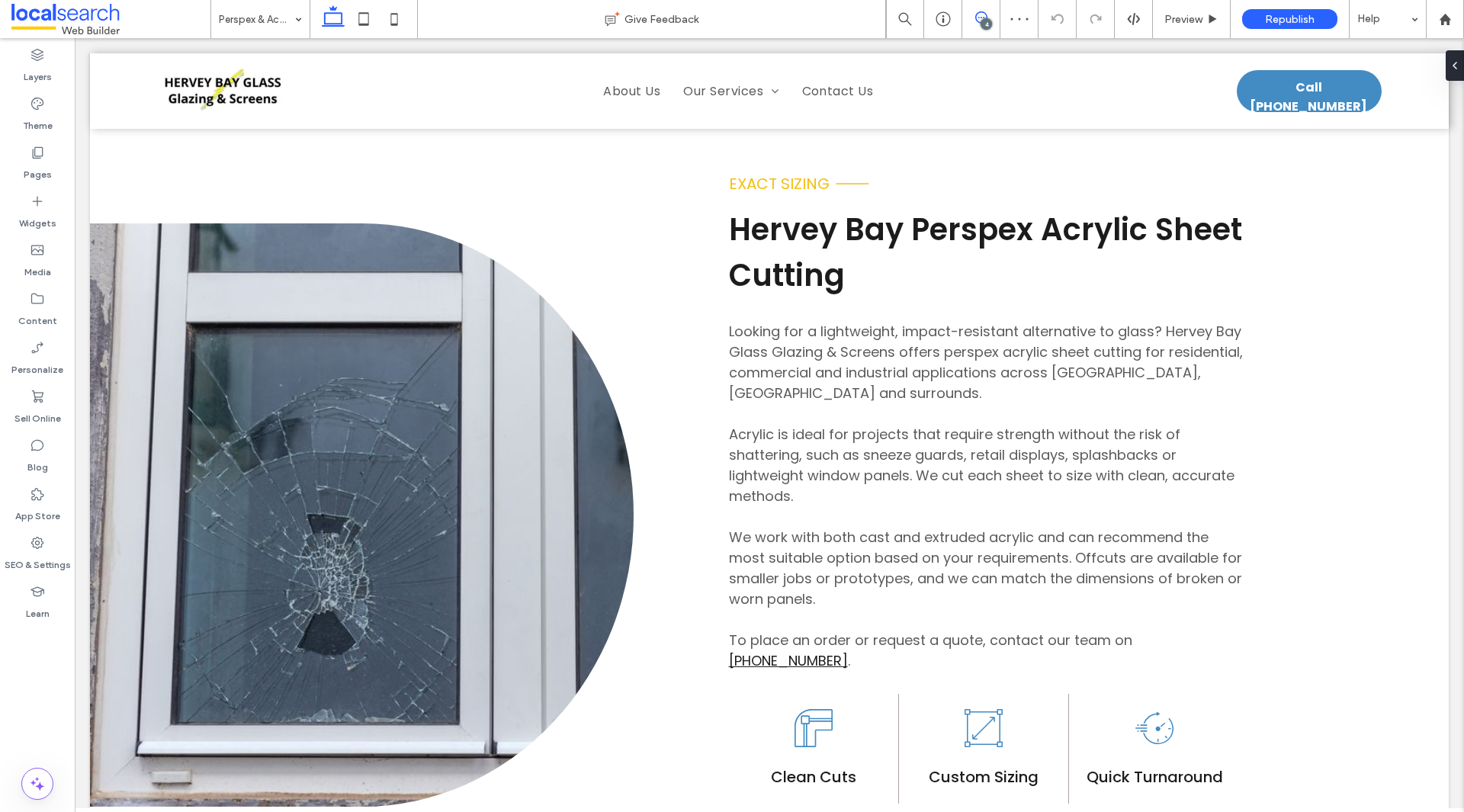
click at [978, 21] on icon at bounding box center [981, 17] width 12 height 12
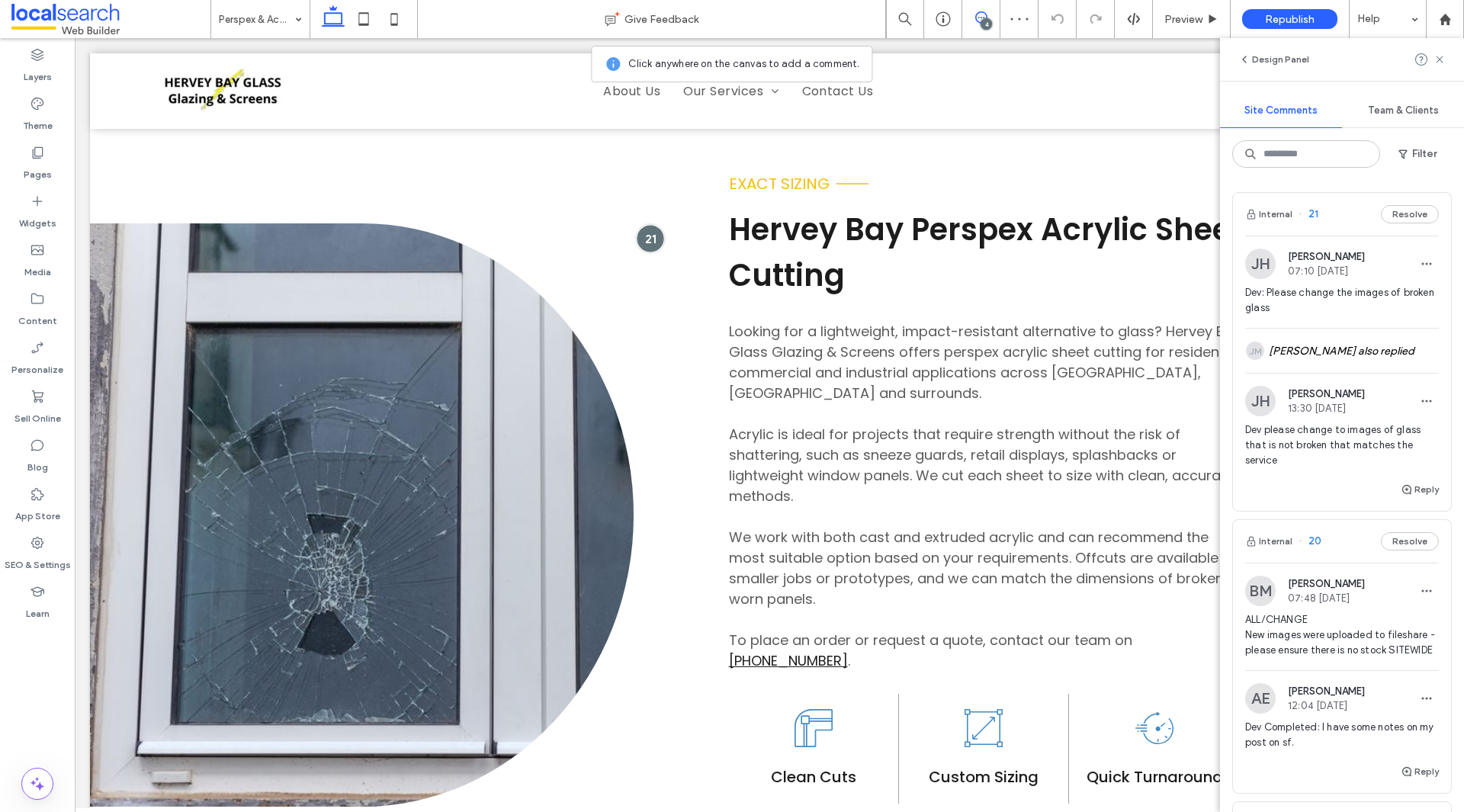
click at [638, 224] on div at bounding box center [650, 238] width 28 height 28
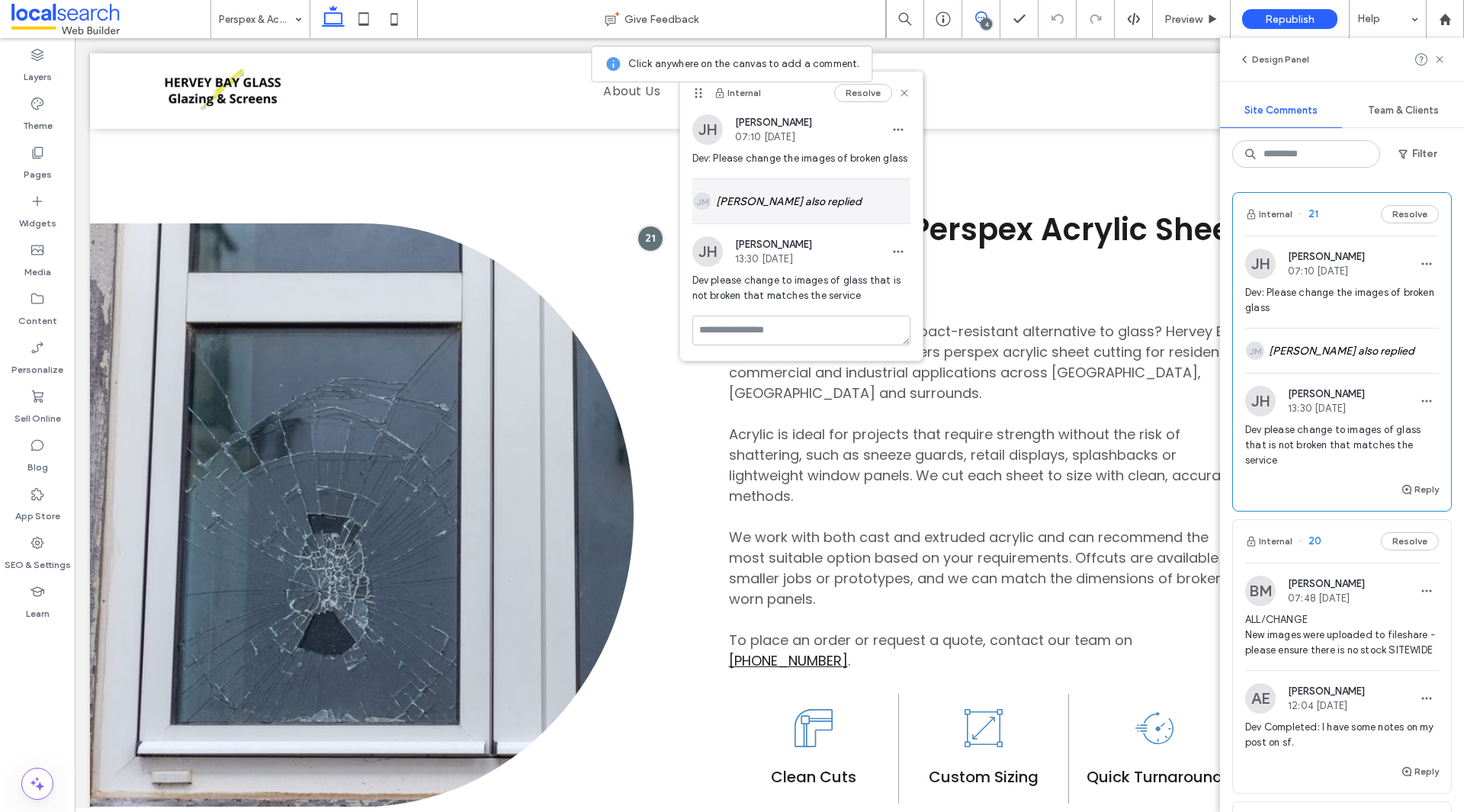
click at [824, 209] on div "[PERSON_NAME] also replied" at bounding box center [801, 200] width 218 height 44
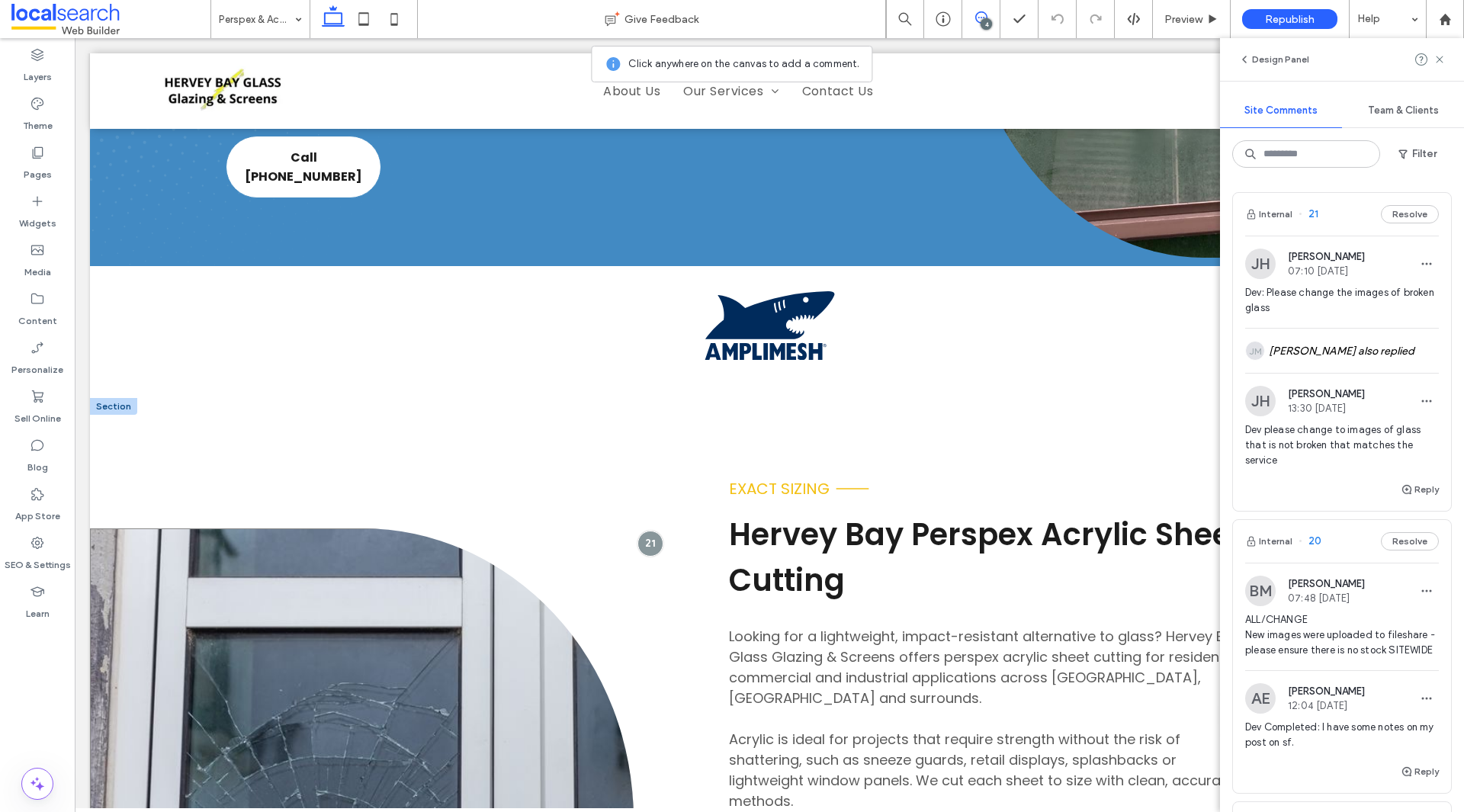
scroll to position [641, 0]
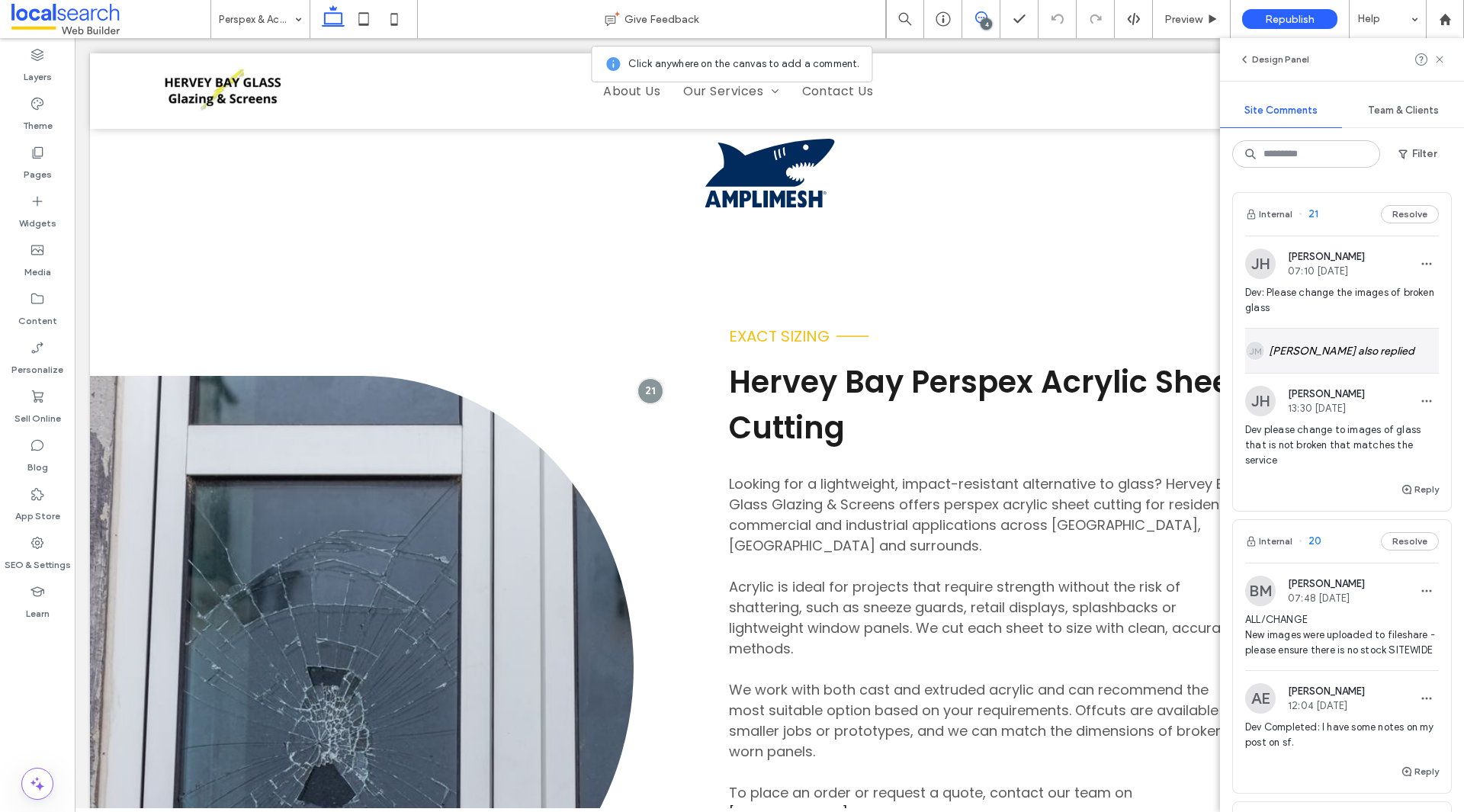
click at [1265, 341] on div "JM" at bounding box center [1256, 351] width 24 height 20
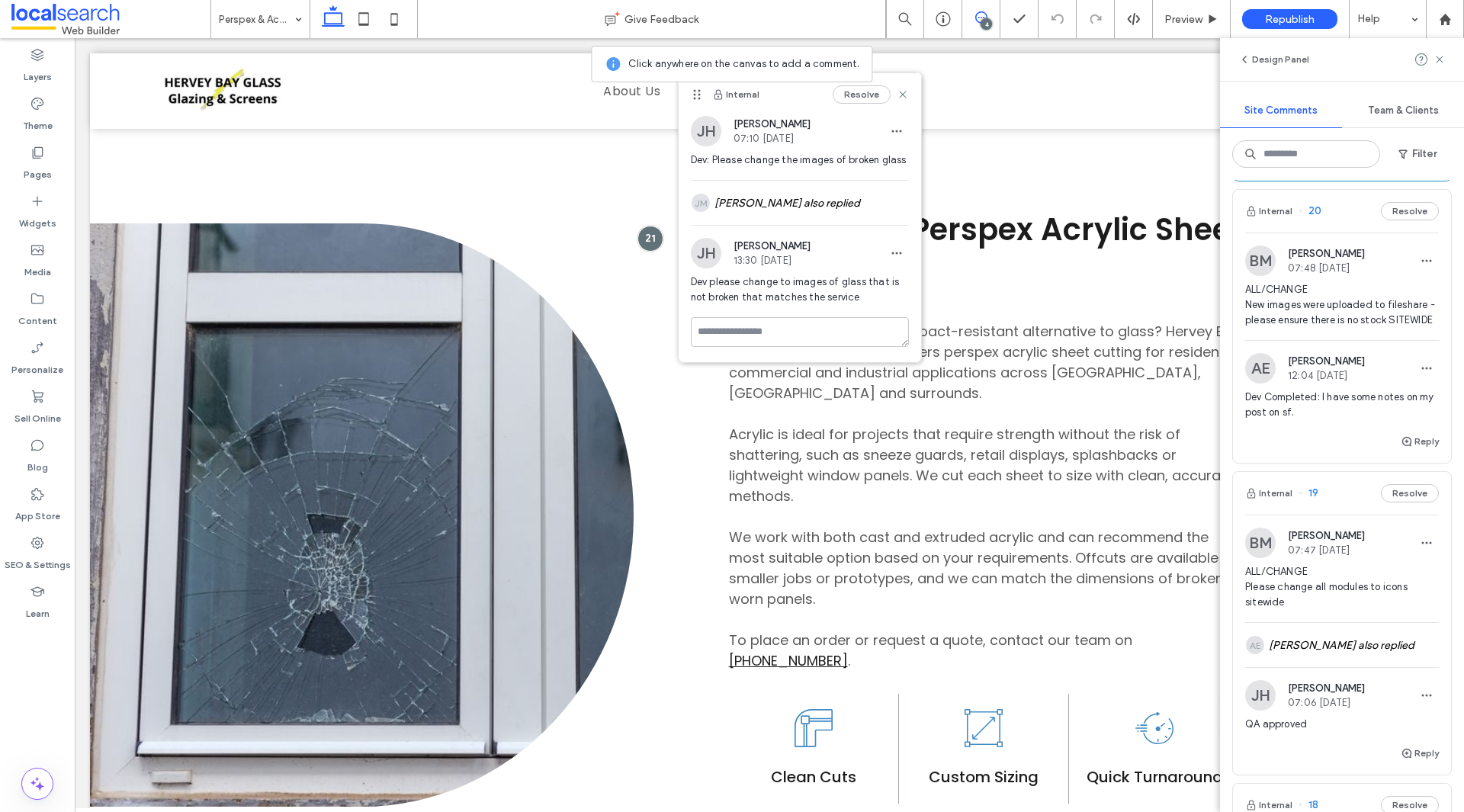
scroll to position [228, 0]
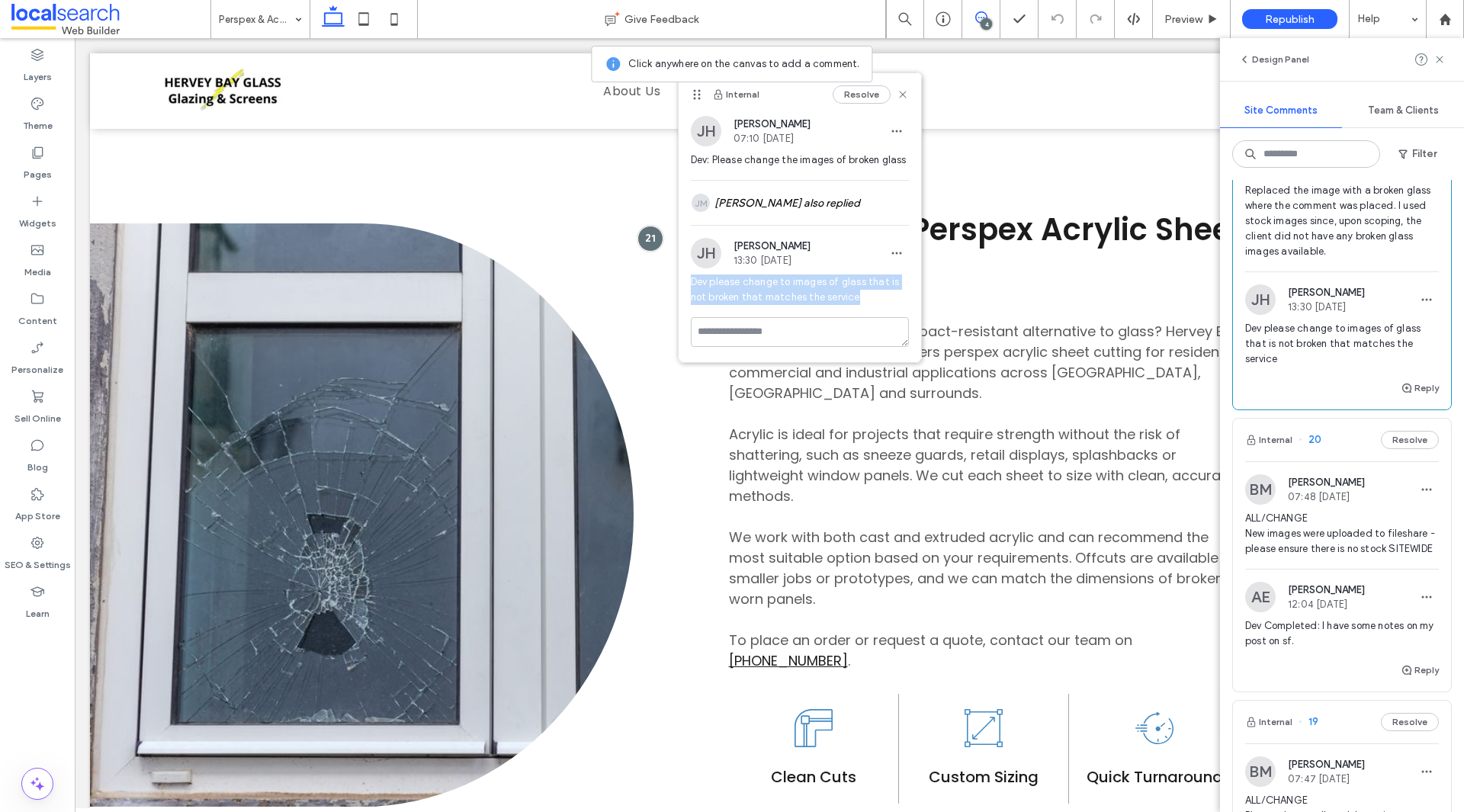
drag, startPoint x: 876, startPoint y: 305, endPoint x: 734, endPoint y: 286, distance: 143.3
click at [696, 286] on div "Dev please change to images of glass that is not broken that matches the service" at bounding box center [799, 295] width 218 height 43
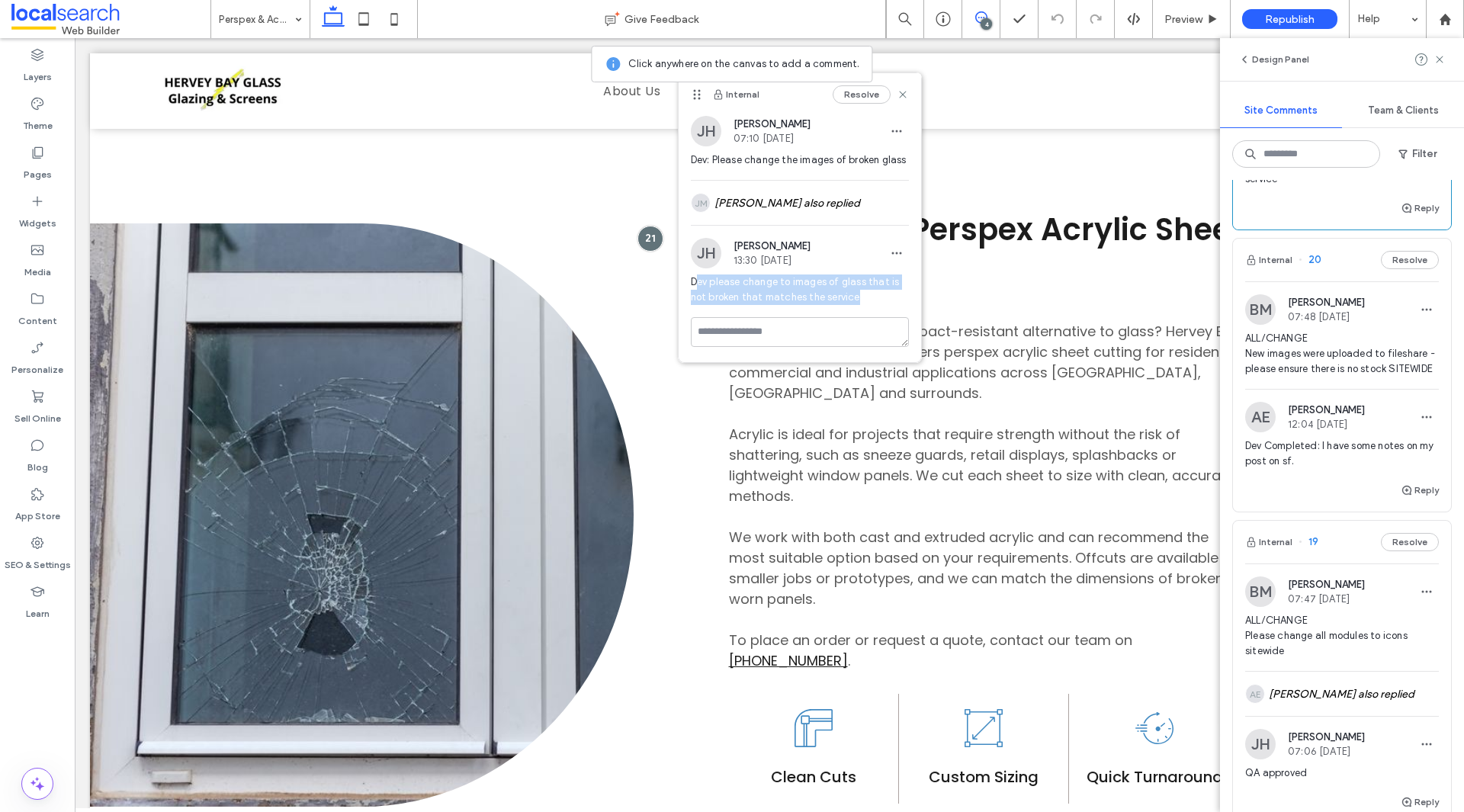
scroll to position [533, 0]
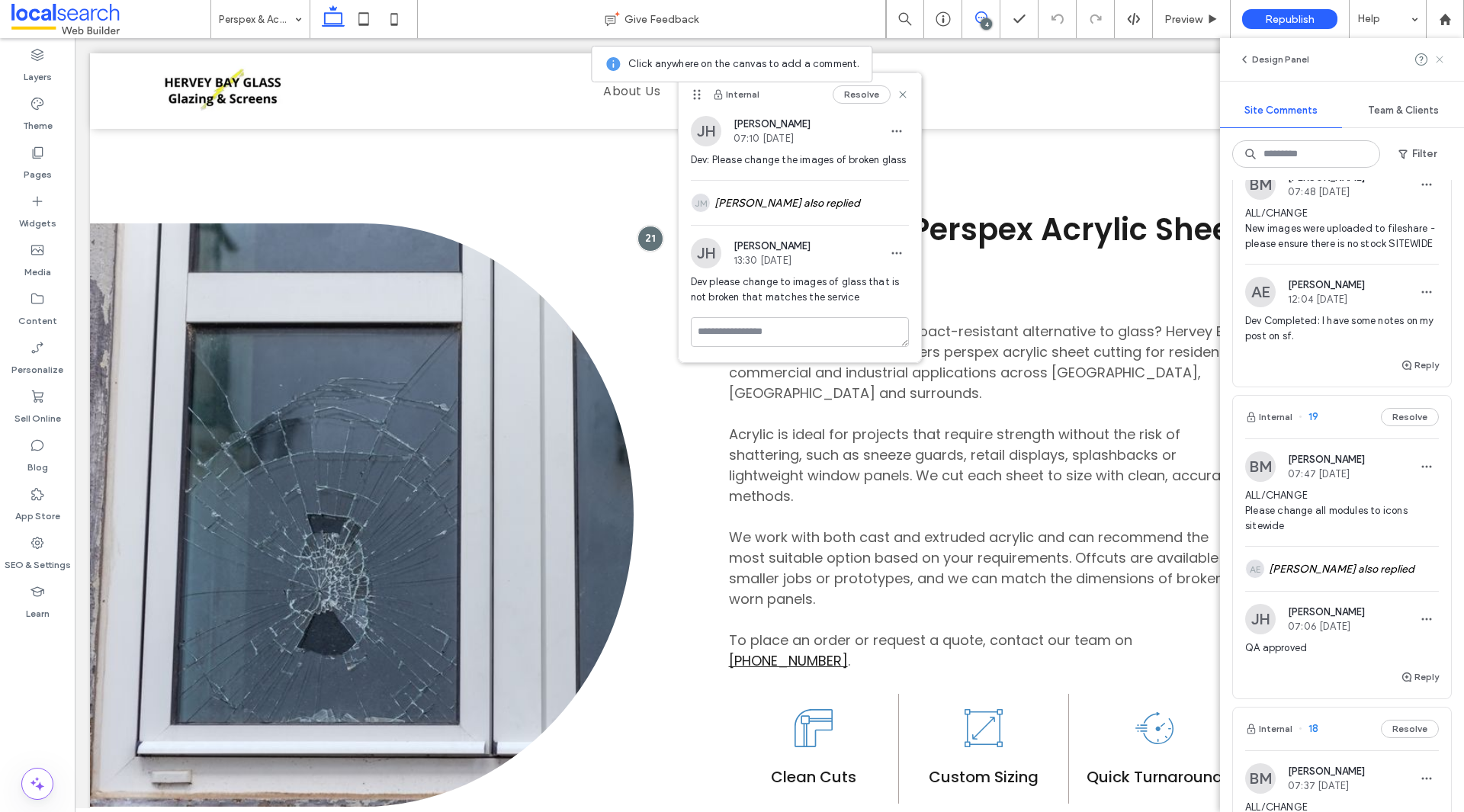
click at [1437, 62] on use at bounding box center [1439, 59] width 7 height 7
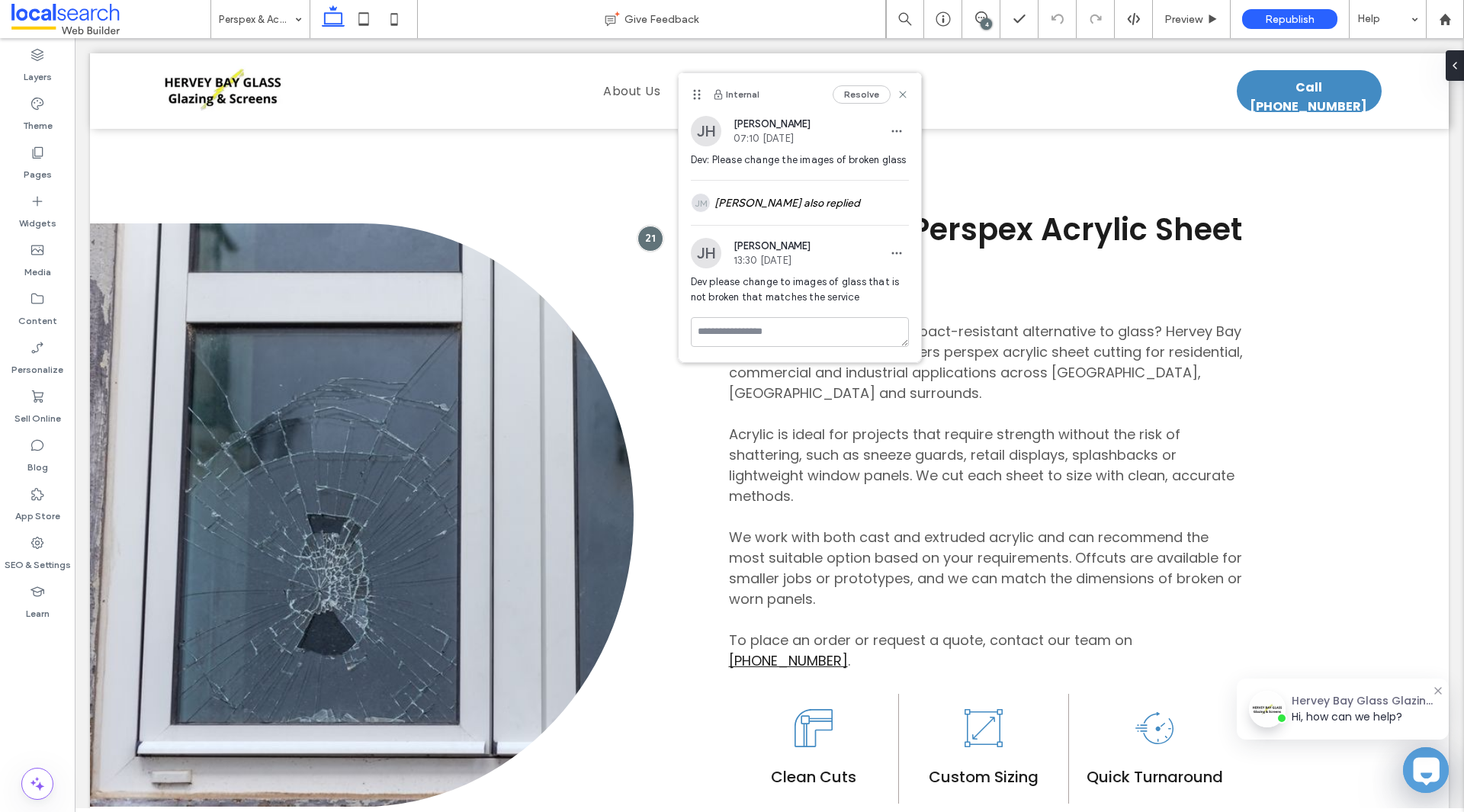
scroll to position [0, 0]
